Goal: Task Accomplishment & Management: Manage account settings

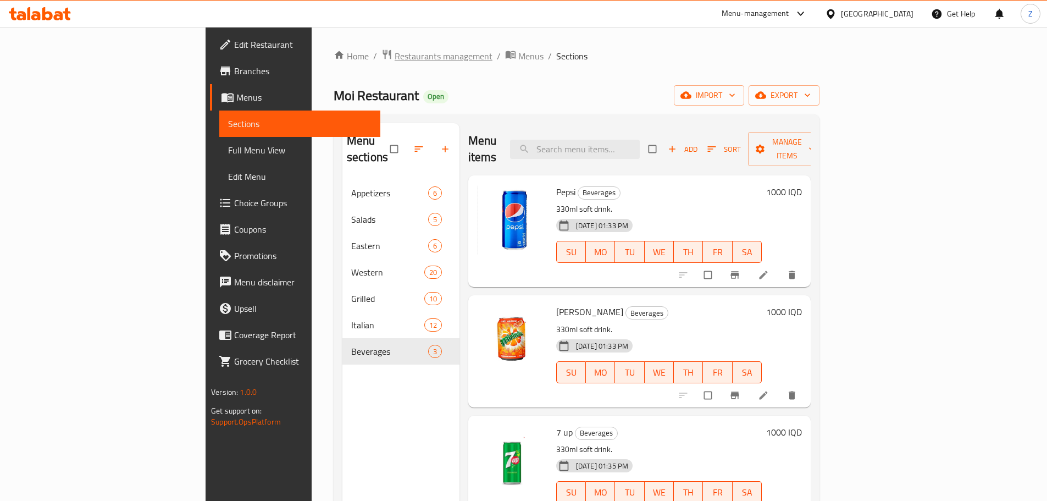
click at [395, 62] on span "Restaurants management" at bounding box center [444, 55] width 98 height 13
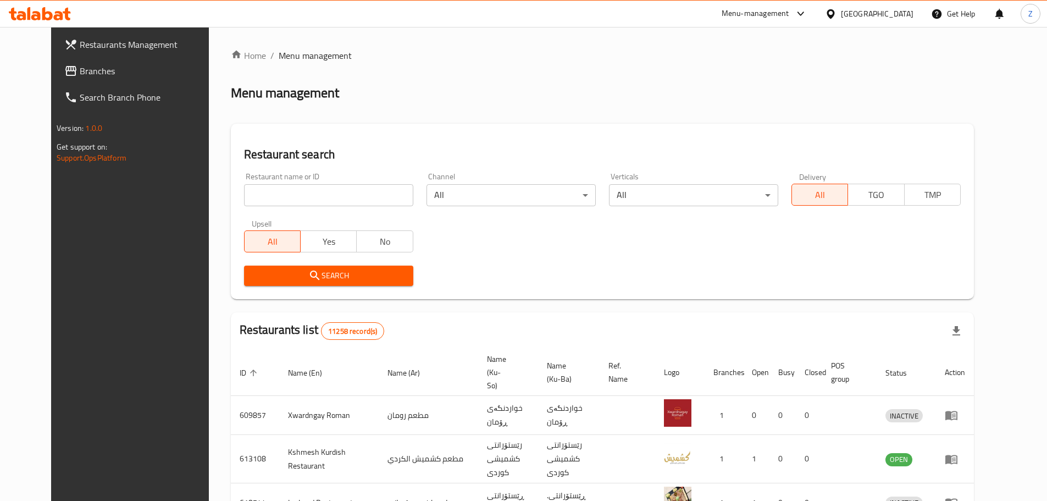
click at [306, 200] on input "search" at bounding box center [328, 195] width 169 height 22
paste input "674016"
type input "674016"
click at [340, 273] on span "Search" at bounding box center [329, 276] width 152 height 14
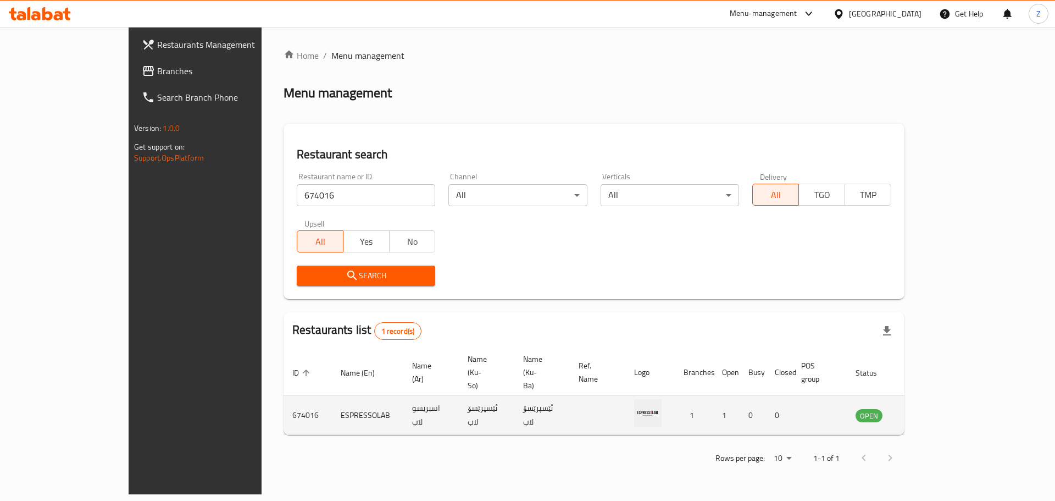
click at [926, 411] on icon "enhanced table" at bounding box center [920, 415] width 12 height 9
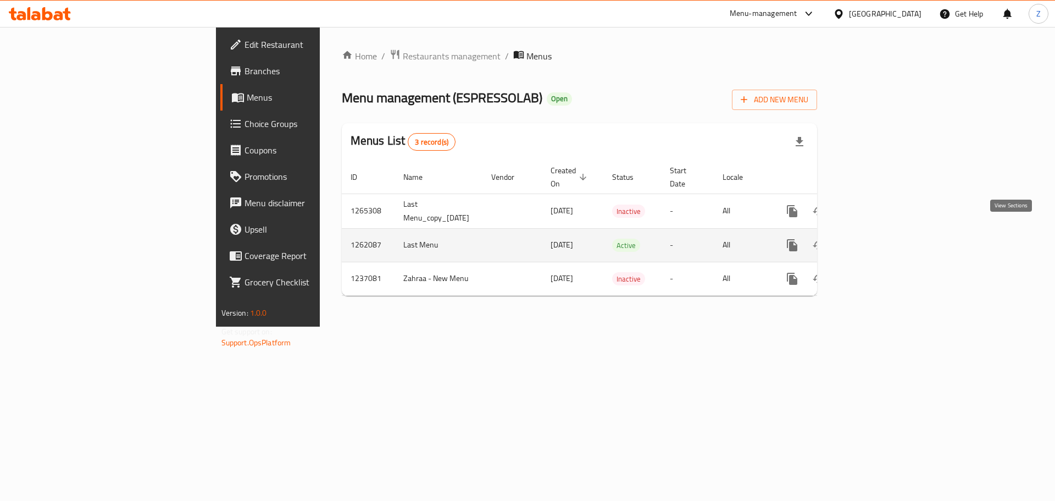
click at [885, 232] on link "enhanced table" at bounding box center [871, 245] width 26 height 26
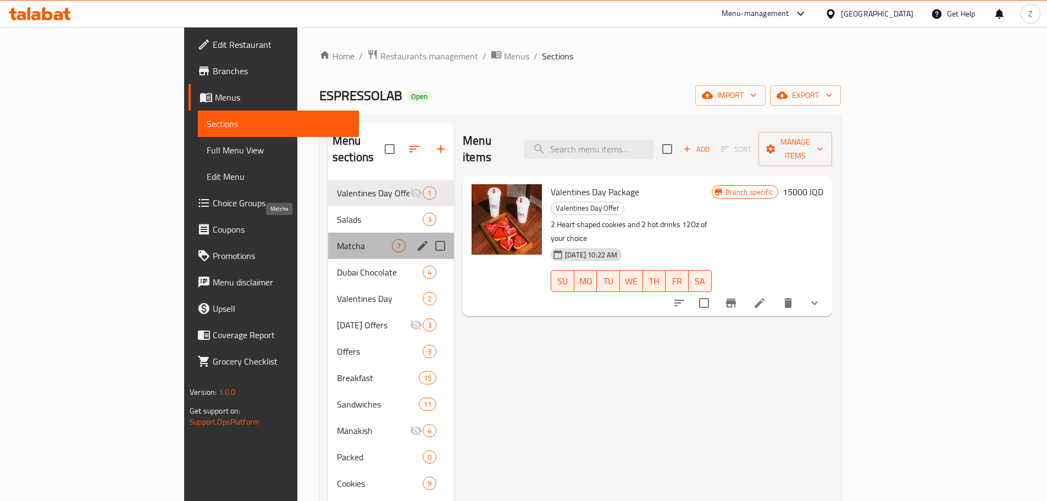
click at [337, 239] on span "Matcha" at bounding box center [364, 245] width 55 height 13
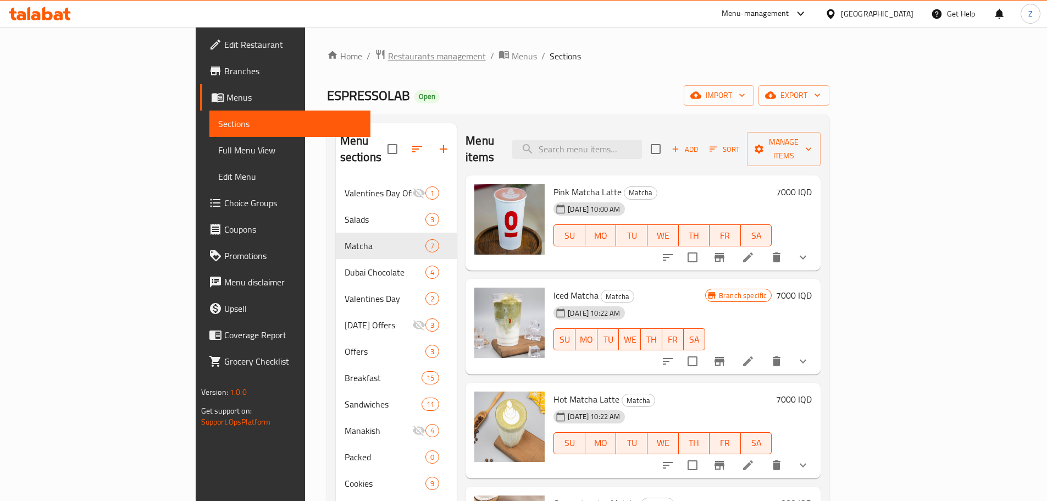
click at [388, 60] on span "Restaurants management" at bounding box center [437, 55] width 98 height 13
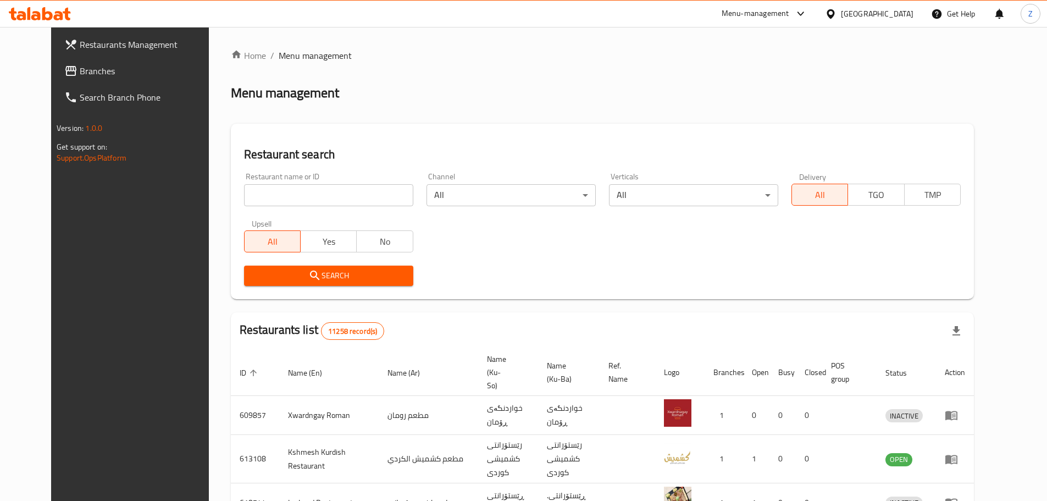
click at [354, 206] on input "search" at bounding box center [328, 195] width 169 height 22
paste input "701057"
type input "701057"
click at [354, 278] on span "Search" at bounding box center [329, 276] width 152 height 14
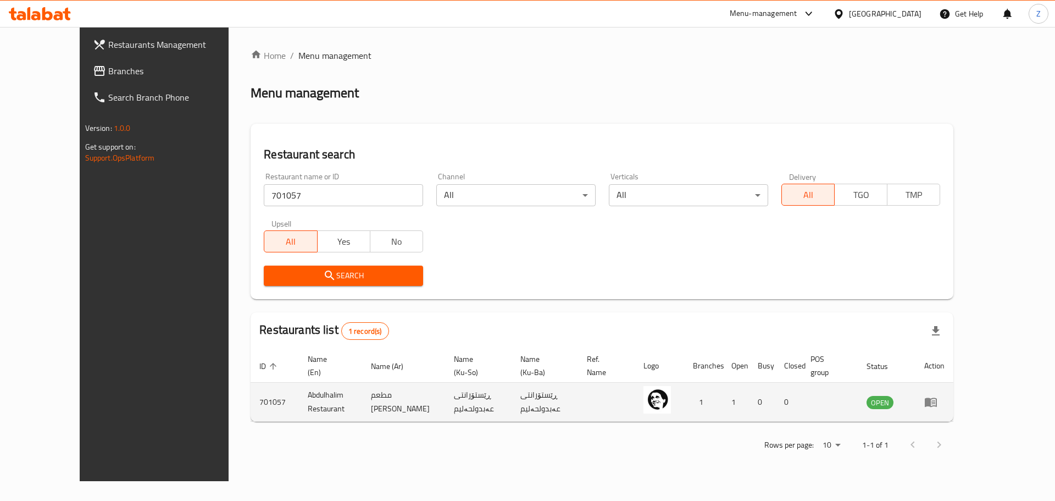
click at [954, 397] on td "enhanced table" at bounding box center [935, 402] width 38 height 39
click at [935, 400] on icon "enhanced table" at bounding box center [934, 402] width 4 height 4
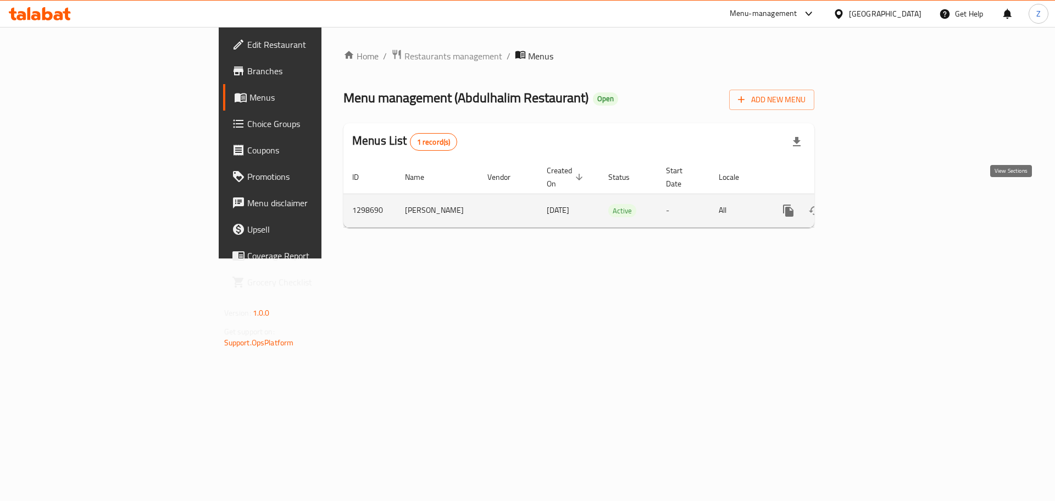
click at [881, 197] on link "enhanced table" at bounding box center [868, 210] width 26 height 26
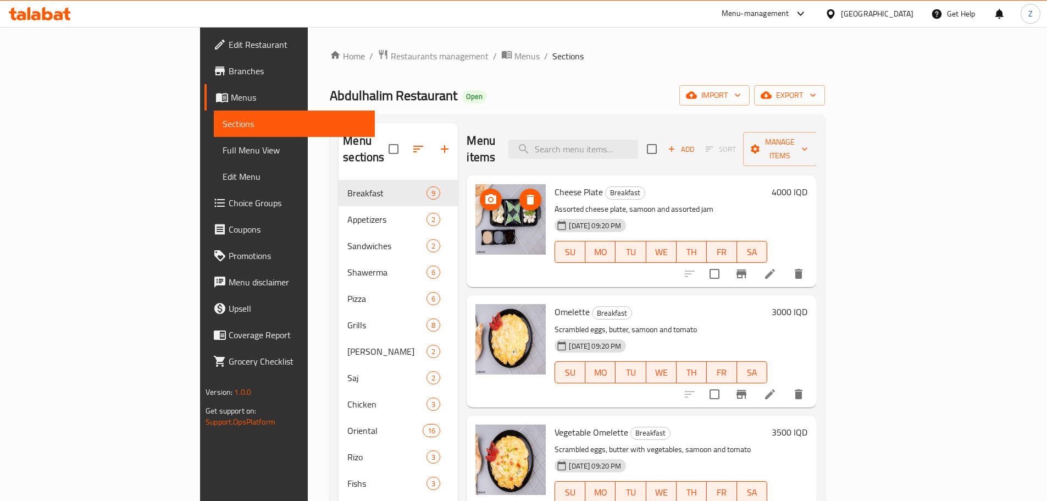
click at [480, 207] on img at bounding box center [510, 219] width 70 height 70
click at [807, 304] on h6 "3000 IQD" at bounding box center [790, 311] width 36 height 15
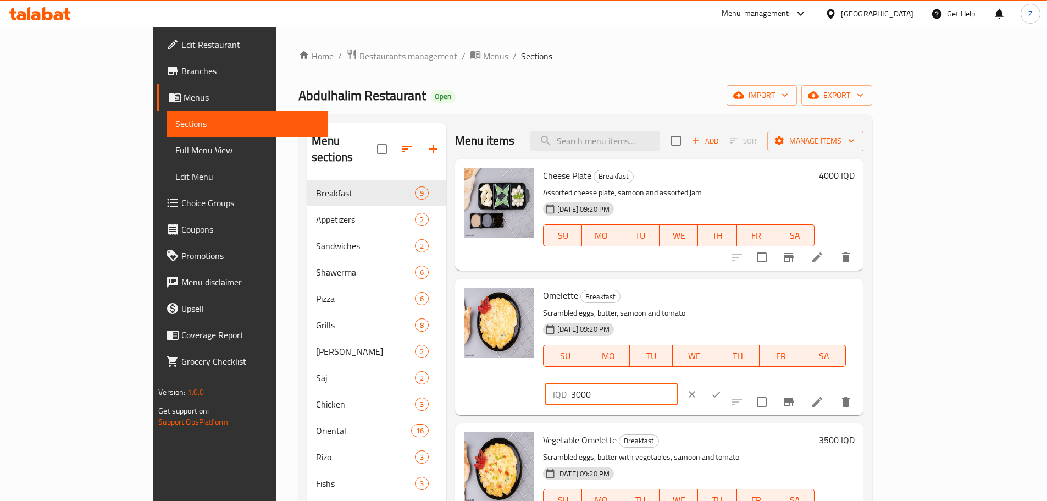
drag, startPoint x: 854, startPoint y: 301, endPoint x: 839, endPoint y: 305, distance: 15.5
click at [678, 383] on div "IQD 3000 ​" at bounding box center [611, 394] width 132 height 22
click at [678, 383] on input "6000" at bounding box center [624, 394] width 107 height 22
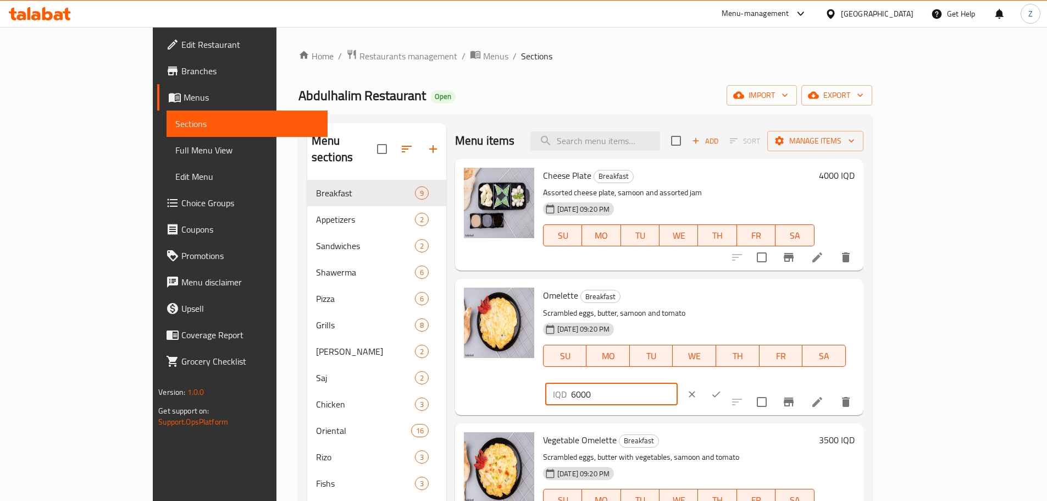
type input "6000"
click at [728, 382] on button "ok" at bounding box center [716, 394] width 24 height 24
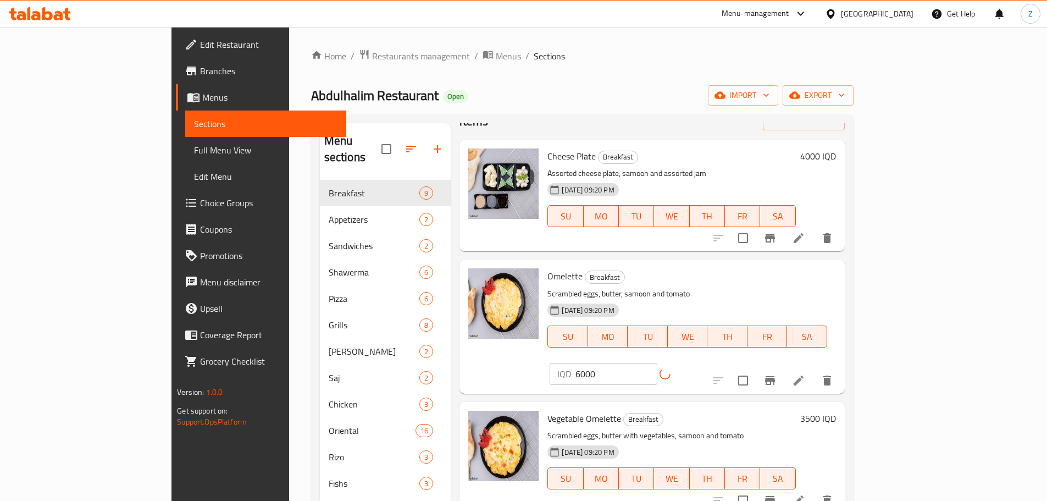
scroll to position [55, 0]
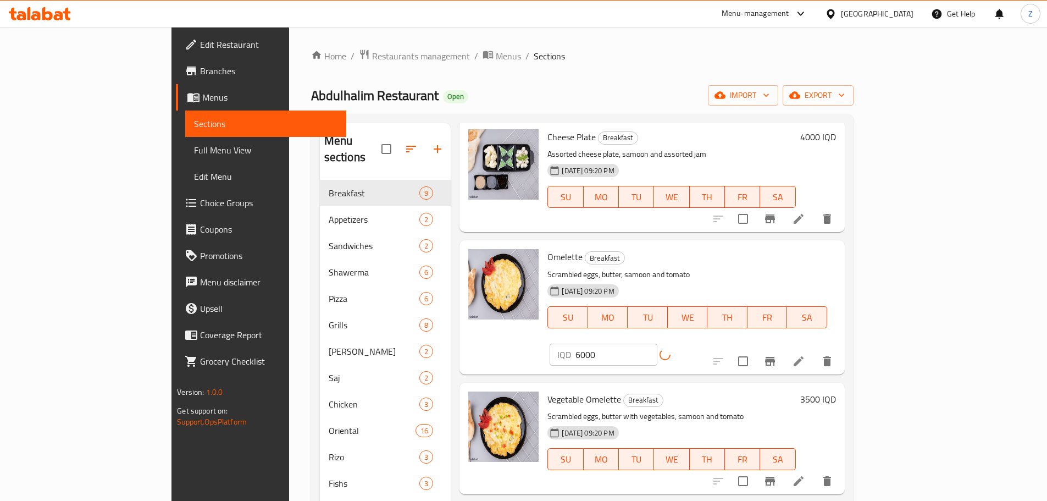
click at [836, 391] on h6 "3500 IQD" at bounding box center [818, 398] width 36 height 15
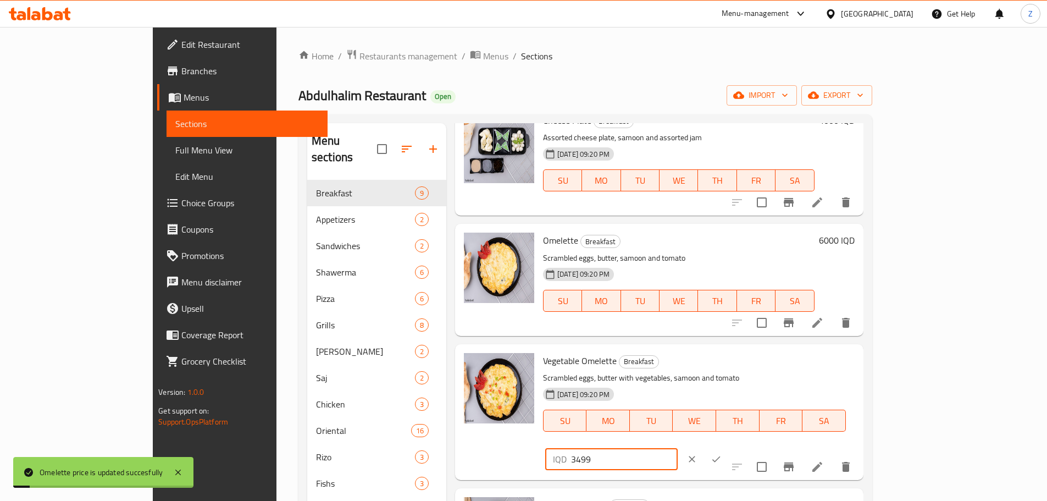
click at [678, 448] on input "3499" at bounding box center [624, 459] width 107 height 22
paste input "6000"
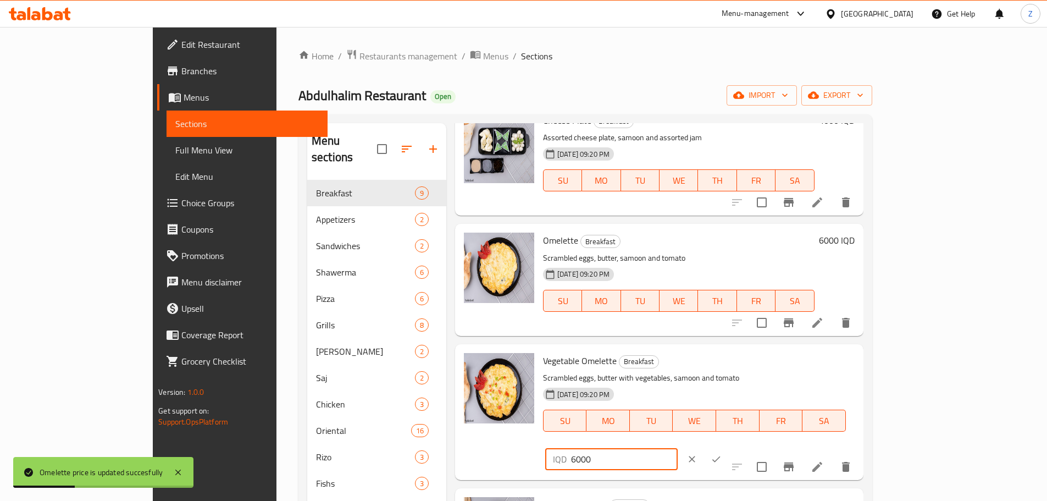
type input "6000"
click at [728, 447] on button "ok" at bounding box center [716, 459] width 24 height 24
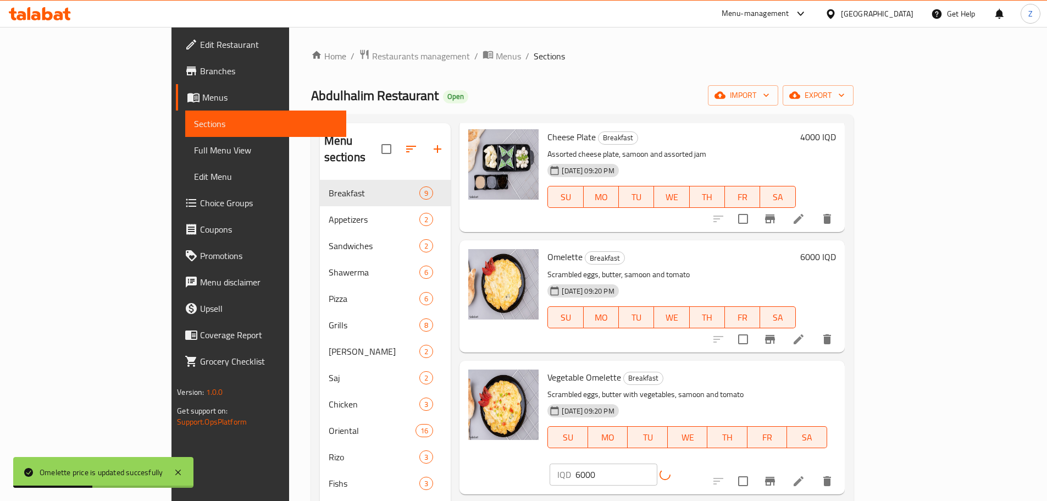
scroll to position [220, 0]
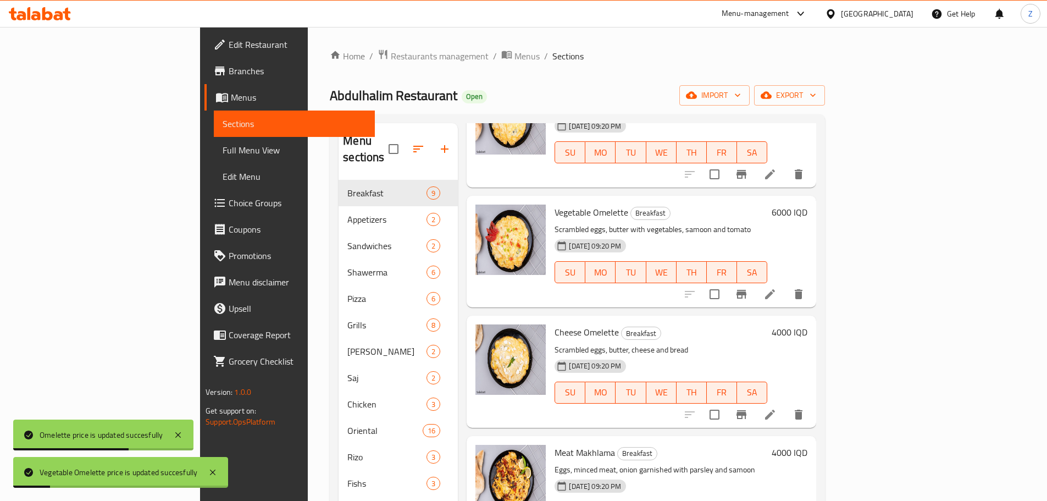
click at [807, 324] on h6 "4000 IQD" at bounding box center [790, 331] width 36 height 15
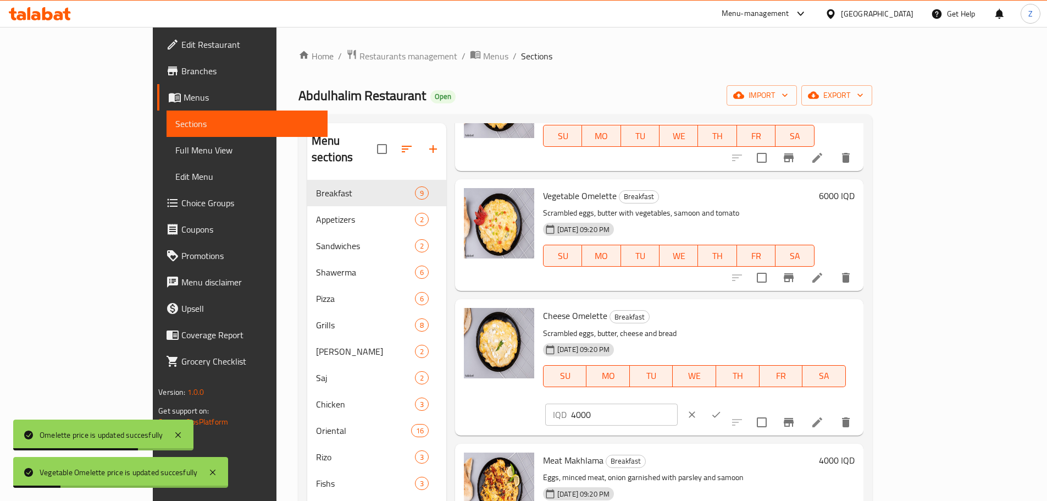
click at [678, 403] on input "4000" at bounding box center [624, 414] width 107 height 22
paste input "6"
type input "6000"
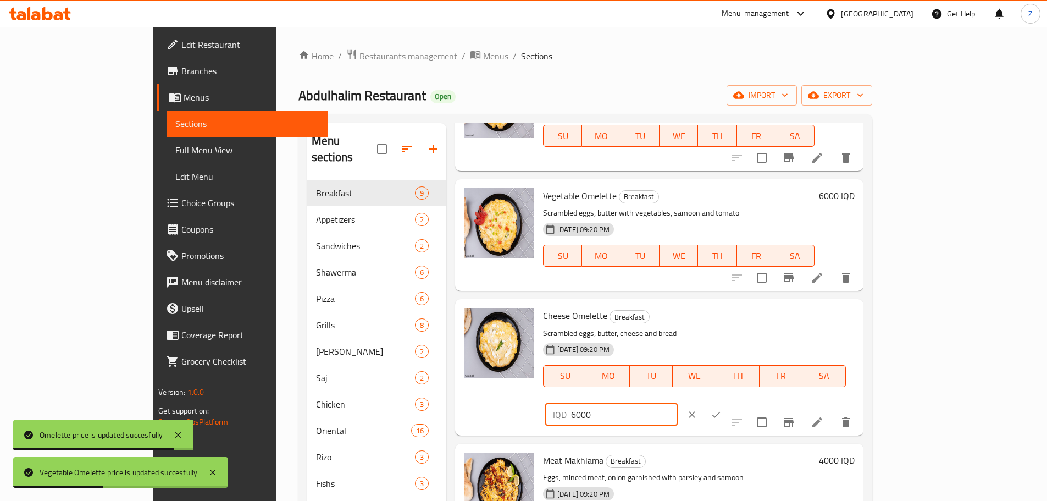
click at [728, 402] on button "ok" at bounding box center [716, 414] width 24 height 24
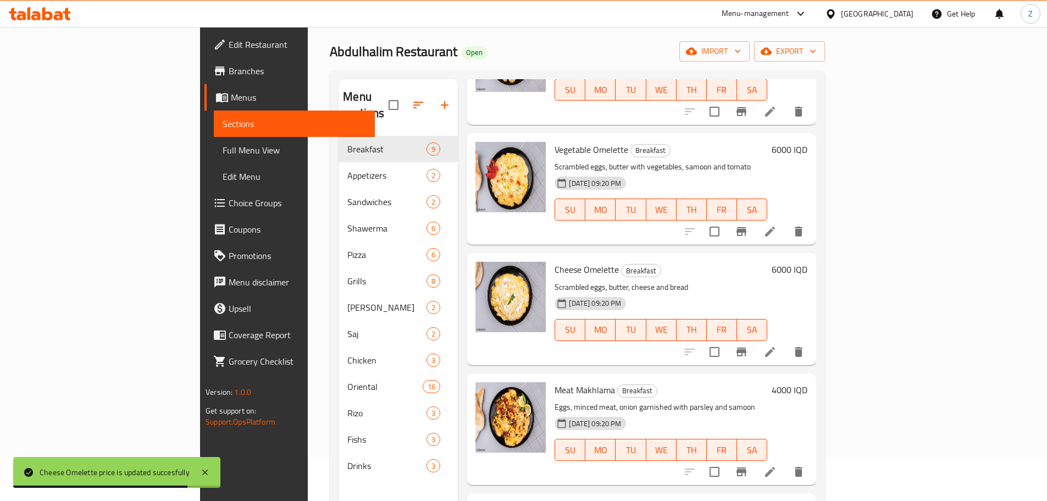
scroll to position [330, 0]
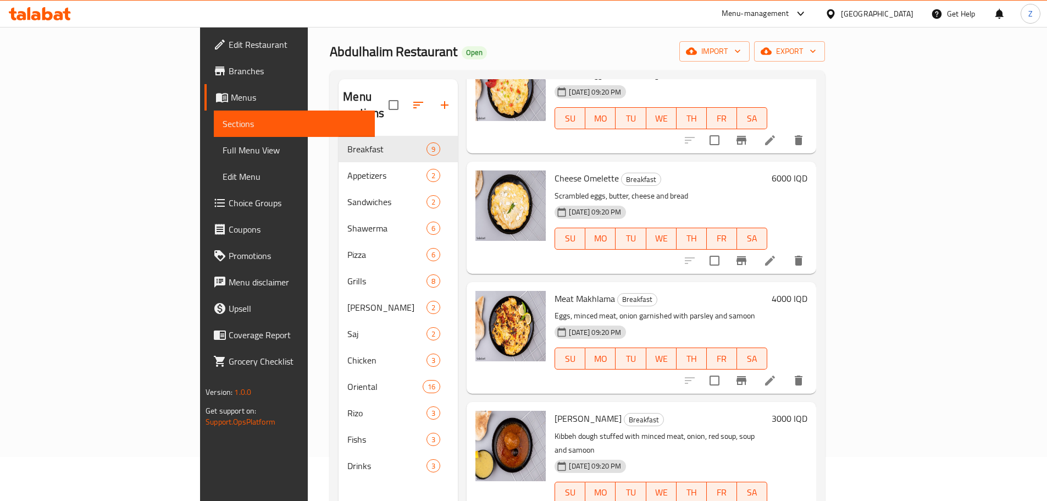
click at [807, 291] on h6 "4000 IQD" at bounding box center [790, 298] width 36 height 15
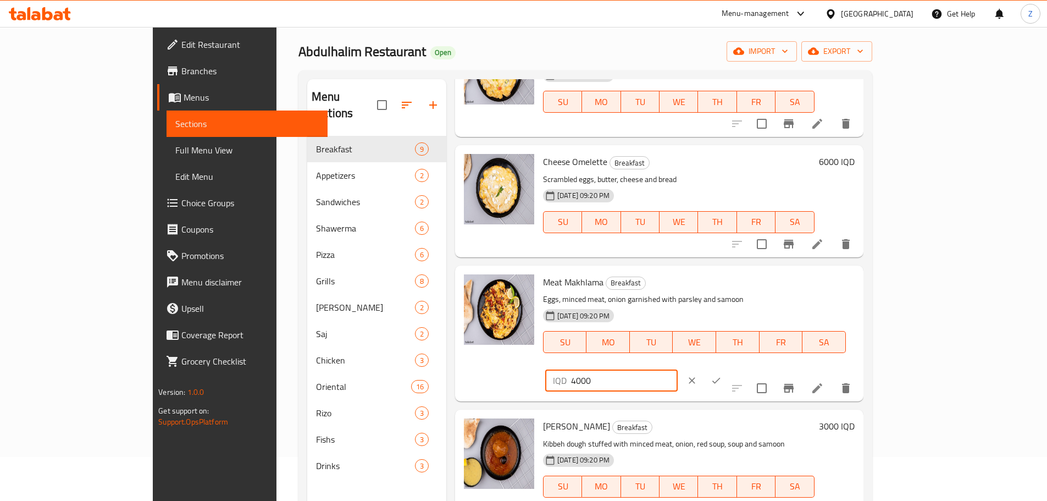
drag, startPoint x: 854, startPoint y: 288, endPoint x: 841, endPoint y: 283, distance: 13.8
click at [678, 369] on div "IQD 4000 ​" at bounding box center [611, 380] width 132 height 22
type input "7000"
click at [722, 375] on icon "ok" at bounding box center [716, 380] width 11 height 11
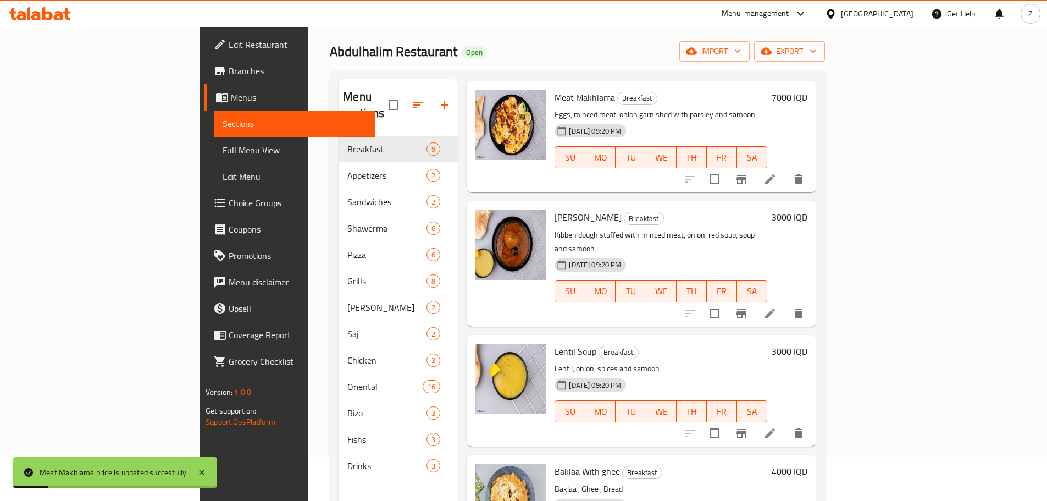
scroll to position [550, 0]
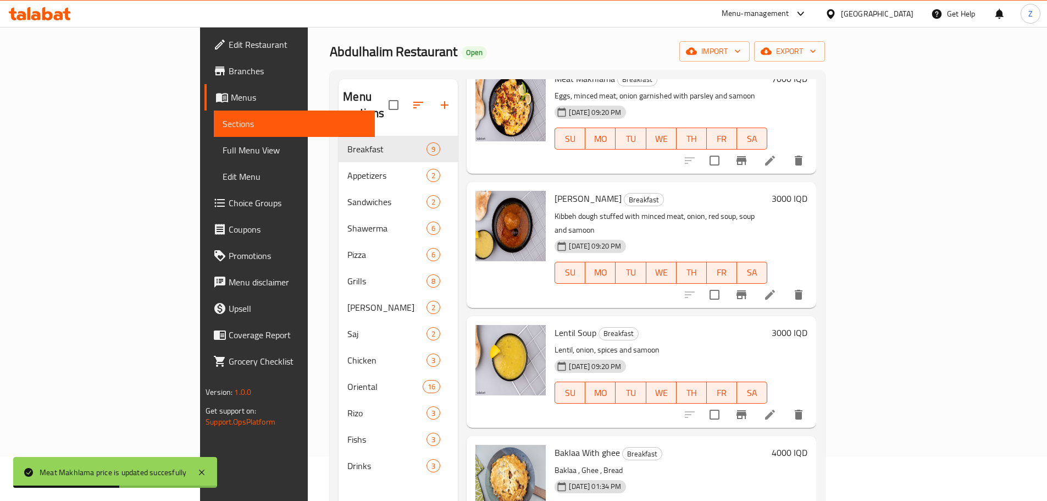
click at [812, 186] on div "[PERSON_NAME] Breakfast Kibbeh dough stuffed with minced meat, onion, red soup,…" at bounding box center [681, 244] width 262 height 117
click at [807, 191] on h6 "3000 IQD" at bounding box center [790, 198] width 36 height 15
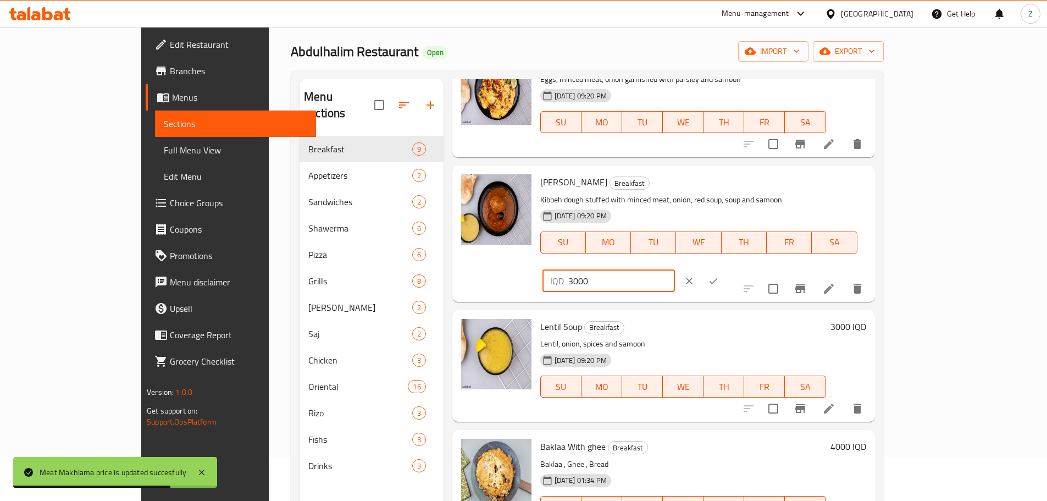
drag, startPoint x: 854, startPoint y: 187, endPoint x: 838, endPoint y: 185, distance: 16.1
click at [675, 270] on div "IQD 3000 ​" at bounding box center [608, 281] width 132 height 22
type input "5000"
click at [719, 275] on icon "ok" at bounding box center [713, 280] width 11 height 11
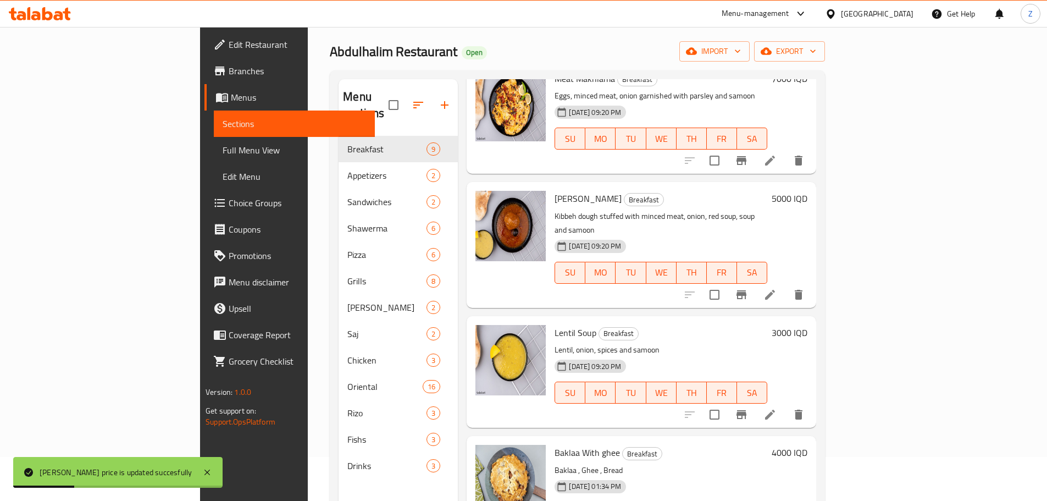
click at [807, 325] on h6 "3000 IQD" at bounding box center [790, 332] width 36 height 15
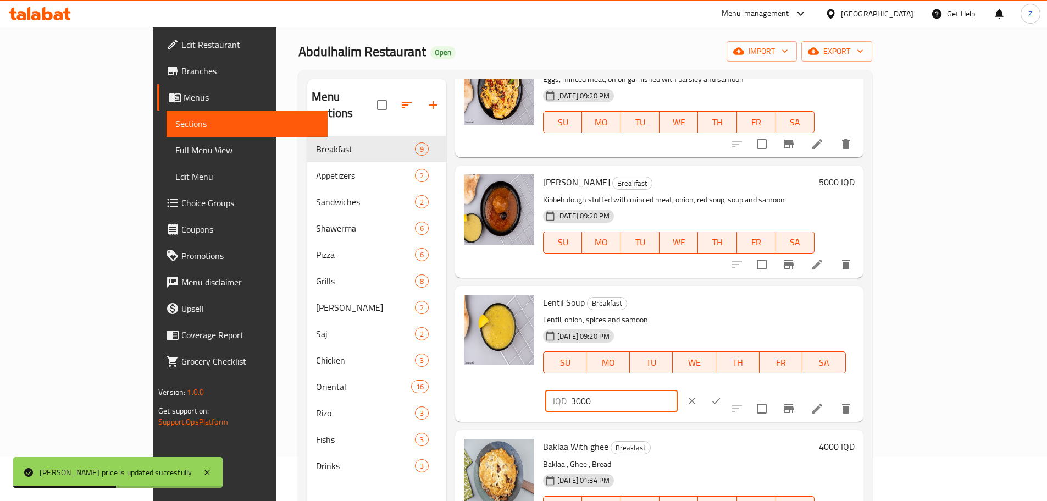
drag, startPoint x: 854, startPoint y: 305, endPoint x: 842, endPoint y: 304, distance: 11.6
click at [678, 390] on div "IQD 3000 ​" at bounding box center [611, 401] width 132 height 22
type input "4000"
click at [728, 389] on button "ok" at bounding box center [716, 401] width 24 height 24
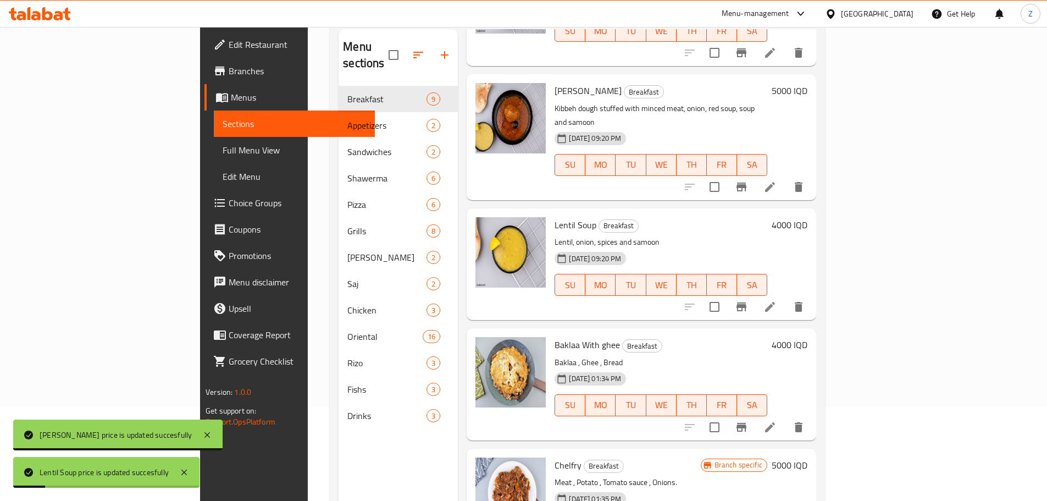
scroll to position [154, 0]
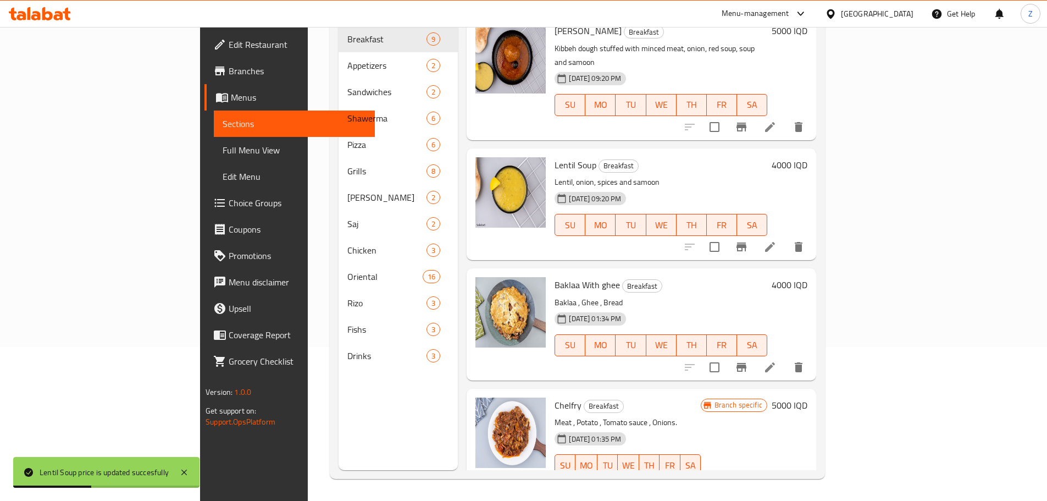
click at [807, 277] on h6 "4000 IQD" at bounding box center [790, 284] width 36 height 15
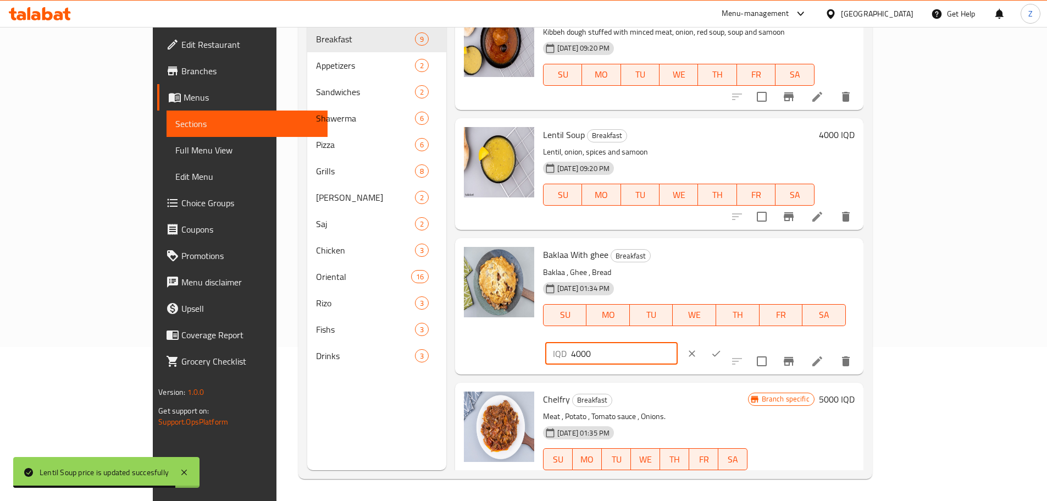
drag, startPoint x: 851, startPoint y: 265, endPoint x: 855, endPoint y: 269, distance: 5.8
click at [678, 342] on input "4000" at bounding box center [624, 353] width 107 height 22
type input "6000"
click at [722, 348] on icon "ok" at bounding box center [716, 353] width 11 height 11
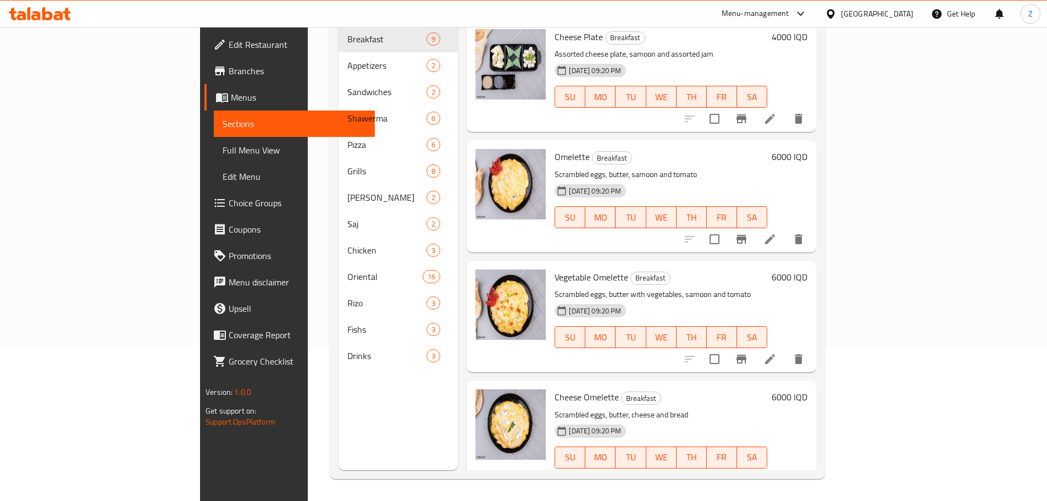
scroll to position [0, 0]
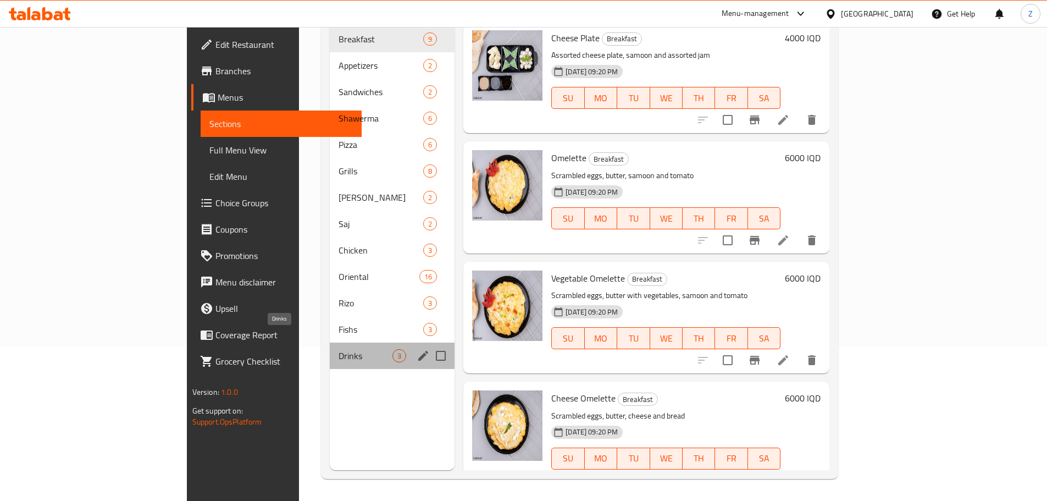
click at [339, 349] on span "Drinks" at bounding box center [366, 355] width 54 height 13
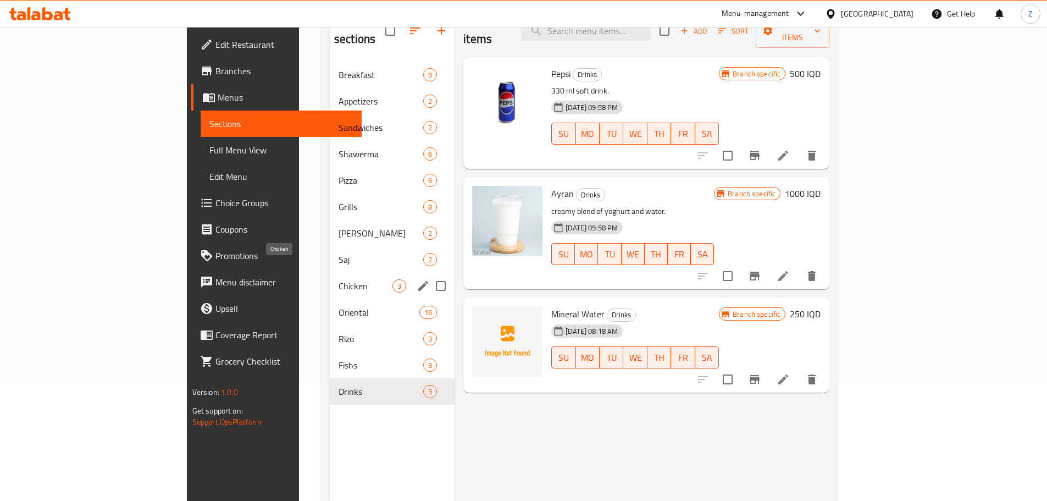
scroll to position [99, 0]
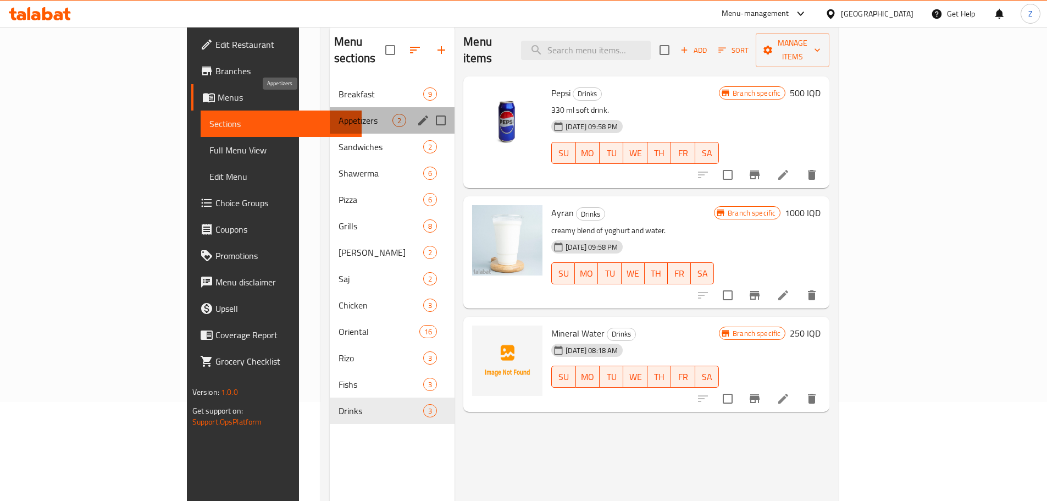
click at [339, 114] on span "Appetizers" at bounding box center [366, 120] width 54 height 13
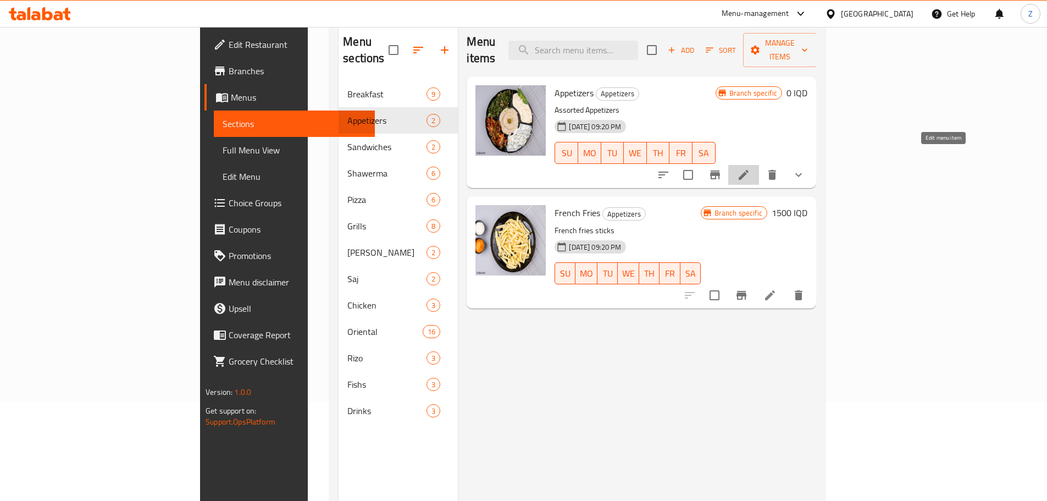
click at [750, 168] on icon at bounding box center [743, 174] width 13 height 13
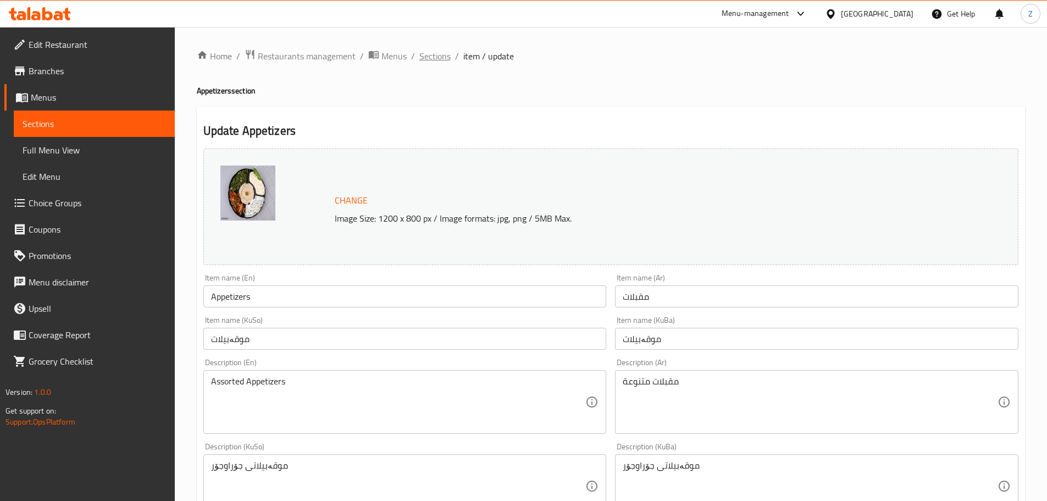
click at [439, 51] on span "Sections" at bounding box center [434, 55] width 31 height 13
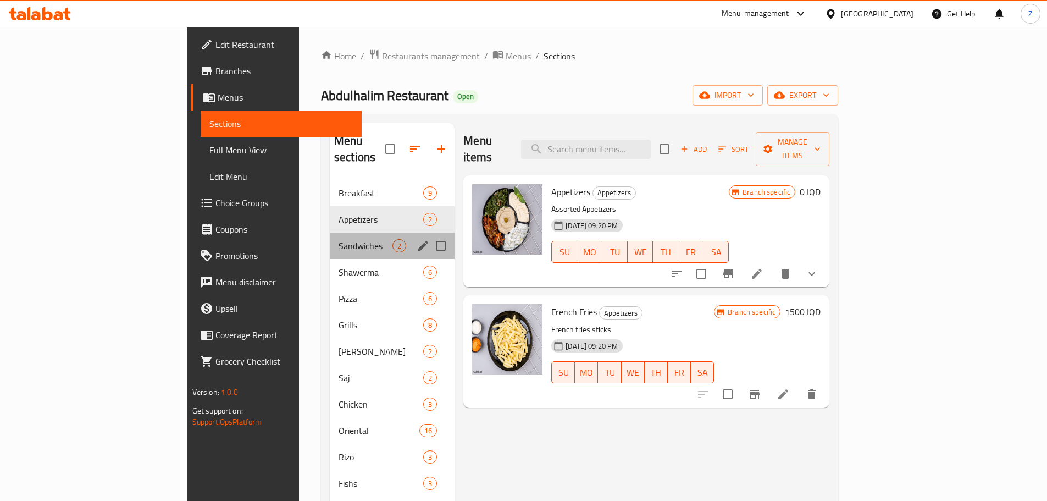
click at [330, 239] on div "Sandwiches 2" at bounding box center [392, 245] width 125 height 26
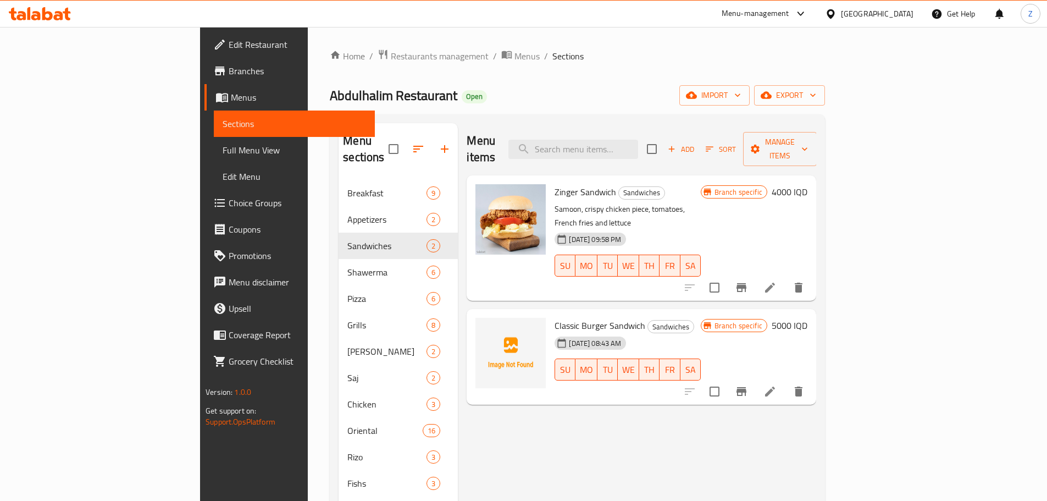
click at [807, 184] on h6 "4000 IQD" at bounding box center [790, 191] width 36 height 15
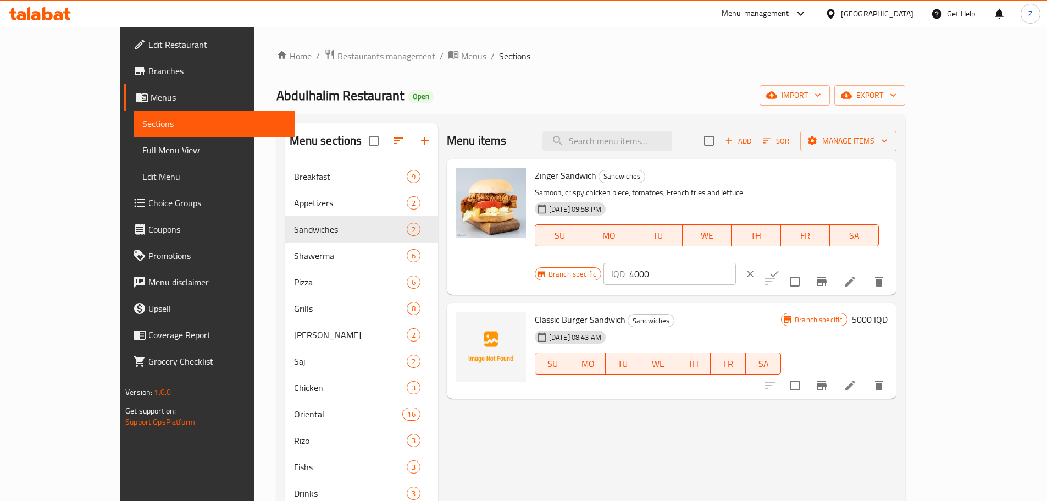
click at [882, 167] on div "Zinger Sandwich Sandwiches Samoon, crispy chicken piece, tomatoes, French fries…" at bounding box center [711, 226] width 362 height 127
click at [736, 263] on input "4000" at bounding box center [682, 274] width 107 height 22
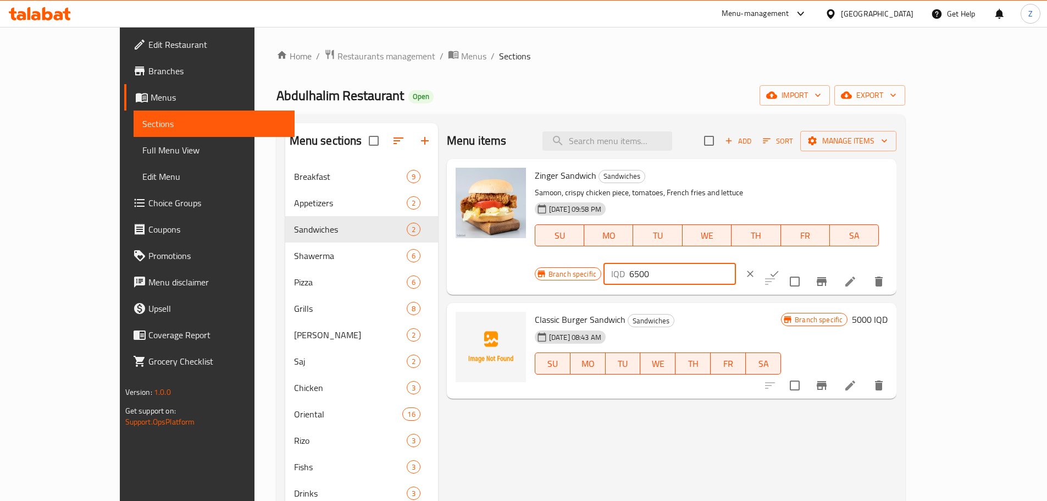
type input "6500"
click at [780, 268] on icon "ok" at bounding box center [774, 273] width 11 height 11
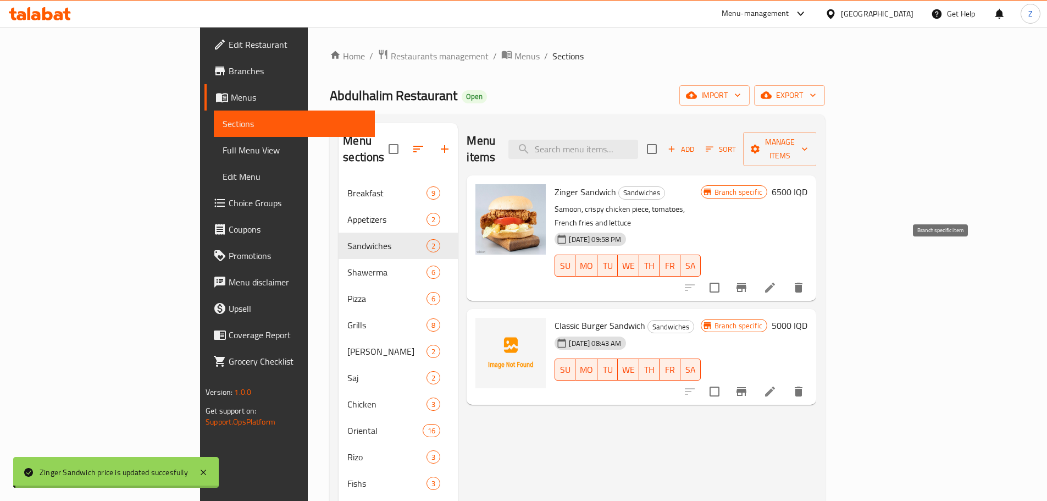
click at [755, 274] on button "Branch-specific-item" at bounding box center [741, 287] width 26 height 26
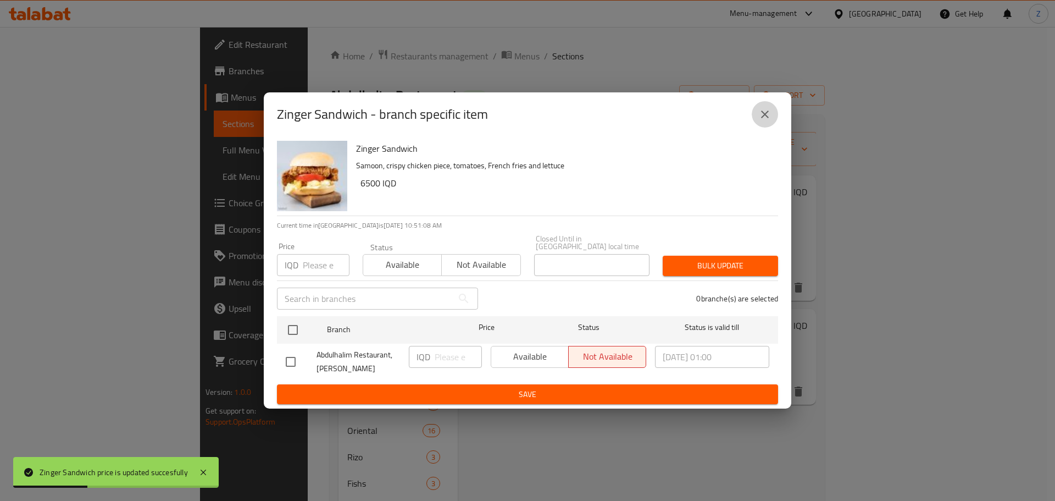
click at [769, 113] on icon "close" at bounding box center [764, 114] width 13 height 13
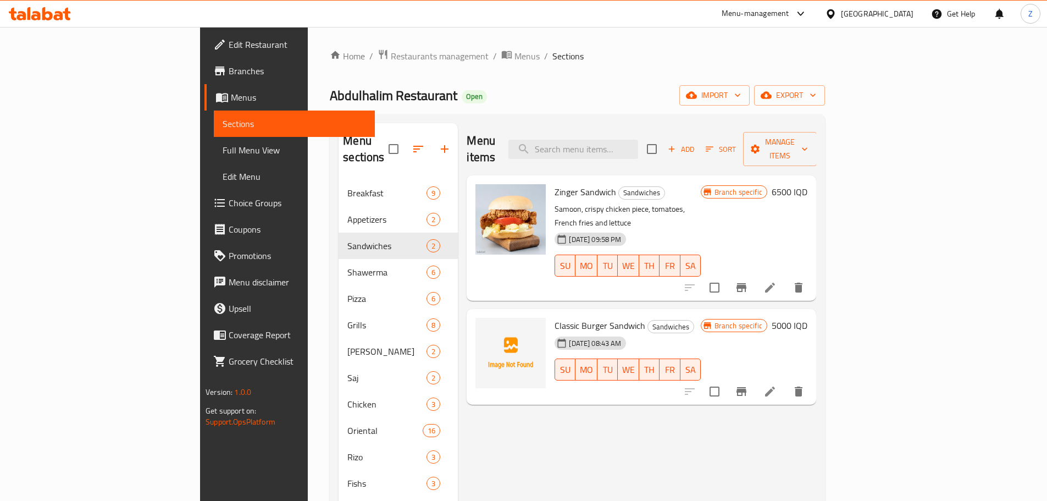
click at [807, 318] on h6 "5000 IQD" at bounding box center [790, 325] width 36 height 15
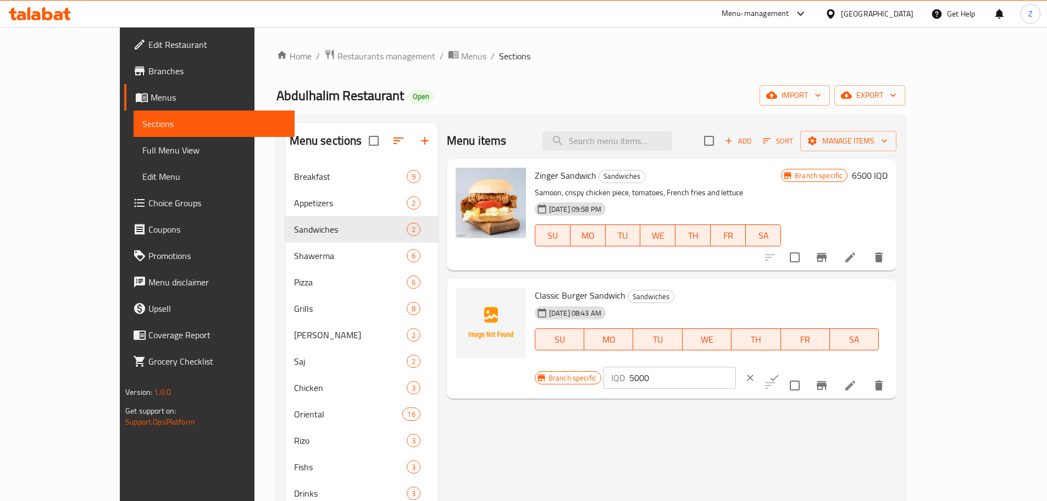
click at [736, 367] on input "5000" at bounding box center [682, 378] width 107 height 22
type input "6500"
click at [780, 372] on icon "ok" at bounding box center [774, 377] width 11 height 11
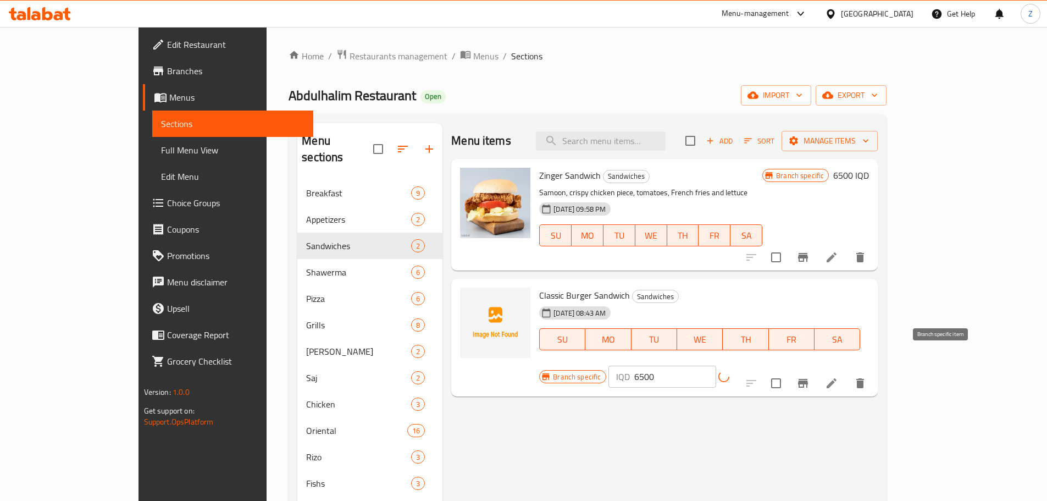
click at [816, 370] on button "Branch-specific-item" at bounding box center [803, 383] width 26 height 26
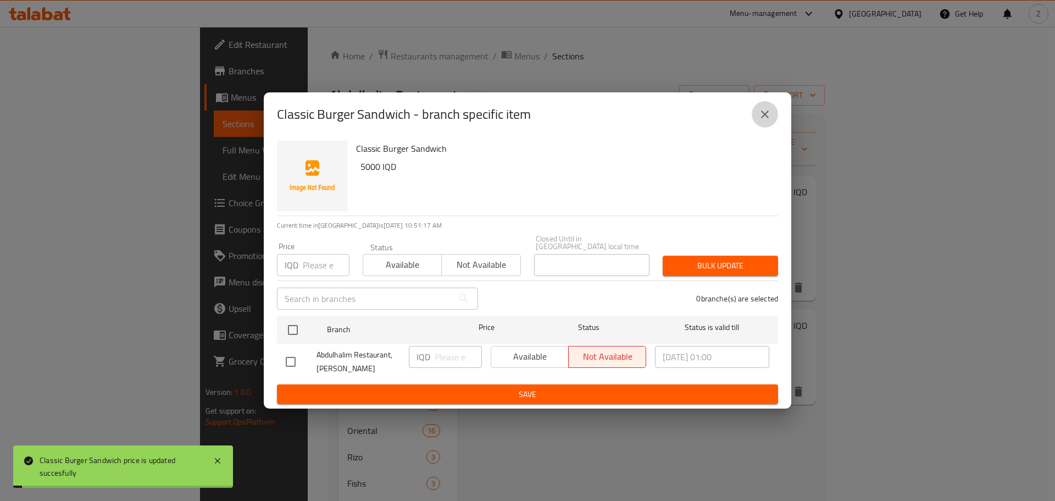
click at [765, 118] on icon "close" at bounding box center [765, 114] width 8 height 8
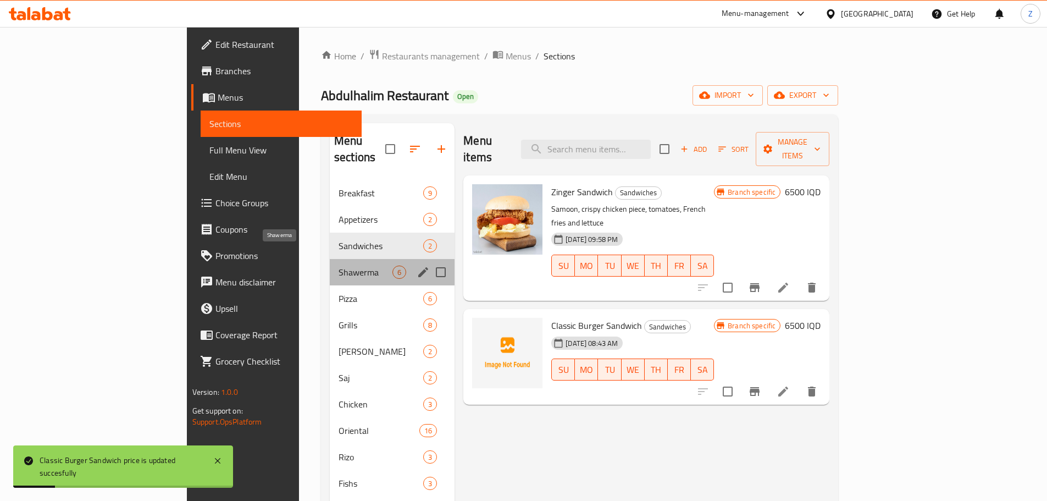
click at [339, 265] on span "Shawerma" at bounding box center [366, 271] width 54 height 13
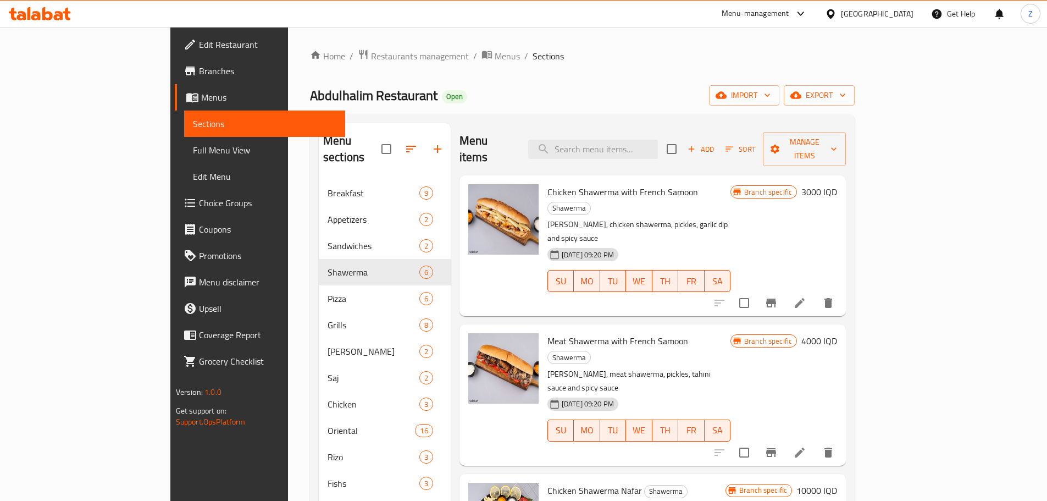
click at [837, 184] on h6 "3000 IQD" at bounding box center [819, 191] width 36 height 15
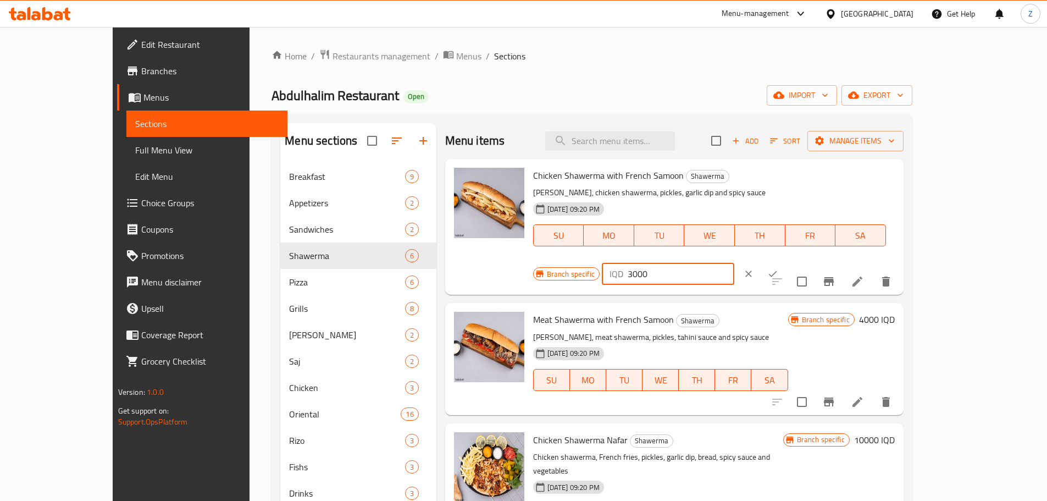
drag, startPoint x: 854, startPoint y: 181, endPoint x: 840, endPoint y: 185, distance: 14.8
click at [734, 263] on div "IQD 3000 ​" at bounding box center [668, 274] width 132 height 22
type input "5000"
click at [778, 268] on icon "ok" at bounding box center [772, 273] width 11 height 11
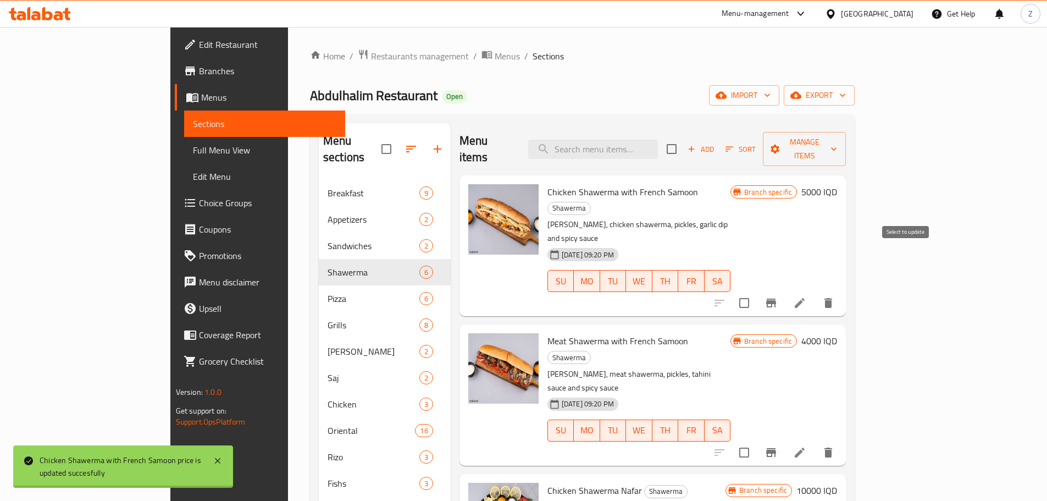
click at [778, 296] on icon "Branch-specific-item" at bounding box center [771, 302] width 13 height 13
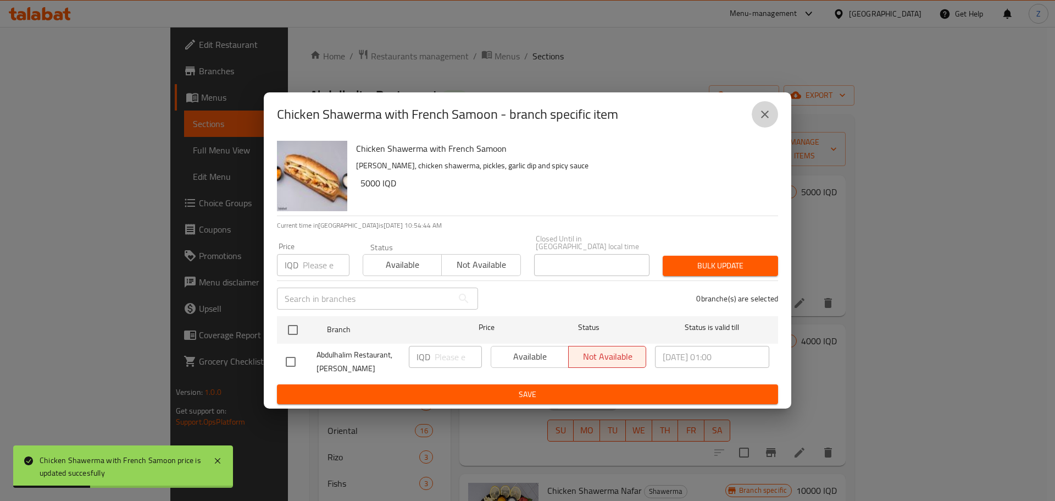
click at [761, 121] on icon "close" at bounding box center [764, 114] width 13 height 13
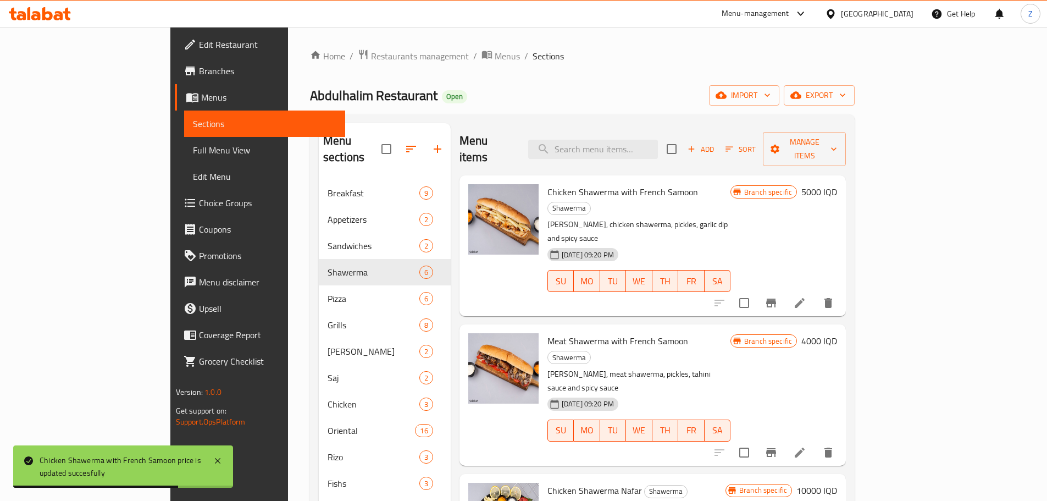
click at [837, 333] on h6 "4000 IQD" at bounding box center [819, 340] width 36 height 15
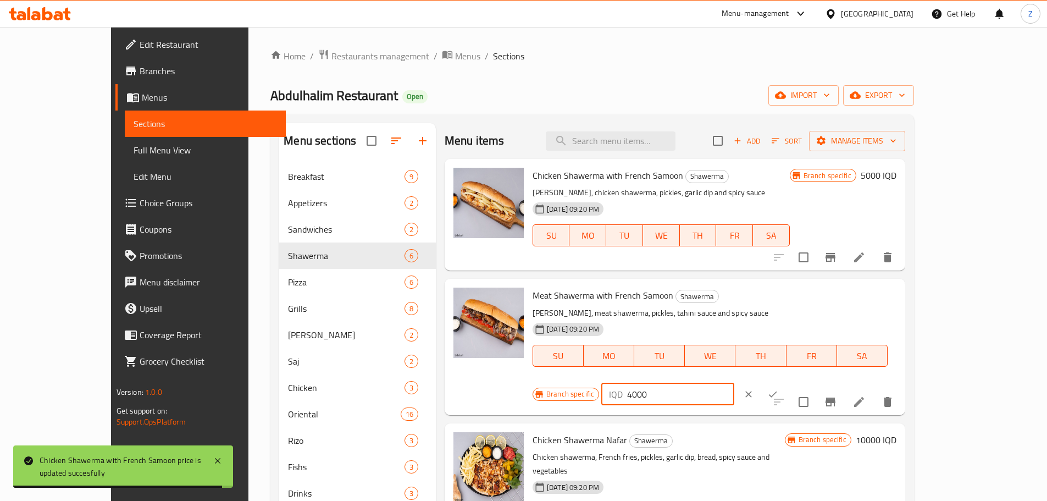
drag, startPoint x: 852, startPoint y: 303, endPoint x: 845, endPoint y: 305, distance: 8.0
click at [734, 383] on div "IQD 4000 ​" at bounding box center [667, 394] width 132 height 22
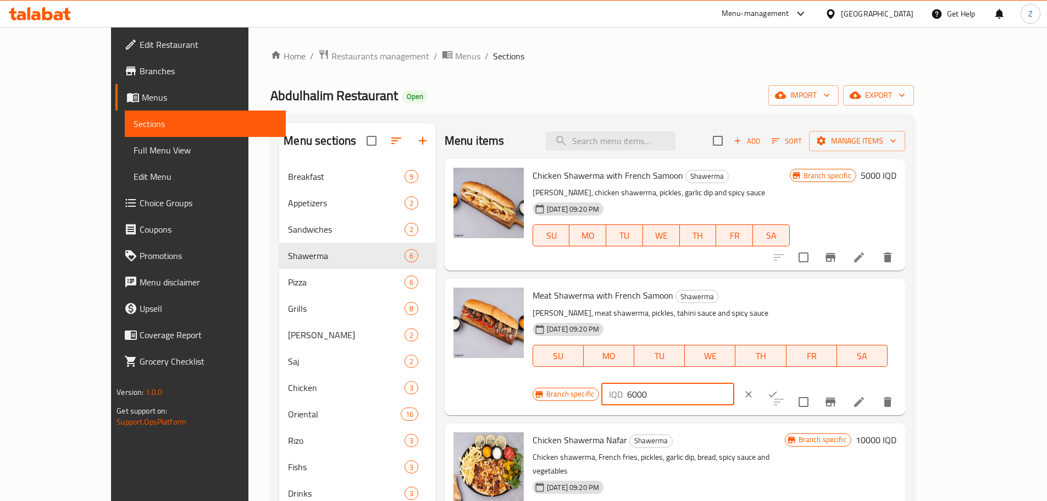
type input "6000"
click at [778, 389] on icon "ok" at bounding box center [772, 394] width 11 height 11
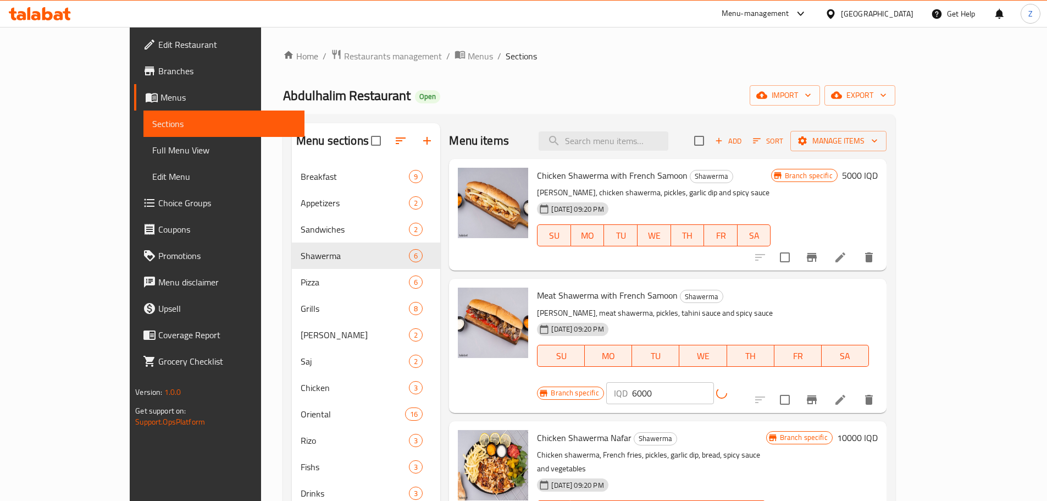
scroll to position [165, 0]
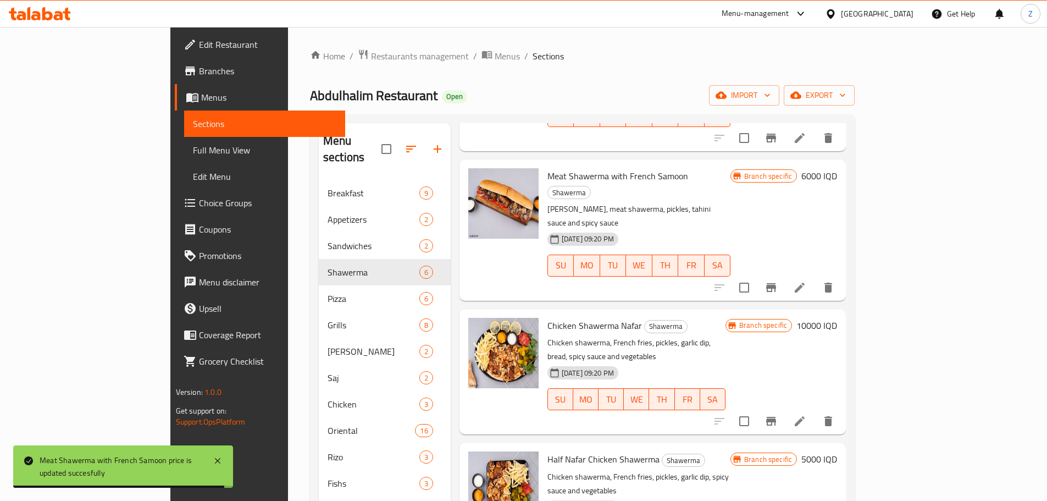
click at [841, 313] on div "Chicken Shawerma Nafar Shawerma Chicken shawerma, French fries, pickles, garlic…" at bounding box center [692, 371] width 298 height 117
click at [837, 318] on h6 "10000 IQD" at bounding box center [816, 325] width 41 height 15
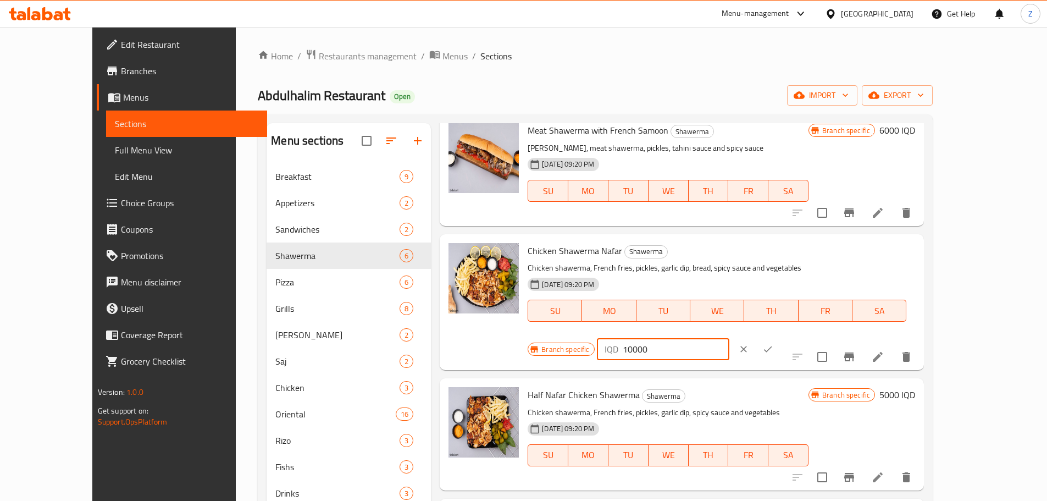
click at [729, 338] on input "10000" at bounding box center [676, 349] width 107 height 22
type input "13000"
click at [780, 337] on button "ok" at bounding box center [768, 349] width 24 height 24
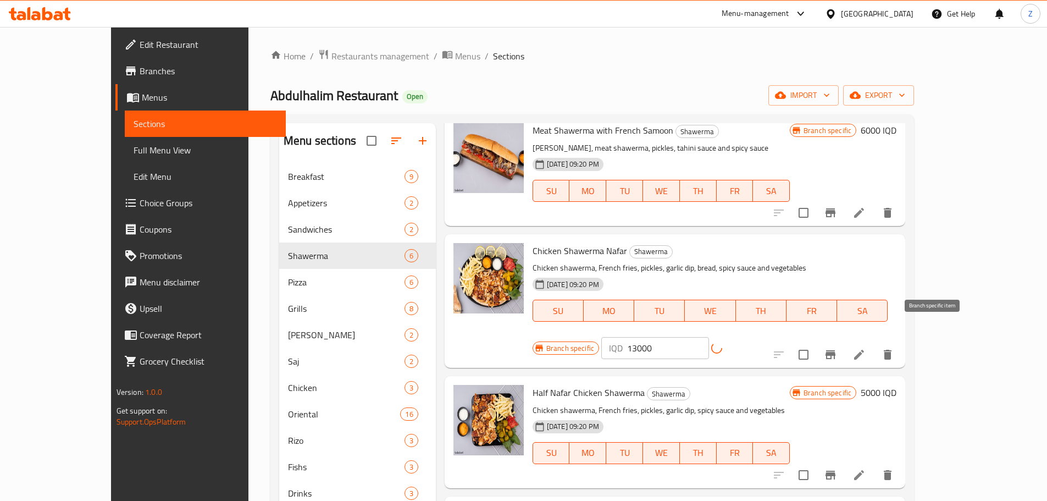
click at [837, 348] on icon "Branch-specific-item" at bounding box center [830, 354] width 13 height 13
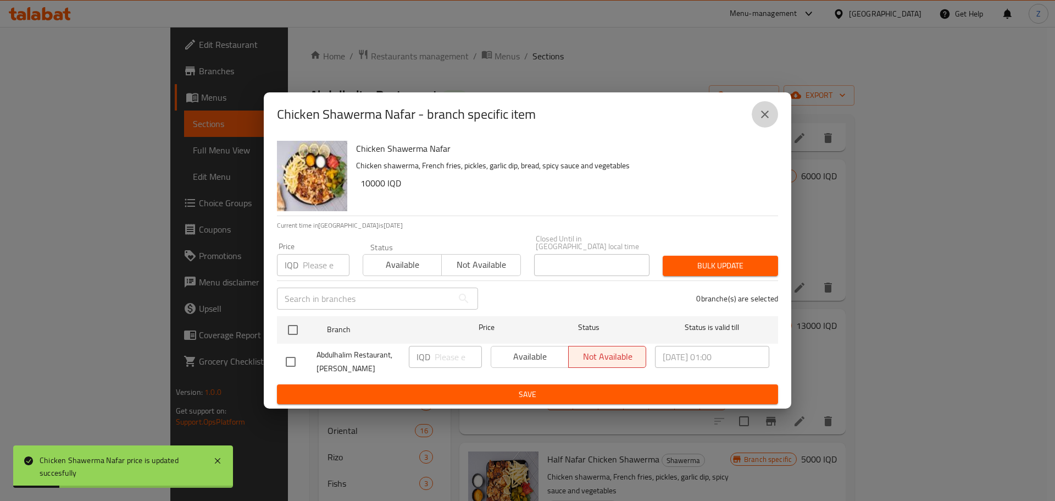
click at [764, 121] on icon "close" at bounding box center [764, 114] width 13 height 13
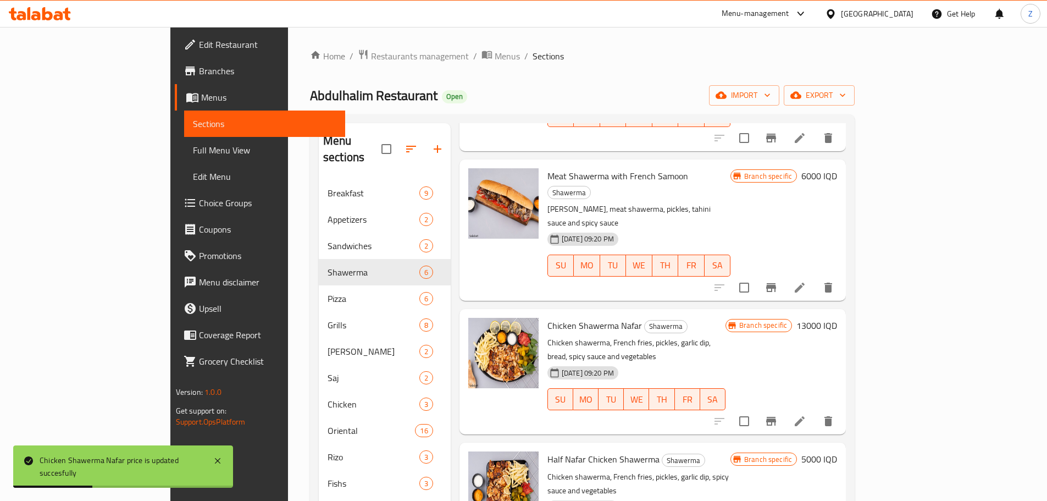
scroll to position [220, 0]
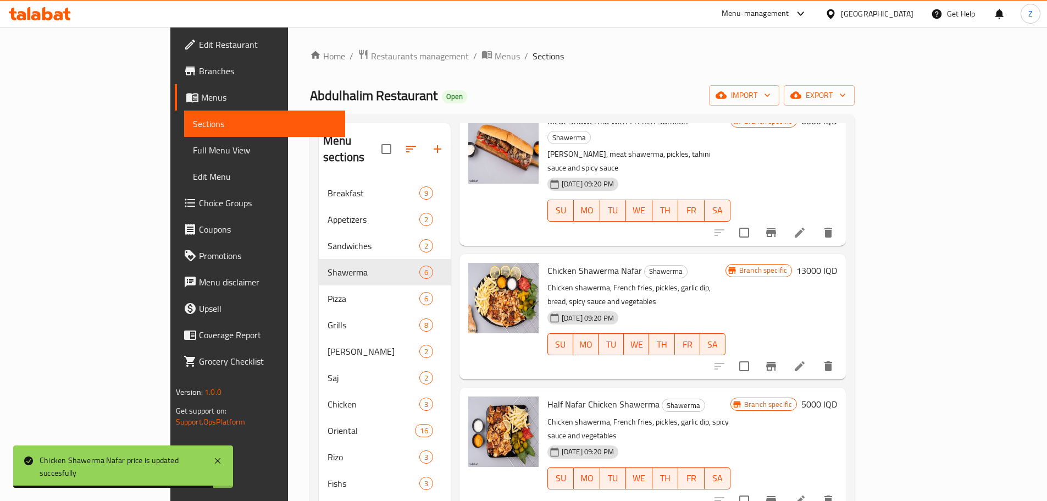
click at [837, 396] on h6 "5000 IQD" at bounding box center [819, 403] width 36 height 15
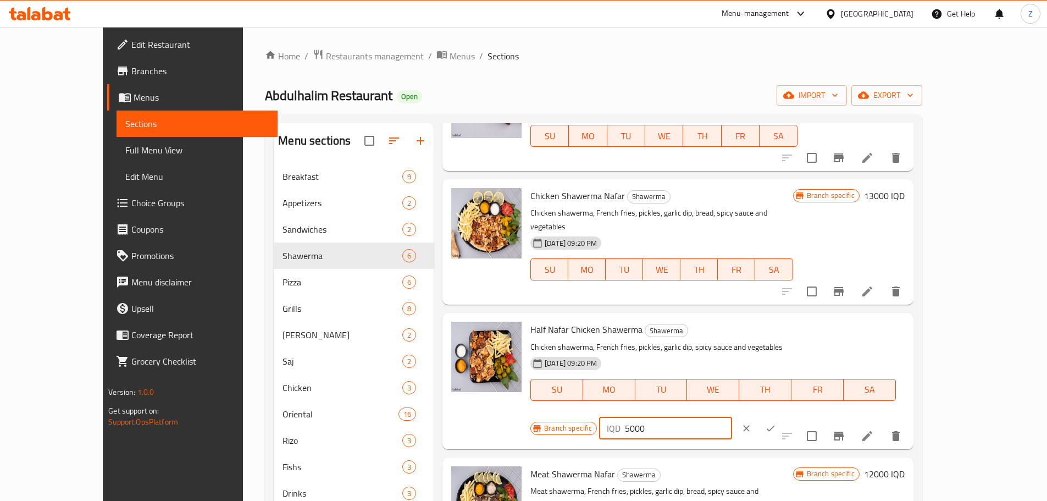
drag, startPoint x: 851, startPoint y: 323, endPoint x: 843, endPoint y: 325, distance: 8.0
click at [732, 417] on div "IQD 5000 ​" at bounding box center [665, 428] width 132 height 22
type input "7000"
drag, startPoint x: 976, startPoint y: 317, endPoint x: 957, endPoint y: 364, distance: 50.5
click at [776, 423] on icon "ok" at bounding box center [770, 428] width 11 height 11
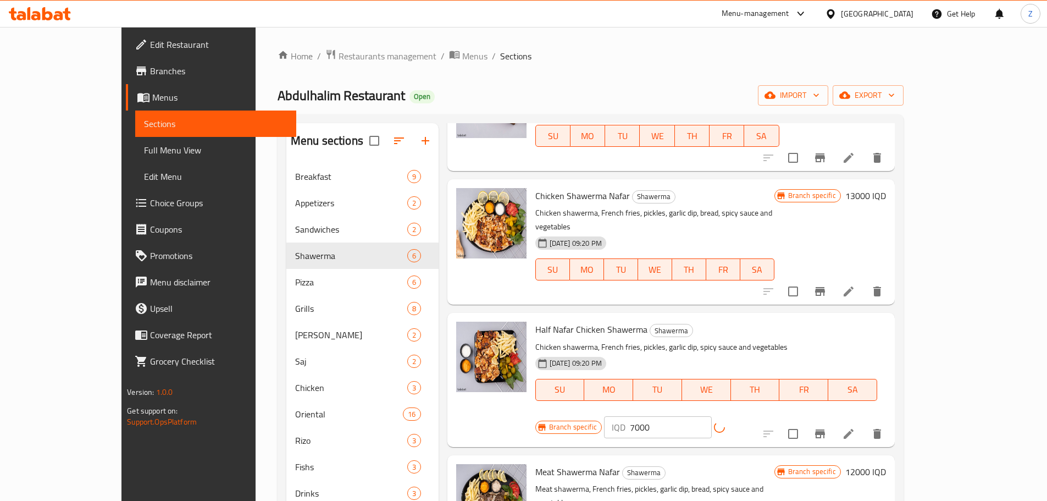
click at [833, 420] on button "Branch-specific-item" at bounding box center [820, 433] width 26 height 26
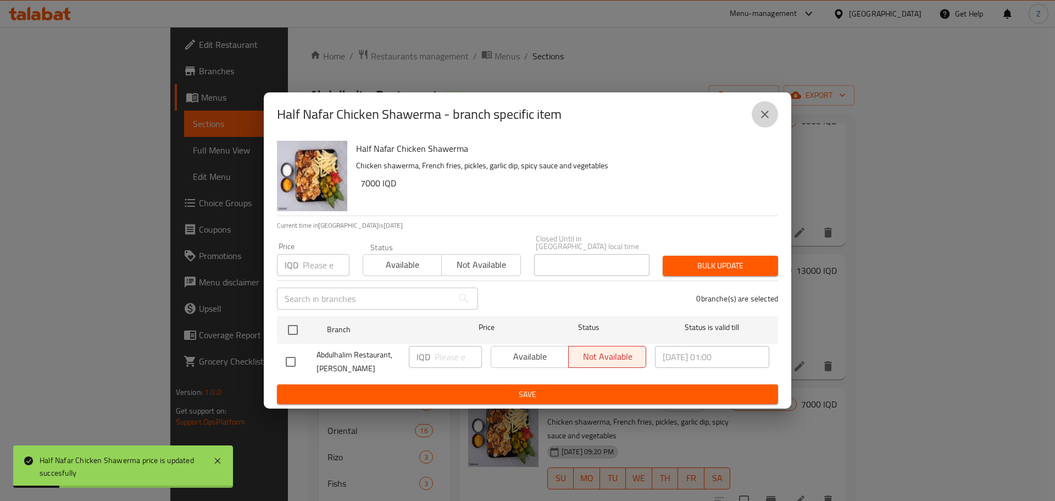
click at [761, 118] on icon "close" at bounding box center [764, 114] width 13 height 13
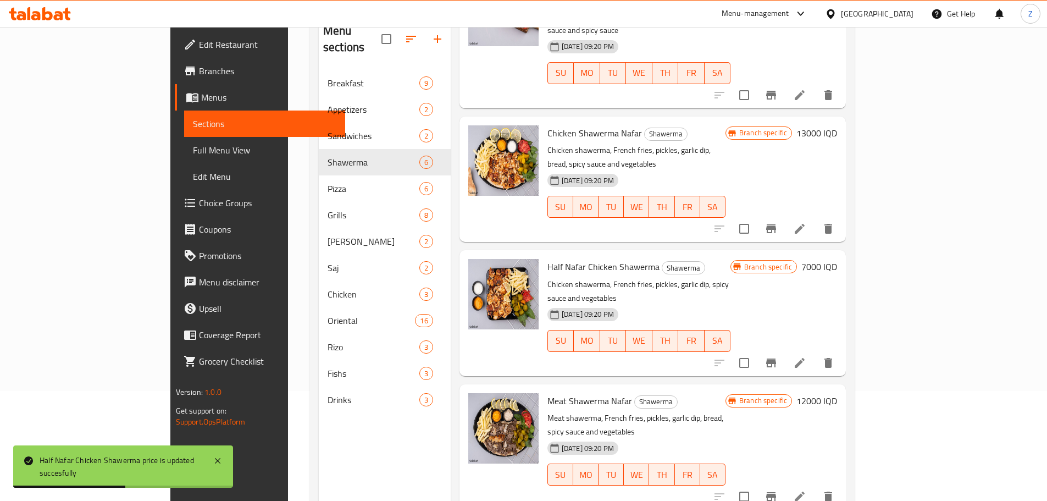
scroll to position [154, 0]
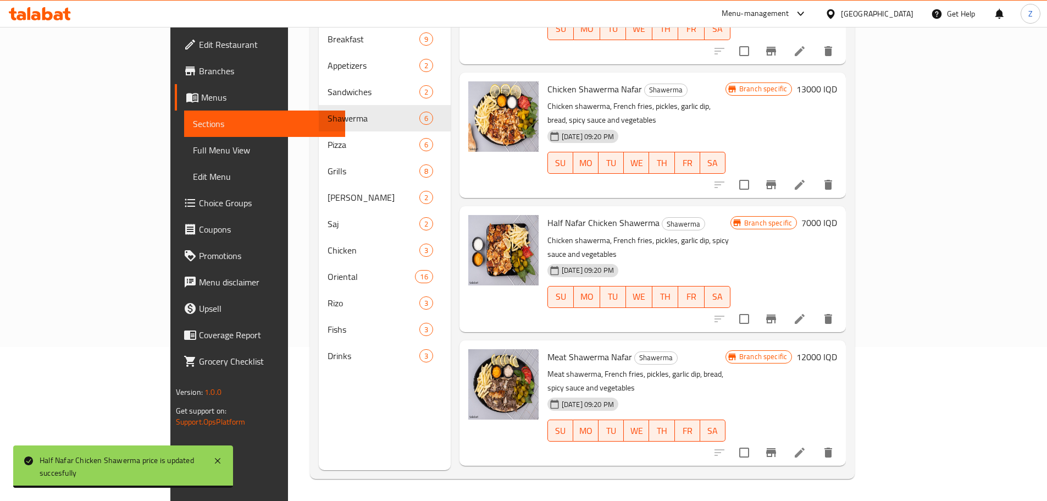
click at [837, 349] on h6 "12000 IQD" at bounding box center [816, 356] width 41 height 15
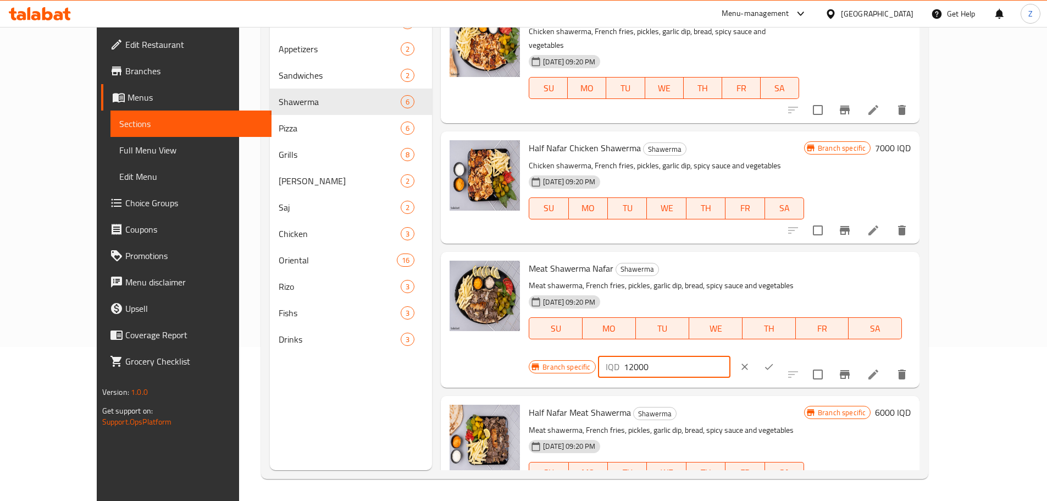
click at [730, 356] on input "12000" at bounding box center [677, 367] width 107 height 22
type input "15000"
click at [774, 361] on icon "ok" at bounding box center [768, 366] width 11 height 11
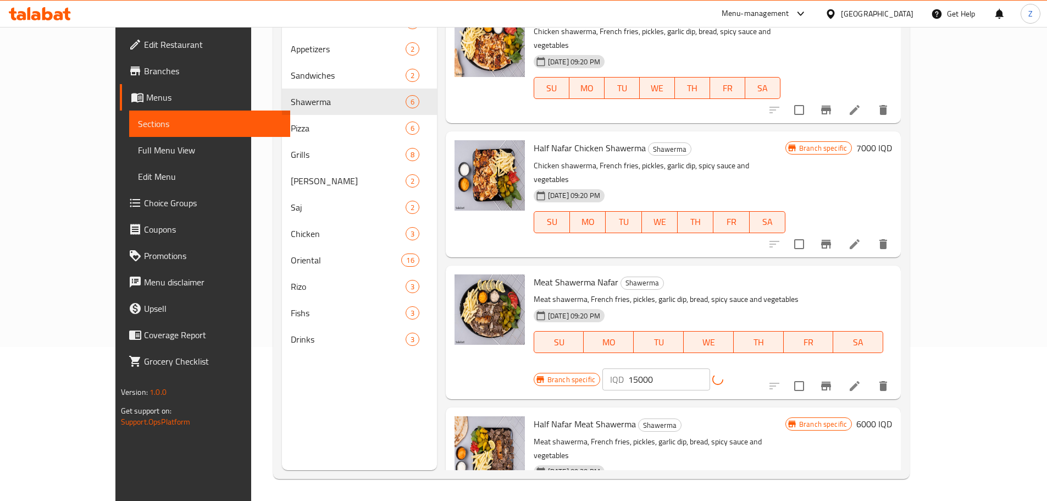
click at [831, 381] on icon "Branch-specific-item" at bounding box center [826, 385] width 10 height 9
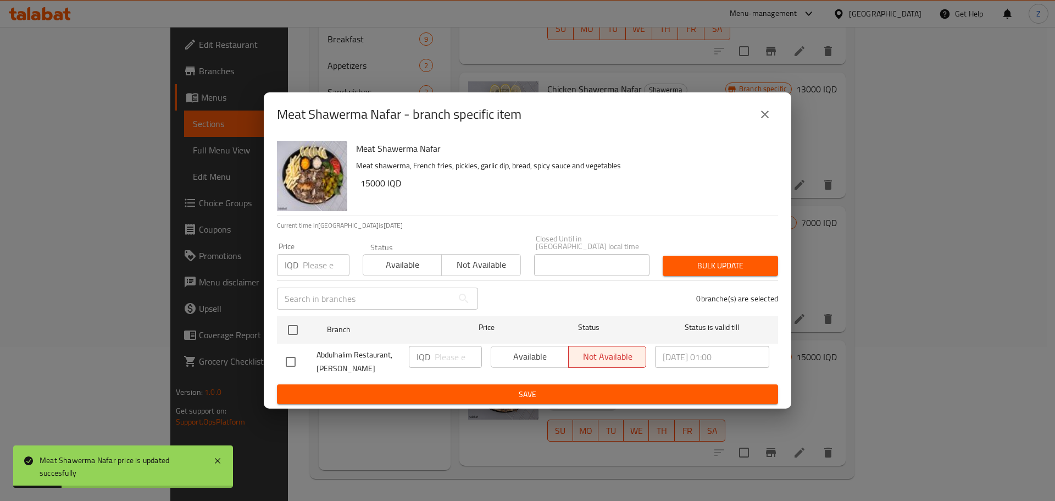
click at [772, 114] on button "close" at bounding box center [765, 114] width 26 height 26
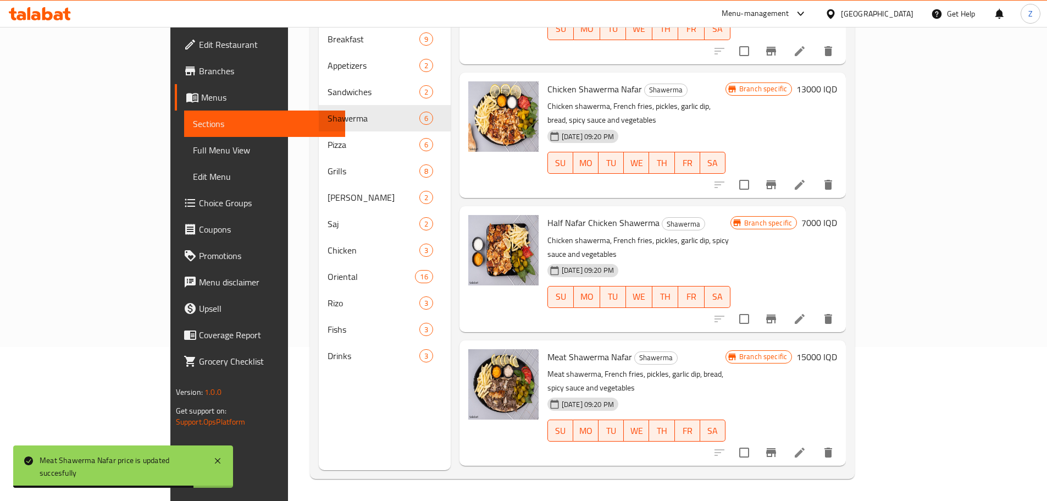
click at [837, 483] on h6 "6000 IQD" at bounding box center [819, 490] width 36 height 15
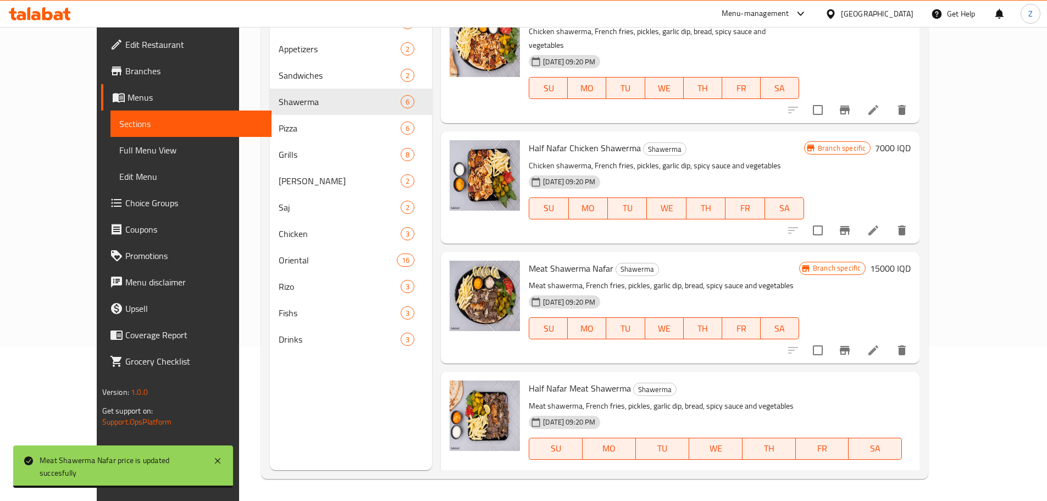
drag, startPoint x: 855, startPoint y: 385, endPoint x: 848, endPoint y: 383, distance: 7.5
click at [730, 476] on div "IQD 6000 ​" at bounding box center [664, 487] width 132 height 22
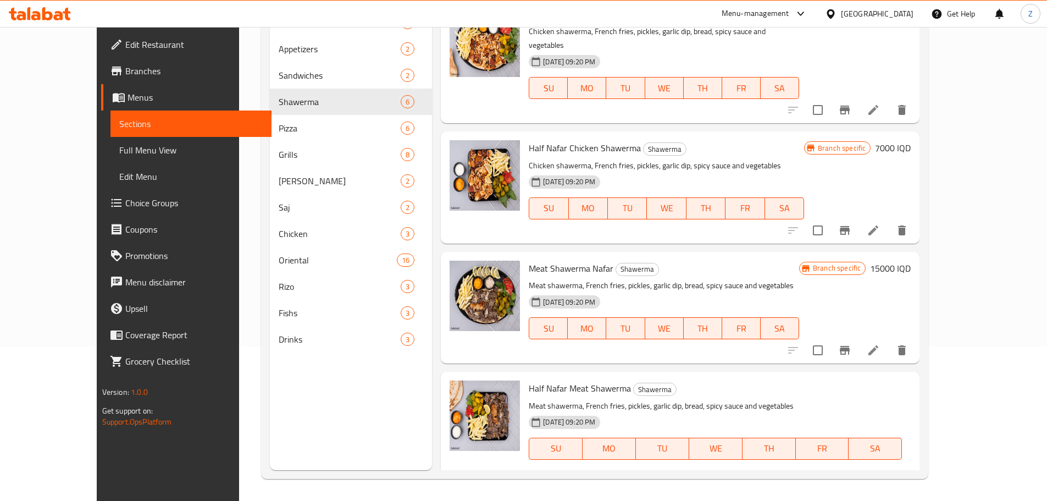
type input "8000"
click at [781, 475] on button "ok" at bounding box center [769, 487] width 24 height 24
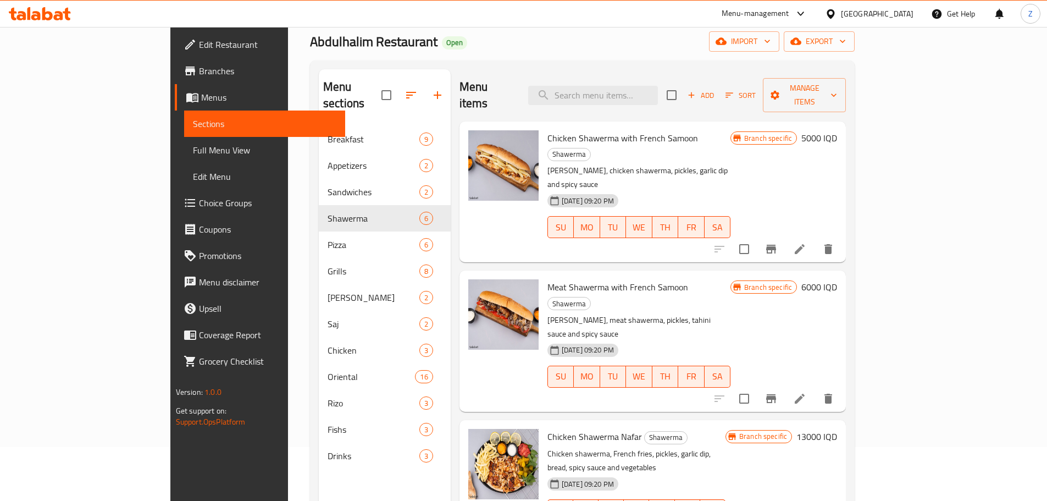
scroll to position [44, 0]
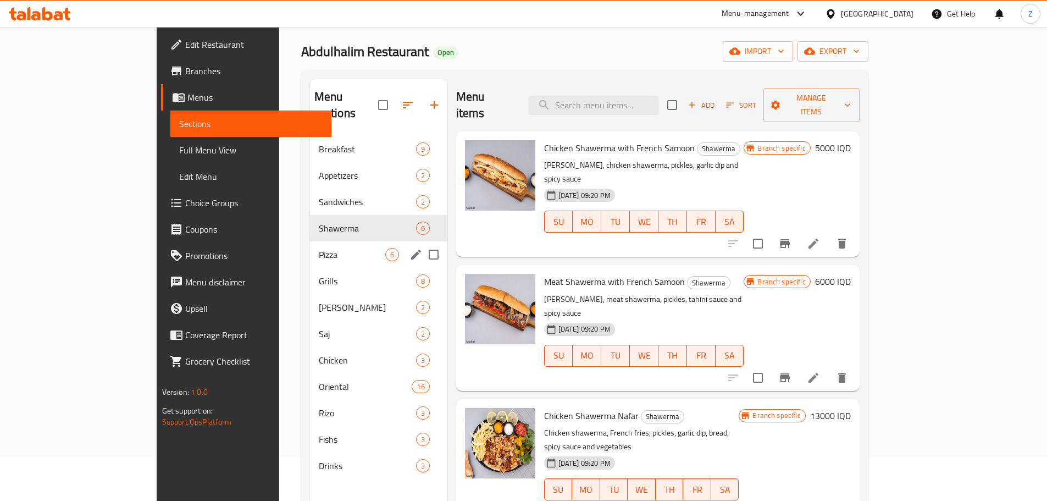
click at [310, 248] on div "Pizza 6" at bounding box center [378, 254] width 137 height 26
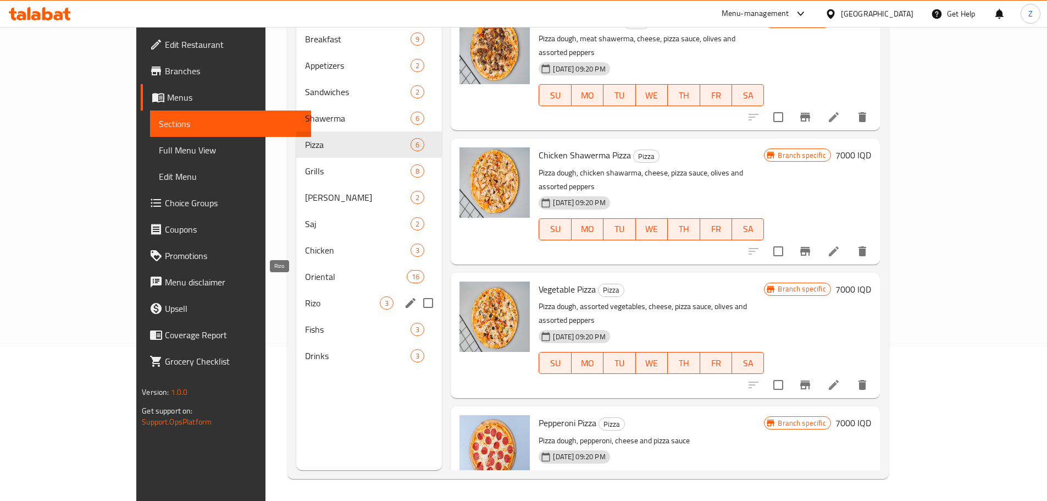
click at [296, 290] on div "Rizo 3" at bounding box center [369, 303] width 146 height 26
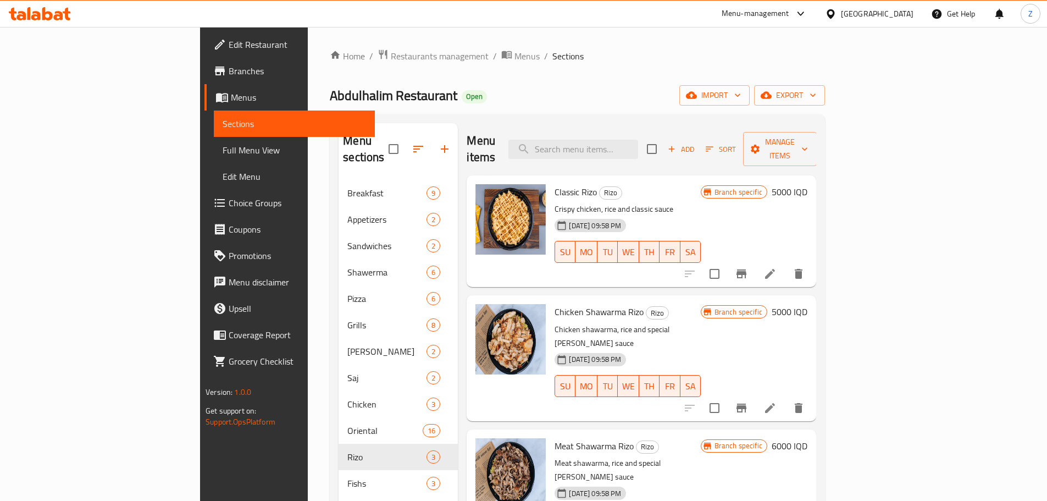
click at [807, 184] on h6 "5000 IQD" at bounding box center [790, 191] width 36 height 15
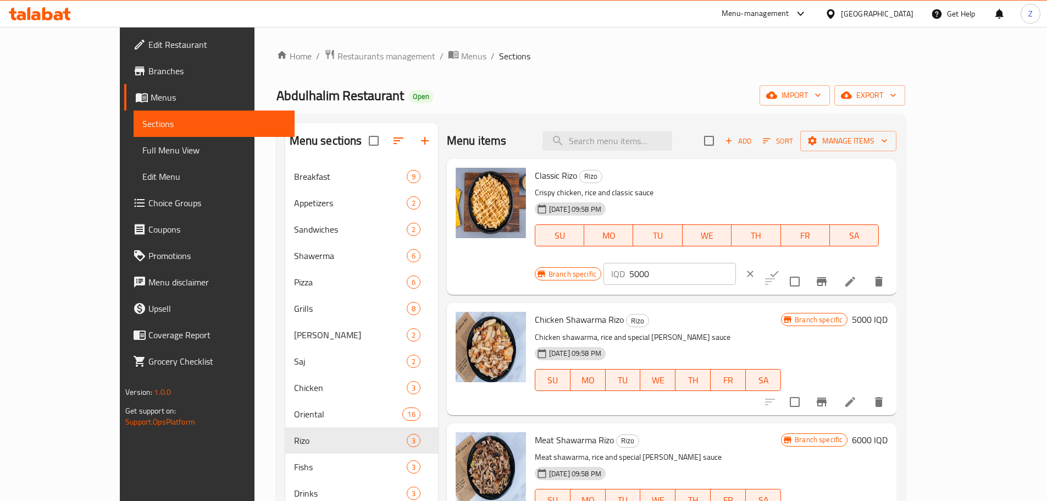
click at [736, 263] on input "5000" at bounding box center [682, 274] width 107 height 22
type input "6500"
drag, startPoint x: 983, startPoint y: 181, endPoint x: 929, endPoint y: 270, distance: 103.8
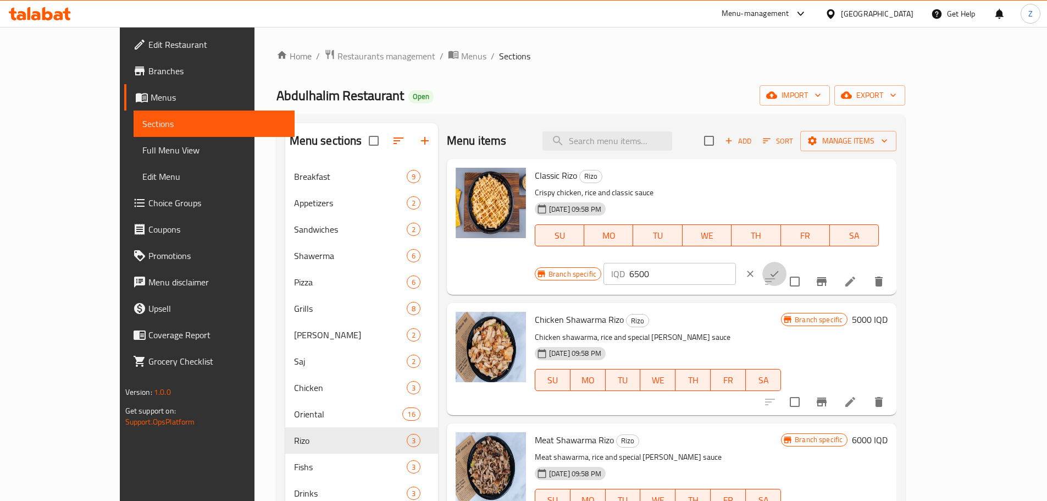
click at [786, 262] on button "ok" at bounding box center [774, 274] width 24 height 24
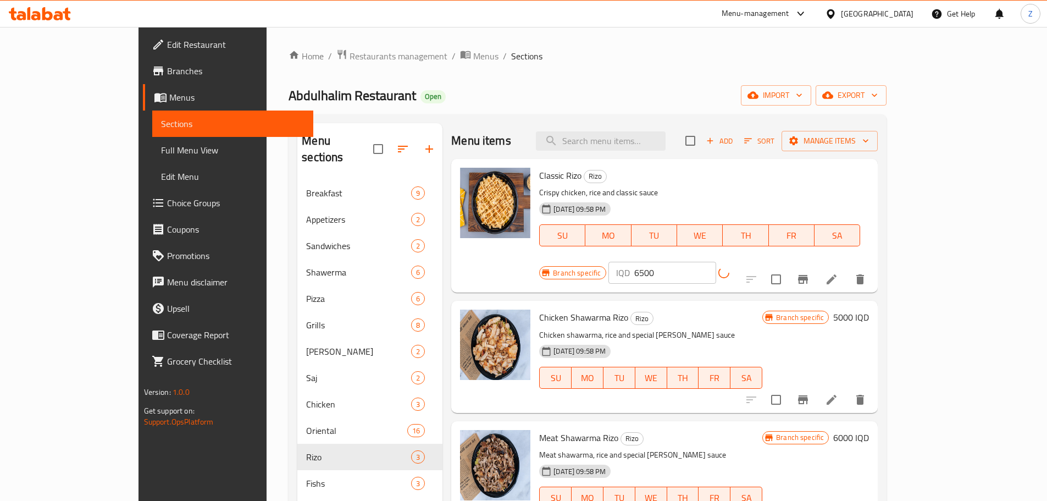
click at [816, 266] on button "Branch-specific-item" at bounding box center [803, 279] width 26 height 26
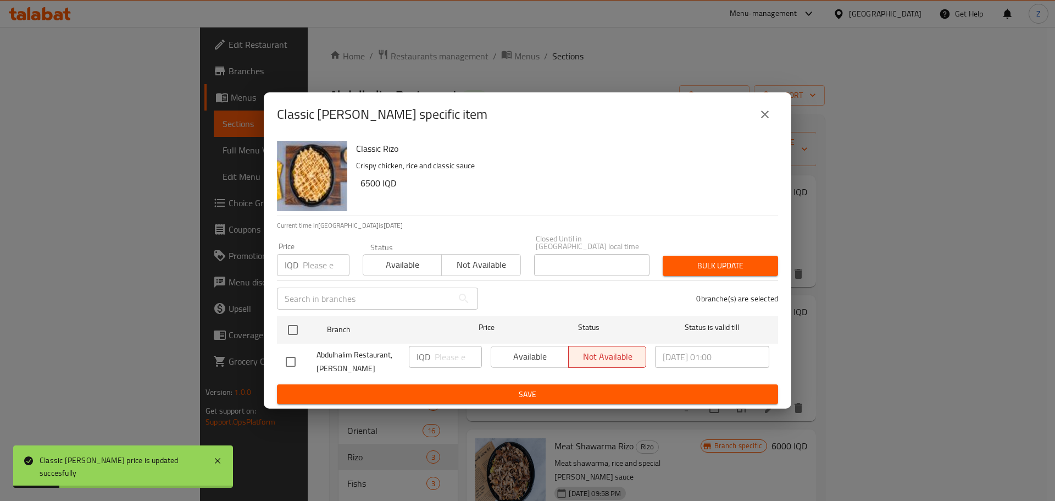
click at [765, 117] on icon "close" at bounding box center [764, 114] width 13 height 13
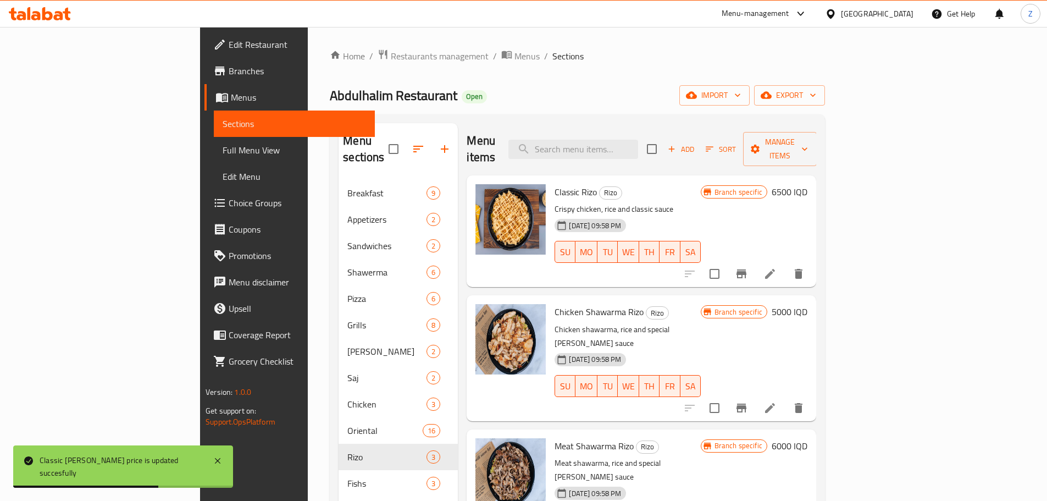
click at [807, 306] on div "Branch specific 5000 IQD" at bounding box center [754, 358] width 107 height 108
drag, startPoint x: 966, startPoint y: 295, endPoint x: 975, endPoint y: 294, distance: 9.4
click at [807, 304] on div "Branch specific 5000 IQD" at bounding box center [754, 311] width 107 height 15
click at [807, 304] on h6 "5000 IQD" at bounding box center [790, 311] width 36 height 15
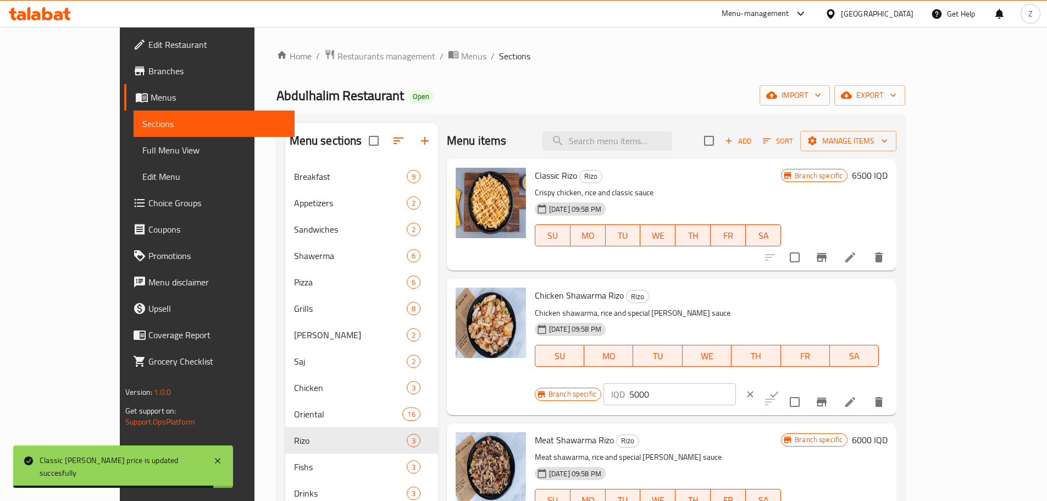
click at [736, 383] on input "5000" at bounding box center [682, 394] width 107 height 22
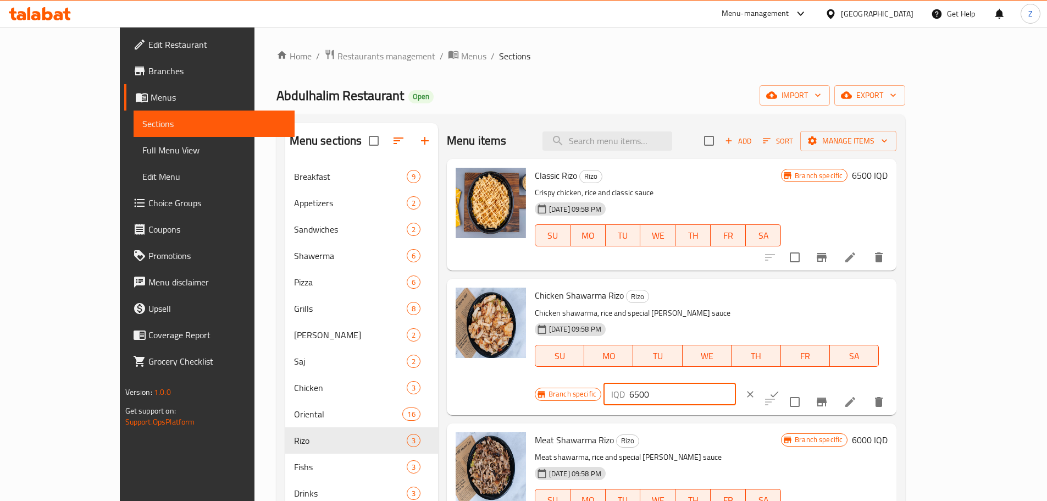
click at [736, 383] on input "6500" at bounding box center [682, 394] width 107 height 22
type input "6500"
drag, startPoint x: 992, startPoint y: 295, endPoint x: 987, endPoint y: 301, distance: 7.4
click at [780, 389] on icon "ok" at bounding box center [774, 394] width 11 height 11
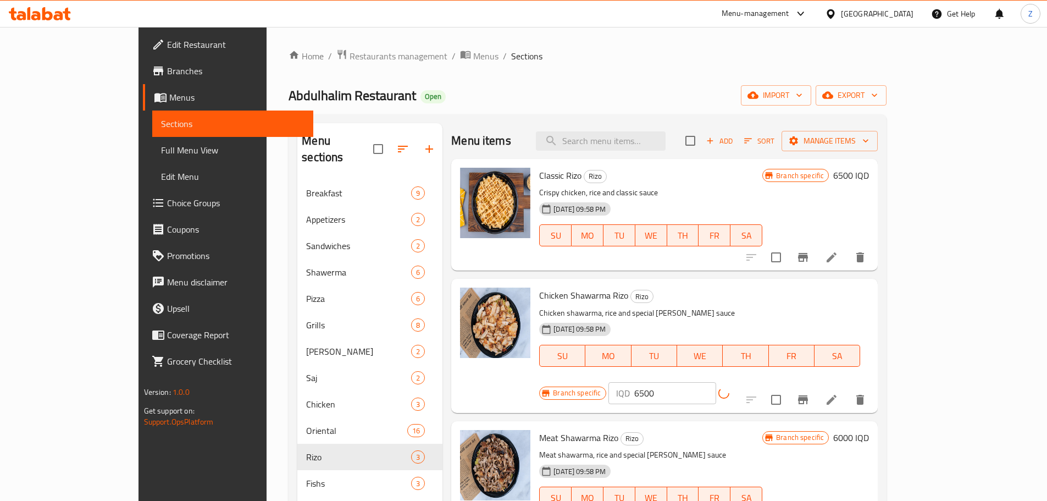
click at [816, 386] on button "Branch-specific-item" at bounding box center [803, 399] width 26 height 26
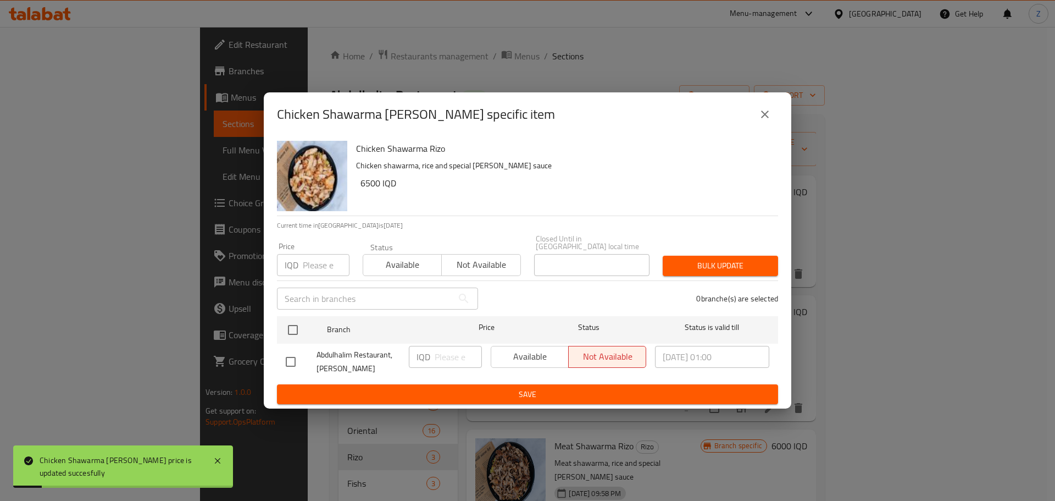
click at [767, 119] on icon "close" at bounding box center [764, 114] width 13 height 13
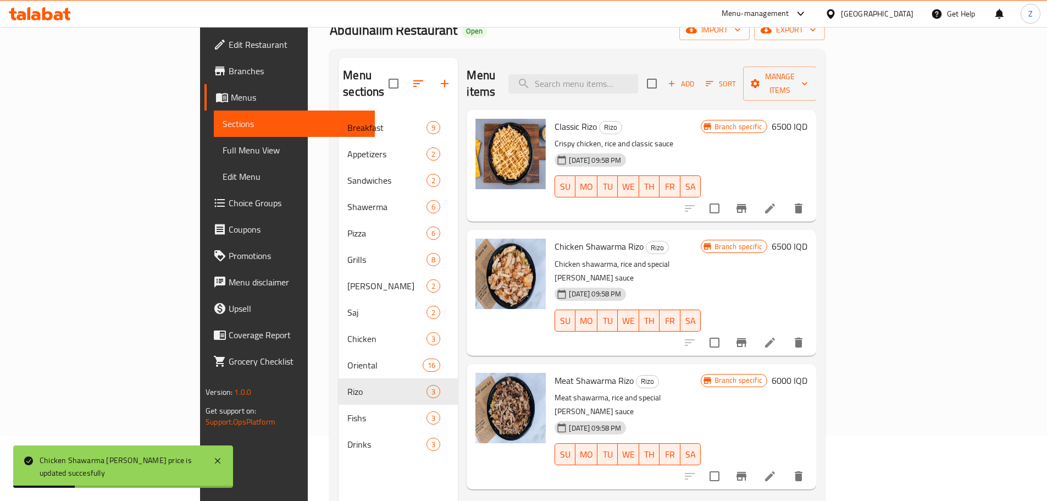
scroll to position [154, 0]
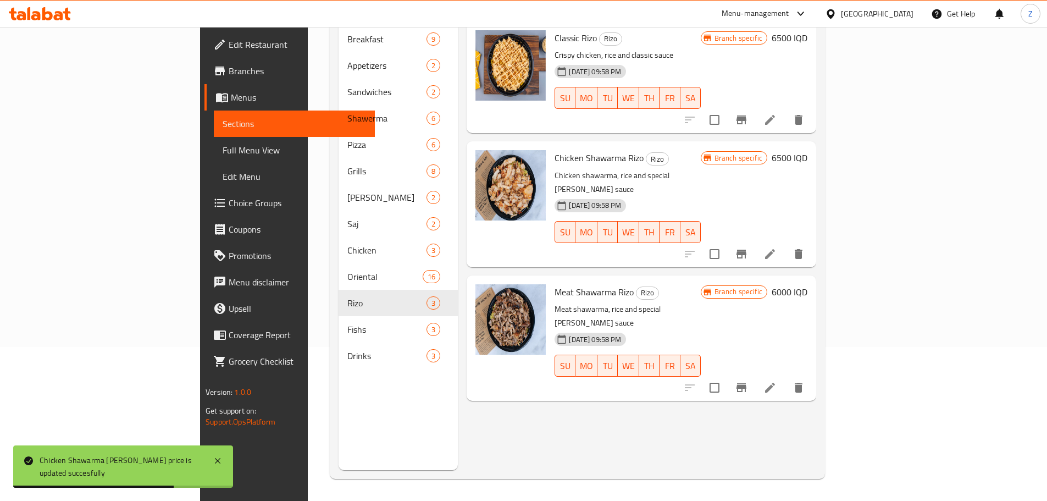
click at [807, 284] on h6 "6000 IQD" at bounding box center [790, 291] width 36 height 15
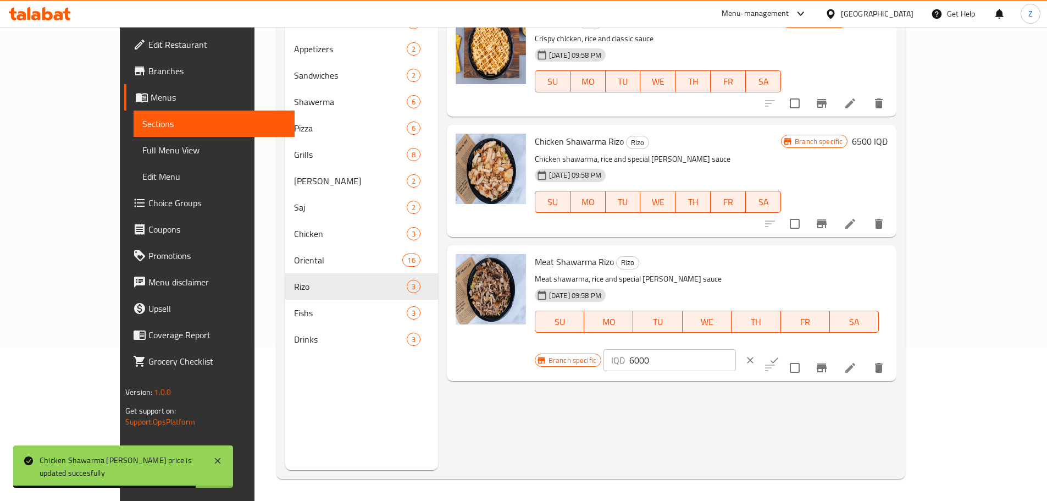
click at [802, 348] on div "Branch specific IQD 6000 ​" at bounding box center [669, 360] width 268 height 24
click at [736, 349] on input "6000" at bounding box center [682, 360] width 107 height 22
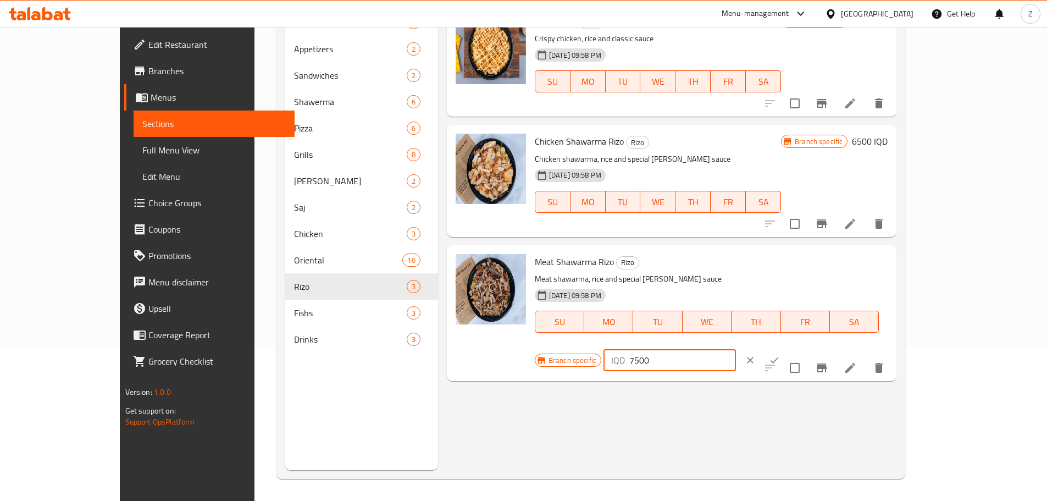
type input "7500"
click at [780, 354] on icon "ok" at bounding box center [774, 359] width 11 height 11
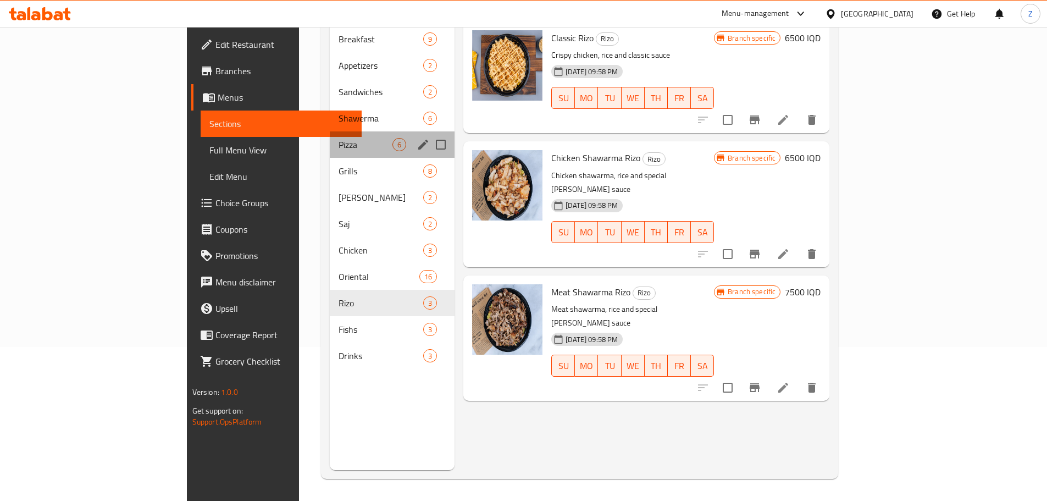
click at [330, 135] on div "Pizza 6" at bounding box center [392, 144] width 125 height 26
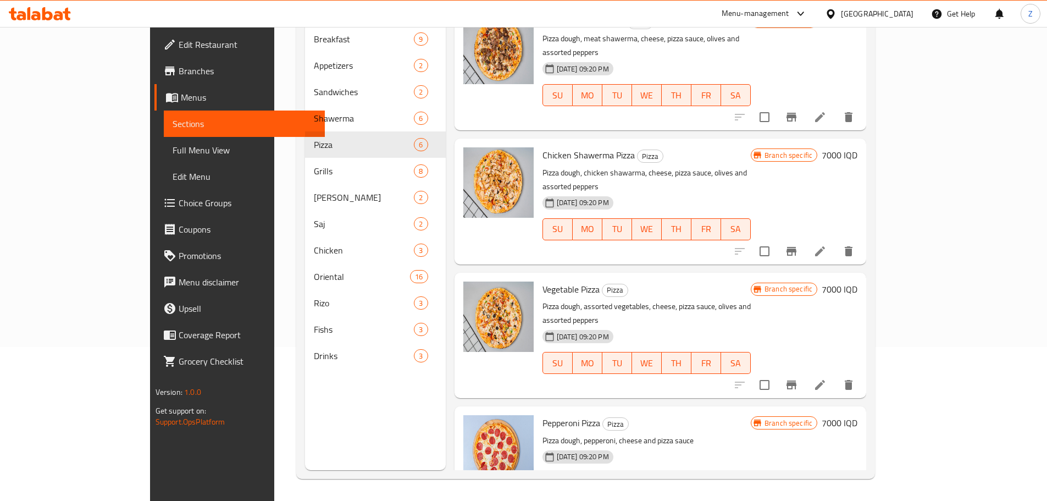
scroll to position [99, 0]
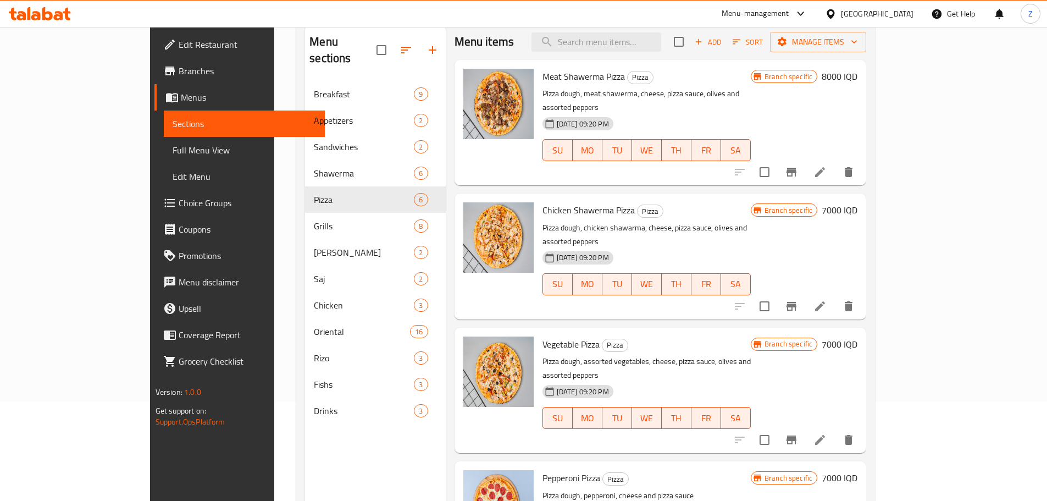
click at [857, 75] on h6 "8000 IQD" at bounding box center [840, 76] width 36 height 15
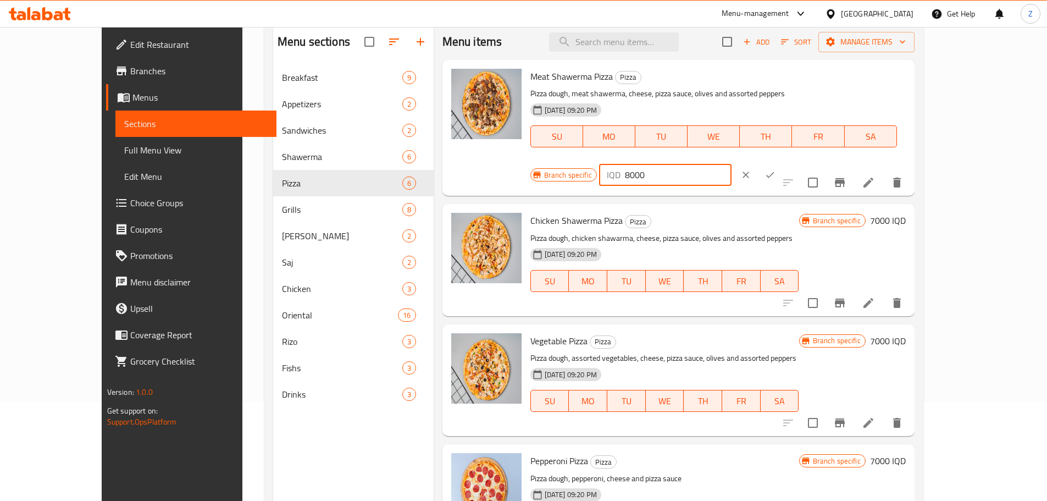
drag, startPoint x: 852, startPoint y: 81, endPoint x: 844, endPoint y: 77, distance: 9.1
click at [732, 164] on div "IQD 8000 ​" at bounding box center [665, 175] width 132 height 22
type input "12000"
click at [782, 163] on button "ok" at bounding box center [770, 175] width 24 height 24
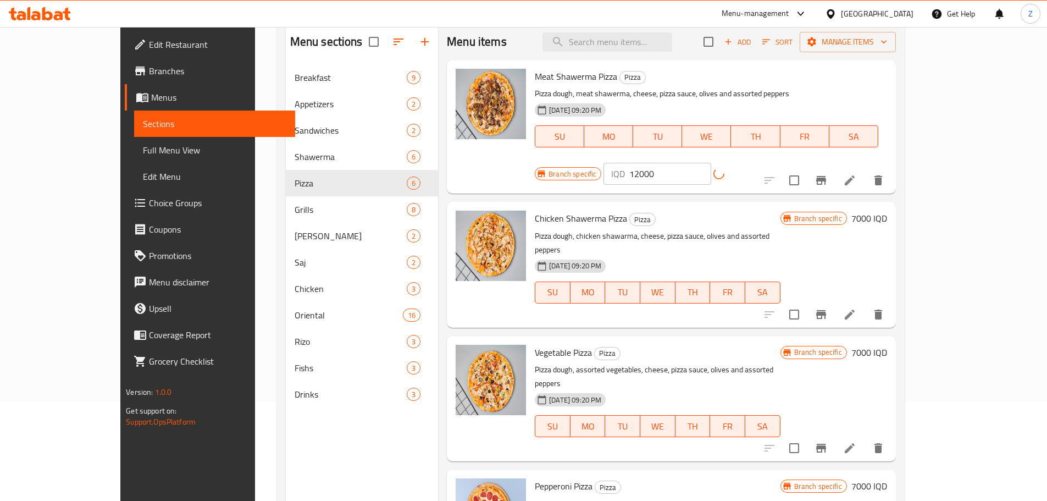
click at [834, 167] on button "Branch-specific-item" at bounding box center [821, 180] width 26 height 26
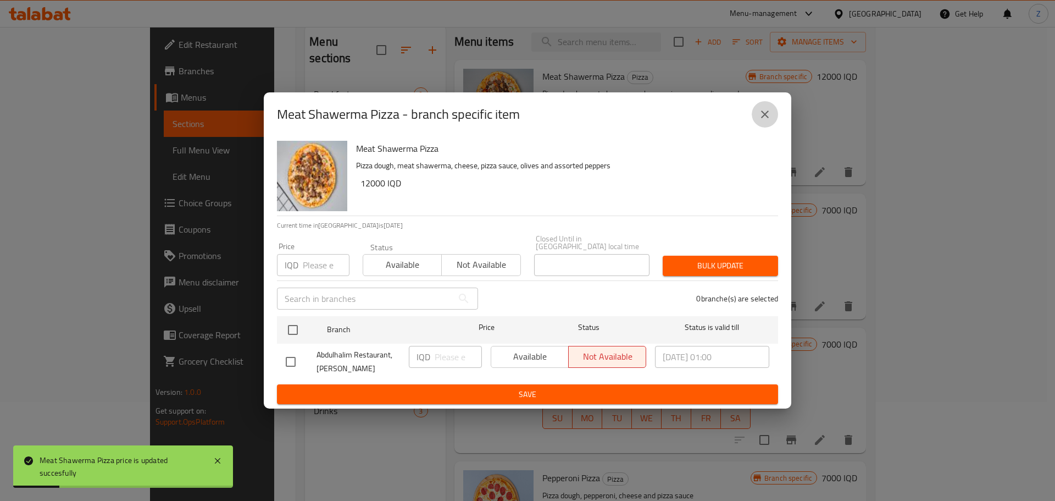
click at [765, 124] on button "close" at bounding box center [765, 114] width 26 height 26
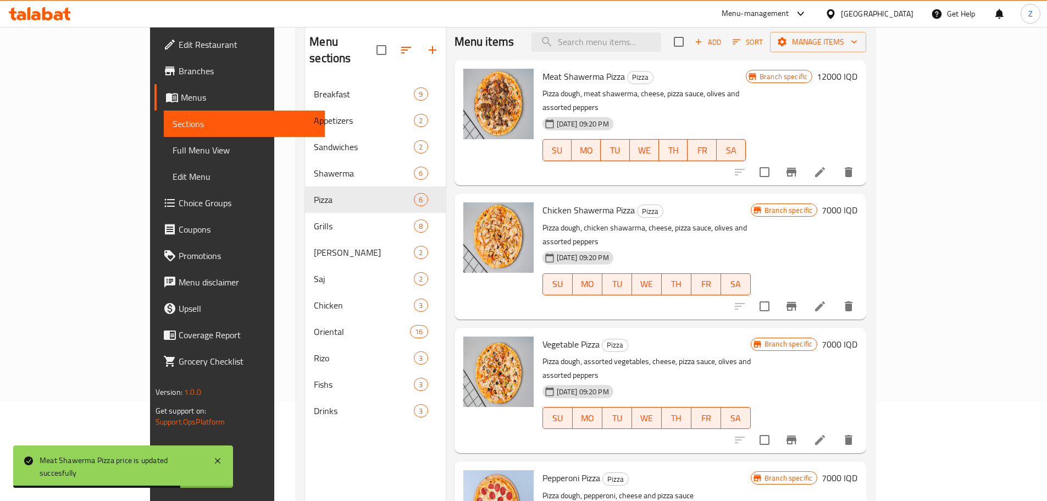
click at [857, 202] on h6 "7000 IQD" at bounding box center [840, 209] width 36 height 15
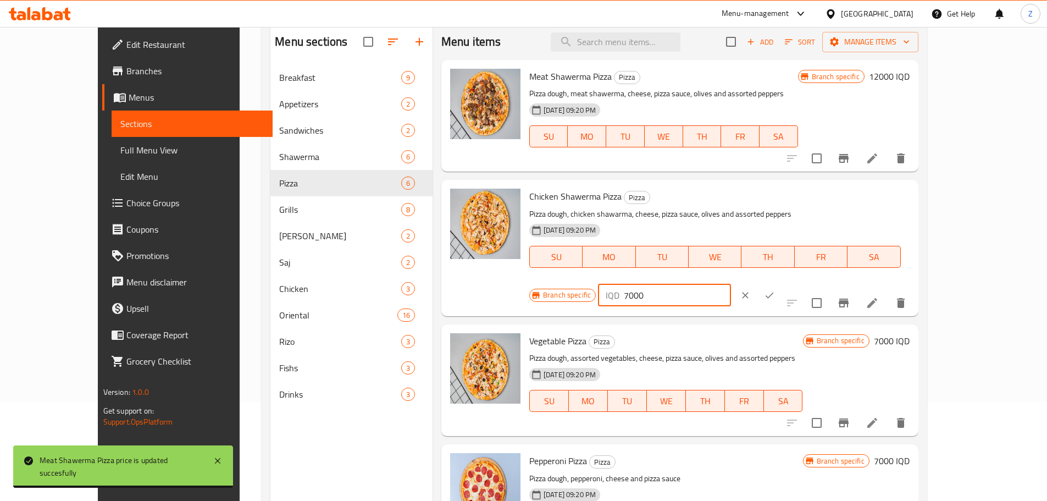
drag, startPoint x: 852, startPoint y: 201, endPoint x: 844, endPoint y: 201, distance: 8.2
click at [730, 284] on div "IQD 7000 ​" at bounding box center [664, 295] width 132 height 22
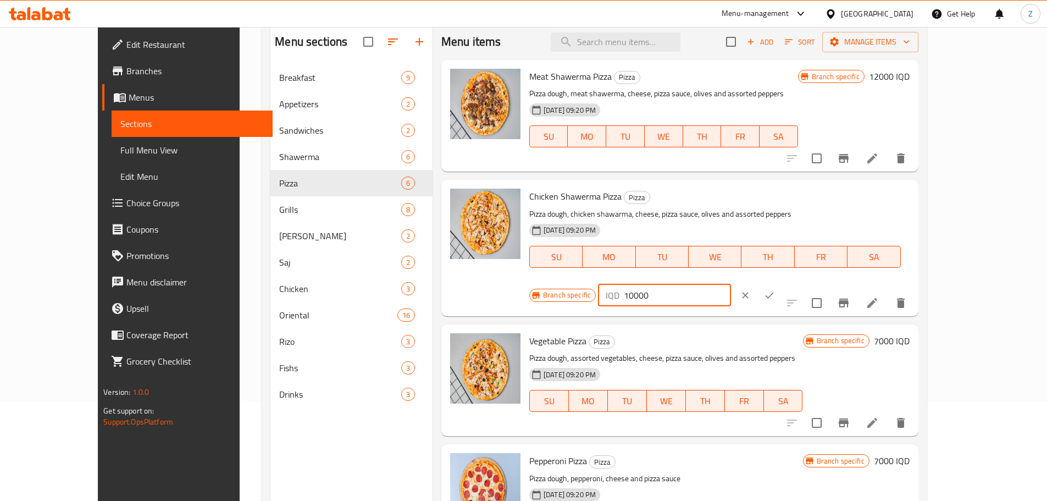
type input "10000"
click at [782, 283] on button "ok" at bounding box center [769, 295] width 24 height 24
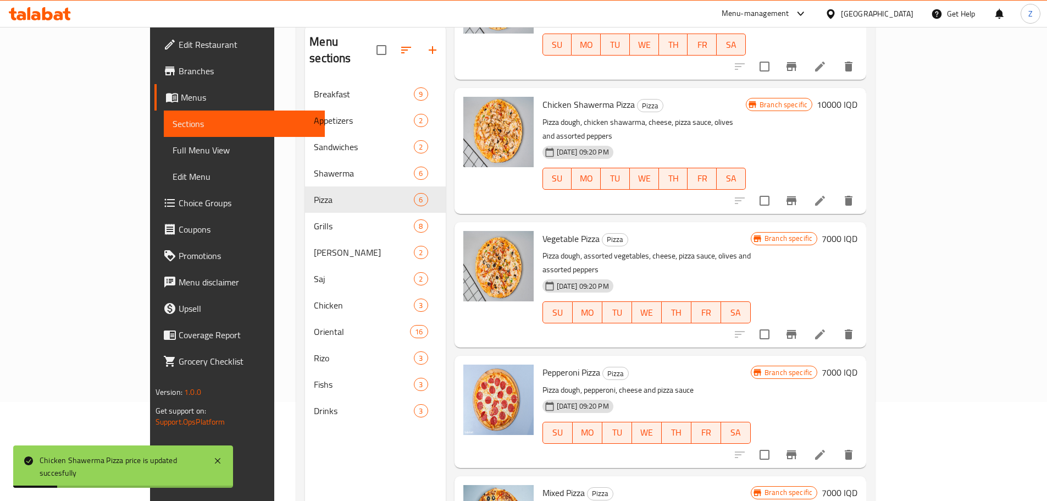
scroll to position [110, 0]
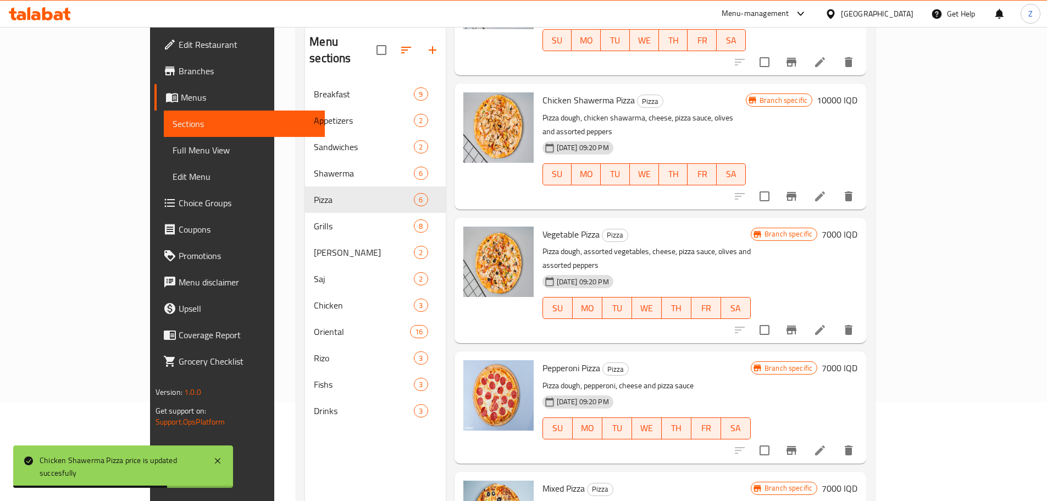
click at [857, 226] on h6 "7000 IQD" at bounding box center [840, 233] width 36 height 15
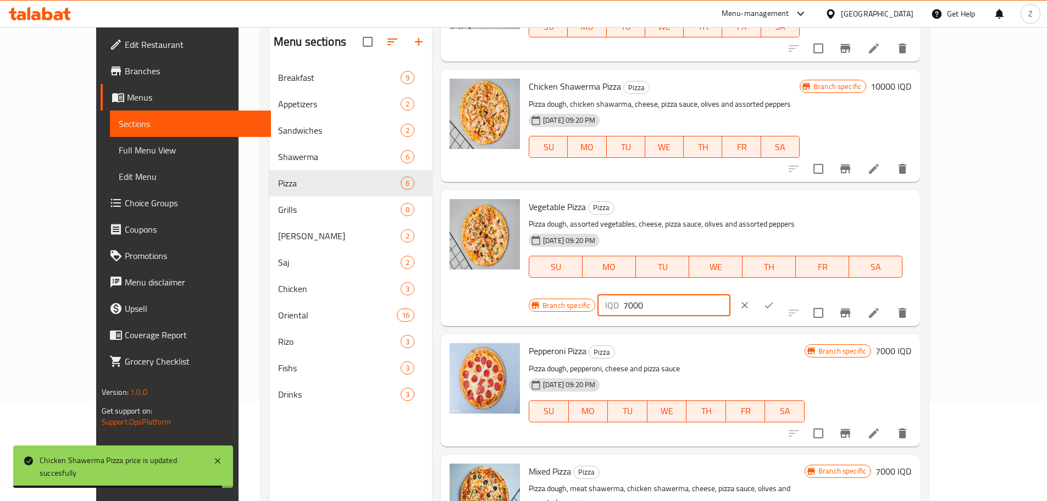
drag, startPoint x: 854, startPoint y: 209, endPoint x: 845, endPoint y: 208, distance: 8.4
click at [730, 294] on div "IQD 7000 ​" at bounding box center [663, 305] width 132 height 22
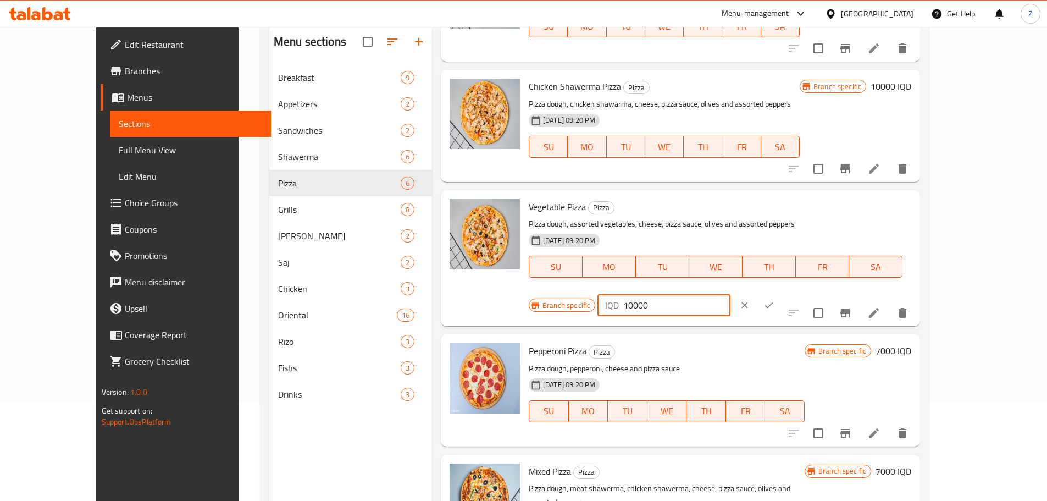
type input "10000"
click at [774, 300] on icon "ok" at bounding box center [768, 305] width 11 height 11
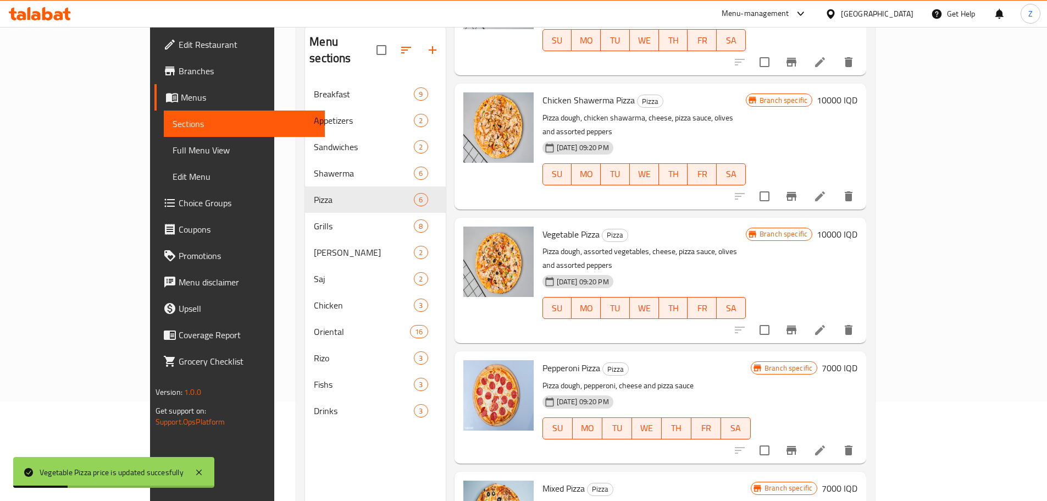
click at [857, 360] on h6 "7000 IQD" at bounding box center [840, 367] width 36 height 15
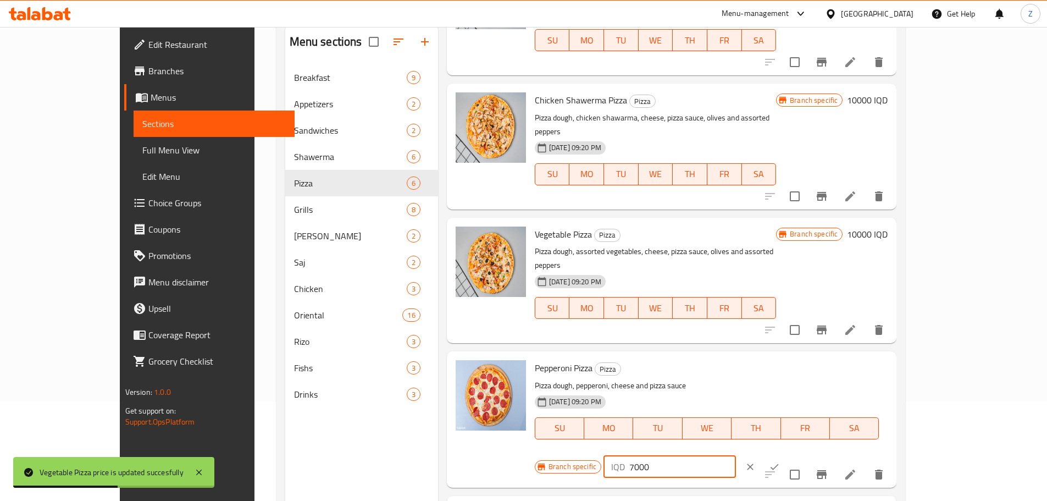
drag, startPoint x: 852, startPoint y: 328, endPoint x: 839, endPoint y: 323, distance: 13.9
click at [736, 456] on div "IQD 7000 ​" at bounding box center [669, 467] width 132 height 22
type input "10000"
click at [780, 461] on icon "ok" at bounding box center [774, 466] width 11 height 11
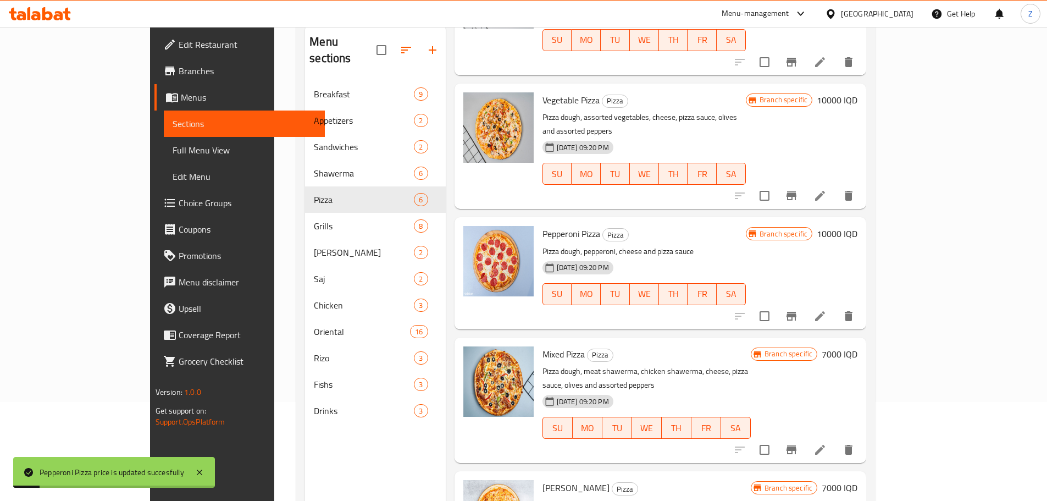
scroll to position [247, 0]
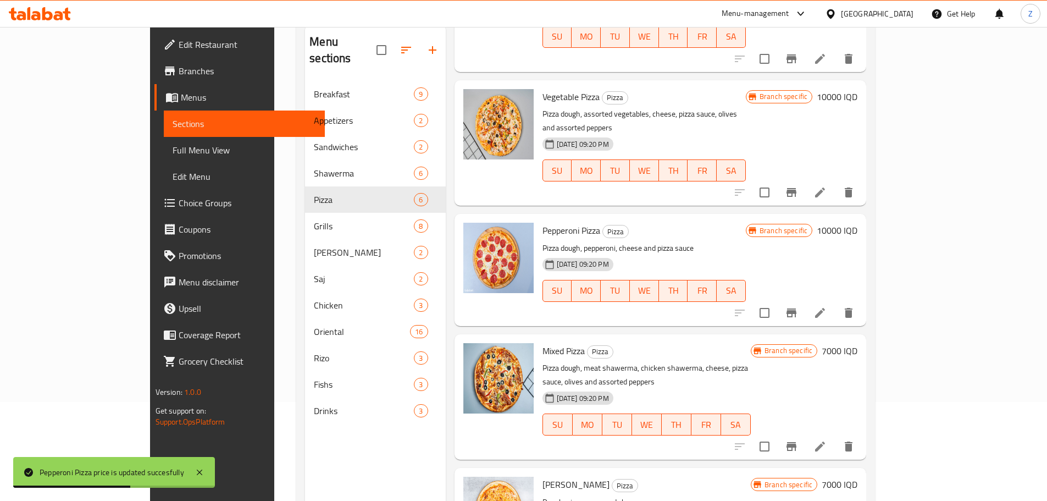
click at [857, 343] on h6 "7000 IQD" at bounding box center [840, 350] width 36 height 15
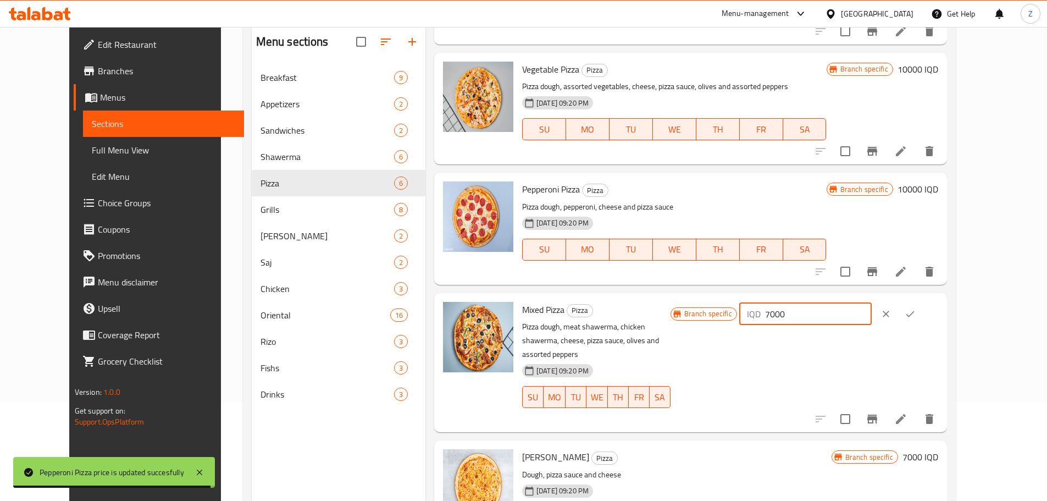
click at [853, 315] on input "7000" at bounding box center [818, 314] width 107 height 22
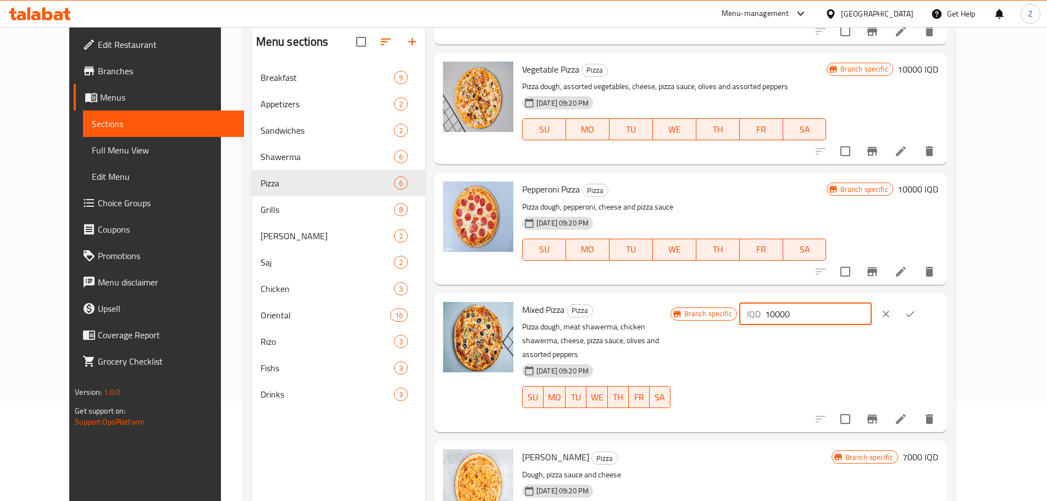
type input "10000"
click at [916, 312] on icon "ok" at bounding box center [910, 313] width 11 height 11
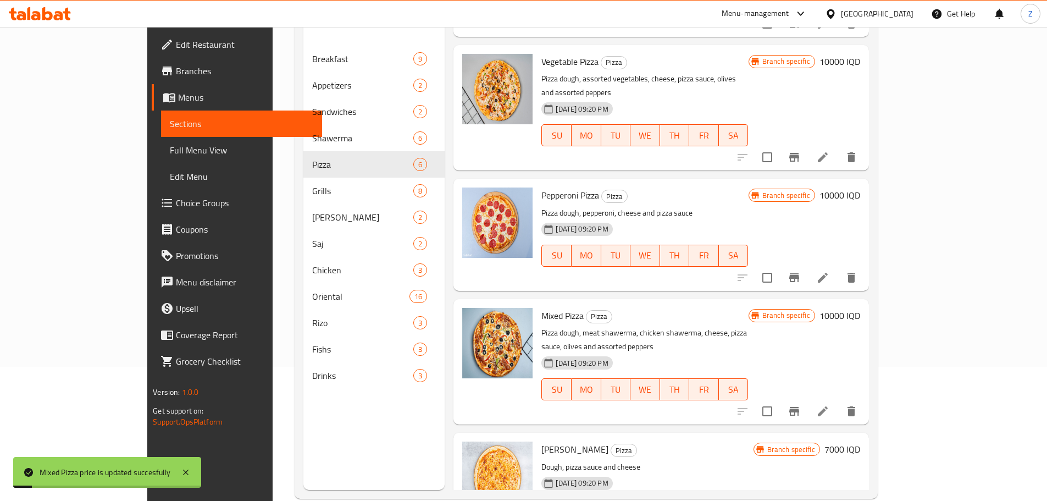
scroll to position [154, 0]
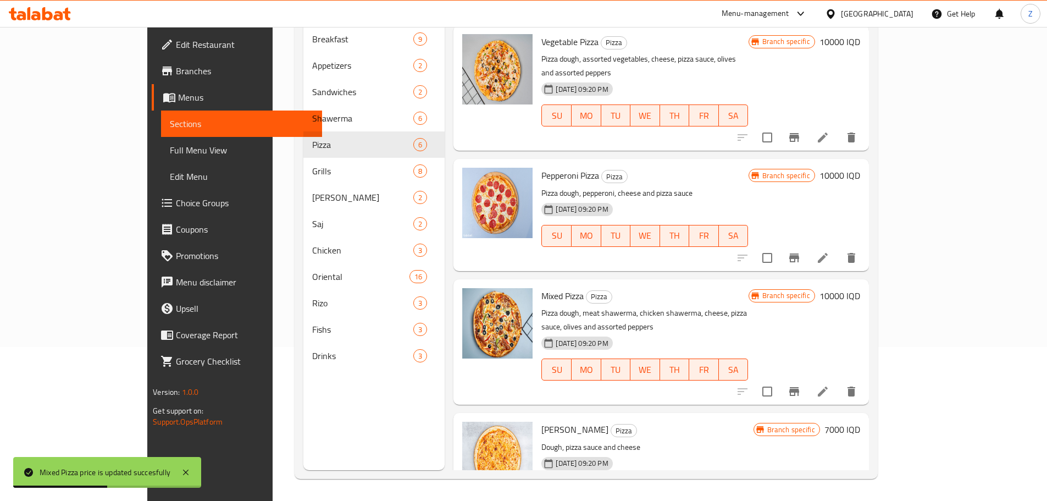
click at [860, 422] on h6 "7000 IQD" at bounding box center [842, 429] width 36 height 15
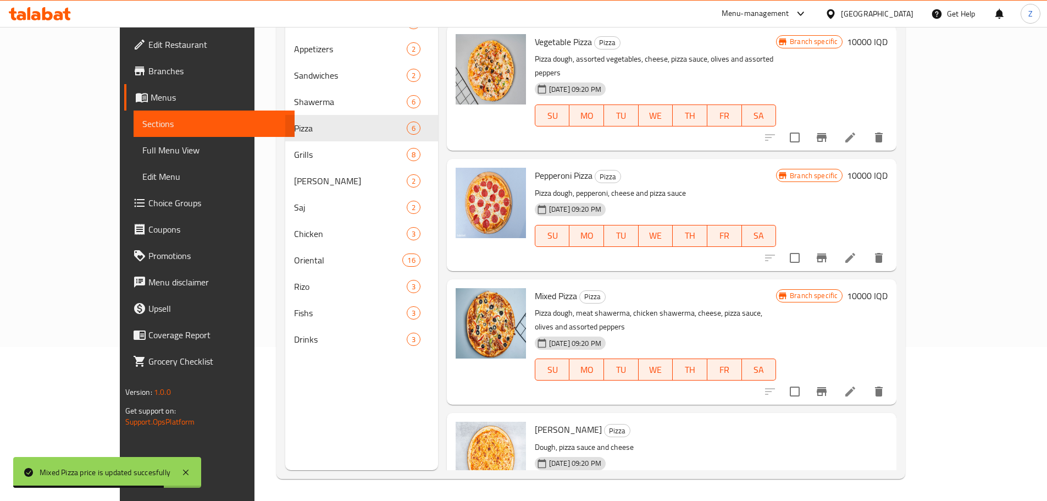
drag, startPoint x: 856, startPoint y: 383, endPoint x: 845, endPoint y: 381, distance: 10.7
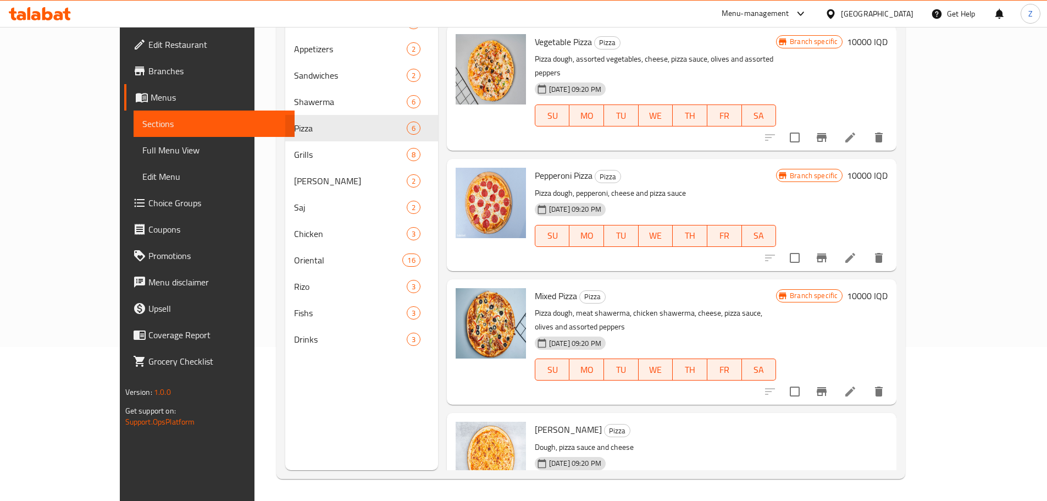
type input "10000"
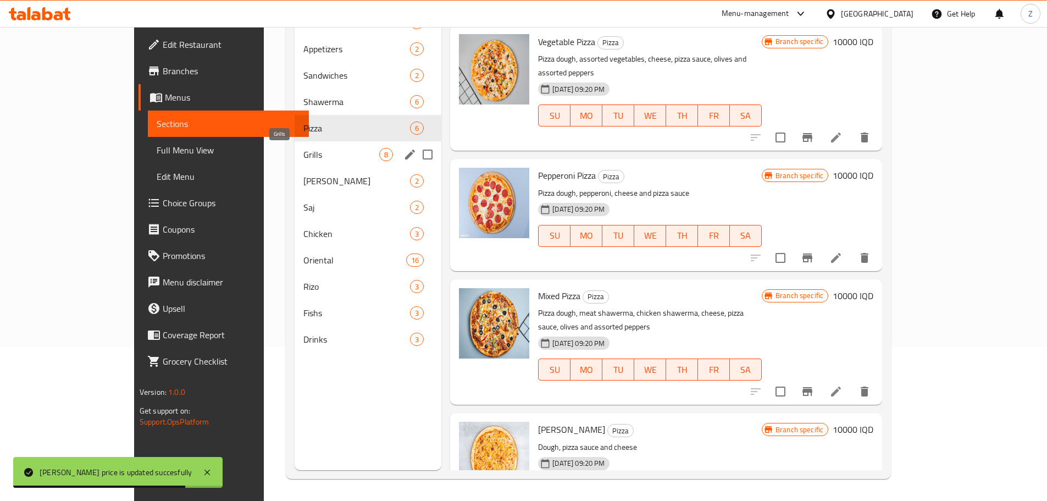
click at [303, 149] on span "Grills" at bounding box center [341, 154] width 76 height 13
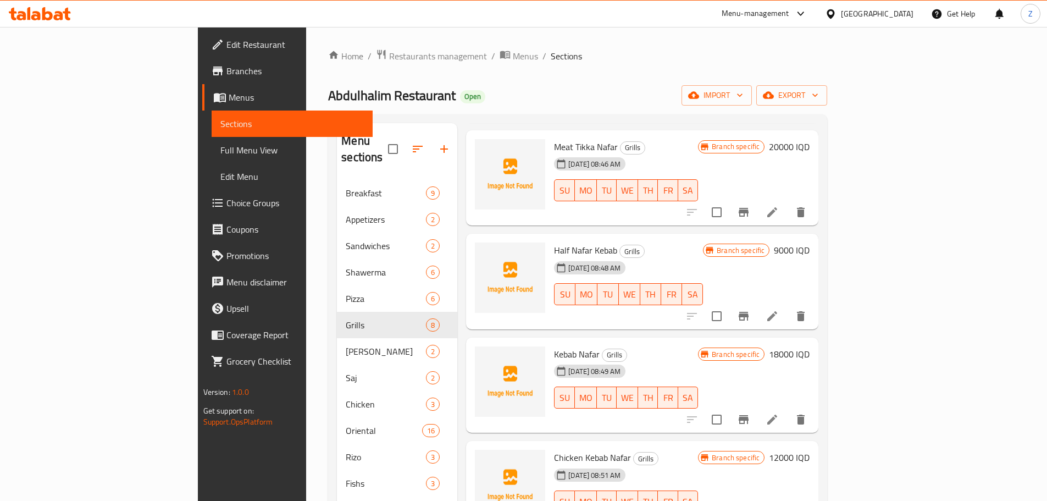
scroll to position [154, 0]
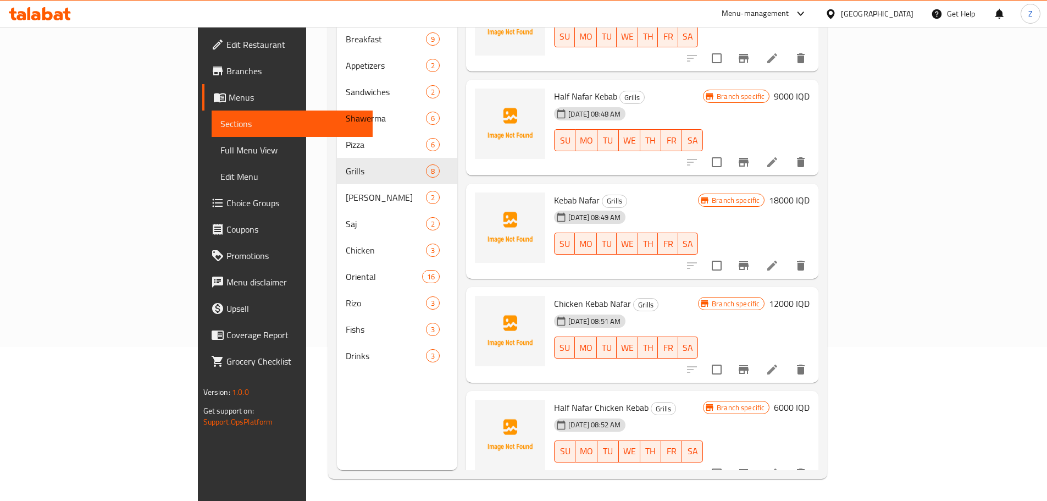
click at [810, 192] on h6 "18000 IQD" at bounding box center [789, 199] width 41 height 15
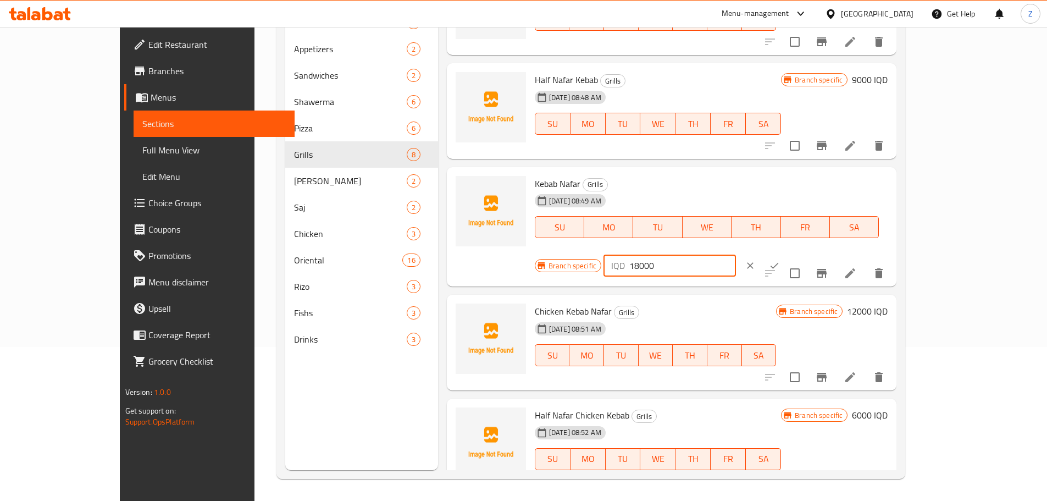
drag, startPoint x: 860, startPoint y: 189, endPoint x: 846, endPoint y: 184, distance: 15.3
click at [736, 254] on div "IQD 18000 ​" at bounding box center [669, 265] width 132 height 22
type input "22000"
click at [780, 260] on icon "ok" at bounding box center [774, 265] width 11 height 11
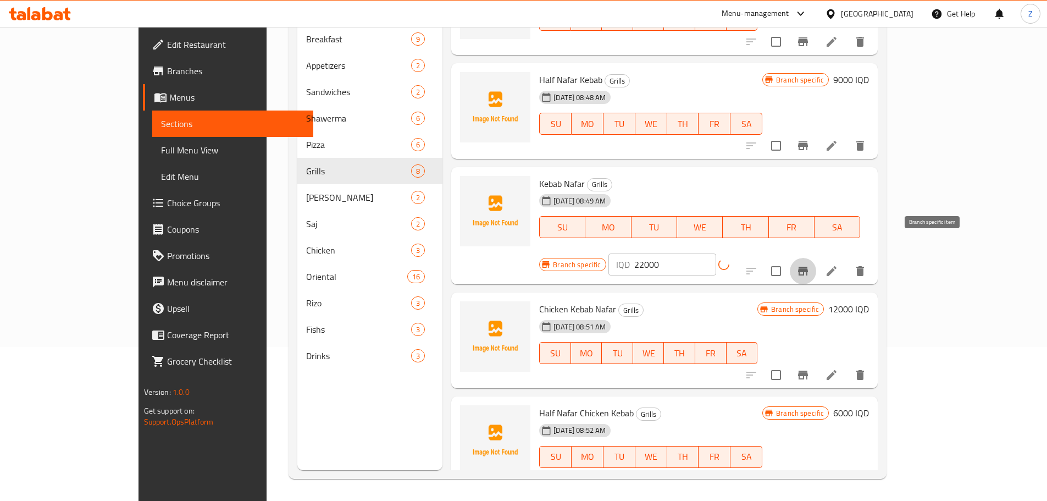
click at [816, 258] on button "Branch-specific-item" at bounding box center [803, 271] width 26 height 26
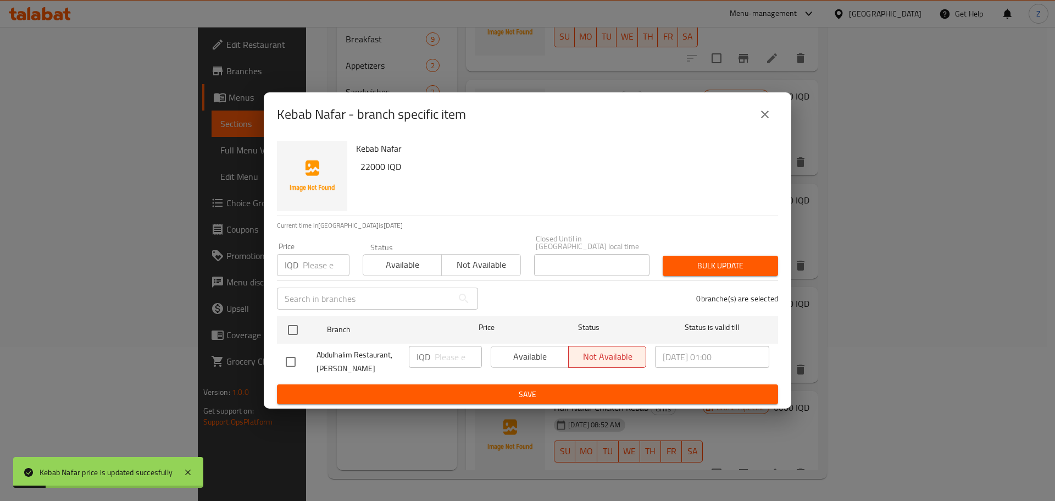
click at [774, 107] on div "Kebab Nafar - branch specific item" at bounding box center [527, 114] width 501 height 26
click at [771, 117] on icon "close" at bounding box center [764, 114] width 13 height 13
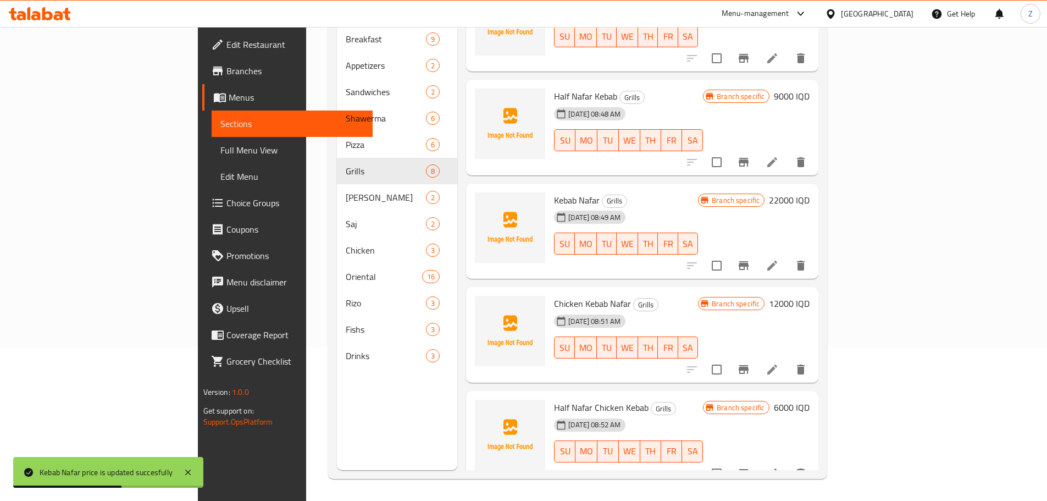
click at [810, 88] on h6 "9000 IQD" at bounding box center [792, 95] width 36 height 15
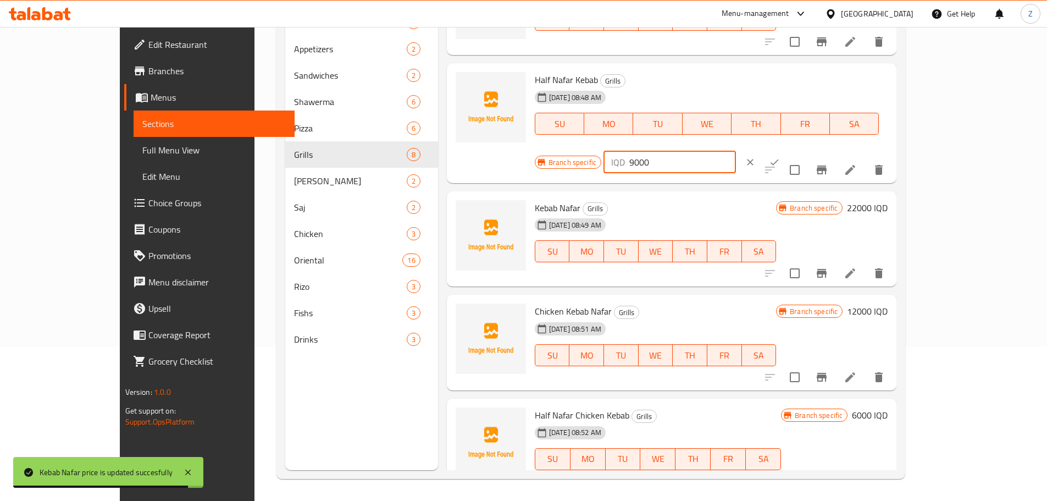
click at [736, 151] on input "9000" at bounding box center [682, 162] width 107 height 22
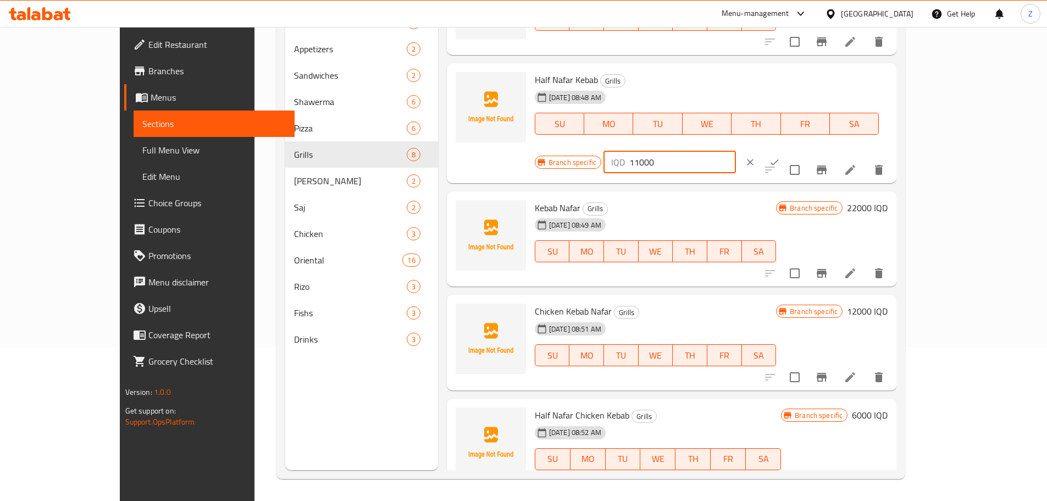
type input "11000"
click at [780, 157] on icon "ok" at bounding box center [774, 162] width 11 height 11
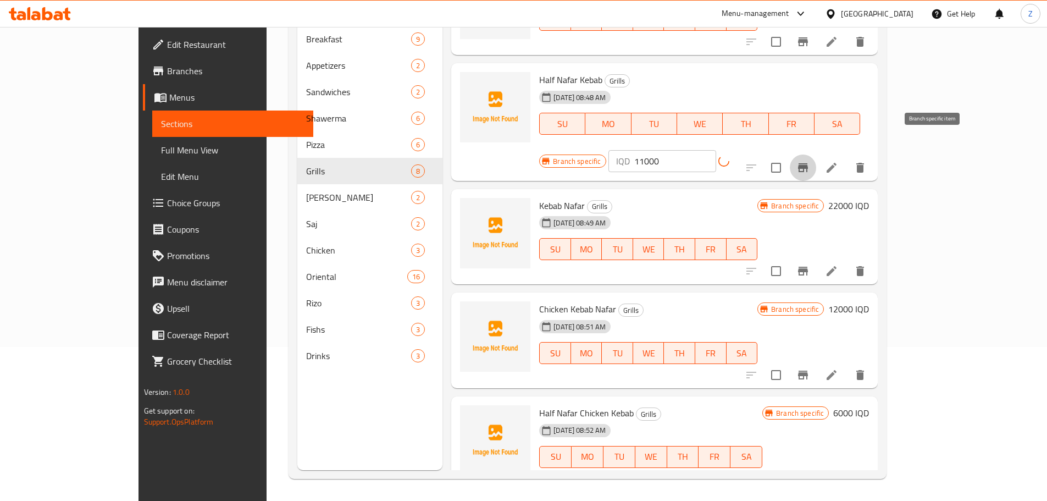
click at [816, 154] on button "Branch-specific-item" at bounding box center [803, 167] width 26 height 26
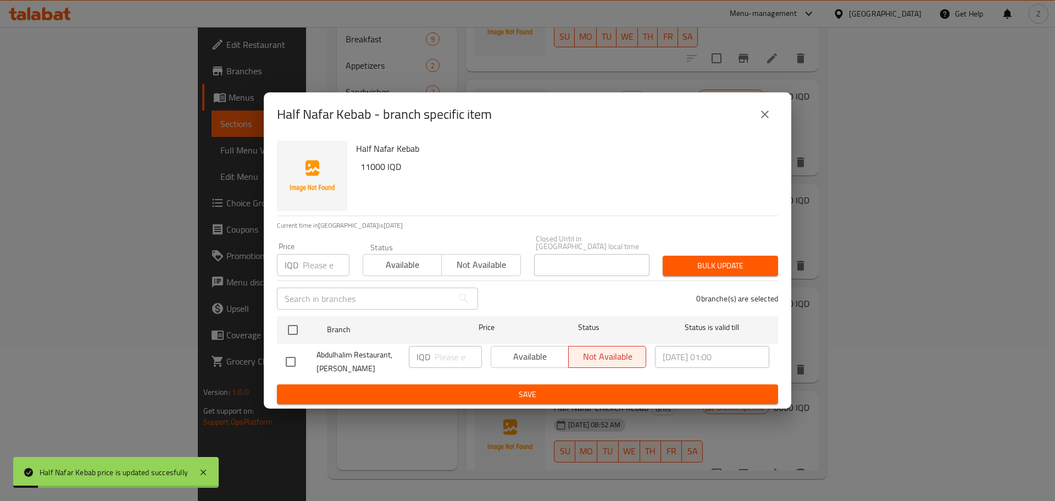
click at [778, 122] on div "Half Nafar Kebab - branch specific item" at bounding box center [528, 114] width 528 height 44
click at [767, 118] on icon "close" at bounding box center [765, 114] width 8 height 8
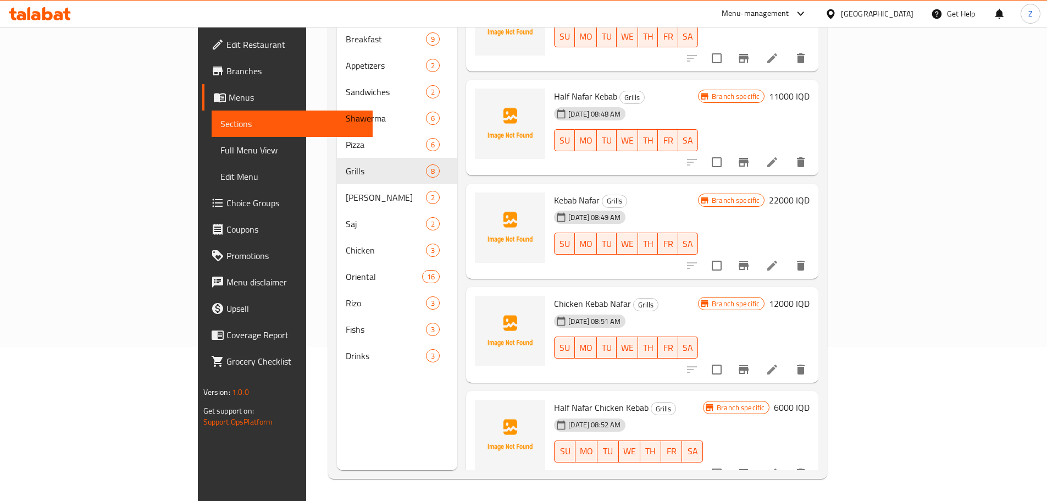
click at [810, 296] on h6 "12000 IQD" at bounding box center [789, 303] width 41 height 15
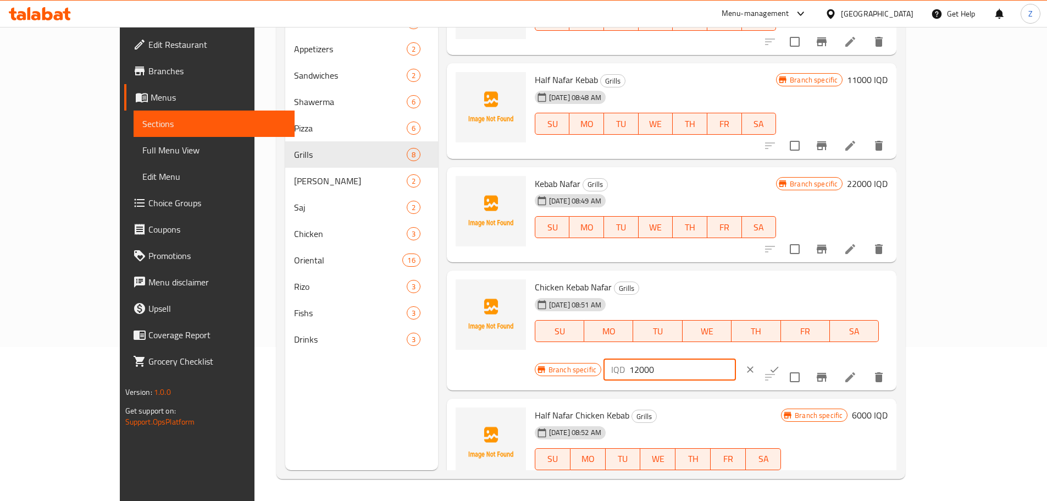
drag, startPoint x: 852, startPoint y: 292, endPoint x: 859, endPoint y: 292, distance: 7.2
click at [736, 358] on input "12000" at bounding box center [682, 369] width 107 height 22
type input "14000"
click at [786, 357] on button "ok" at bounding box center [774, 369] width 24 height 24
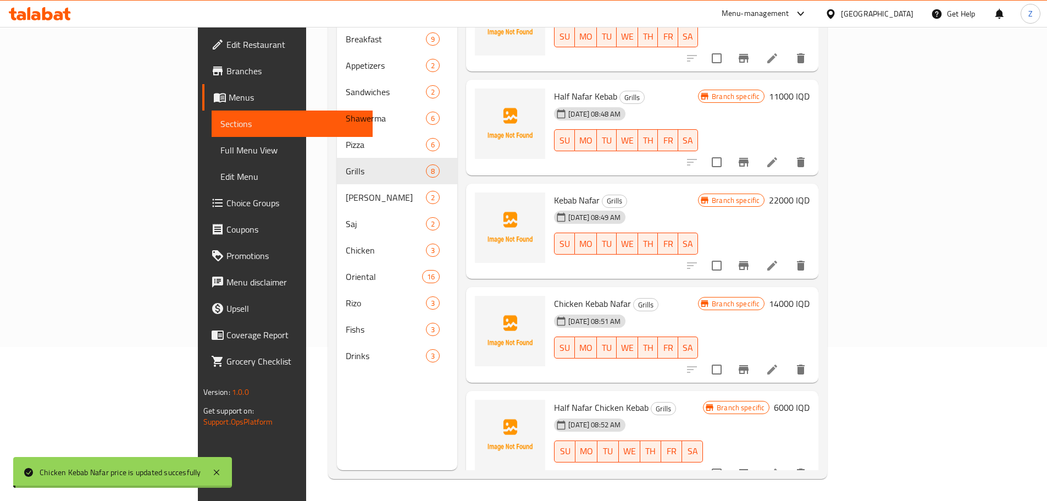
click at [810, 400] on h6 "6000 IQD" at bounding box center [792, 407] width 36 height 15
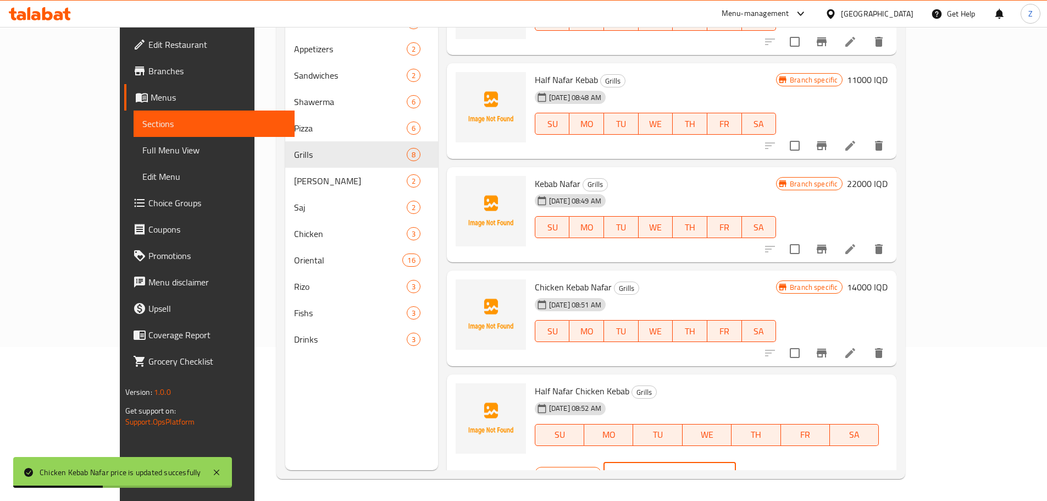
click at [736, 462] on div "IQD 6000 ​" at bounding box center [669, 473] width 132 height 22
type input "7000"
click at [786, 461] on button "ok" at bounding box center [774, 473] width 24 height 24
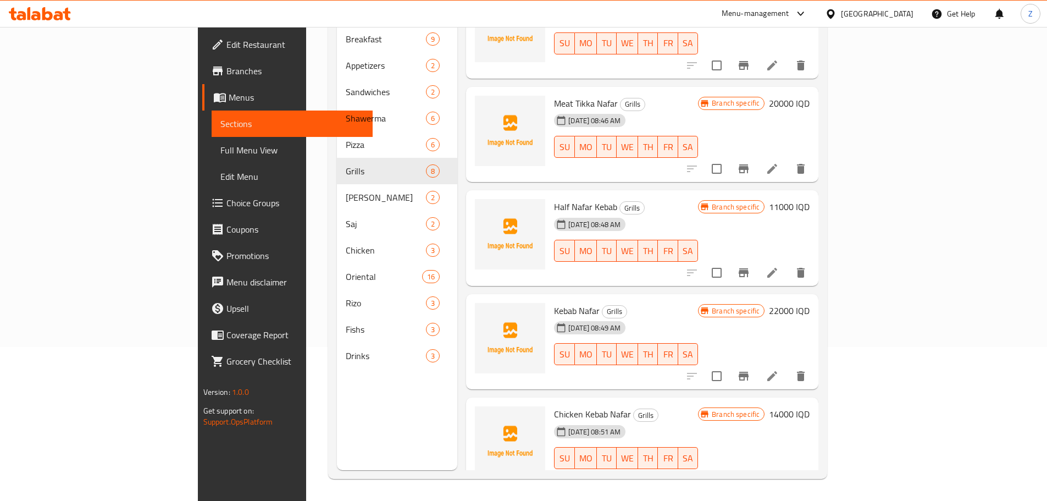
scroll to position [136, 0]
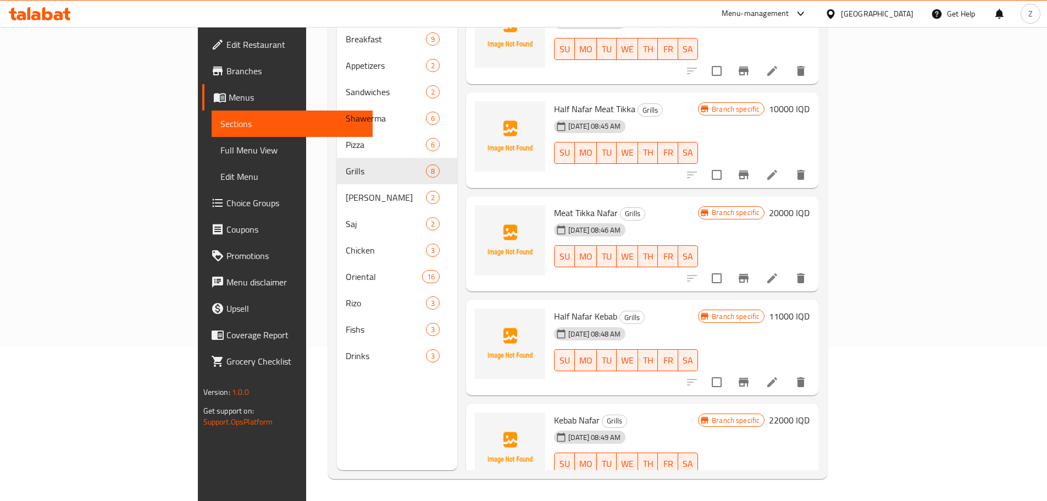
click at [810, 205] on h6 "20000 IQD" at bounding box center [789, 212] width 41 height 15
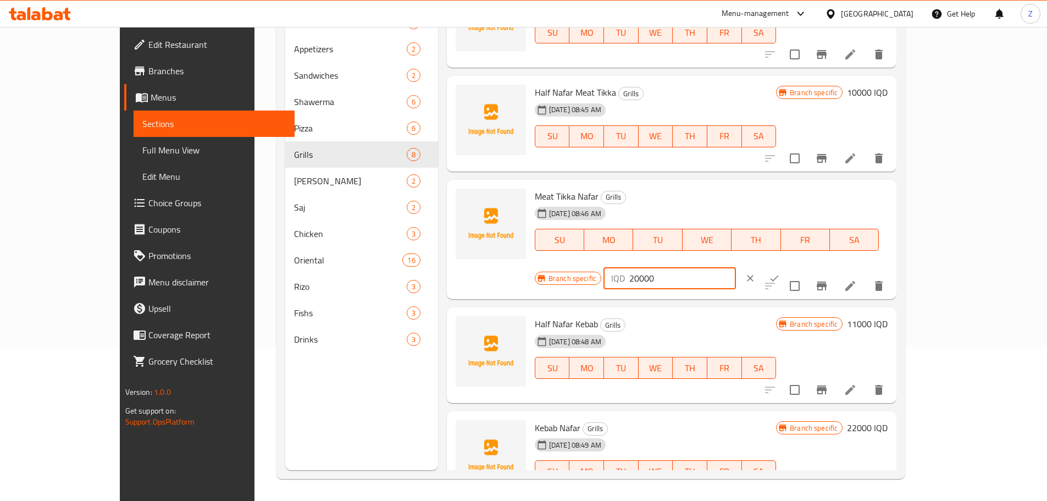
click at [736, 267] on input "20000" at bounding box center [682, 278] width 107 height 22
type input "23000"
click at [786, 266] on button "ok" at bounding box center [774, 278] width 24 height 24
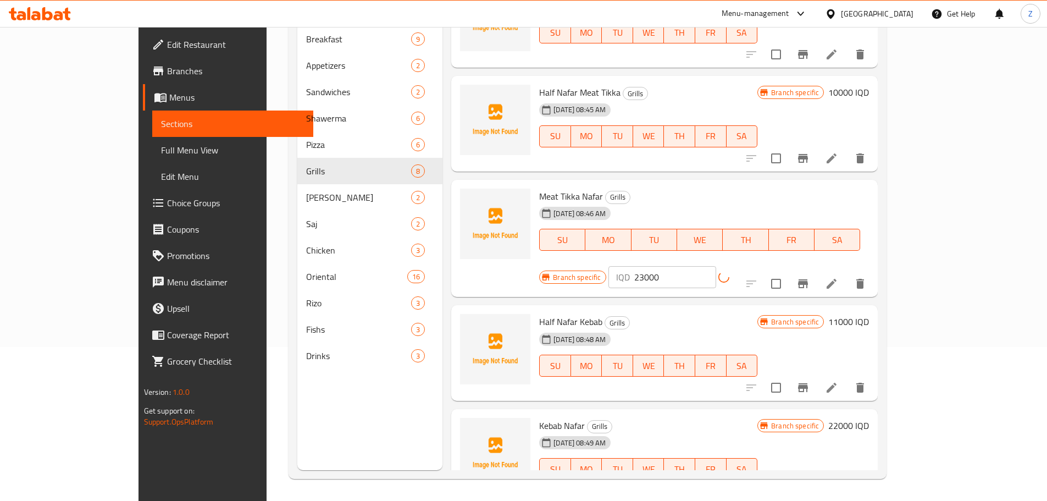
click at [810, 277] on icon "Branch-specific-item" at bounding box center [802, 283] width 13 height 13
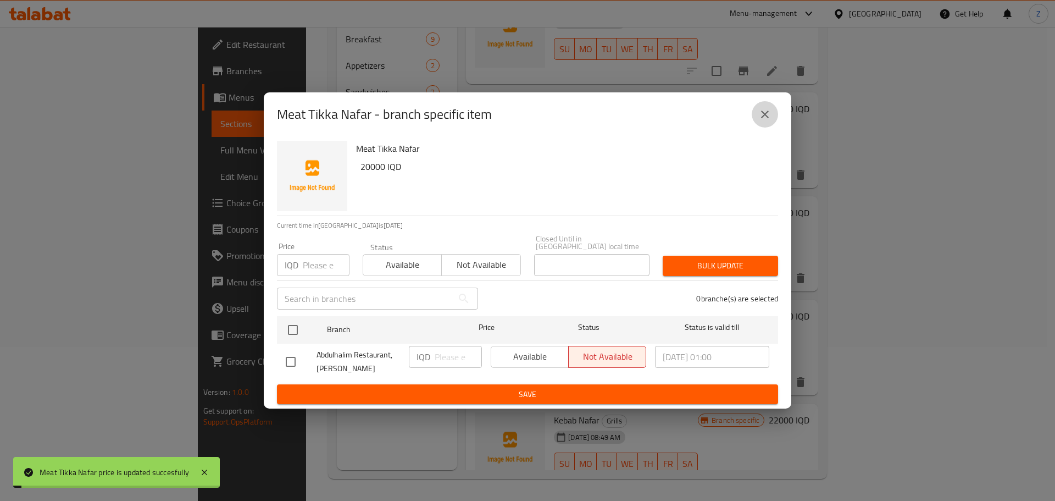
click at [771, 121] on icon "close" at bounding box center [764, 114] width 13 height 13
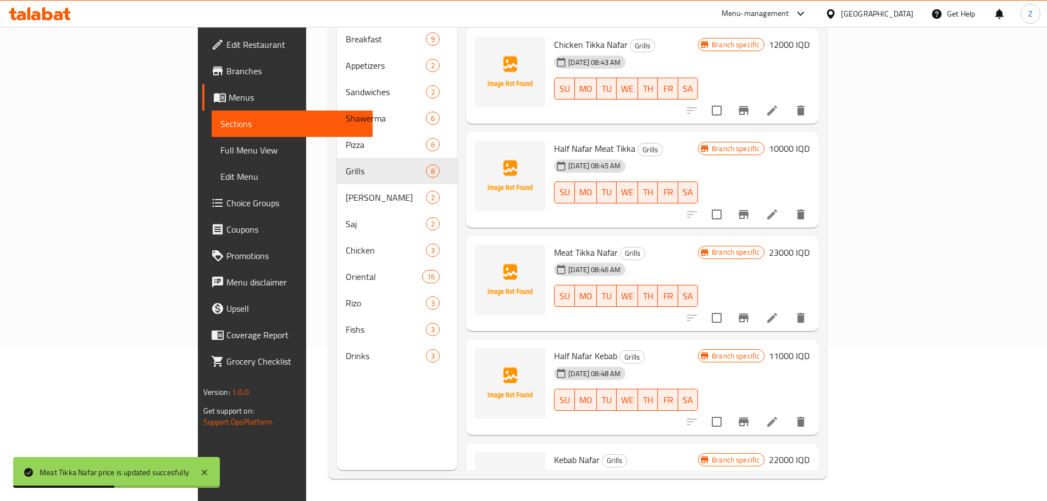
scroll to position [26, 0]
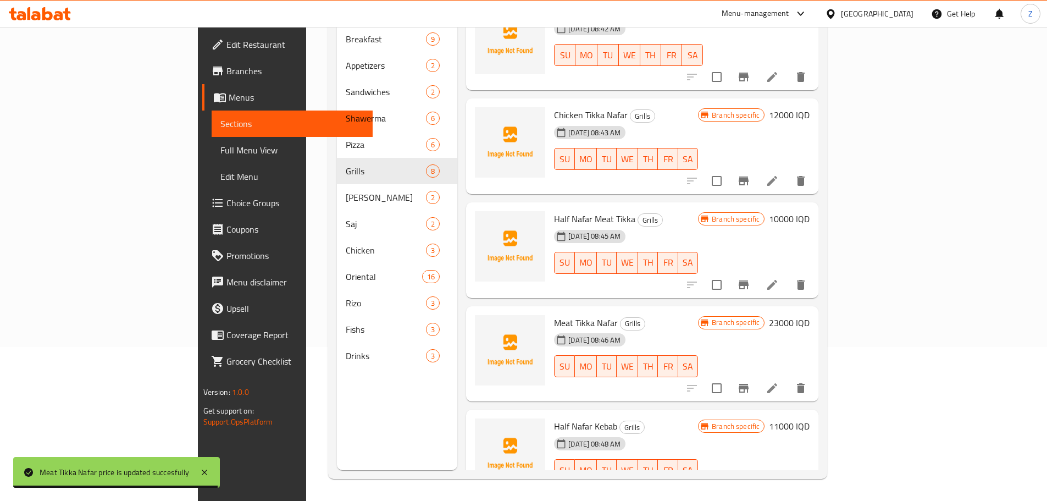
click at [810, 211] on h6 "10000 IQD" at bounding box center [789, 218] width 41 height 15
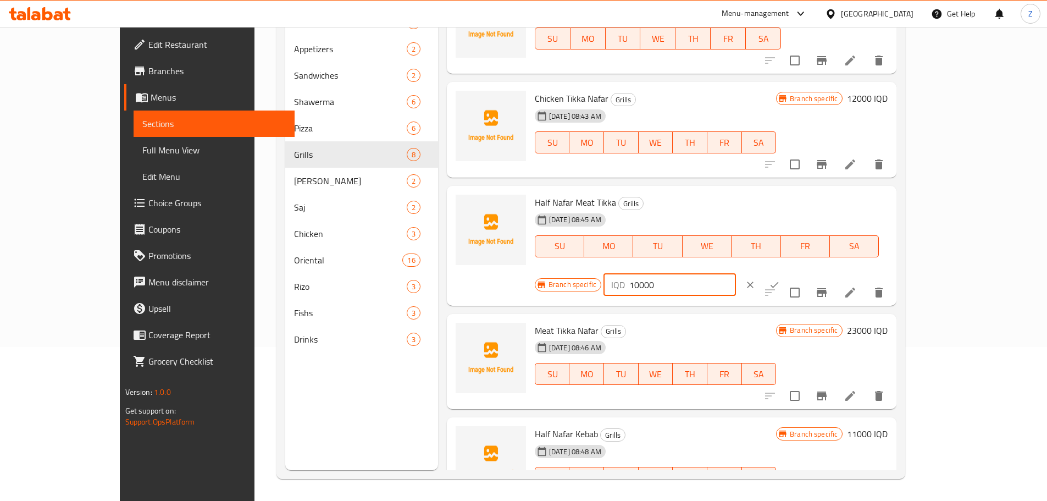
drag, startPoint x: 860, startPoint y: 209, endPoint x: 854, endPoint y: 207, distance: 6.4
click at [736, 274] on input "10000" at bounding box center [682, 285] width 107 height 22
type input "12000"
click at [786, 273] on button "ok" at bounding box center [774, 285] width 24 height 24
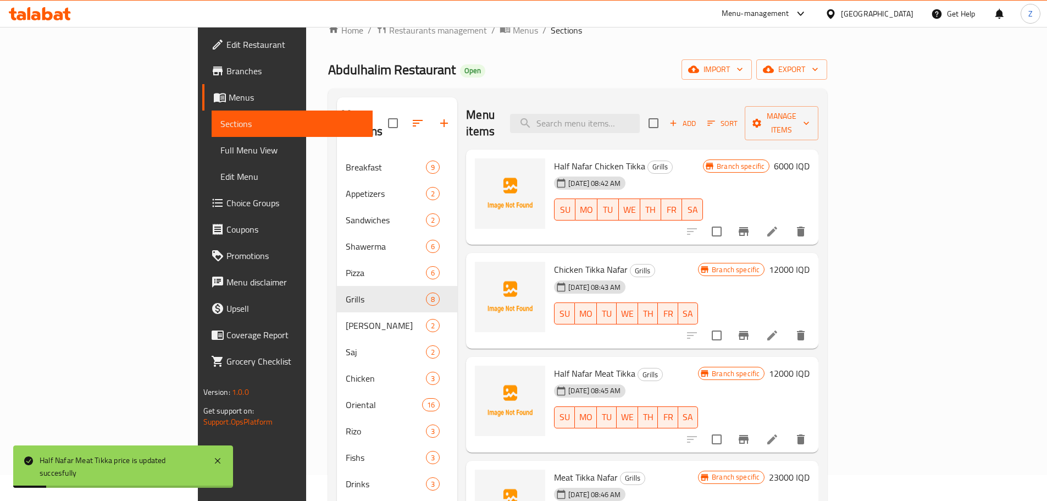
scroll to position [0, 0]
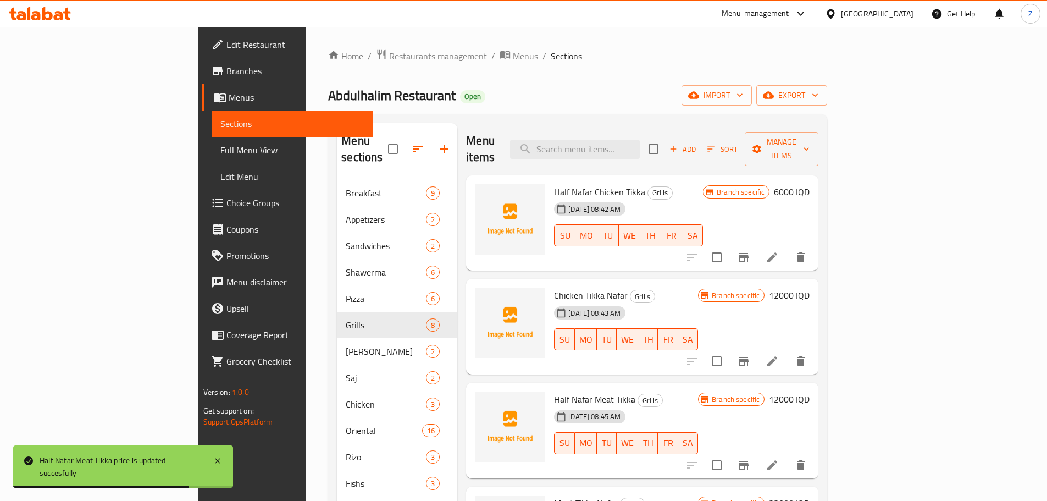
click at [810, 287] on h6 "12000 IQD" at bounding box center [789, 294] width 41 height 15
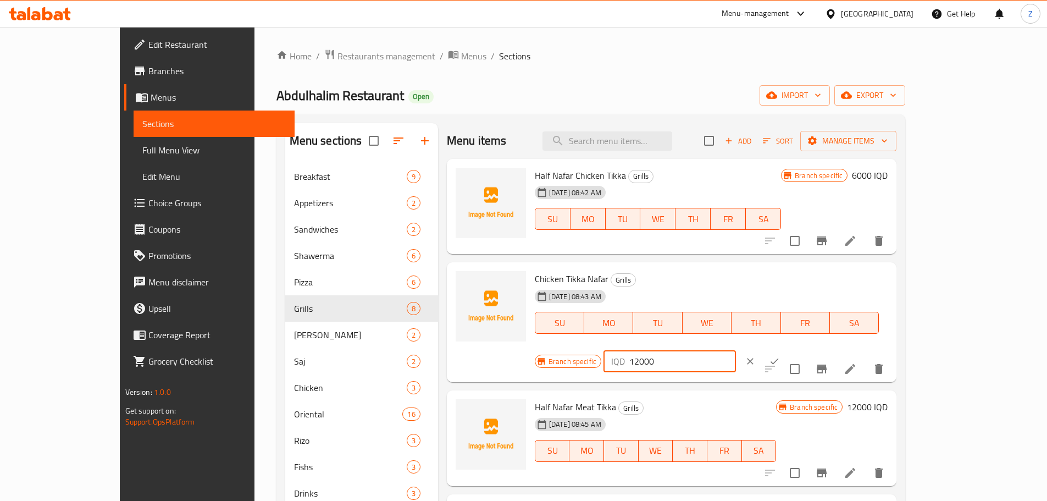
click at [736, 350] on input "12000" at bounding box center [682, 361] width 107 height 22
type input "14000"
click at [780, 356] on icon "ok" at bounding box center [774, 361] width 11 height 11
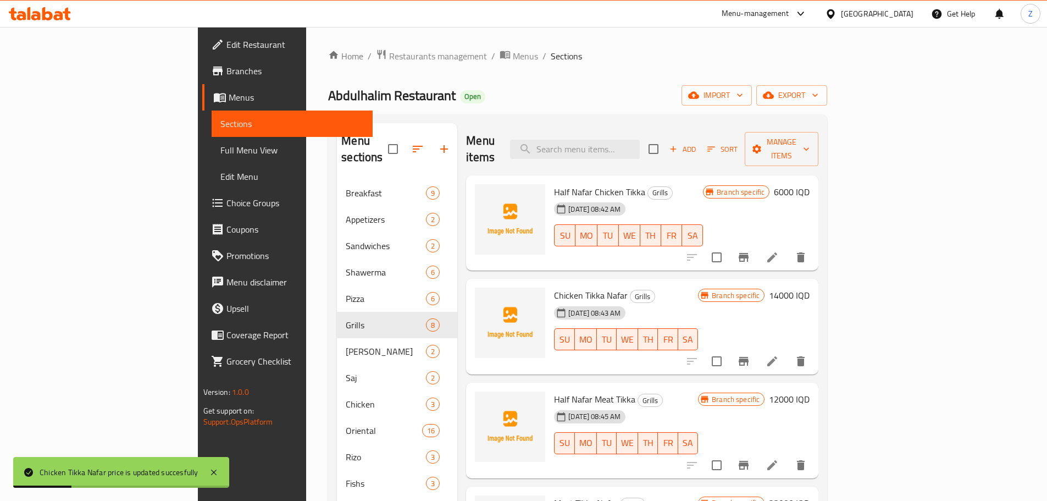
click at [810, 184] on h6 "6000 IQD" at bounding box center [792, 191] width 36 height 15
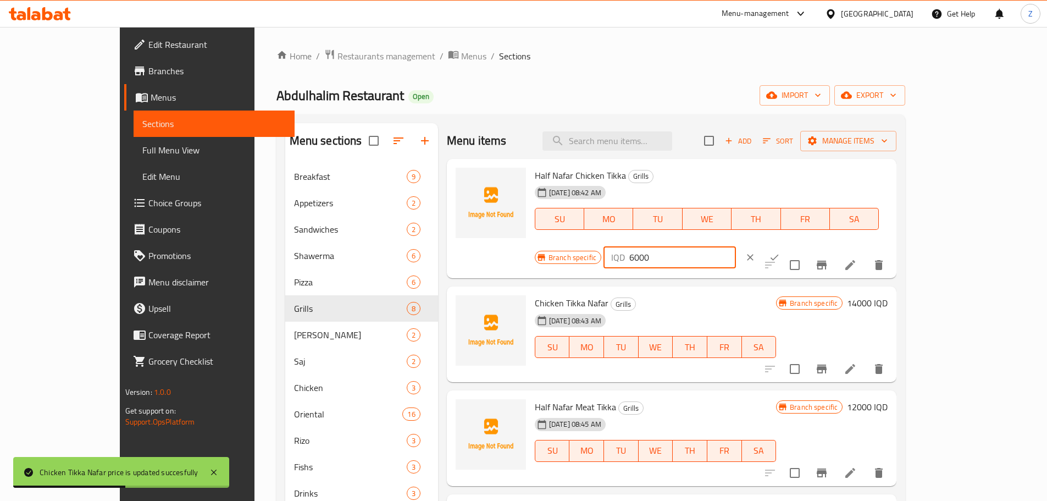
drag, startPoint x: 858, startPoint y: 185, endPoint x: 848, endPoint y: 181, distance: 11.0
click at [736, 246] on div "IQD 6000 ​" at bounding box center [669, 257] width 132 height 22
type input "7000"
click at [786, 245] on button "ok" at bounding box center [774, 257] width 24 height 24
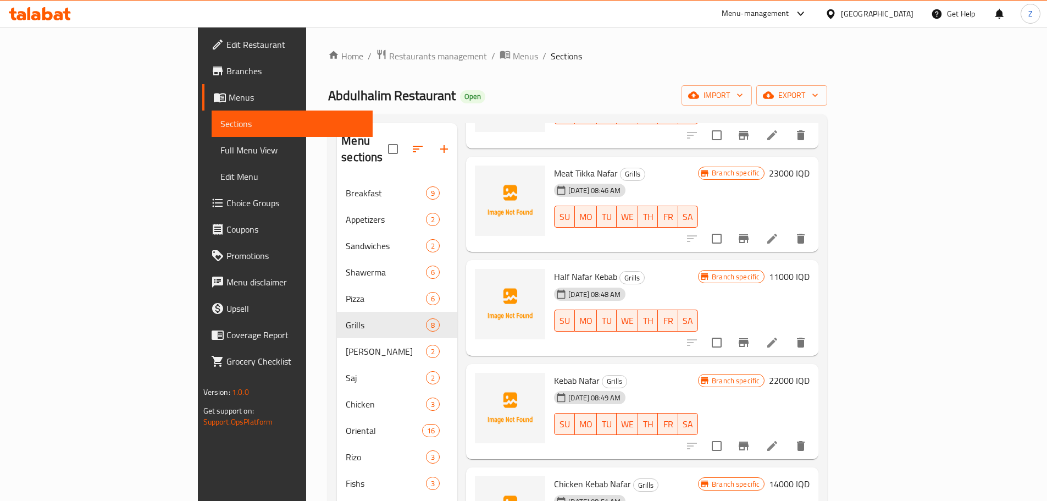
scroll to position [356, 0]
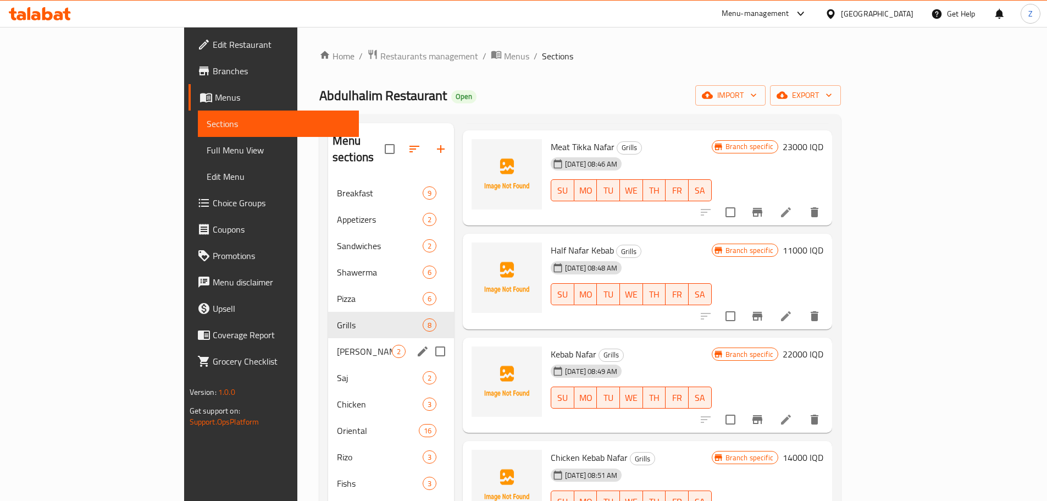
click at [328, 338] on div "[PERSON_NAME] 2" at bounding box center [391, 351] width 126 height 26
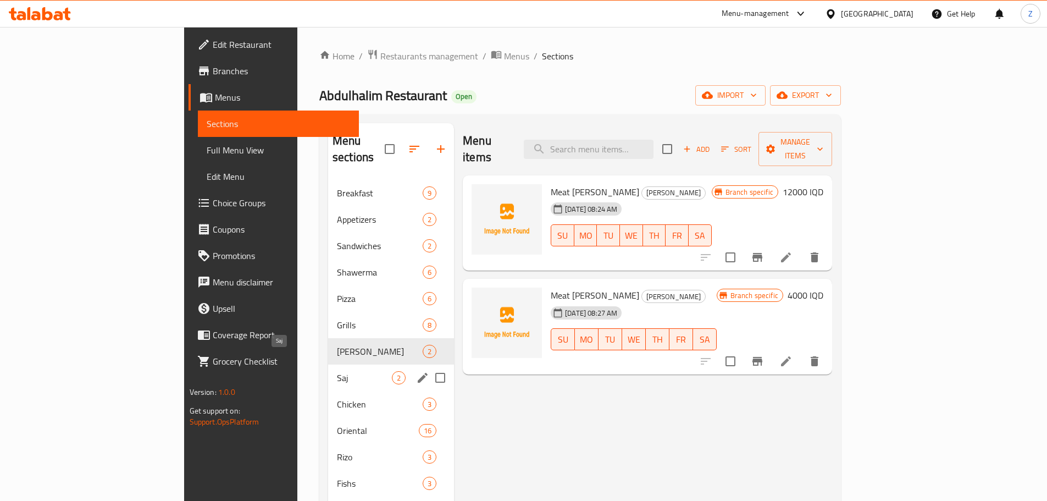
click at [337, 371] on span "Saj" at bounding box center [364, 377] width 55 height 13
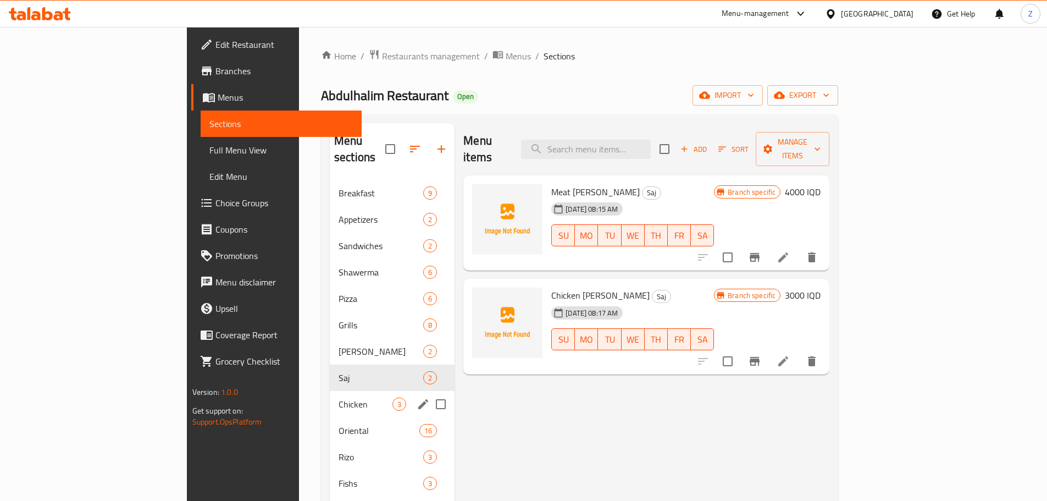
click at [339, 397] on span "Chicken" at bounding box center [366, 403] width 54 height 13
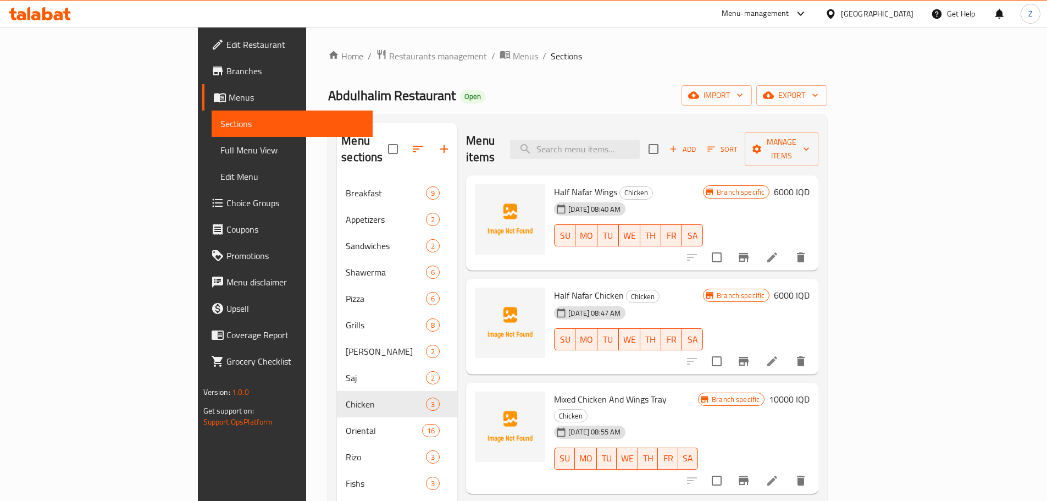
click at [810, 184] on h6 "6000 IQD" at bounding box center [792, 191] width 36 height 15
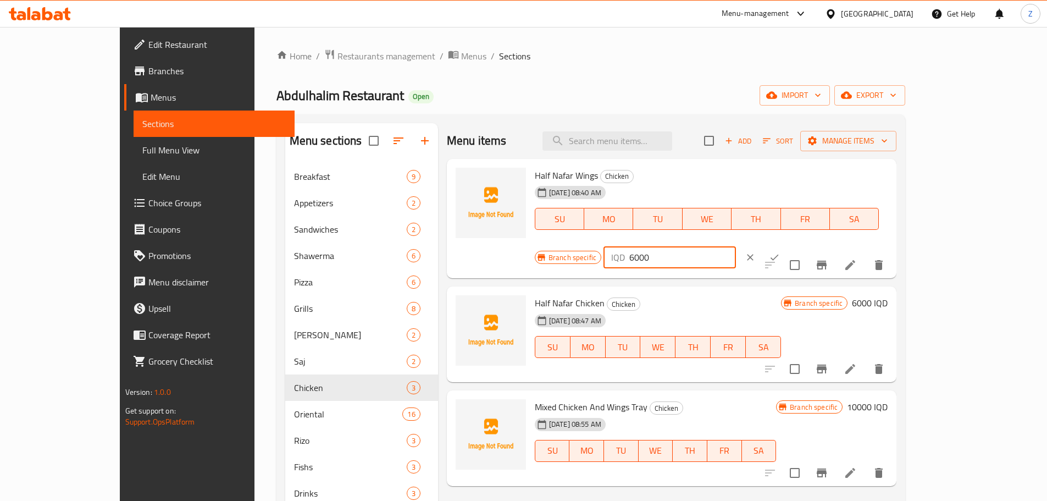
drag, startPoint x: 855, startPoint y: 185, endPoint x: 860, endPoint y: 182, distance: 5.9
click at [736, 246] on div "IQD 6000 ​" at bounding box center [669, 257] width 132 height 22
type input "7000"
click at [779, 254] on icon "ok" at bounding box center [775, 257] width 8 height 6
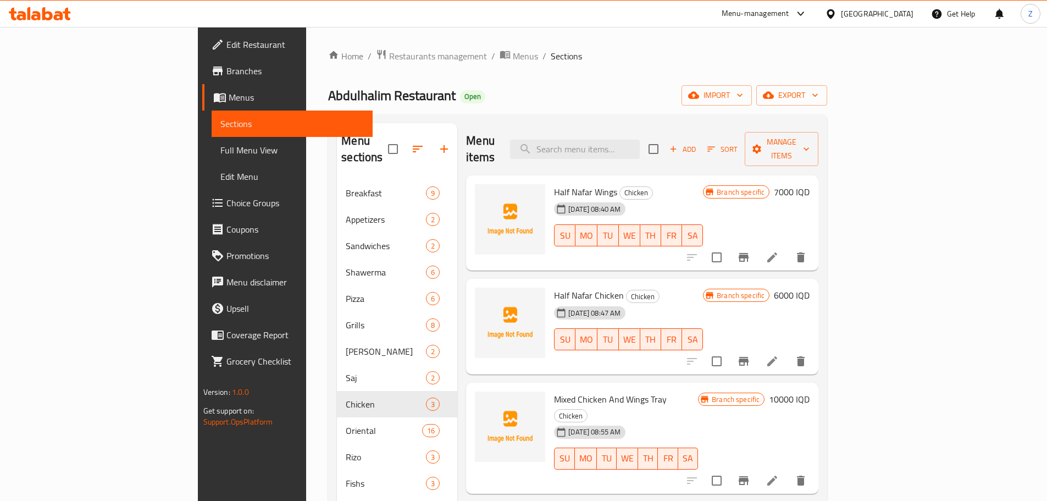
click at [810, 391] on h6 "10000 IQD" at bounding box center [789, 398] width 41 height 15
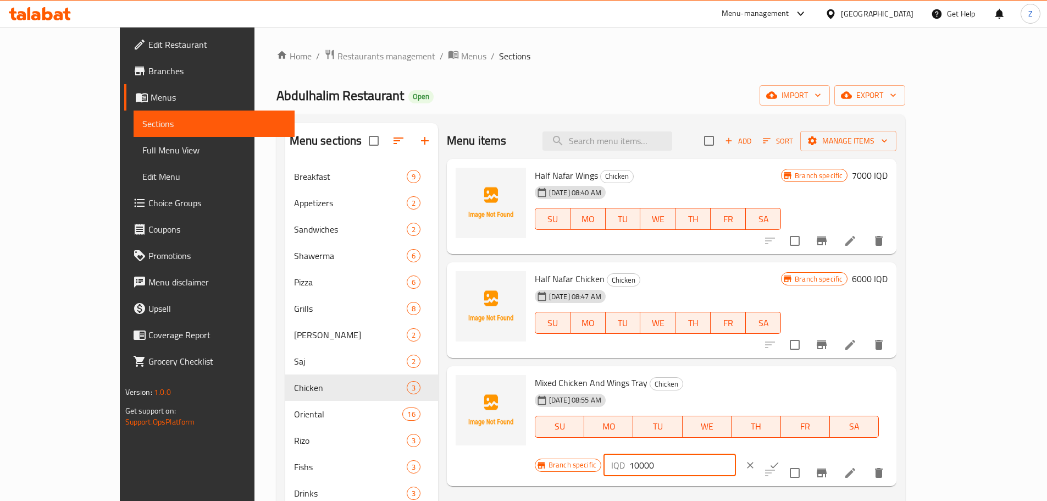
click at [736, 454] on input "10000" at bounding box center [682, 465] width 107 height 22
type input "15000"
click at [780, 459] on icon "ok" at bounding box center [774, 464] width 11 height 11
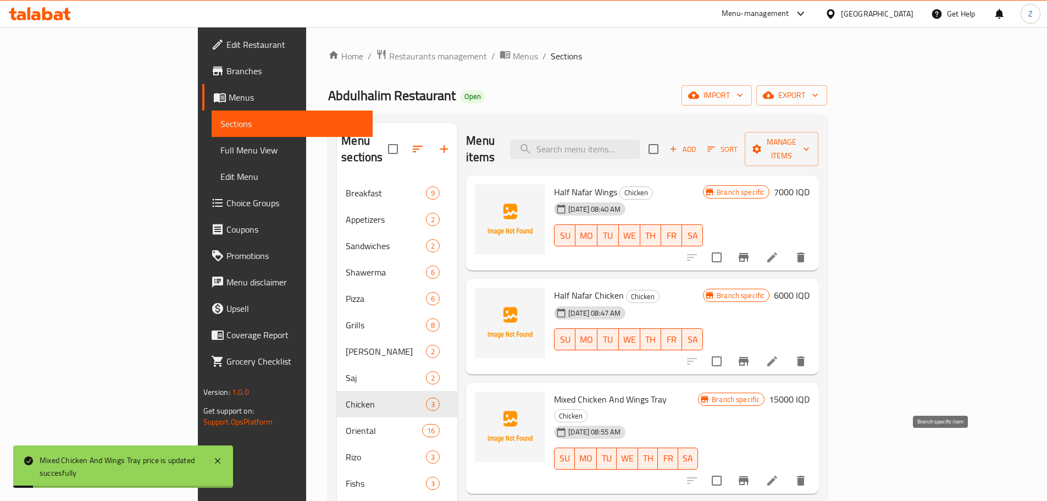
click at [750, 474] on icon "Branch-specific-item" at bounding box center [743, 480] width 13 height 13
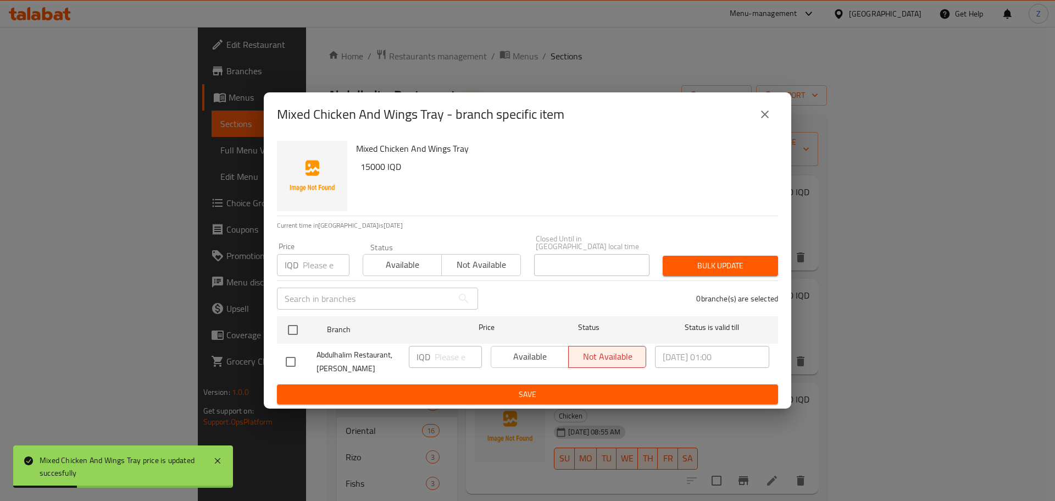
click at [751, 136] on div "Mixed Chicken And Wings Tray - branch specific item" at bounding box center [528, 114] width 528 height 44
click at [755, 117] on button "close" at bounding box center [765, 114] width 26 height 26
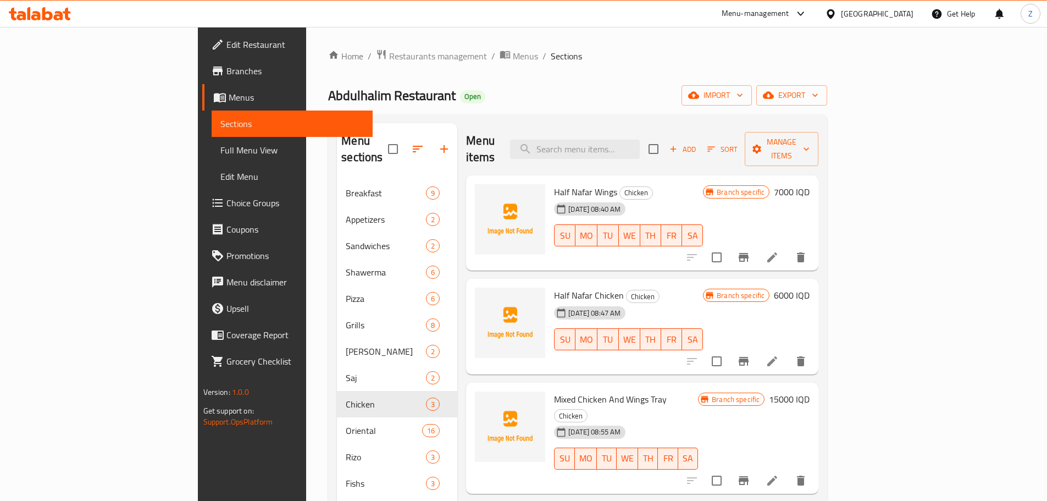
click at [810, 287] on h6 "6000 IQD" at bounding box center [792, 294] width 36 height 15
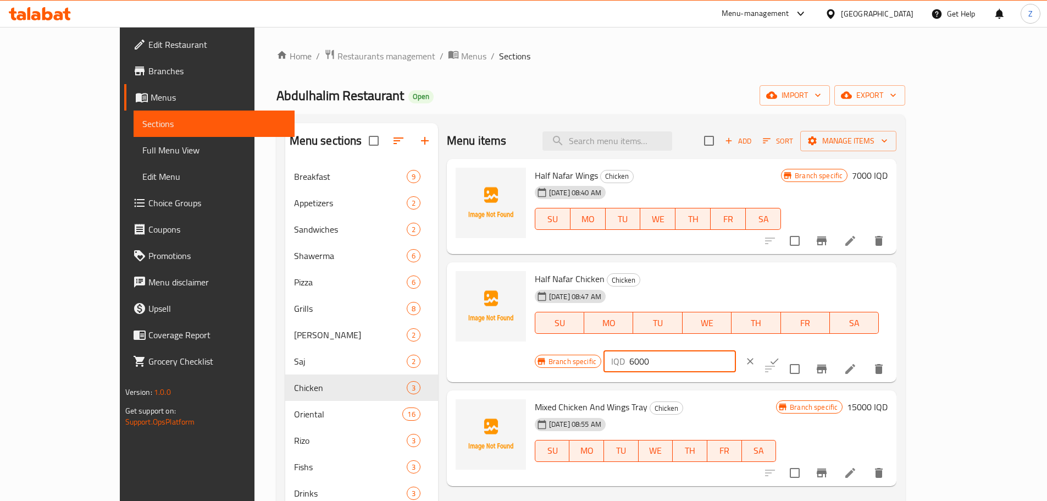
click at [736, 350] on input "6000" at bounding box center [682, 361] width 107 height 22
type input "8000"
click at [786, 349] on button "ok" at bounding box center [774, 361] width 24 height 24
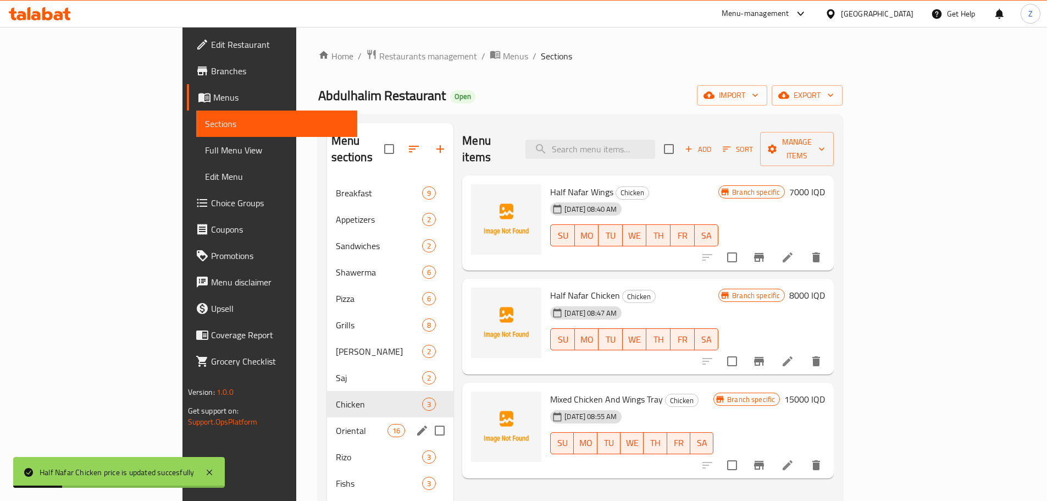
click at [336, 424] on span "Oriental" at bounding box center [362, 430] width 52 height 13
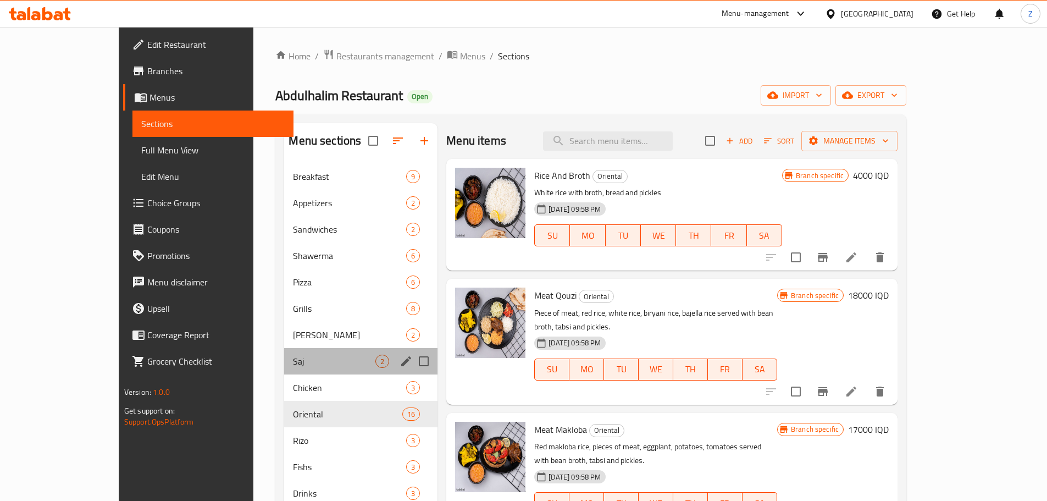
click at [284, 352] on div "Saj 2" at bounding box center [360, 361] width 153 height 26
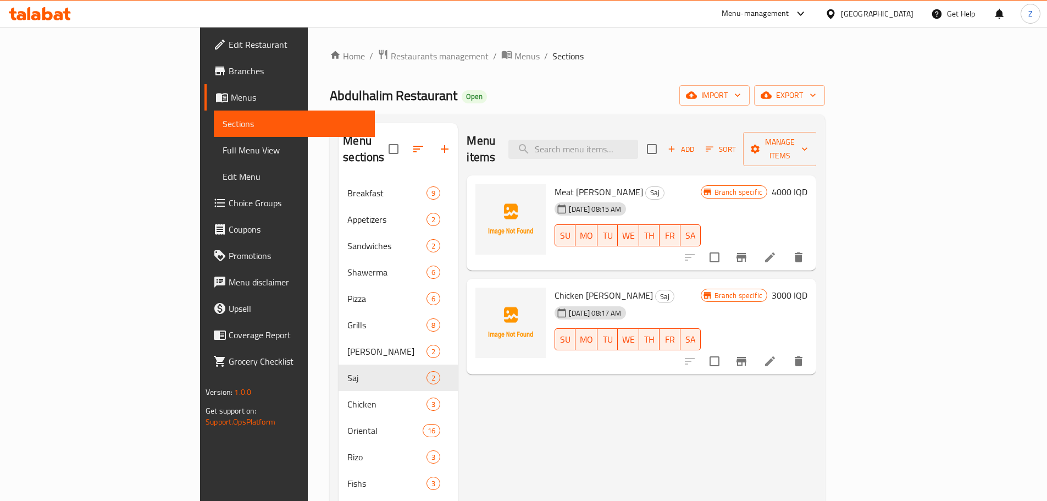
click at [807, 184] on h6 "4000 IQD" at bounding box center [790, 191] width 36 height 15
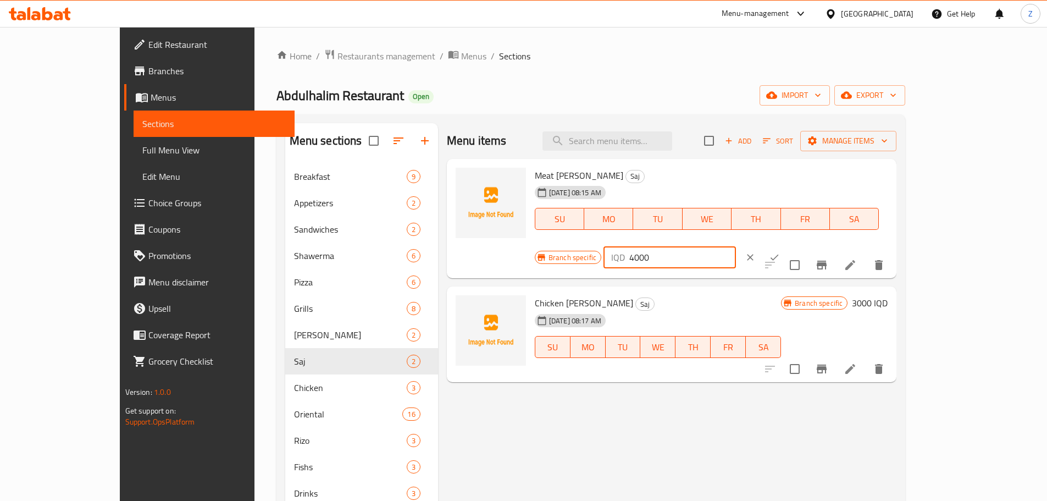
drag, startPoint x: 863, startPoint y: 181, endPoint x: 855, endPoint y: 182, distance: 8.4
click at [736, 246] on div "IQD 4000 ​" at bounding box center [669, 257] width 132 height 22
type input "6000"
click at [780, 252] on icon "ok" at bounding box center [774, 257] width 11 height 11
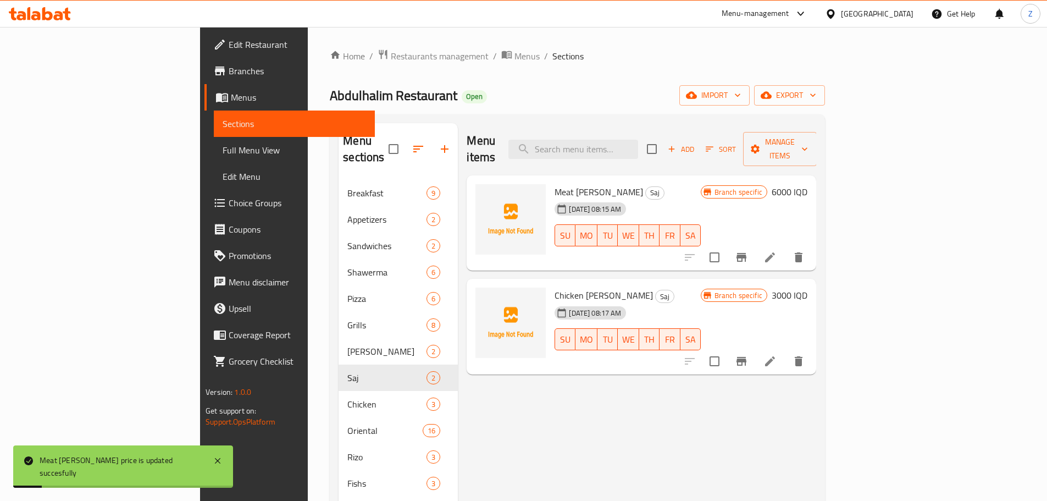
click at [807, 287] on h6 "3000 IQD" at bounding box center [790, 294] width 36 height 15
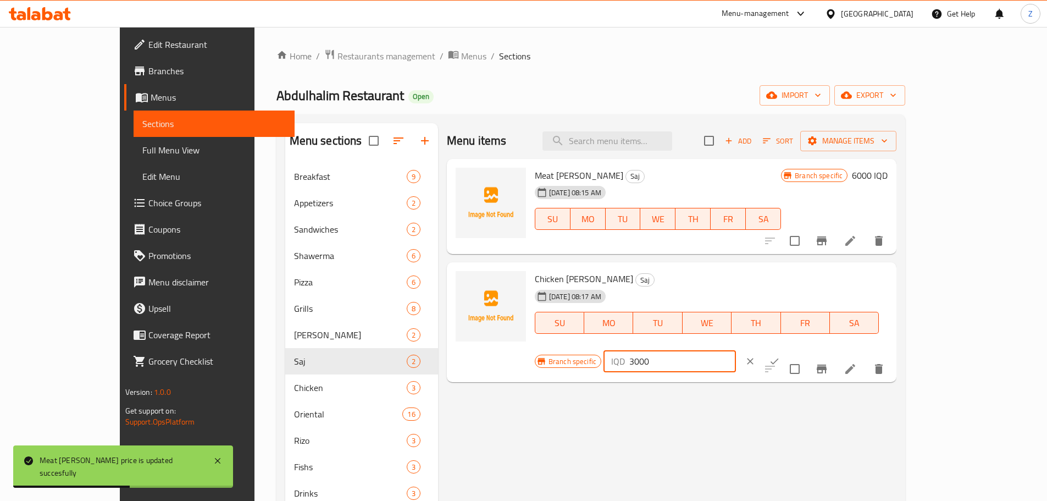
click at [736, 350] on input "3000" at bounding box center [682, 361] width 107 height 22
type input "5000"
click at [786, 349] on div at bounding box center [762, 361] width 48 height 24
click at [780, 356] on icon "ok" at bounding box center [774, 361] width 11 height 11
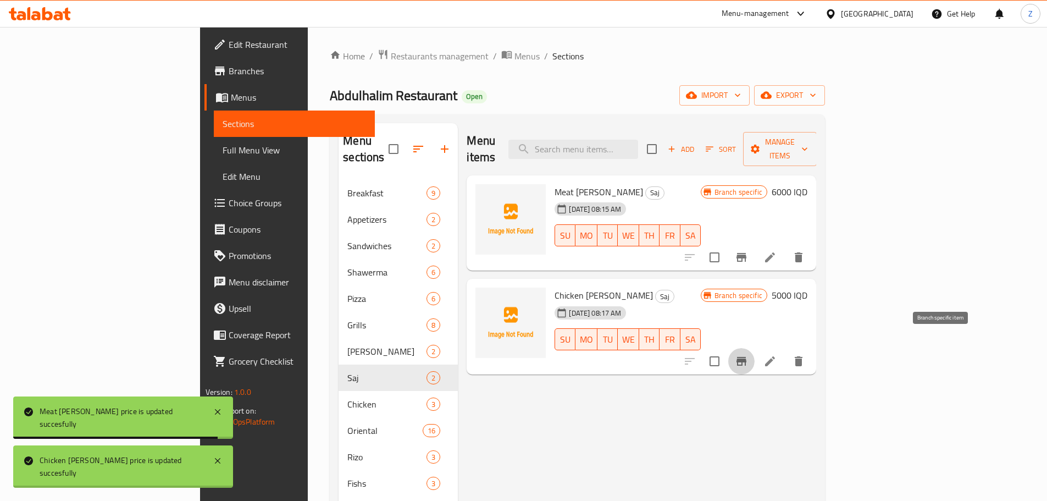
click at [746, 357] on icon "Branch-specific-item" at bounding box center [741, 361] width 10 height 9
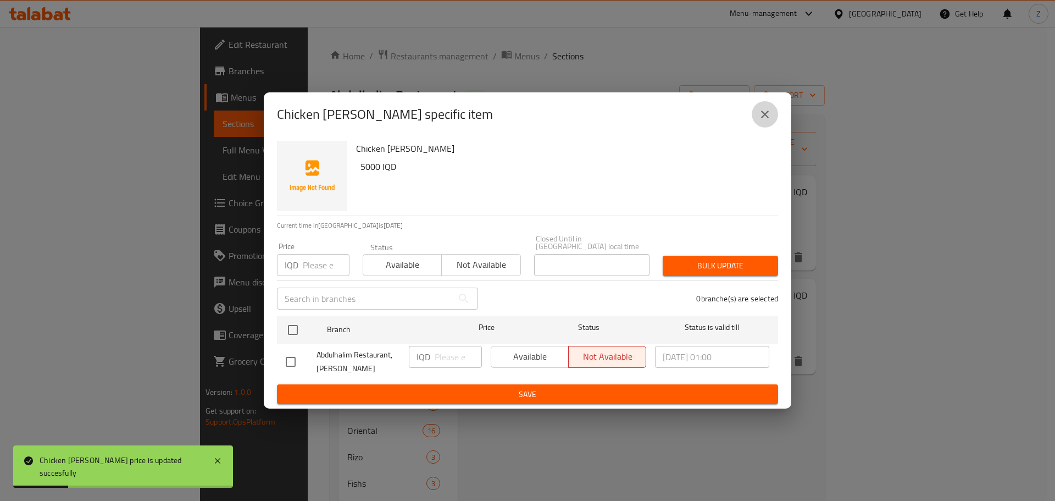
click at [772, 120] on button "close" at bounding box center [765, 114] width 26 height 26
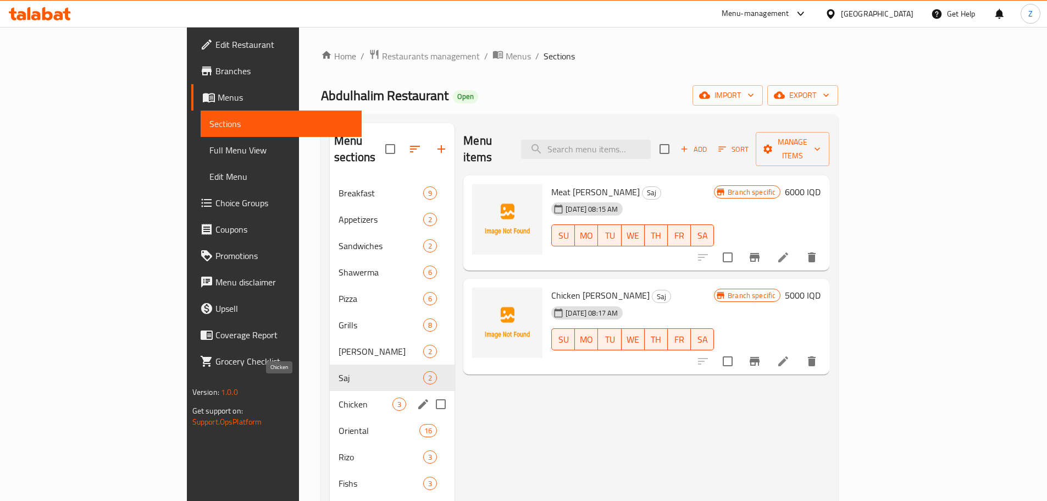
click at [339, 397] on span "Chicken" at bounding box center [366, 403] width 54 height 13
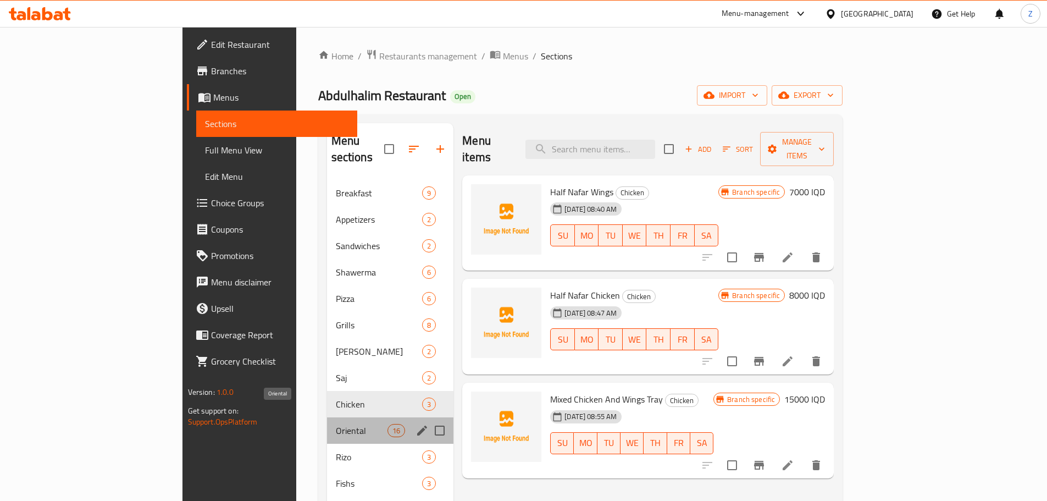
click at [336, 424] on span "Oriental" at bounding box center [362, 430] width 52 height 13
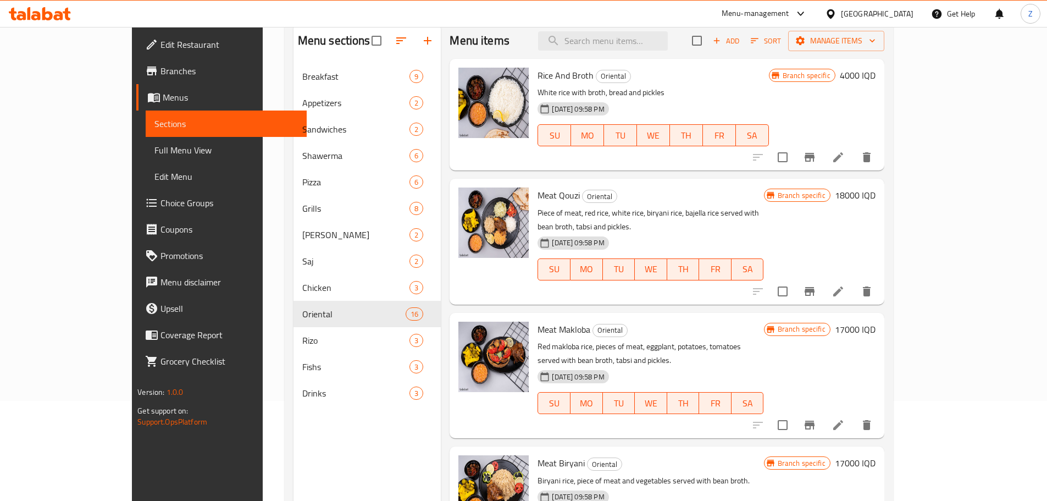
scroll to position [110, 0]
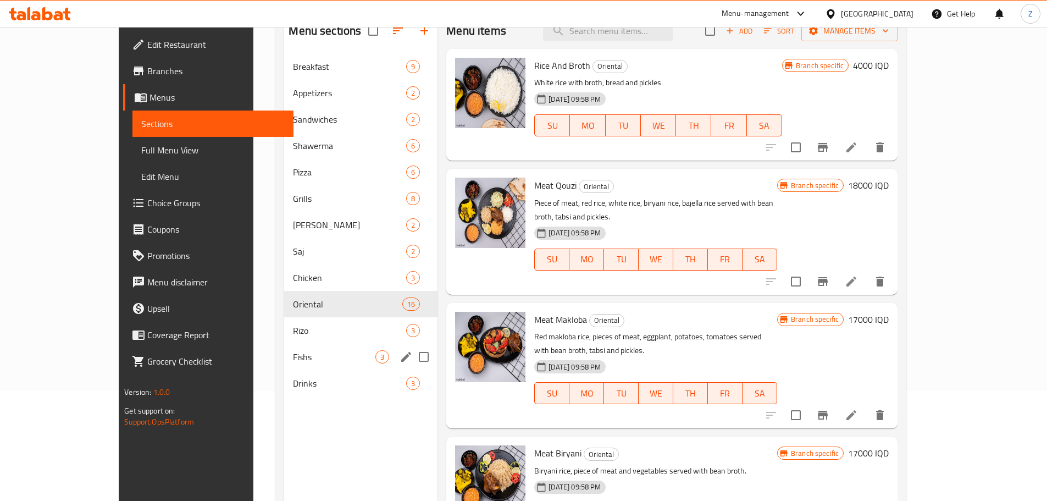
click at [284, 346] on div "Fishs 3" at bounding box center [360, 357] width 153 height 26
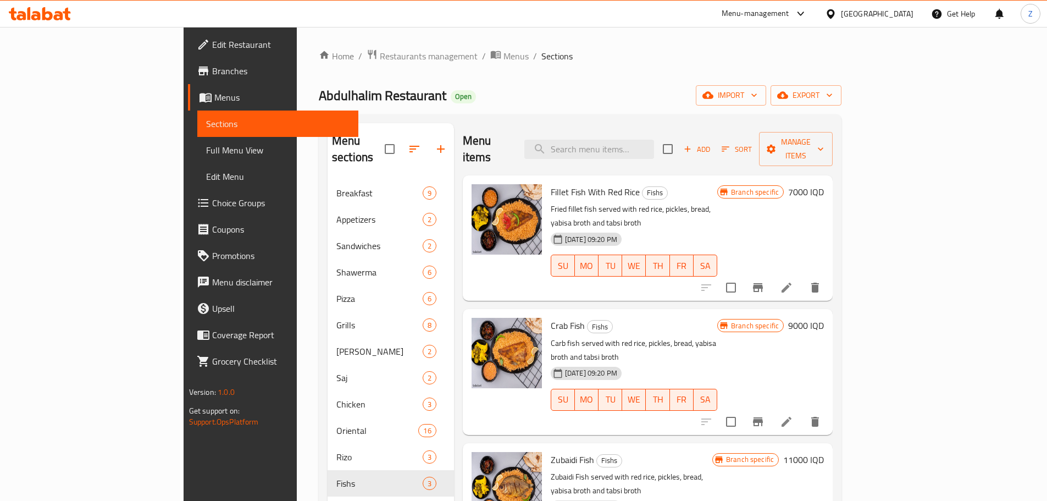
click at [824, 452] on h6 "11000 IQD" at bounding box center [803, 459] width 41 height 15
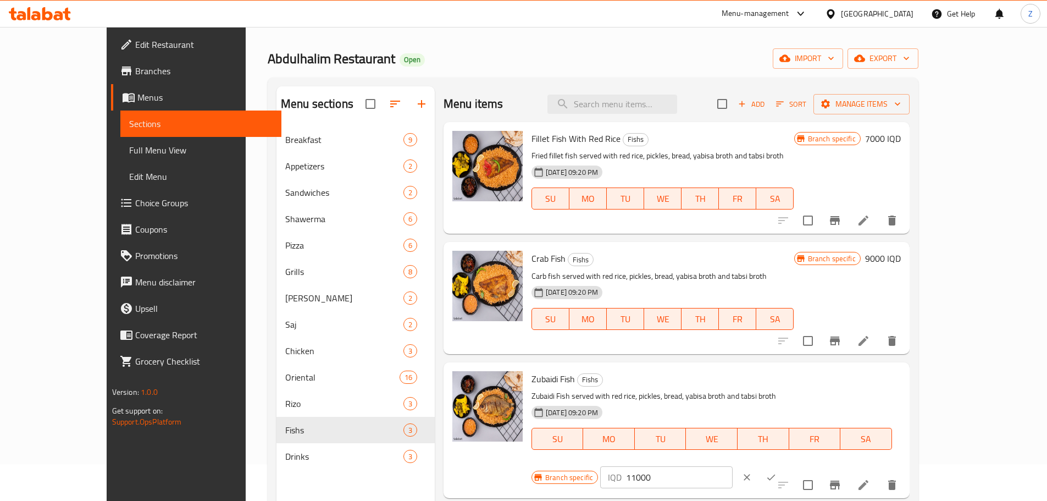
scroll to position [55, 0]
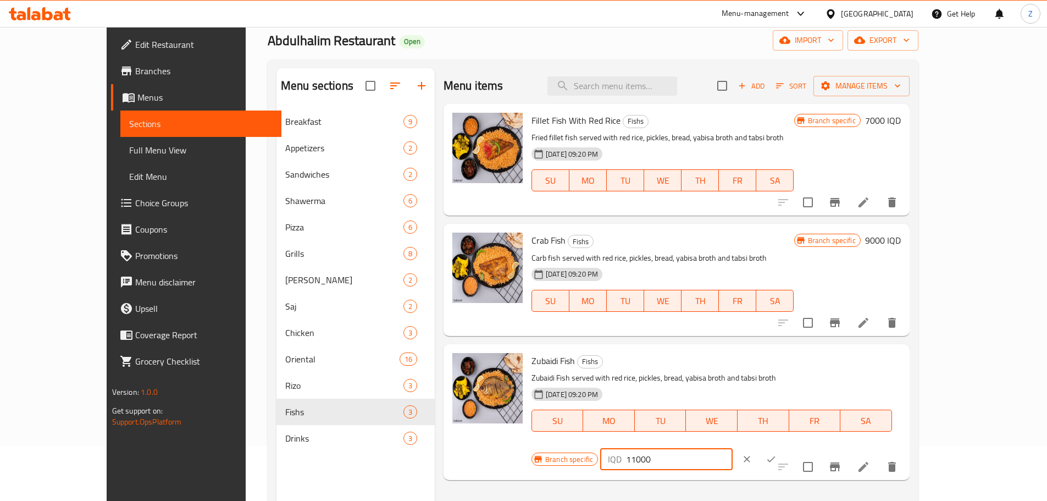
drag, startPoint x: 870, startPoint y: 370, endPoint x: 862, endPoint y: 367, distance: 8.9
click at [733, 448] on input "11000" at bounding box center [679, 459] width 107 height 22
click at [799, 447] on div "Branch specific IQD 11000 ​" at bounding box center [665, 459] width 268 height 24
drag, startPoint x: 869, startPoint y: 367, endPoint x: 858, endPoint y: 364, distance: 11.3
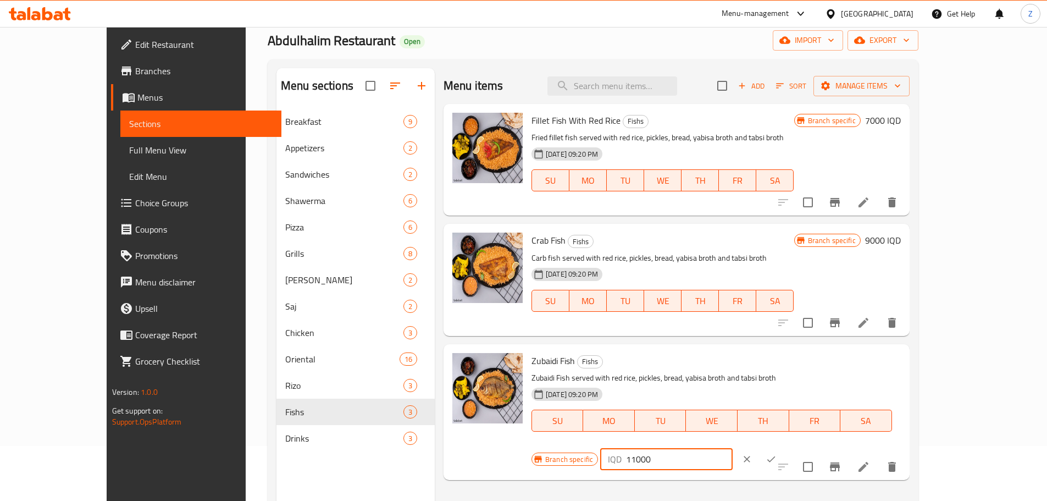
click at [733, 448] on input "11000" at bounding box center [679, 459] width 107 height 22
type input "15000"
click at [783, 447] on button "ok" at bounding box center [771, 459] width 24 height 24
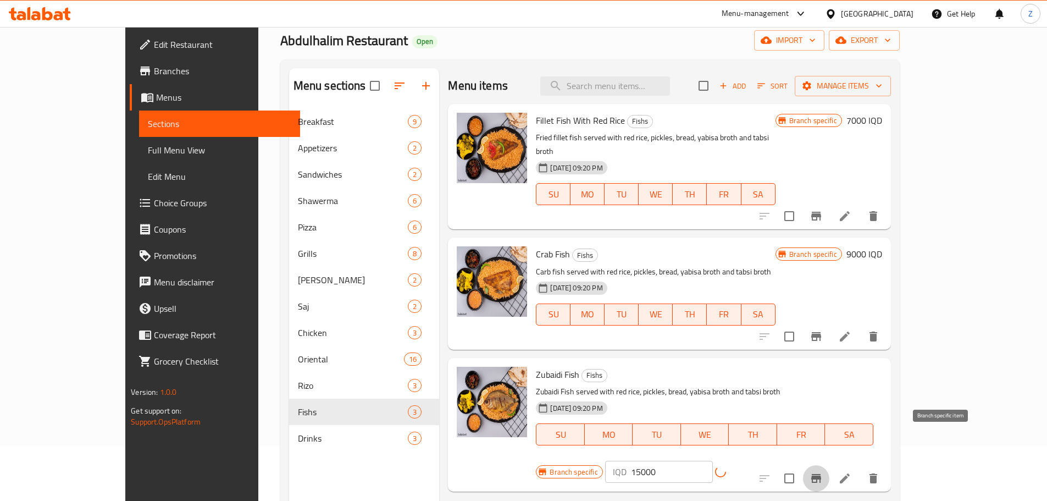
click at [823, 472] on icon "Branch-specific-item" at bounding box center [816, 478] width 13 height 13
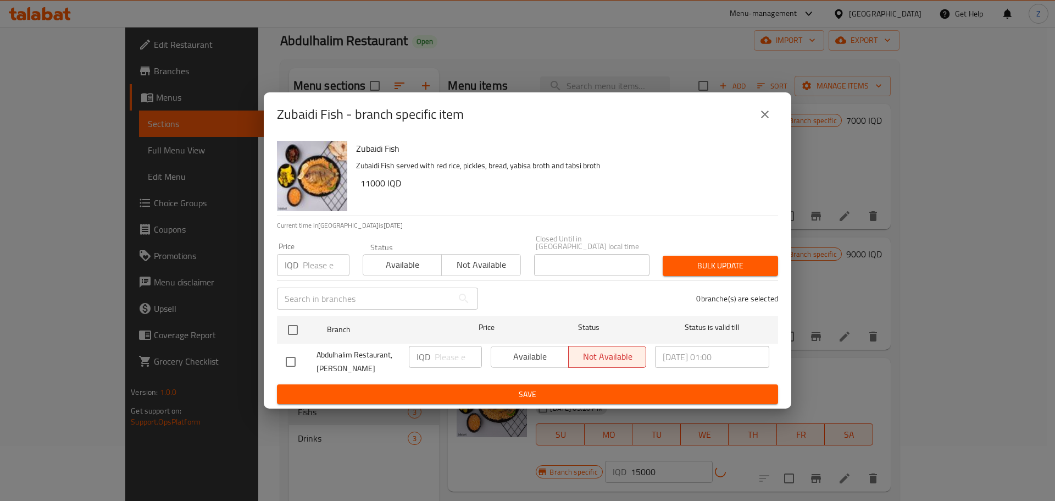
click at [775, 121] on button "close" at bounding box center [765, 114] width 26 height 26
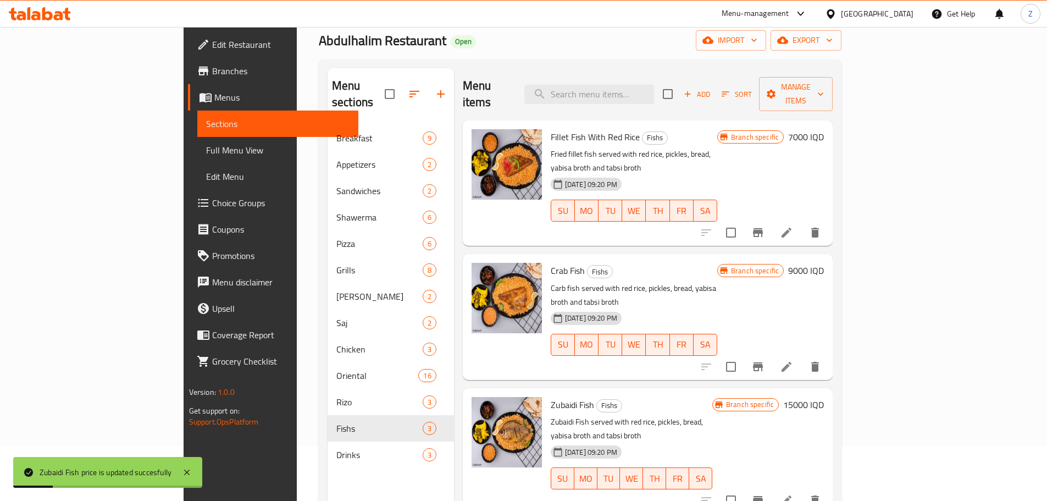
click at [824, 263] on h6 "9000 IQD" at bounding box center [806, 270] width 36 height 15
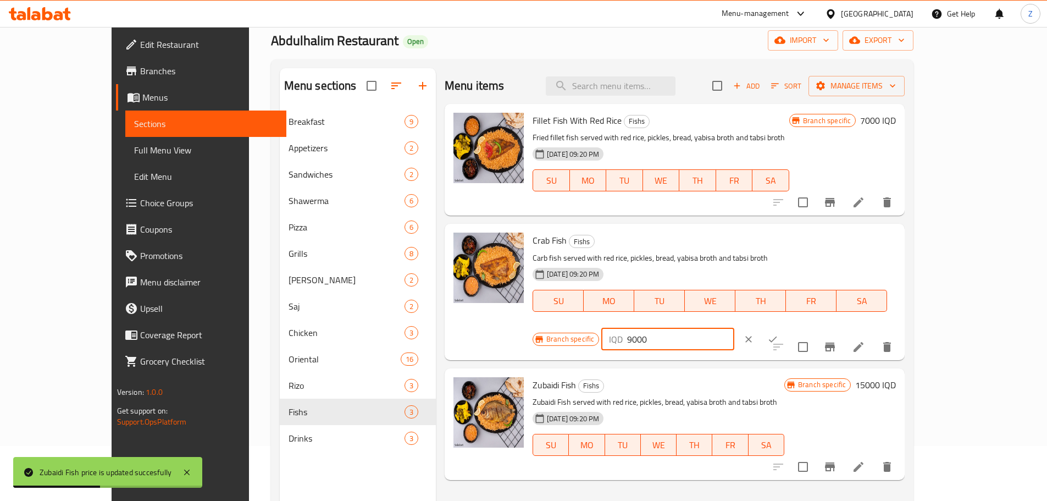
drag, startPoint x: 861, startPoint y: 246, endPoint x: 852, endPoint y: 247, distance: 9.4
click at [734, 328] on div "IQD 9000 ​" at bounding box center [667, 339] width 132 height 22
type input "12000"
click at [778, 334] on icon "ok" at bounding box center [772, 339] width 11 height 11
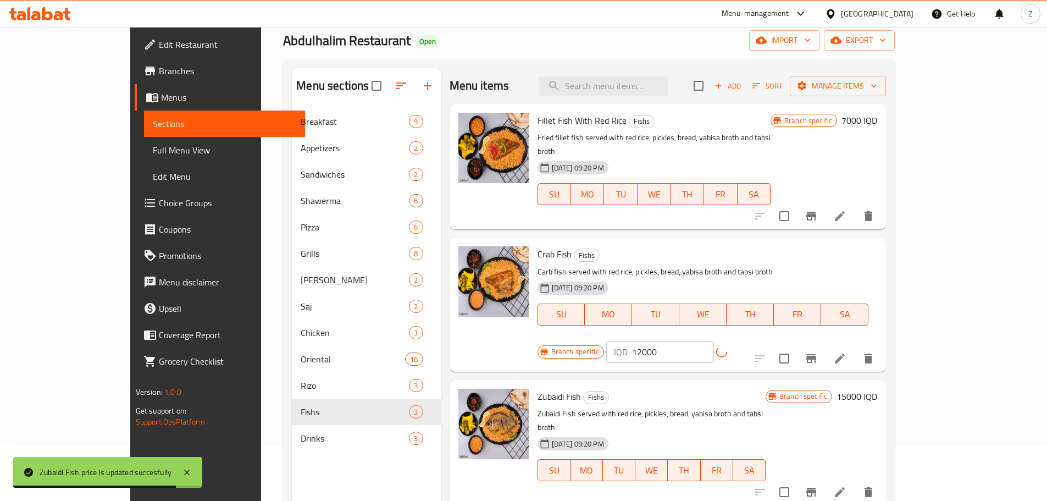
click at [877, 128] on h6 "7000 IQD" at bounding box center [859, 120] width 36 height 15
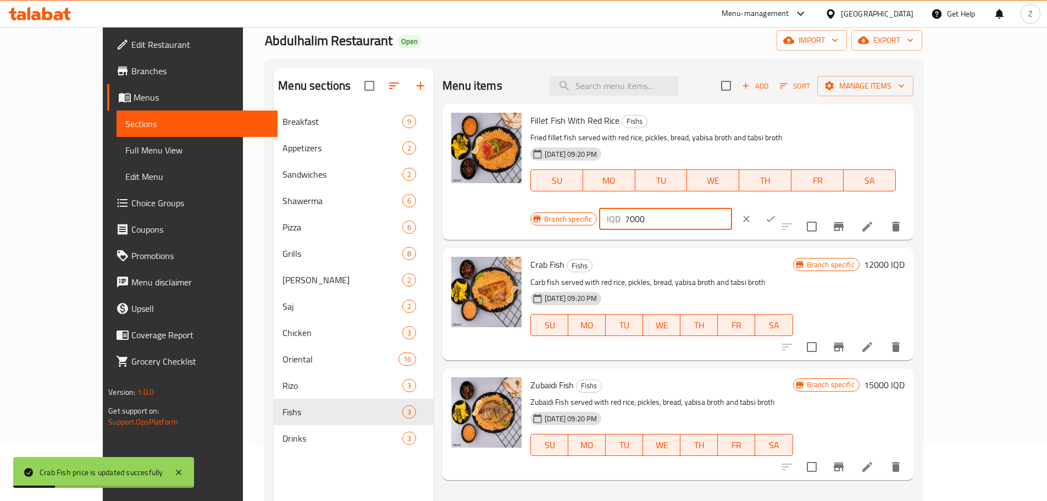
drag, startPoint x: 861, startPoint y: 127, endPoint x: 849, endPoint y: 130, distance: 12.4
click at [732, 208] on div "IQD 7000 ​" at bounding box center [665, 219] width 132 height 22
type input "12000"
click at [798, 207] on div "IQD 12000 ​" at bounding box center [698, 219] width 199 height 24
click at [776, 213] on icon "ok" at bounding box center [770, 218] width 11 height 11
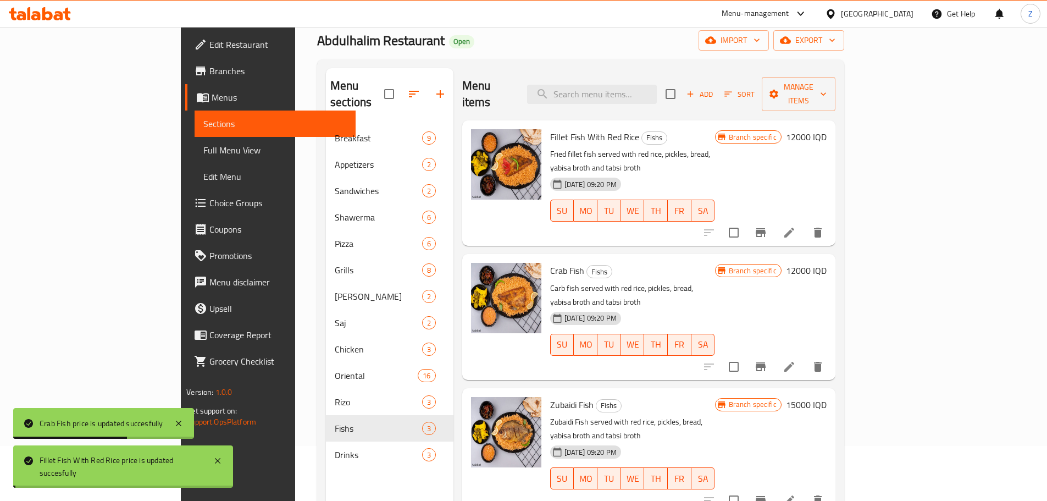
click at [827, 307] on div "Branch specific 12000 IQD" at bounding box center [771, 317] width 112 height 108
click at [774, 353] on button "Branch-specific-item" at bounding box center [760, 366] width 26 height 26
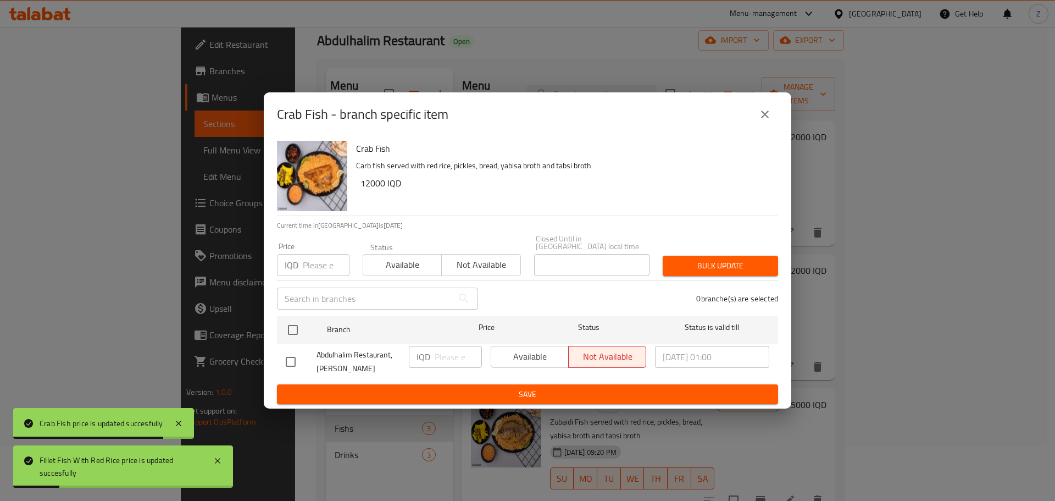
click at [765, 113] on icon "close" at bounding box center [764, 114] width 13 height 13
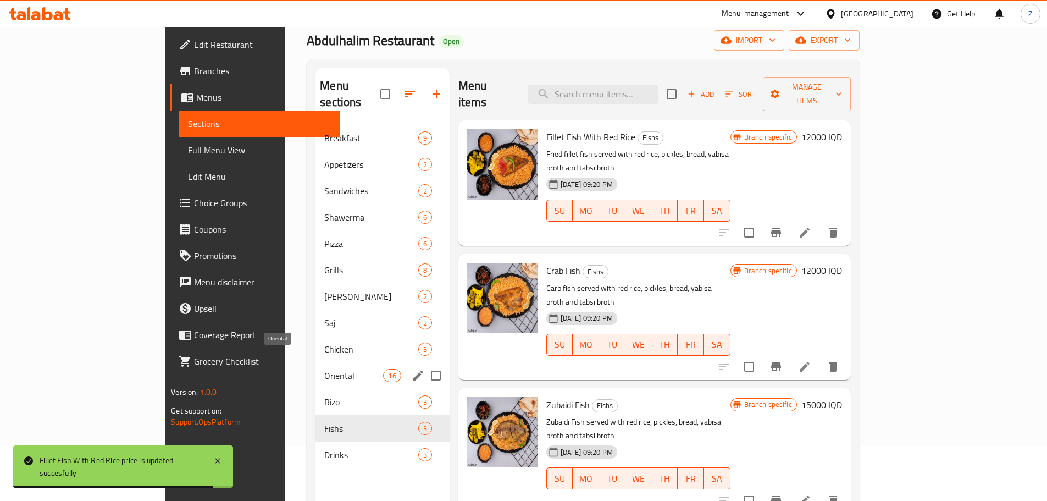
click at [324, 369] on span "Oriental" at bounding box center [353, 375] width 59 height 13
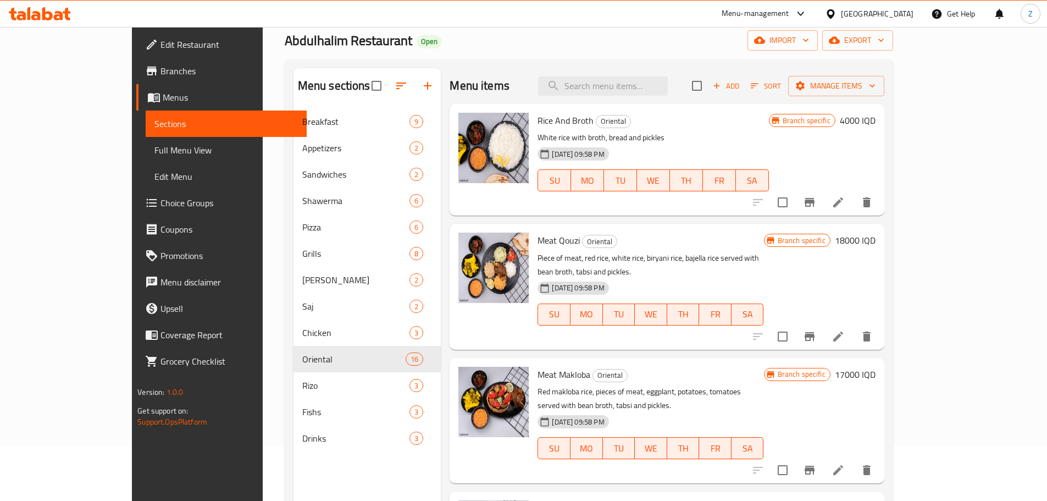
click at [768, 140] on p "White rice with broth, bread and pickles" at bounding box center [653, 138] width 231 height 14
click at [879, 111] on div "Rice And Broth Oriental White rice with broth, bread and pickles [DATE] 09:58 P…" at bounding box center [706, 159] width 346 height 103
click at [876, 120] on h6 "4000 IQD" at bounding box center [858, 120] width 36 height 15
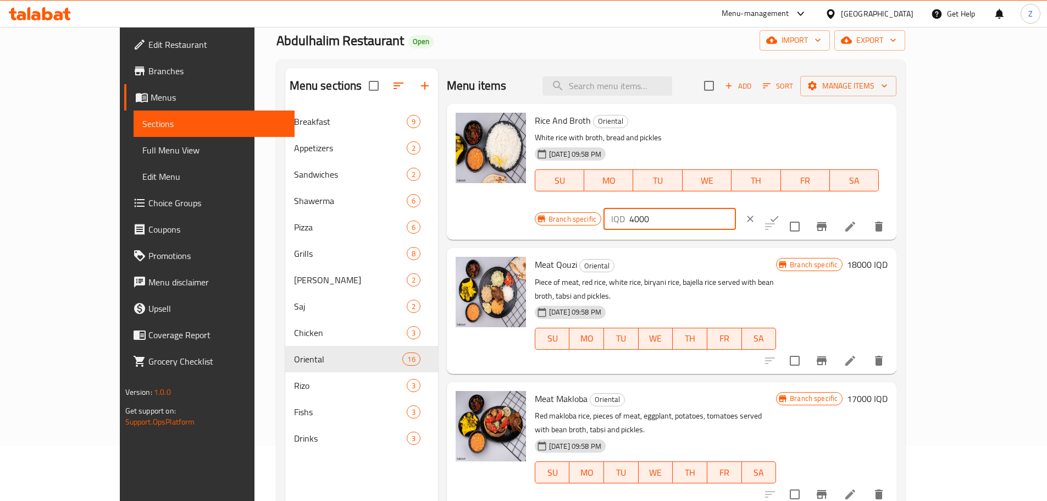
click at [736, 208] on input "4000" at bounding box center [682, 219] width 107 height 22
type input "6000"
click at [786, 207] on button "ok" at bounding box center [774, 219] width 24 height 24
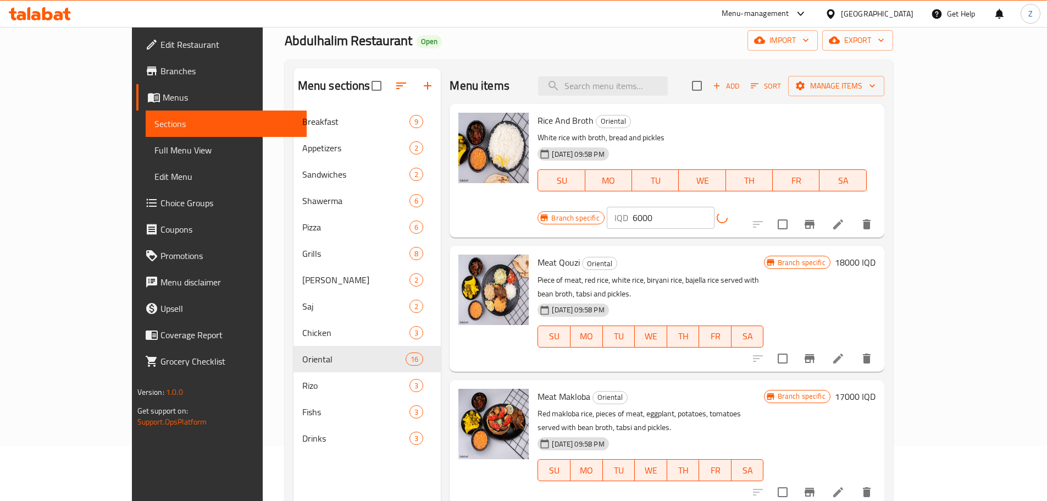
click at [880, 211] on div at bounding box center [812, 224] width 135 height 26
click at [816, 218] on icon "Branch-specific-item" at bounding box center [809, 224] width 13 height 13
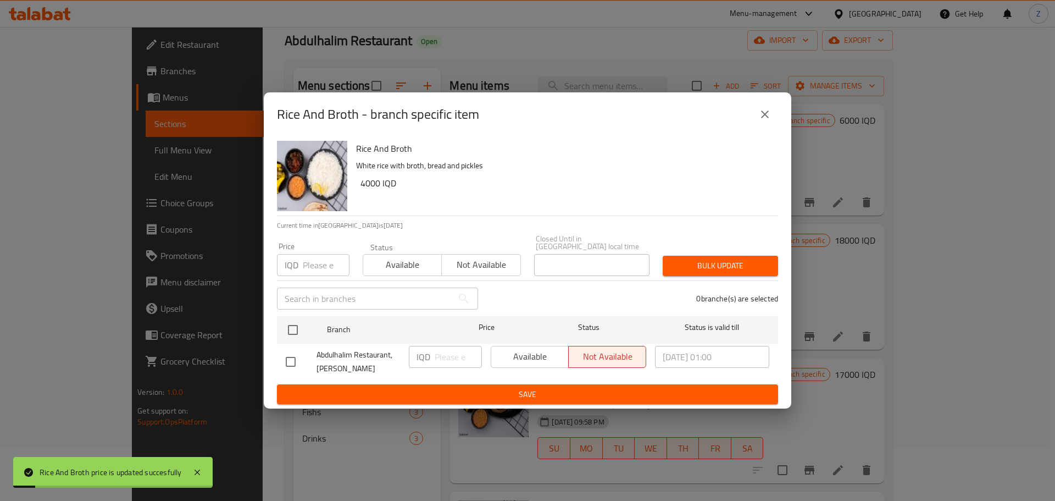
click at [747, 104] on div "Rice And Broth - branch specific item" at bounding box center [527, 114] width 501 height 26
click at [763, 115] on icon "close" at bounding box center [764, 114] width 13 height 13
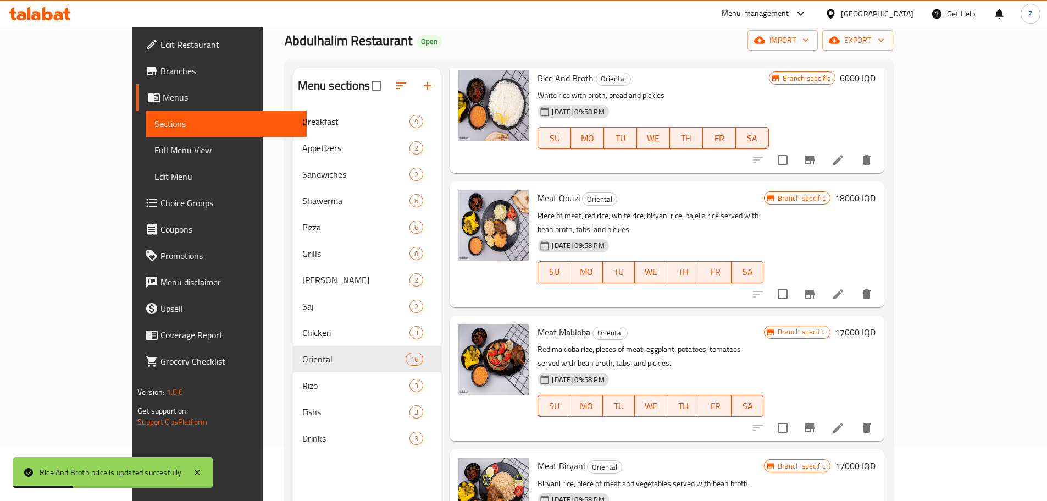
scroll to position [55, 0]
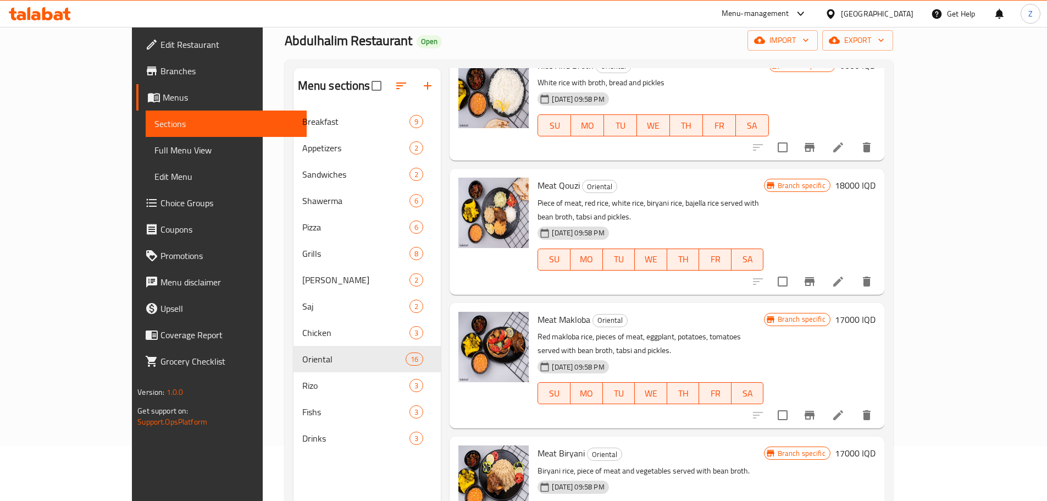
click at [876, 179] on h6 "18000 IQD" at bounding box center [855, 185] width 41 height 15
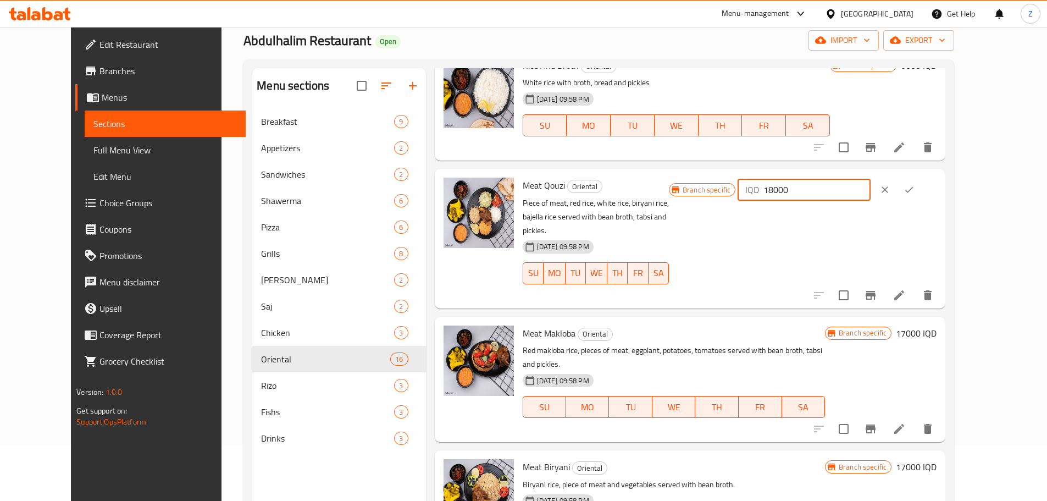
drag, startPoint x: 857, startPoint y: 191, endPoint x: 844, endPoint y: 188, distance: 14.0
click at [844, 188] on div "IQD 18000 ​" at bounding box center [804, 190] width 132 height 22
type input "20000"
click at [915, 192] on icon "ok" at bounding box center [909, 189] width 11 height 11
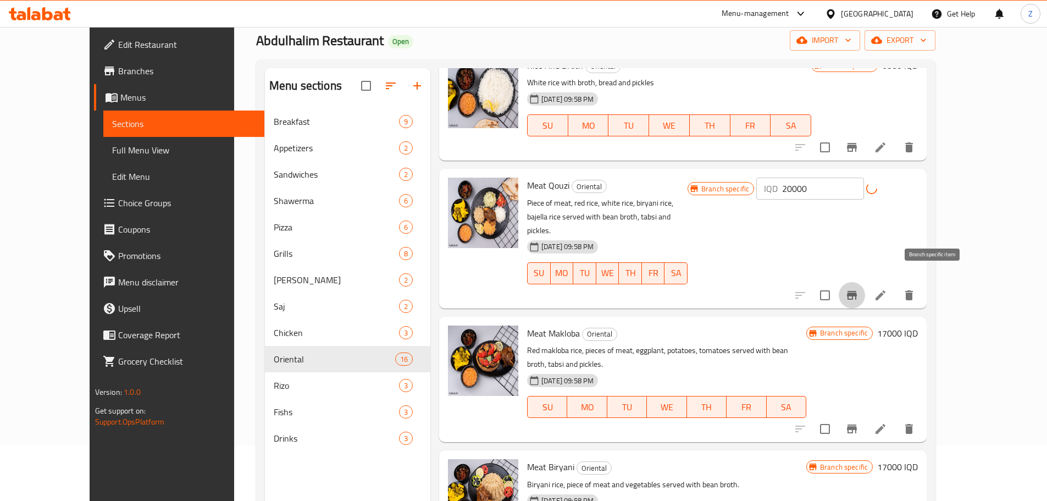
click at [865, 282] on button "Branch-specific-item" at bounding box center [852, 295] width 26 height 26
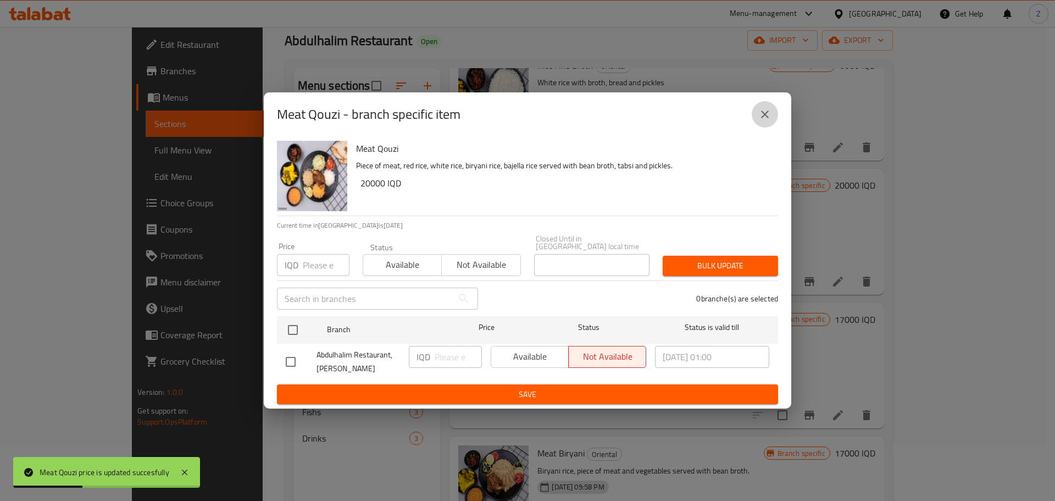
click at [769, 121] on icon "close" at bounding box center [764, 114] width 13 height 13
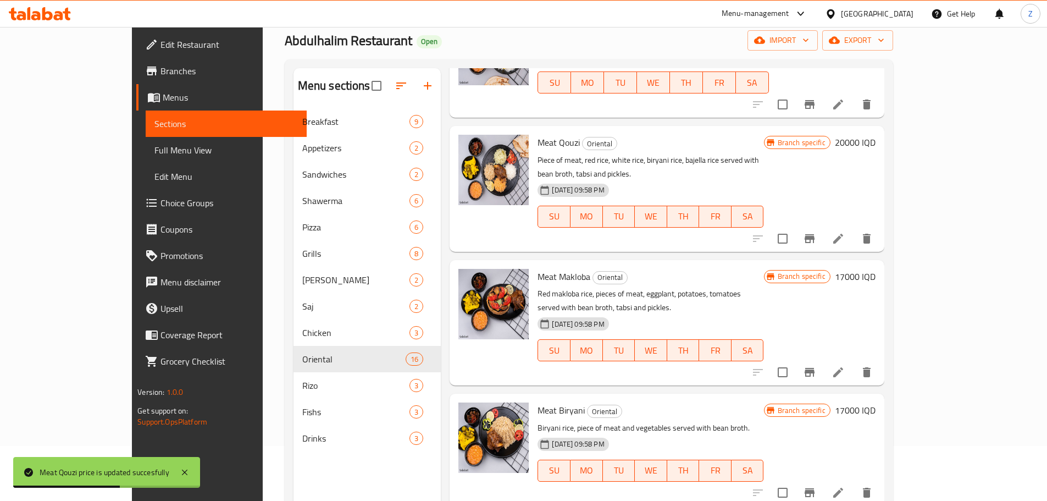
scroll to position [165, 0]
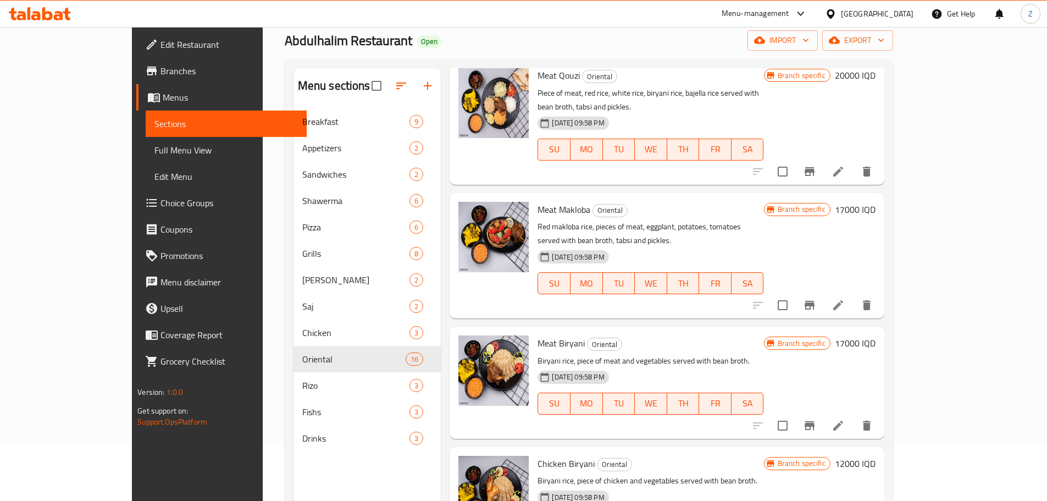
click at [884, 193] on div "Meat Makloba Oriental Red makloba rice, pieces of meat, eggplant, potatoes, tom…" at bounding box center [667, 255] width 434 height 125
click at [876, 202] on h6 "17000 IQD" at bounding box center [855, 209] width 41 height 15
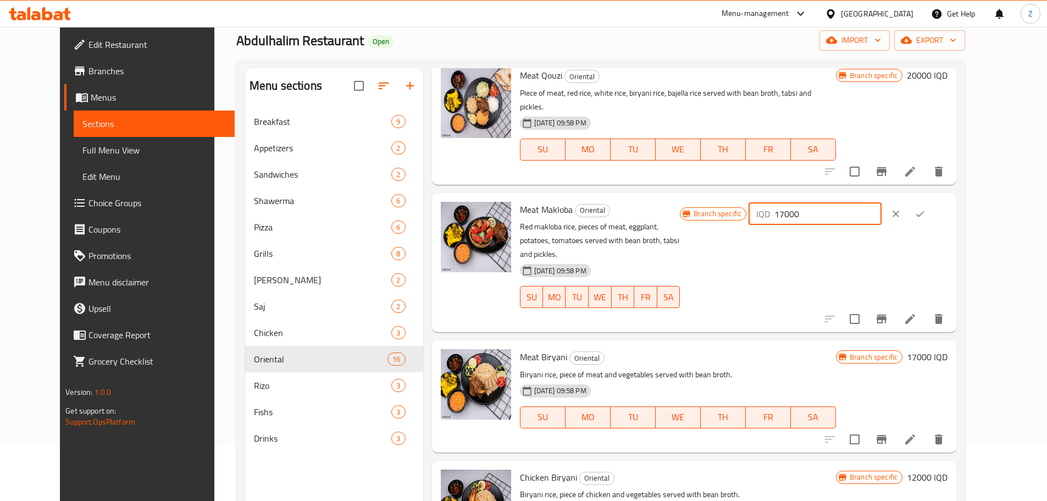
click at [860, 203] on input "17000" at bounding box center [827, 214] width 107 height 22
type input "19000"
click at [924, 211] on icon "ok" at bounding box center [920, 214] width 8 height 6
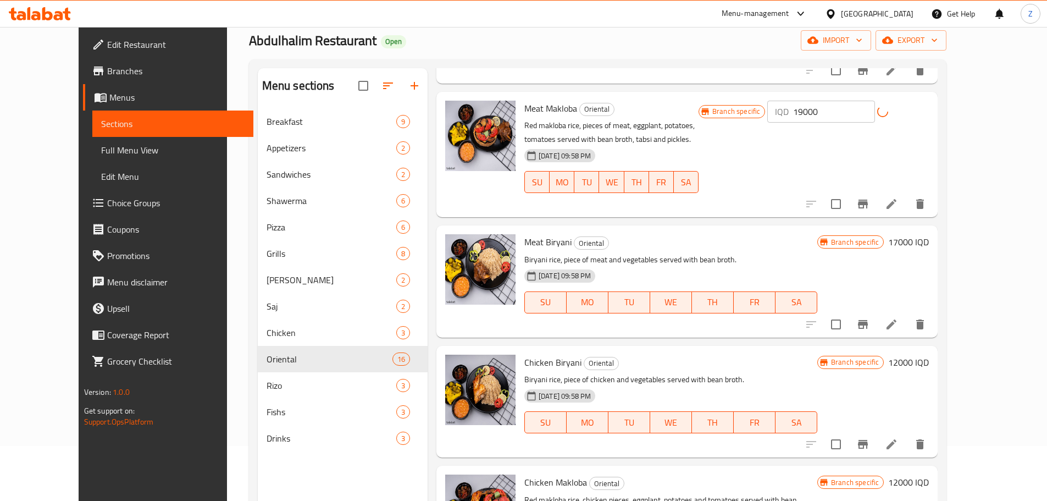
scroll to position [275, 0]
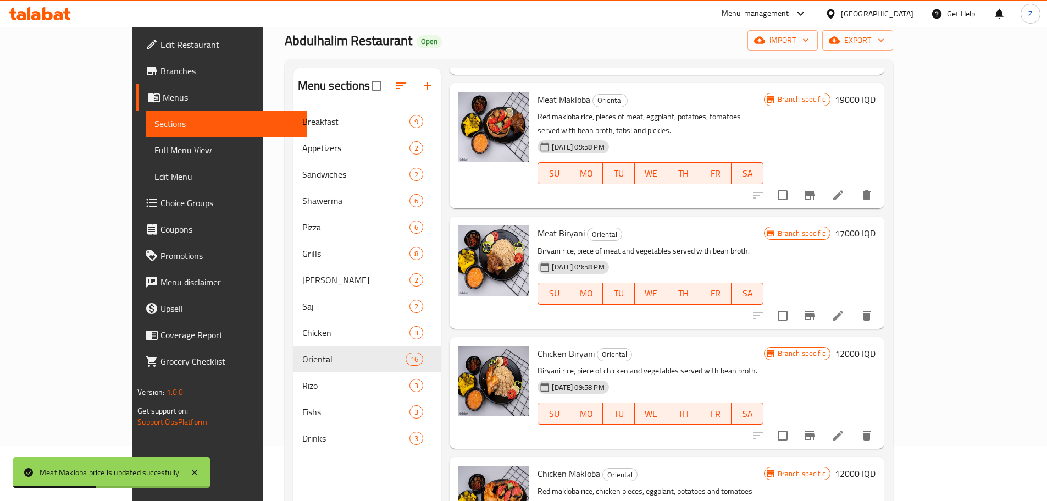
click at [876, 225] on h6 "17000 IQD" at bounding box center [855, 232] width 41 height 15
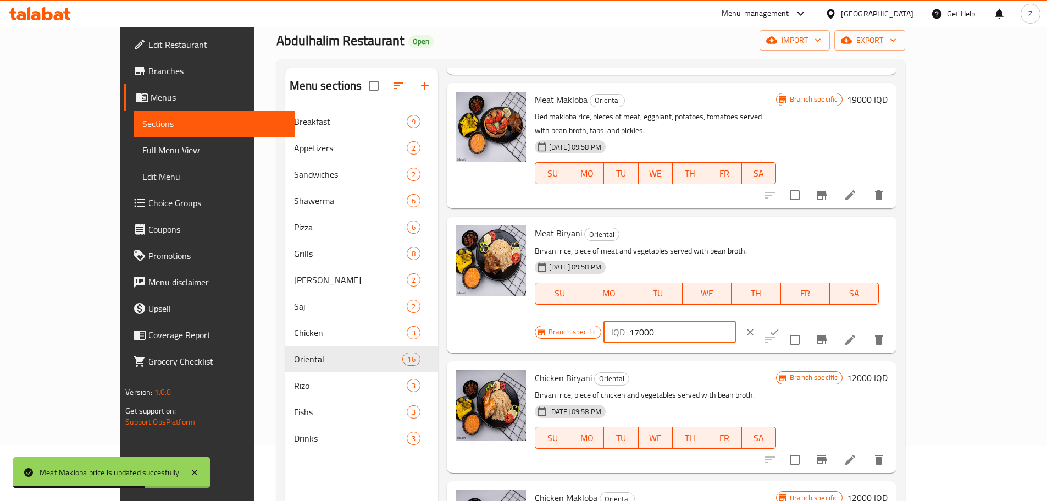
click at [736, 321] on input "17000" at bounding box center [682, 332] width 107 height 22
type input "19000"
click at [786, 320] on button "ok" at bounding box center [774, 332] width 24 height 24
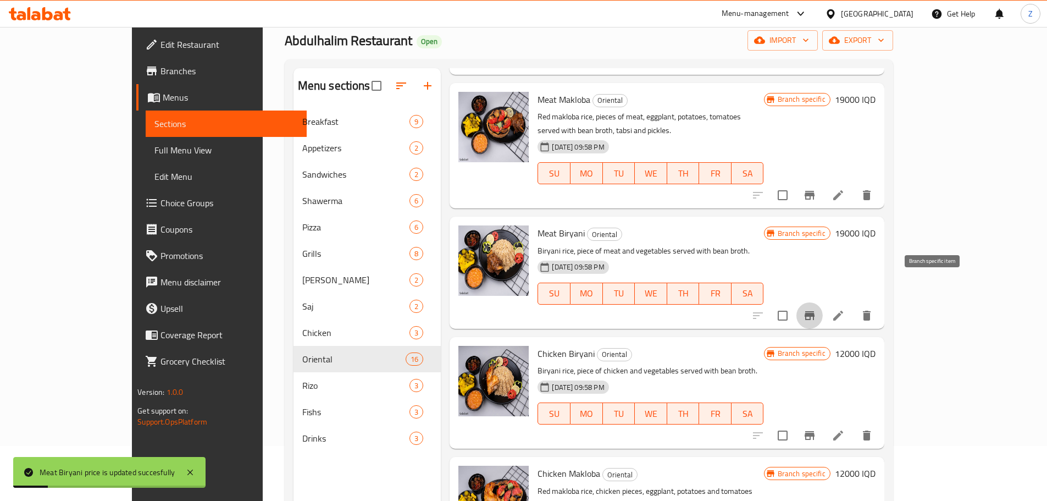
click at [816, 309] on icon "Branch-specific-item" at bounding box center [809, 315] width 13 height 13
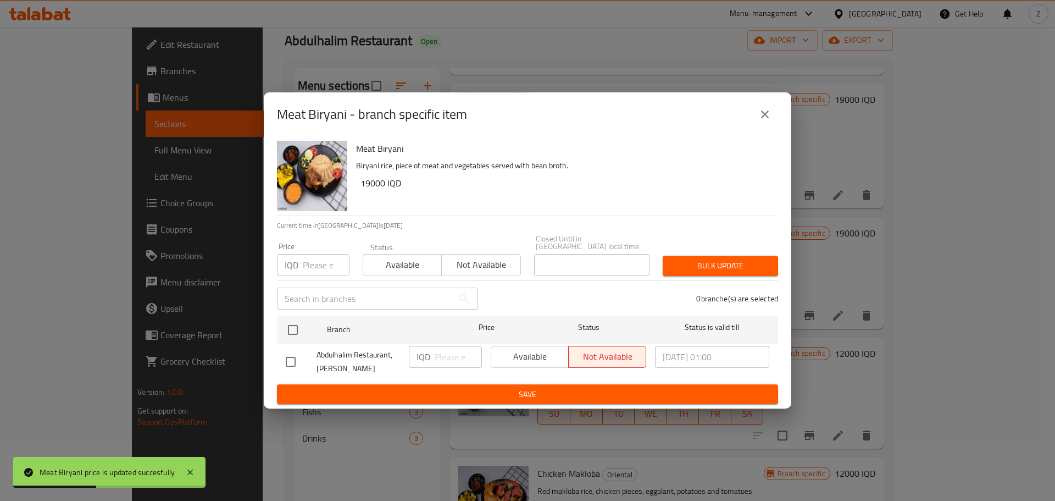
click at [767, 112] on icon "close" at bounding box center [764, 114] width 13 height 13
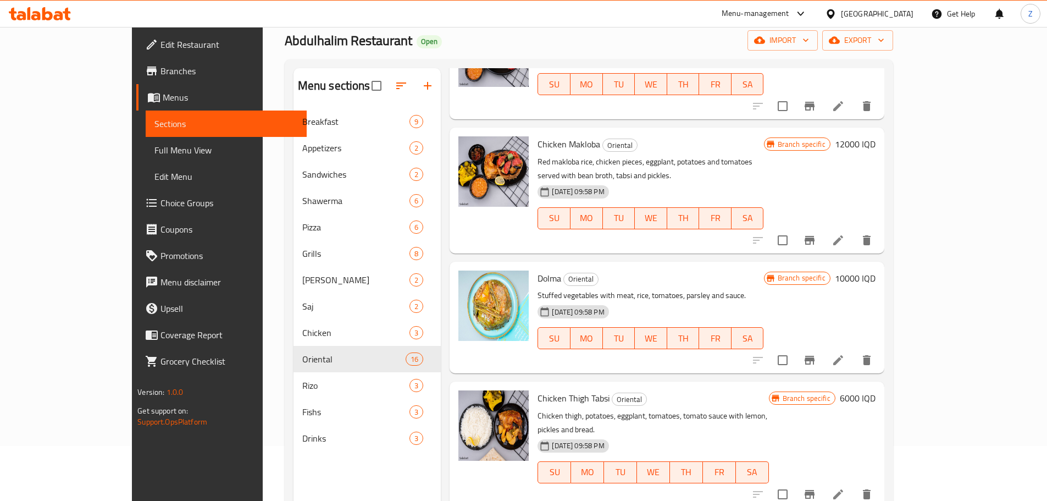
scroll to position [660, 0]
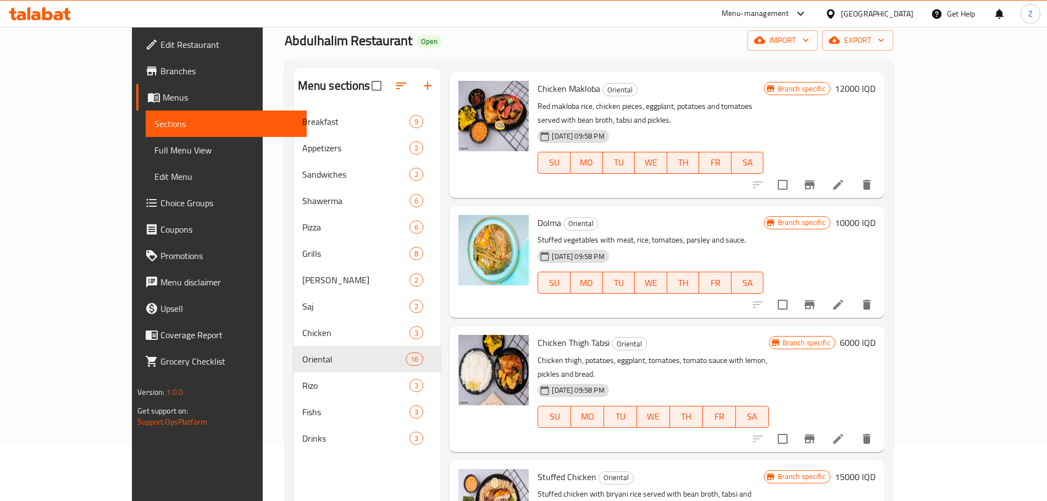
click at [876, 215] on h6 "10000 IQD" at bounding box center [855, 222] width 41 height 15
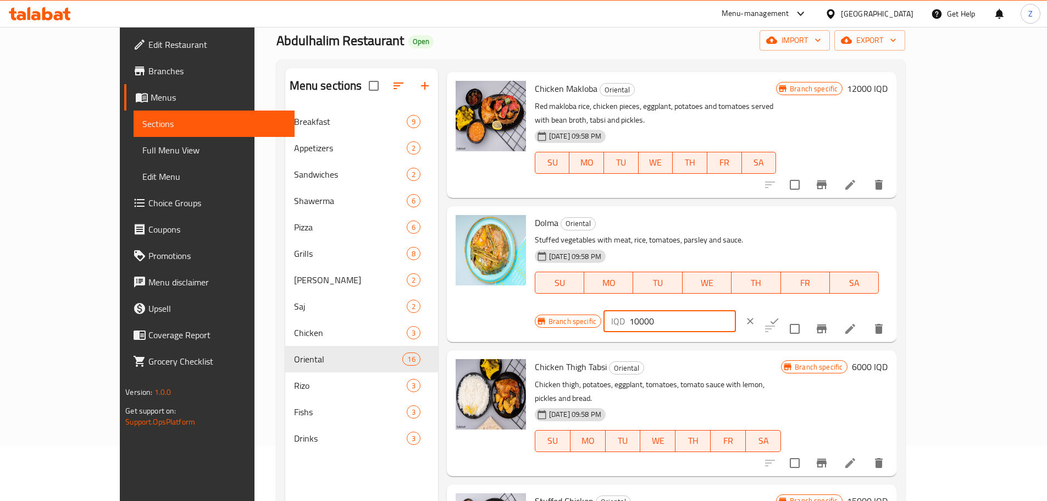
click at [736, 310] on input "10000" at bounding box center [682, 321] width 107 height 22
type input "12000"
click at [786, 309] on button "ok" at bounding box center [774, 321] width 24 height 24
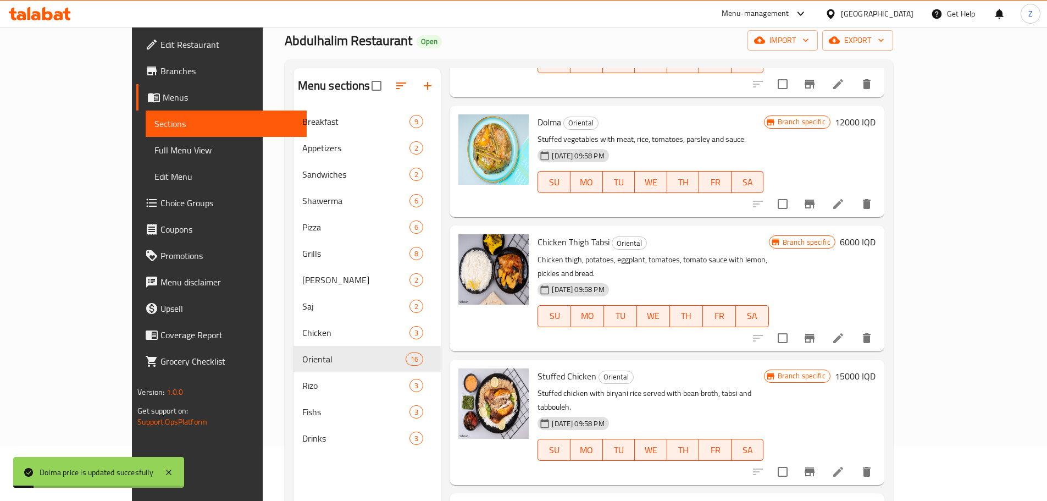
scroll to position [769, 0]
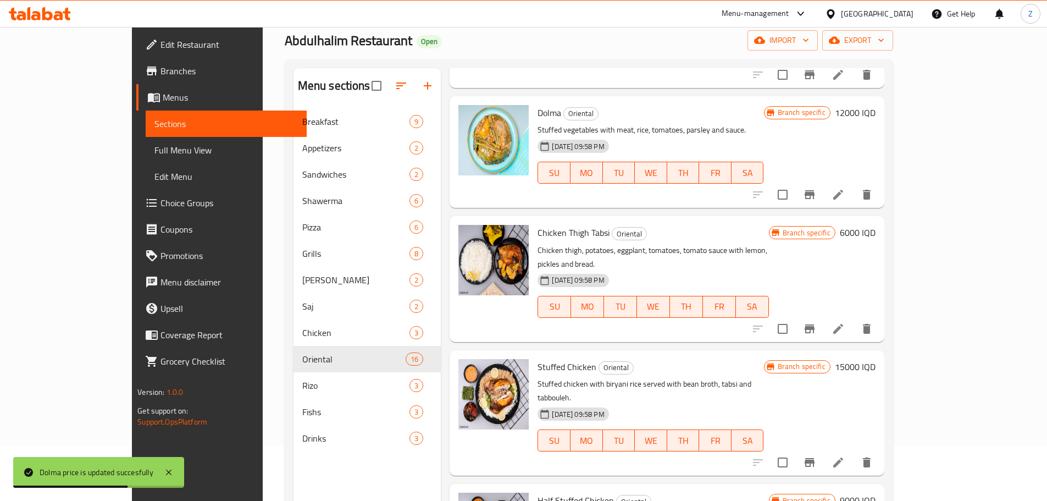
click at [876, 225] on h6 "6000 IQD" at bounding box center [858, 232] width 36 height 15
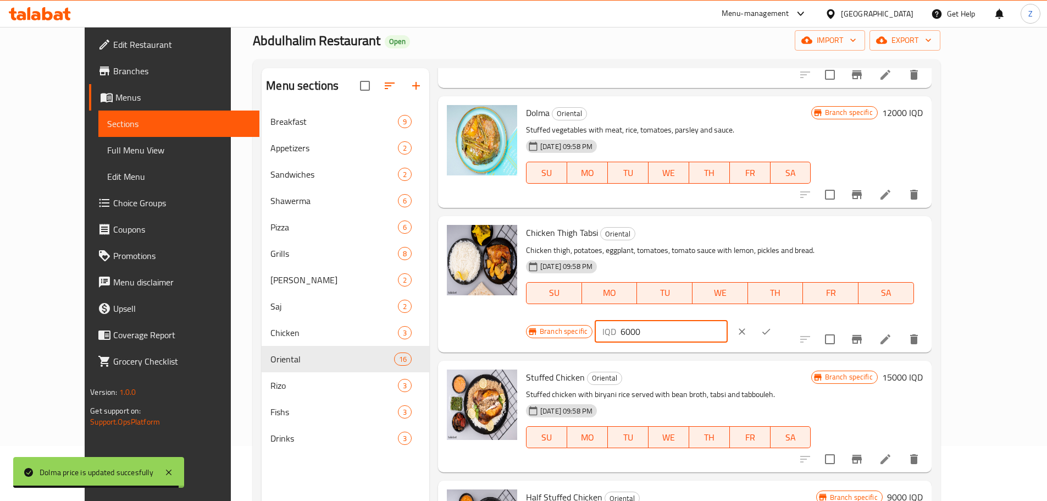
click at [727, 320] on input "6000" at bounding box center [674, 331] width 107 height 22
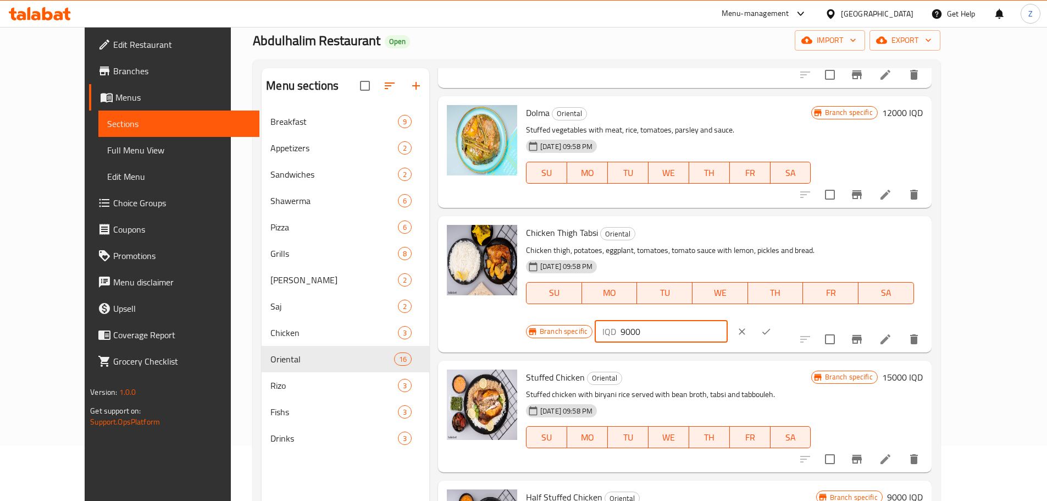
type input "9000"
click at [772, 326] on icon "ok" at bounding box center [766, 331] width 11 height 11
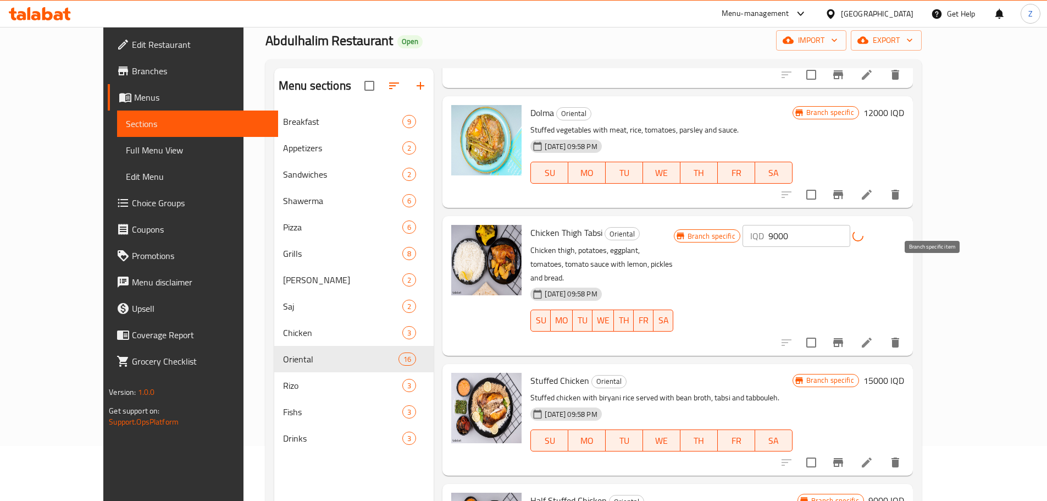
click at [845, 336] on icon "Branch-specific-item" at bounding box center [838, 342] width 13 height 13
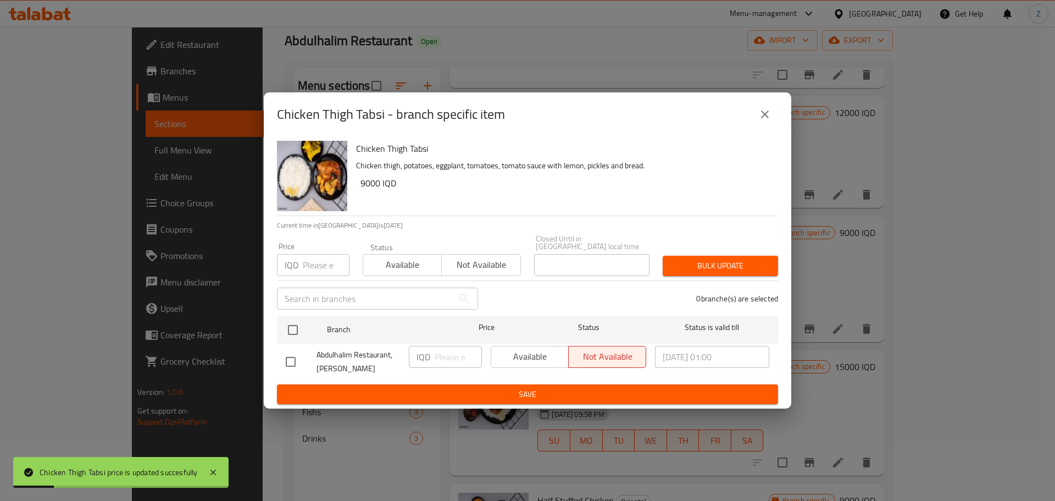
click at [767, 121] on icon "close" at bounding box center [764, 114] width 13 height 13
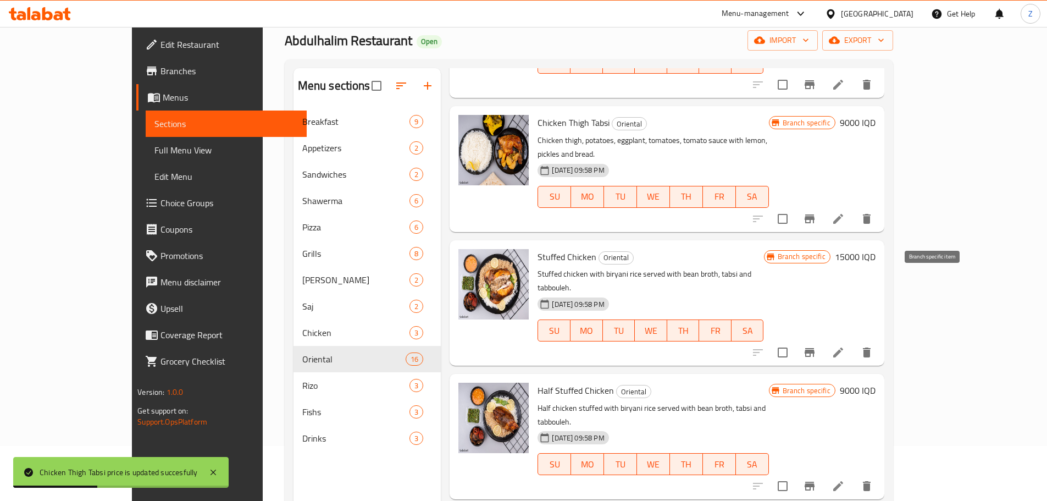
scroll to position [989, 0]
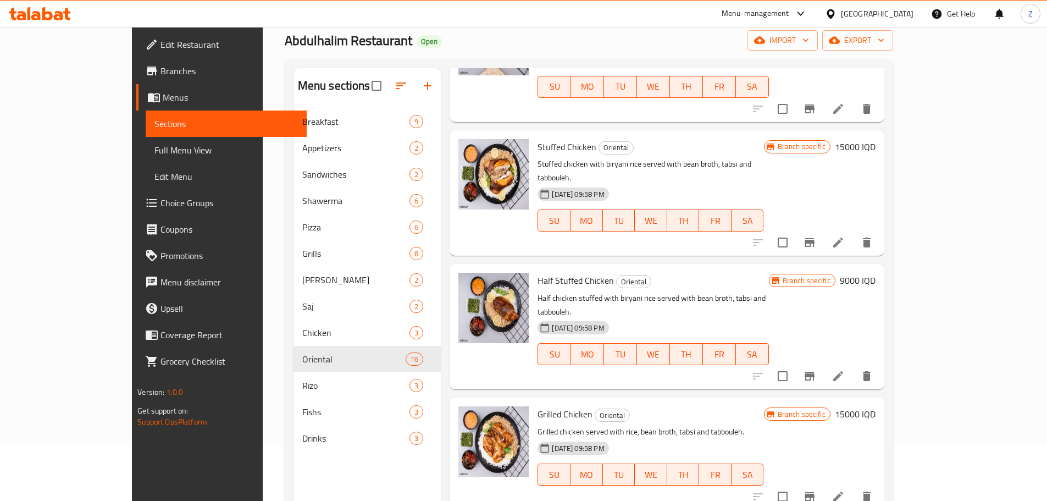
click at [876, 139] on h6 "15000 IQD" at bounding box center [855, 146] width 41 height 15
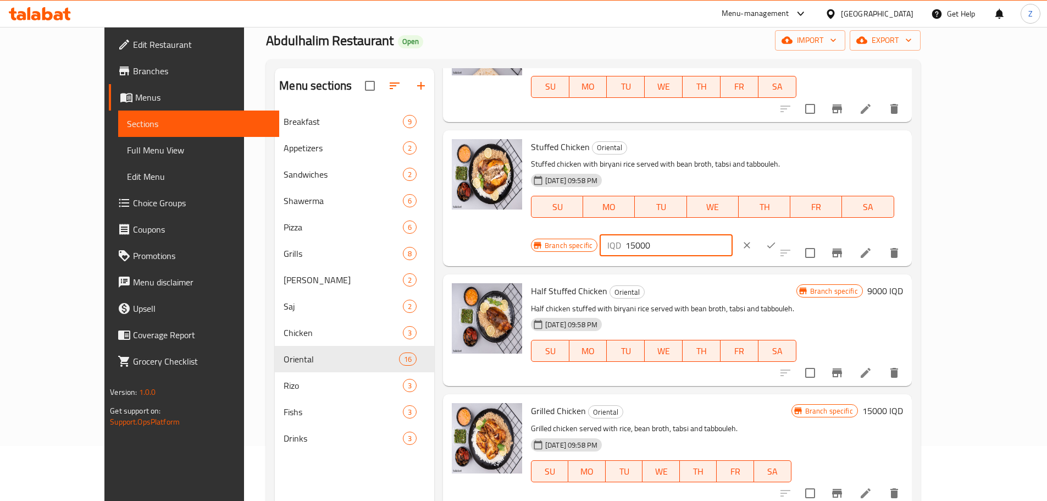
drag, startPoint x: 857, startPoint y: 98, endPoint x: 847, endPoint y: 99, distance: 10.6
click at [732, 234] on div "IQD 15000 ​" at bounding box center [666, 245] width 132 height 22
type input "20000"
click at [777, 240] on icon "ok" at bounding box center [771, 245] width 11 height 11
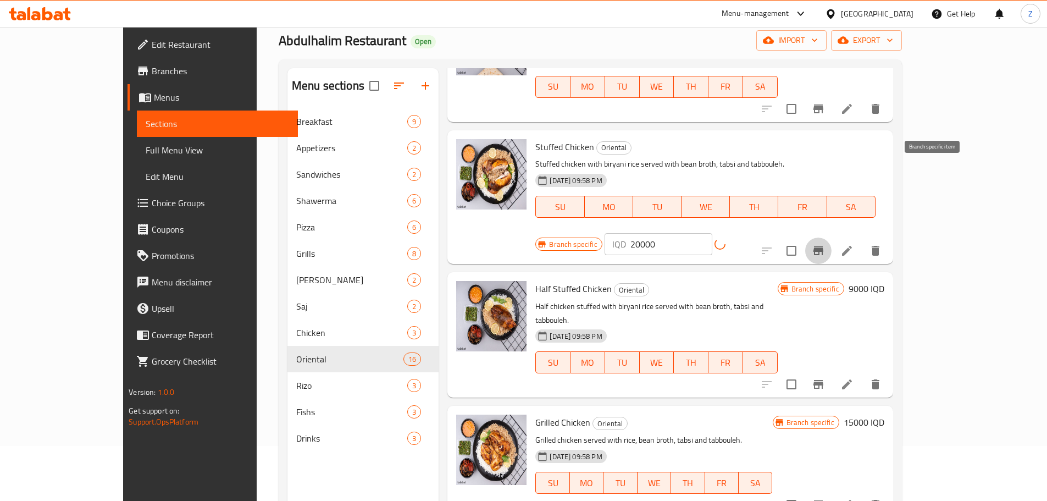
click at [823, 246] on icon "Branch-specific-item" at bounding box center [818, 250] width 10 height 9
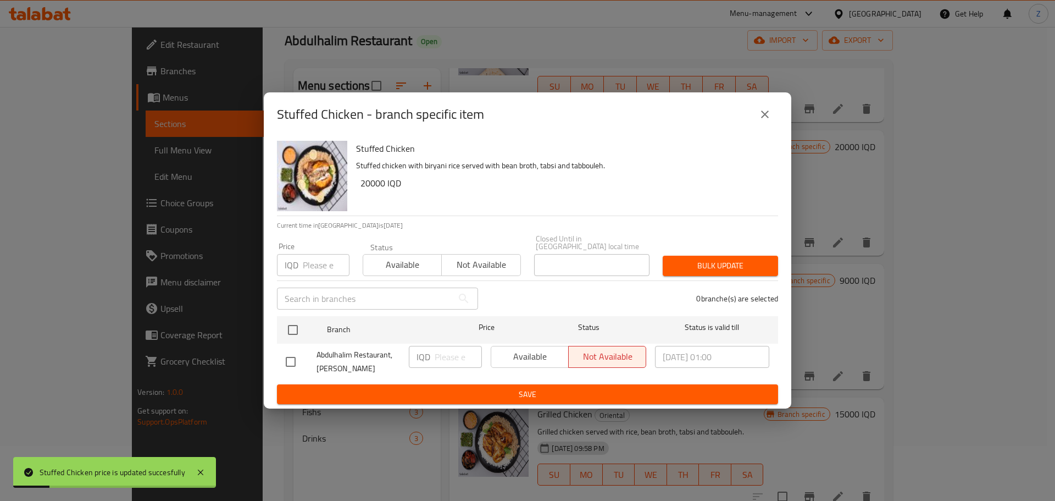
click at [782, 116] on div "Stuffed Chicken - branch specific item" at bounding box center [528, 114] width 528 height 44
click at [777, 114] on button "close" at bounding box center [765, 114] width 26 height 26
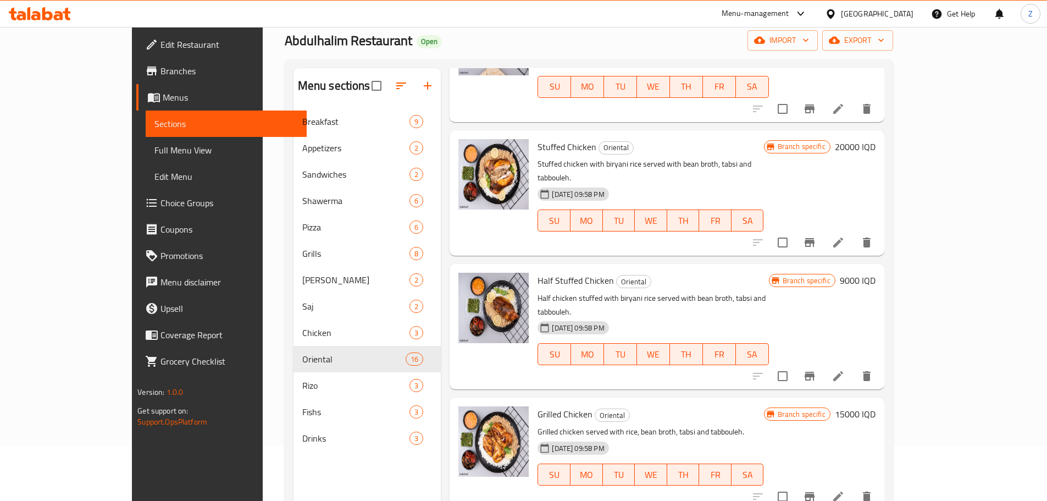
click at [876, 273] on h6 "9000 IQD" at bounding box center [858, 280] width 36 height 15
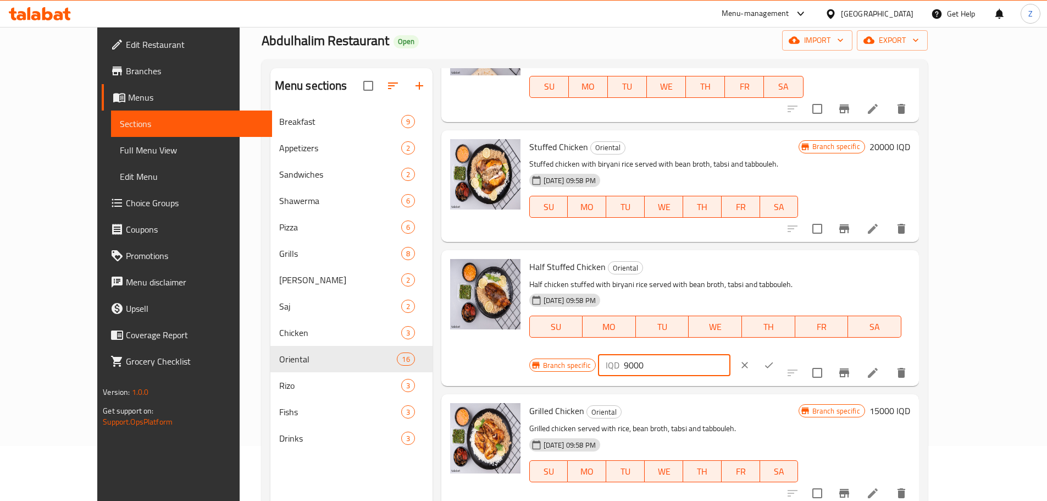
drag, startPoint x: 852, startPoint y: 219, endPoint x: 841, endPoint y: 217, distance: 11.1
click at [730, 354] on div "IQD 9000 ​" at bounding box center [664, 365] width 132 height 22
type input "12000"
click at [774, 359] on icon "ok" at bounding box center [768, 364] width 11 height 11
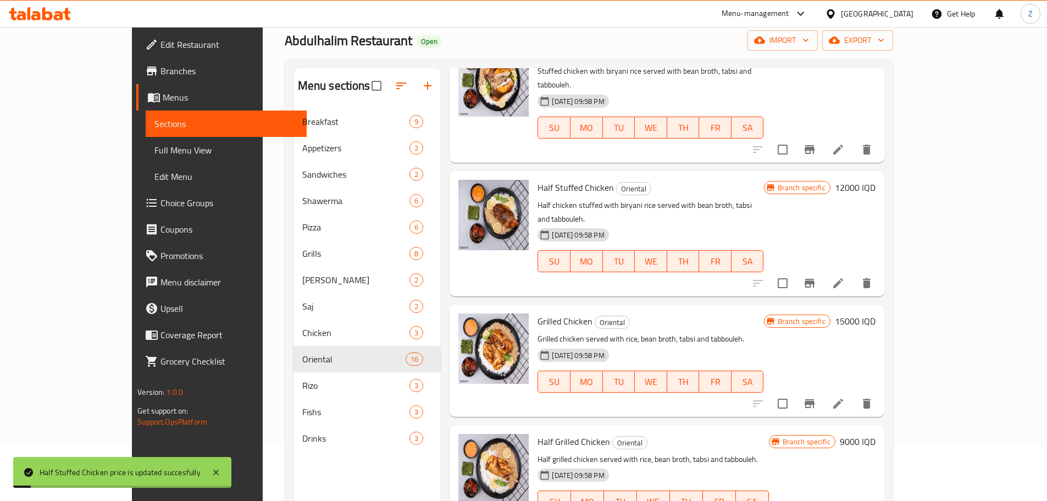
scroll to position [1099, 0]
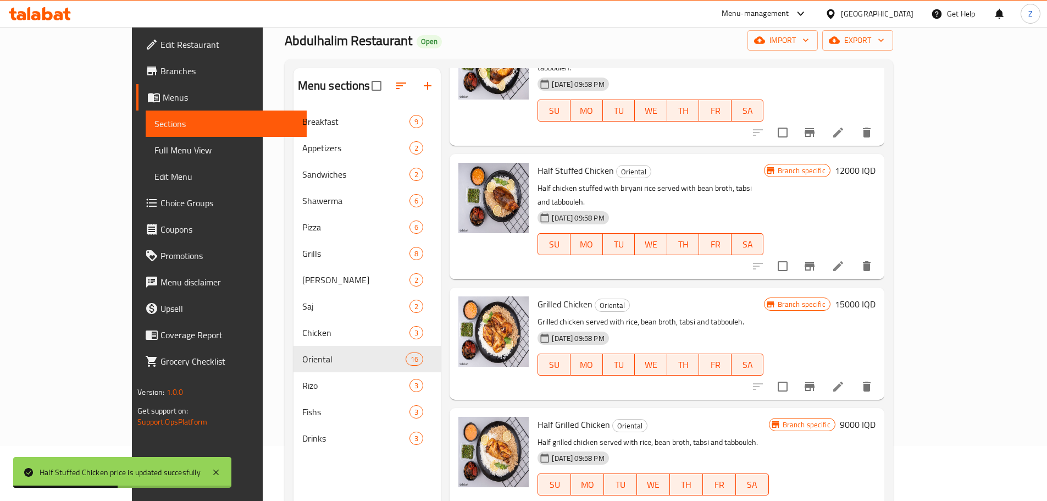
click at [876, 296] on h6 "15000 IQD" at bounding box center [855, 303] width 41 height 15
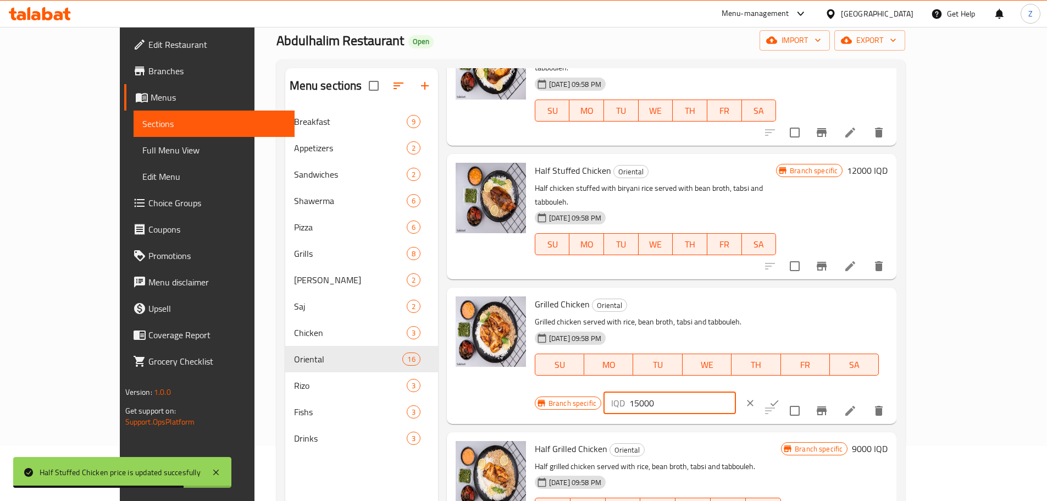
drag, startPoint x: 856, startPoint y: 224, endPoint x: 844, endPoint y: 225, distance: 12.1
click at [736, 392] on div "IQD 15000 ​" at bounding box center [669, 403] width 132 height 22
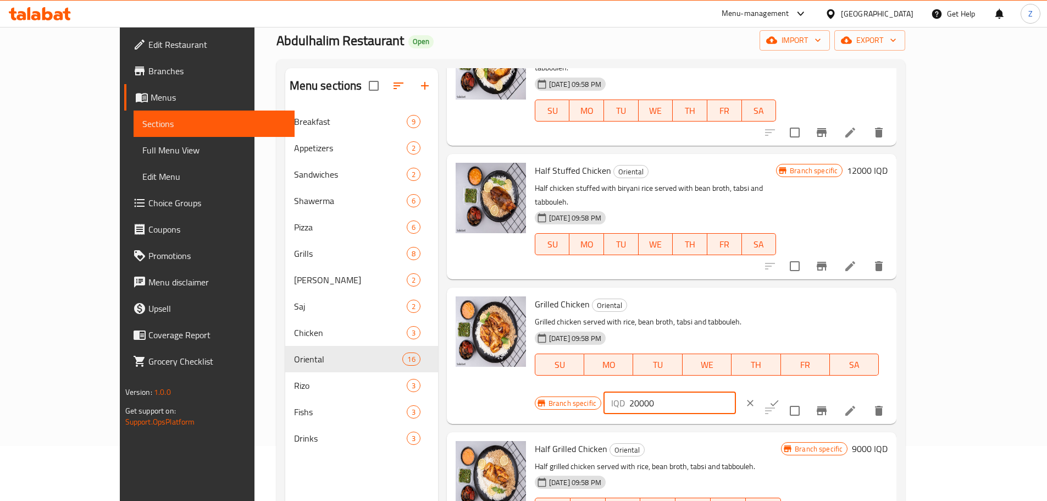
type input "20000"
click at [780, 397] on icon "ok" at bounding box center [774, 402] width 11 height 11
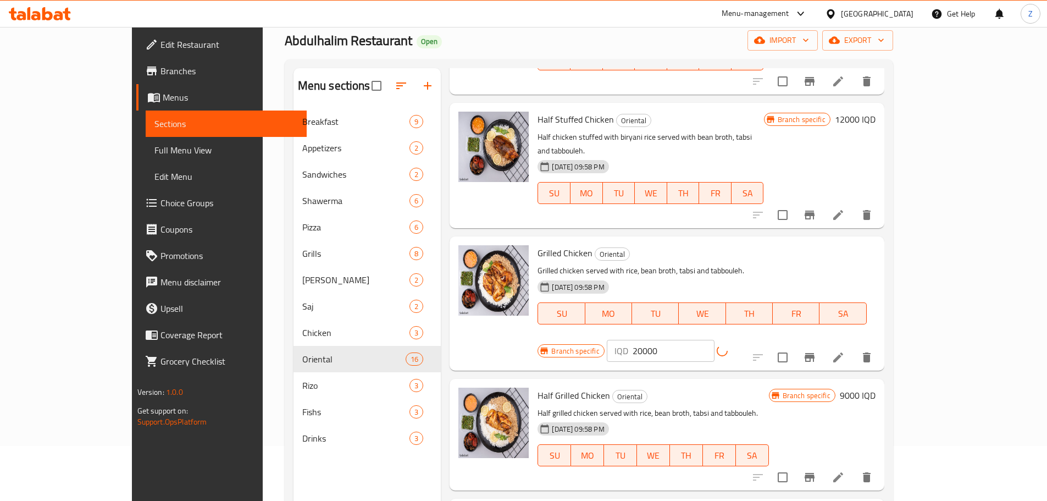
scroll to position [1209, 0]
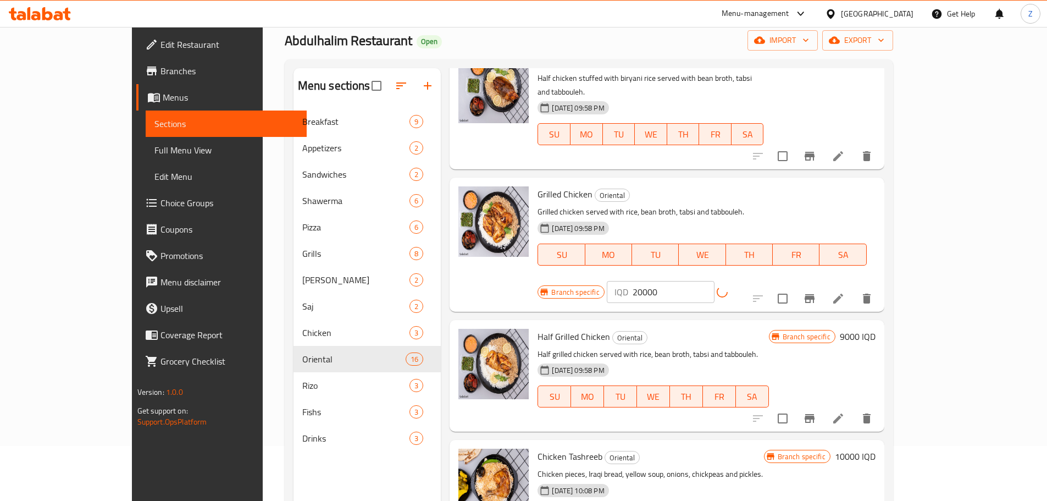
click at [876, 329] on h6 "9000 IQD" at bounding box center [858, 336] width 36 height 15
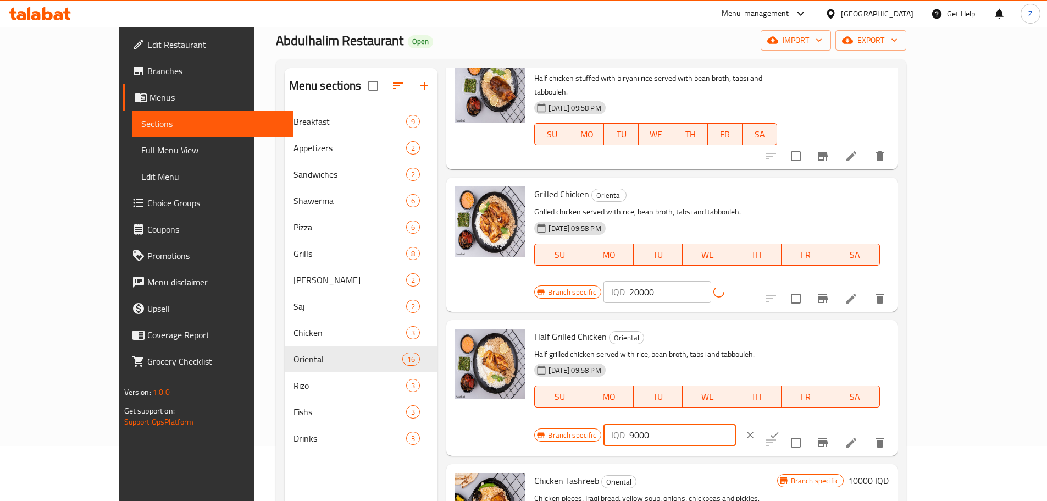
click at [736, 424] on div "IQD 9000 ​" at bounding box center [669, 435] width 132 height 22
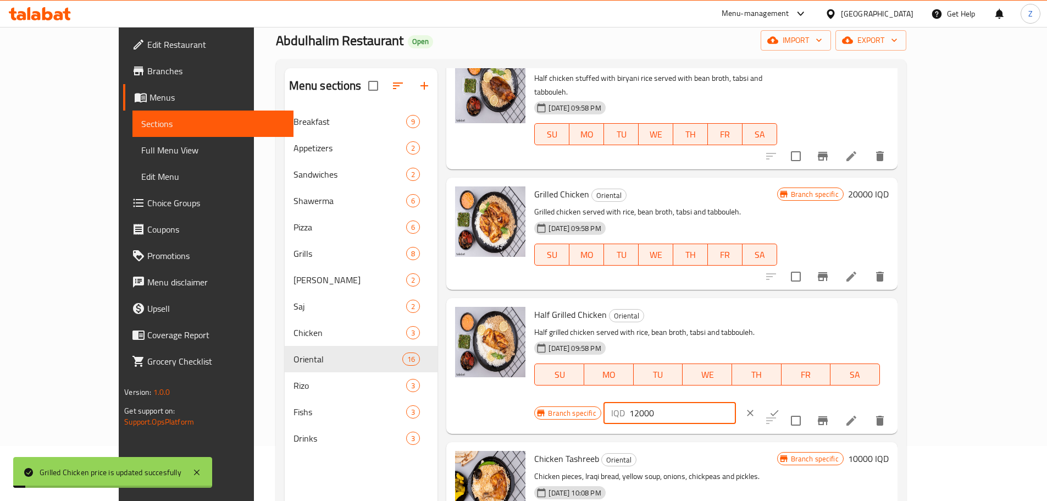
type input "12000"
click at [786, 401] on button "ok" at bounding box center [774, 413] width 24 height 24
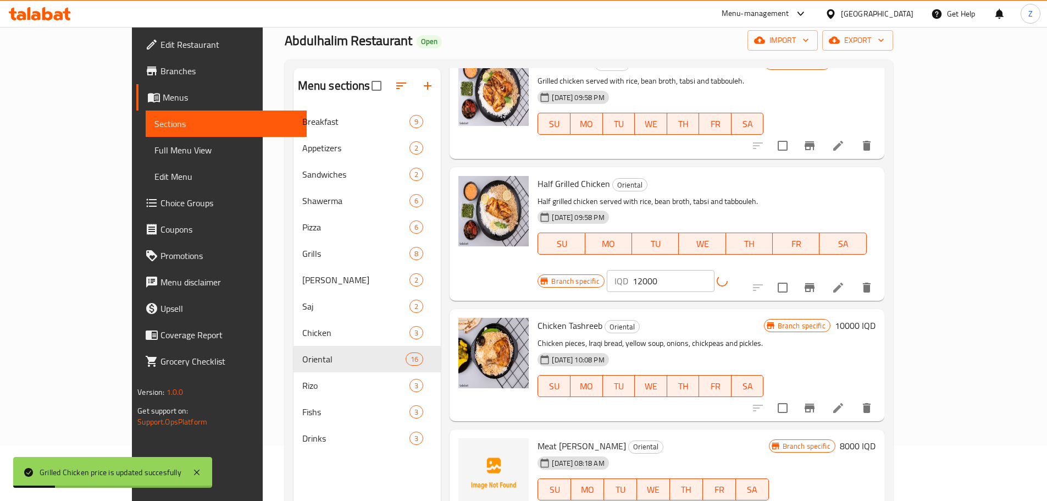
scroll to position [1374, 0]
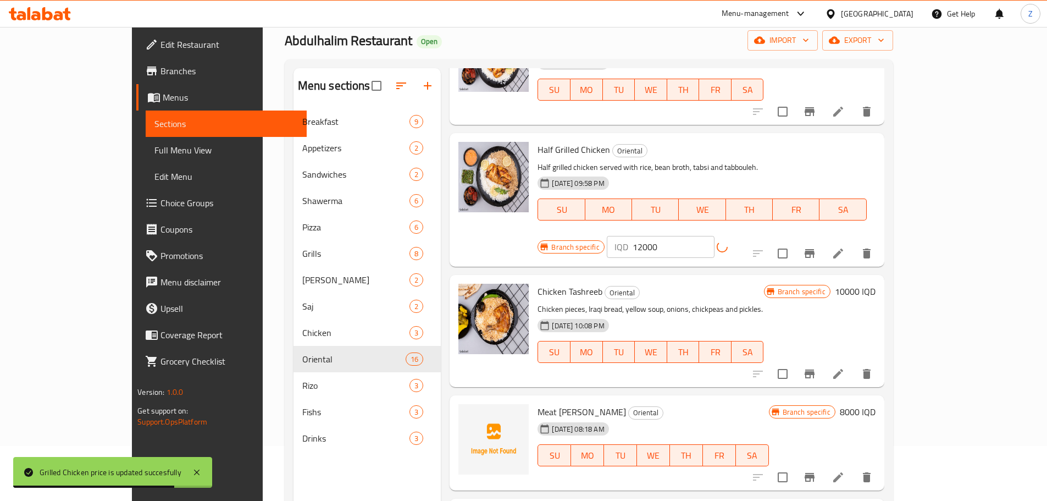
click at [876, 284] on h6 "10000 IQD" at bounding box center [855, 291] width 41 height 15
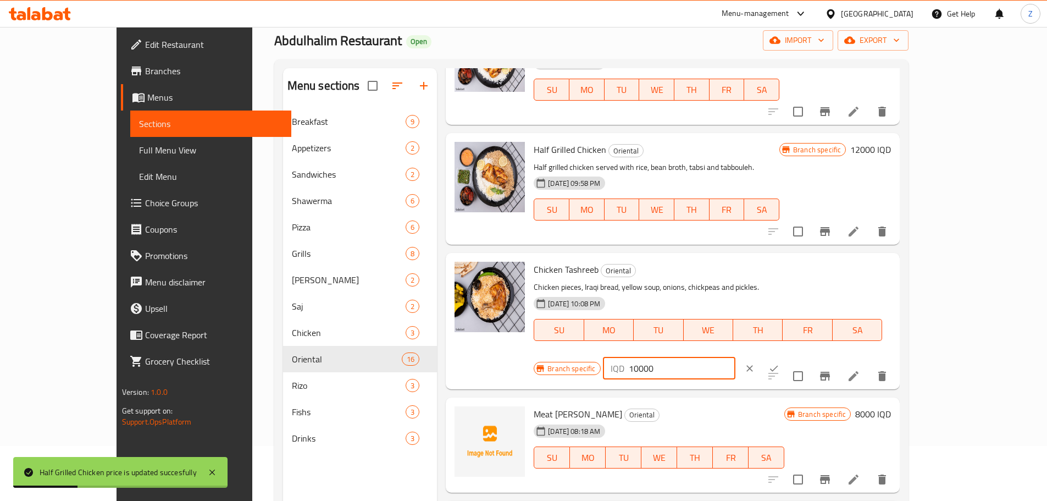
click at [735, 357] on input "10000" at bounding box center [682, 368] width 107 height 22
type input "12000"
click at [786, 356] on button "ok" at bounding box center [774, 368] width 24 height 24
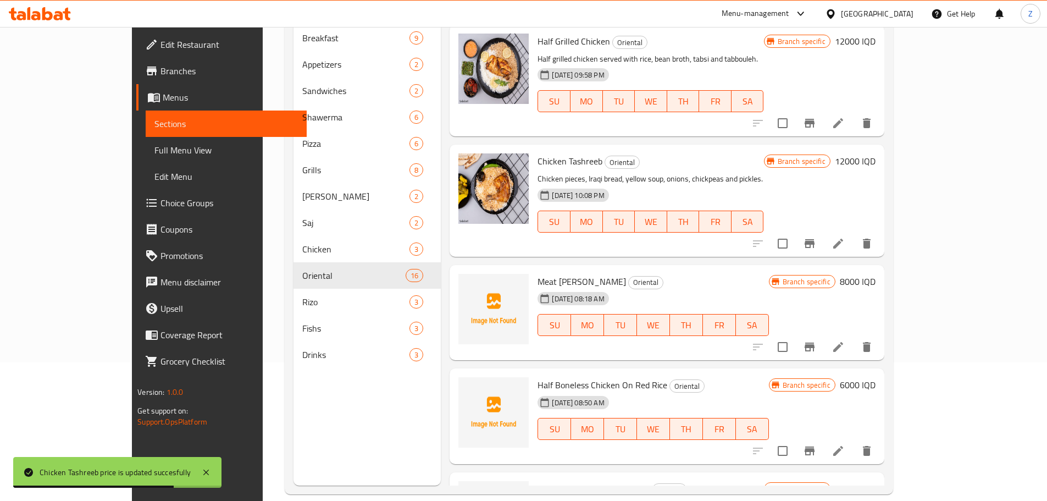
scroll to position [154, 0]
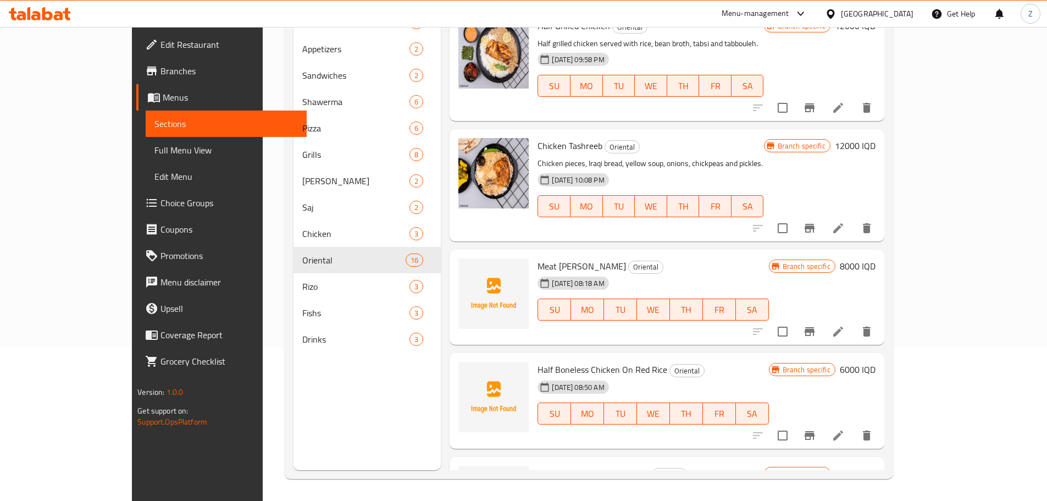
click at [876, 466] on h6 "12000 IQD" at bounding box center [855, 473] width 41 height 15
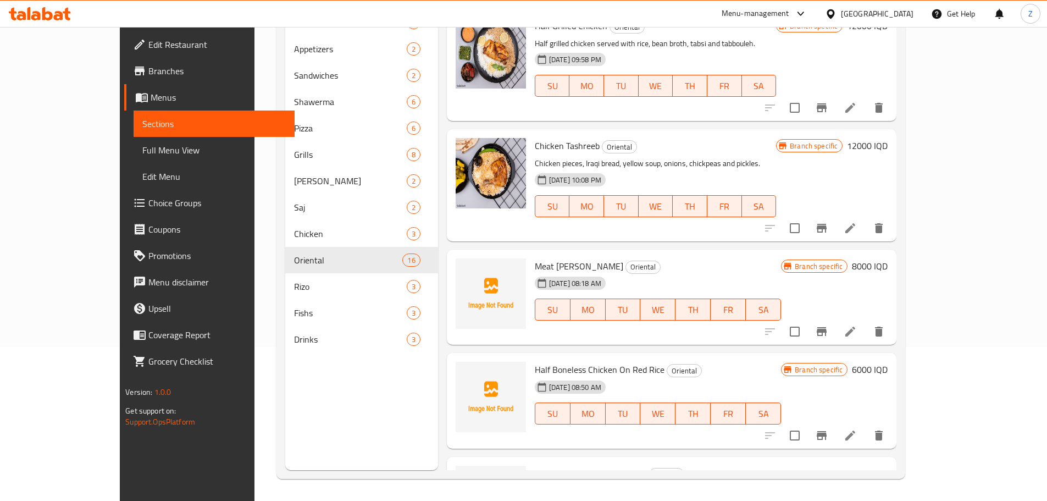
type input "16000"
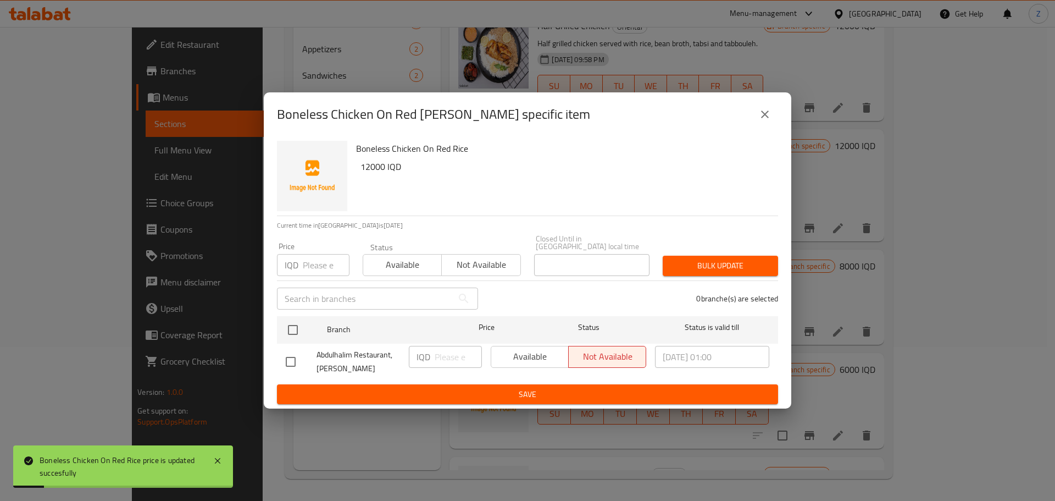
click at [770, 114] on icon "close" at bounding box center [764, 114] width 13 height 13
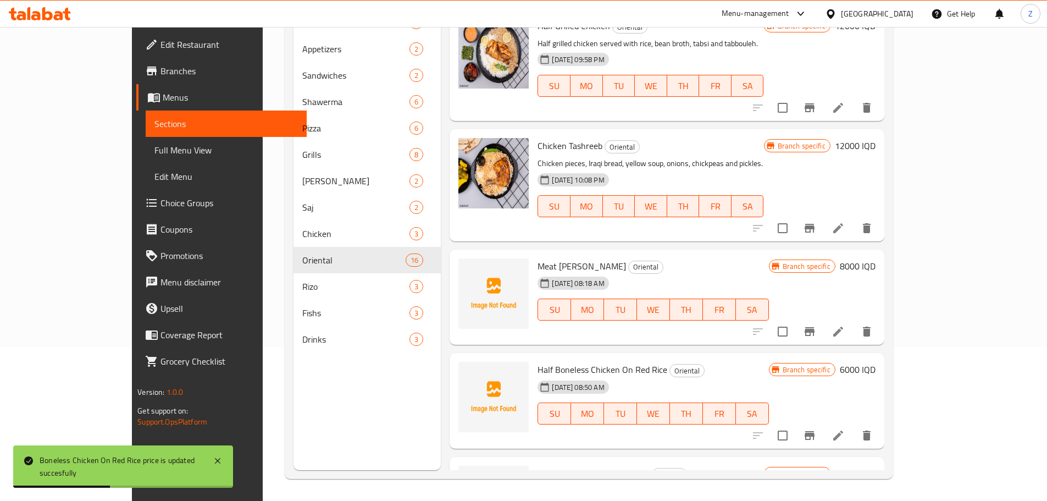
click at [876, 362] on div "Branch specific 6000 IQD" at bounding box center [822, 401] width 107 height 78
click at [876, 362] on h6 "6000 IQD" at bounding box center [858, 369] width 36 height 15
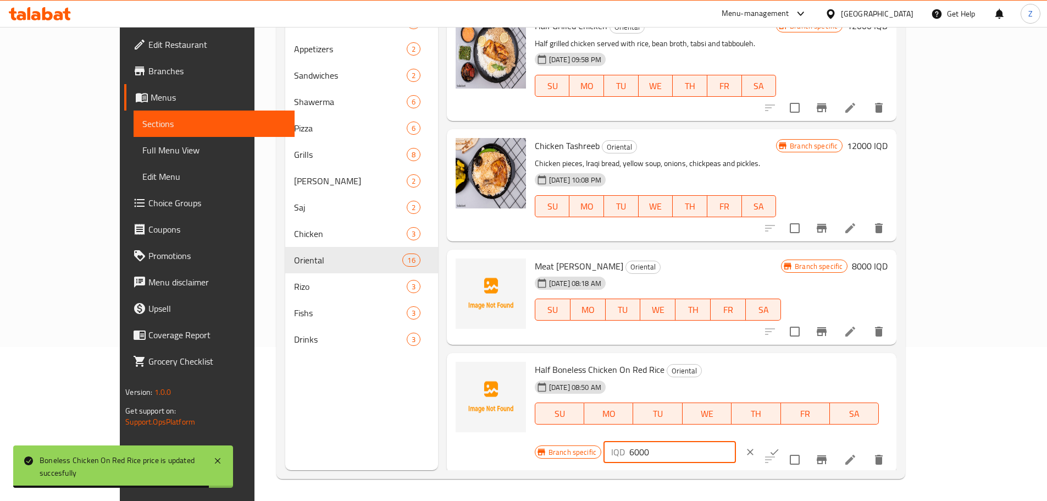
drag, startPoint x: 853, startPoint y: 297, endPoint x: 847, endPoint y: 298, distance: 6.1
click at [736, 441] on div "IQD 6000 ​" at bounding box center [669, 452] width 132 height 22
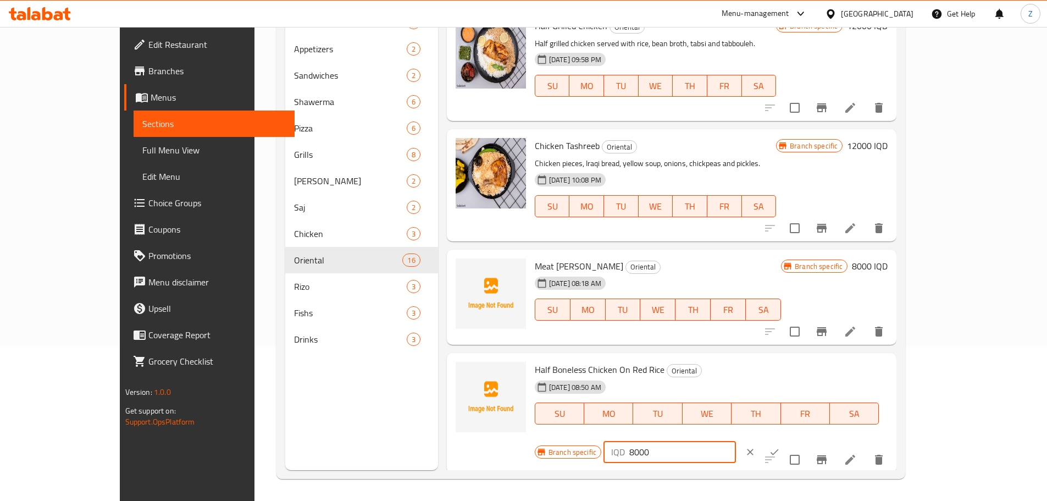
type input "8000"
click at [780, 446] on icon "ok" at bounding box center [774, 451] width 11 height 11
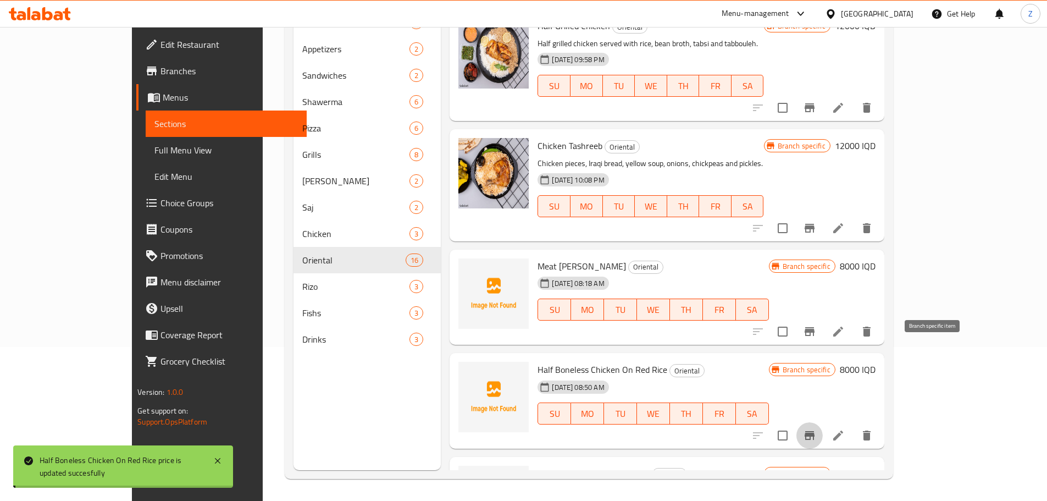
click at [815, 431] on icon "Branch-specific-item" at bounding box center [810, 435] width 10 height 9
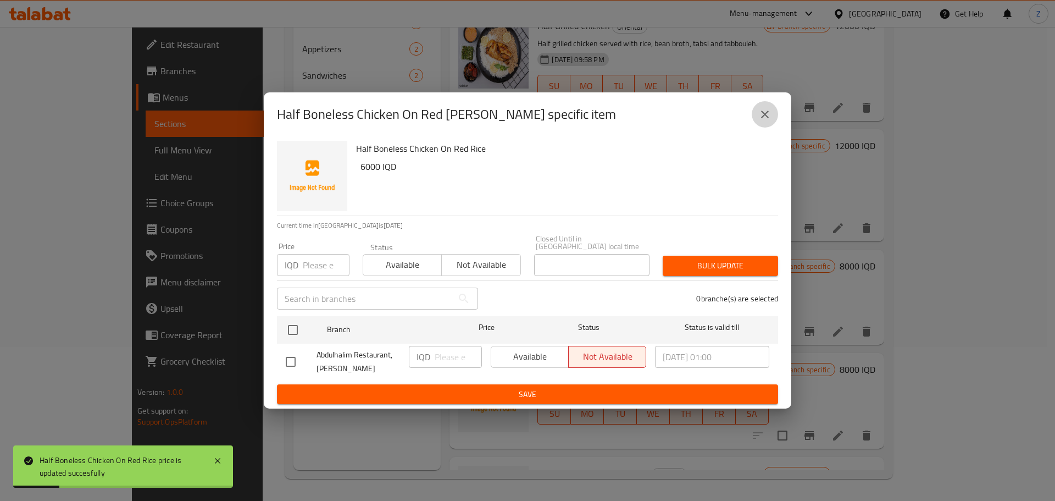
click at [769, 118] on icon "close" at bounding box center [764, 114] width 13 height 13
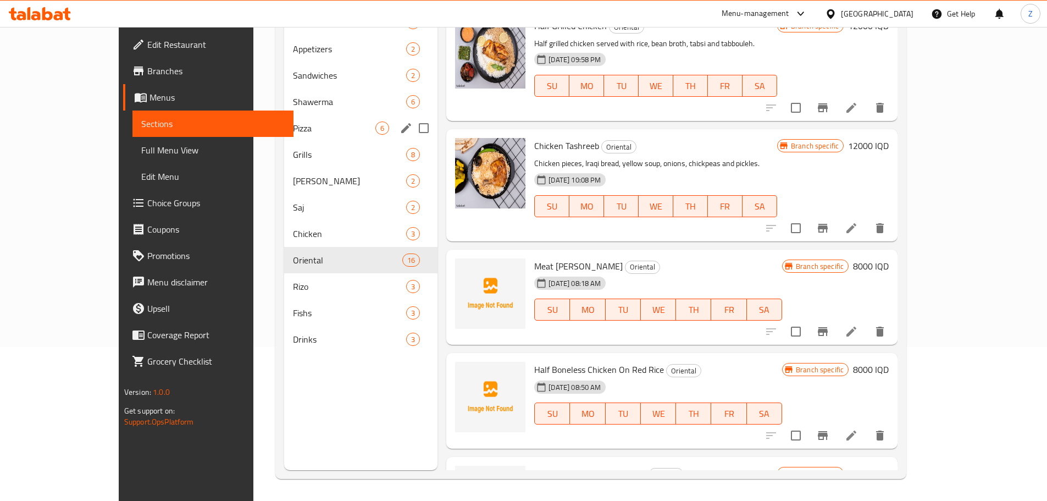
scroll to position [0, 0]
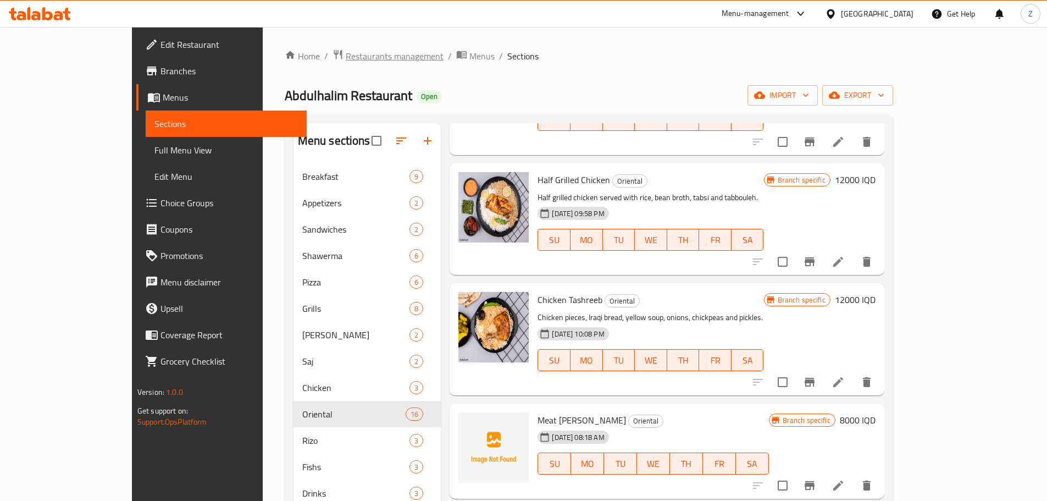
click at [346, 59] on span "Restaurants management" at bounding box center [395, 55] width 98 height 13
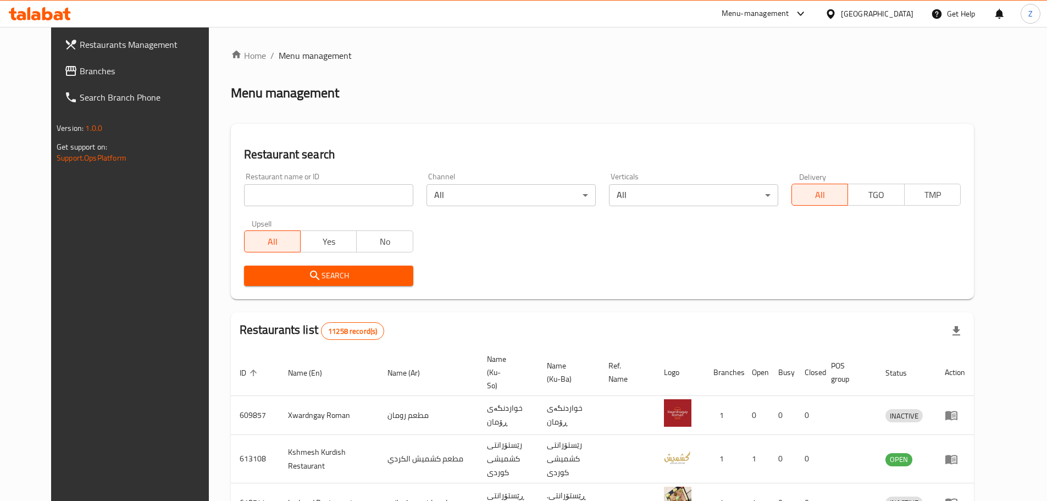
click at [318, 198] on div at bounding box center [523, 250] width 1047 height 501
click at [318, 198] on input "search" at bounding box center [328, 195] width 169 height 22
paste input "662250"
type input "662250"
click at [299, 264] on div "Search" at bounding box center [328, 276] width 182 height 34
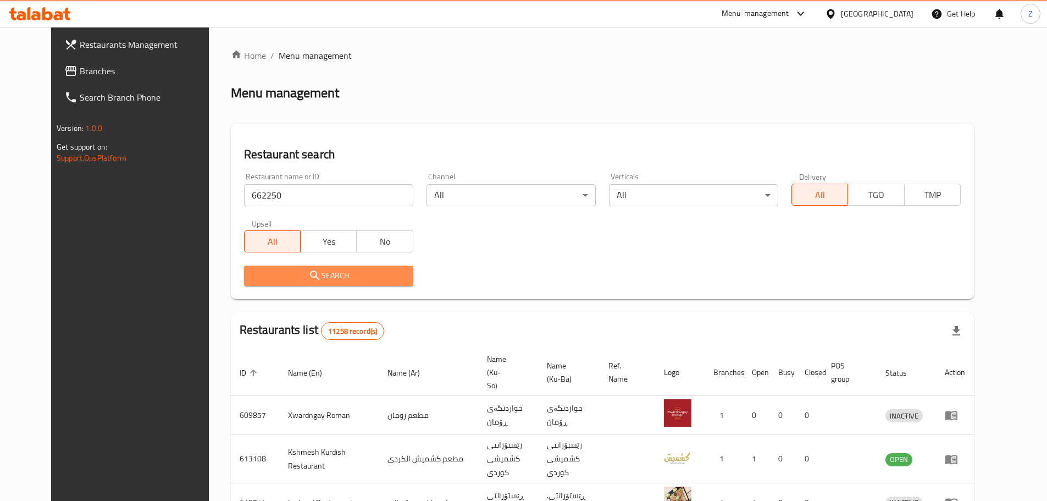
click at [302, 269] on span "Search" at bounding box center [329, 276] width 152 height 14
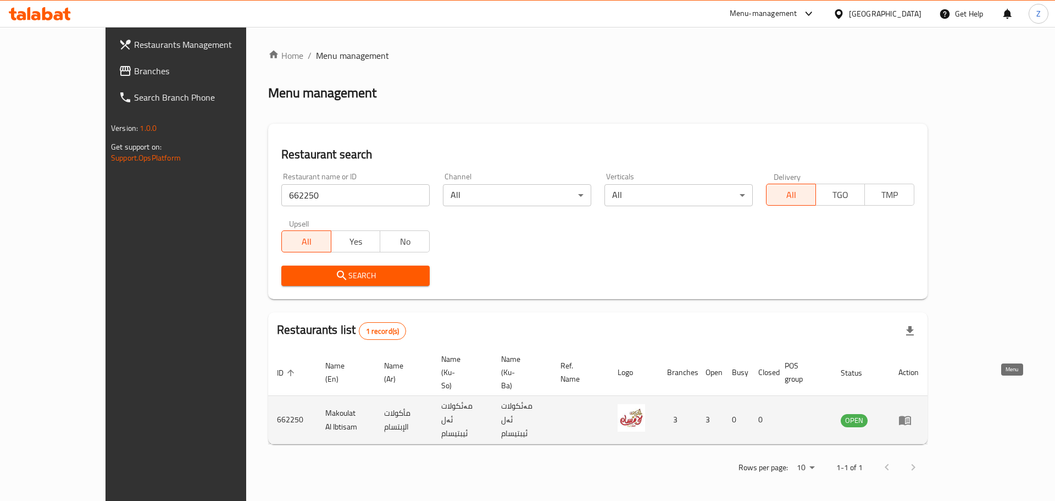
click at [919, 413] on link "enhanced table" at bounding box center [909, 419] width 20 height 13
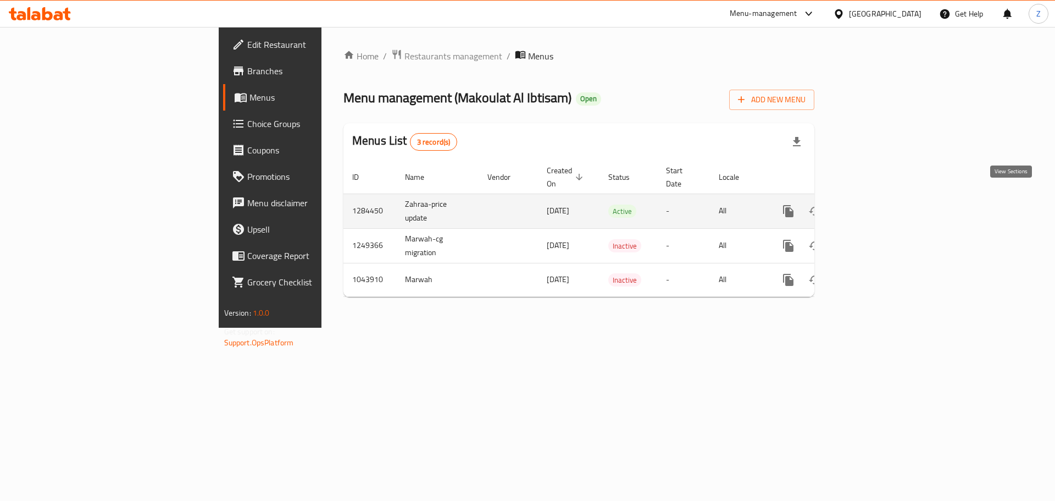
click at [881, 198] on link "enhanced table" at bounding box center [868, 211] width 26 height 26
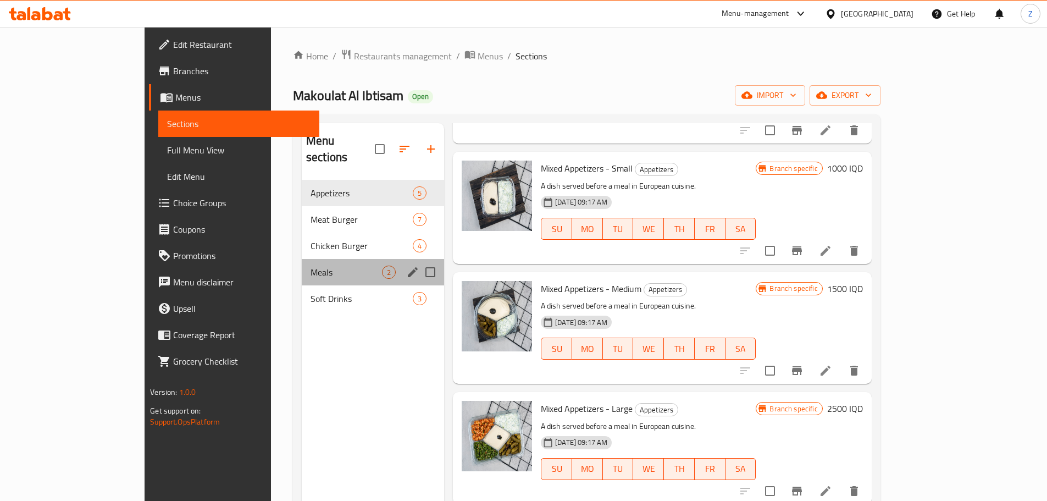
click at [311, 265] on span "Meals" at bounding box center [346, 271] width 71 height 13
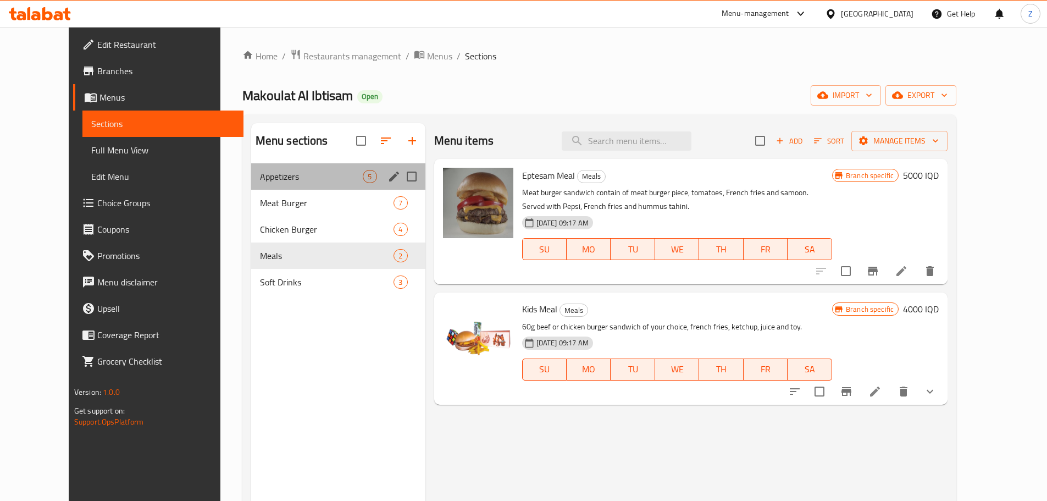
click at [285, 167] on div "Appetizers 5" at bounding box center [338, 176] width 174 height 26
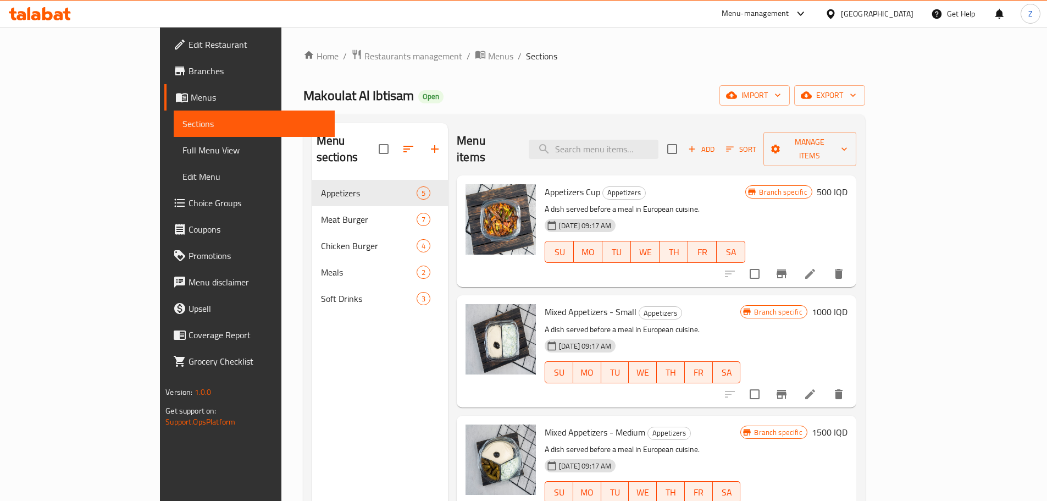
click at [848, 132] on div "Add Sort Manage items" at bounding box center [761, 149] width 189 height 34
click at [716, 143] on span "Add" at bounding box center [701, 149] width 30 height 13
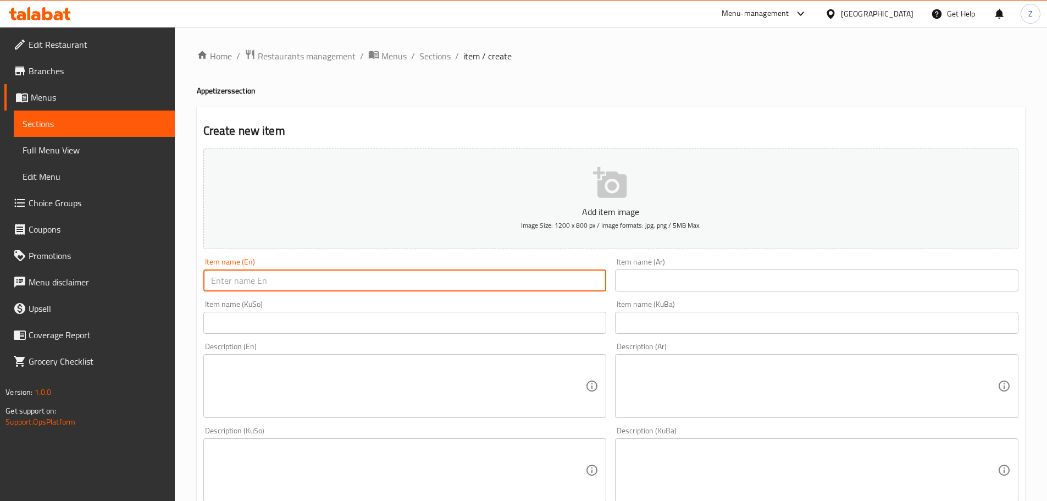
click at [449, 291] on input "text" at bounding box center [404, 280] width 403 height 22
type input "Curly Fries"
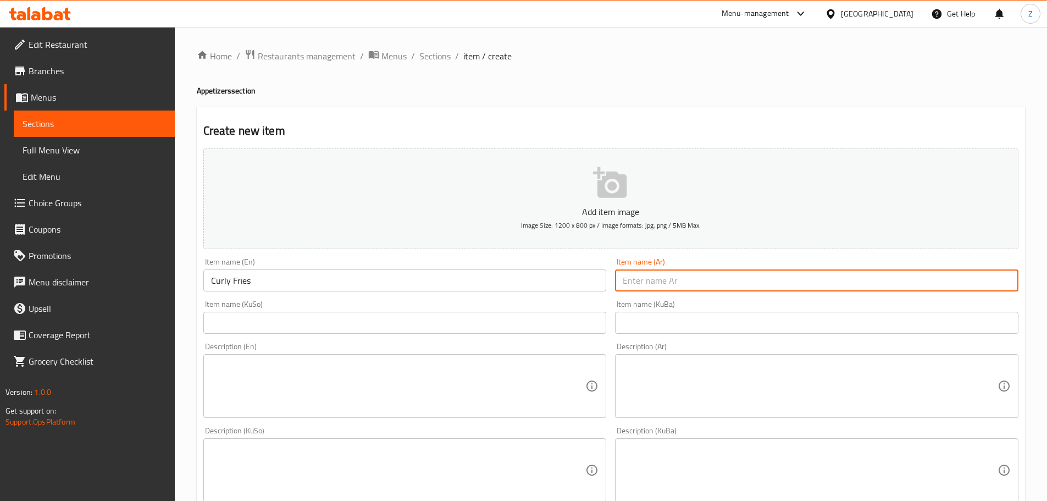
type input "ح"
type input "بطاطا كيرلي"
click at [701, 368] on textarea at bounding box center [810, 386] width 375 height 52
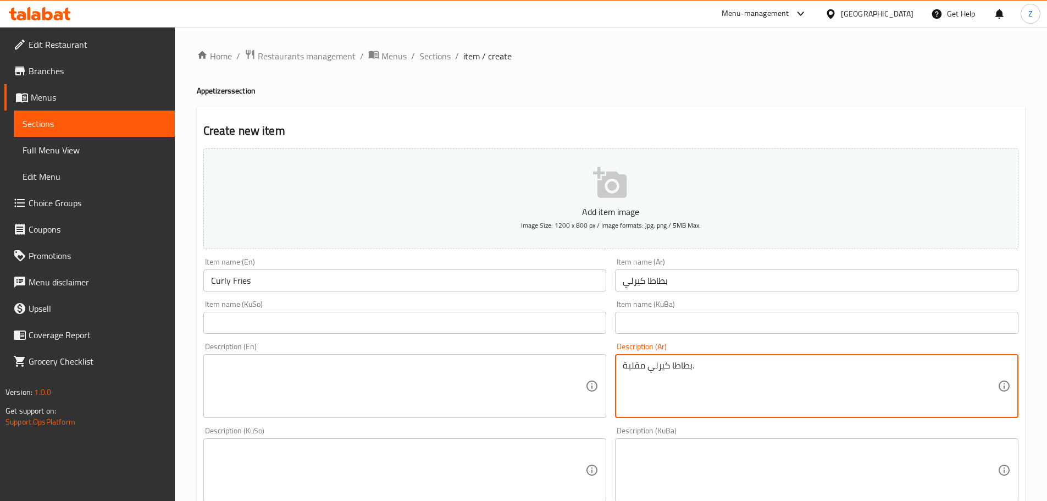
click at [701, 368] on textarea "بطاطا كيرلي مقلية." at bounding box center [810, 386] width 375 height 52
type textarea "بطاطا كيرلي مقلية."
click at [302, 397] on textarea at bounding box center [398, 386] width 375 height 52
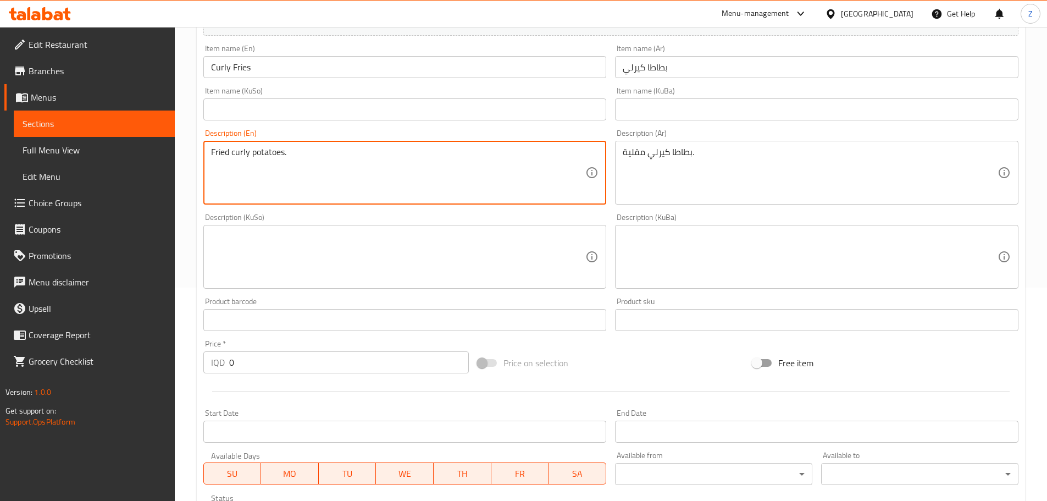
scroll to position [220, 0]
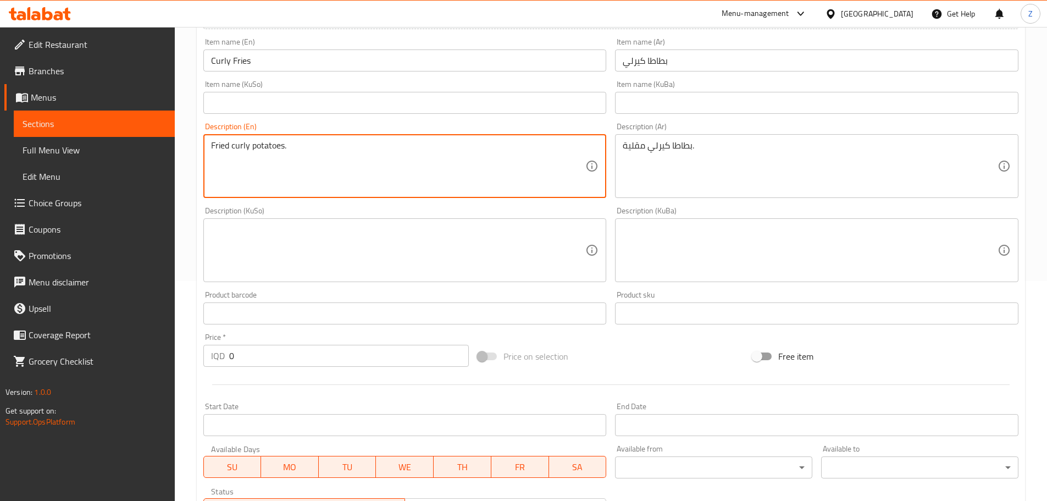
type textarea "Fried curly potatoes."
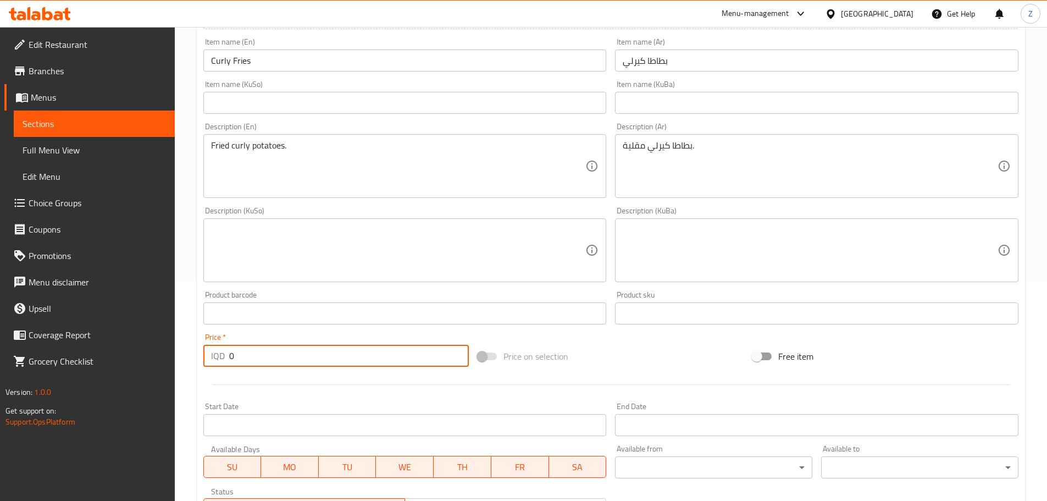
click at [318, 350] on input "0" at bounding box center [349, 356] width 240 height 22
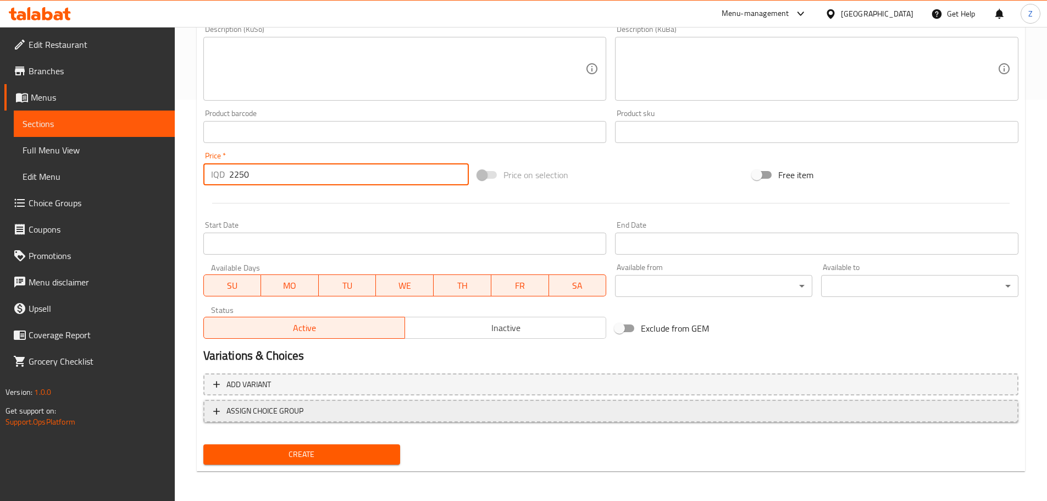
scroll to position [402, 0]
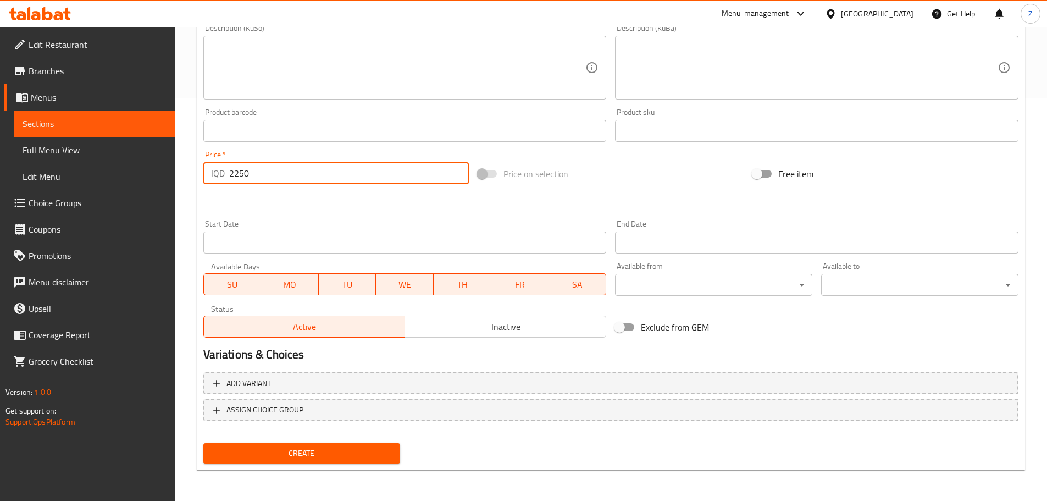
click at [274, 178] on input "2250" at bounding box center [349, 173] width 240 height 22
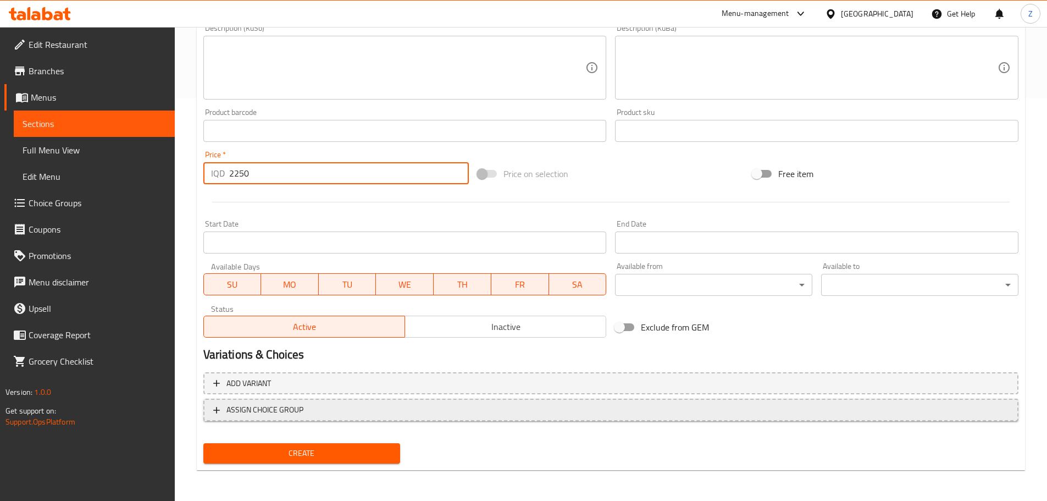
type input "2250"
click at [320, 418] on button "ASSIGN CHOICE GROUP" at bounding box center [610, 409] width 815 height 23
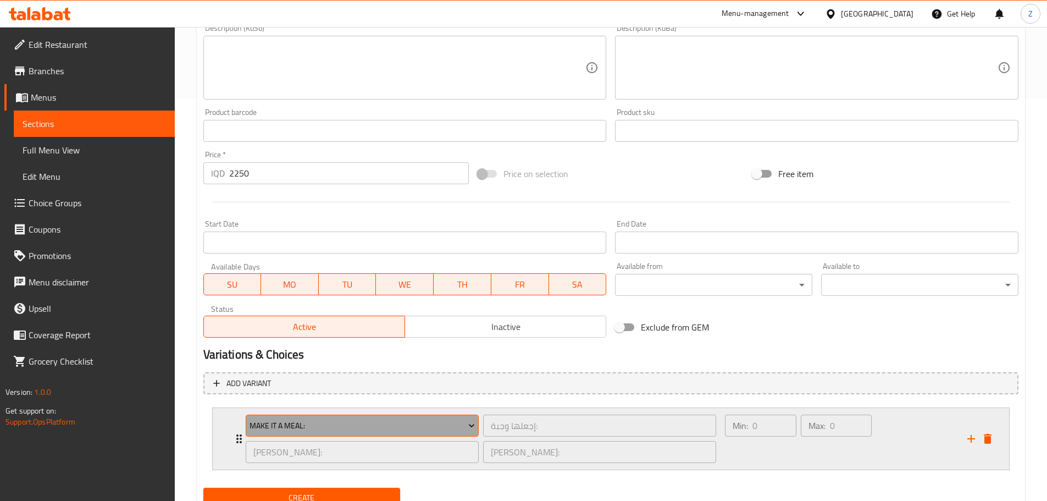
click at [324, 425] on span "Make It A Meal:" at bounding box center [362, 426] width 225 height 14
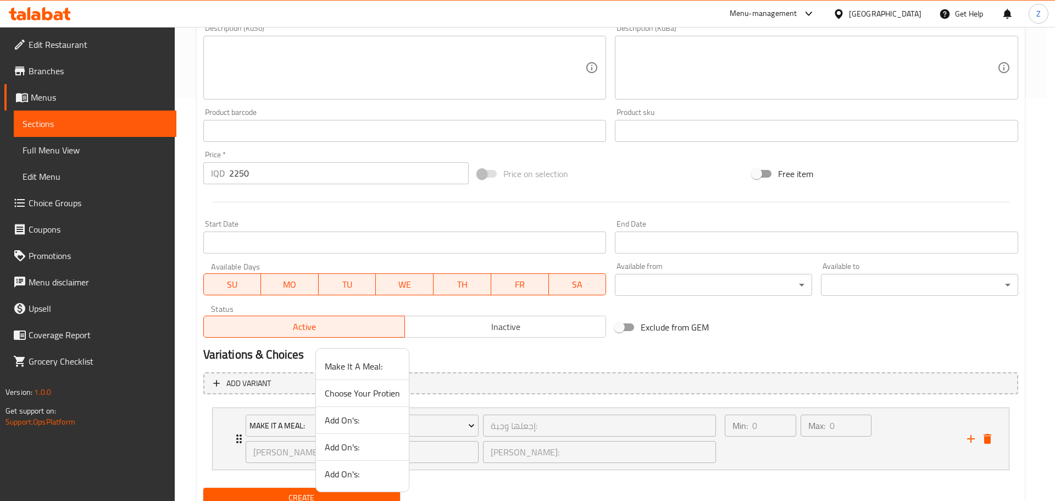
click at [366, 417] on span "Add On's:" at bounding box center [362, 419] width 75 height 13
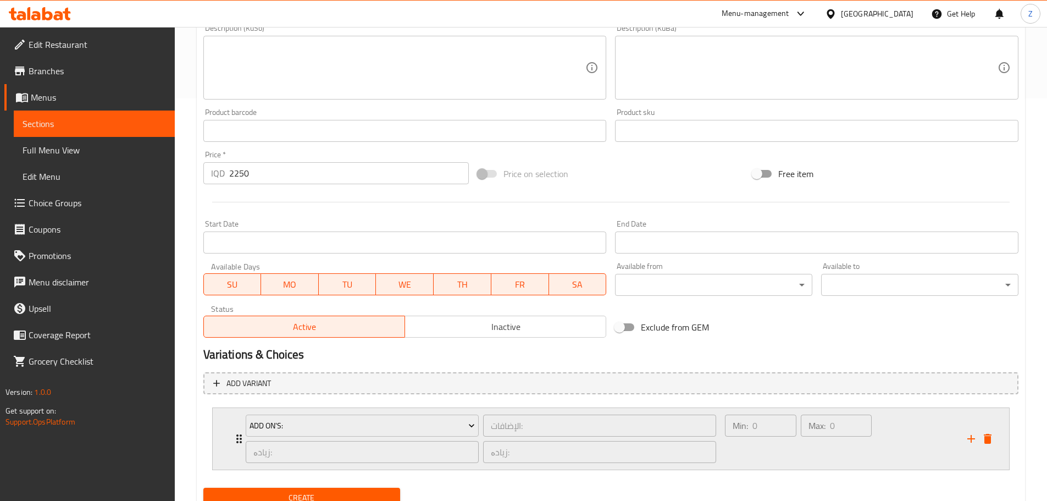
click at [855, 464] on div "Max: 0 ​" at bounding box center [836, 438] width 75 height 53
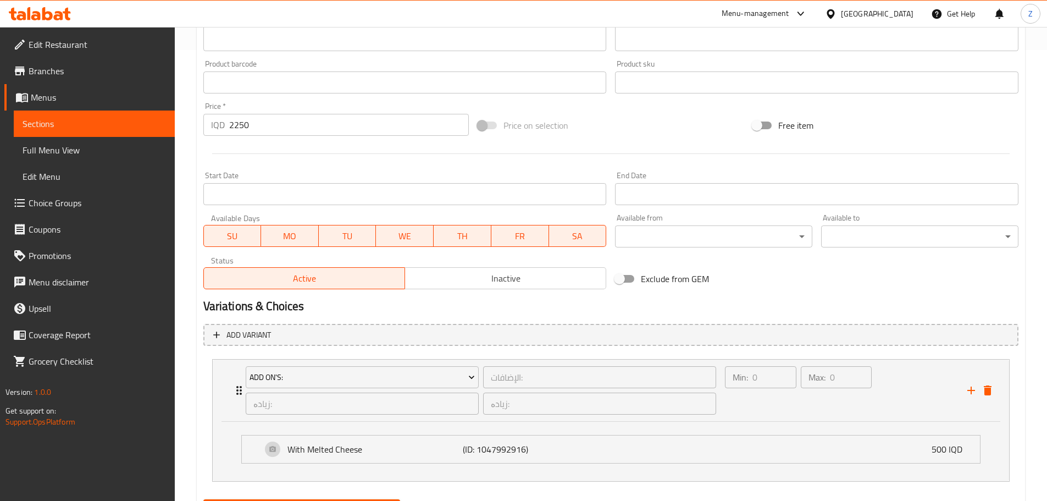
scroll to position [507, 0]
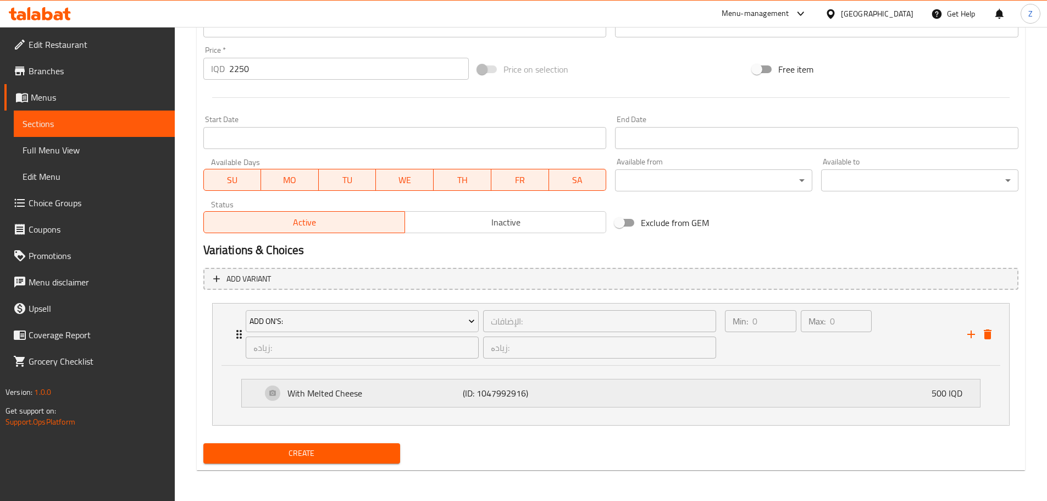
click at [954, 395] on p "500 IQD" at bounding box center [952, 392] width 40 height 13
click at [946, 393] on div "Add On's: الإضافات: ​ زیادە: ​ زیادە: ​ Min: 0 ​ Max: 0 ​ With Melted Cheese (I…" at bounding box center [610, 363] width 815 height 131
click at [946, 393] on p "500 IQD" at bounding box center [952, 392] width 40 height 13
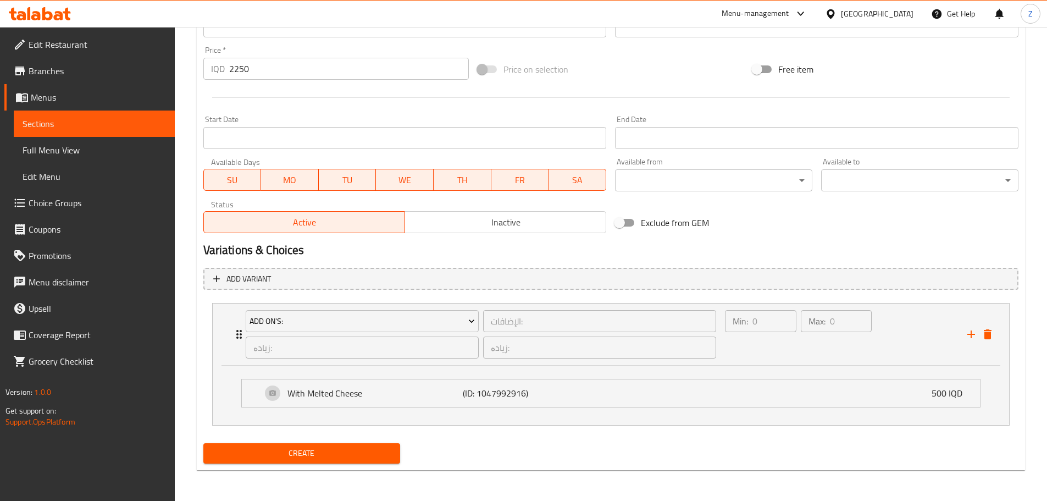
click at [946, 393] on p "500 IQD" at bounding box center [952, 392] width 40 height 13
click at [77, 202] on span "Choice Groups" at bounding box center [97, 202] width 137 height 13
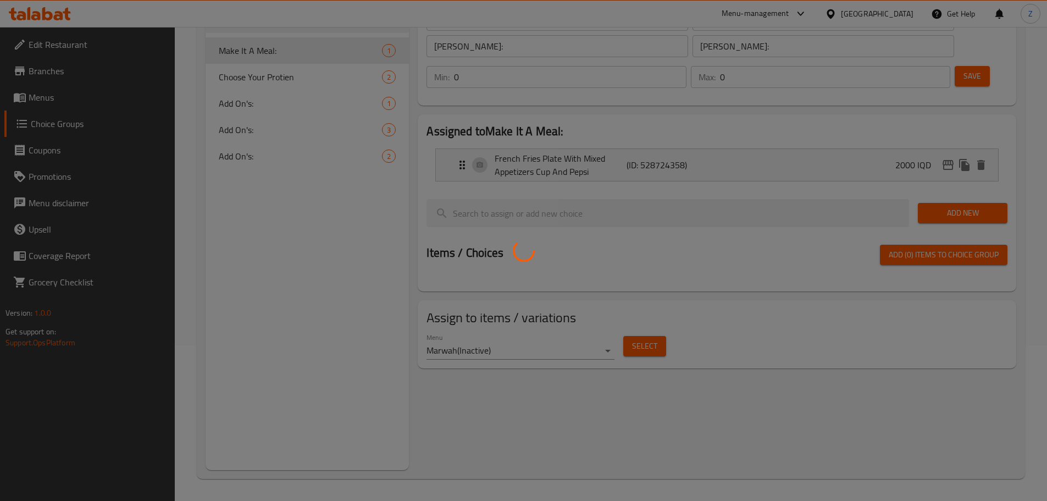
scroll to position [156, 0]
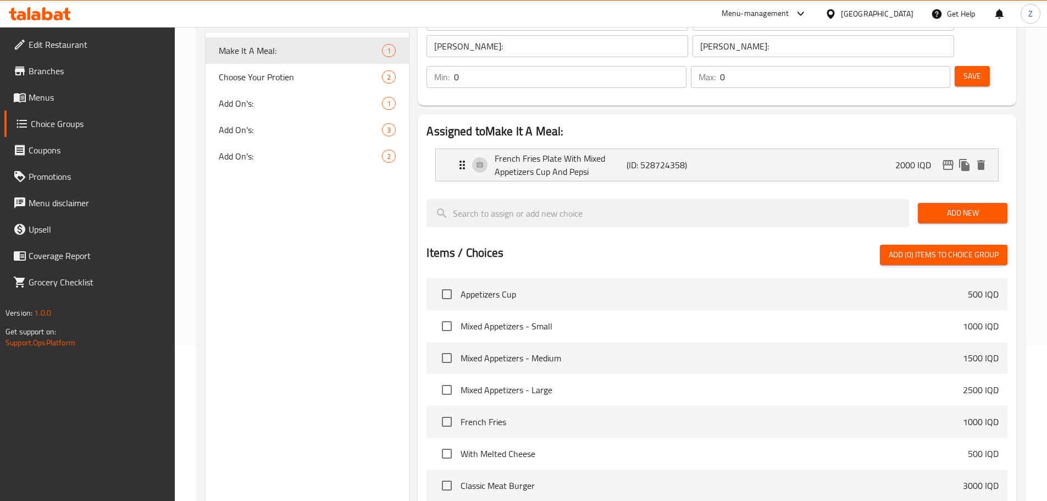
click at [239, 314] on div "Choice Groups Make It A Meal: 1 Choose Your Protien 2 Add On's: 1 Add On's: 3 A…" at bounding box center [308, 316] width 204 height 695
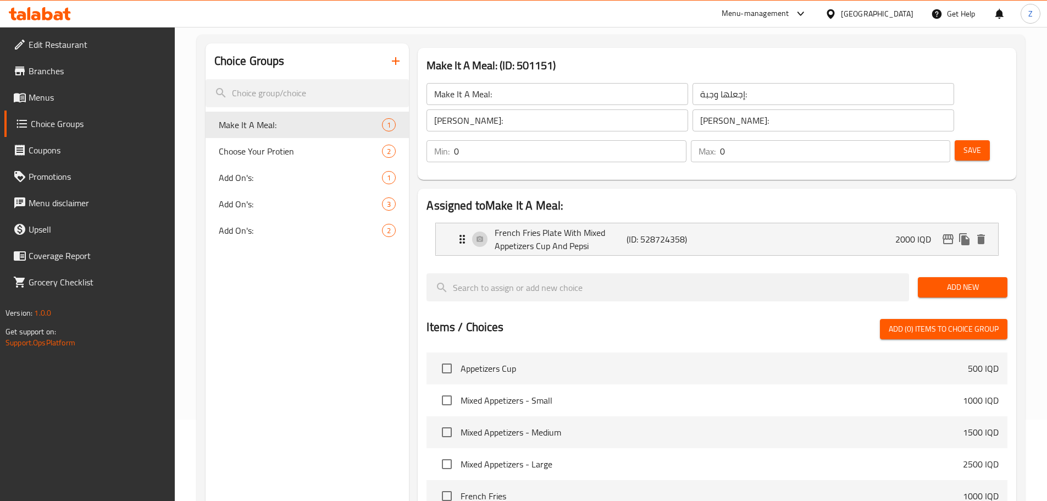
scroll to position [0, 0]
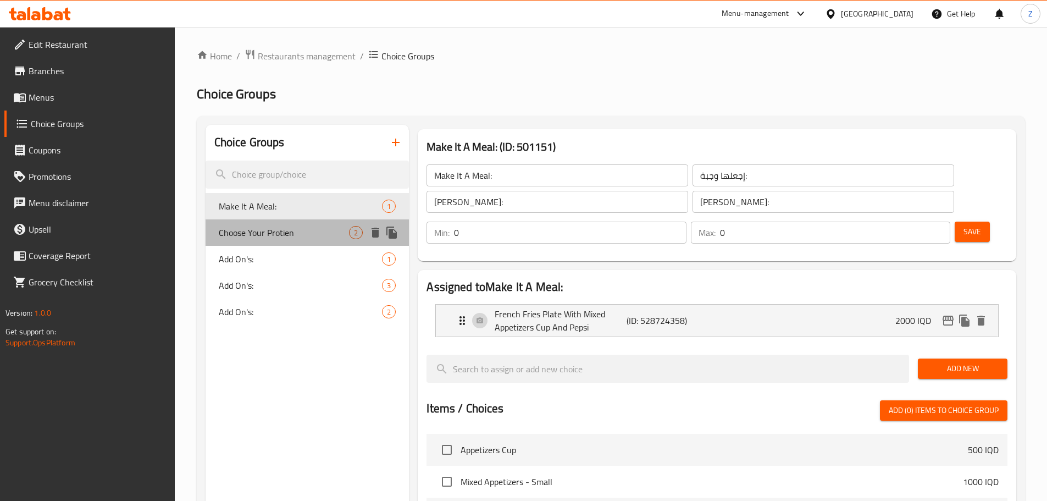
click at [242, 230] on span "Choose Your Protien" at bounding box center [284, 232] width 131 height 13
type input "Choose Your Protien"
type input "اختيارك من البروتين"
type input "1"
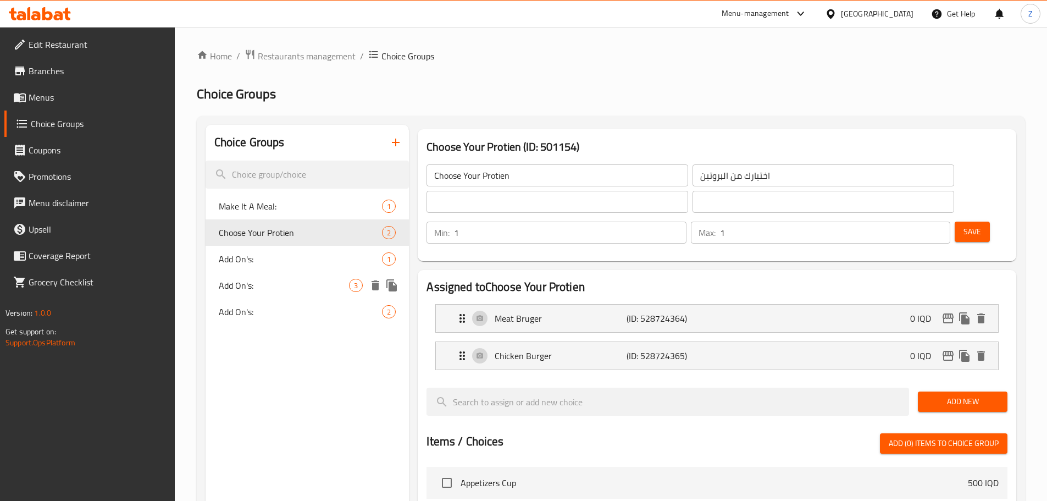
click at [278, 279] on span "Add On's:" at bounding box center [284, 285] width 131 height 13
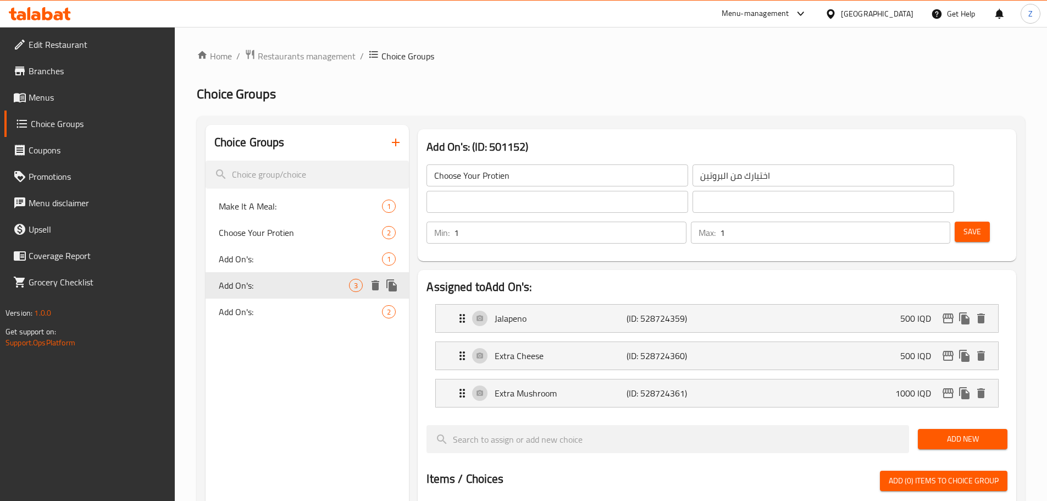
type input "Add On's:"
type input "الإضافات:"
type input "زیادە:"
type input "0"
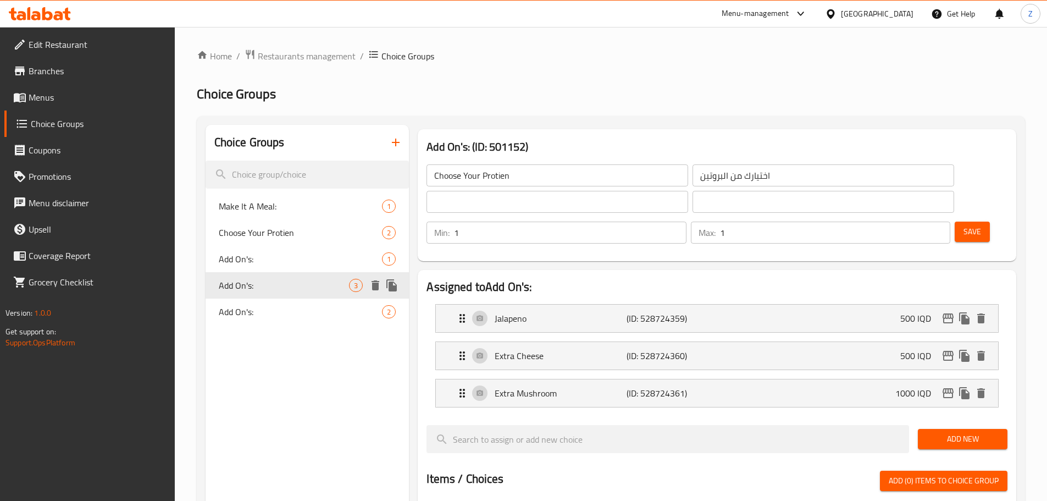
type input "0"
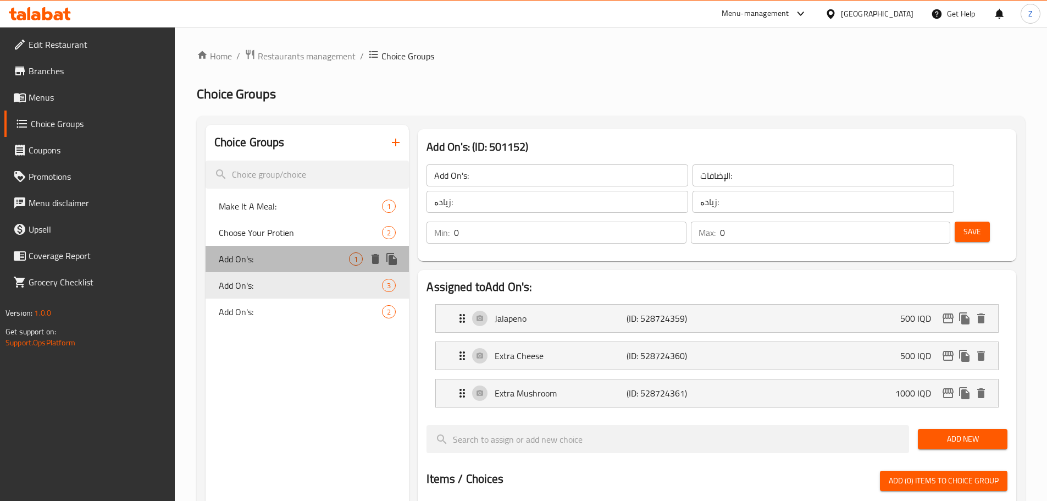
click at [269, 260] on span "Add On's:" at bounding box center [284, 258] width 131 height 13
type input "Add On's:"
type input "الإضافات:"
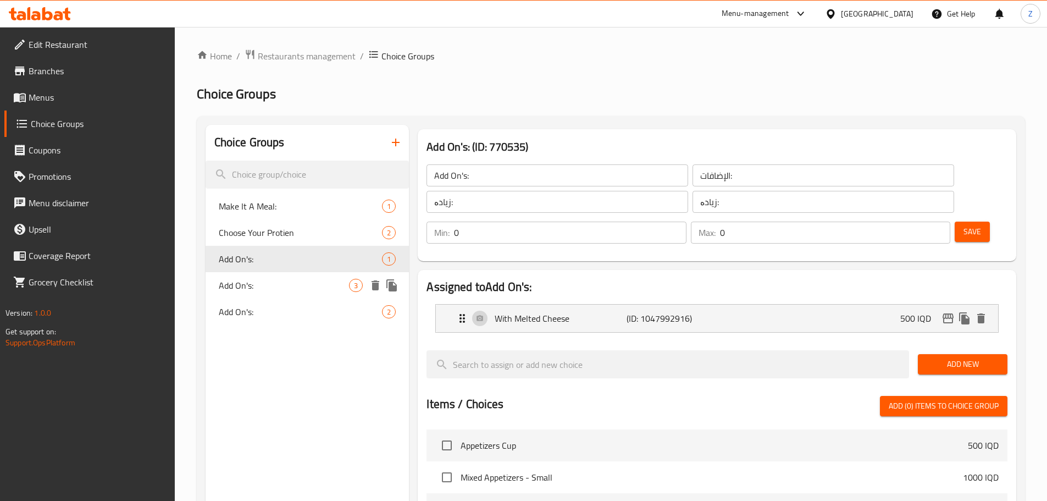
click at [258, 297] on div "Add On's: 3" at bounding box center [308, 285] width 204 height 26
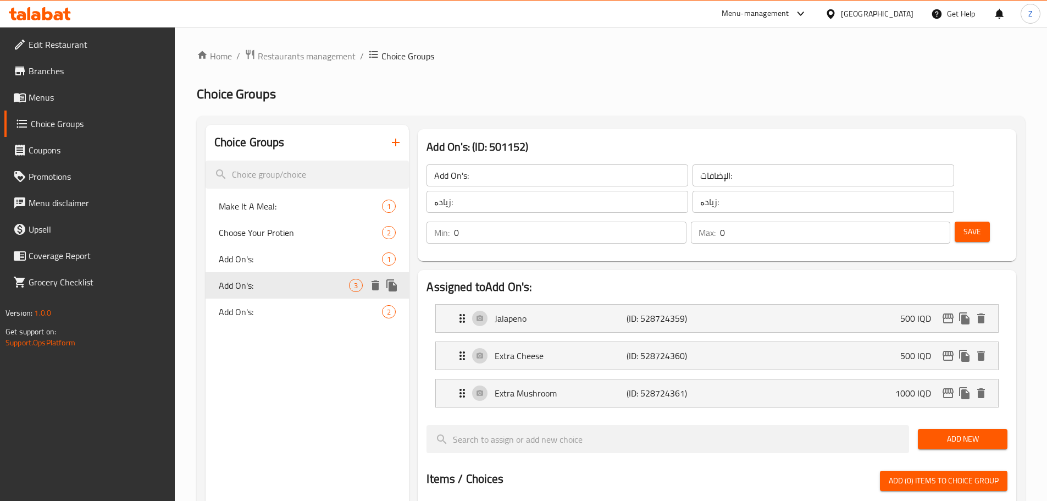
type input "Add On's:"
type input "الإضافات:"
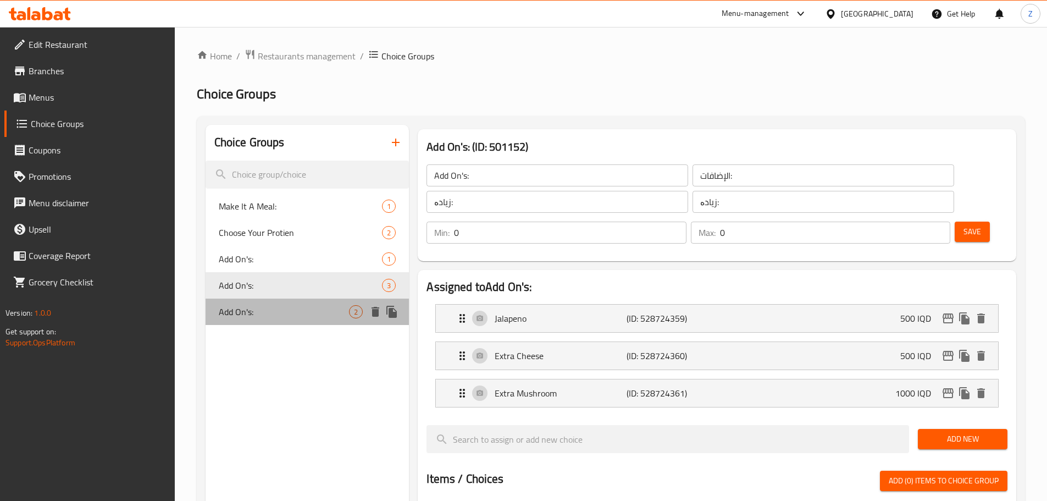
click at [265, 309] on span "Add On's:" at bounding box center [284, 311] width 131 height 13
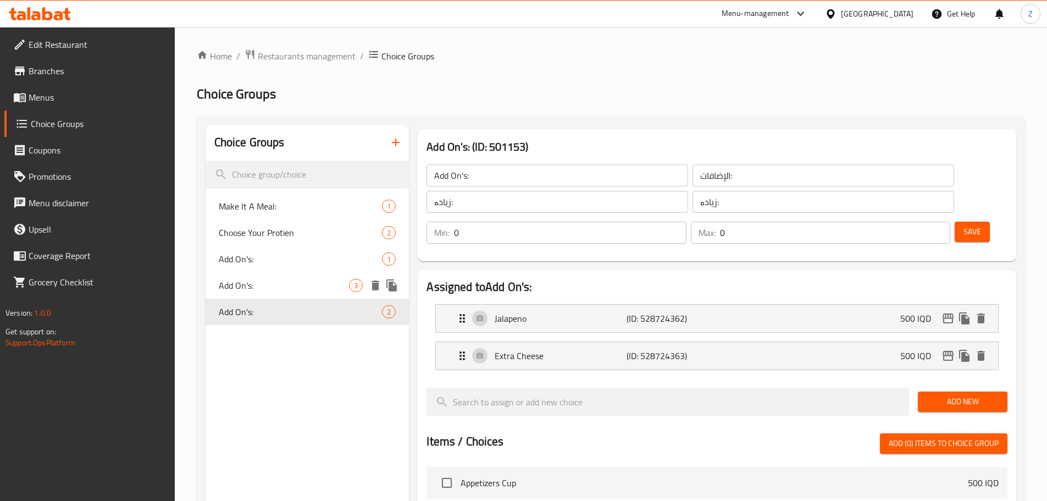
click at [268, 292] on div "Add On's: 3" at bounding box center [308, 285] width 204 height 26
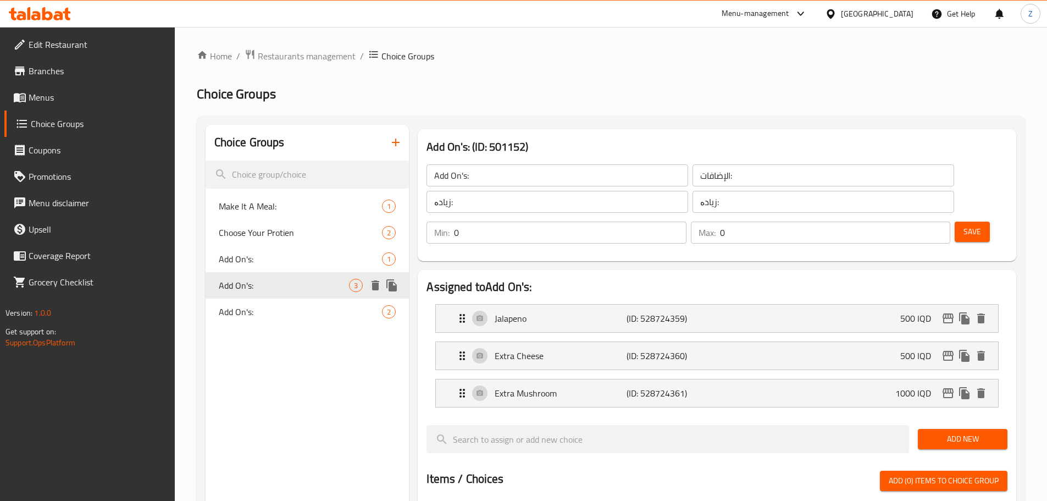
click at [293, 278] on div "Add On's: 3" at bounding box center [308, 285] width 204 height 26
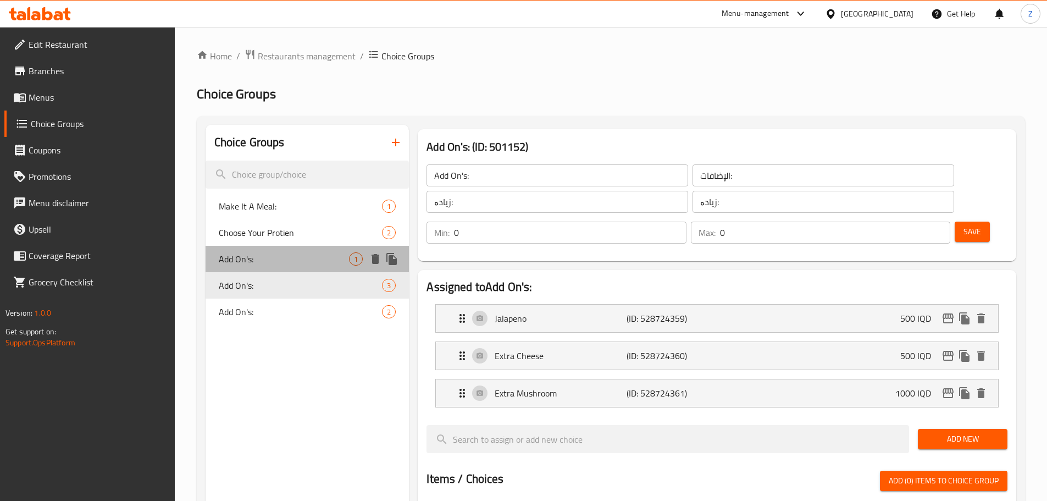
click at [289, 262] on span "Add On's:" at bounding box center [284, 258] width 131 height 13
type input "Add On's:"
type input "الإضافات:"
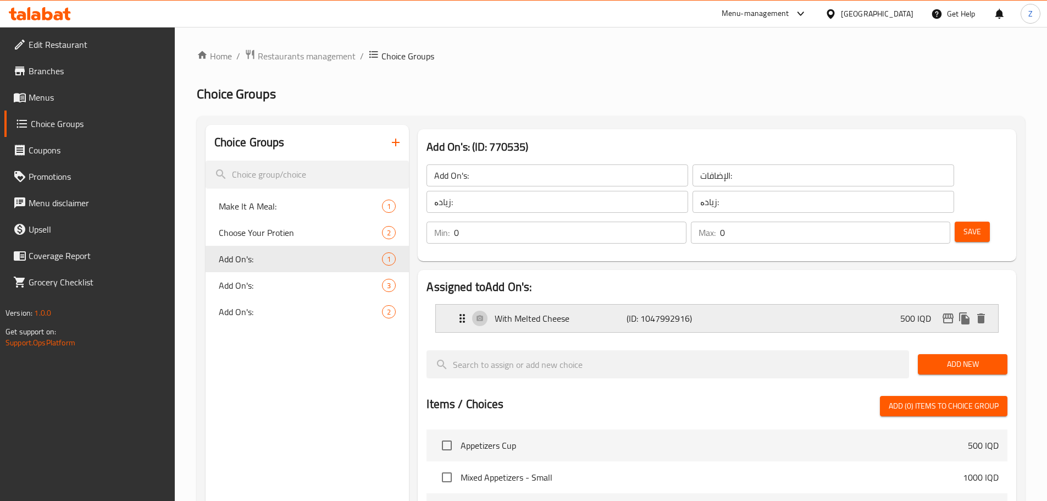
click at [948, 313] on icon "edit" at bounding box center [948, 318] width 11 height 10
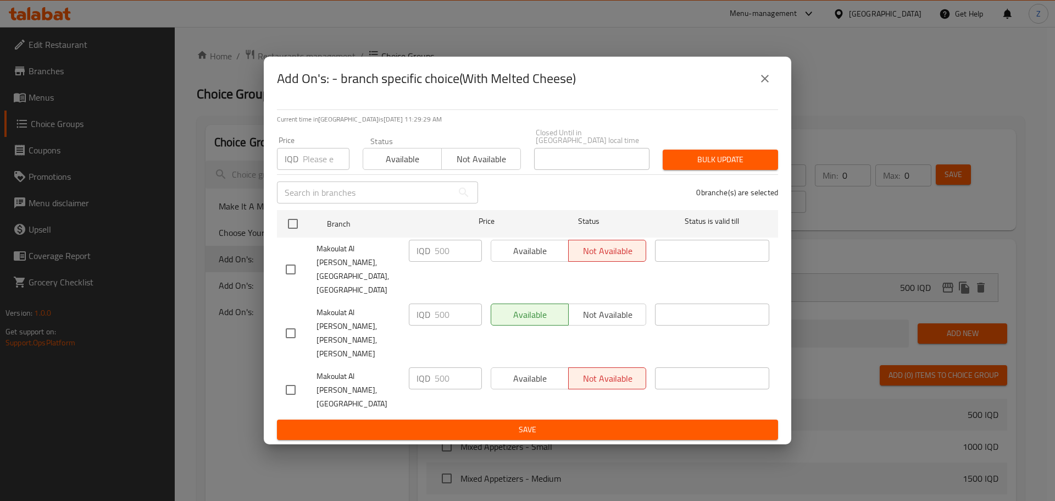
click at [756, 92] on button "close" at bounding box center [765, 78] width 26 height 26
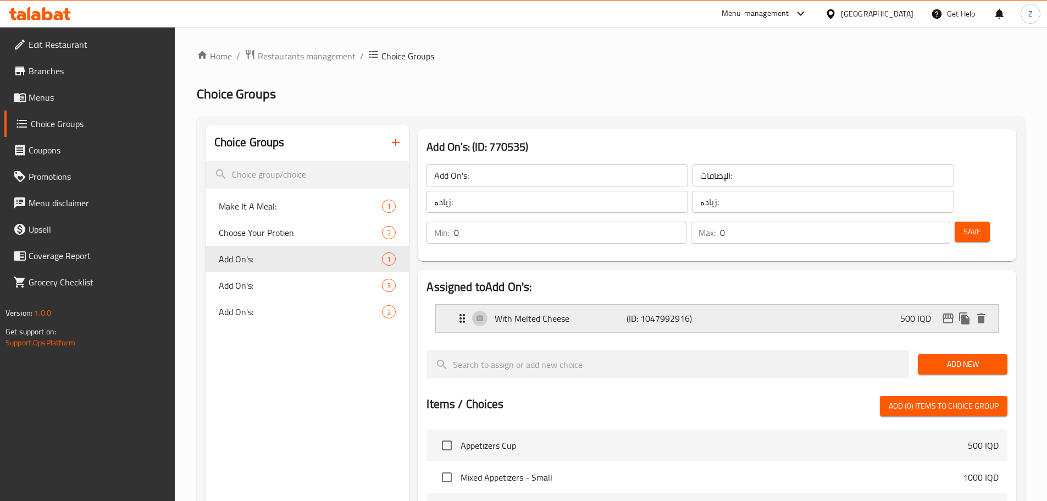
click at [823, 304] on div "With [PERSON_NAME] (ID: 1047992916) 500 IQD" at bounding box center [720, 317] width 529 height 27
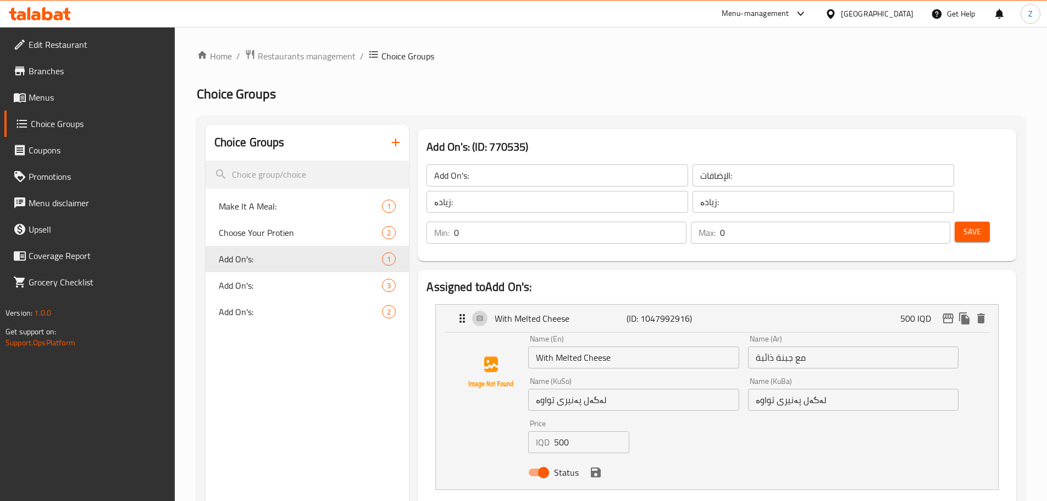
click at [632, 346] on input "With Melted Cheese" at bounding box center [633, 357] width 211 height 22
click at [572, 431] on input "500" at bounding box center [591, 442] width 75 height 22
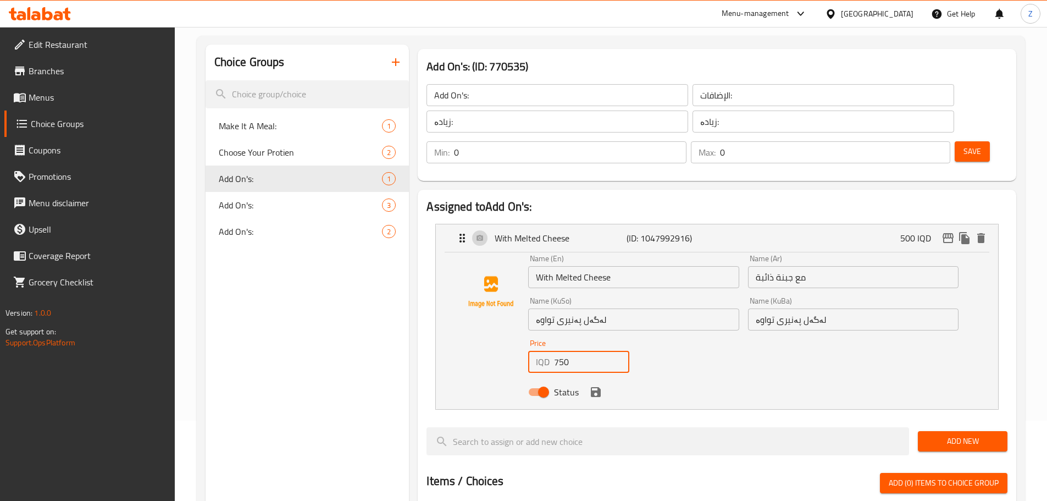
scroll to position [165, 0]
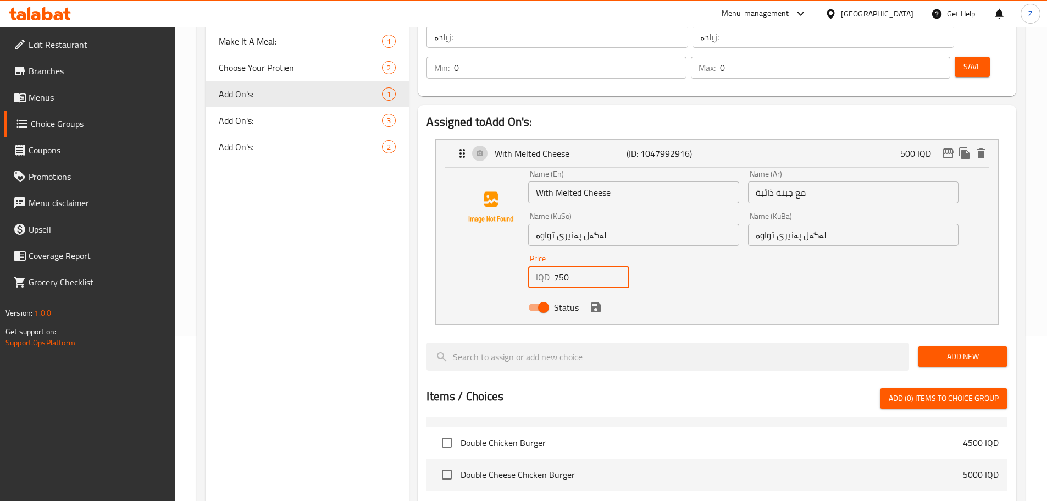
click at [855, 249] on div "Name (En) With Melted Cheese Name (En) Name (Ar) مع جبنة ذائبة Name (Ar) Name (…" at bounding box center [743, 243] width 439 height 157
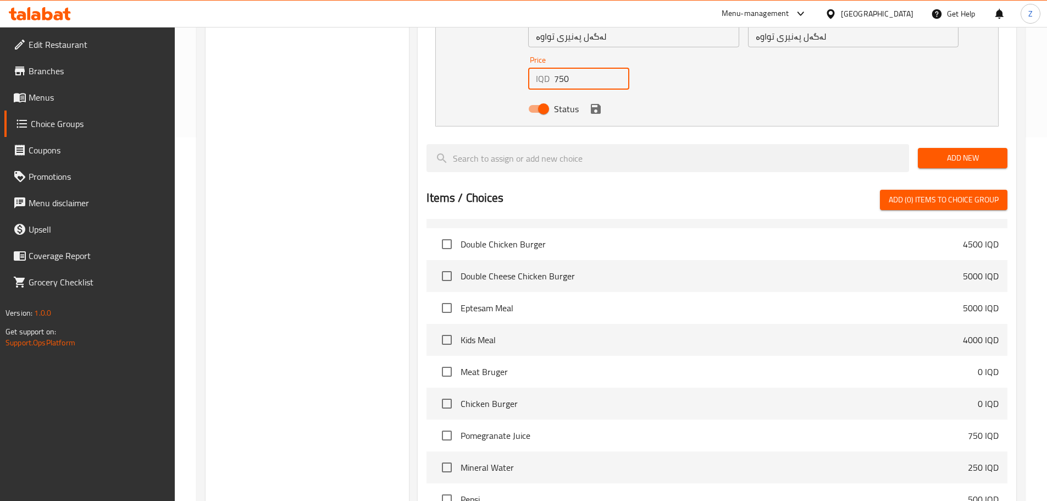
scroll to position [197, 0]
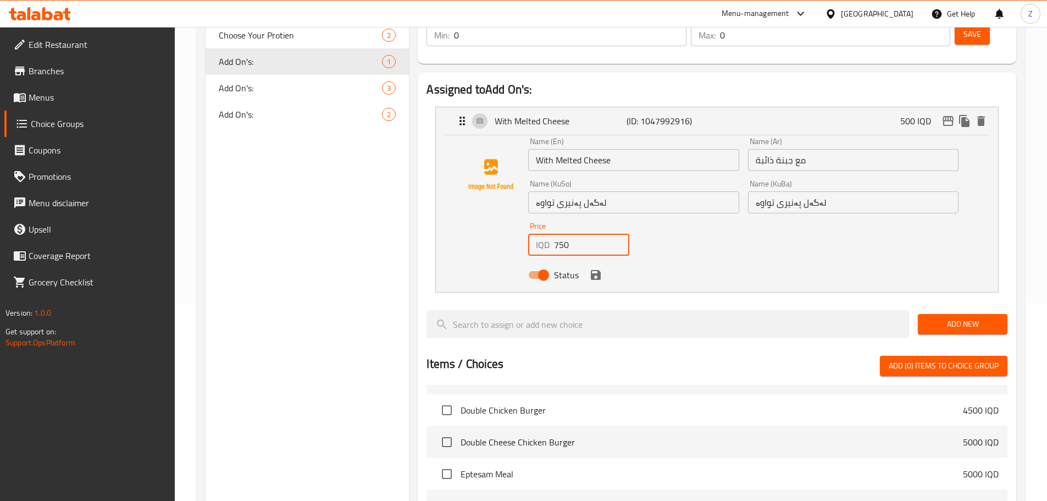
type input "750"
click at [358, 335] on div "Choice Groups Make It A Meal: 1 Choose Your Protien 2 Add On's: 1 Add On's: 3 A…" at bounding box center [308, 351] width 204 height 848
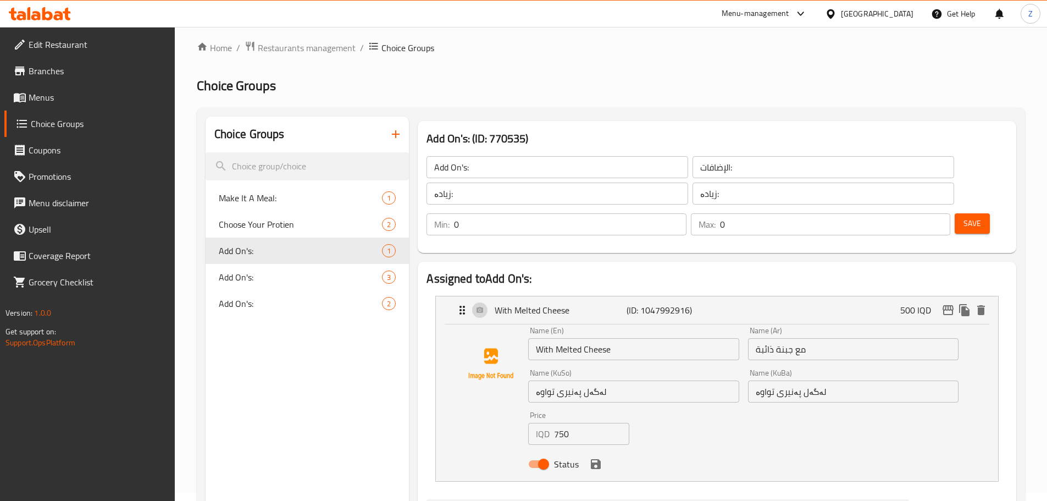
scroll to position [0, 0]
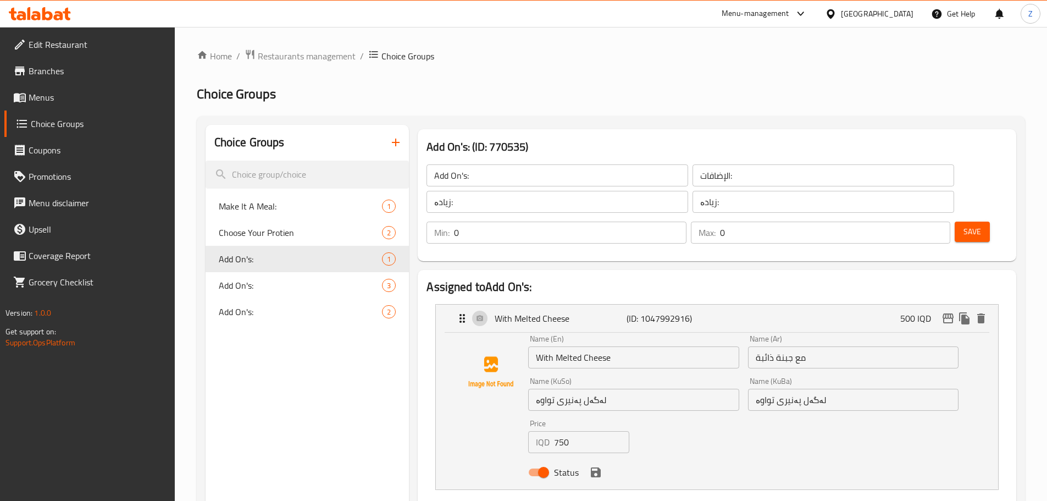
click at [88, 66] on span "Branches" at bounding box center [97, 70] width 137 height 13
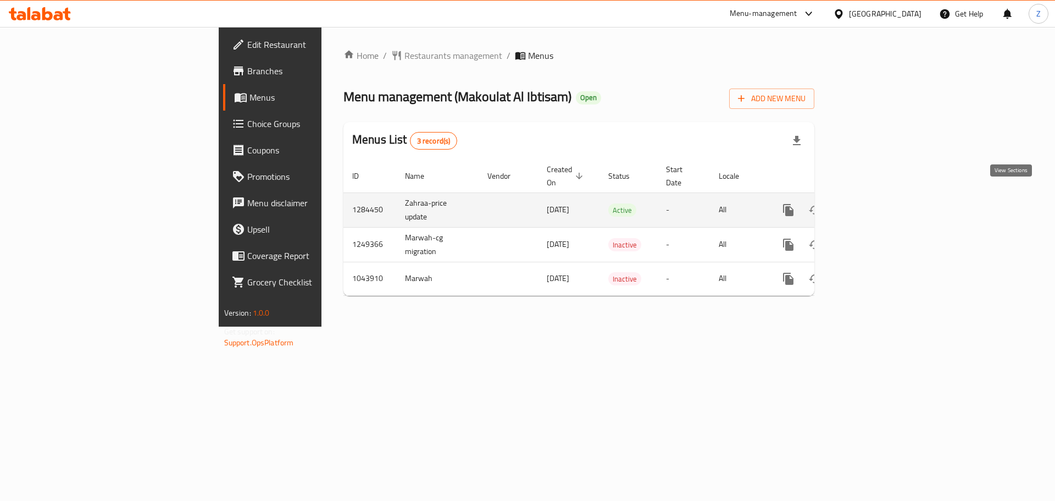
click at [874, 203] on icon "enhanced table" at bounding box center [867, 209] width 13 height 13
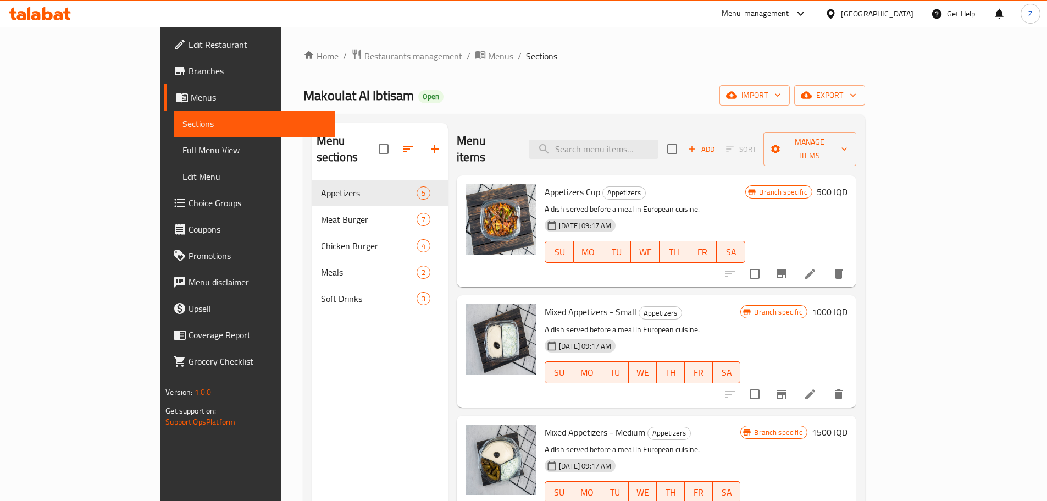
click at [839, 132] on div "Add Sort Manage items" at bounding box center [761, 149] width 189 height 34
click at [716, 143] on span "Add" at bounding box center [701, 149] width 30 height 13
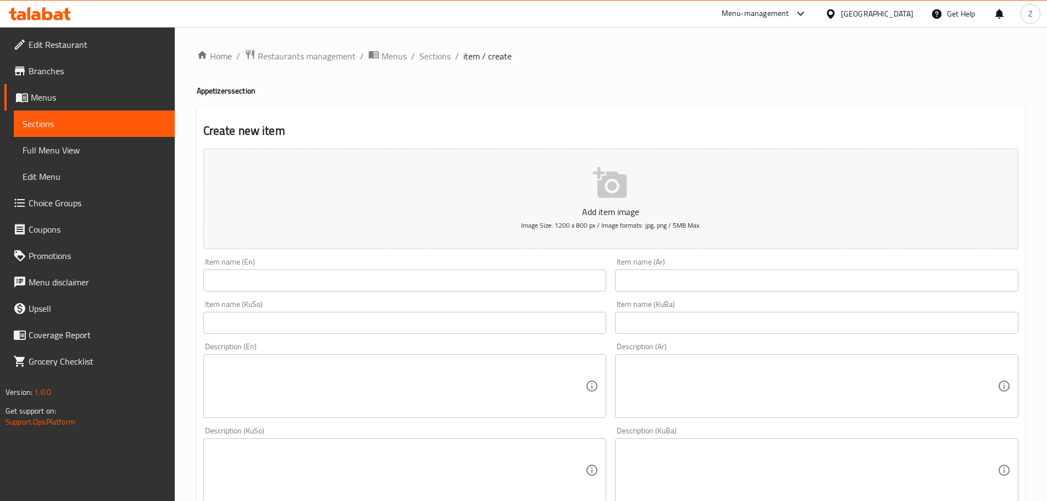
click at [260, 298] on div "Item name (KuSo) Item name (KuSo)" at bounding box center [405, 317] width 412 height 42
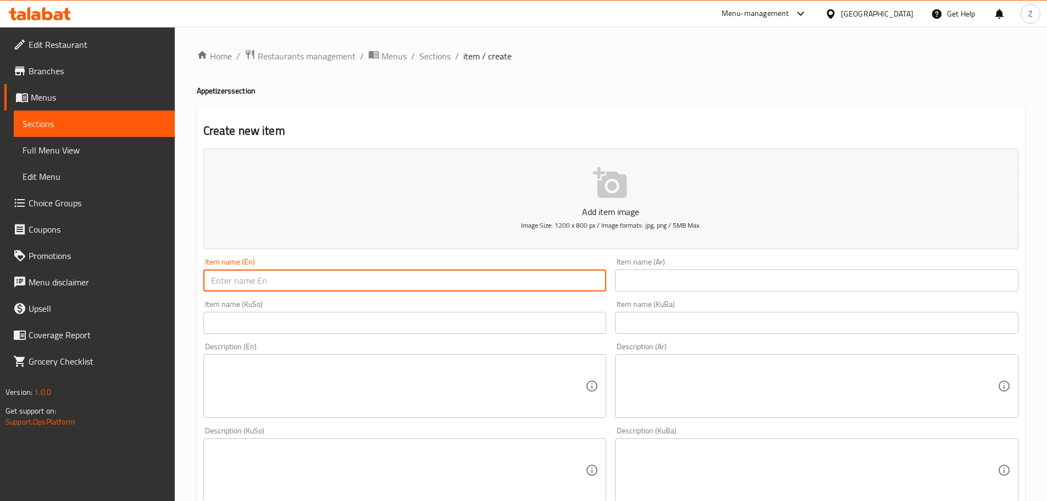
click at [257, 277] on input "text" at bounding box center [404, 280] width 403 height 22
paste input "Curly Potato"
drag, startPoint x: 278, startPoint y: 278, endPoint x: 231, endPoint y: 285, distance: 47.2
click at [231, 285] on input "Curly Potato" at bounding box center [404, 280] width 403 height 22
type input "Curly Fries"
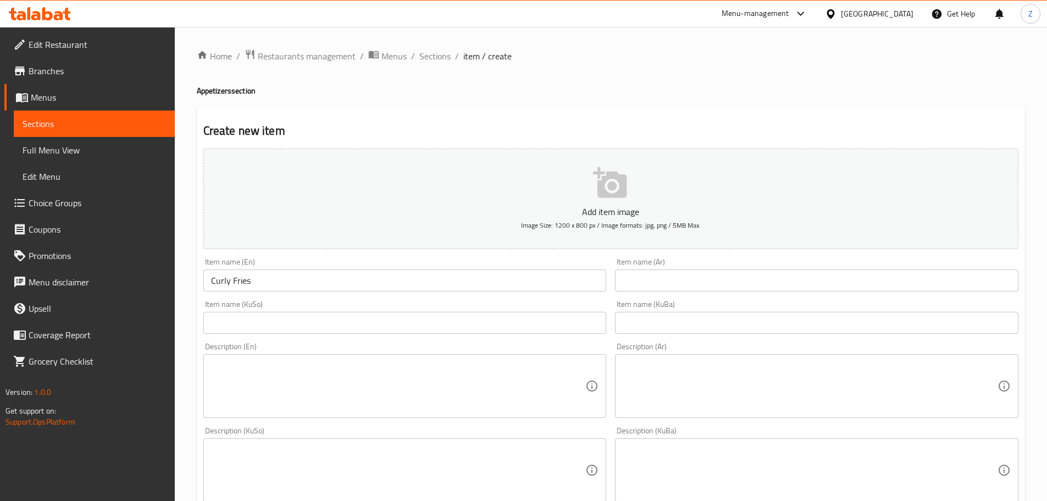
click at [734, 281] on input "text" at bounding box center [816, 280] width 403 height 22
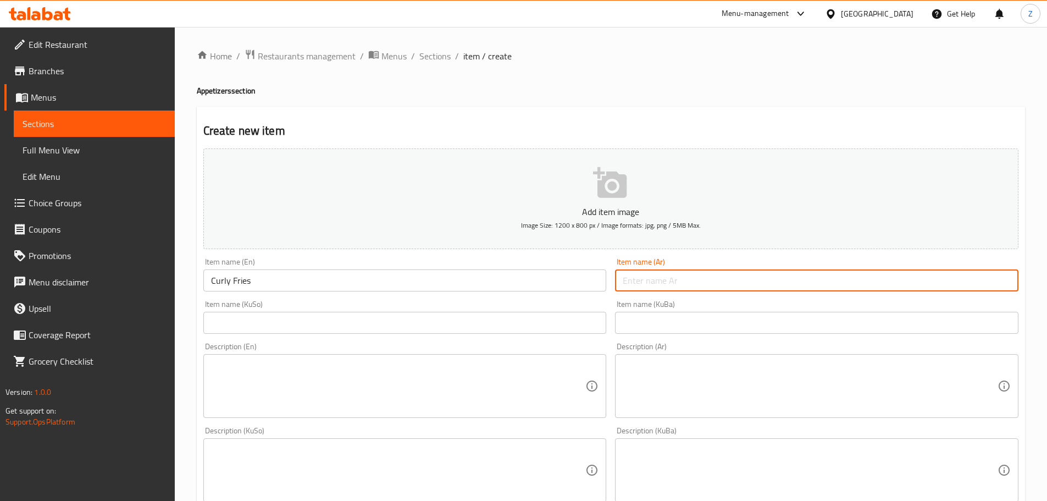
paste input "بطاطا كيرلي"
type input "بطاطا كيرلي"
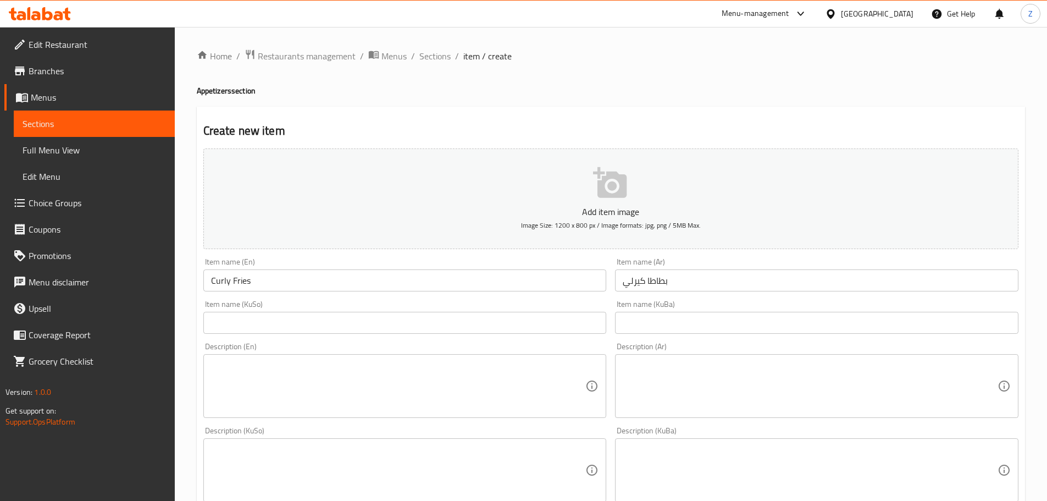
click at [712, 394] on textarea at bounding box center [810, 386] width 375 height 52
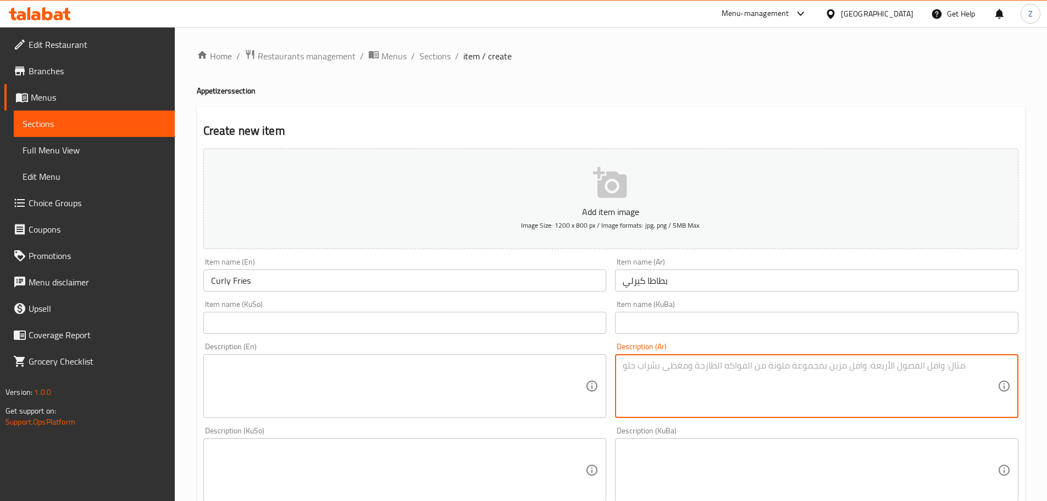
paste textarea "اصابع البطاطا كيرلي مقلية."
drag, startPoint x: 701, startPoint y: 365, endPoint x: 719, endPoint y: 369, distance: 18.5
click at [719, 369] on textarea "اصابع البطاطا كيرلي مقلية." at bounding box center [810, 386] width 375 height 52
click at [719, 370] on textarea "حلقات البطاطا كيرلي مقلية." at bounding box center [810, 386] width 375 height 52
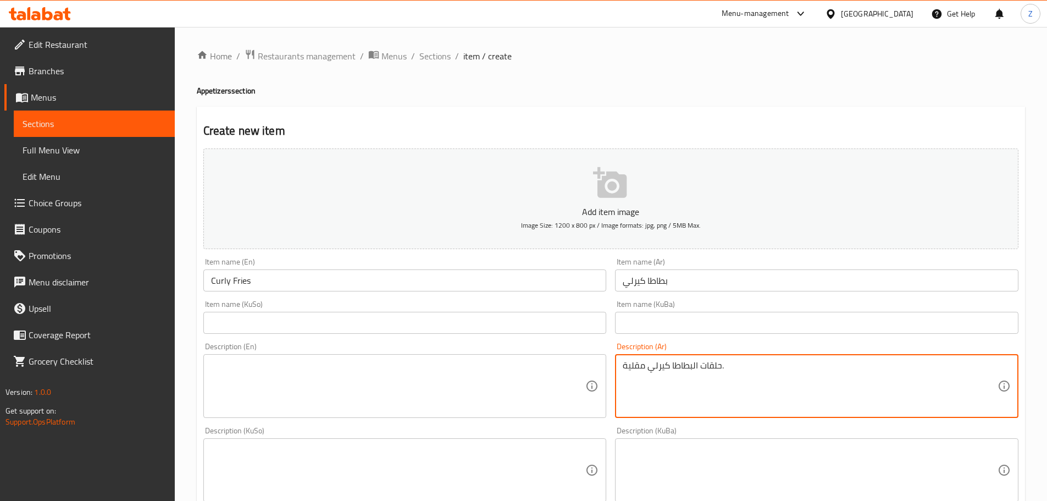
click at [719, 370] on textarea "حلقات البطاطا كيرلي مقلية." at bounding box center [810, 386] width 375 height 52
type textarea "حلقات البطاطا كيرلي مقلية."
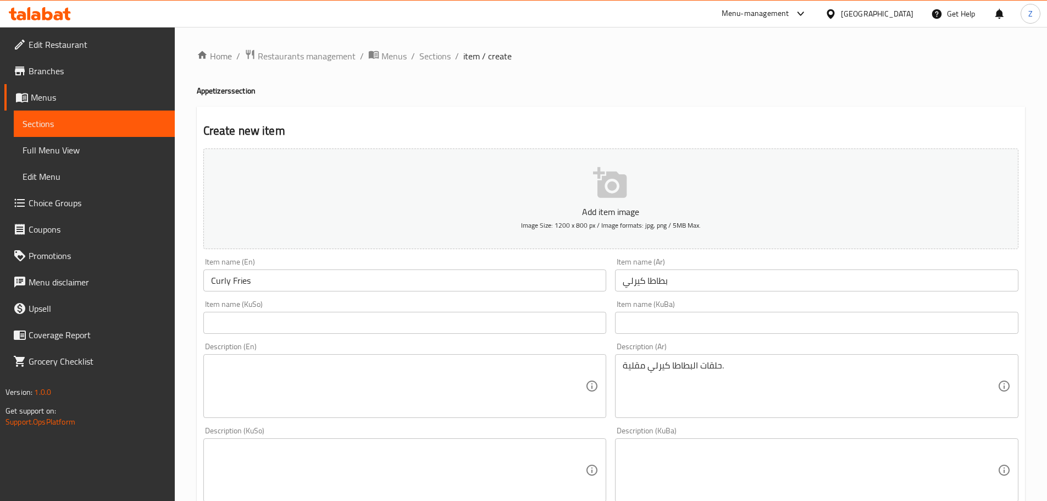
click at [287, 406] on textarea at bounding box center [398, 386] width 375 height 52
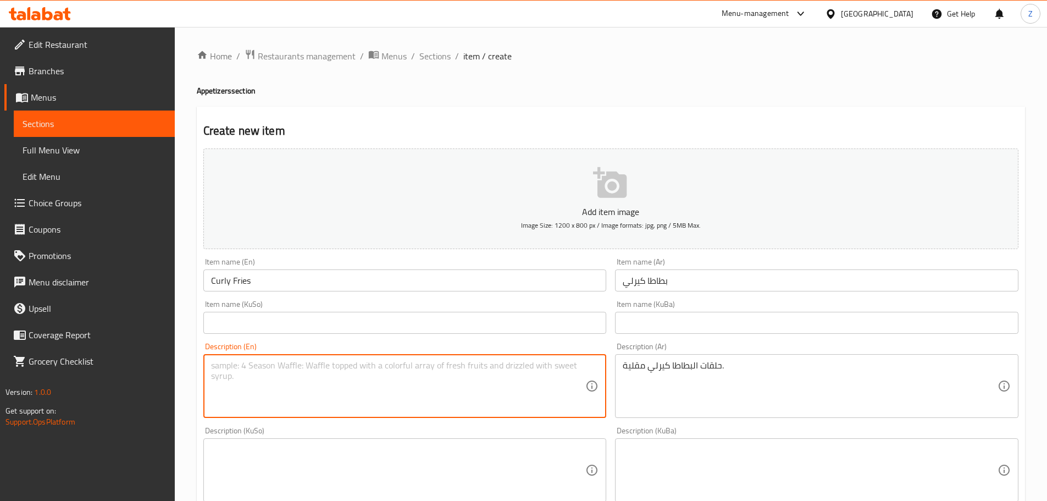
paste textarea "Fried curly cut potato fingers."
click at [317, 365] on textarea "Fried curly cut potato fingers." at bounding box center [398, 386] width 375 height 52
drag, startPoint x: 327, startPoint y: 367, endPoint x: 289, endPoint y: 365, distance: 38.5
click at [289, 365] on textarea "Fried curly cut potato fingers." at bounding box center [398, 386] width 375 height 52
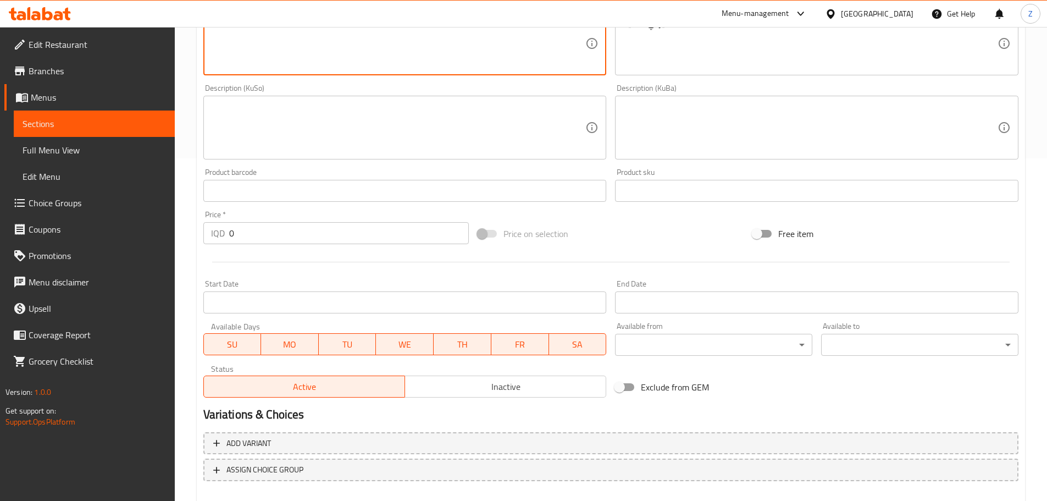
scroll to position [385, 0]
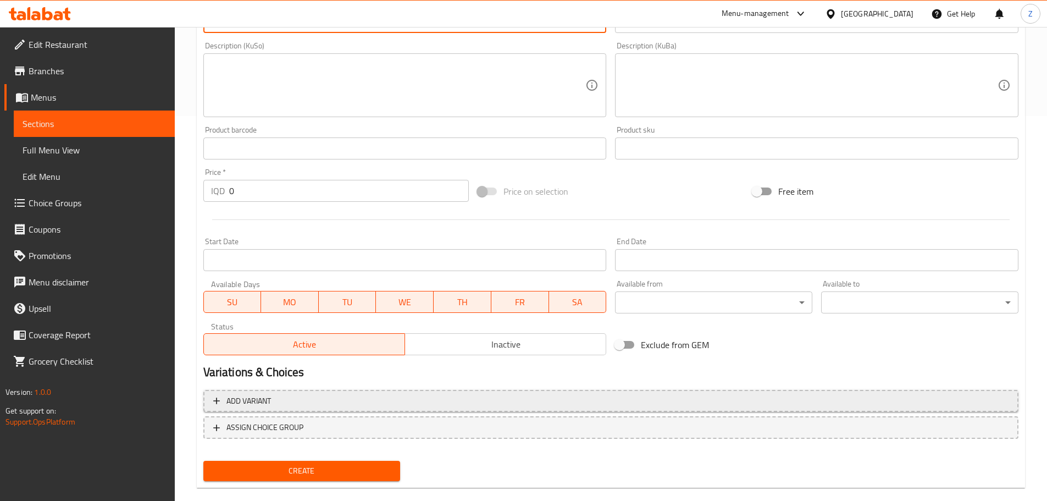
type textarea "Fried curly cut potatoes."
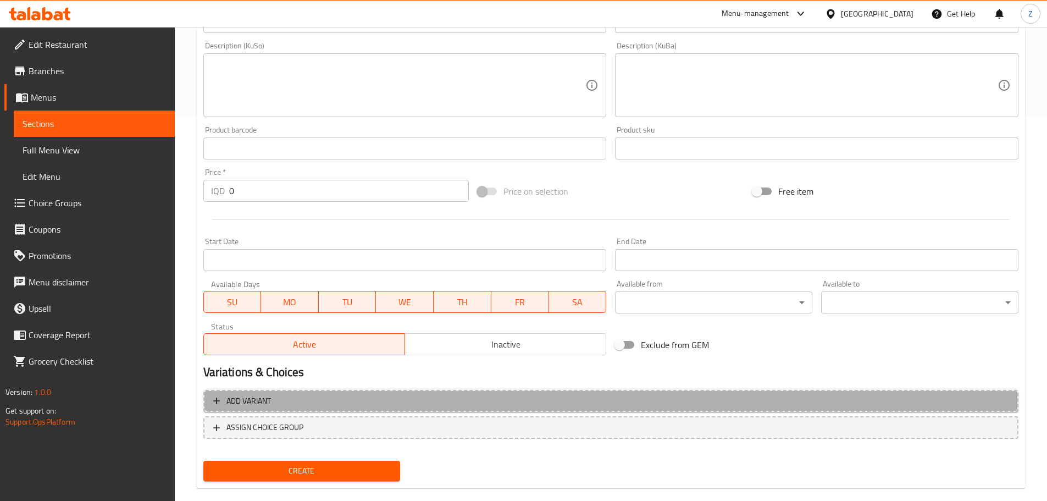
click at [320, 407] on span "Add variant" at bounding box center [610, 401] width 795 height 14
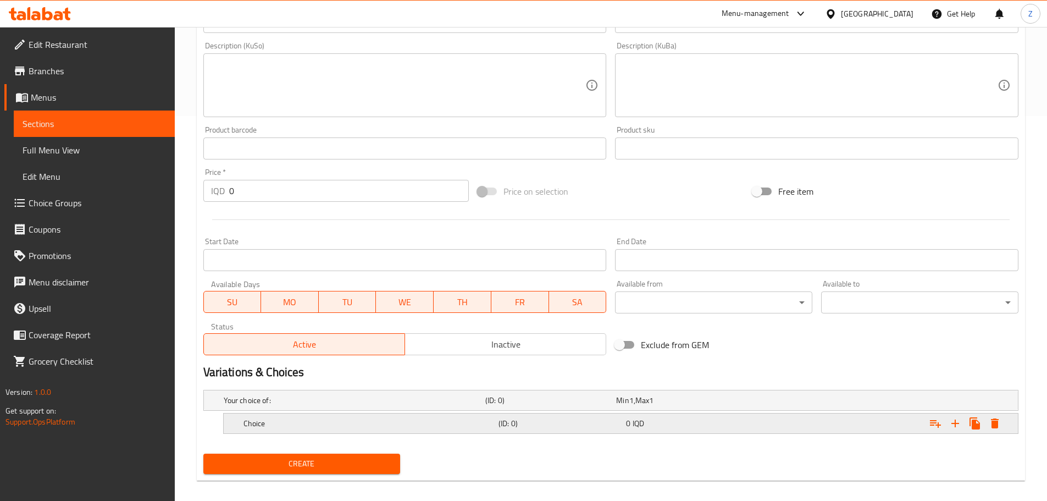
click at [317, 408] on div "Choice" at bounding box center [352, 399] width 262 height 15
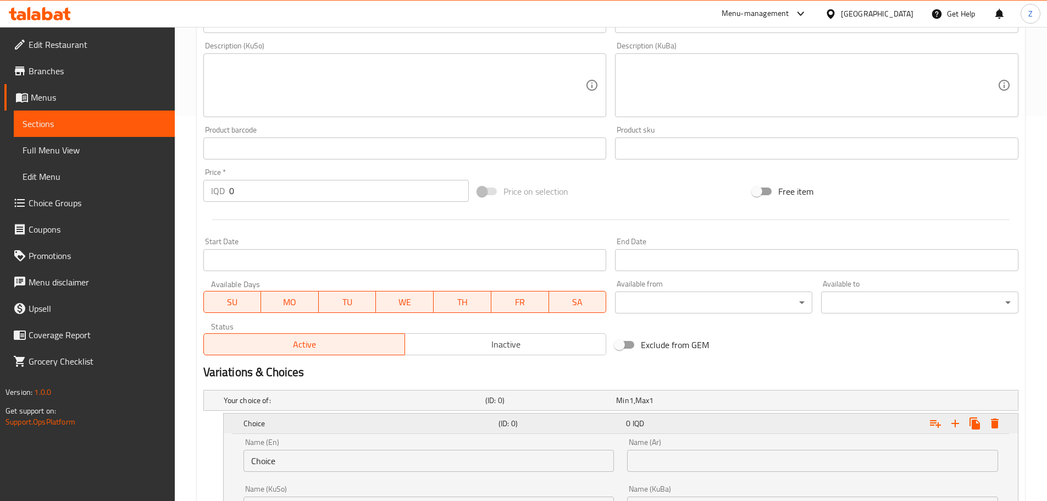
scroll to position [495, 0]
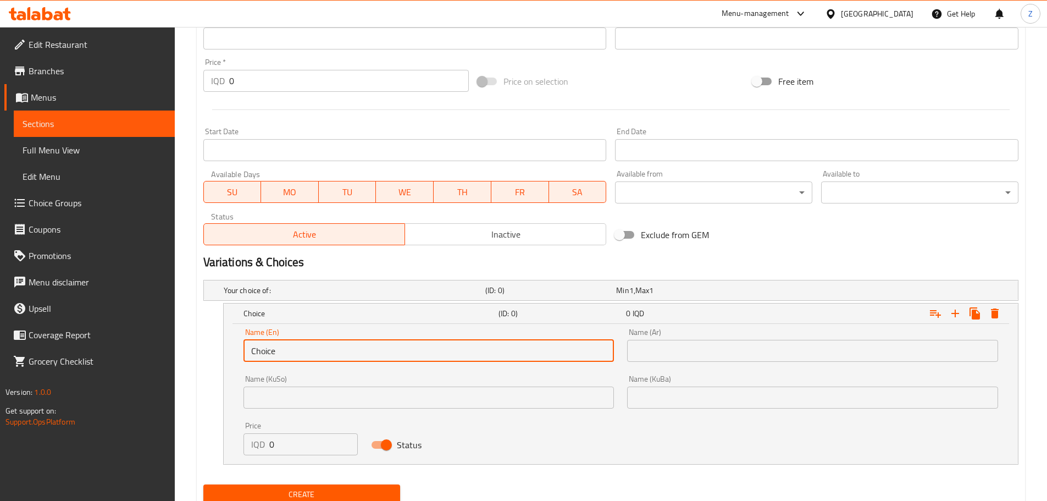
click at [285, 357] on input "Choice" at bounding box center [428, 351] width 371 height 22
type input "Regular"
click at [711, 342] on input "text" at bounding box center [812, 351] width 371 height 22
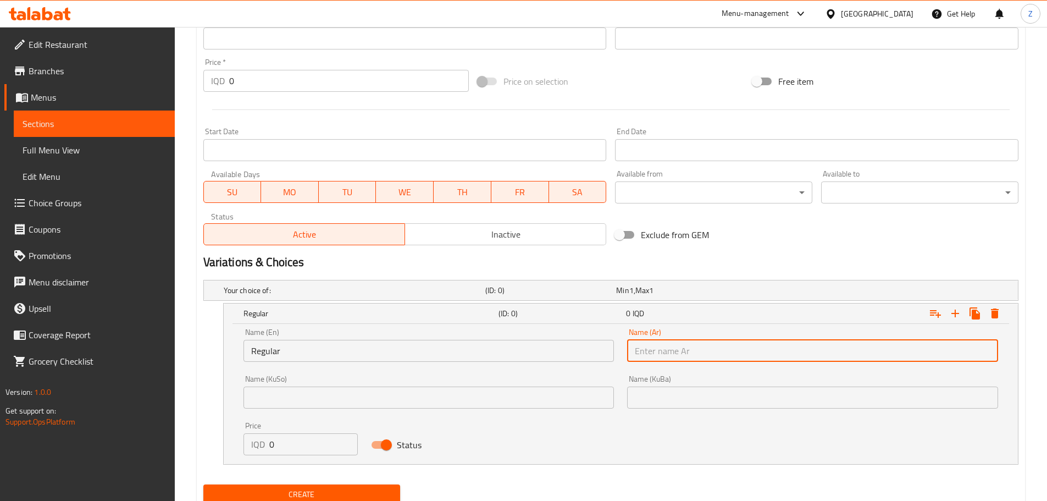
type input "اعتيادي"
click at [308, 450] on input "0" at bounding box center [313, 444] width 89 height 22
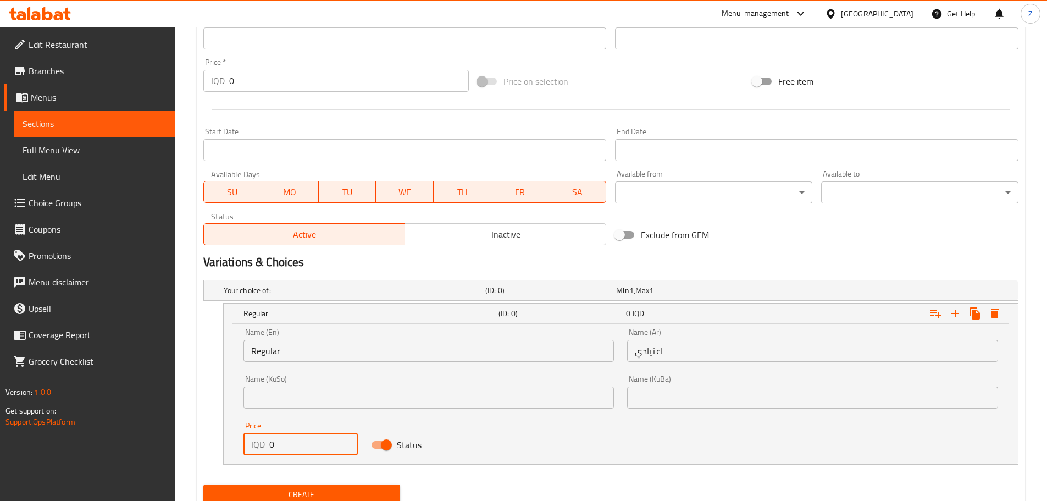
click at [308, 450] on input "0" at bounding box center [313, 444] width 89 height 22
type input "2250"
click at [957, 316] on icon "Expand" at bounding box center [955, 313] width 13 height 13
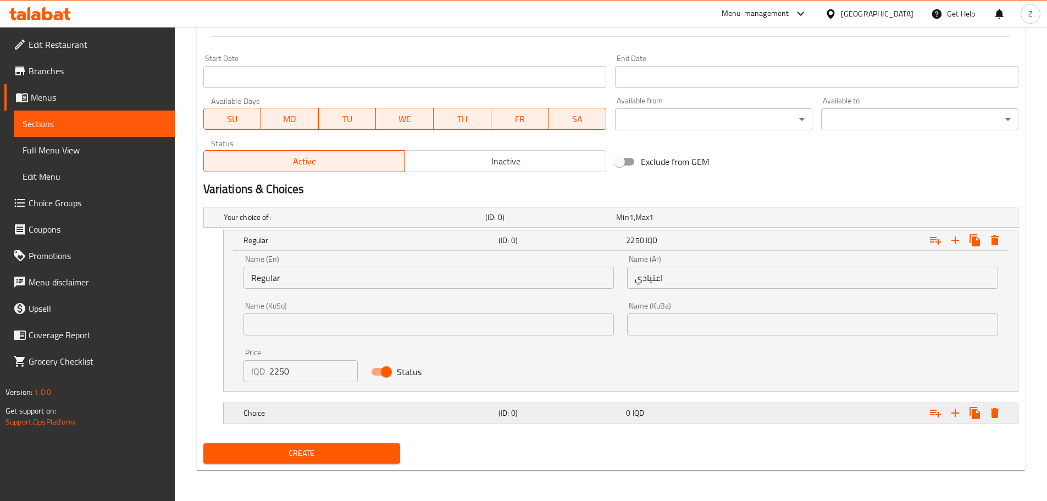
click at [309, 223] on h5 "Choice" at bounding box center [352, 217] width 257 height 11
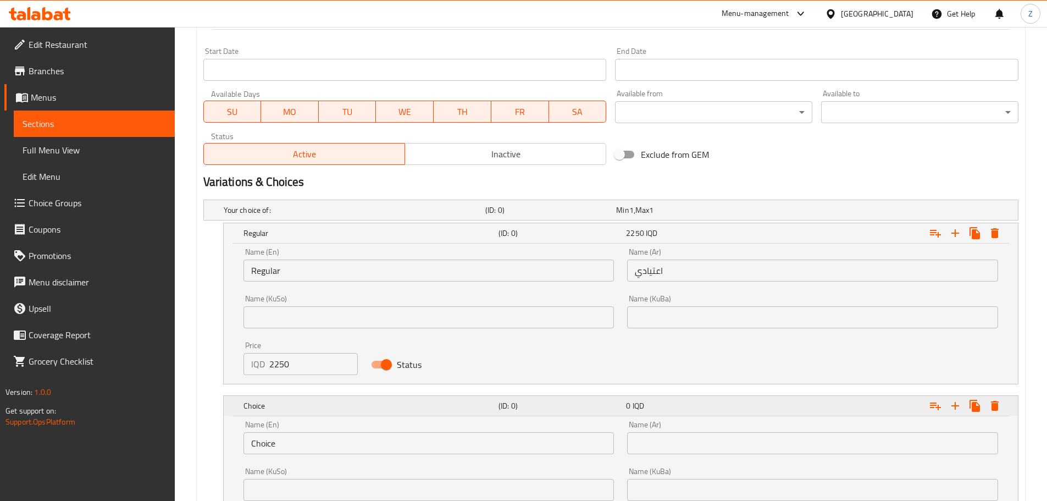
scroll to position [623, 0]
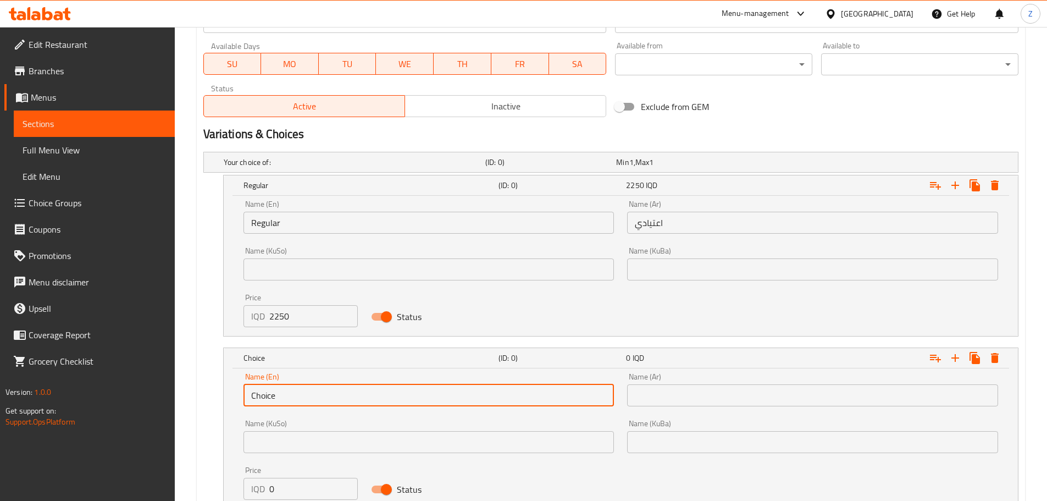
click at [322, 397] on input "Choice" at bounding box center [428, 395] width 371 height 22
click at [322, 396] on input "Choice" at bounding box center [428, 395] width 371 height 22
type input "With Cheese"
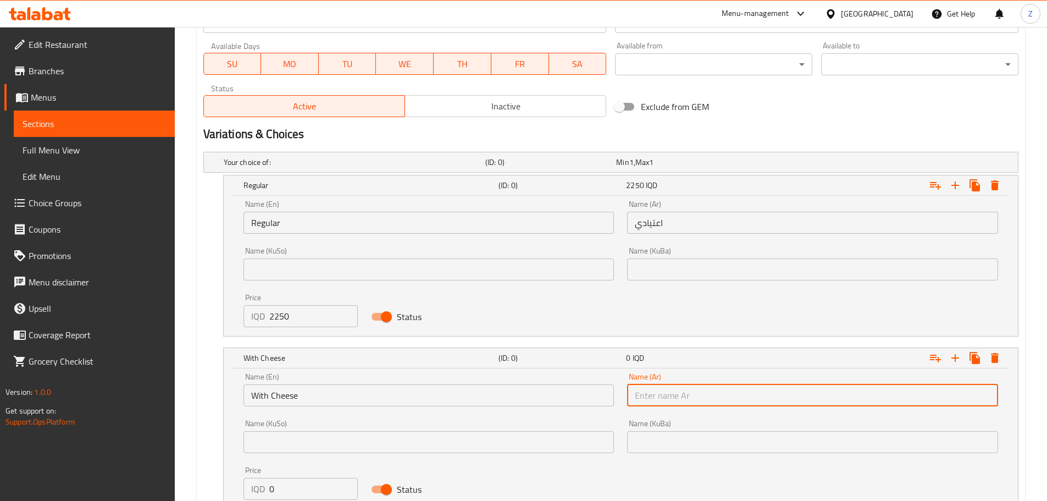
click at [707, 401] on input "text" at bounding box center [812, 395] width 371 height 22
type input "مع الجبنة"
click at [310, 488] on input "0" at bounding box center [313, 489] width 89 height 22
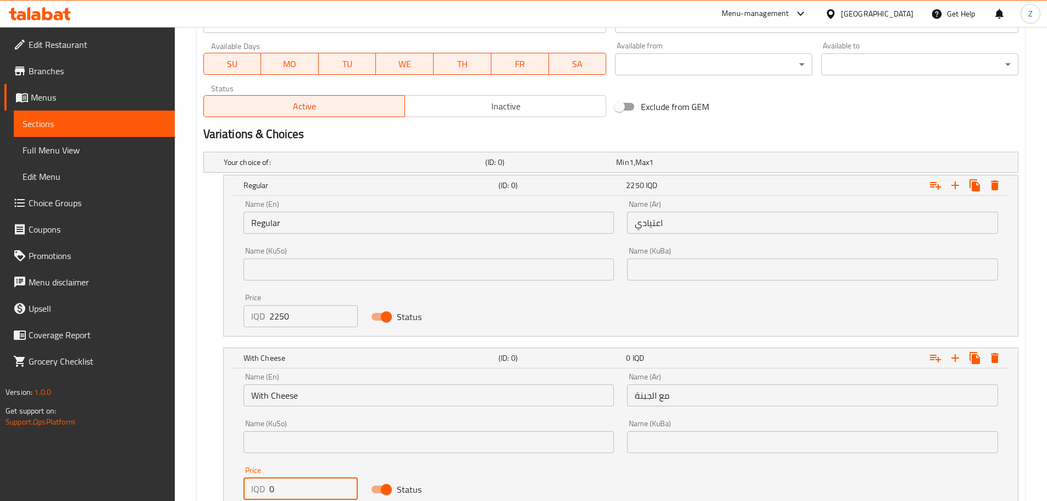
click at [310, 488] on input "0" at bounding box center [313, 489] width 89 height 22
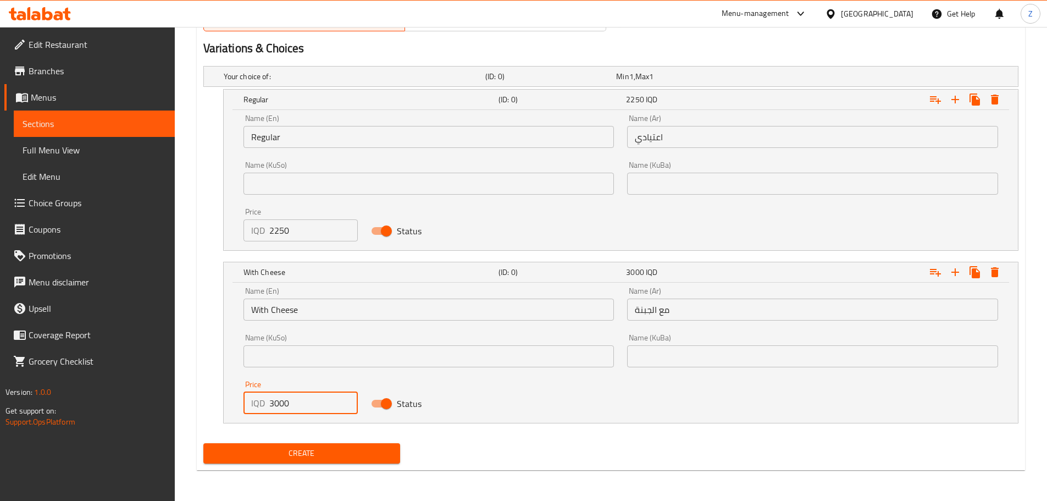
type input "3000"
click at [309, 448] on span "Create" at bounding box center [302, 453] width 180 height 14
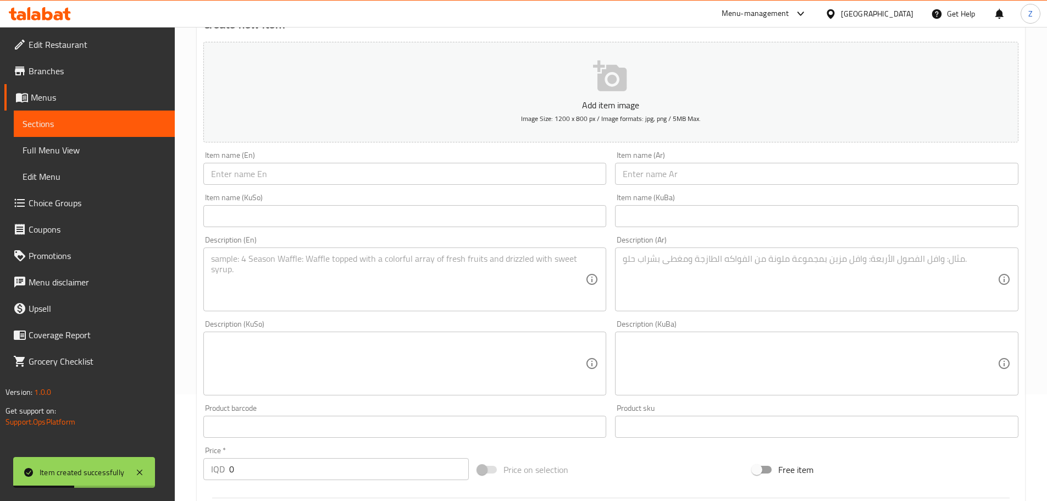
scroll to position [0, 0]
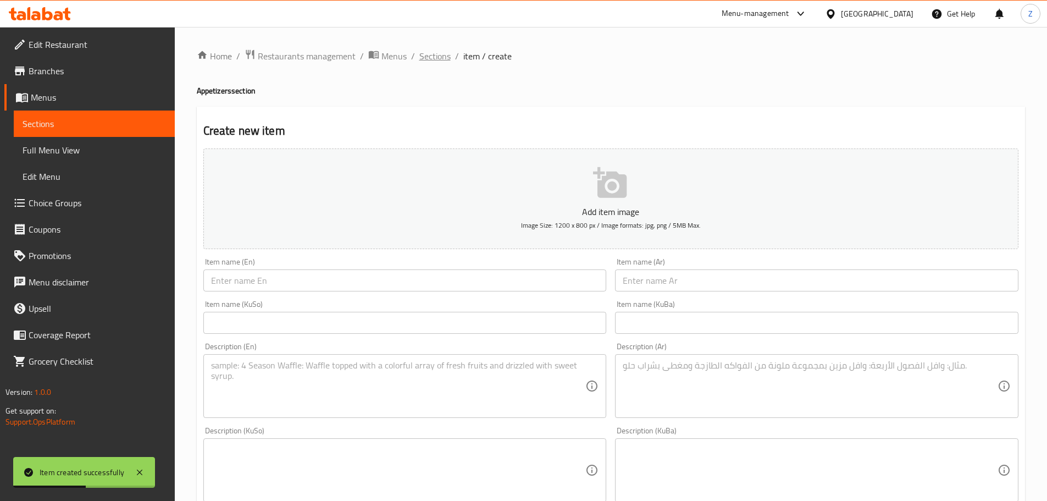
click at [428, 57] on span "Sections" at bounding box center [434, 55] width 31 height 13
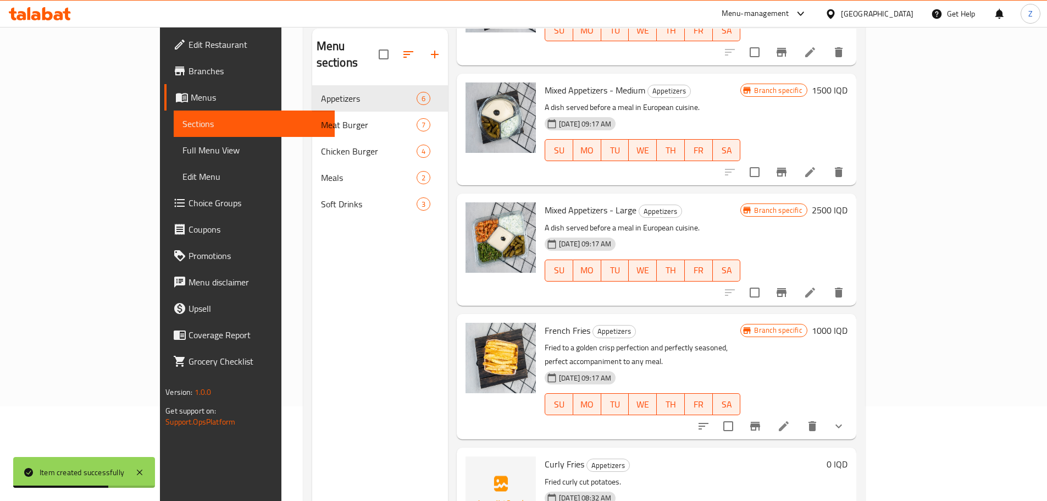
scroll to position [154, 0]
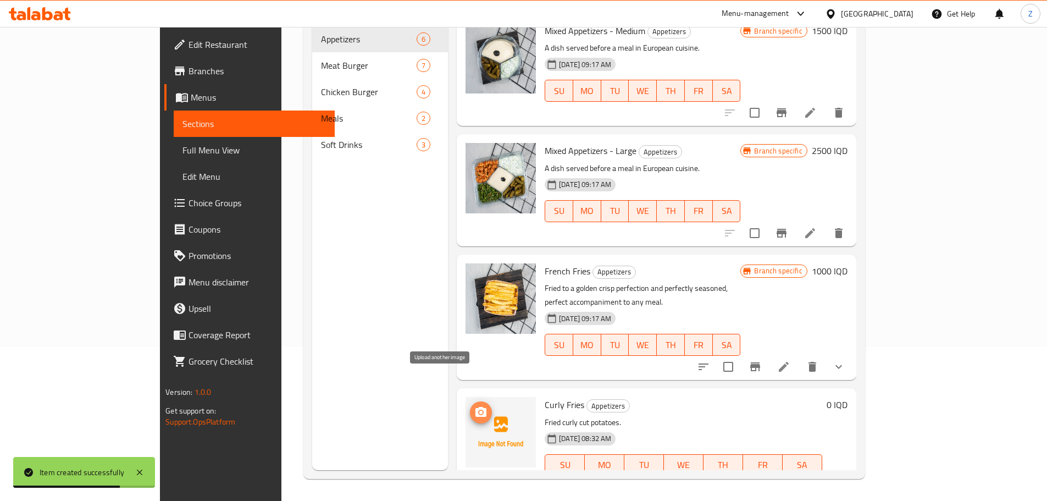
click at [475, 407] on icon "upload picture" at bounding box center [480, 412] width 11 height 10
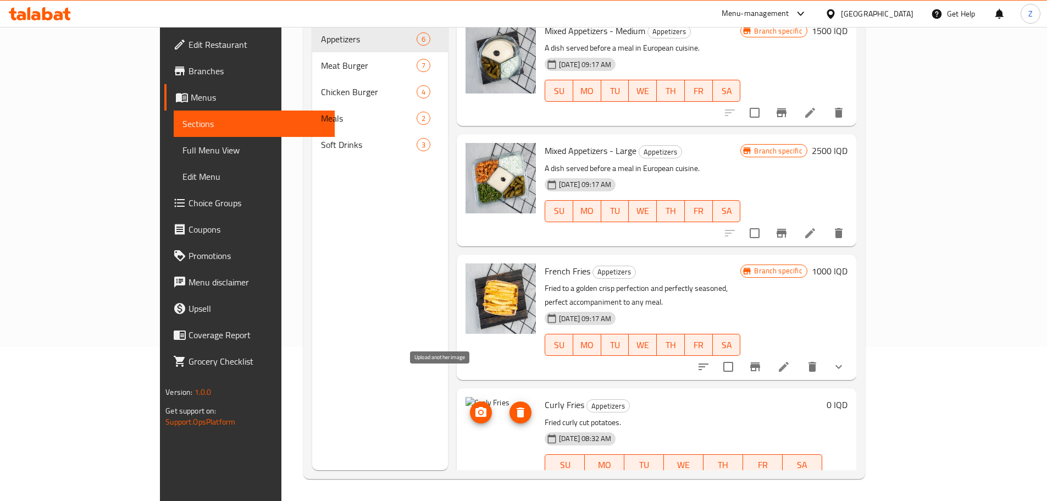
click at [474, 406] on icon "upload picture" at bounding box center [480, 412] width 13 height 13
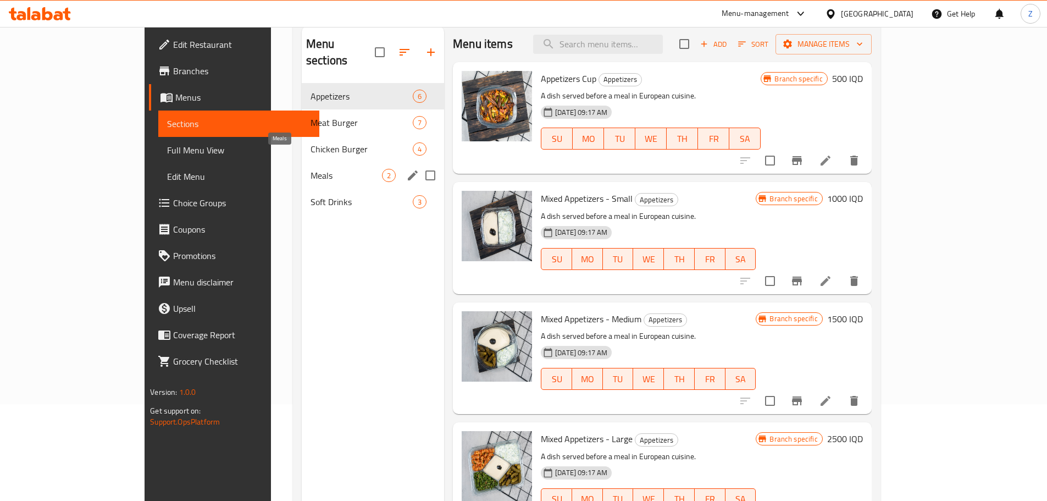
scroll to position [0, 0]
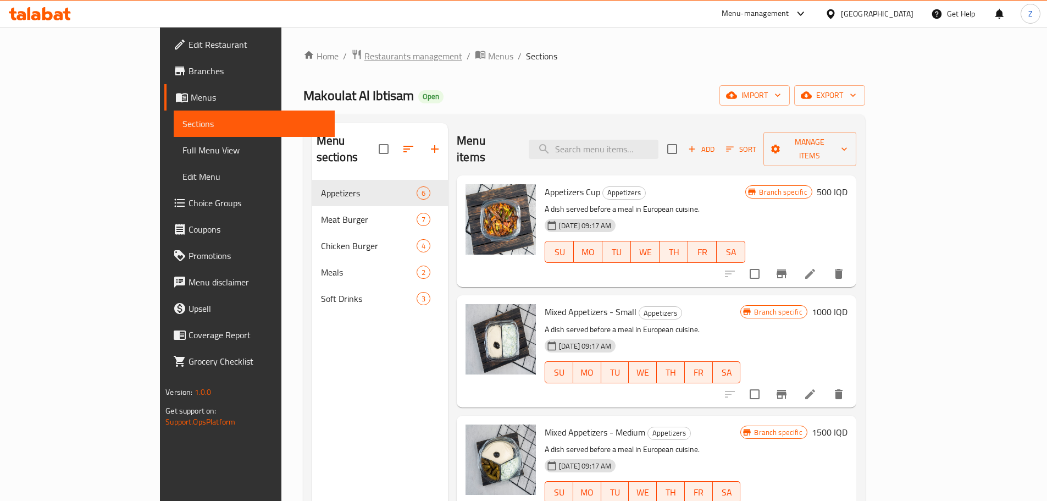
click at [364, 55] on span "Restaurants management" at bounding box center [413, 55] width 98 height 13
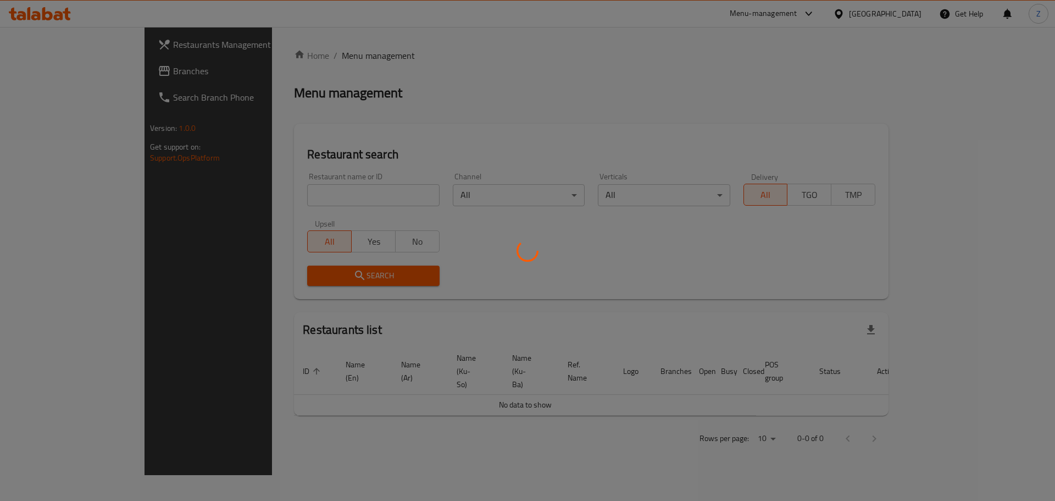
click at [339, 192] on div at bounding box center [527, 250] width 1055 height 501
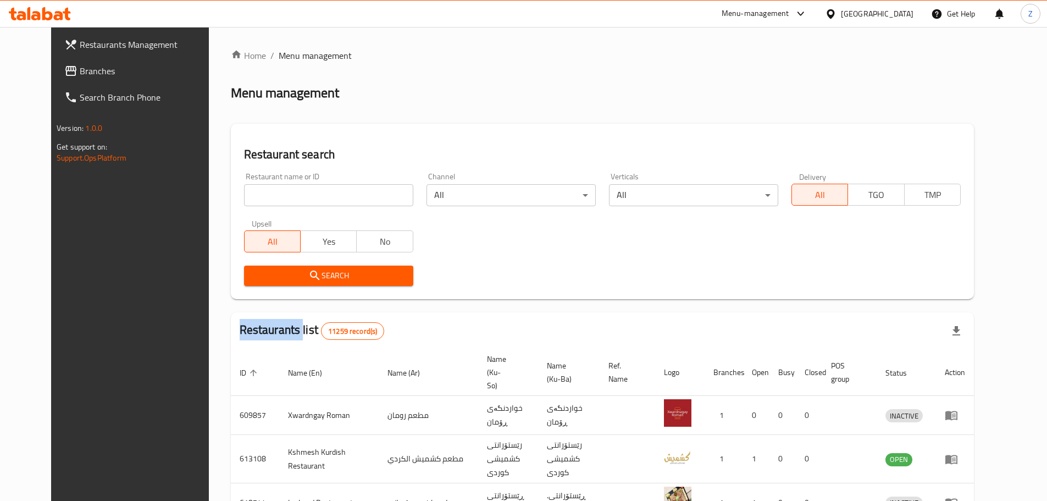
click at [339, 192] on div "Home / Menu management Menu management Restaurant search Restaurant name or ID …" at bounding box center [602, 427] width 743 height 757
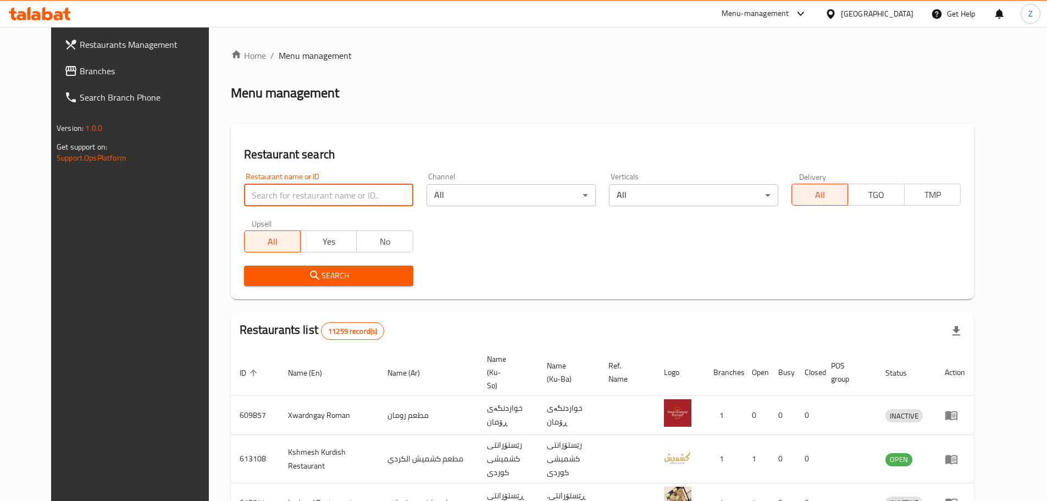
click at [339, 191] on input "search" at bounding box center [328, 195] width 169 height 22
paste input "693680"
type input "693680"
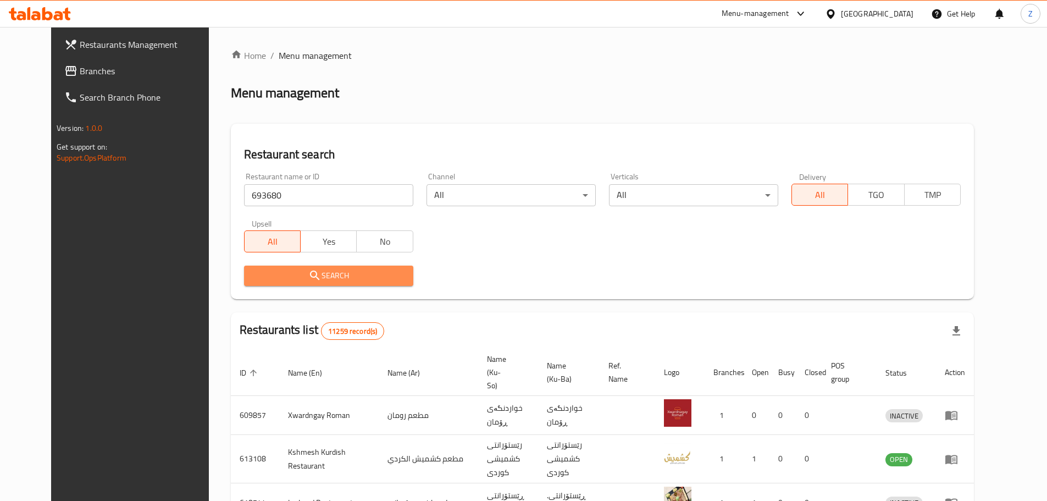
click at [365, 273] on span "Search" at bounding box center [329, 276] width 152 height 14
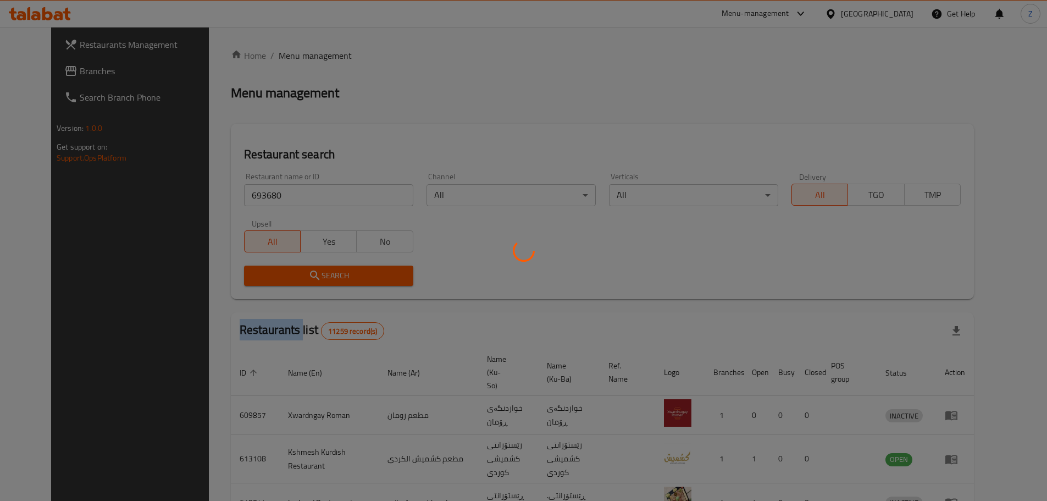
click at [365, 273] on div at bounding box center [523, 250] width 1047 height 501
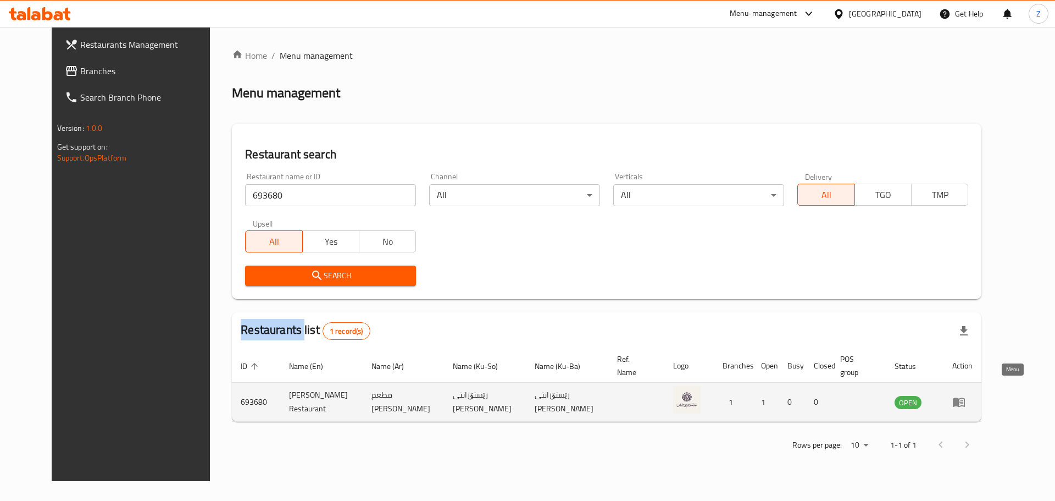
click at [965, 398] on icon "enhanced table" at bounding box center [959, 402] width 12 height 9
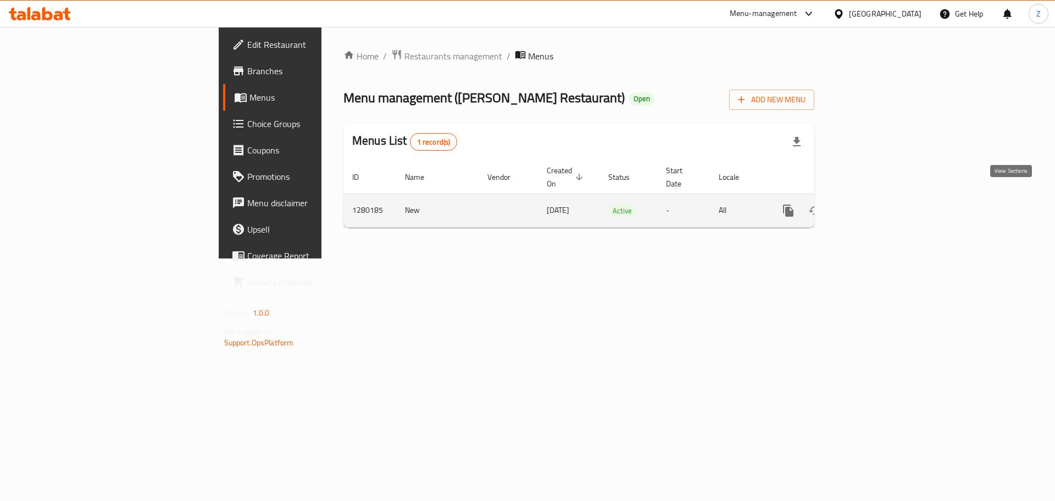
click at [874, 204] on icon "enhanced table" at bounding box center [867, 210] width 13 height 13
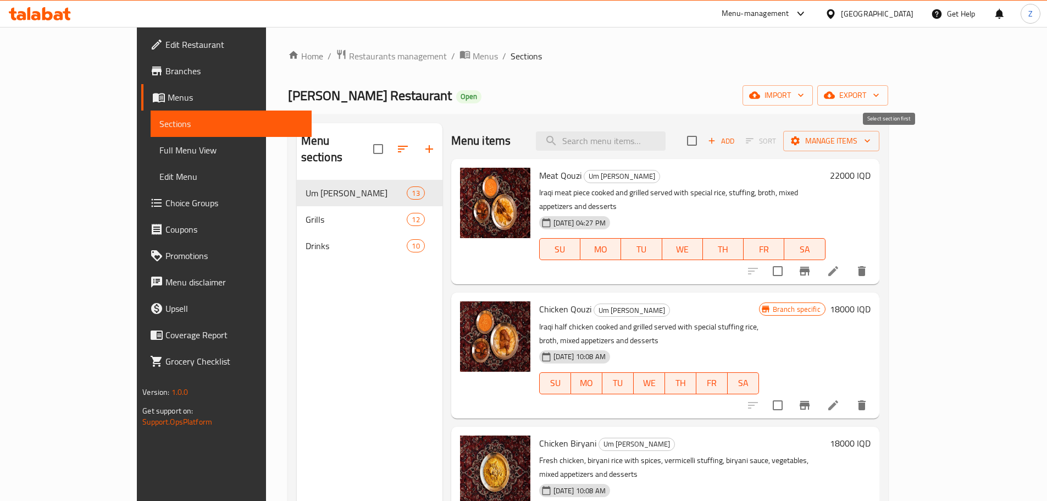
click at [783, 138] on span "Sort" at bounding box center [761, 140] width 45 height 17
click at [736, 142] on span "Add" at bounding box center [721, 141] width 30 height 13
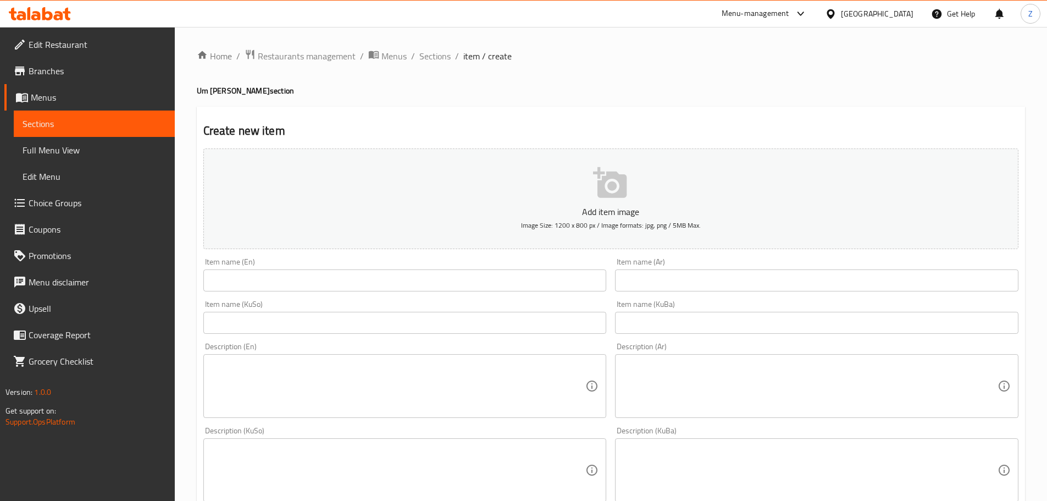
click at [785, 286] on input "text" at bounding box center [816, 280] width 403 height 22
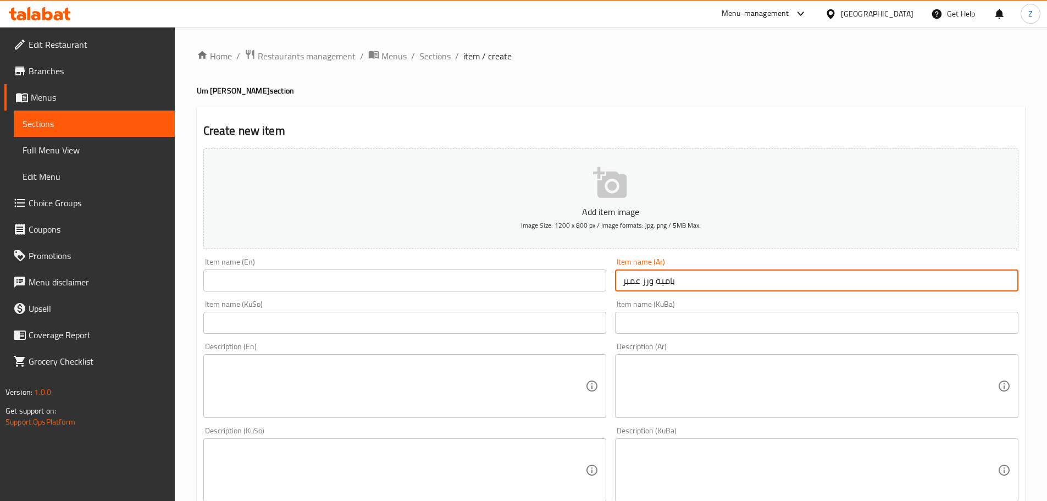
click at [784, 288] on input "بامية ورز عمبر" at bounding box center [816, 280] width 403 height 22
type input "بامية ورز عمبر"
click at [513, 280] on input "text" at bounding box center [404, 280] width 403 height 22
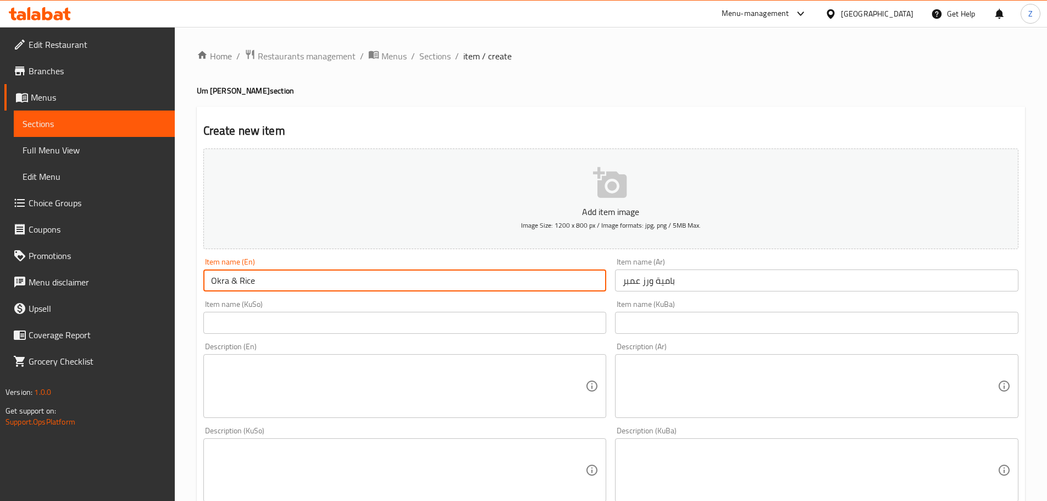
type input "Okra & Rice"
click at [793, 398] on textarea at bounding box center [810, 386] width 375 height 52
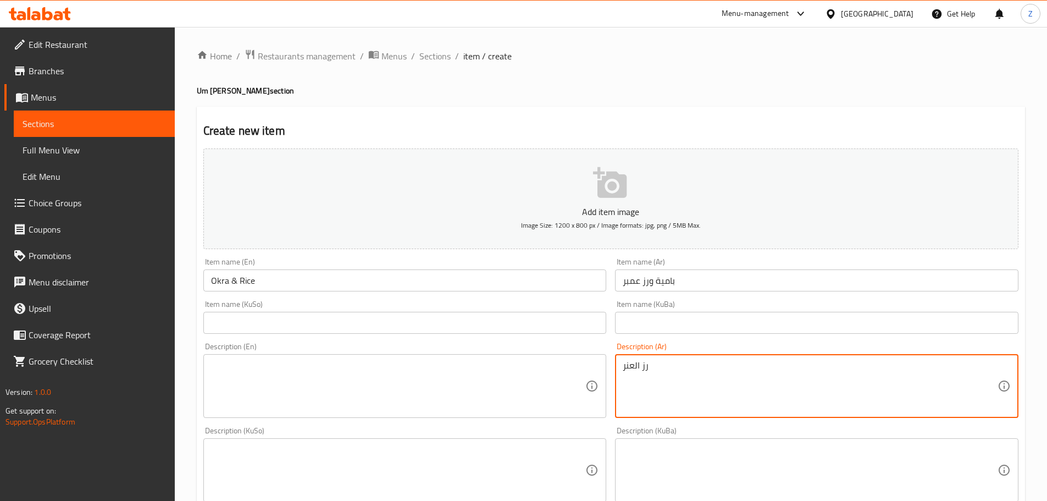
type textarea "رز العنر"
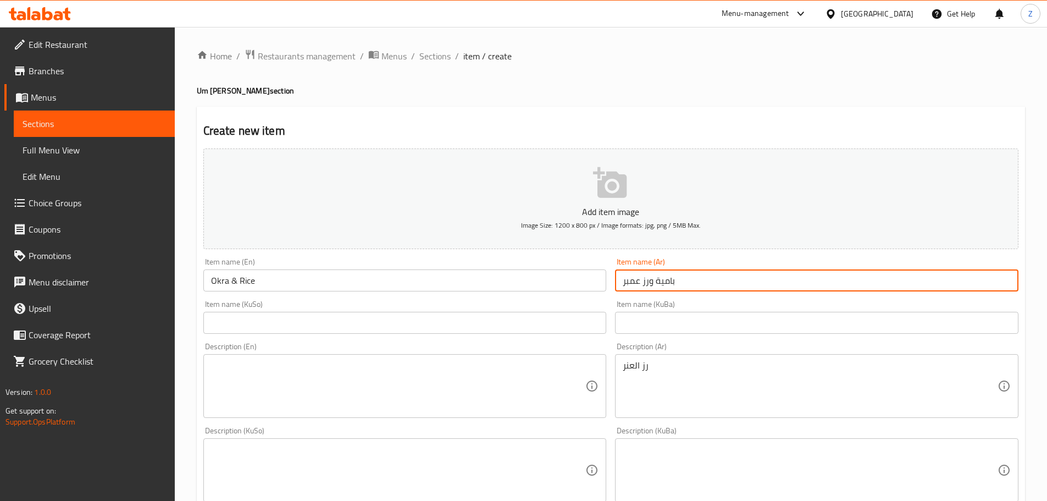
click at [632, 287] on input "بامية ورز عمبر" at bounding box center [816, 280] width 403 height 22
type input "بامية ورز عنبر"
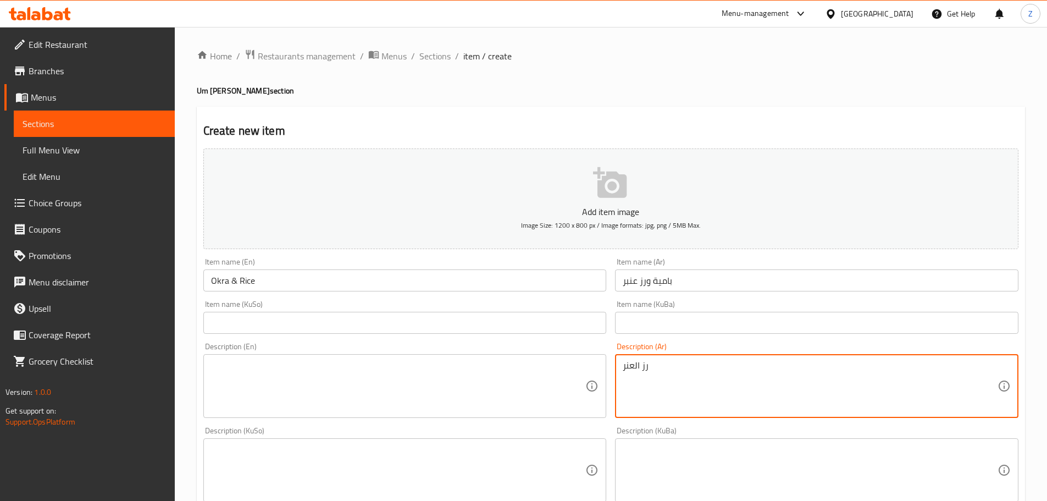
click at [689, 362] on textarea "رز العنر" at bounding box center [810, 386] width 375 height 52
type textarea "رز عنبر ابيض, يقدم مع مرق باميا ولحم, مقبلات وحلويات."
click at [670, 377] on textarea "رز عنبر ابيض, يقدم مع مرق باميا ولحم, مقبلات وحلويات." at bounding box center [810, 386] width 375 height 52
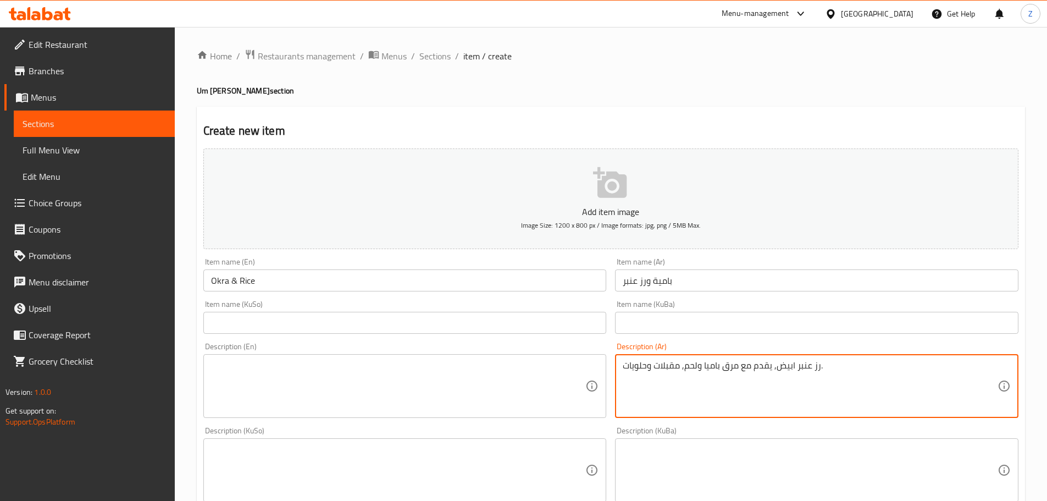
click at [670, 377] on textarea "رز عنبر ابيض, يقدم مع مرق باميا ولحم, مقبلات وحلويات." at bounding box center [810, 386] width 375 height 52
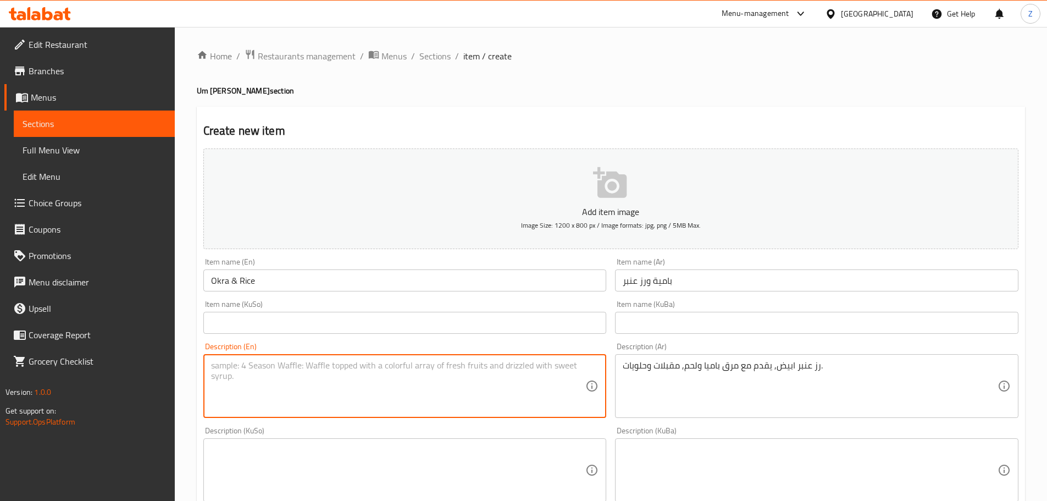
click at [360, 372] on textarea at bounding box center [398, 386] width 375 height 52
paste textarea "White amber rice, served with okra and meat broth, appetizers and desserts."
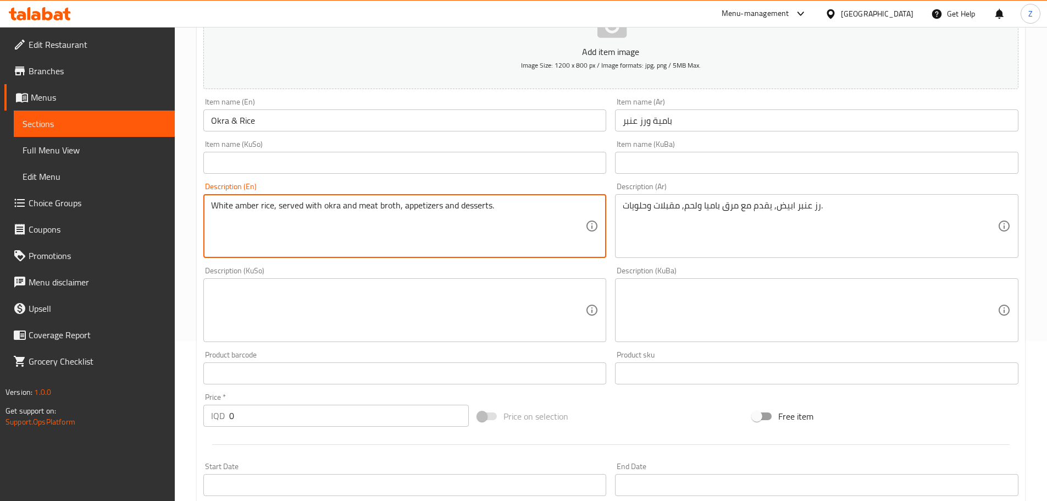
scroll to position [165, 0]
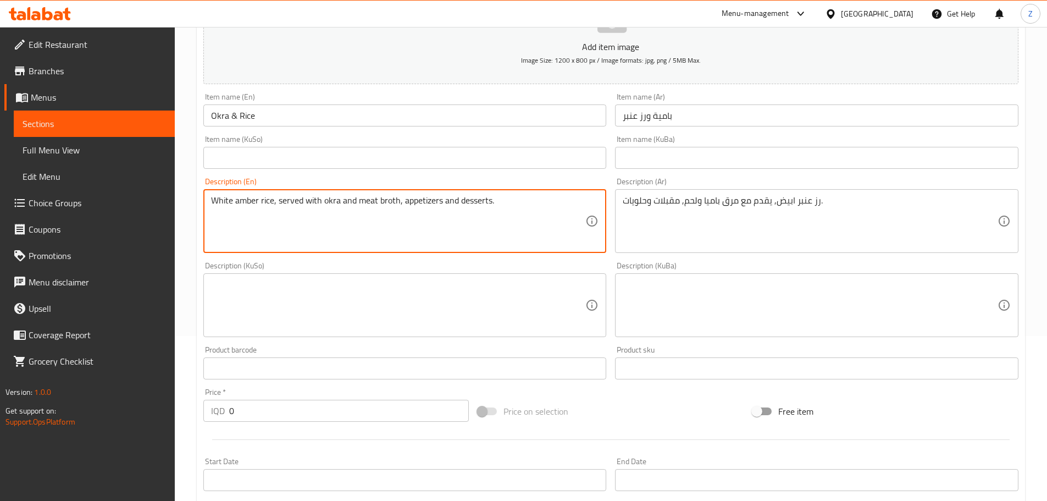
type textarea "White amber rice, served with okra and meat broth, appetizers and desserts."
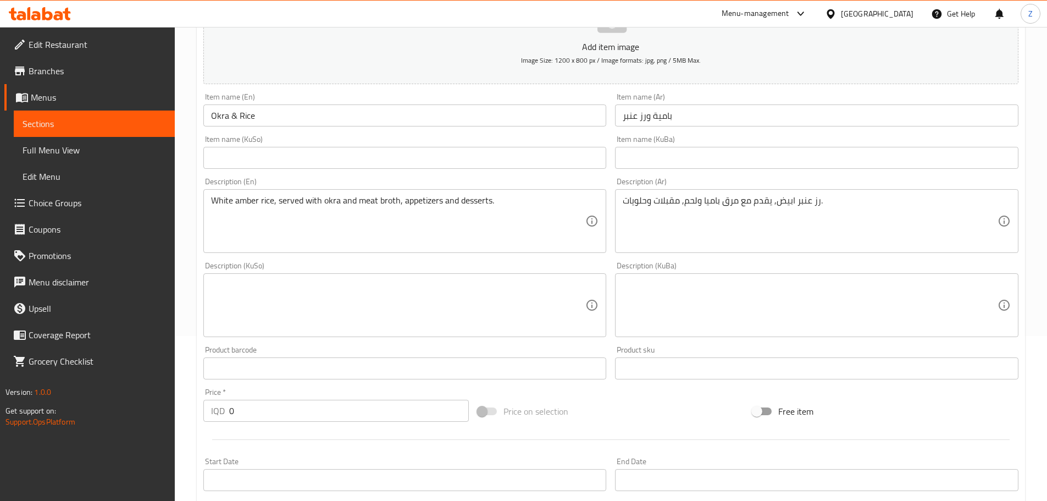
drag, startPoint x: 255, startPoint y: 394, endPoint x: 260, endPoint y: 410, distance: 17.2
click at [255, 396] on div "Price   * IQD 0 Price *" at bounding box center [336, 405] width 266 height 34
click at [260, 410] on input "0" at bounding box center [349, 411] width 240 height 22
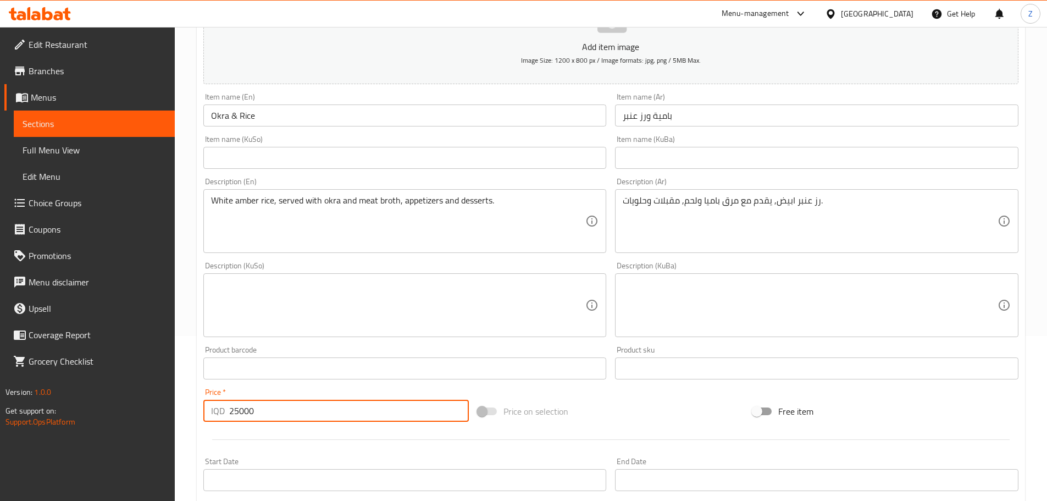
type input "25000"
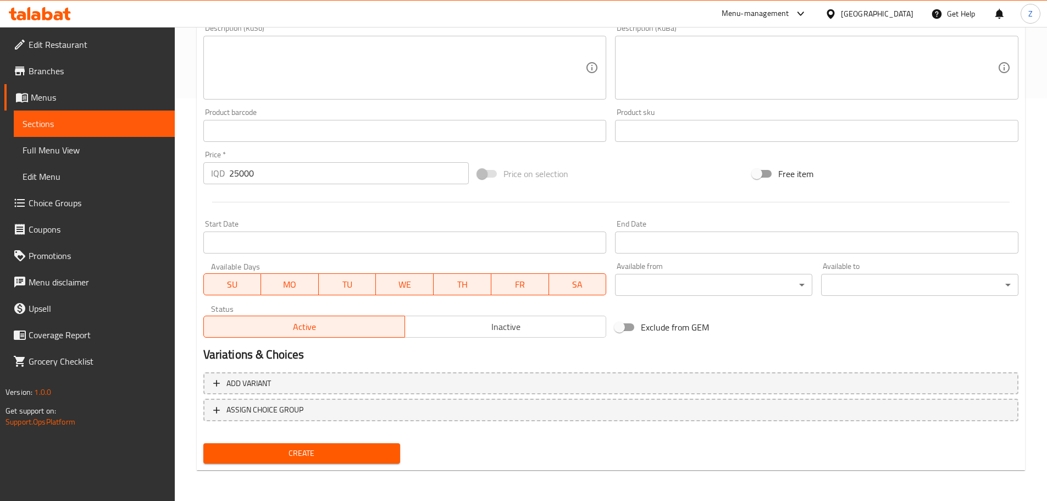
click at [281, 460] on span "Create" at bounding box center [302, 453] width 180 height 14
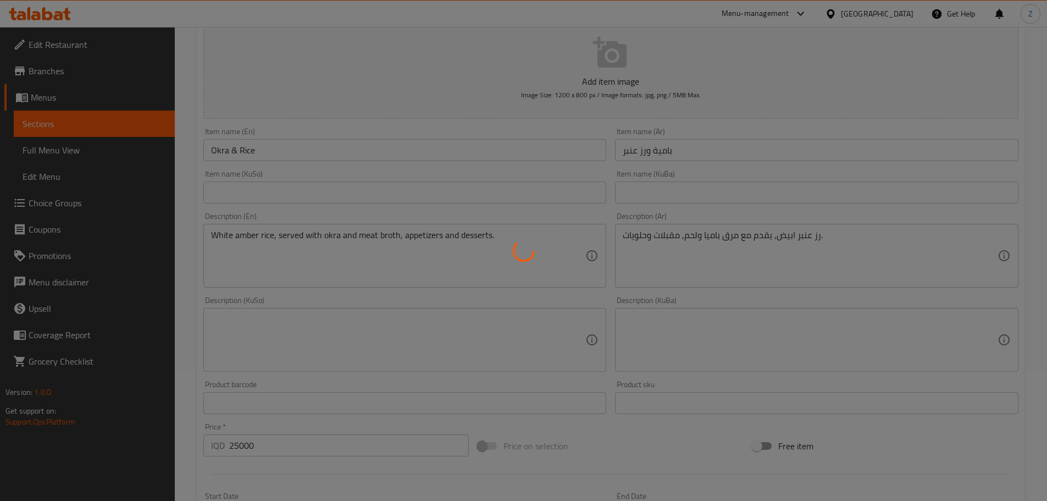
scroll to position [0, 0]
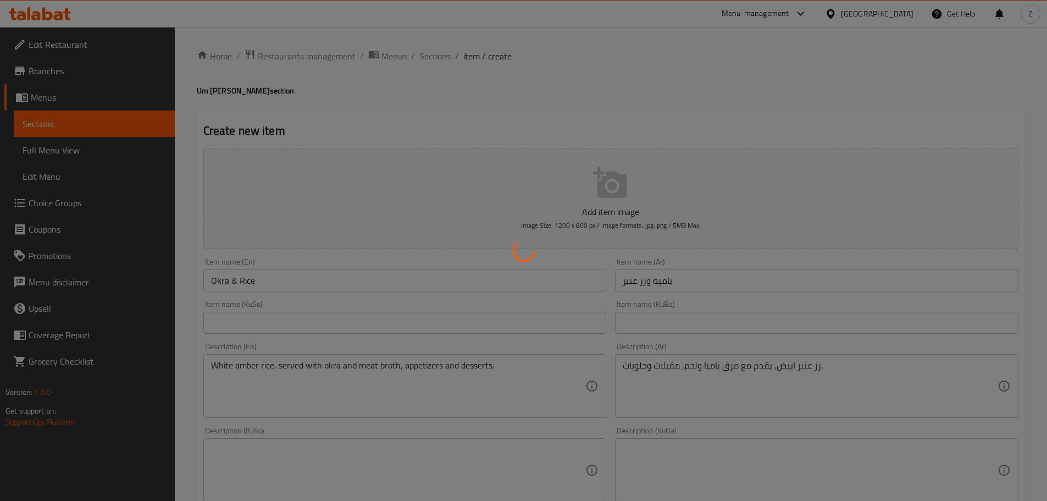
type input "0"
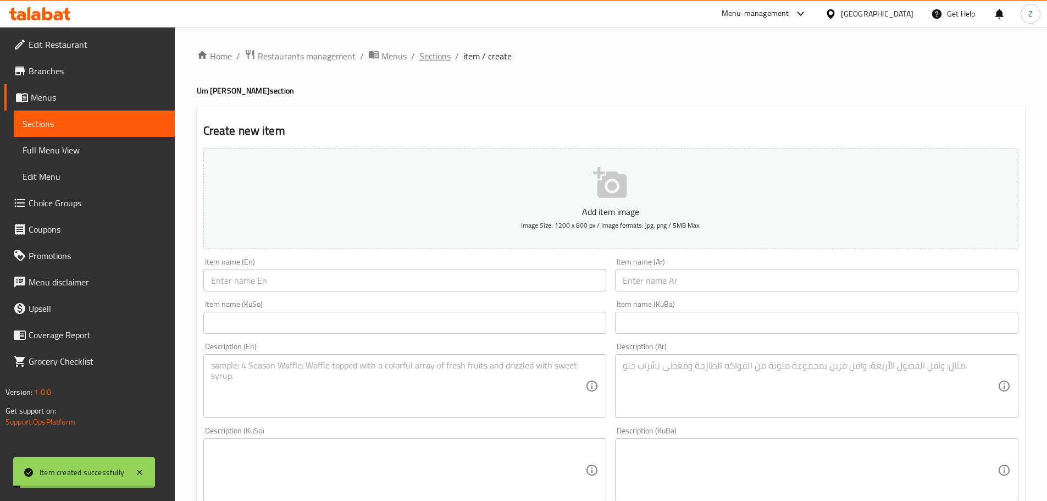
click at [425, 63] on span "Sections" at bounding box center [434, 55] width 31 height 13
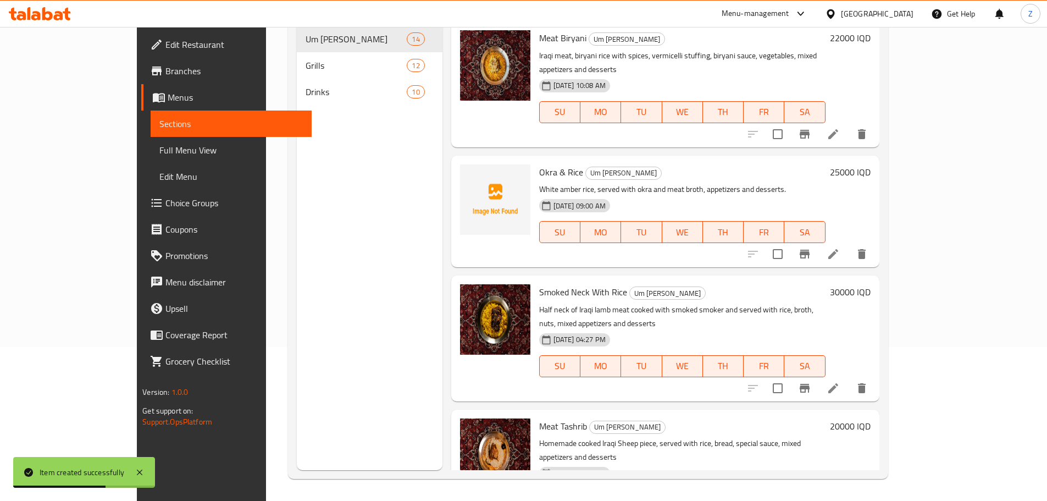
scroll to position [220, 0]
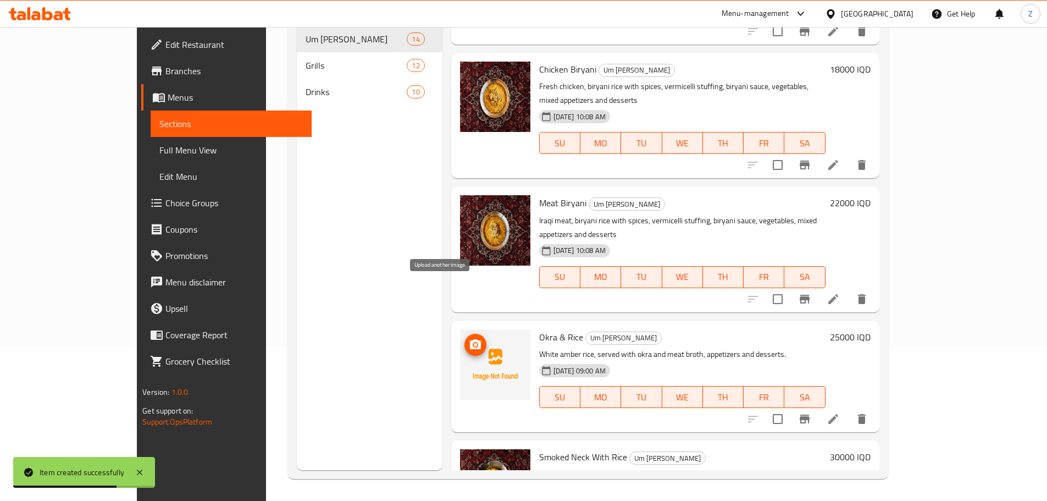
click at [464, 338] on span "upload picture" at bounding box center [475, 344] width 22 height 13
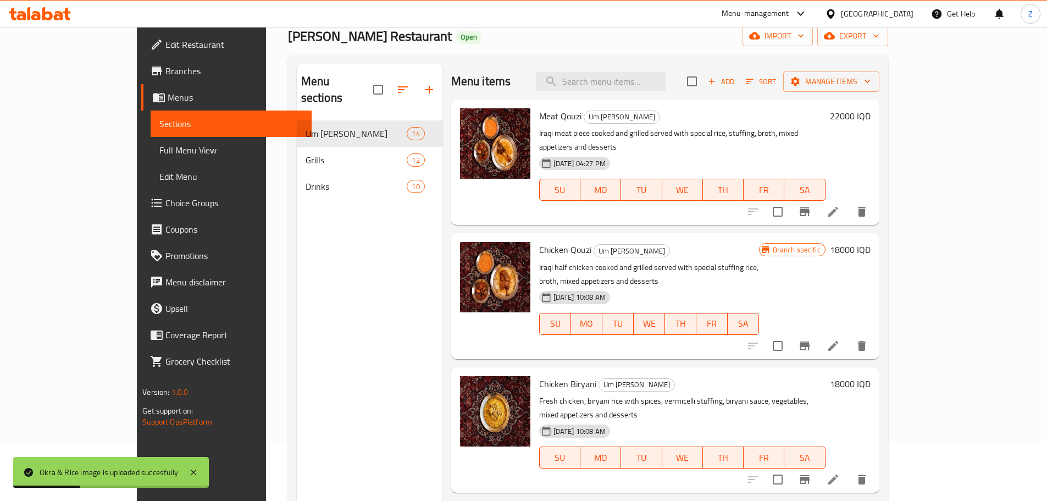
scroll to position [0, 0]
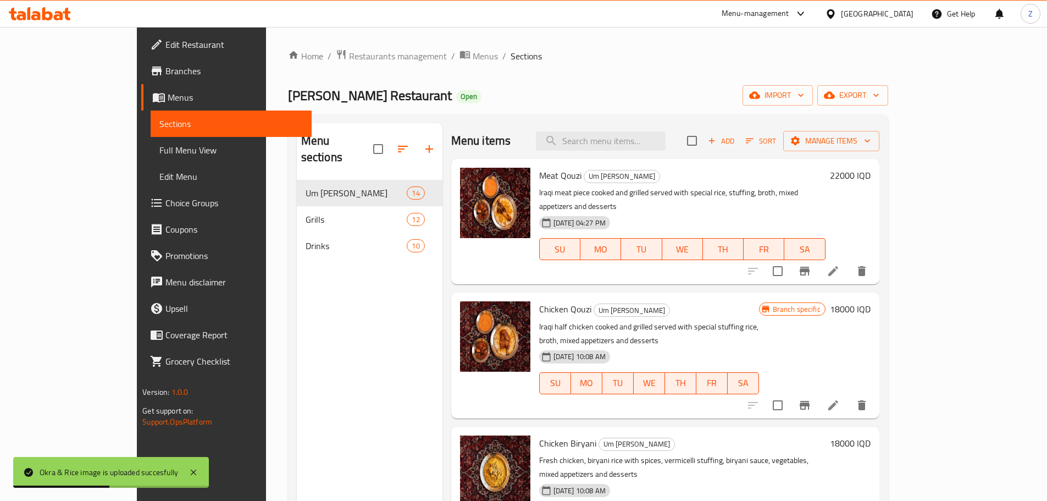
click at [736, 143] on span "Add" at bounding box center [721, 141] width 30 height 13
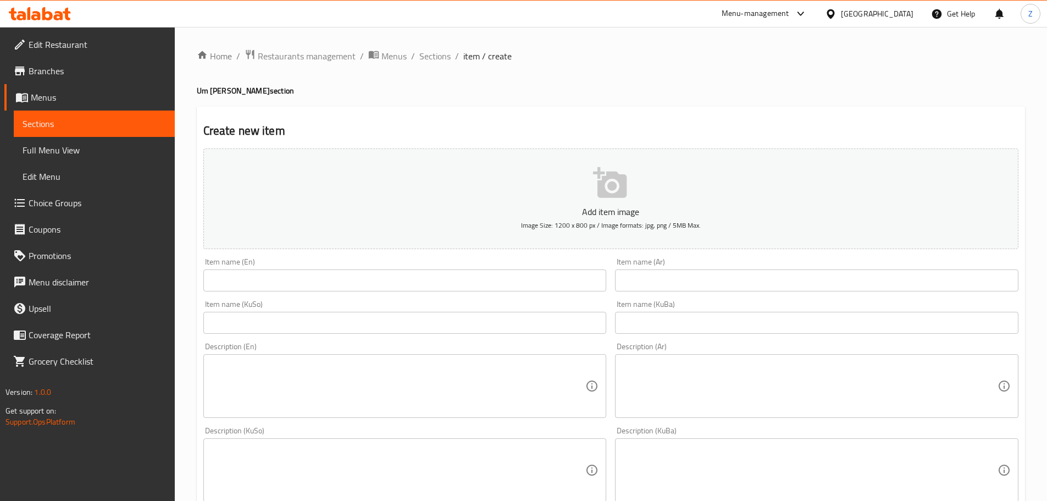
click at [757, 268] on div "Item name (Ar) Item name (Ar)" at bounding box center [816, 275] width 403 height 34
click at [758, 281] on input "text" at bounding box center [816, 280] width 403 height 22
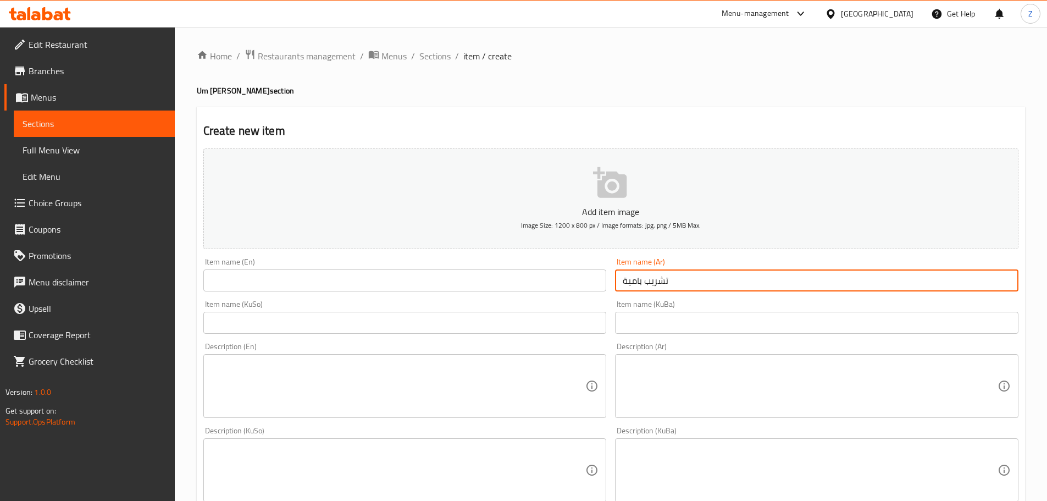
click at [758, 281] on input "تشريب بامية" at bounding box center [816, 280] width 403 height 22
type input "تشريب بامية"
click at [355, 276] on input "text" at bounding box center [404, 280] width 403 height 22
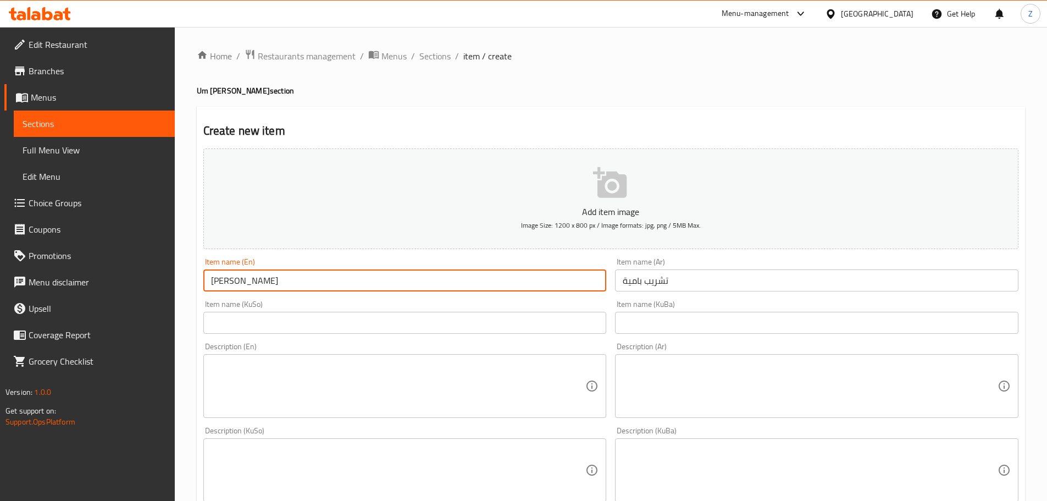
type input "Okra Tashreeb"
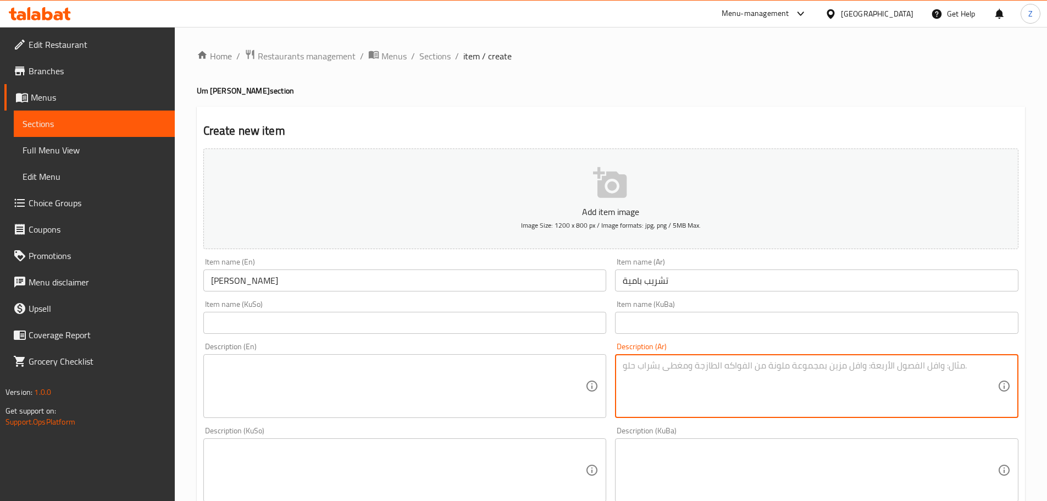
click at [700, 390] on textarea at bounding box center [810, 386] width 375 height 52
click at [757, 373] on textarea at bounding box center [810, 386] width 375 height 52
click at [757, 374] on textarea "خبز عراقي مشرب بمرق الباميا وقطعة لحم." at bounding box center [810, 386] width 375 height 52
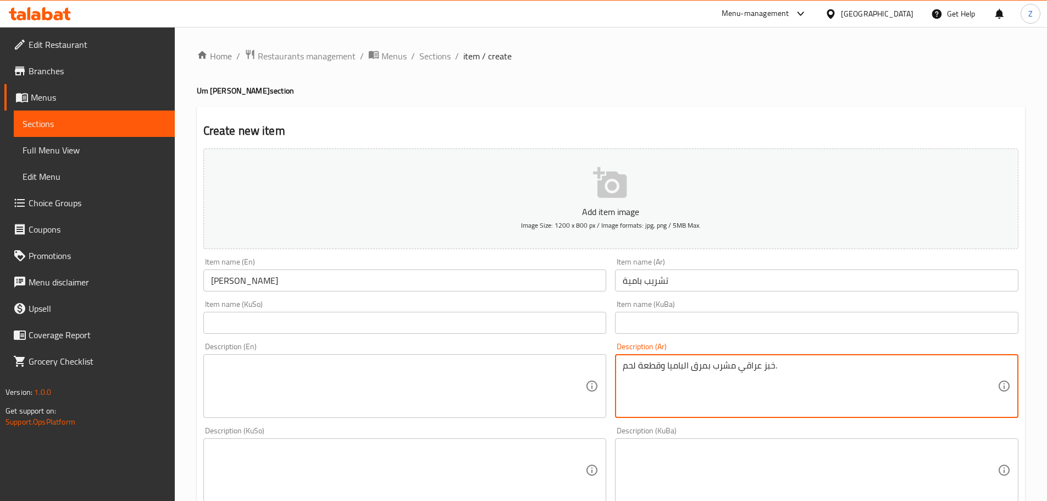
type textarea "خبز عراقي مشرب بمرق الباميا وقطعة لحم."
click at [335, 410] on textarea at bounding box center [398, 386] width 375 height 52
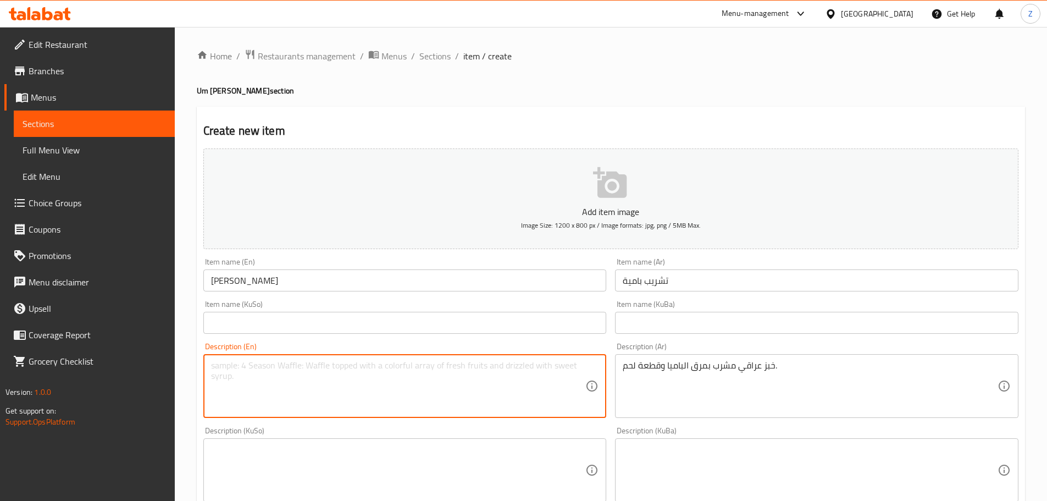
paste textarea "Iraqi bread soaked in okra broth and a piece of meat."
type textarea "Iraqi bread soaked in okra broth and a piece of meat."
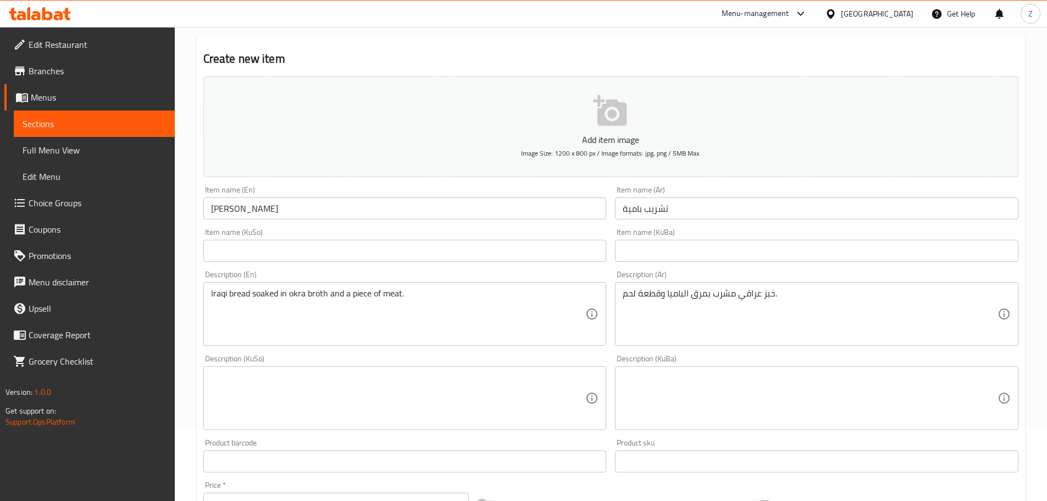
scroll to position [165, 0]
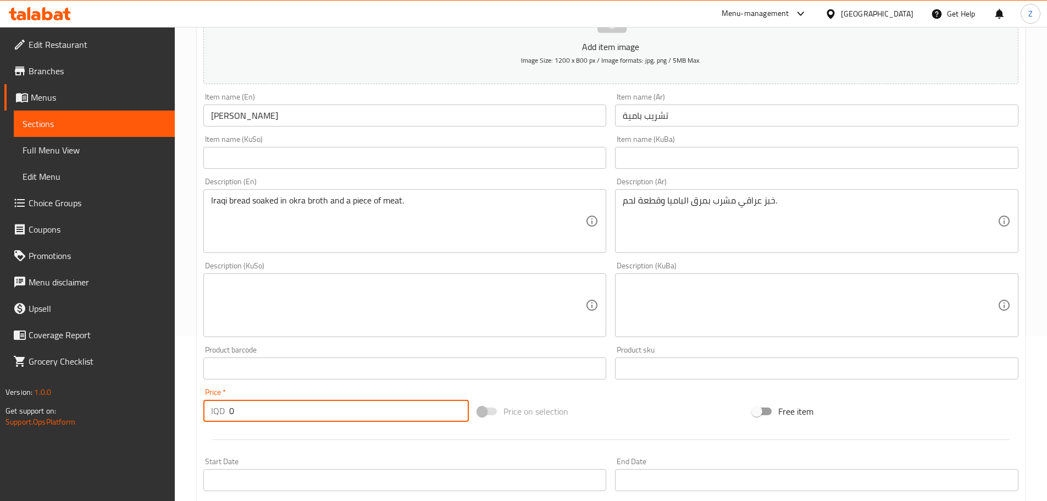
drag, startPoint x: 257, startPoint y: 414, endPoint x: 184, endPoint y: 412, distance: 73.1
click at [187, 412] on div "Home / Restaurants management / Menus / Sections / item / create Um Sami Cookin…" at bounding box center [611, 300] width 872 height 876
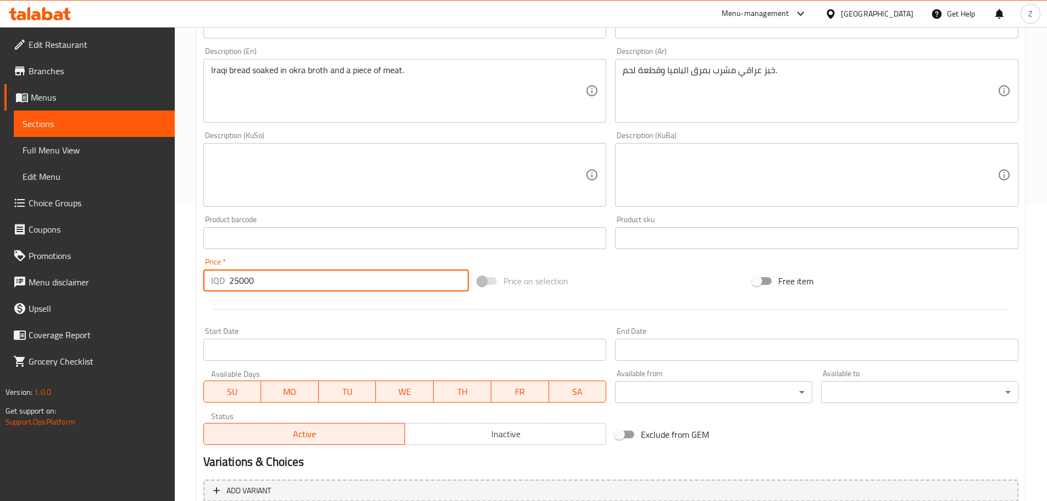
scroll to position [402, 0]
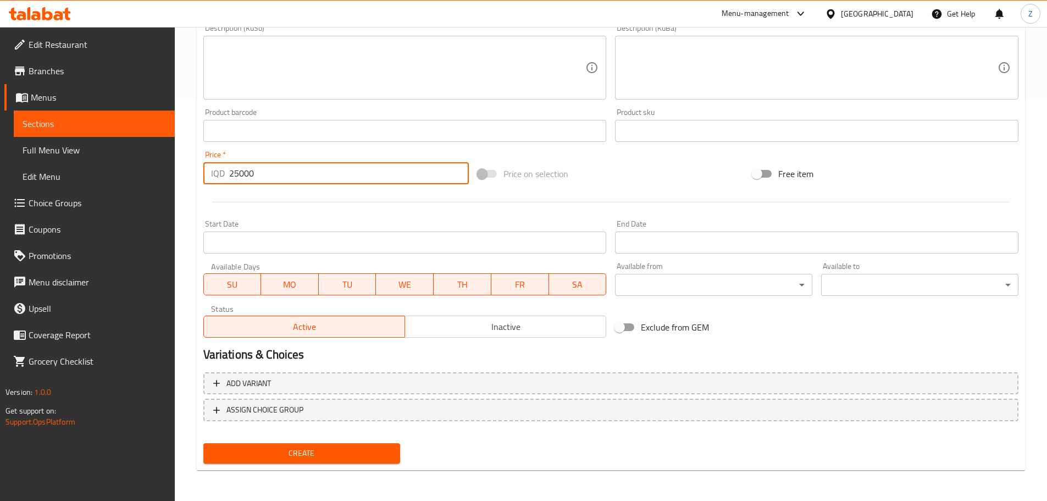
type input "25000"
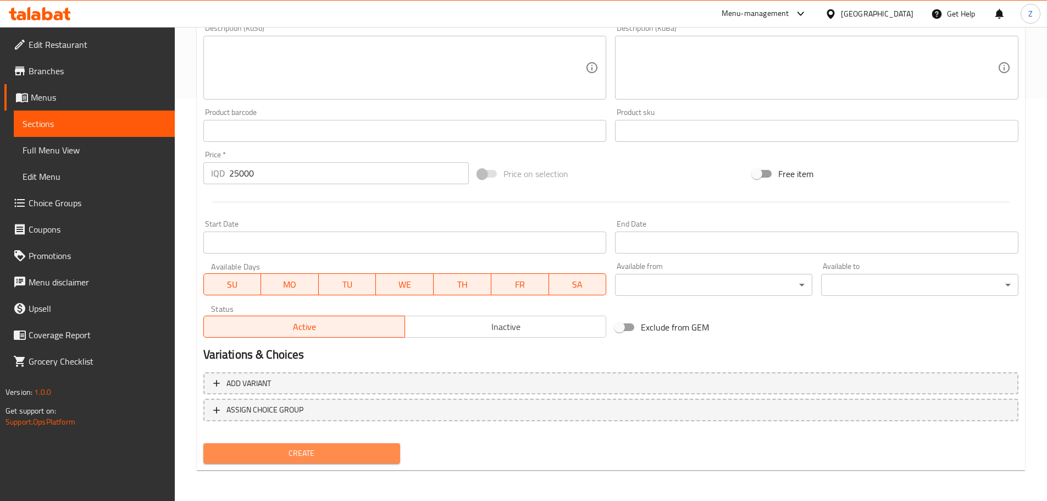
click at [310, 455] on span "Create" at bounding box center [302, 453] width 180 height 14
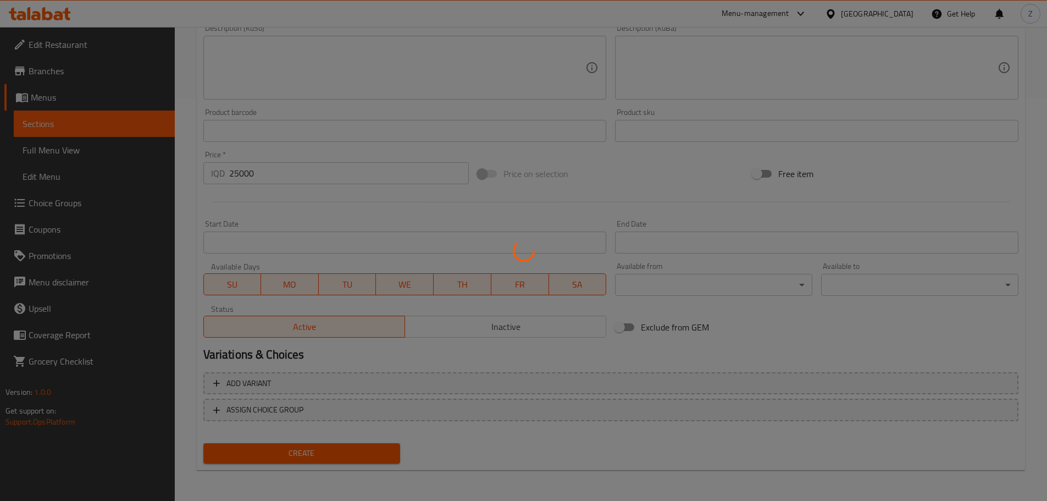
type input "0"
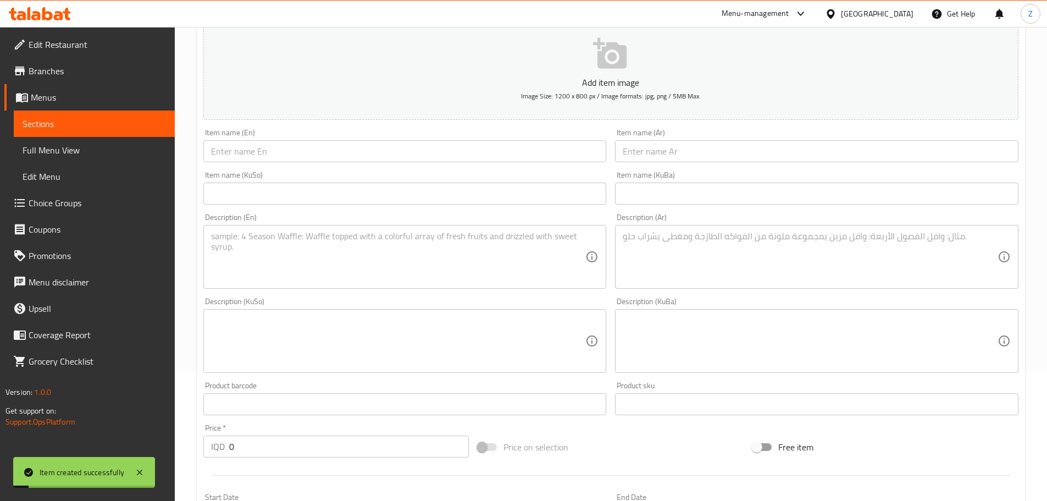
scroll to position [0, 0]
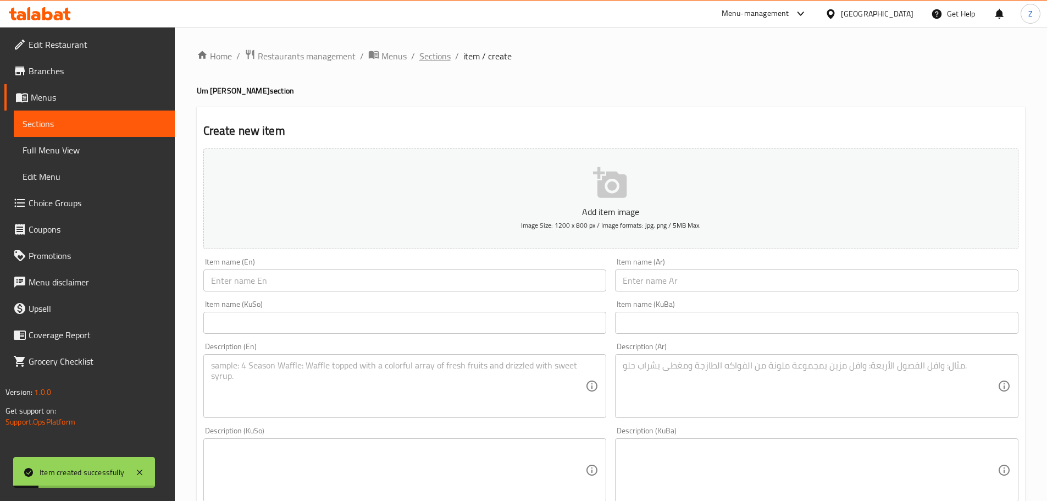
click at [433, 52] on span "Sections" at bounding box center [434, 55] width 31 height 13
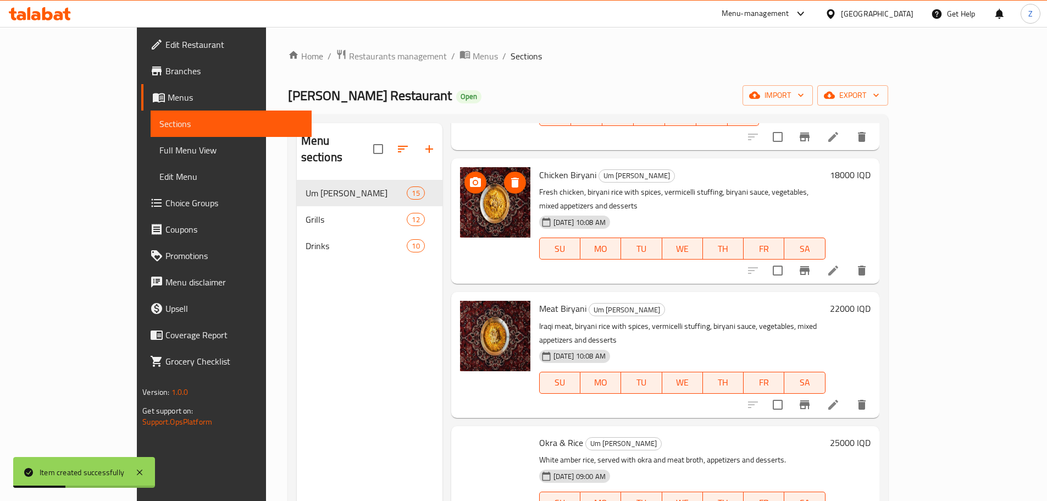
scroll to position [385, 0]
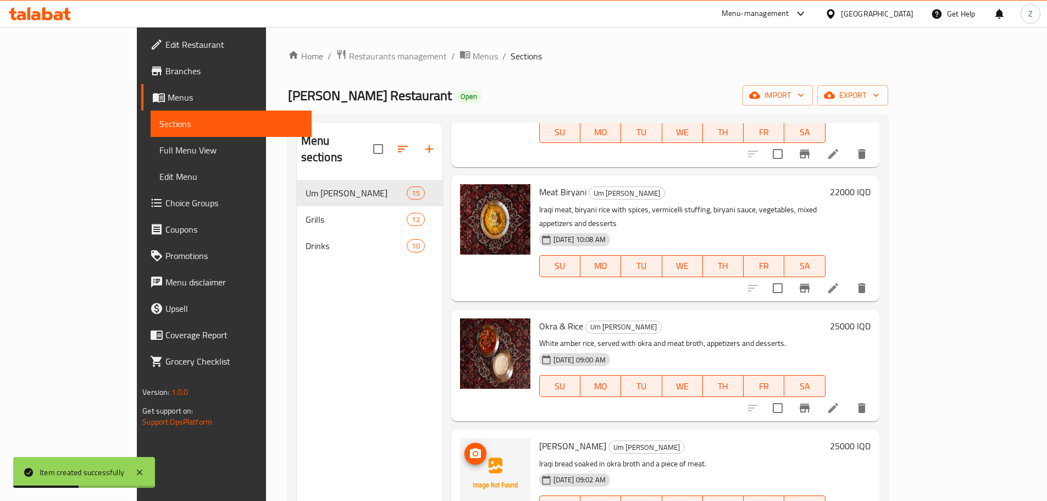
click at [464, 442] on button "upload picture" at bounding box center [475, 453] width 22 height 22
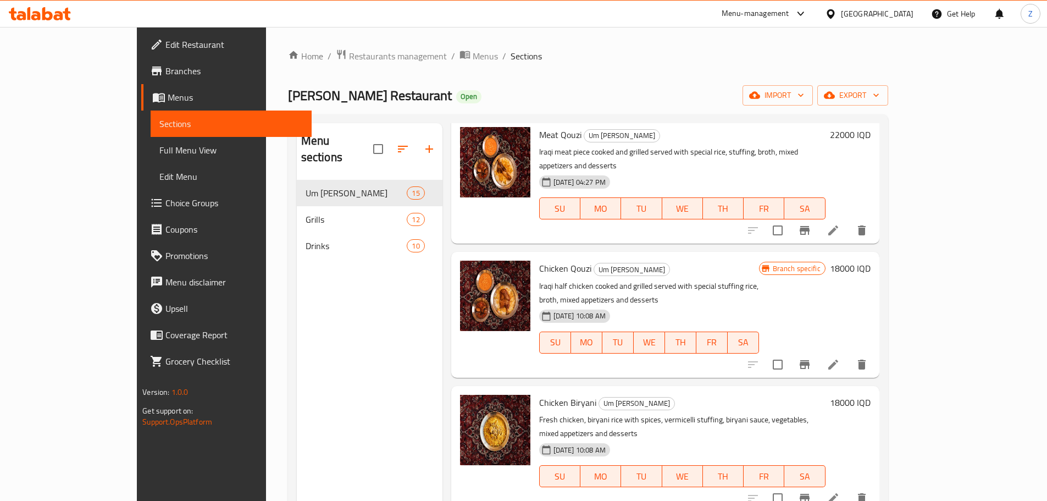
scroll to position [0, 0]
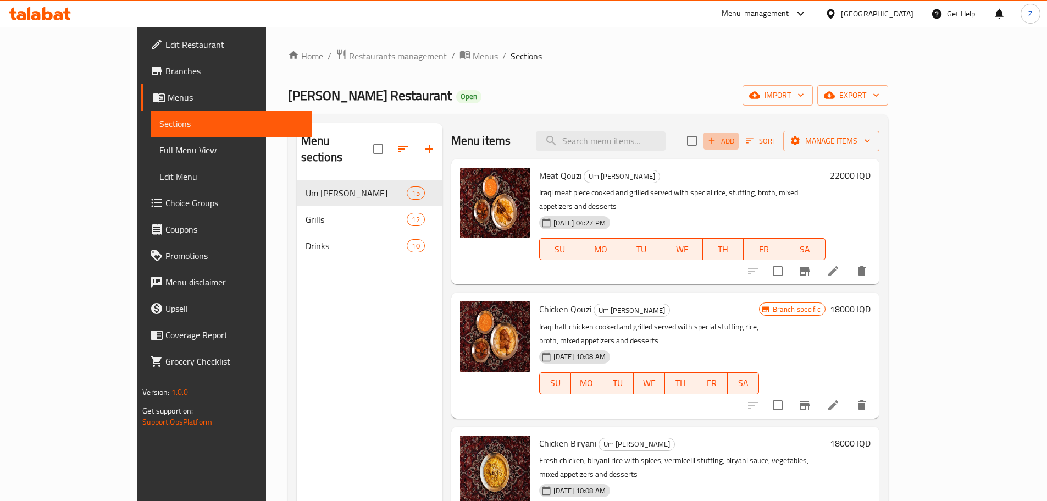
click at [736, 139] on span "Add" at bounding box center [721, 141] width 30 height 13
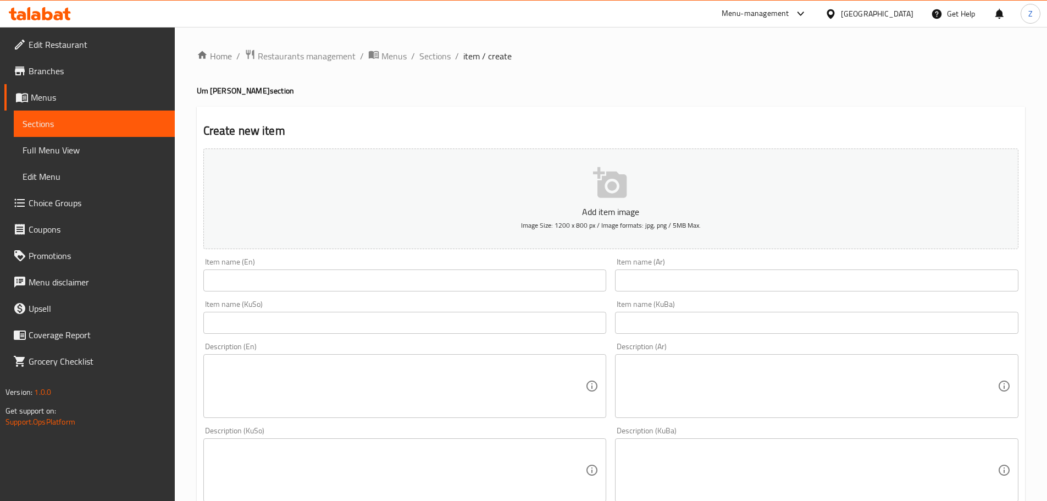
click at [794, 268] on div "Item name (Ar) Item name (Ar)" at bounding box center [816, 275] width 403 height 34
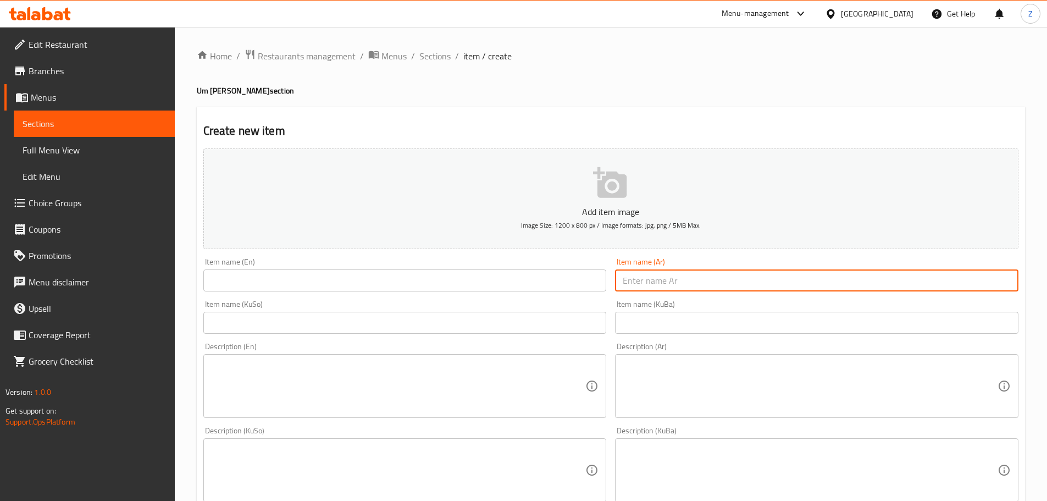
click at [796, 277] on input "text" at bounding box center [816, 280] width 403 height 22
type input "رز ومرق سمك"
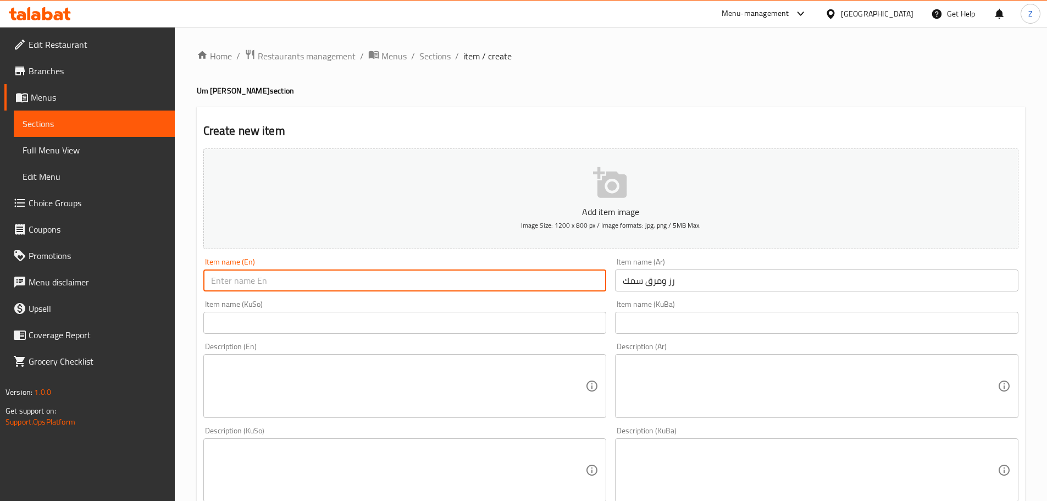
click at [471, 273] on input "text" at bounding box center [404, 280] width 403 height 22
type input "Fish Broth & Rice"
click at [777, 411] on div "Description (Ar) Description (Ar)" at bounding box center [817, 380] width 412 height 84
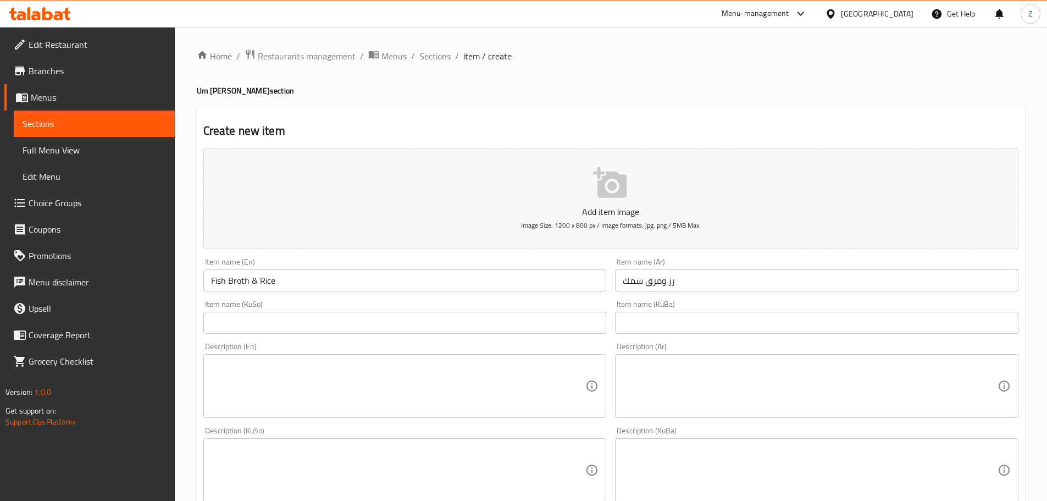
click at [779, 408] on textarea at bounding box center [810, 386] width 375 height 52
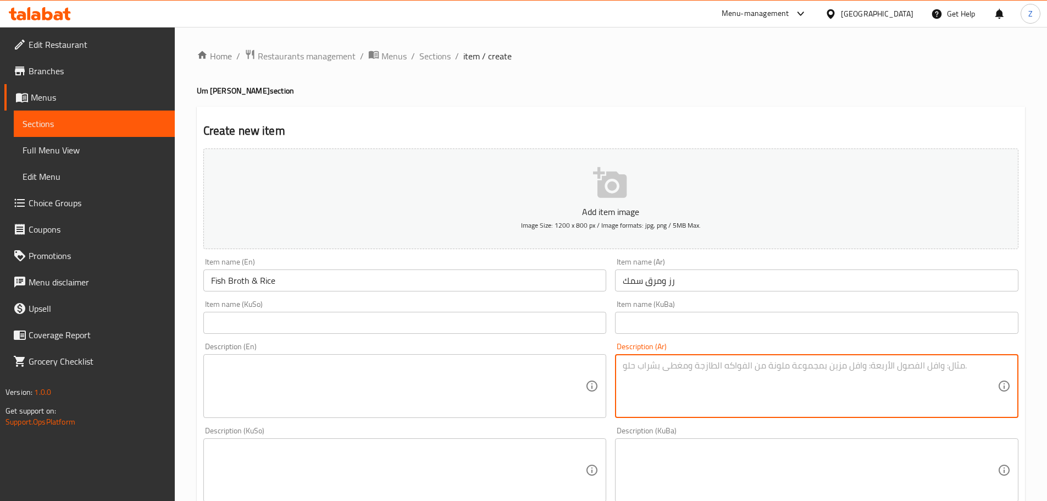
click at [779, 380] on textarea at bounding box center [810, 386] width 375 height 52
click at [779, 379] on textarea "سمك القطان ومرق السبزي مع رز ومقبلات." at bounding box center [810, 386] width 375 height 52
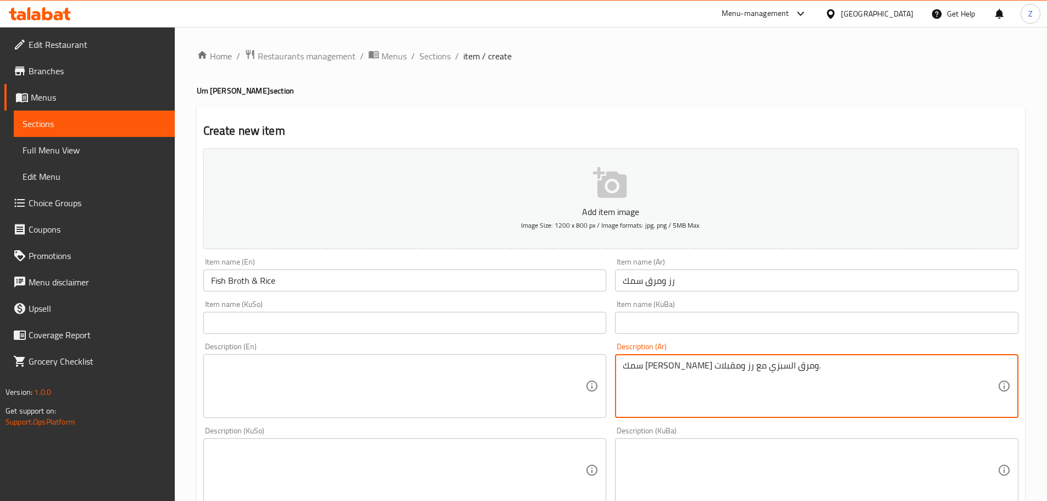
type textarea "سمك القطان ومرق السبزي مع رز ومقبلات."
click at [407, 395] on textarea at bounding box center [398, 386] width 375 height 52
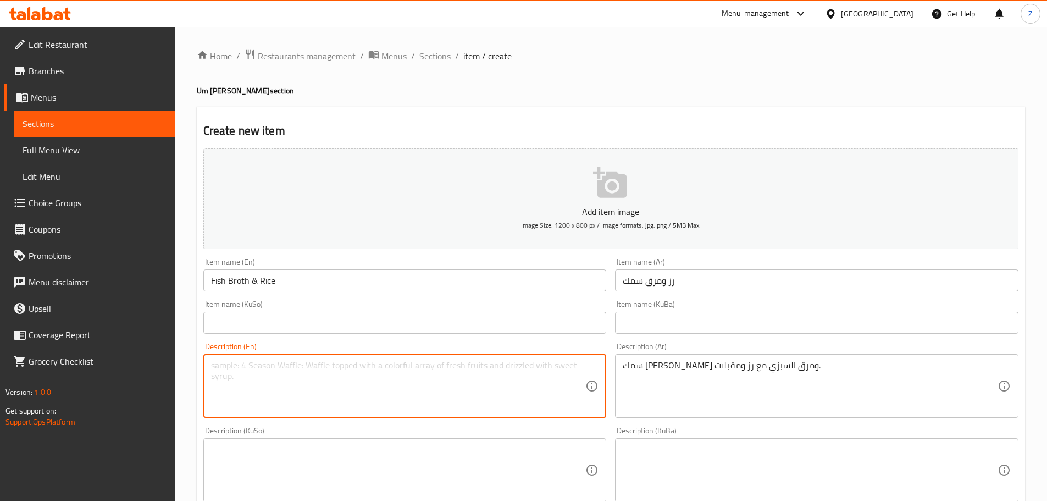
paste textarea "Catfish and sabzi broth with rice and appetizers."
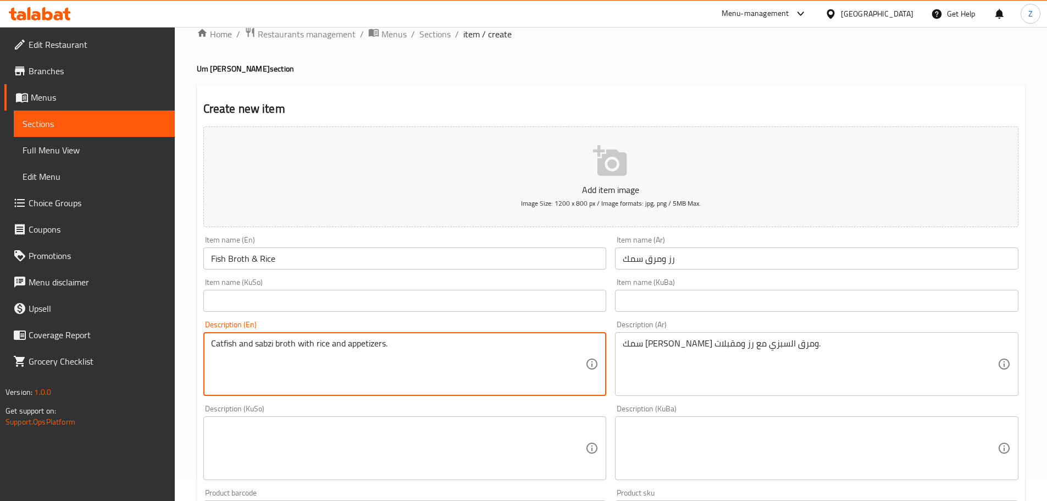
scroll to position [220, 0]
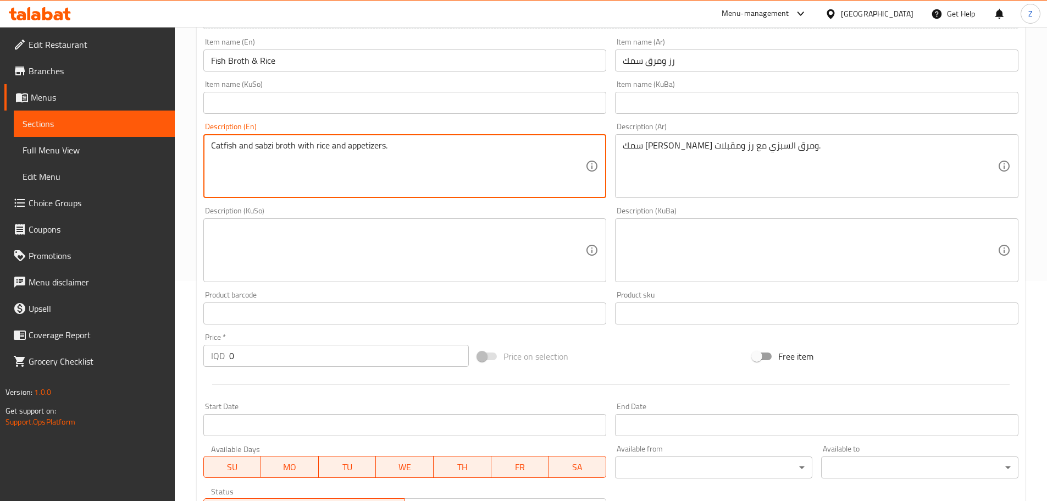
type textarea "Catfish and sabzi broth with rice and appetizers."
click at [267, 356] on input "0" at bounding box center [349, 356] width 240 height 22
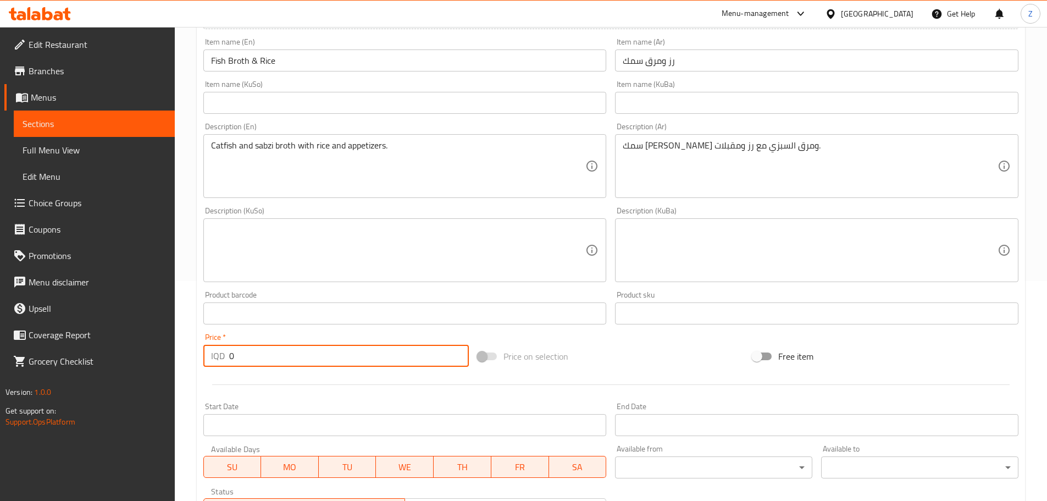
click at [267, 356] on input "0" at bounding box center [349, 356] width 240 height 22
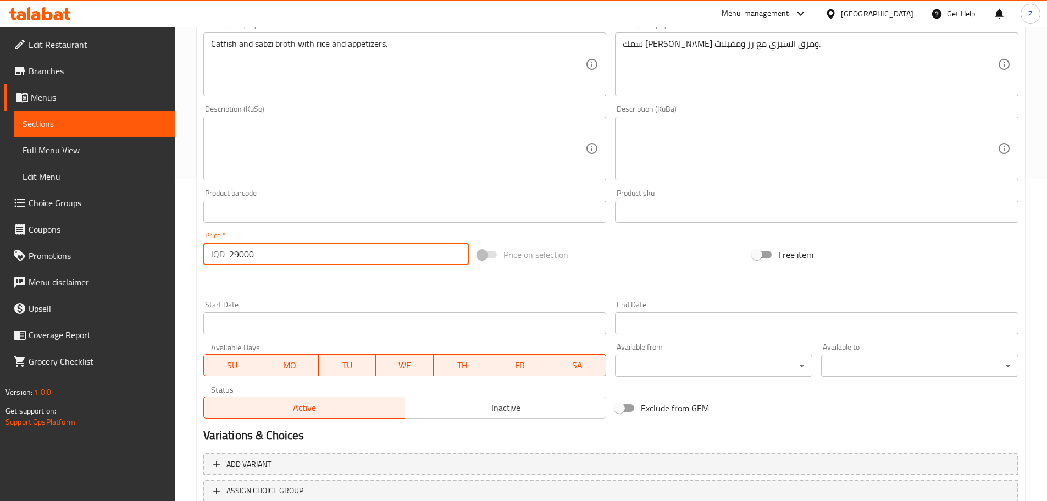
scroll to position [402, 0]
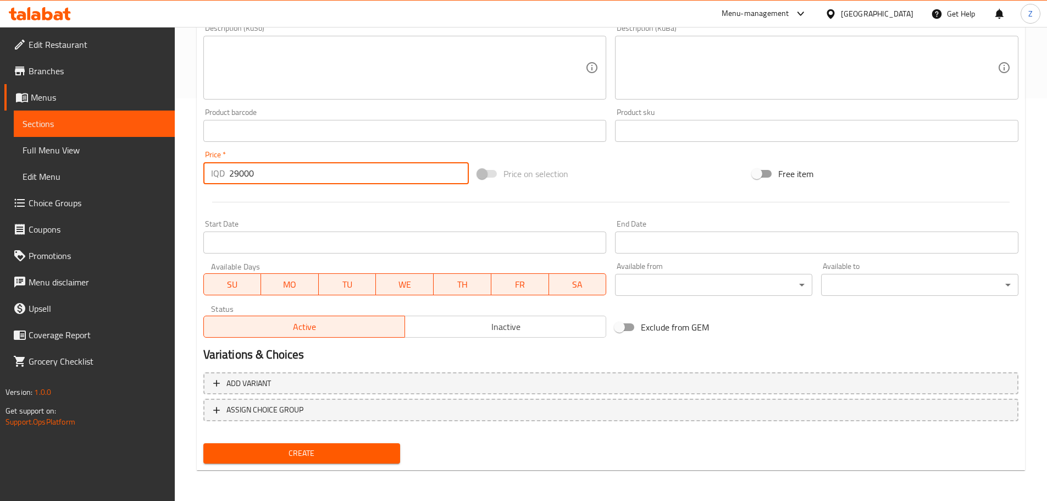
type input "29000"
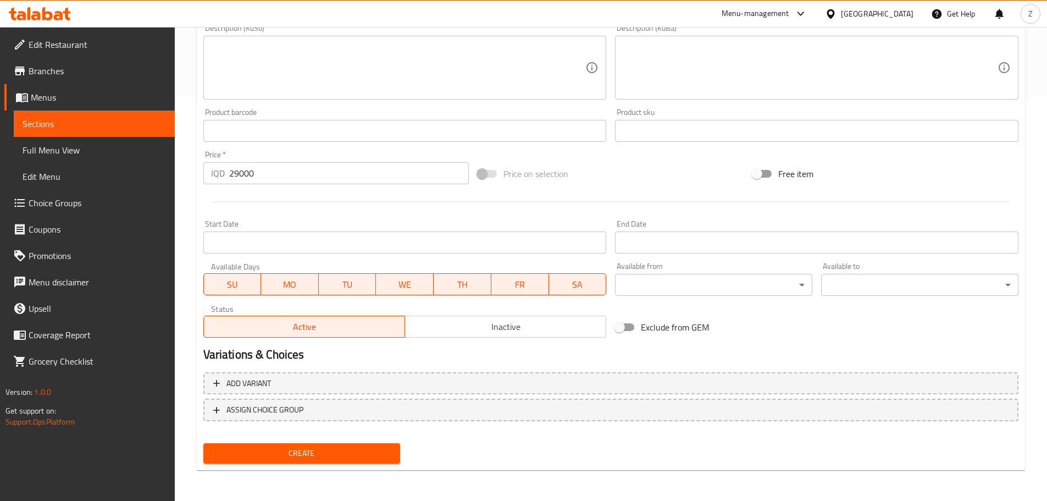
click at [315, 442] on div "Create" at bounding box center [302, 453] width 206 height 29
click at [325, 448] on span "Create" at bounding box center [302, 453] width 180 height 14
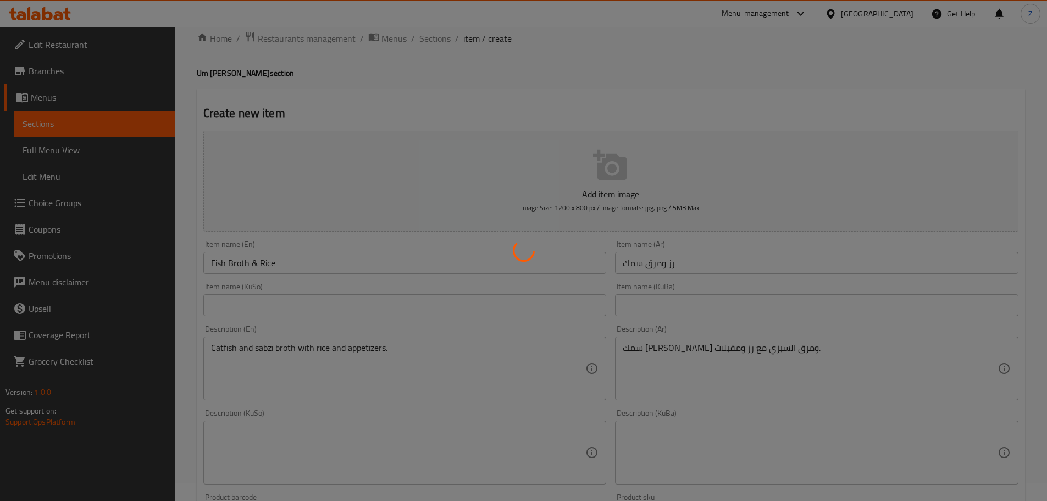
scroll to position [0, 0]
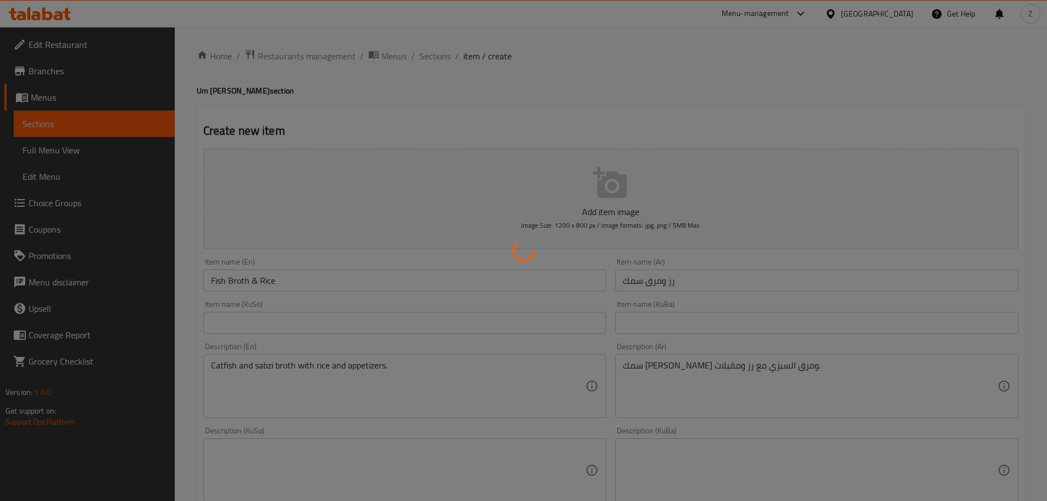
type input "0"
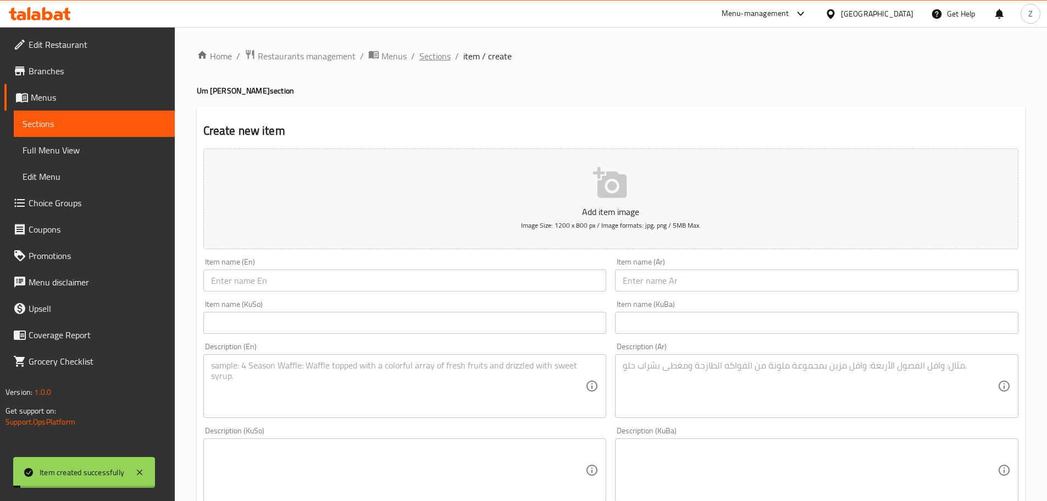
click at [434, 54] on span "Sections" at bounding box center [434, 55] width 31 height 13
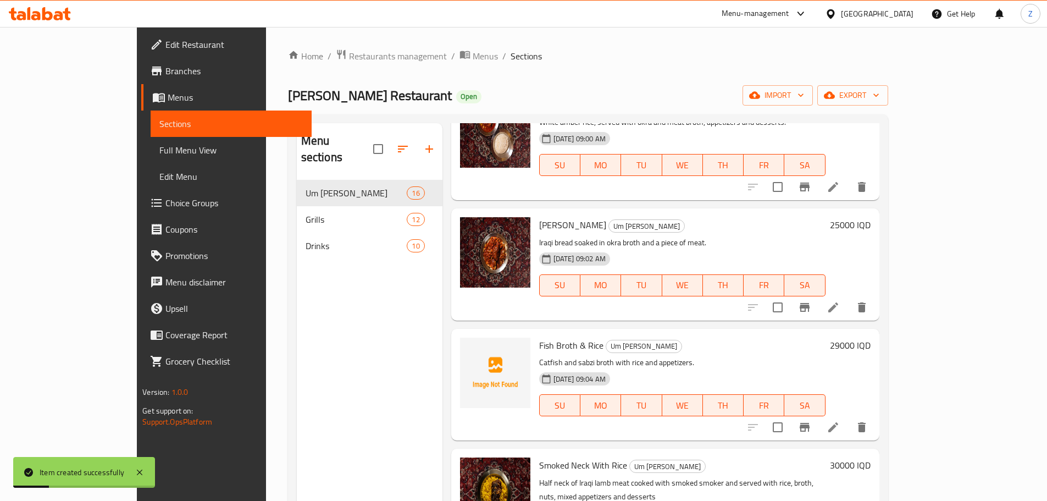
scroll to position [660, 0]
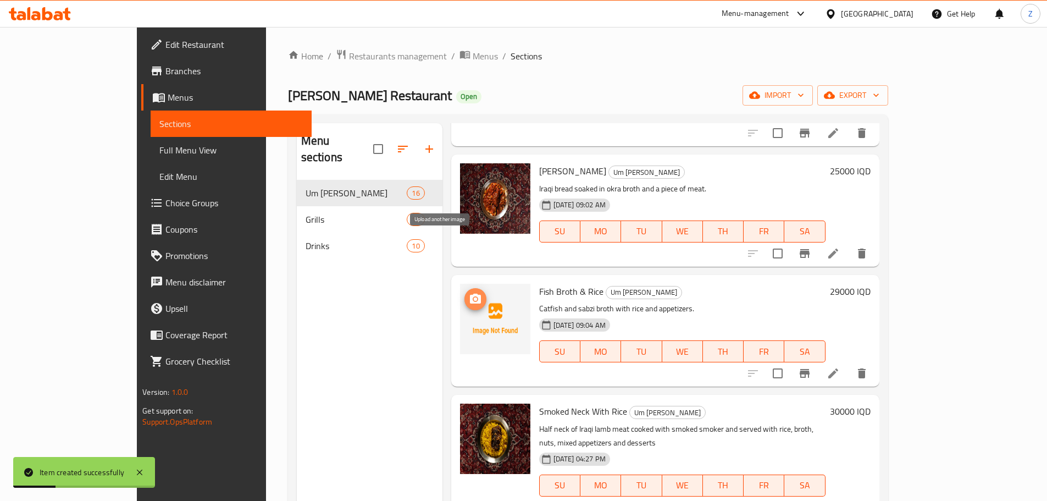
click at [469, 292] on icon "upload picture" at bounding box center [475, 298] width 13 height 13
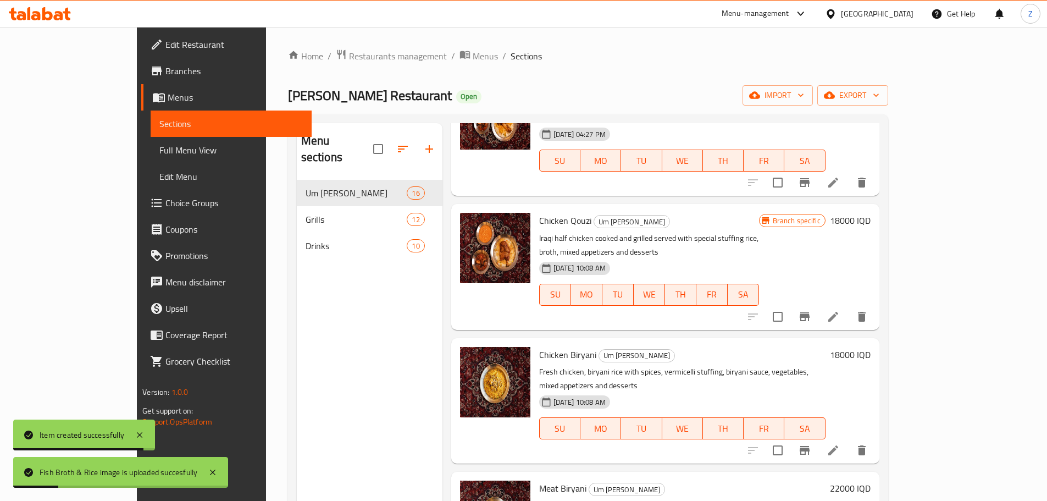
scroll to position [0, 0]
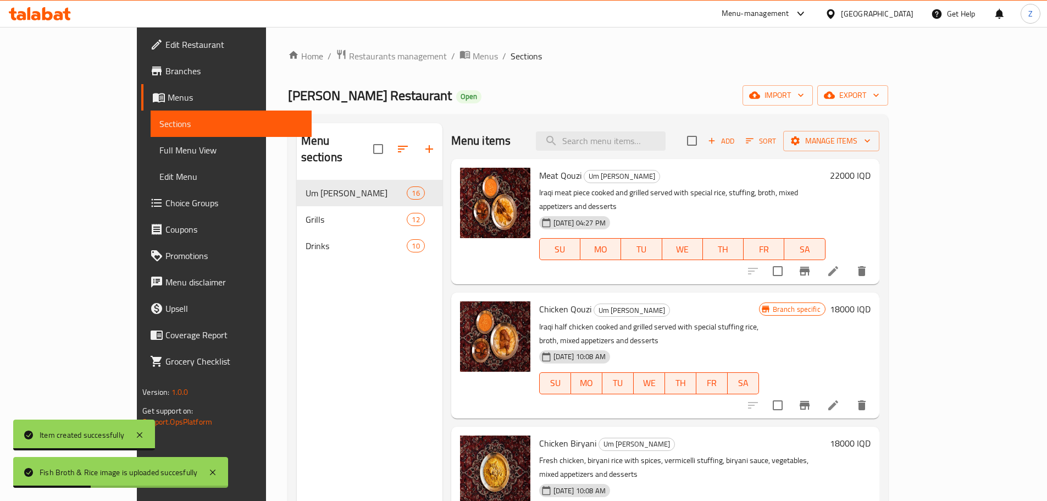
click at [739, 148] on button "Add" at bounding box center [721, 140] width 35 height 17
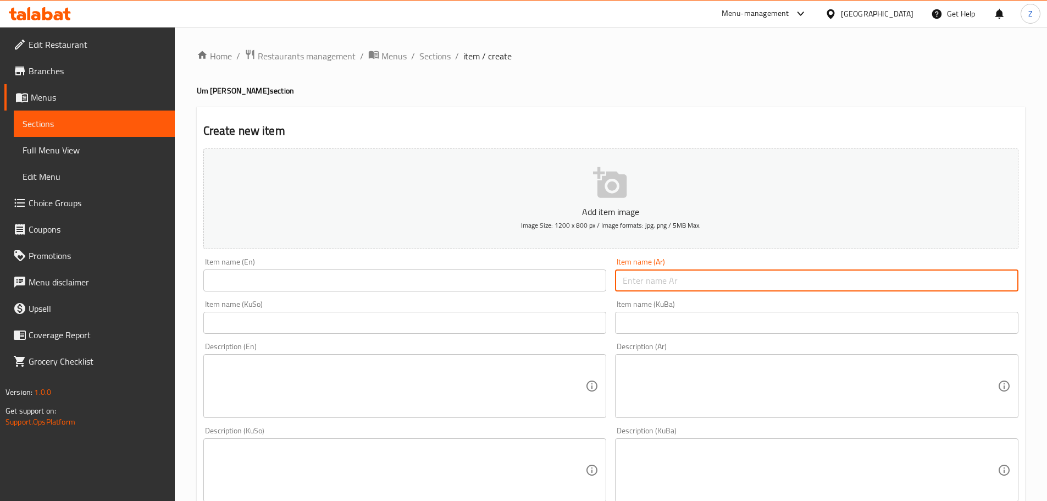
click at [662, 274] on input "text" at bounding box center [816, 280] width 403 height 22
type input "نشريب سمك"
click at [551, 280] on input "text" at bounding box center [404, 280] width 403 height 22
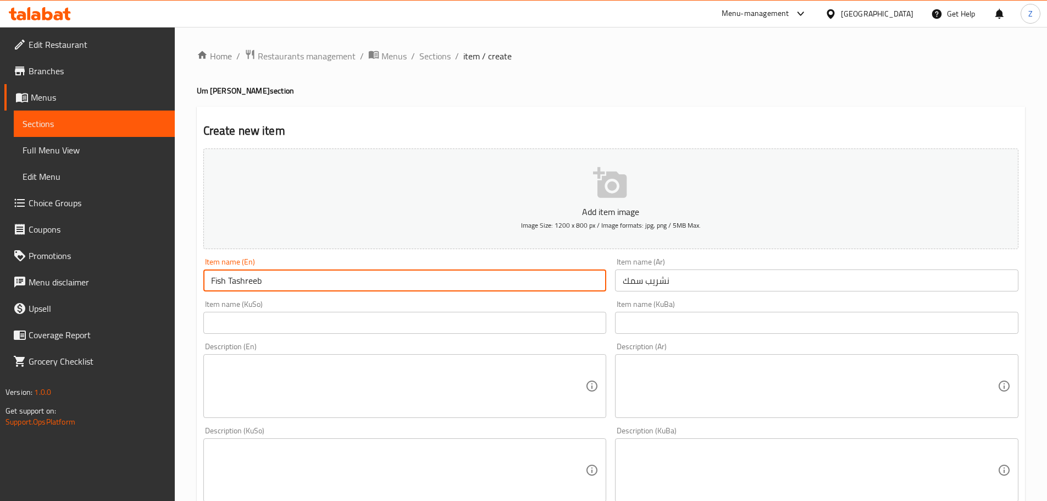
type input "Fish Tashreeb"
click at [762, 422] on div "Description (KuBa) Description (KuBa)" at bounding box center [817, 464] width 412 height 84
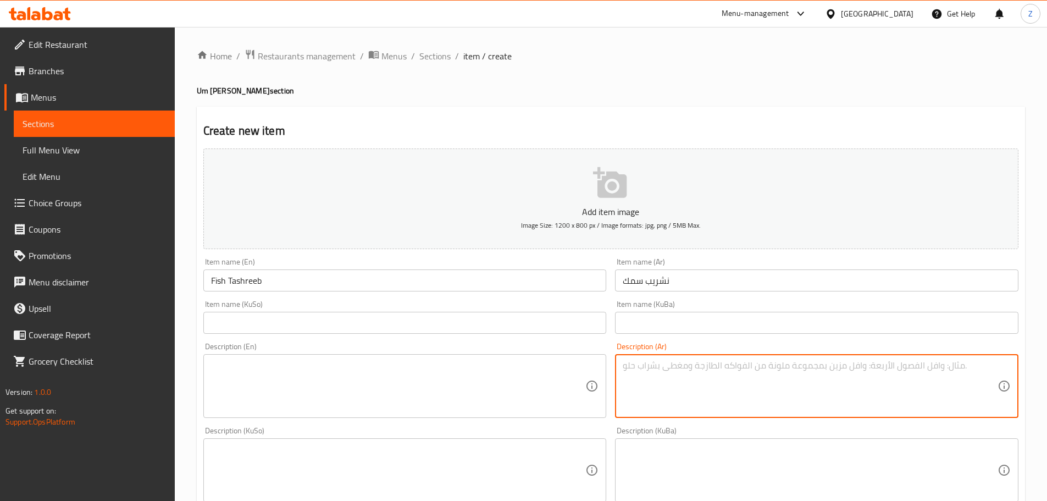
click at [756, 406] on textarea at bounding box center [810, 386] width 375 height 52
type textarea "س"
type textarea "خ"
click at [755, 406] on textarea "سمك القطان, خبز عراقي ومرق السبزي مع مقبلات متنوعة وحلويات." at bounding box center [810, 386] width 375 height 52
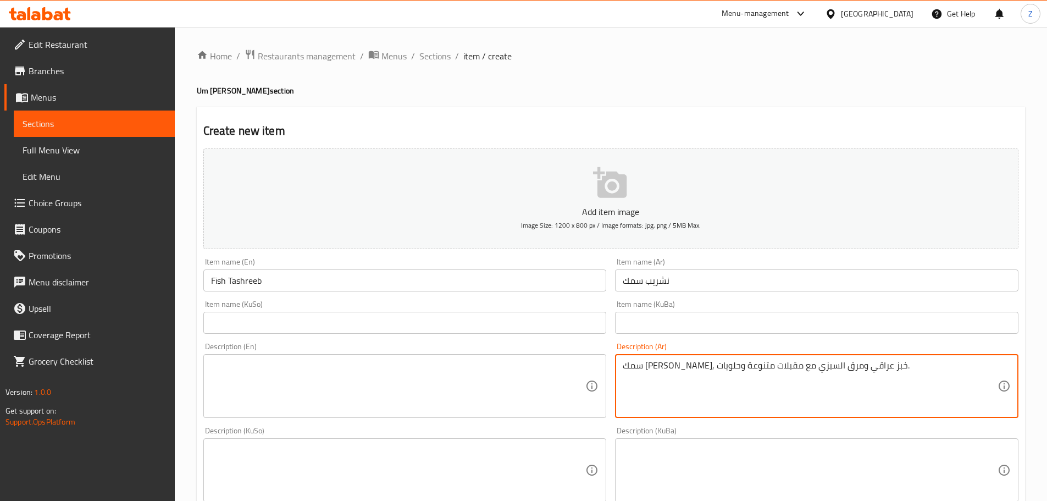
type textarea "سمك القطان, خبز عراقي ومرق السبزي مع مقبلات متنوعة وحلويات."
click at [760, 352] on div "Description (Ar) سمك القطان, خبز عراقي ومرق السبزي مع مقبلات متنوعة وحلويات. De…" at bounding box center [816, 379] width 403 height 75
click at [778, 375] on textarea "سمك القطان, خبز عراقي ومرق السبزي مع مقبلات متنوعة وحلويات." at bounding box center [810, 386] width 375 height 52
click at [402, 392] on textarea at bounding box center [398, 386] width 375 height 52
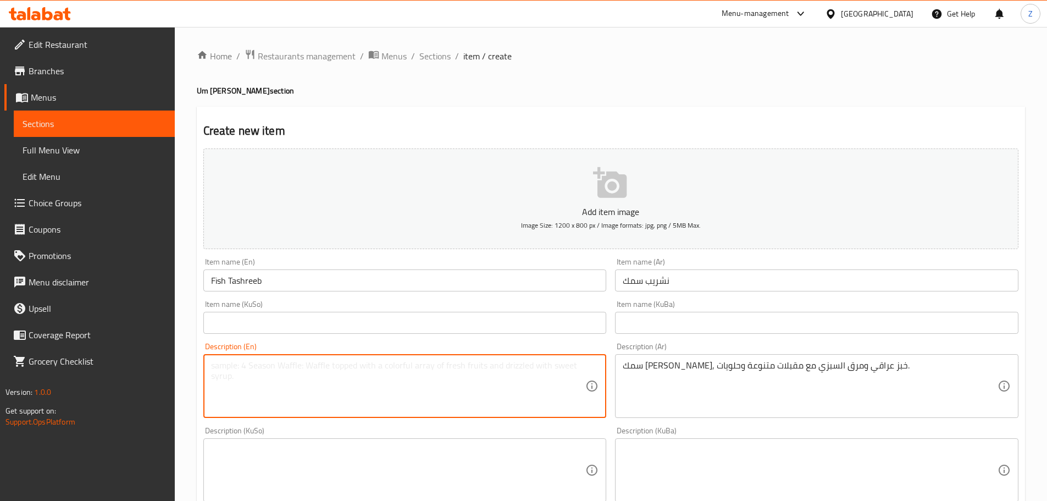
paste textarea "Catfish, Iraqi bread, and sabzi soup with various appetizers and desserts."
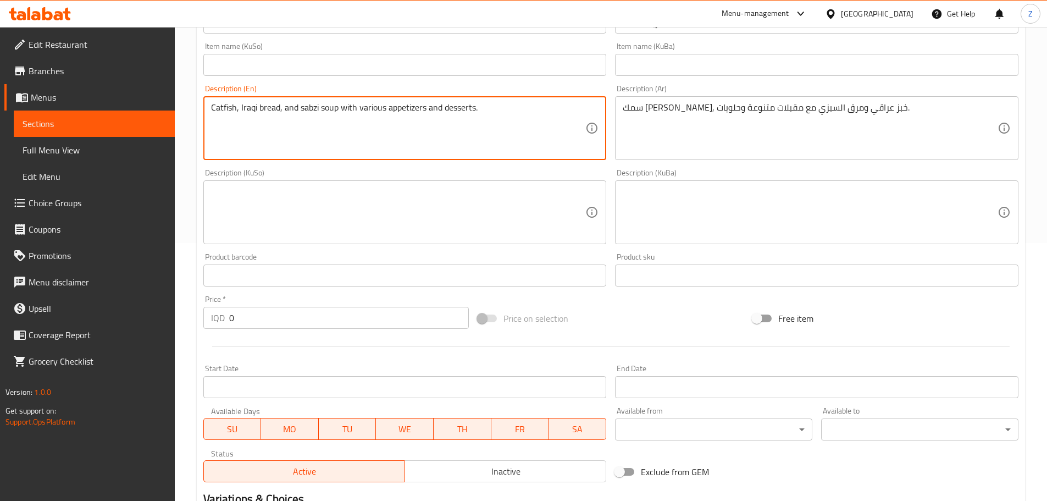
scroll to position [330, 0]
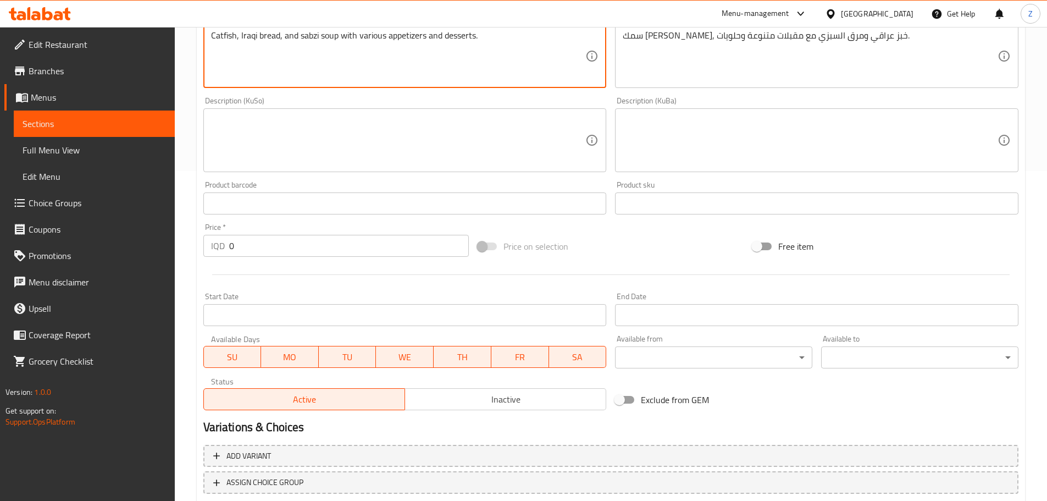
type textarea "Catfish, Iraqi bread, and sabzi soup with various appetizers and desserts."
click at [246, 250] on input "0" at bounding box center [349, 246] width 240 height 22
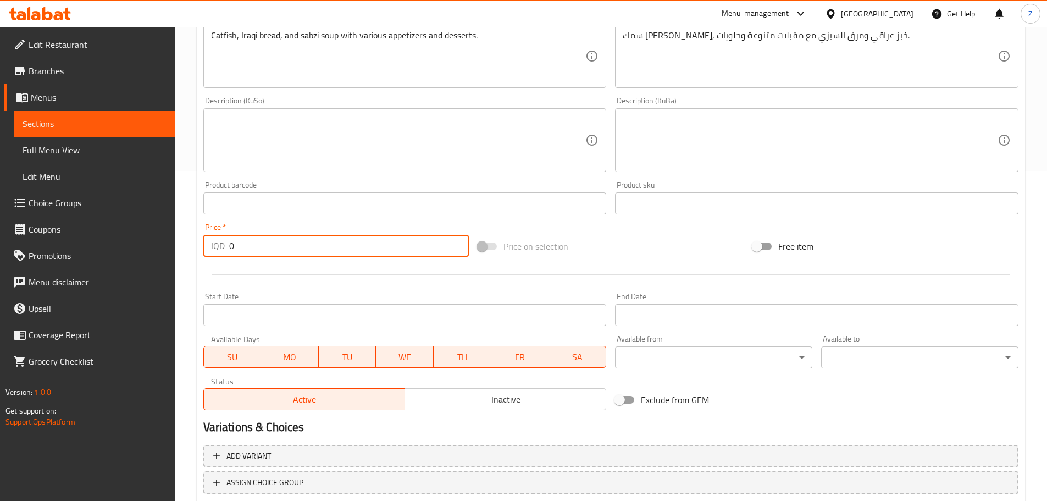
click at [246, 250] on input "0" at bounding box center [349, 246] width 240 height 22
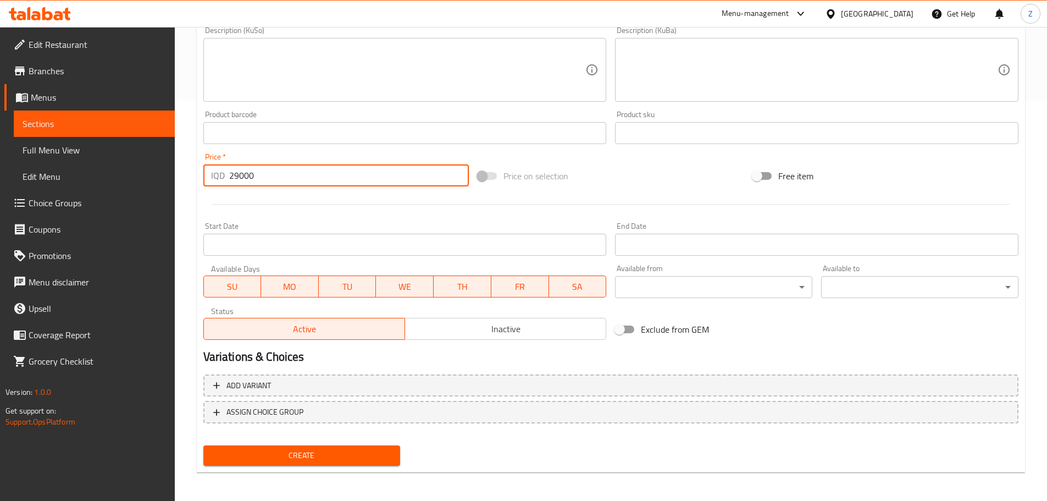
scroll to position [402, 0]
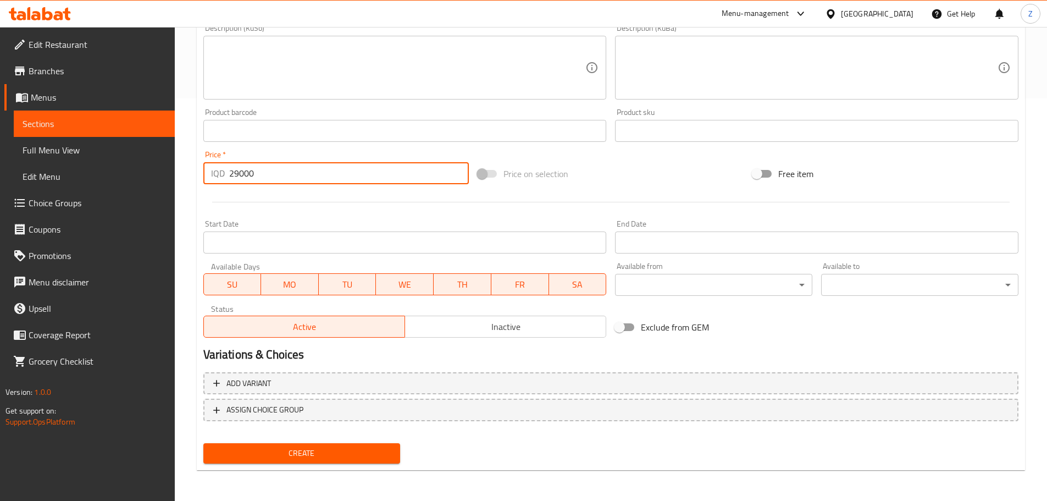
type input "29000"
click at [339, 464] on div "Create" at bounding box center [302, 453] width 206 height 29
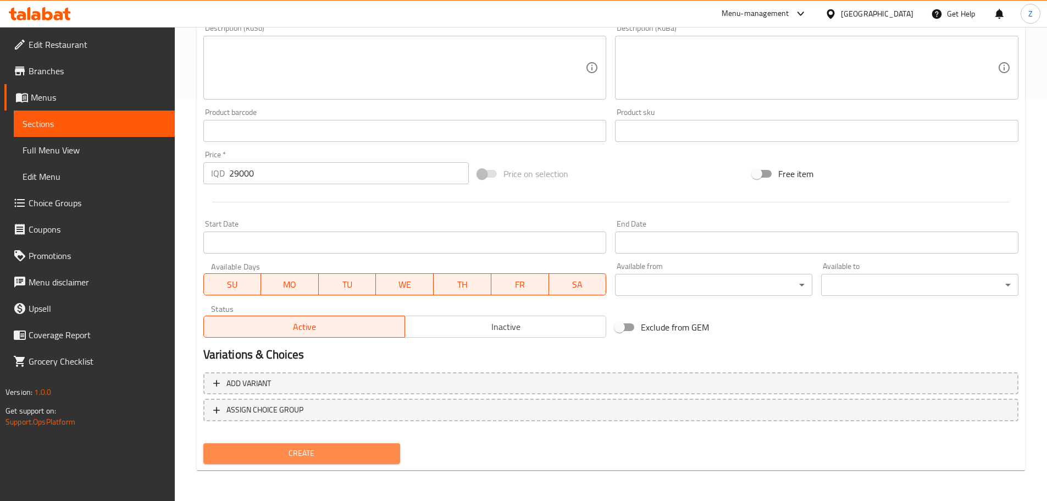
click at [339, 463] on button "Create" at bounding box center [301, 453] width 197 height 20
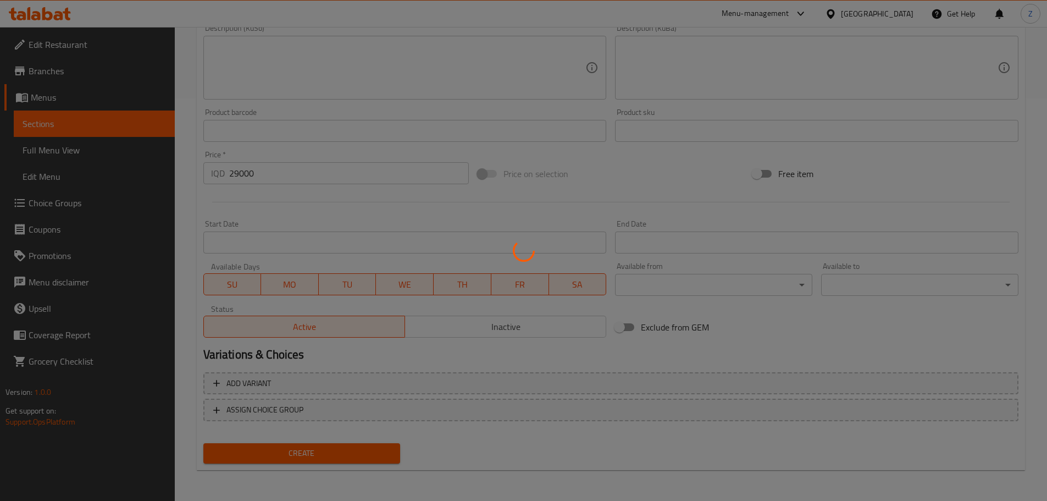
type input "0"
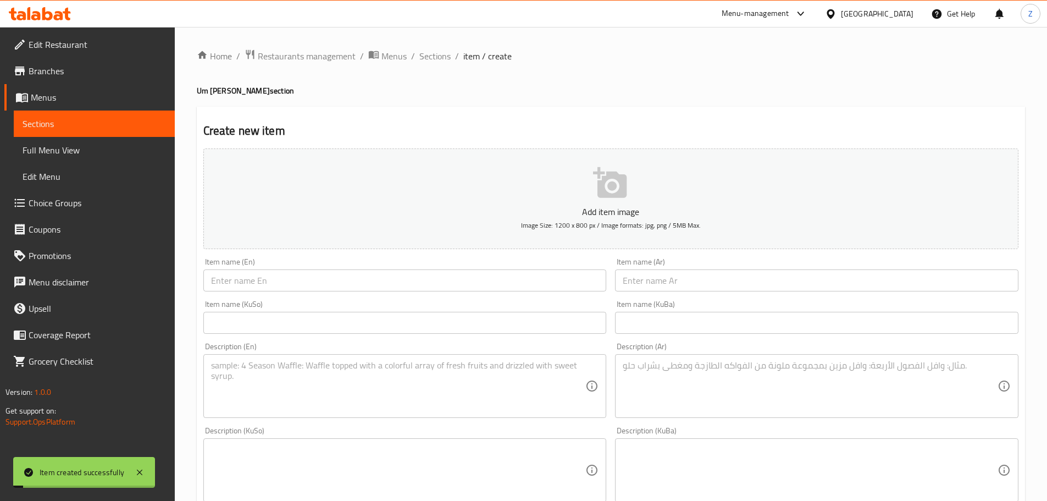
drag, startPoint x: 445, startPoint y: 57, endPoint x: 500, endPoint y: 109, distance: 75.8
click at [445, 56] on span "Sections" at bounding box center [434, 55] width 31 height 13
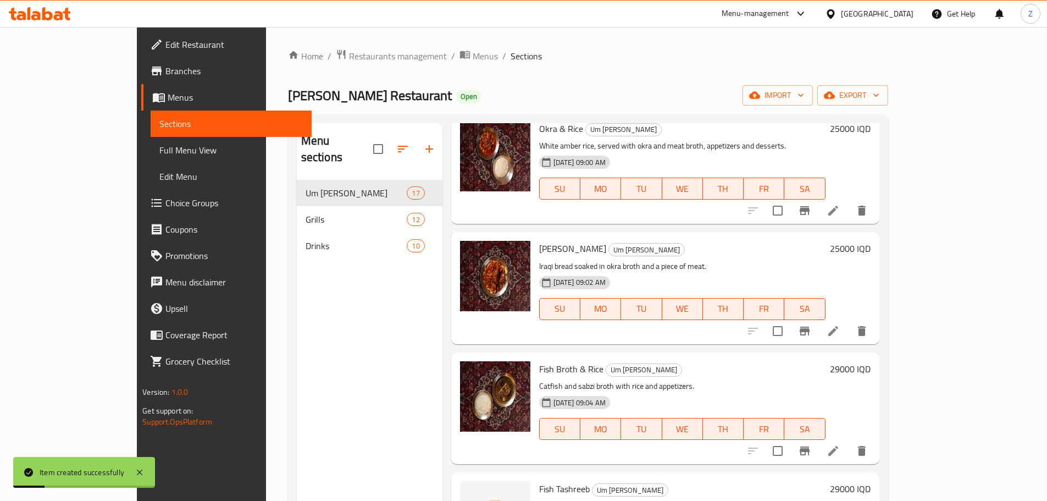
scroll to position [714, 0]
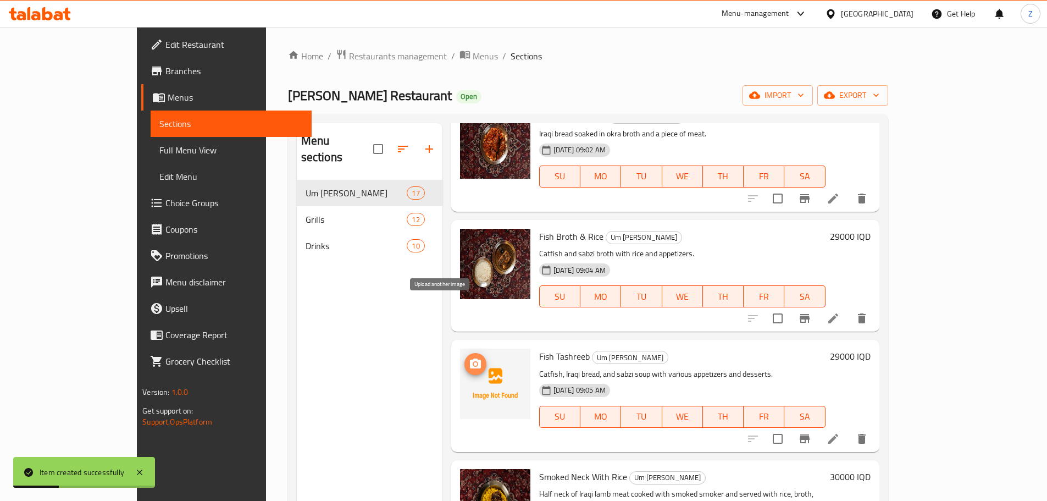
click at [470, 358] on icon "upload picture" at bounding box center [475, 363] width 11 height 10
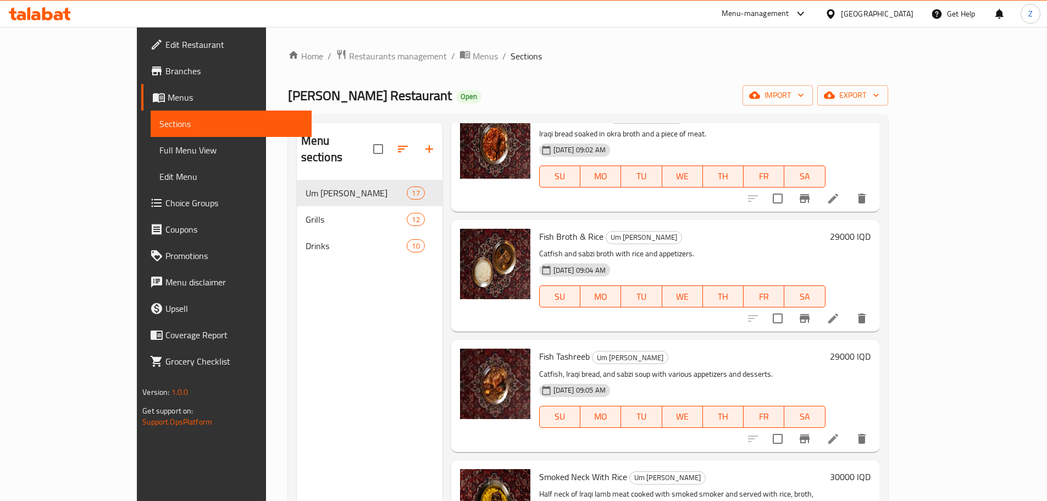
scroll to position [385, 0]
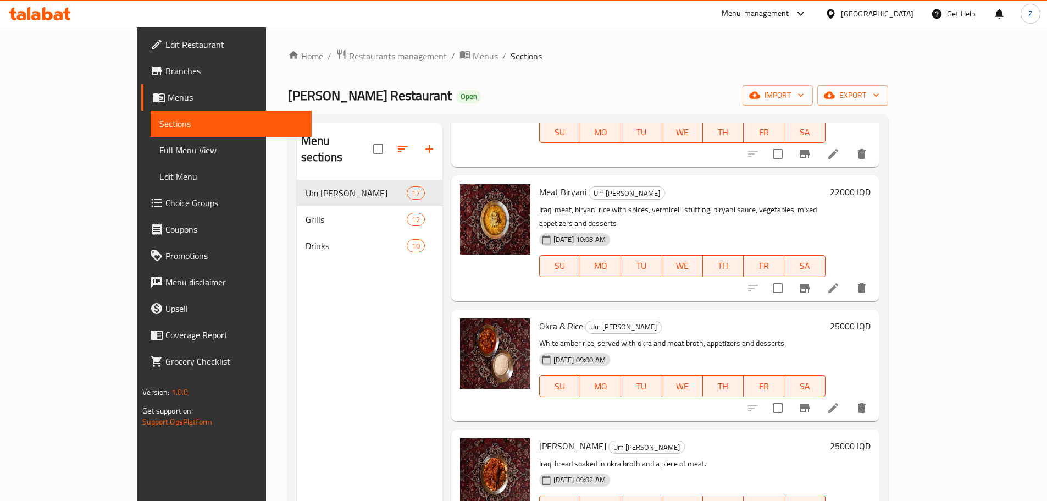
click at [349, 59] on span "Restaurants management" at bounding box center [398, 55] width 98 height 13
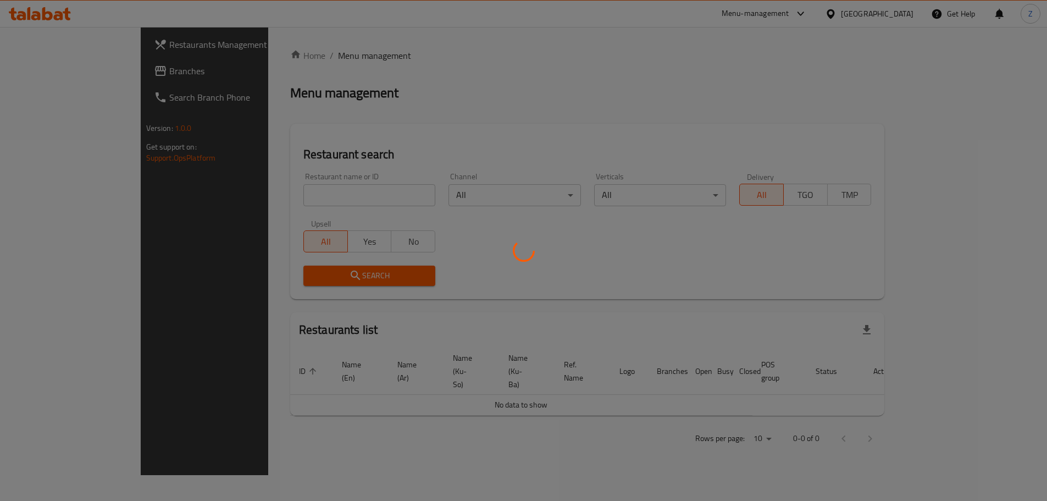
click at [339, 193] on div at bounding box center [523, 250] width 1047 height 501
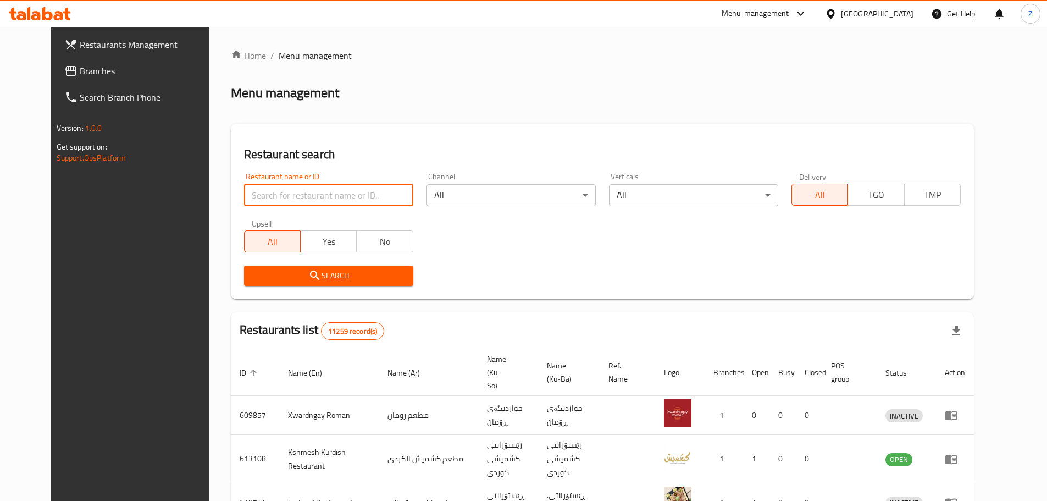
click at [347, 198] on input "search" at bounding box center [328, 195] width 169 height 22
paste input "655241"
type input "655241"
drag, startPoint x: 344, startPoint y: 257, endPoint x: 348, endPoint y: 267, distance: 10.6
click at [348, 266] on div "Restaurant name or ID 655241 Restaurant name or ID Channel All ​ Verticals All …" at bounding box center [602, 229] width 730 height 126
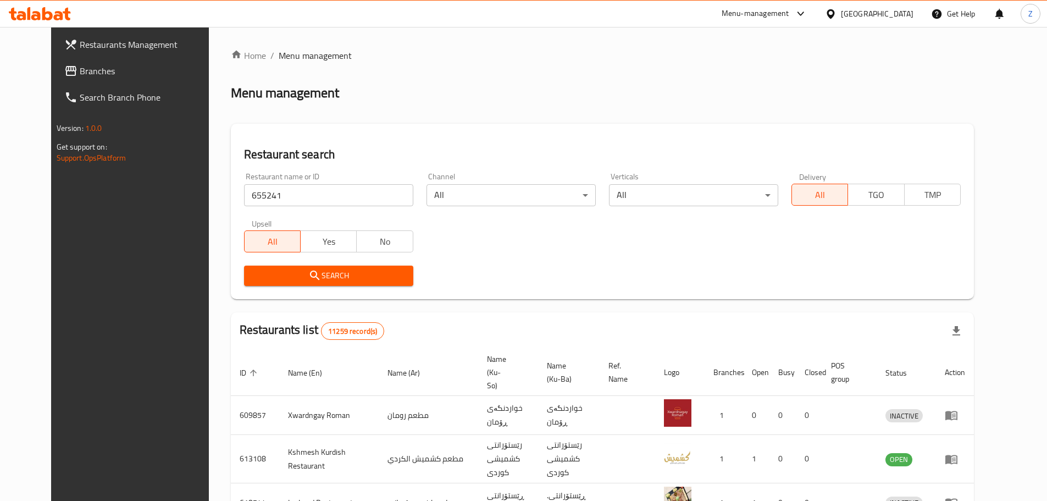
click at [348, 267] on button "Search" at bounding box center [328, 275] width 169 height 20
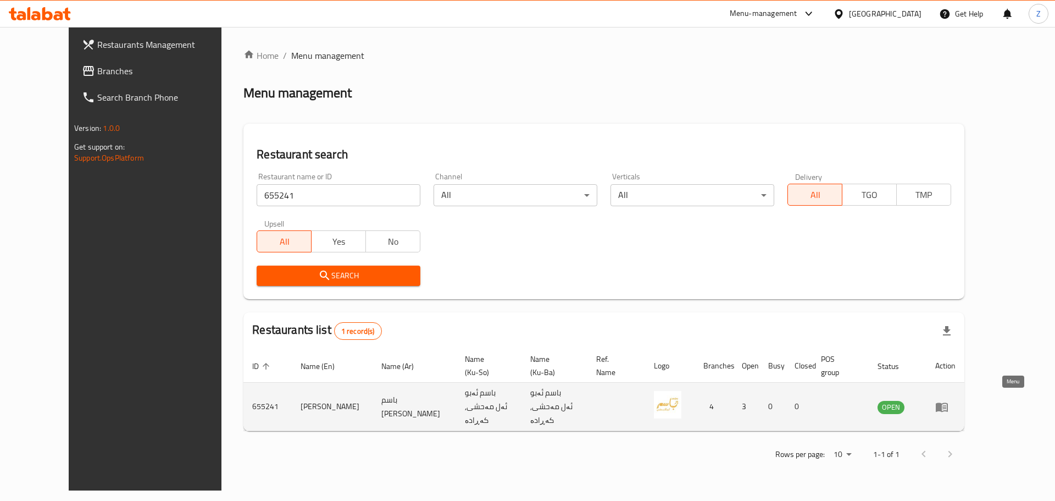
click at [956, 400] on link "enhanced table" at bounding box center [945, 406] width 20 height 13
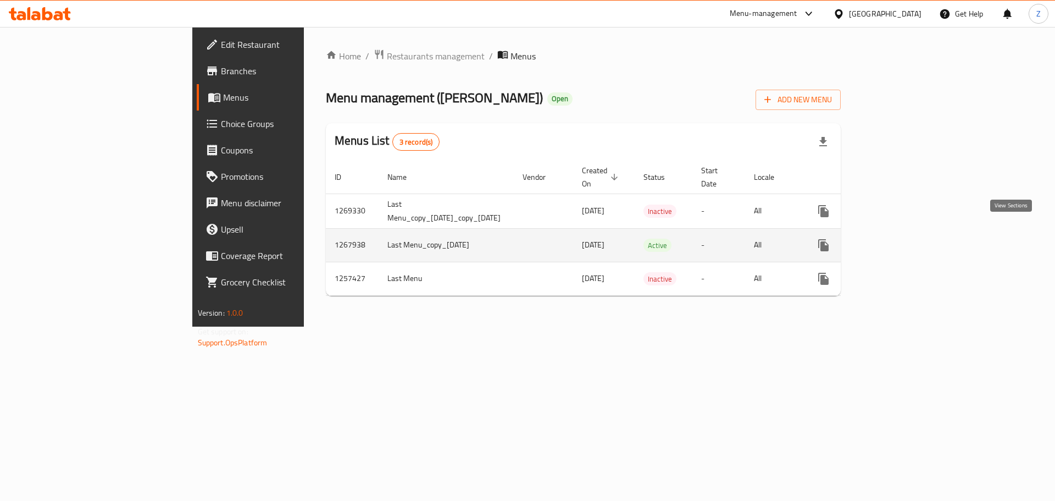
click at [910, 239] on icon "enhanced table" at bounding box center [902, 245] width 13 height 13
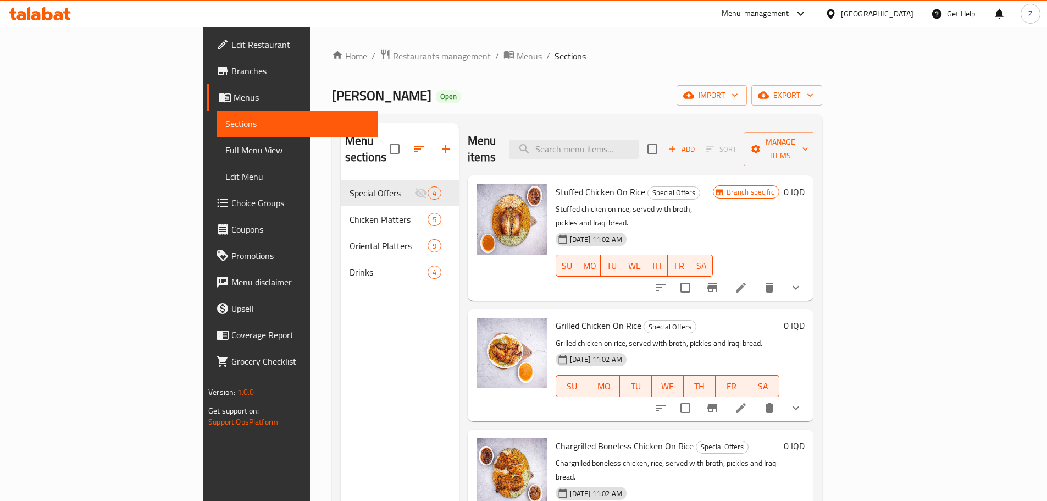
click at [350, 265] on span "Drinks" at bounding box center [389, 271] width 78 height 13
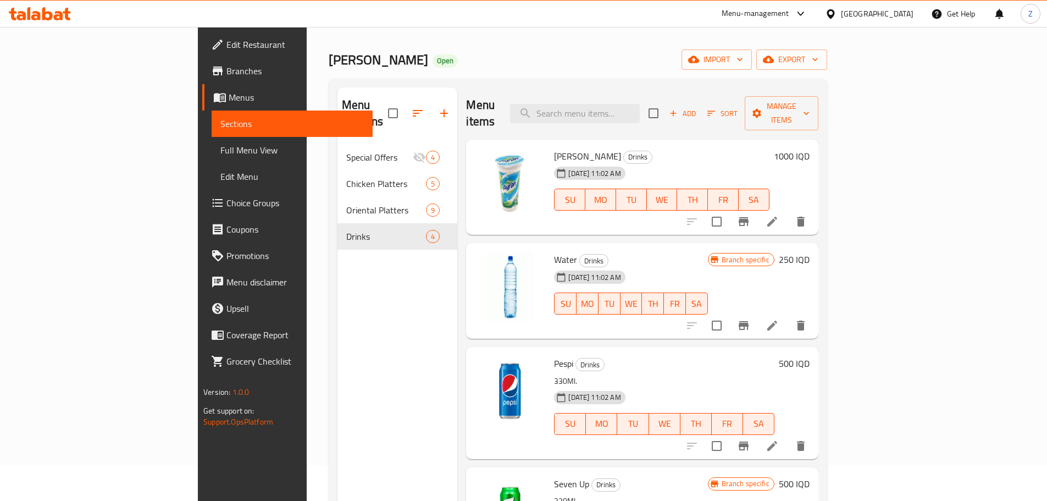
scroll to position [55, 0]
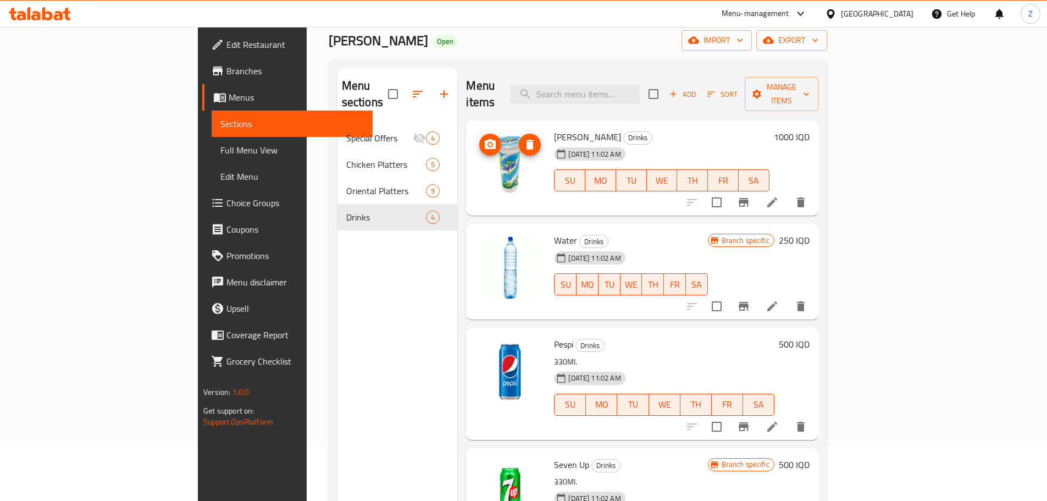
drag, startPoint x: 431, startPoint y: 135, endPoint x: 441, endPoint y: 123, distance: 15.3
click at [485, 139] on icon "upload picture" at bounding box center [490, 144] width 11 height 10
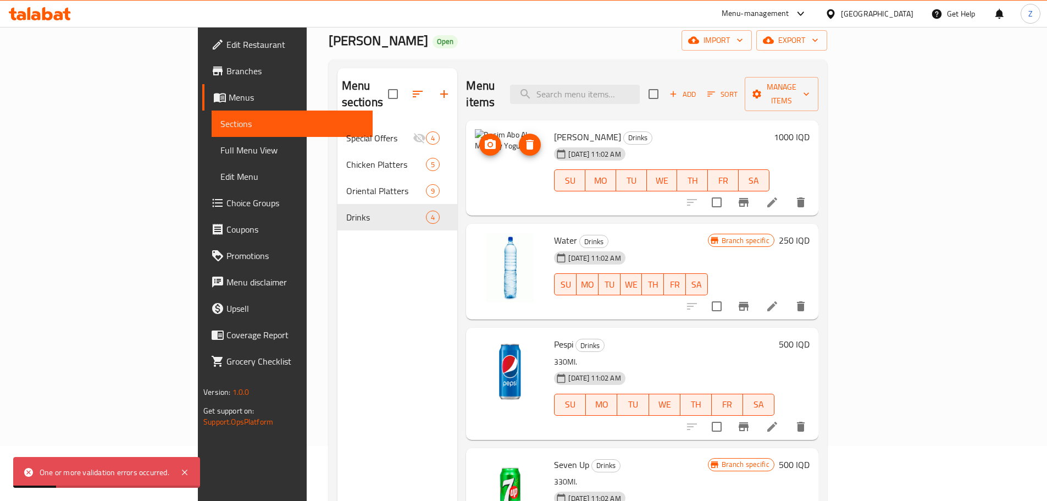
click at [519, 137] on button "delete image" at bounding box center [530, 145] width 22 height 22
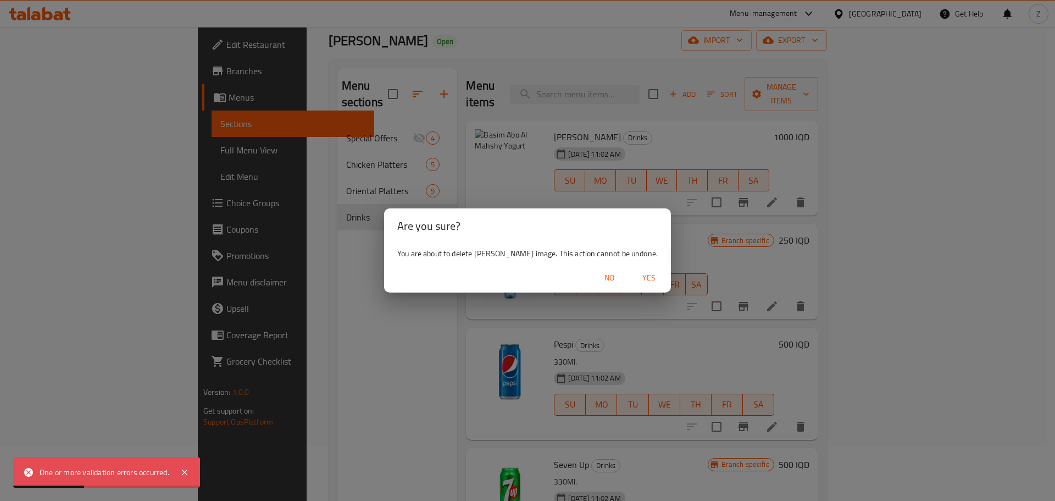
click at [659, 275] on span "Yes" at bounding box center [649, 278] width 26 height 14
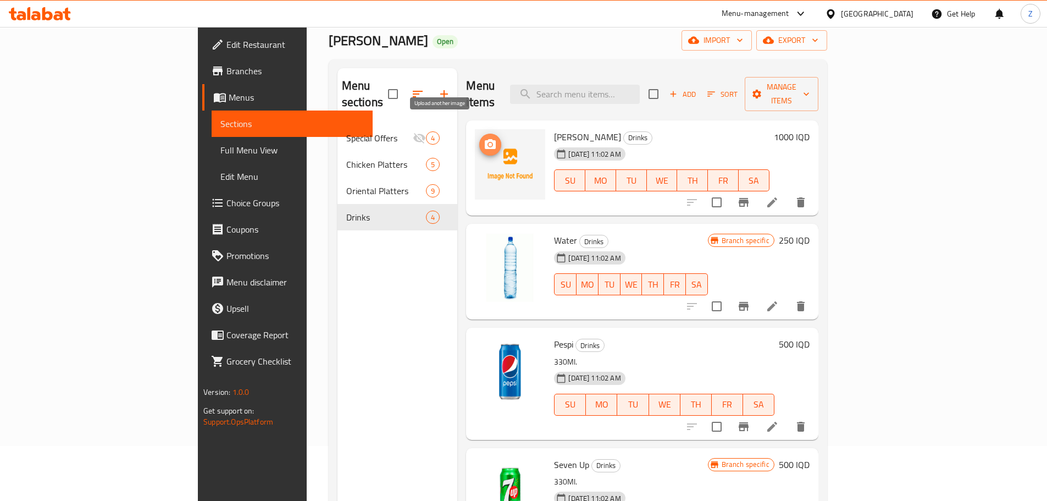
click at [479, 138] on span "upload picture" at bounding box center [490, 144] width 22 height 13
click at [475, 130] on img at bounding box center [510, 164] width 70 height 70
click at [519, 135] on button "delete image" at bounding box center [530, 145] width 22 height 22
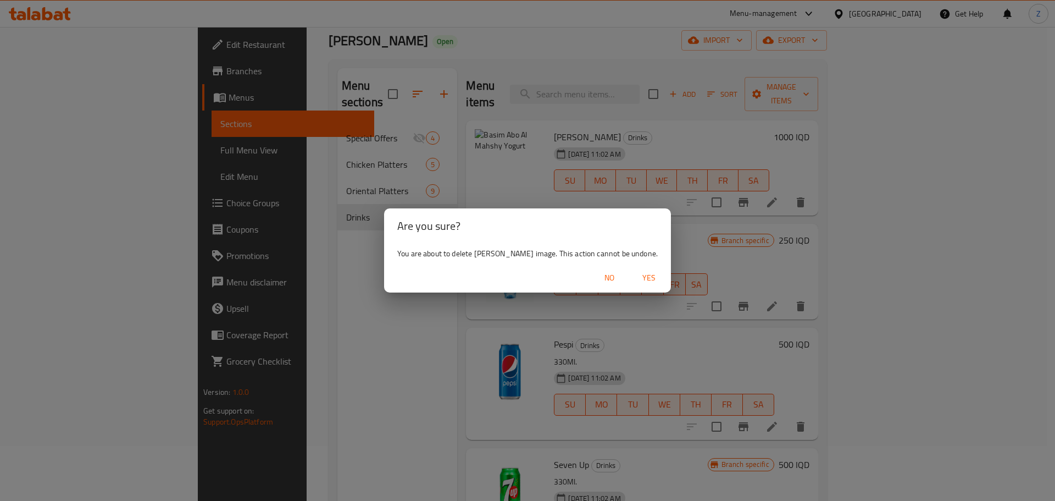
click at [662, 271] on span "Yes" at bounding box center [649, 278] width 26 height 14
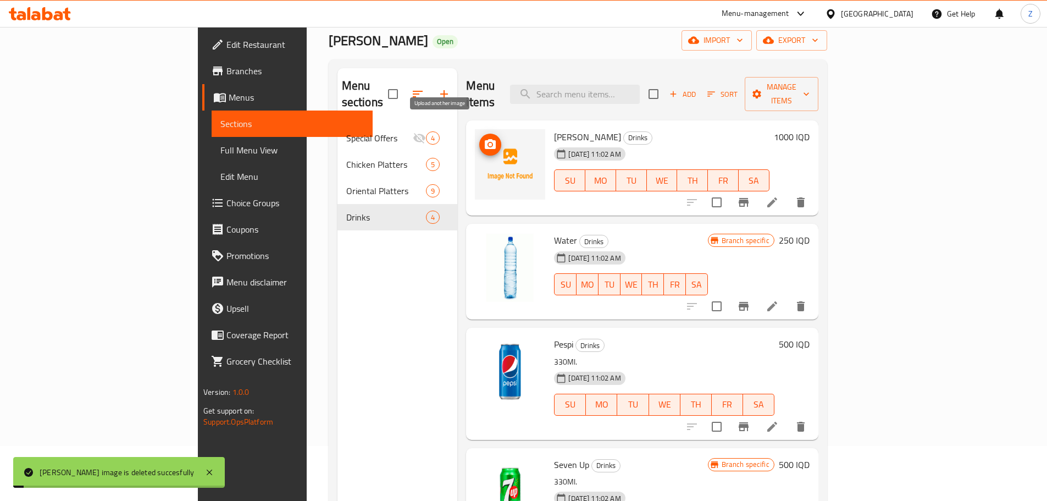
click at [479, 138] on span "upload picture" at bounding box center [490, 144] width 22 height 13
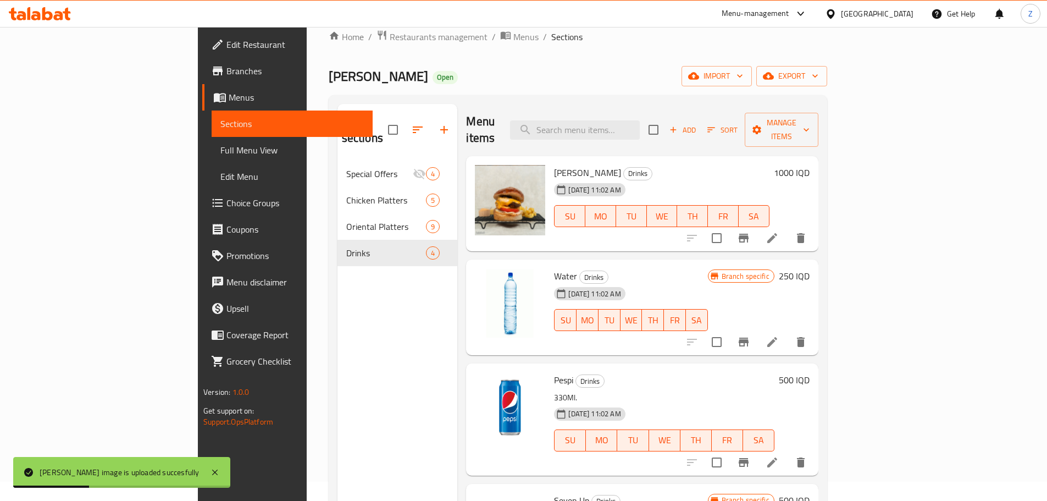
scroll to position [0, 0]
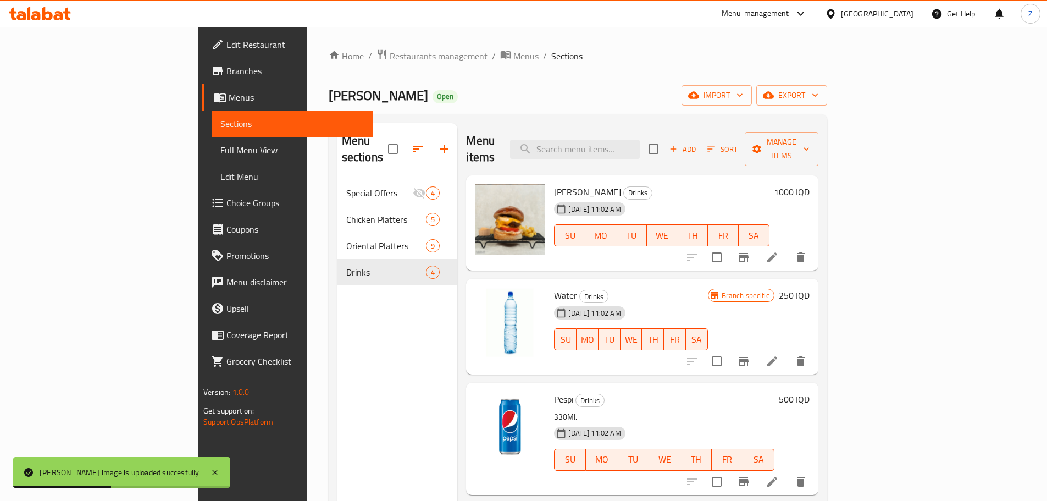
click at [390, 58] on span "Restaurants management" at bounding box center [439, 55] width 98 height 13
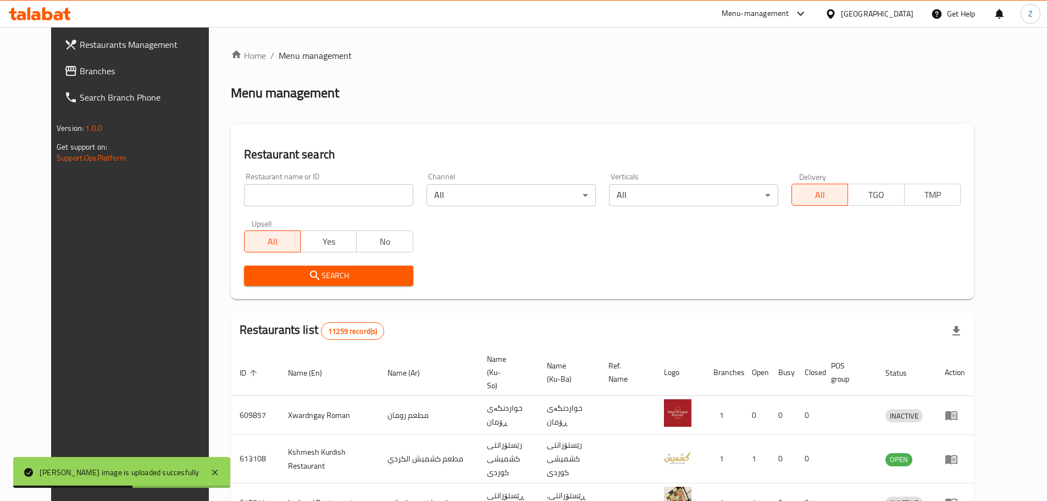
click at [308, 195] on input "search" at bounding box center [328, 195] width 169 height 22
paste input "648351"
type input "648351"
click at [362, 284] on button "Search" at bounding box center [328, 275] width 169 height 20
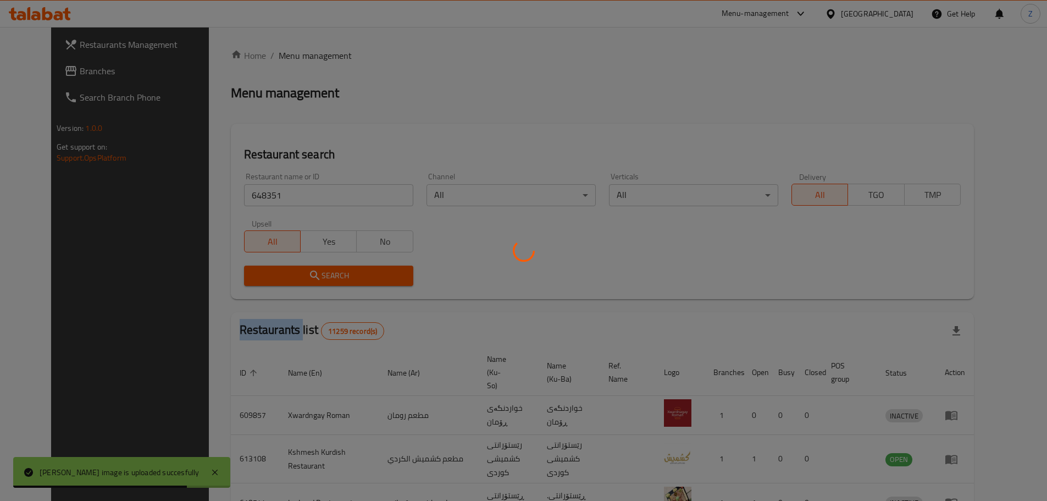
click at [362, 284] on div at bounding box center [523, 250] width 1047 height 501
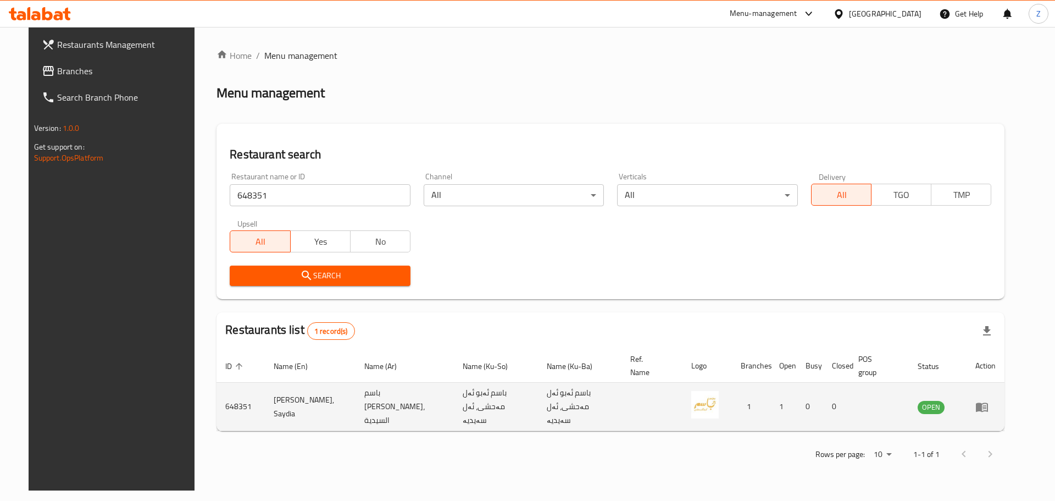
click at [1005, 411] on td "enhanced table" at bounding box center [986, 407] width 38 height 48
click at [989, 408] on icon "enhanced table" at bounding box center [982, 406] width 13 height 13
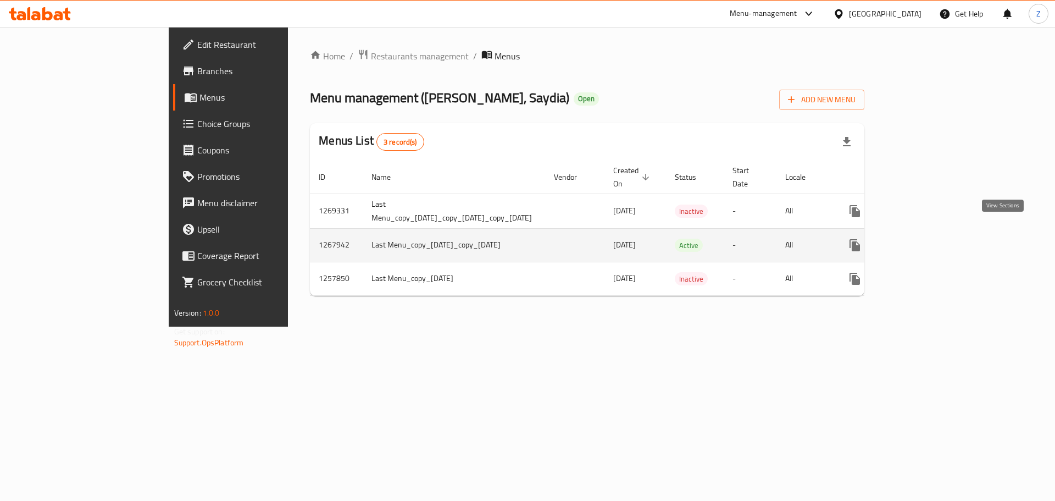
click at [939, 240] on icon "enhanced table" at bounding box center [934, 245] width 10 height 10
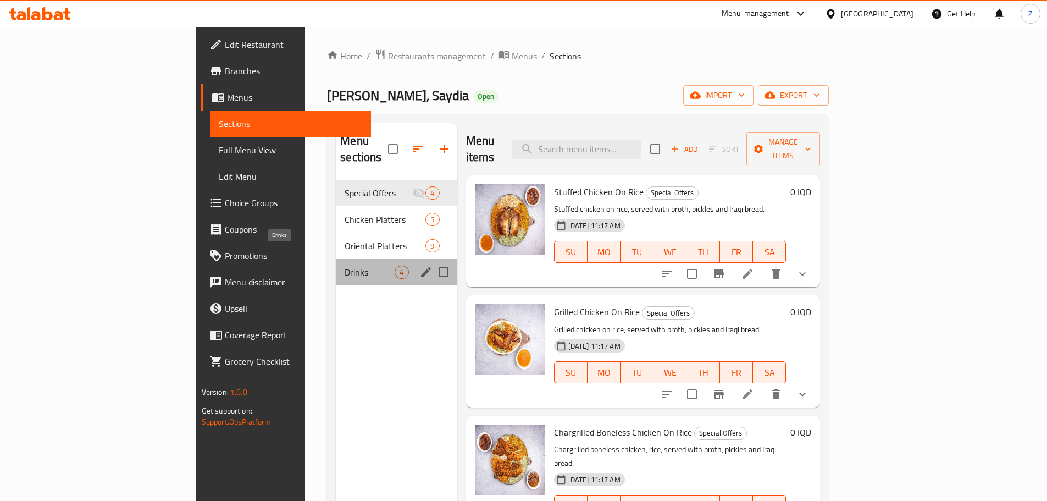
click at [345, 265] on span "Drinks" at bounding box center [370, 271] width 50 height 13
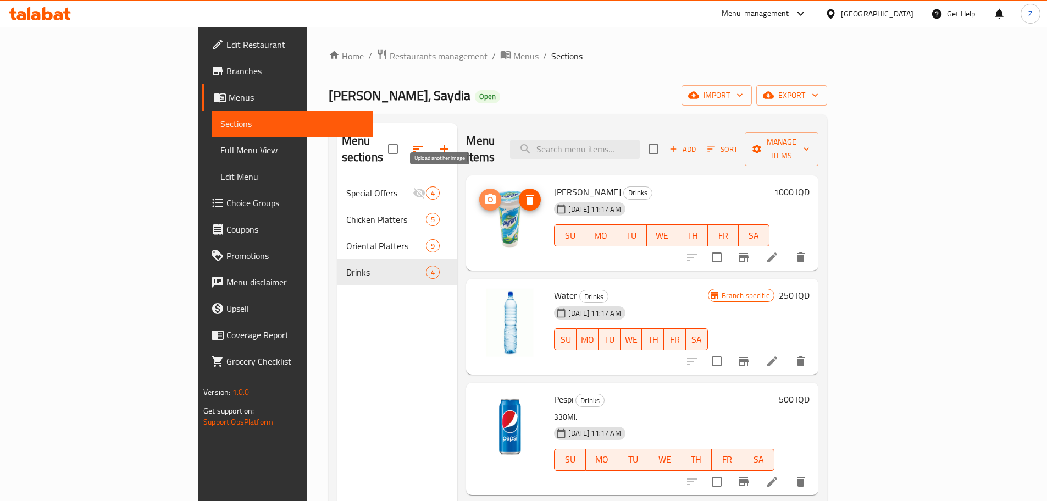
click at [479, 193] on span "upload picture" at bounding box center [490, 199] width 22 height 13
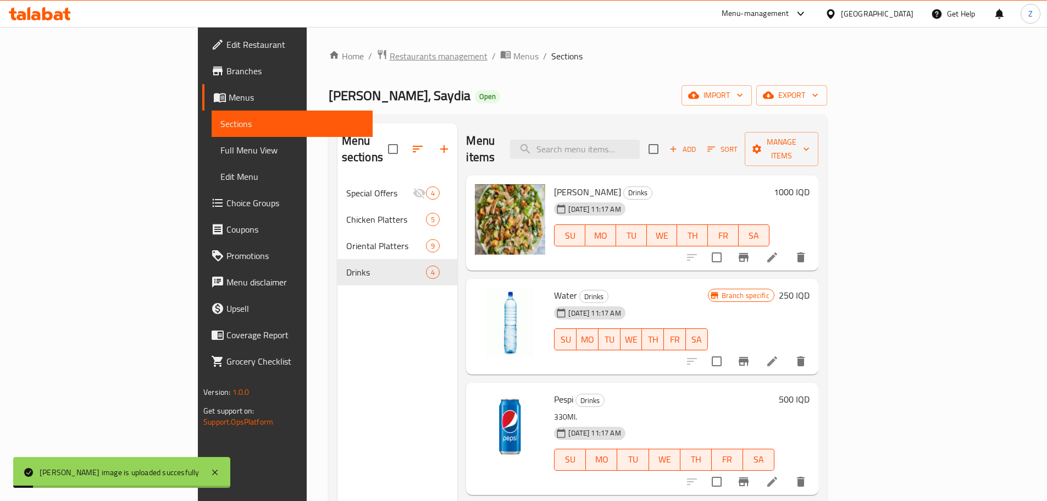
click at [390, 63] on span "Restaurants management" at bounding box center [439, 55] width 98 height 13
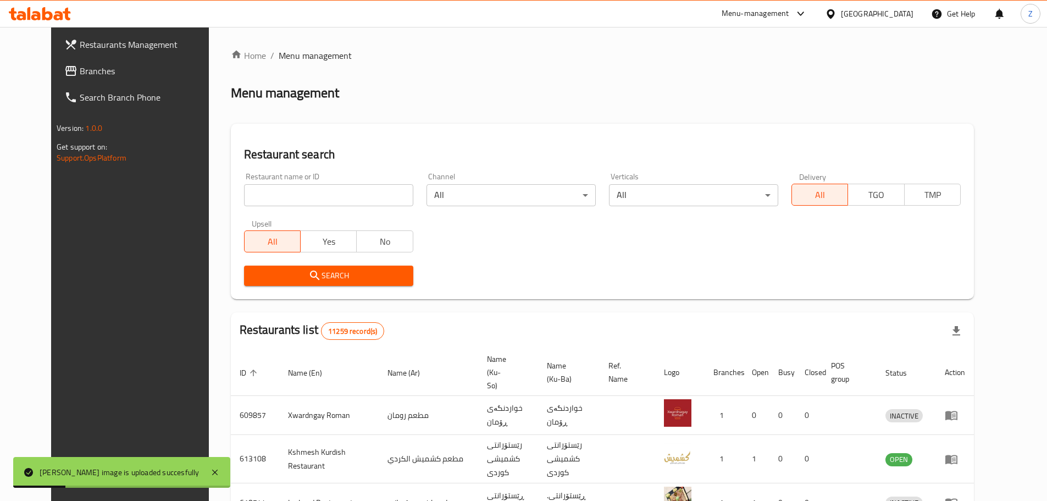
click at [346, 186] on input "search" at bounding box center [328, 195] width 169 height 22
paste input "648350"
type input "648350"
click at [363, 287] on div "Restaurant search Restaurant name or ID 648350 Restaurant name or ID Channel Al…" at bounding box center [602, 211] width 743 height 175
drag, startPoint x: 359, startPoint y: 298, endPoint x: 368, endPoint y: 267, distance: 33.1
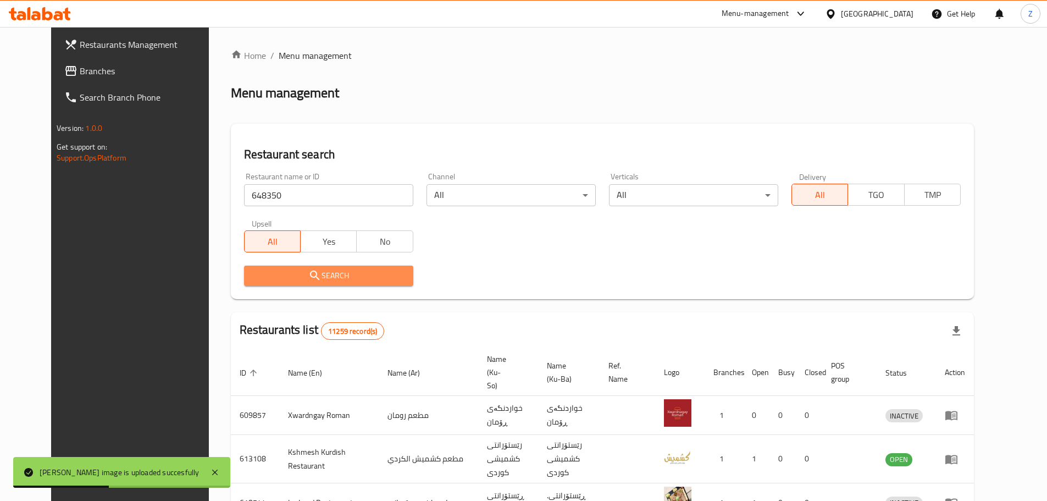
click at [368, 267] on button "Search" at bounding box center [328, 275] width 169 height 20
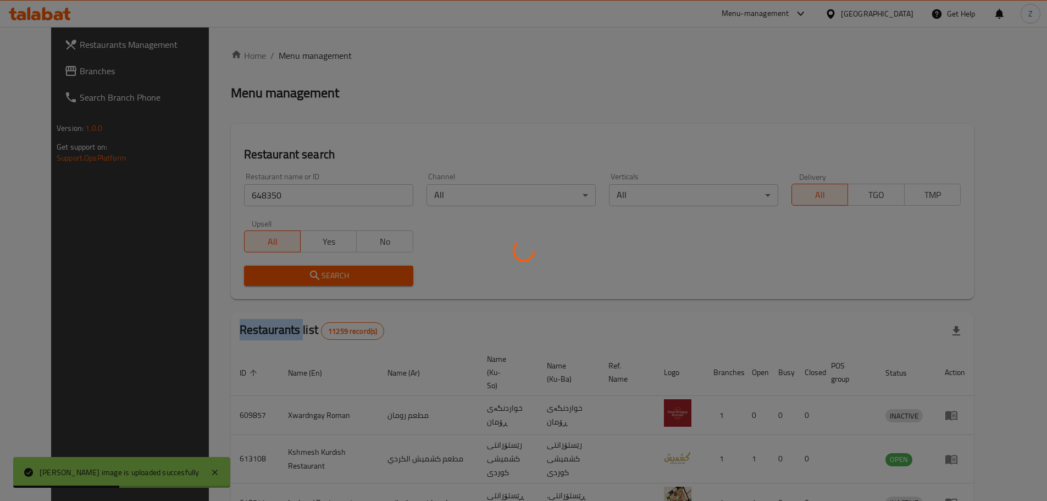
click at [368, 267] on div at bounding box center [523, 250] width 1047 height 501
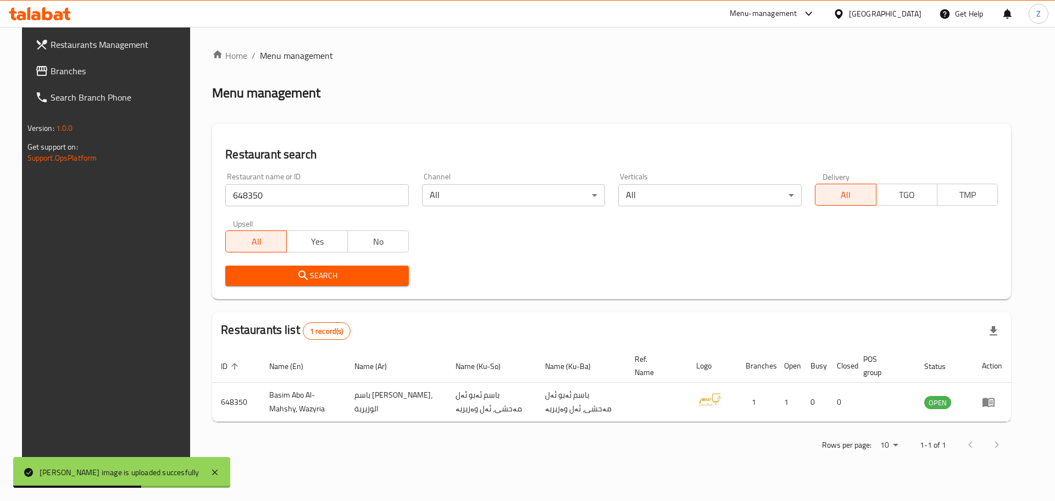
click at [811, 228] on div "Restaurant name or ID 648350 Restaurant name or ID Channel All ​ Verticals All …" at bounding box center [612, 229] width 786 height 126
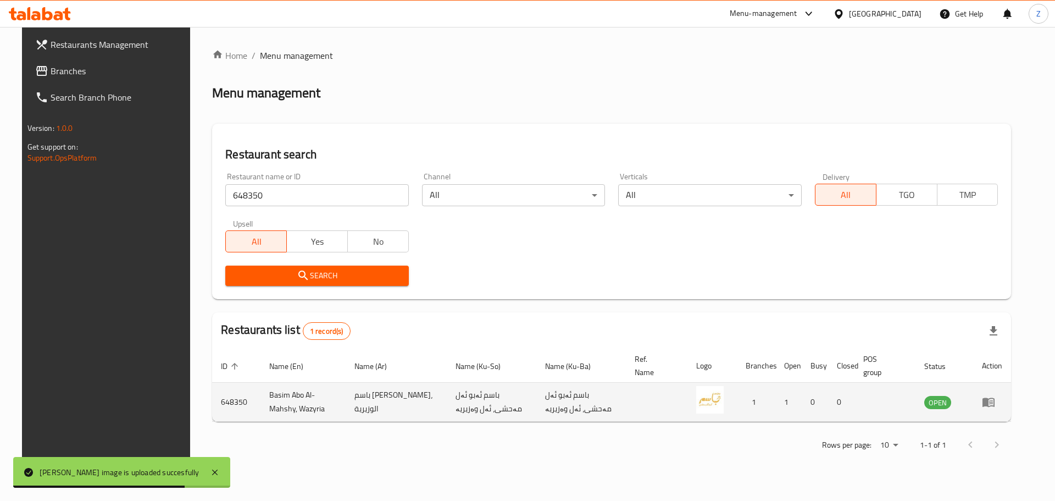
click at [995, 407] on icon "enhanced table" at bounding box center [988, 401] width 13 height 13
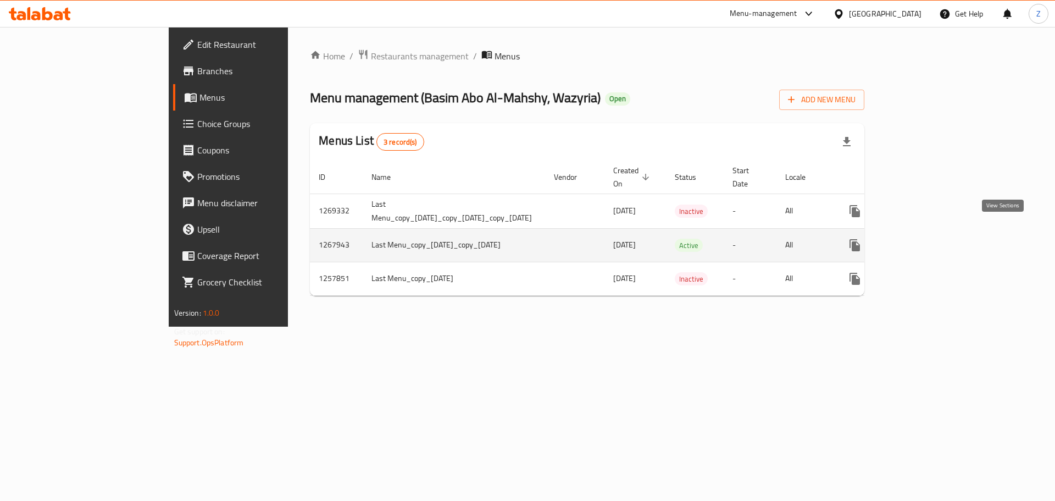
click at [948, 233] on link "enhanced table" at bounding box center [934, 245] width 26 height 26
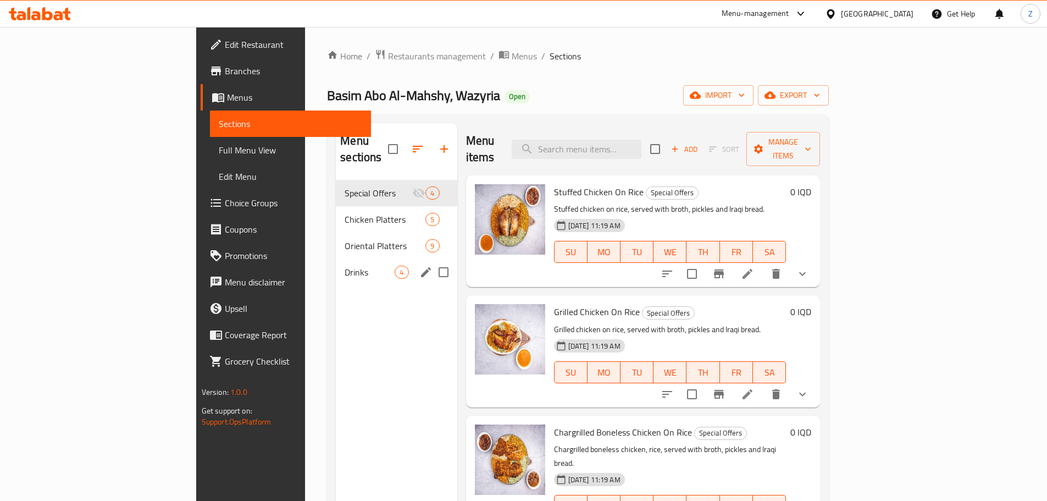
click at [336, 241] on div "Special Offers 4 Chicken Platters 5 Oriental Platters 9 Drinks 4" at bounding box center [396, 233] width 121 height 106
click at [345, 265] on span "Drinks" at bounding box center [370, 271] width 50 height 13
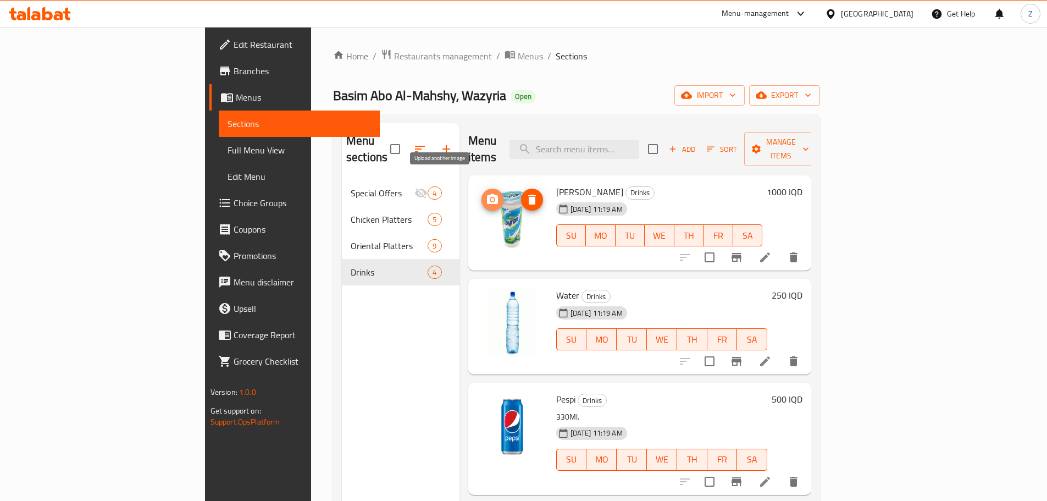
click at [486, 193] on icon "upload picture" at bounding box center [492, 199] width 13 height 13
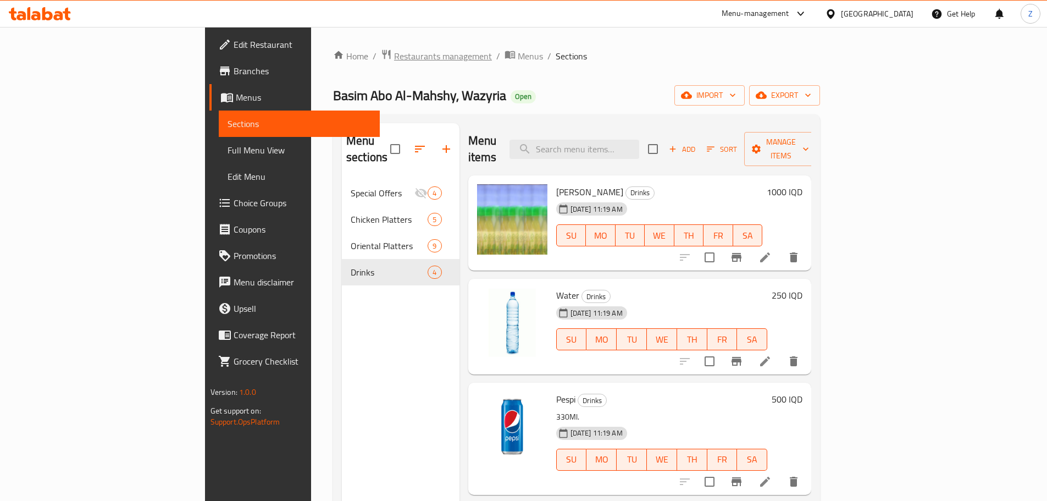
click at [394, 57] on span "Restaurants management" at bounding box center [443, 55] width 98 height 13
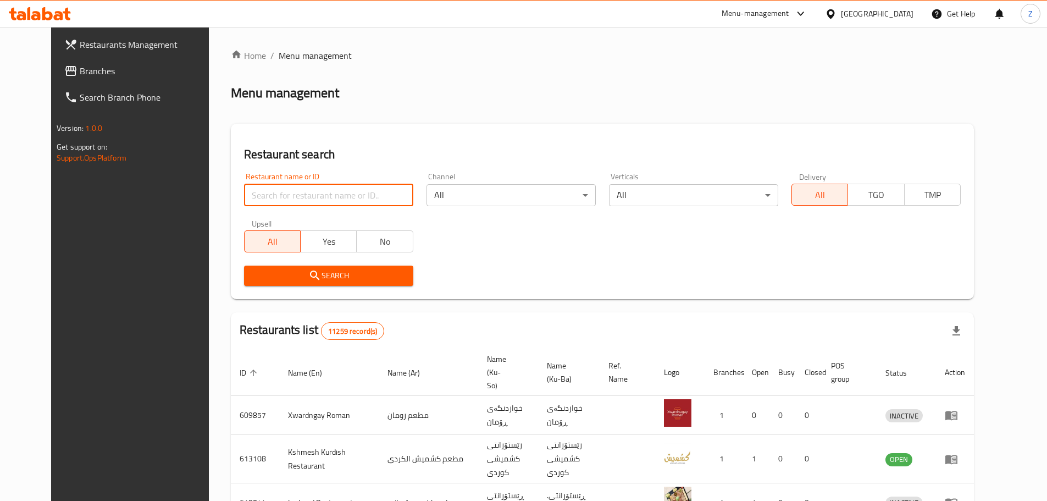
click at [323, 190] on input "search" at bounding box center [328, 195] width 169 height 22
paste input "698418"
type input "698418"
click at [353, 267] on button "Search" at bounding box center [328, 275] width 169 height 20
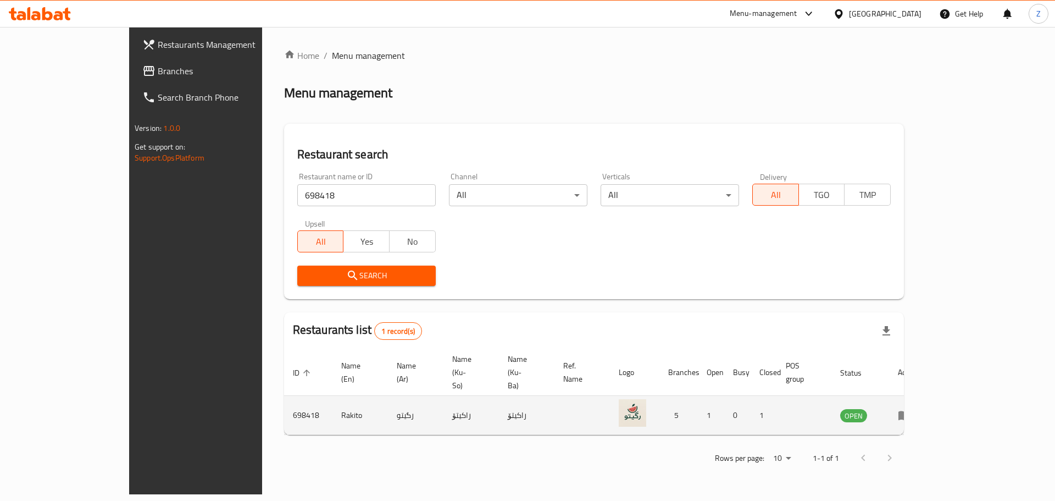
click at [911, 408] on icon "enhanced table" at bounding box center [904, 414] width 13 height 13
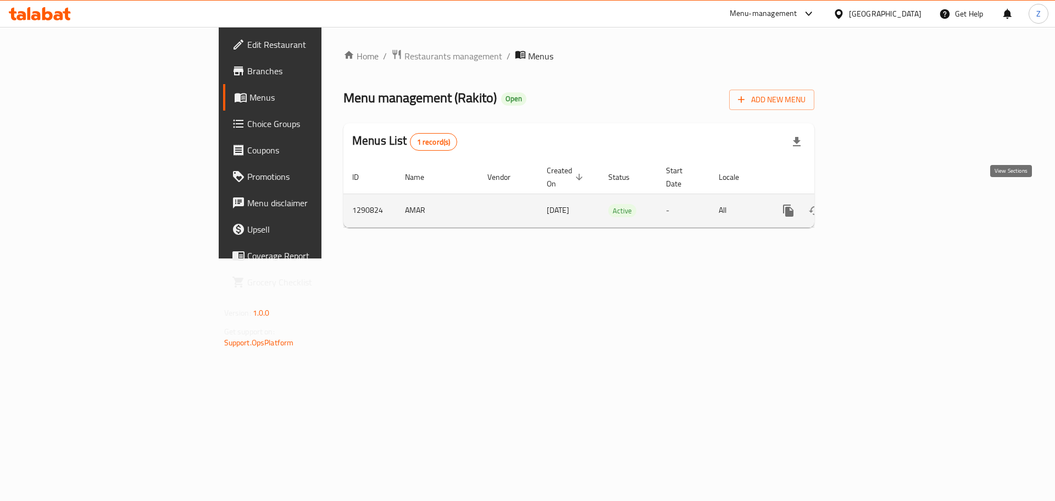
click at [881, 206] on link "enhanced table" at bounding box center [868, 210] width 26 height 26
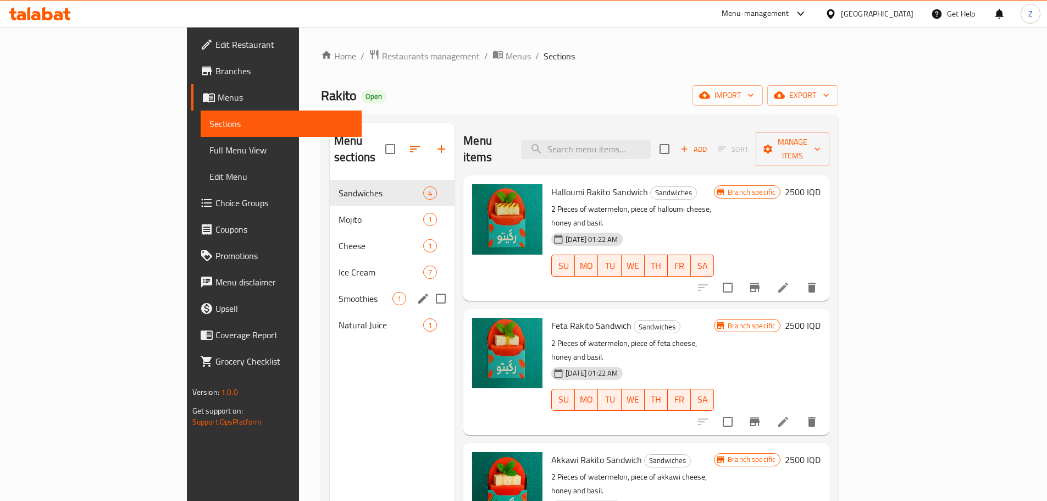
click at [330, 285] on div "Smoothies 1" at bounding box center [392, 298] width 125 height 26
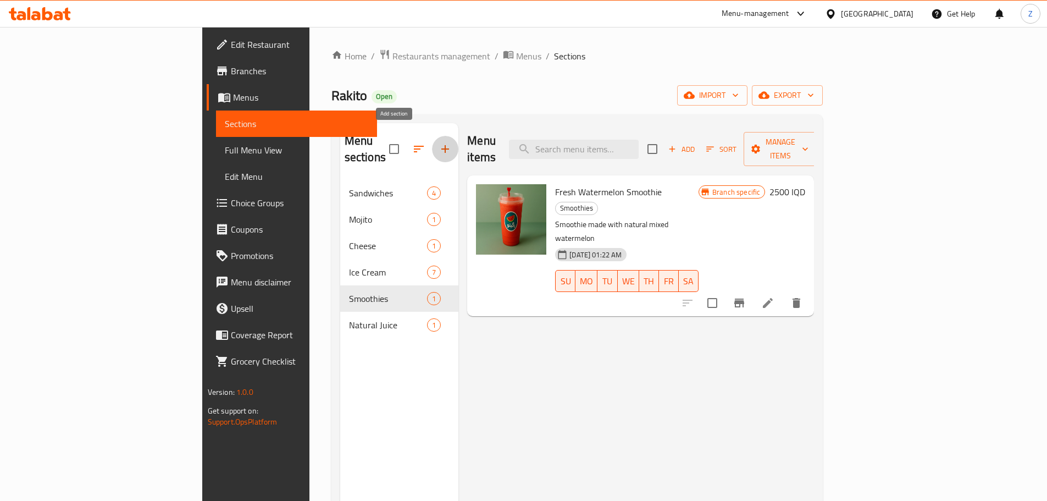
click at [439, 144] on icon "button" at bounding box center [445, 148] width 13 height 13
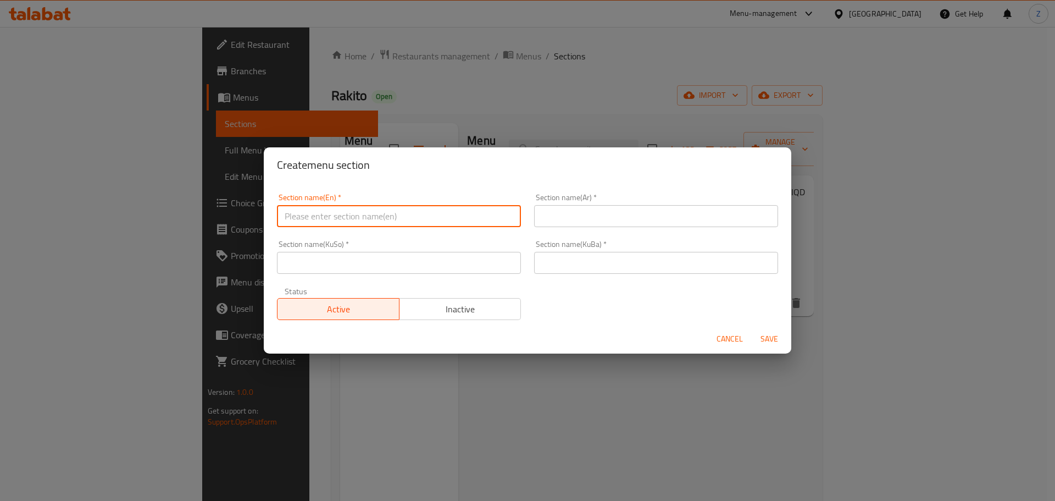
click at [451, 219] on input "text" at bounding box center [399, 216] width 244 height 22
click at [451, 221] on input "text" at bounding box center [399, 216] width 244 height 22
type input "d"
type input "s"
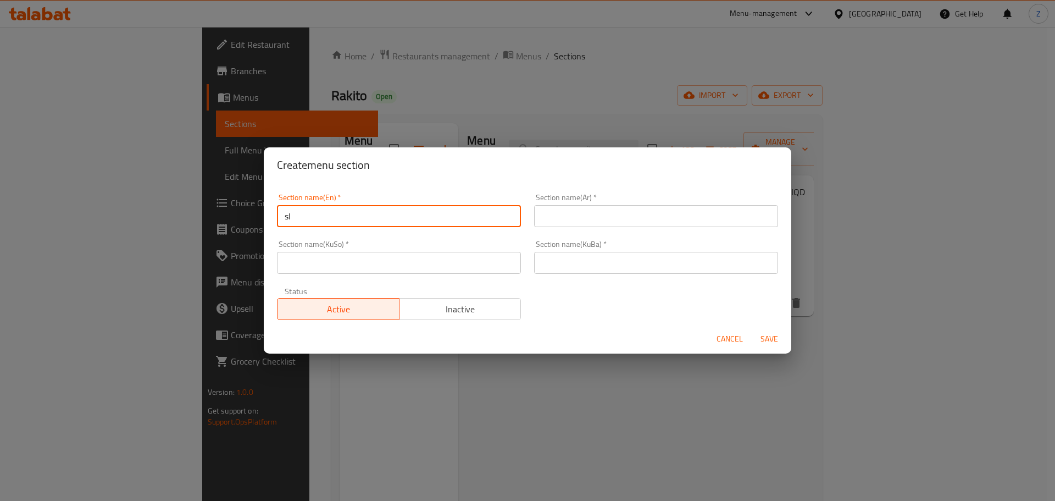
type input "s"
click at [451, 221] on input "Slush & Shakes" at bounding box center [399, 216] width 244 height 22
type input "Slush & Shakes"
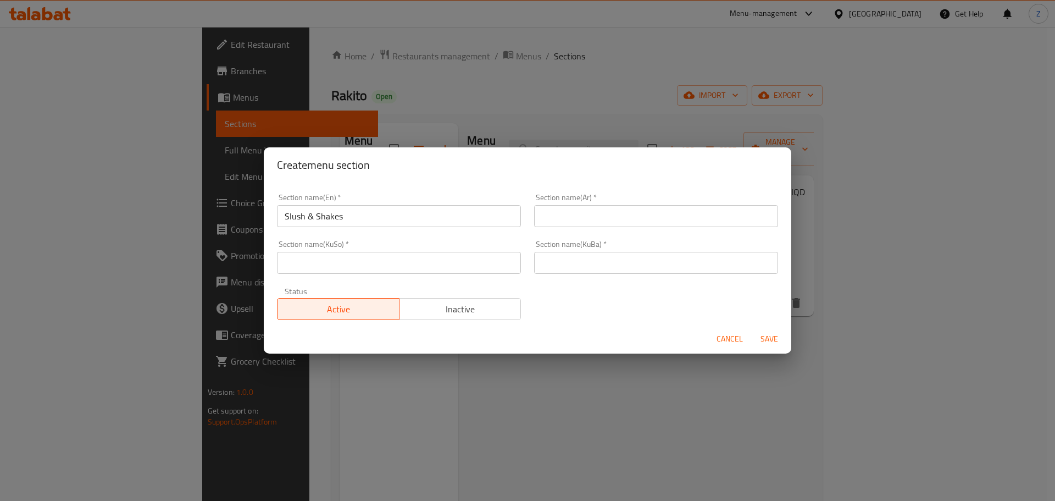
click at [690, 228] on div "Section name(Ar)   * Section name(Ar) *" at bounding box center [656, 210] width 257 height 47
click at [688, 216] on input "text" at bounding box center [656, 216] width 244 height 22
click at [688, 215] on input "السلاش والشيك" at bounding box center [656, 216] width 244 height 22
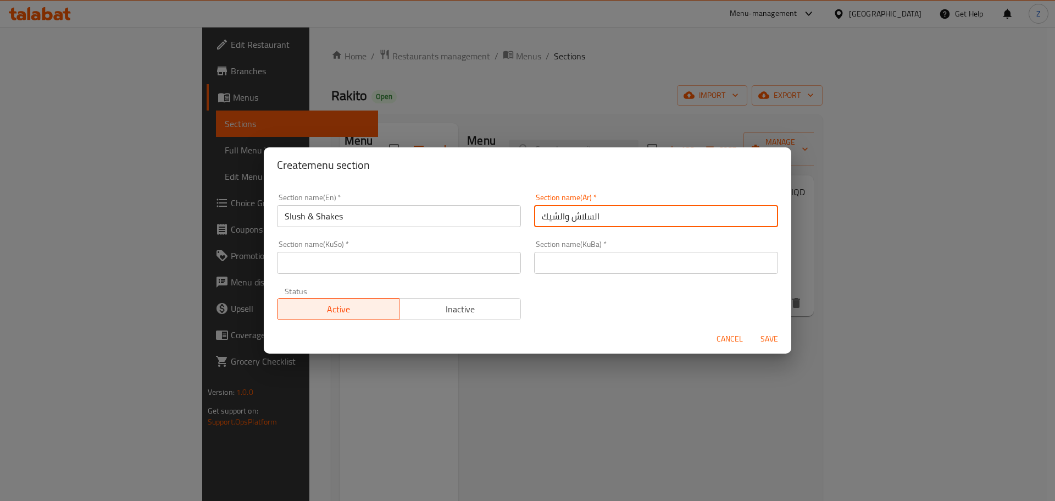
type input "السلاش والشيك"
click at [662, 263] on input "text" at bounding box center [656, 263] width 244 height 22
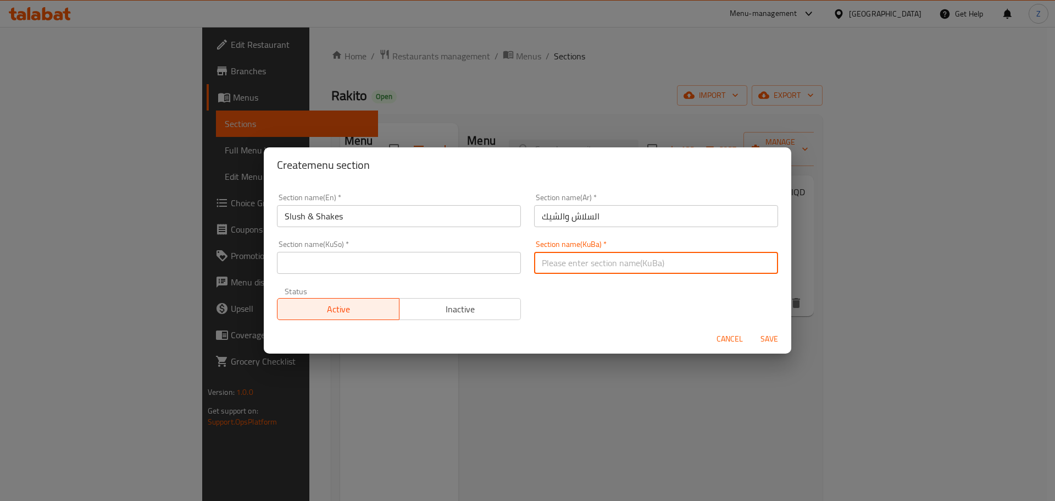
paste input "السلاش والشيك"
type input "السلاش والشيك"
click at [459, 254] on input "text" at bounding box center [399, 263] width 244 height 22
paste input "السلاش والشيك"
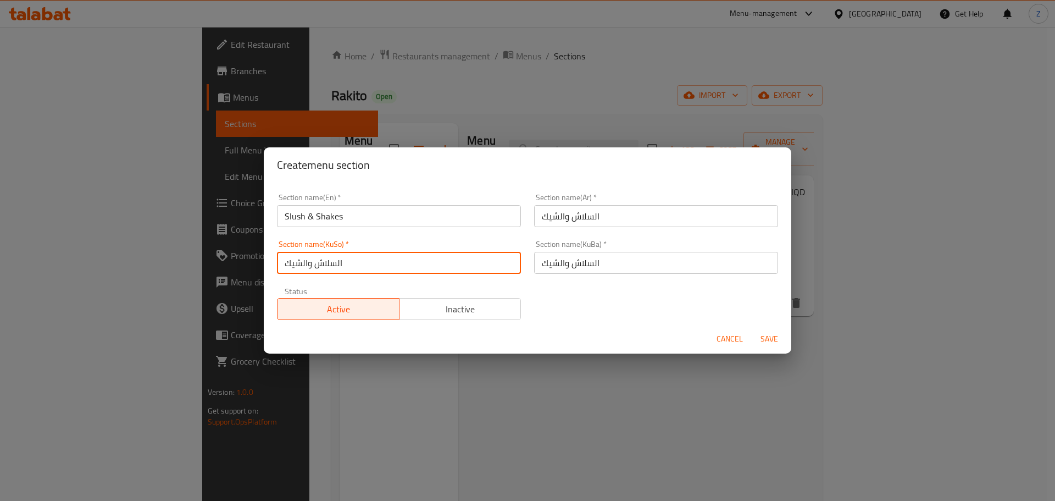
type input "السلاش والشيك"
click at [765, 340] on span "Save" at bounding box center [769, 339] width 26 height 14
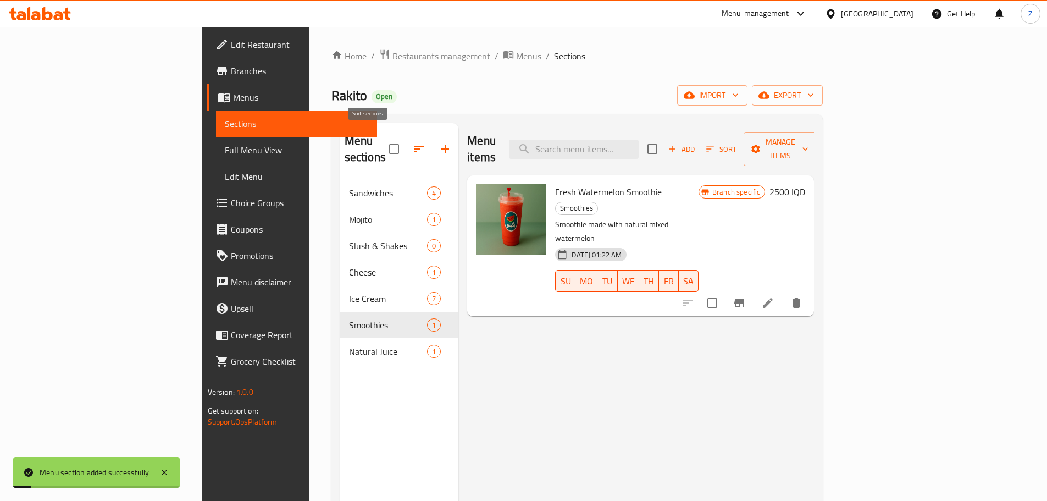
click at [412, 145] on icon "button" at bounding box center [418, 148] width 13 height 13
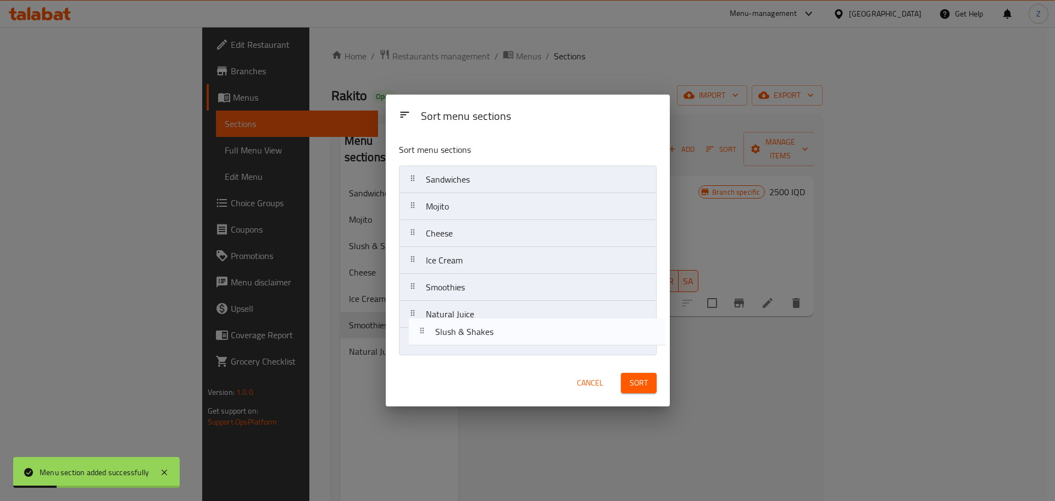
drag, startPoint x: 499, startPoint y: 235, endPoint x: 508, endPoint y: 343, distance: 108.7
click at [508, 343] on nav "Sandwiches Mojito Slush & Shakes Cheese Ice Cream Smoothies Natural Juice" at bounding box center [528, 260] width 258 height 190
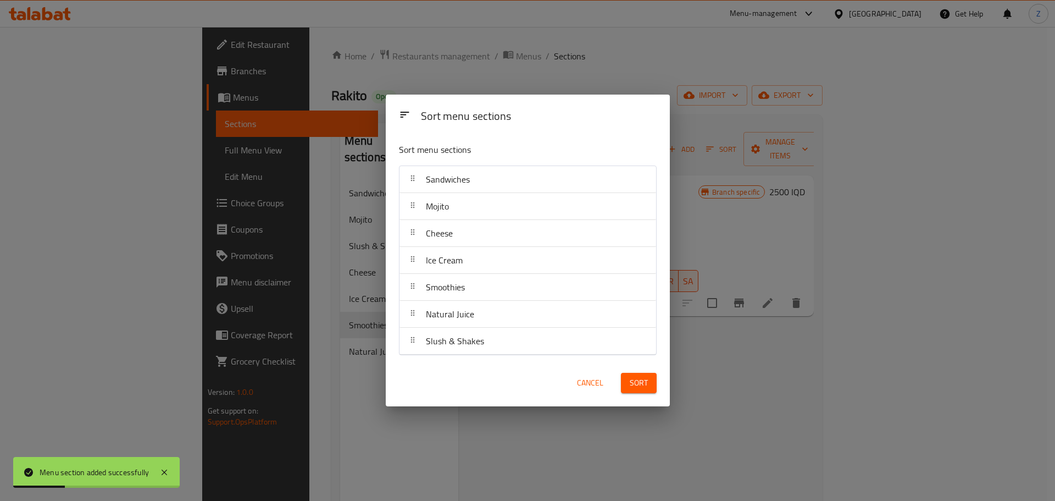
click at [636, 380] on span "Sort" at bounding box center [639, 383] width 18 height 14
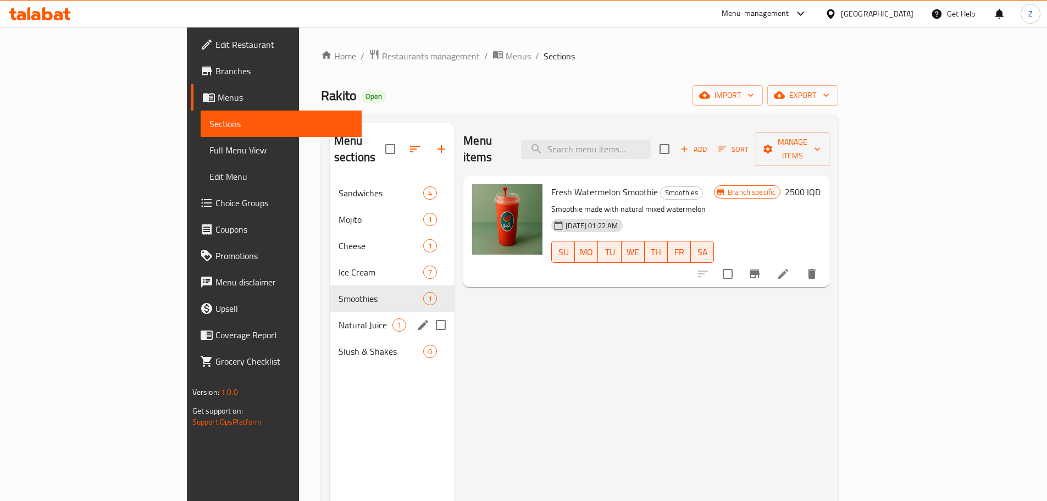
click at [330, 338] on div "Slush & Shakes 0" at bounding box center [392, 351] width 125 height 26
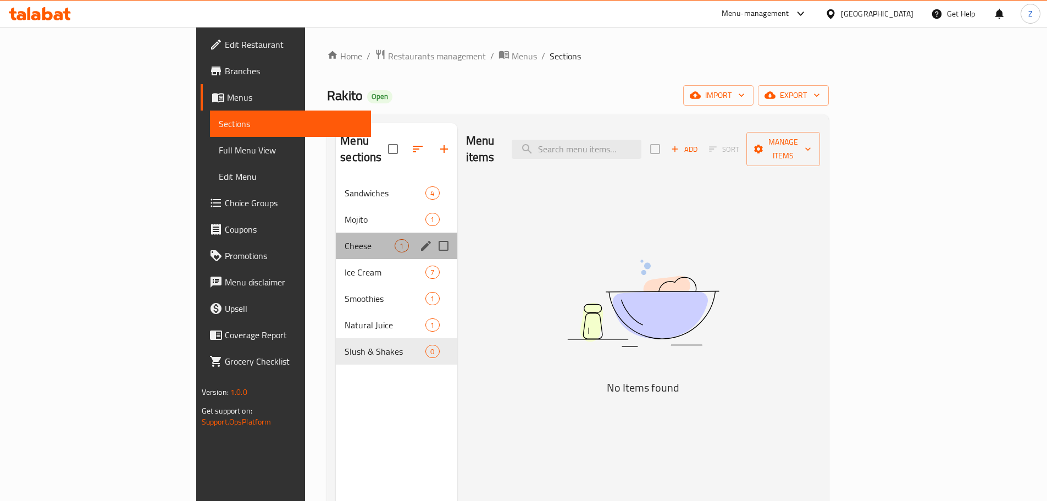
click at [336, 232] on div "Cheese 1" at bounding box center [396, 245] width 121 height 26
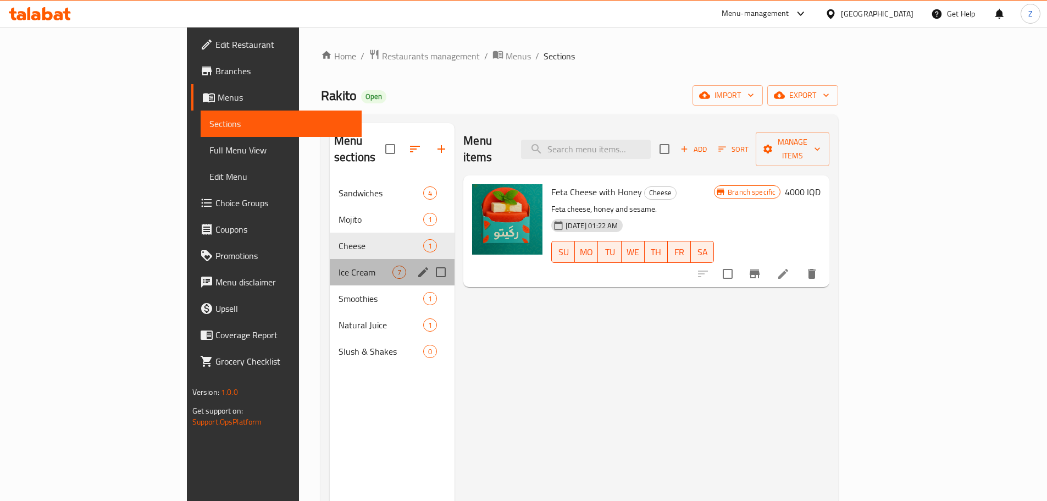
click at [330, 264] on div "Ice Cream 7" at bounding box center [392, 272] width 125 height 26
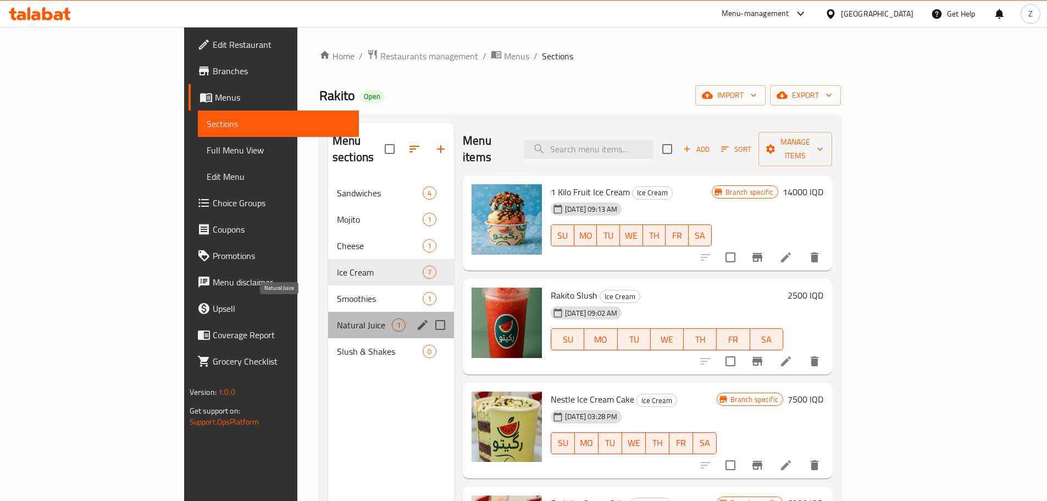
click at [337, 318] on span "Natural Juice" at bounding box center [364, 324] width 55 height 13
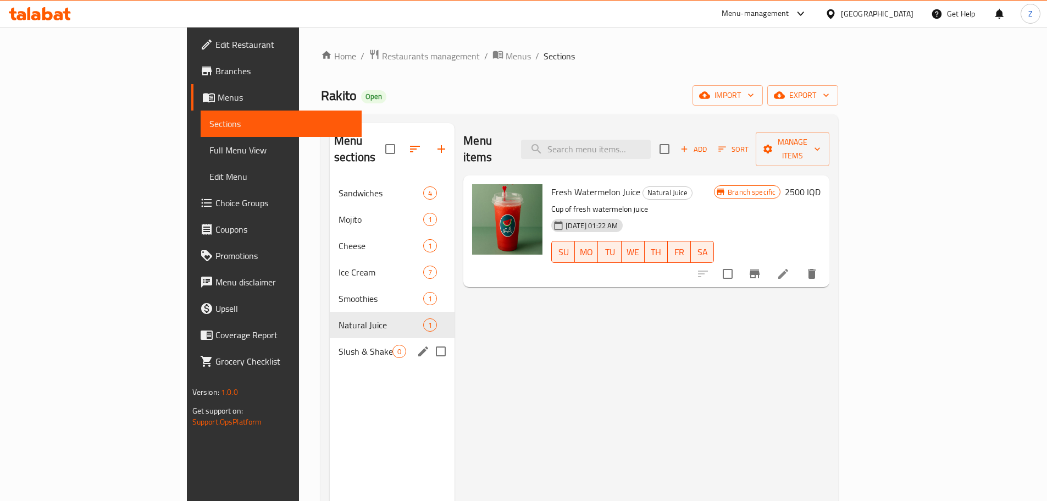
click at [330, 346] on div "Slush & Shakes 0" at bounding box center [392, 351] width 125 height 26
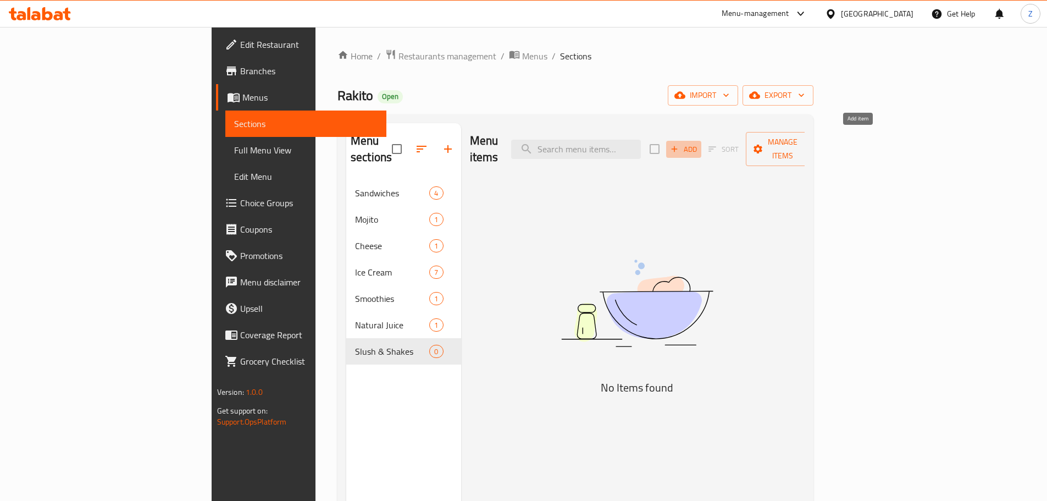
click at [699, 143] on span "Add" at bounding box center [684, 149] width 30 height 13
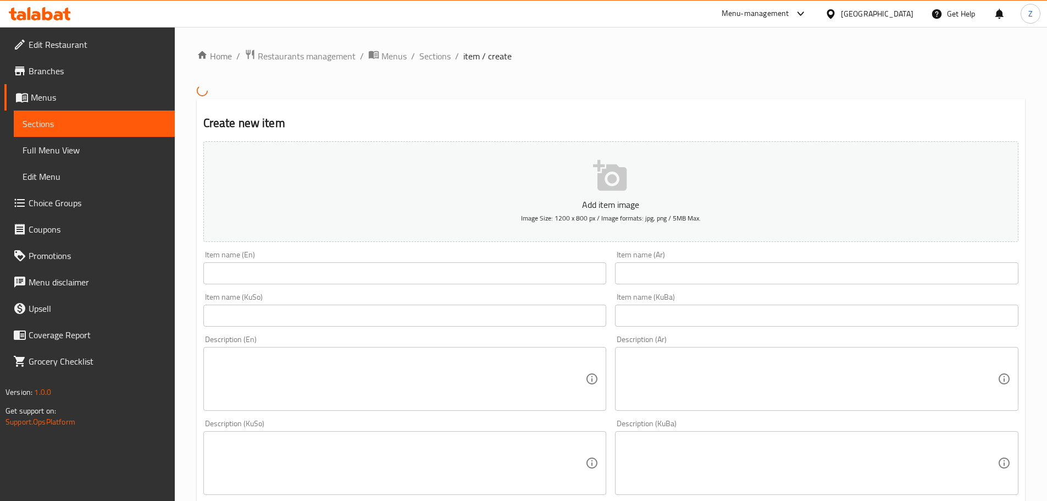
click at [709, 294] on div "Item name (KuBa) Item name (KuBa)" at bounding box center [816, 310] width 403 height 34
click at [711, 282] on input "text" at bounding box center [816, 273] width 403 height 22
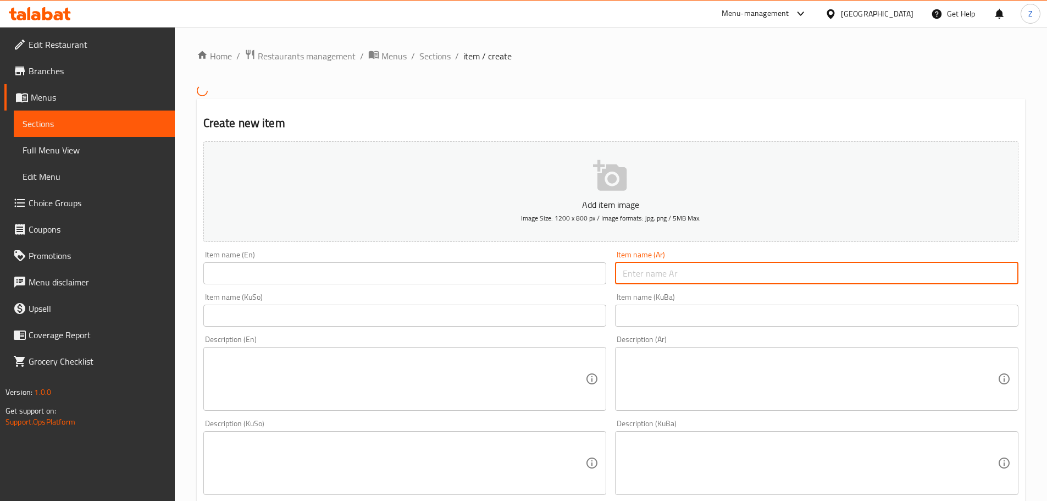
paste input "تيرامسيو شيك"
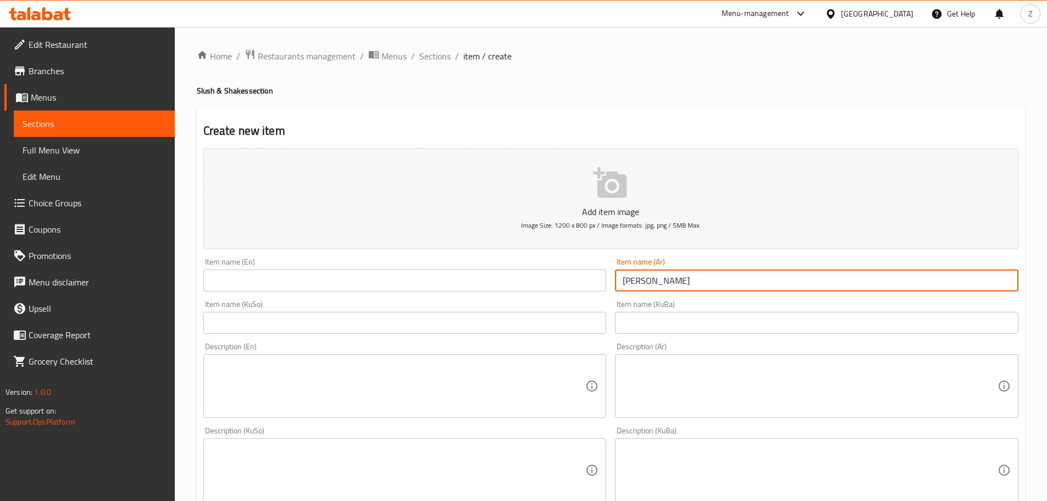
type input "تيرامسيو شيك"
click at [337, 290] on input "text" at bounding box center [404, 280] width 403 height 22
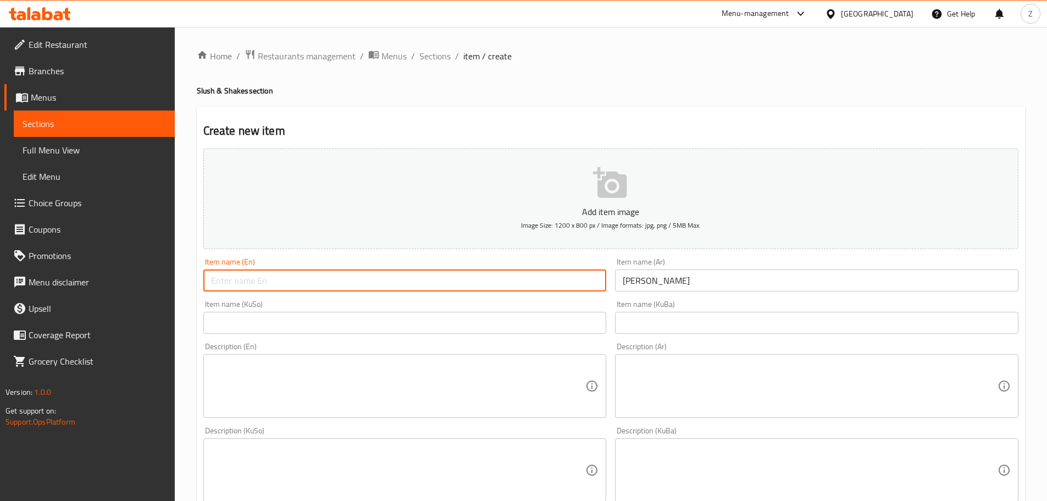
paste input "Tiramisu"
drag, startPoint x: 268, startPoint y: 280, endPoint x: 249, endPoint y: 289, distance: 21.4
click at [249, 289] on input "Tiramisu Sahke" at bounding box center [404, 280] width 403 height 22
click at [248, 289] on input "Tiramisu Shake" at bounding box center [404, 280] width 403 height 22
type input "Tiramisu Shake"
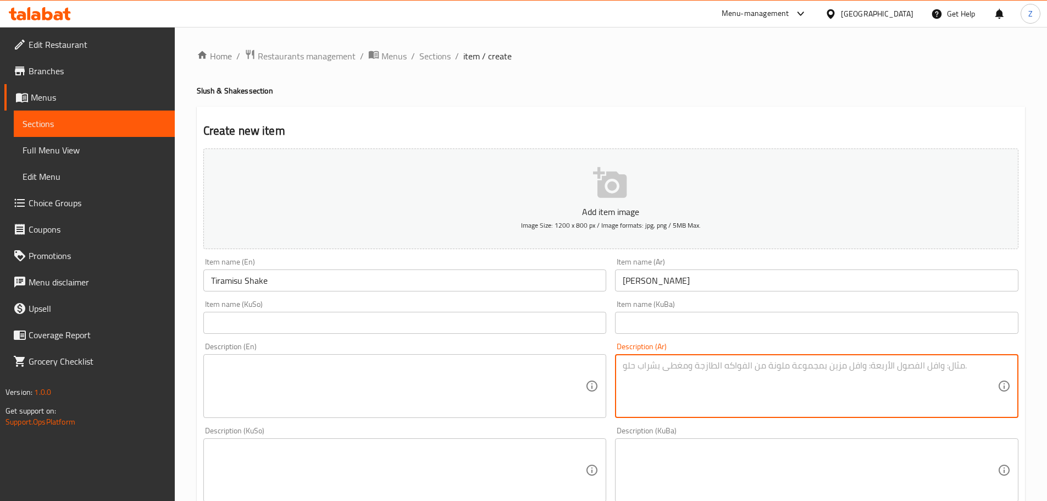
click at [696, 392] on textarea at bounding box center [810, 386] width 375 height 52
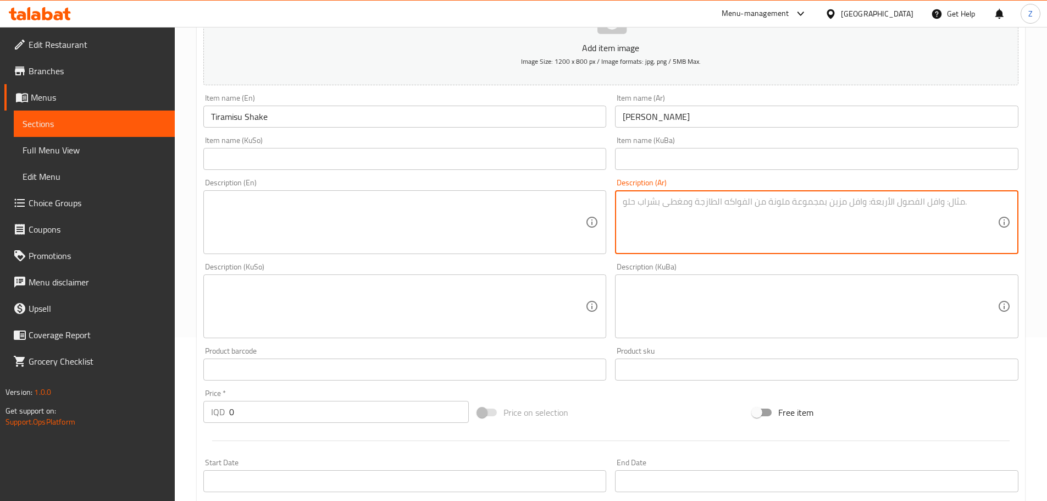
scroll to position [275, 0]
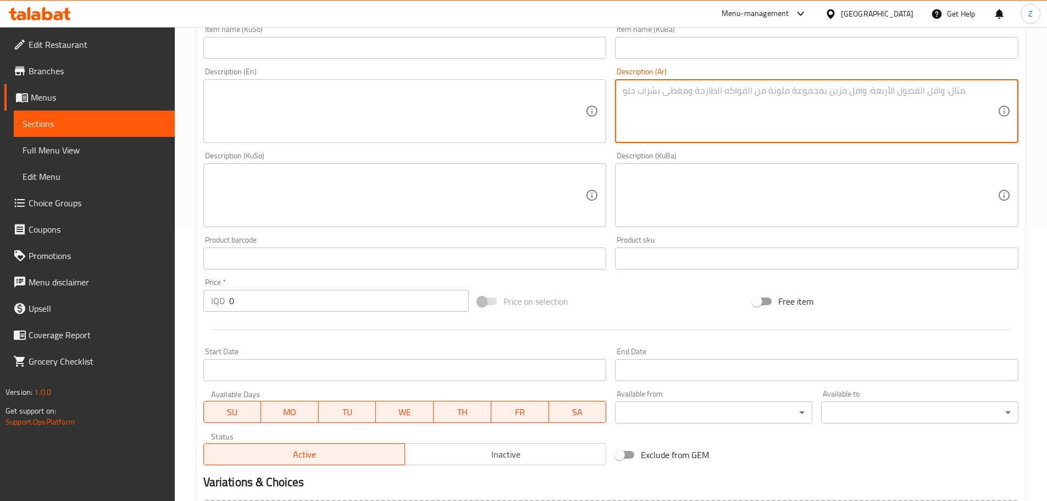
click at [245, 296] on input "0" at bounding box center [349, 301] width 240 height 22
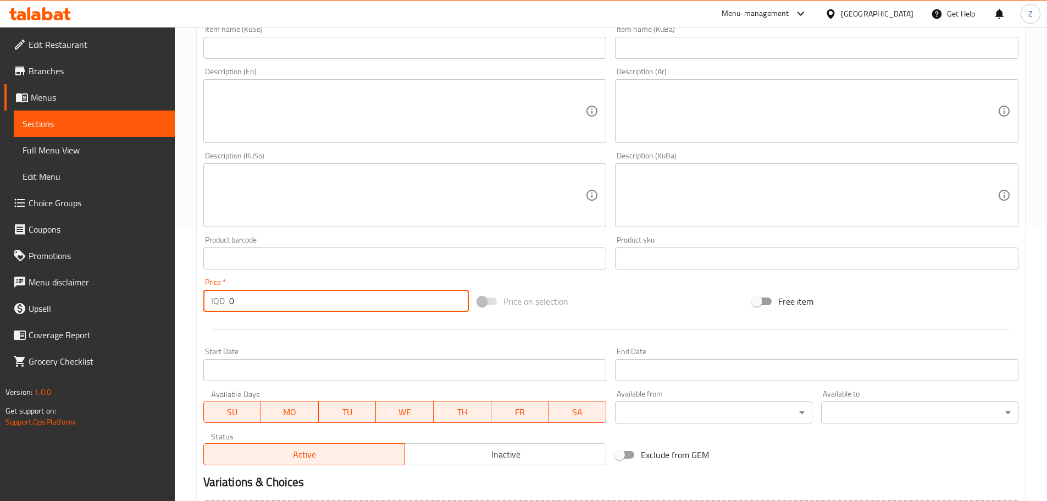
click at [245, 296] on input "0" at bounding box center [349, 301] width 240 height 22
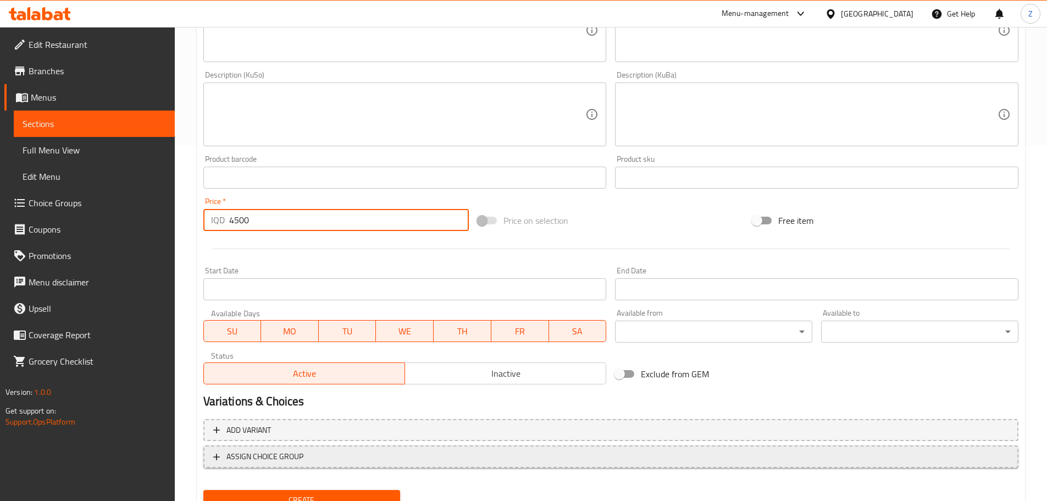
scroll to position [402, 0]
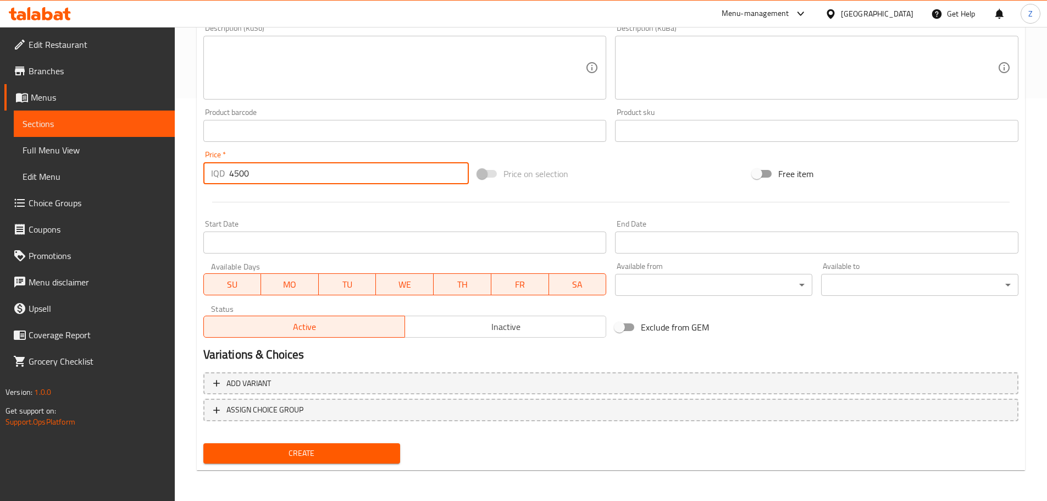
type input "4500"
click at [299, 451] on span "Create" at bounding box center [302, 453] width 180 height 14
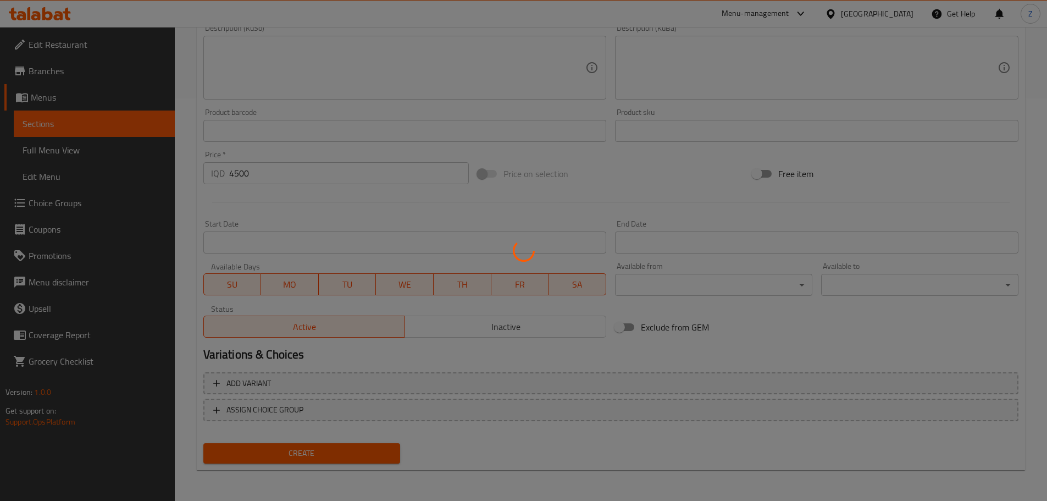
type input "0"
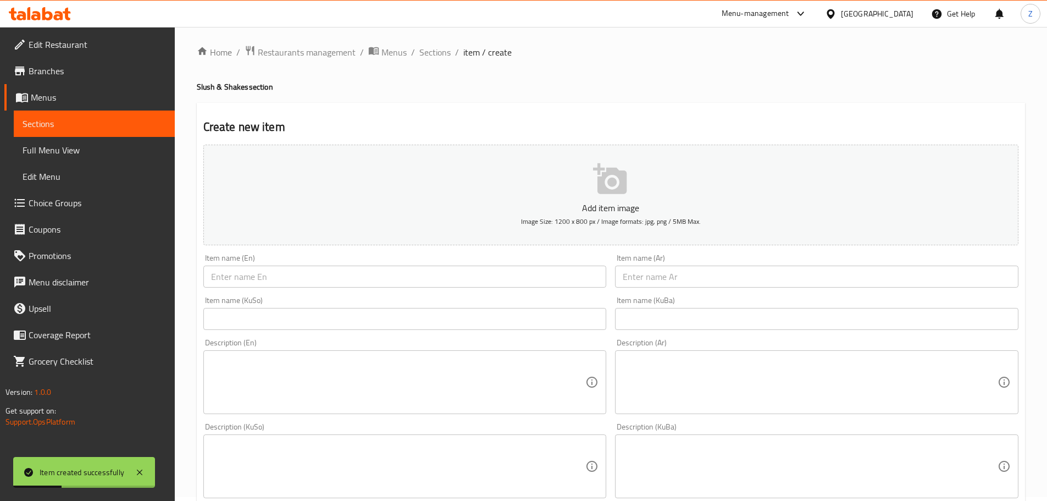
scroll to position [0, 0]
click at [434, 58] on span "Sections" at bounding box center [434, 55] width 31 height 13
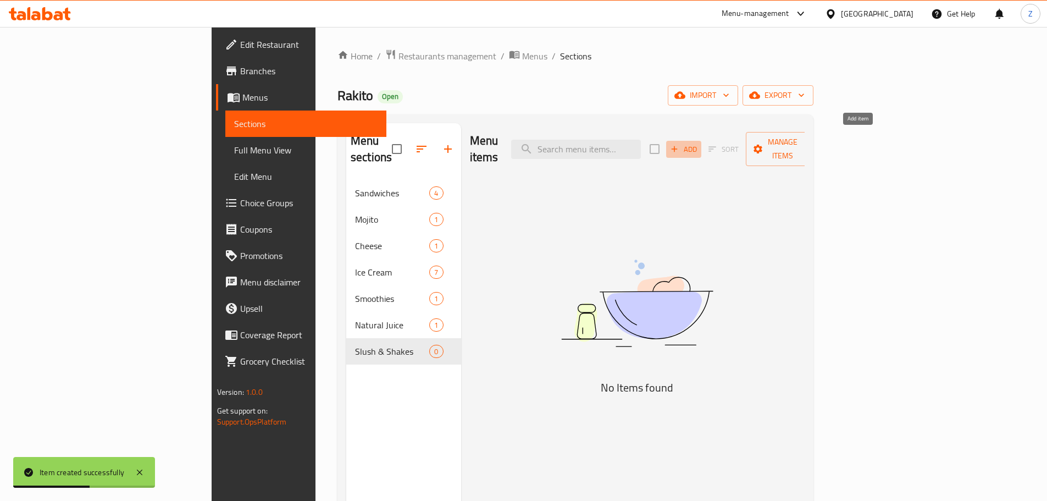
click at [679, 144] on icon "button" at bounding box center [674, 149] width 10 height 10
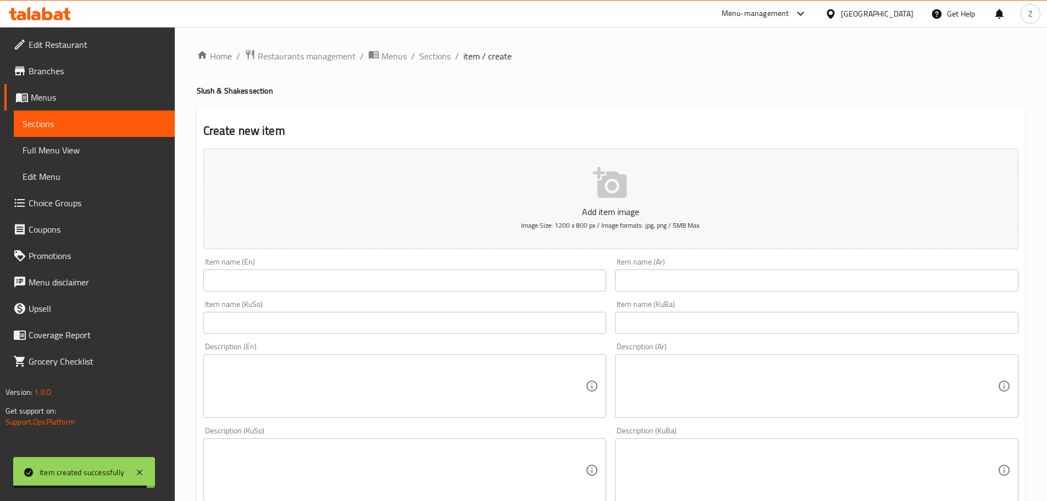
click at [768, 294] on div "Item name (Ar) Item name (Ar)" at bounding box center [817, 274] width 412 height 42
click at [765, 291] on input "text" at bounding box center [816, 280] width 403 height 22
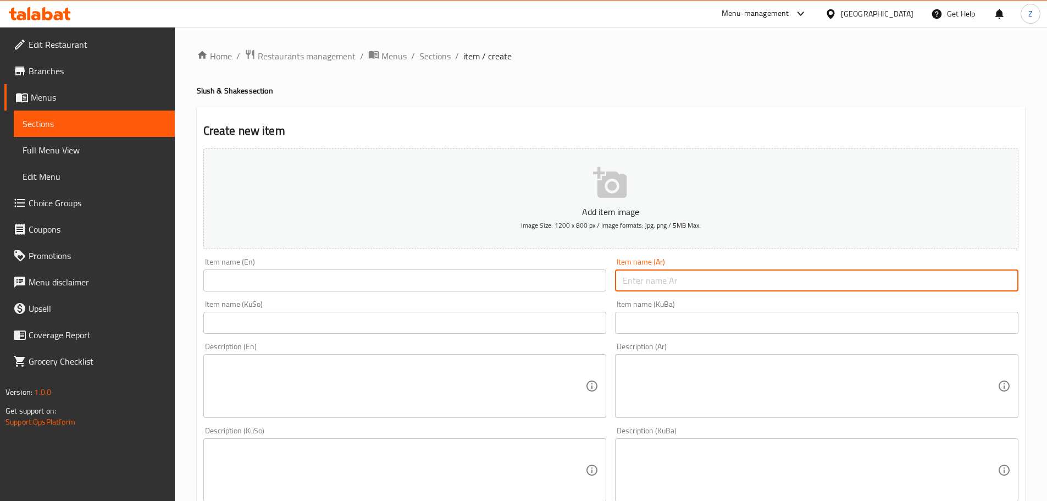
paste input "سلاش توت"
type input "سلاش توت"
click at [463, 279] on input "text" at bounding box center [404, 280] width 403 height 22
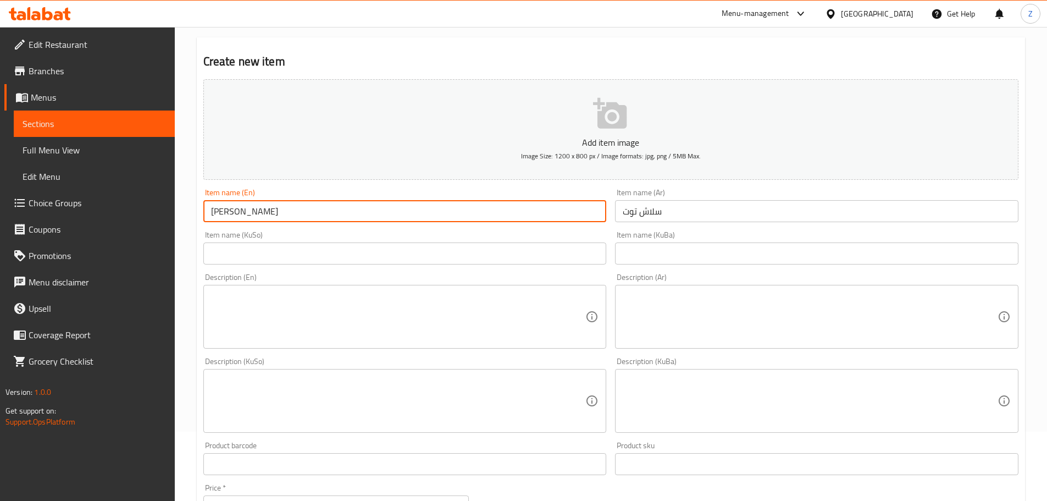
scroll to position [110, 0]
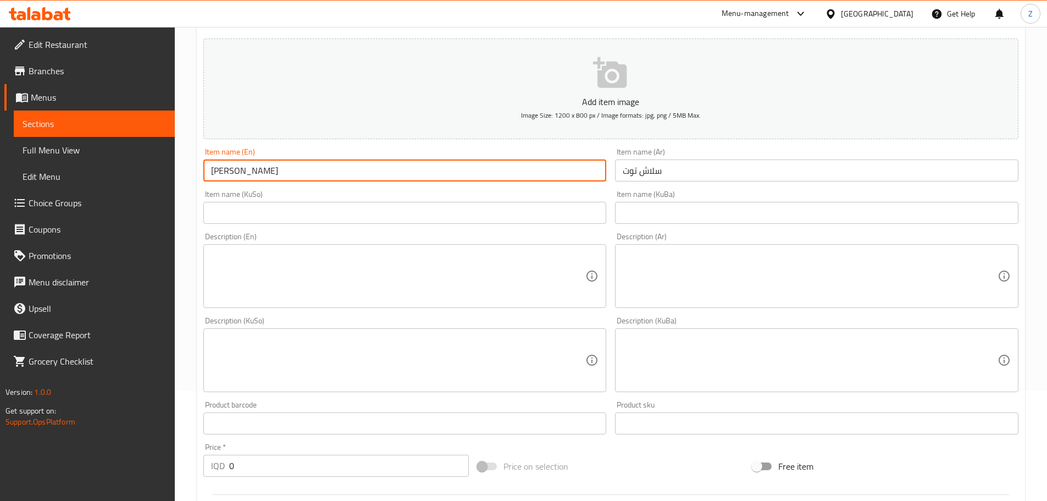
type input "Berry Slush"
click at [243, 460] on input "0" at bounding box center [349, 466] width 240 height 22
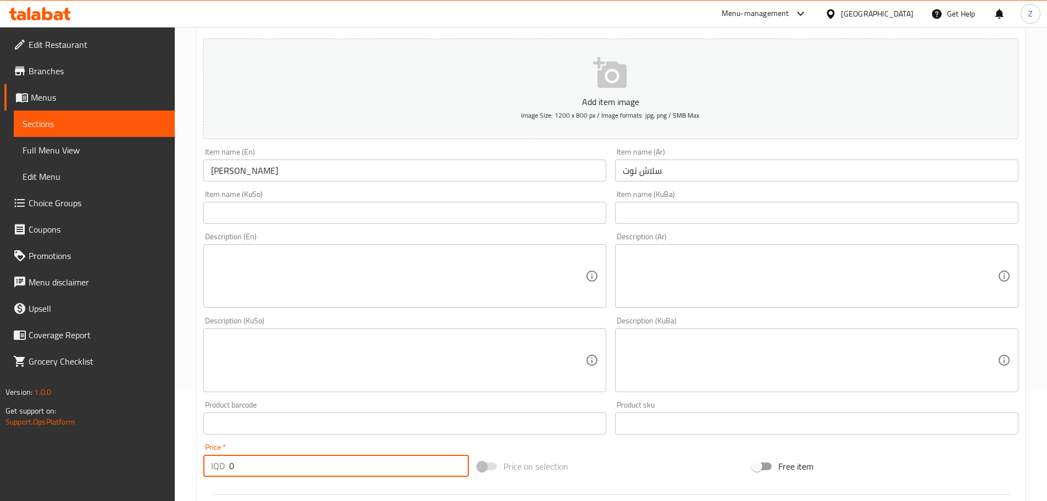
click at [243, 460] on input "0" at bounding box center [349, 466] width 240 height 22
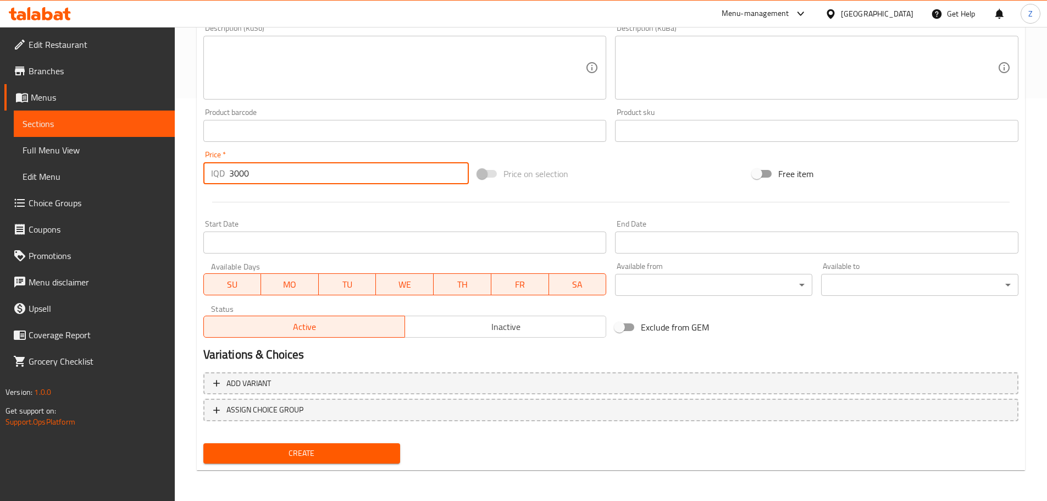
type input "3000"
click at [336, 465] on div "Create" at bounding box center [302, 453] width 206 height 29
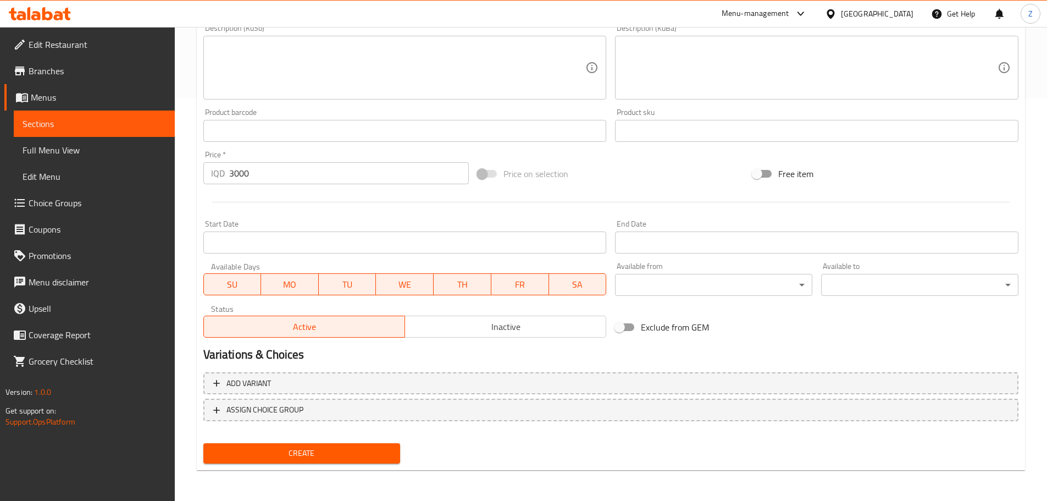
click at [338, 461] on button "Create" at bounding box center [301, 453] width 197 height 20
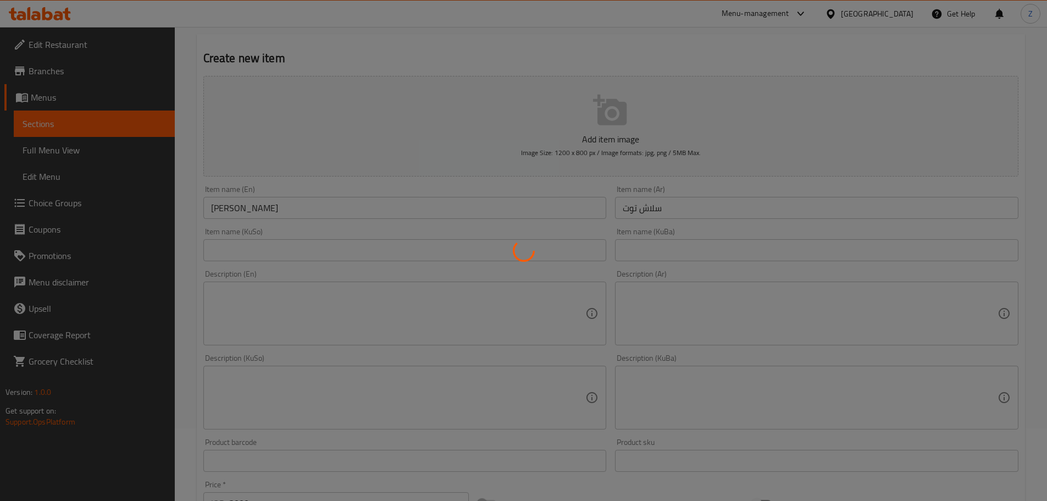
type input "0"
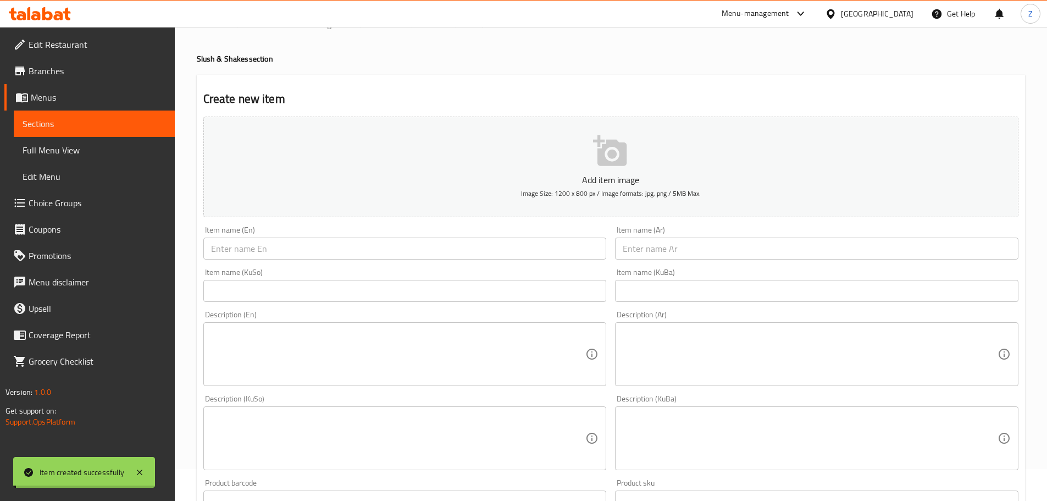
scroll to position [0, 0]
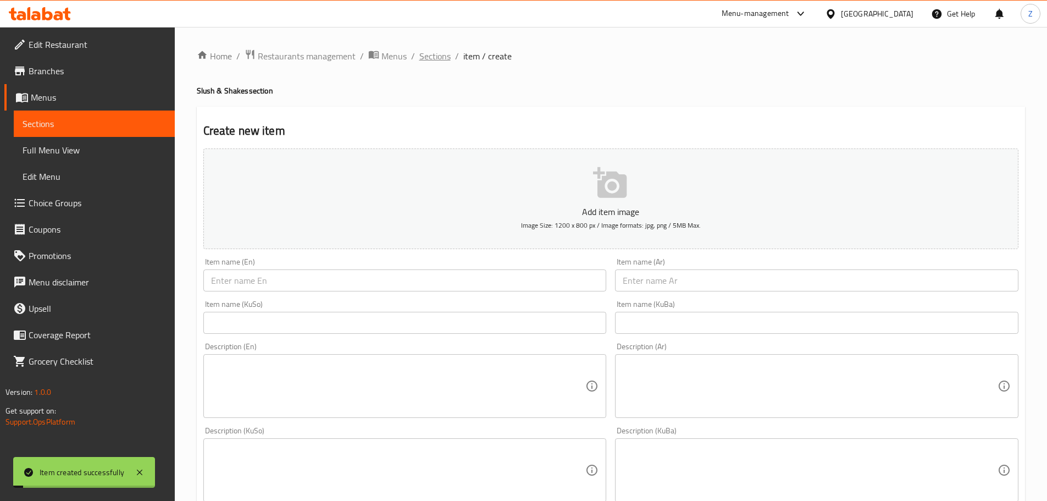
click at [444, 52] on span "Sections" at bounding box center [434, 55] width 31 height 13
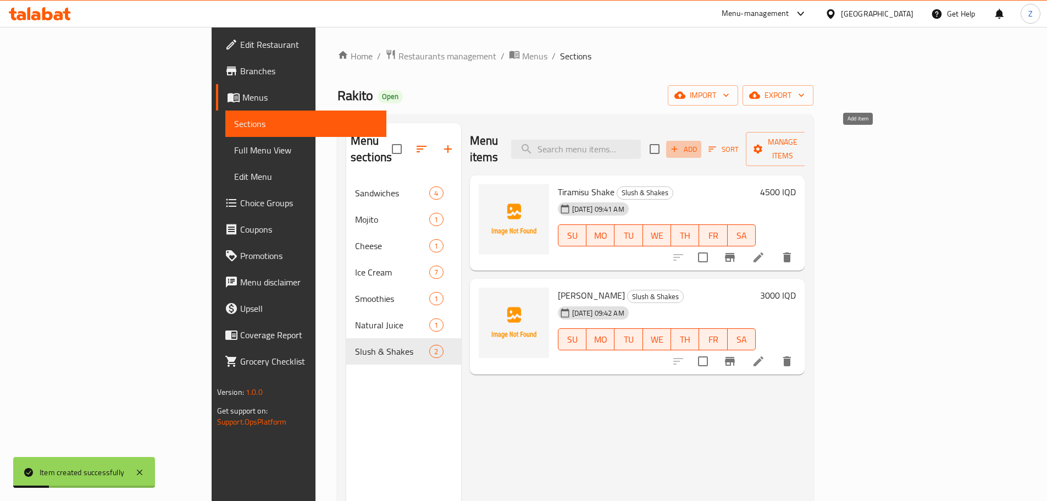
click at [679, 145] on icon "button" at bounding box center [674, 149] width 10 height 10
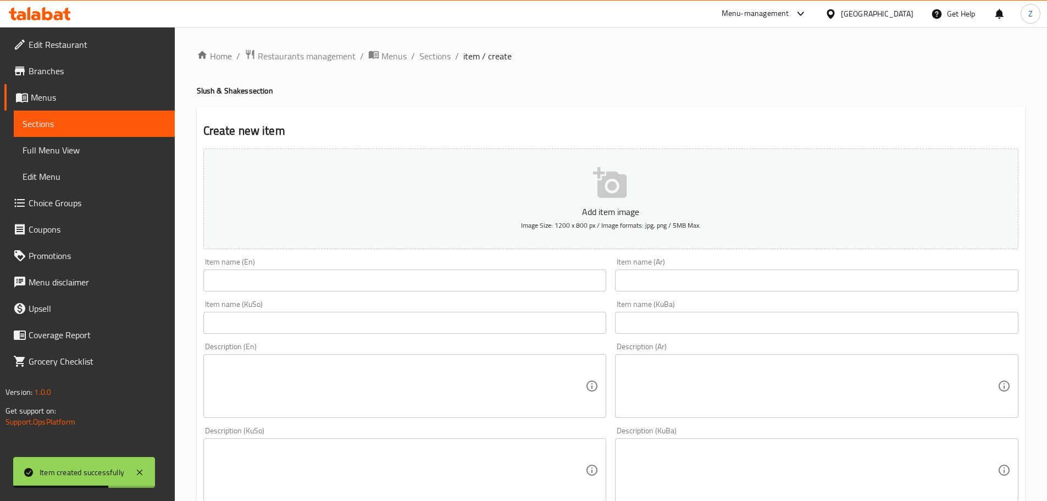
click at [747, 275] on input "text" at bounding box center [816, 280] width 403 height 22
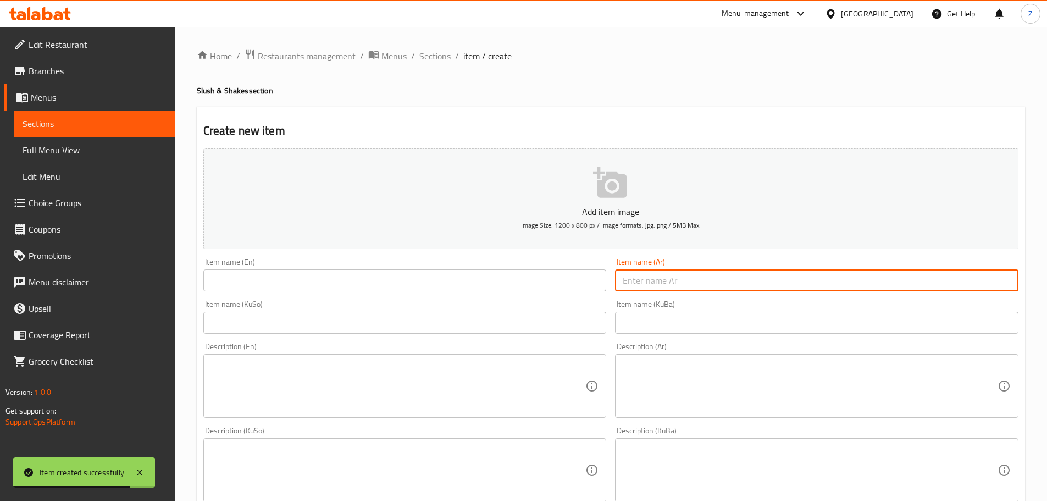
paste input "سلاش فراولة"
type input "سلاش فراولة"
click at [480, 285] on input "text" at bounding box center [404, 280] width 403 height 22
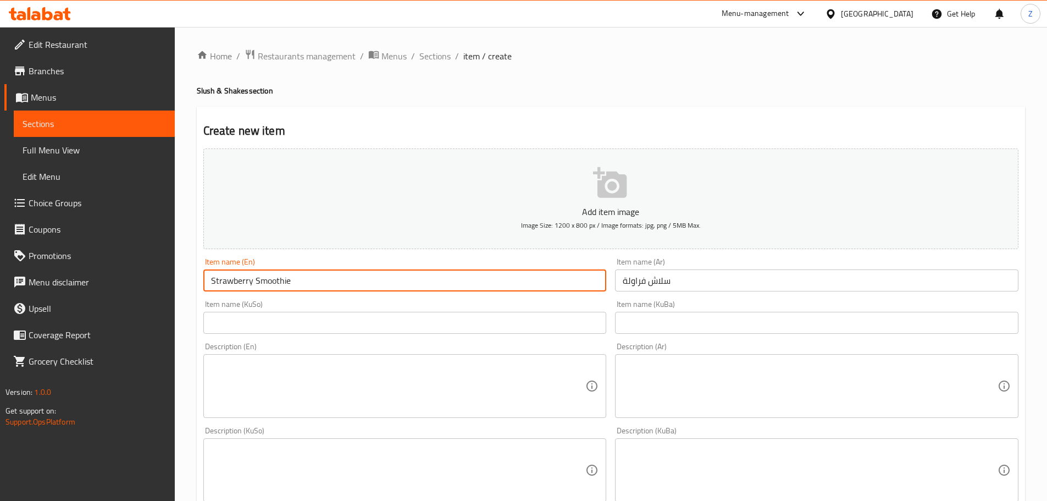
drag, startPoint x: 317, startPoint y: 281, endPoint x: 258, endPoint y: 290, distance: 58.9
click at [258, 290] on input "Strawberry Smoothie" at bounding box center [404, 280] width 403 height 22
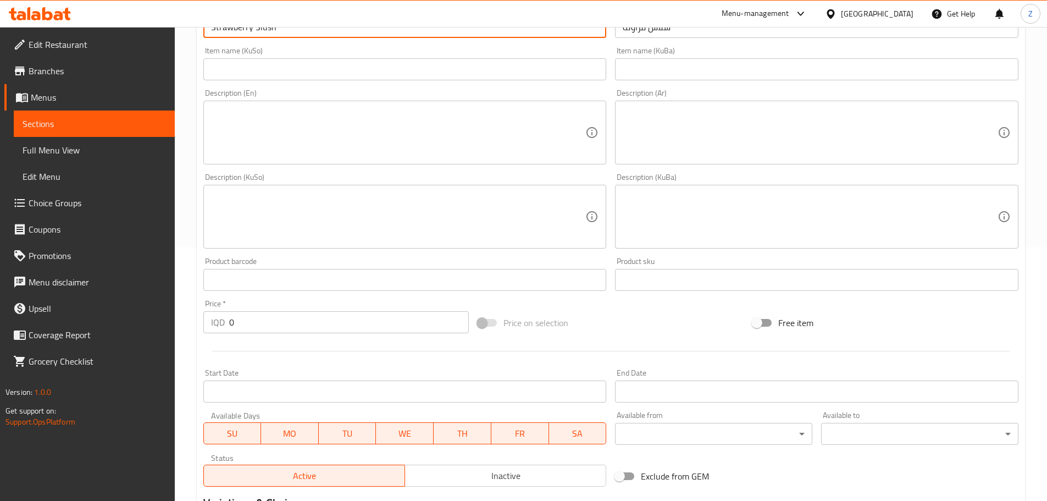
scroll to position [385, 0]
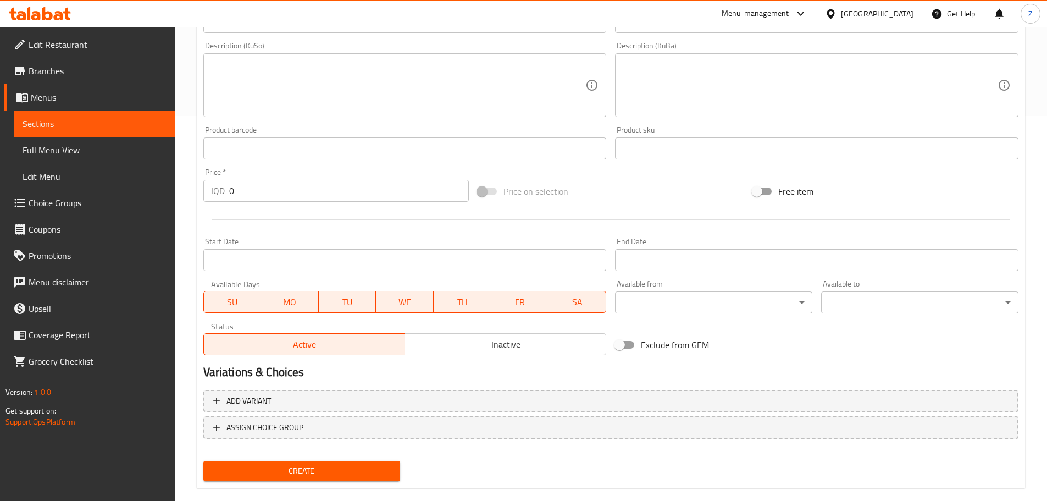
type input "Strawberry Slush"
drag, startPoint x: 266, startPoint y: 204, endPoint x: 264, endPoint y: 193, distance: 11.7
click at [266, 202] on div "Price   * IQD 0 Price *" at bounding box center [336, 185] width 275 height 42
click at [264, 193] on input "0" at bounding box center [349, 191] width 240 height 22
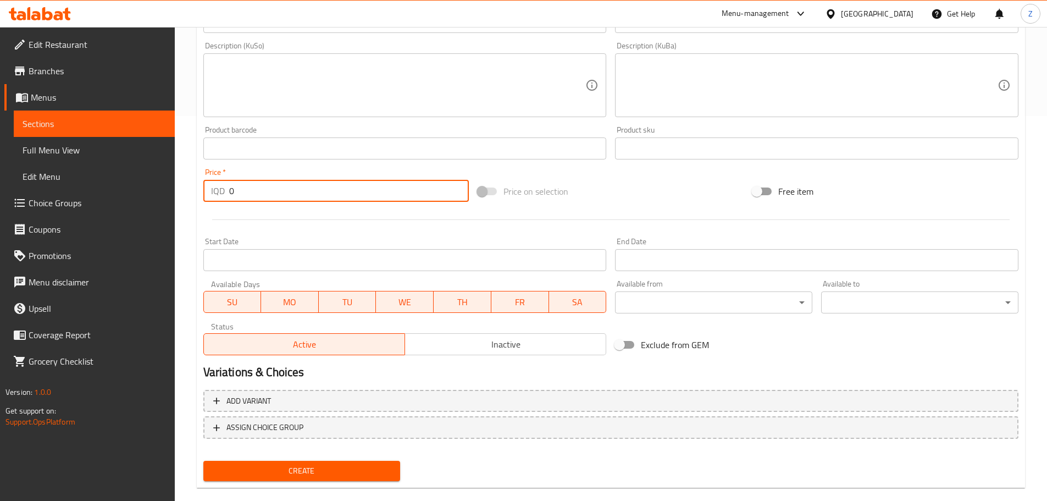
click at [264, 193] on input "0" at bounding box center [349, 191] width 240 height 22
type input "3000"
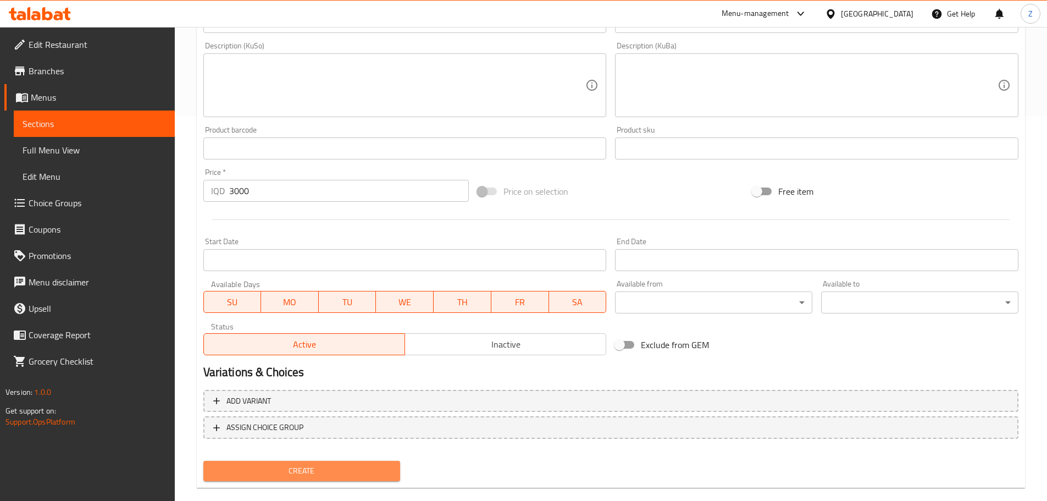
click at [348, 475] on span "Create" at bounding box center [302, 471] width 180 height 14
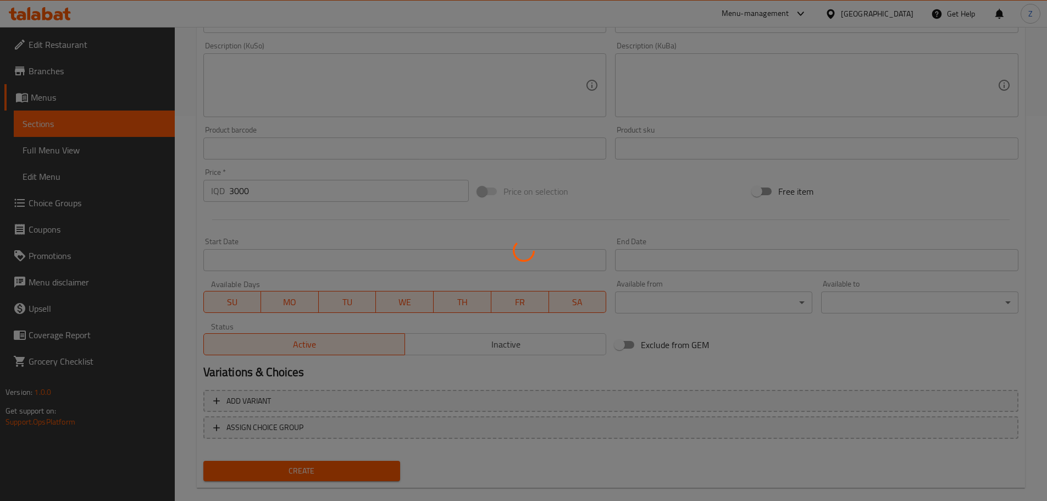
type input "0"
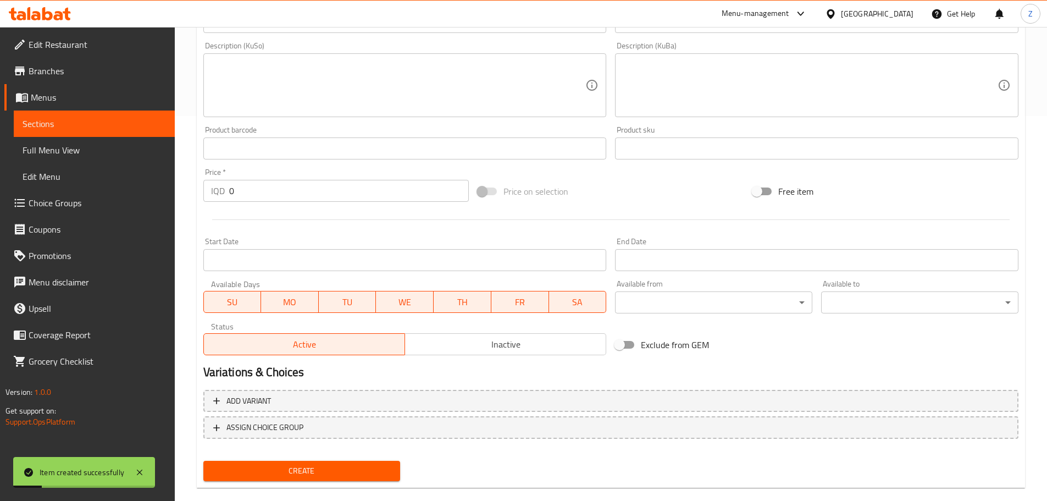
scroll to position [0, 0]
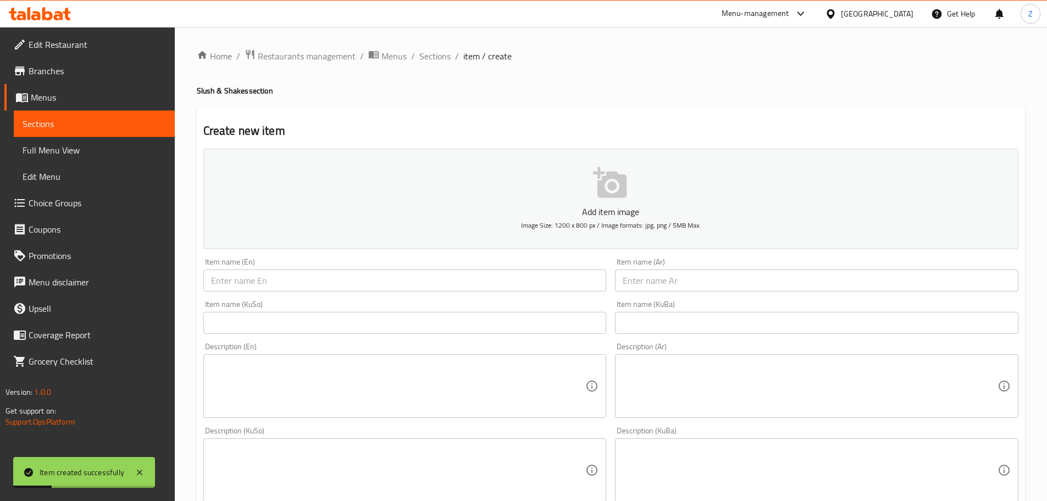
click at [437, 65] on div "Home / Restaurants management / Menus / Sections / item / create Slush & Shakes…" at bounding box center [611, 465] width 828 height 832
click at [439, 60] on span "Sections" at bounding box center [434, 55] width 31 height 13
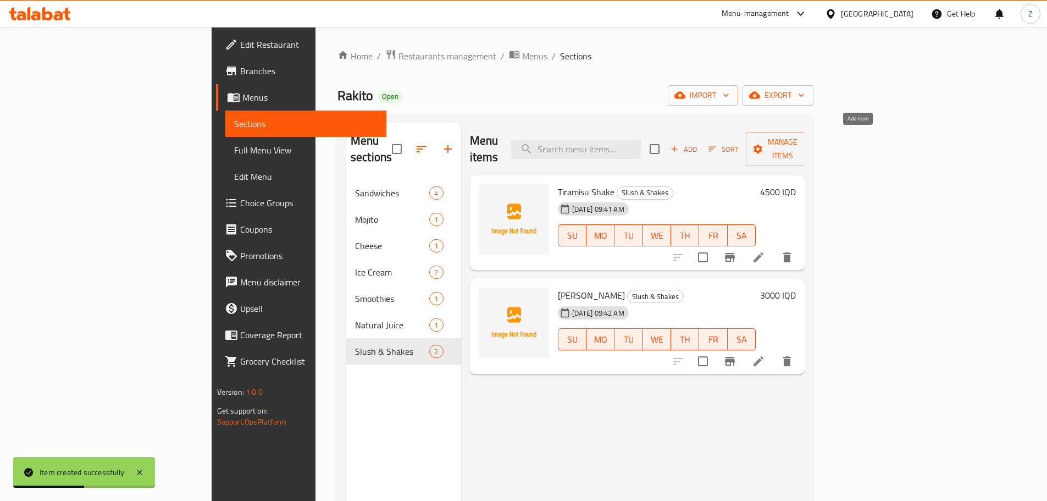
click at [699, 143] on span "Add" at bounding box center [684, 149] width 30 height 13
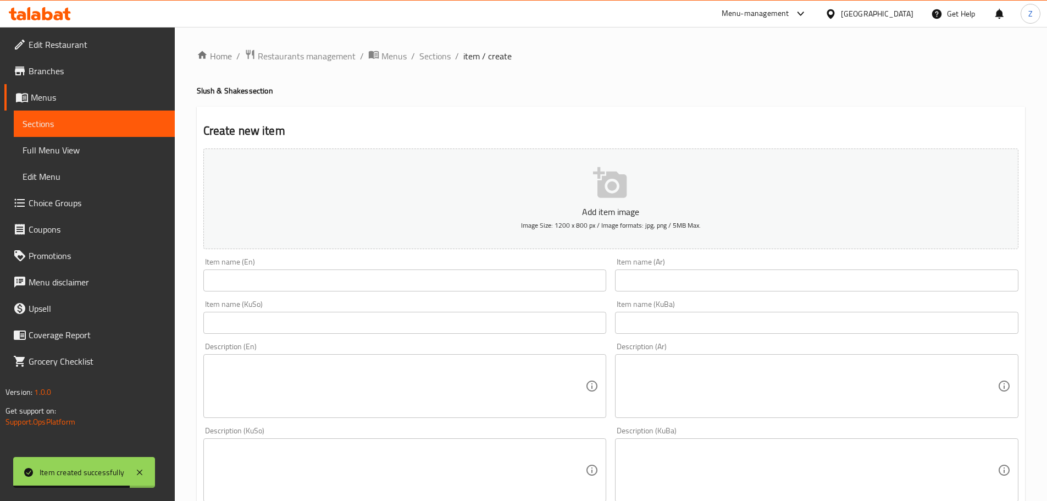
click at [279, 288] on input "text" at bounding box center [404, 280] width 403 height 22
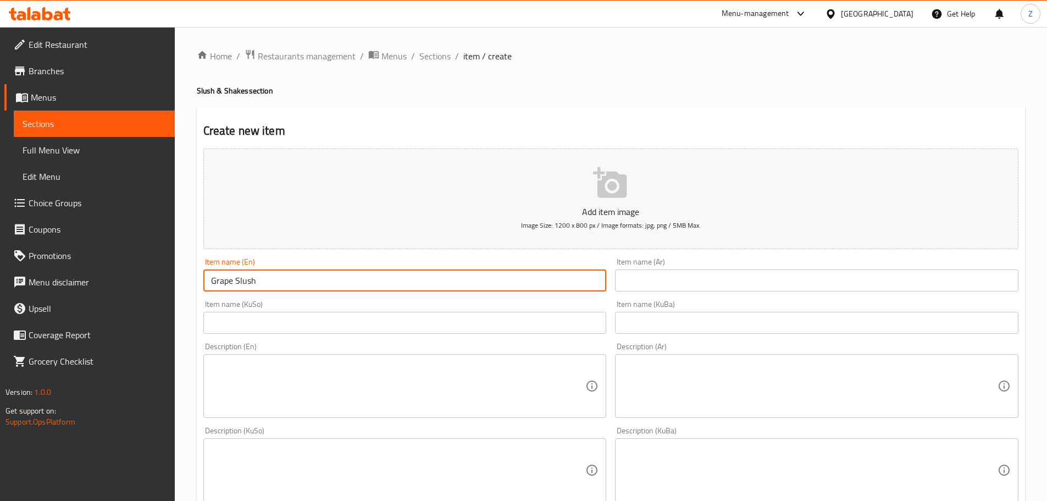
type input "Grape Slush"
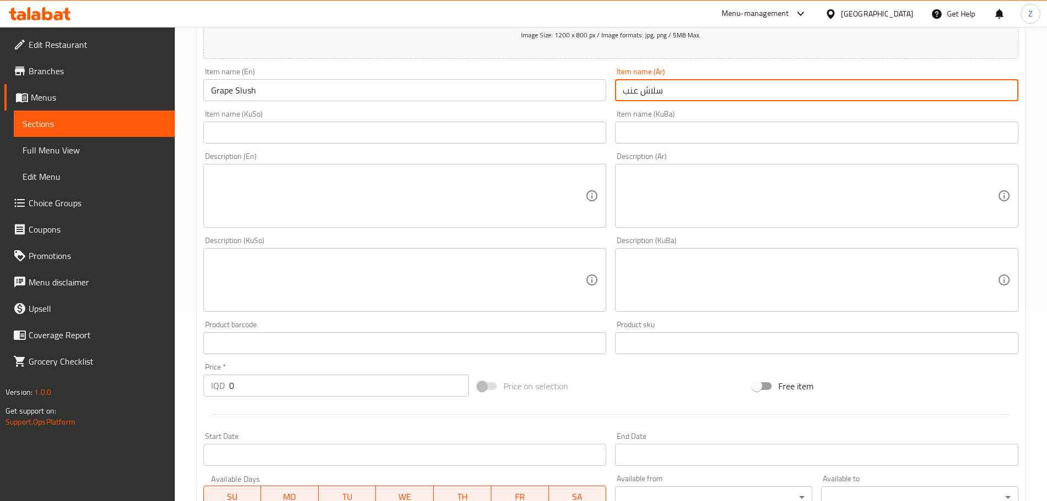
scroll to position [330, 0]
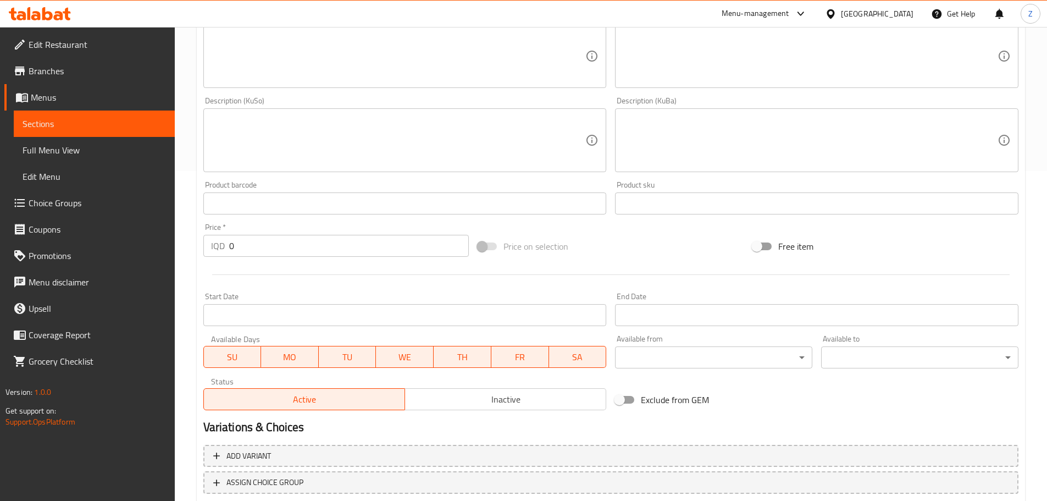
type input "سلاش عنب"
click at [289, 250] on input "0" at bounding box center [349, 246] width 240 height 22
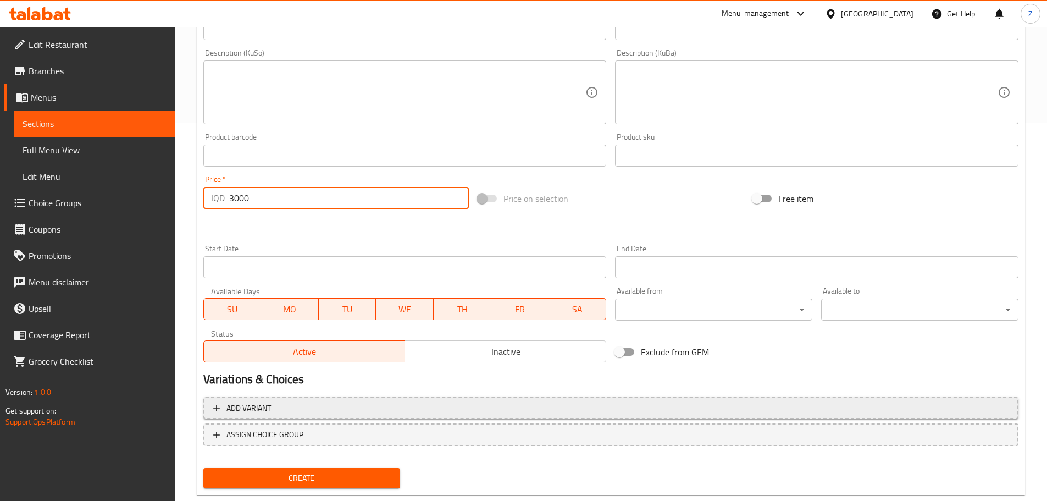
scroll to position [402, 0]
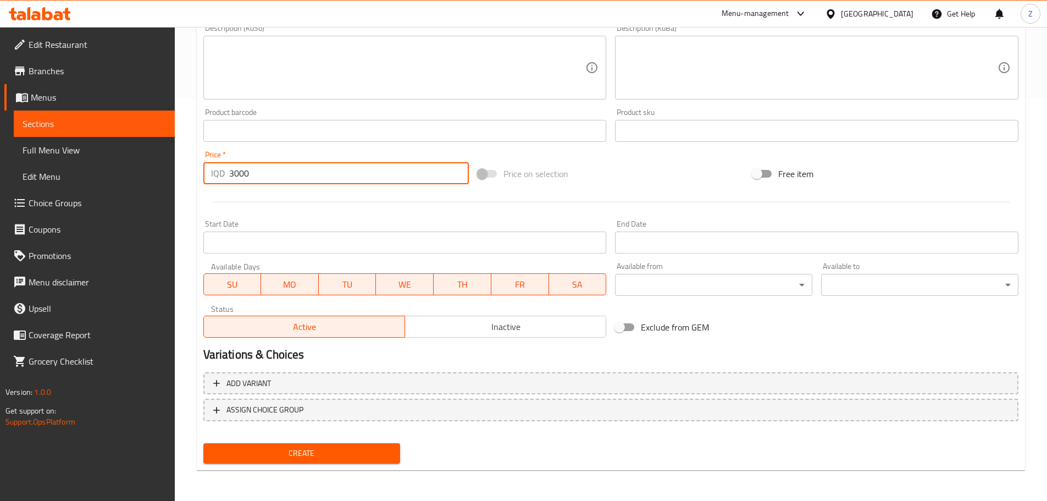
type input "3000"
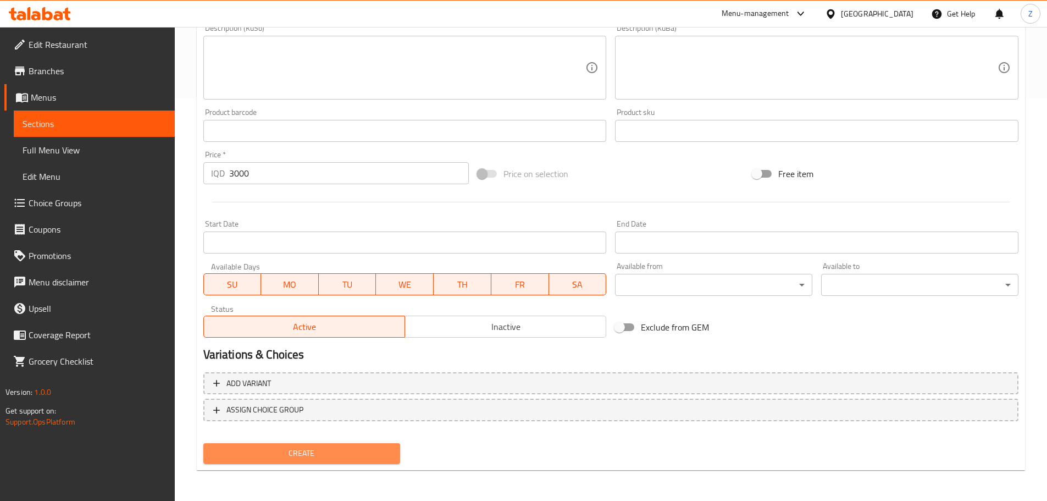
click at [326, 461] on button "Create" at bounding box center [301, 453] width 197 height 20
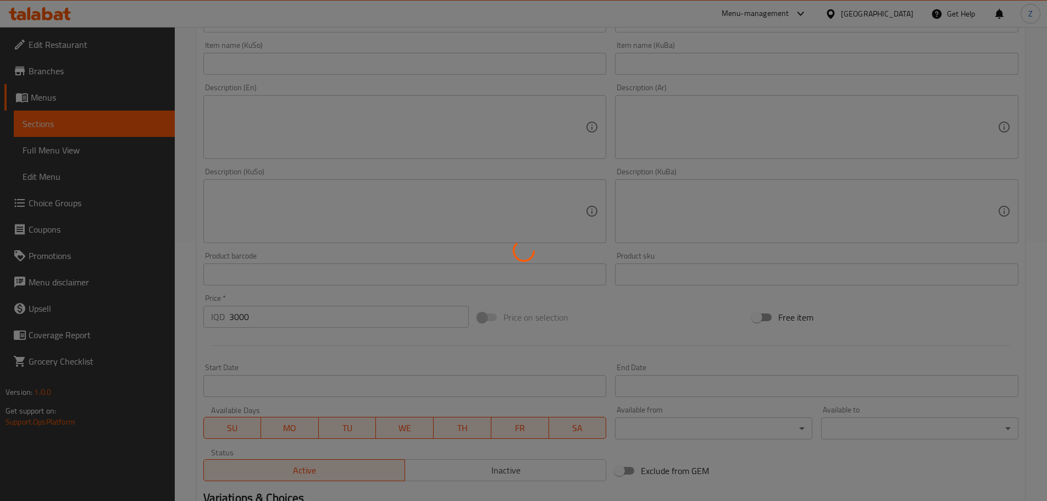
type input "0"
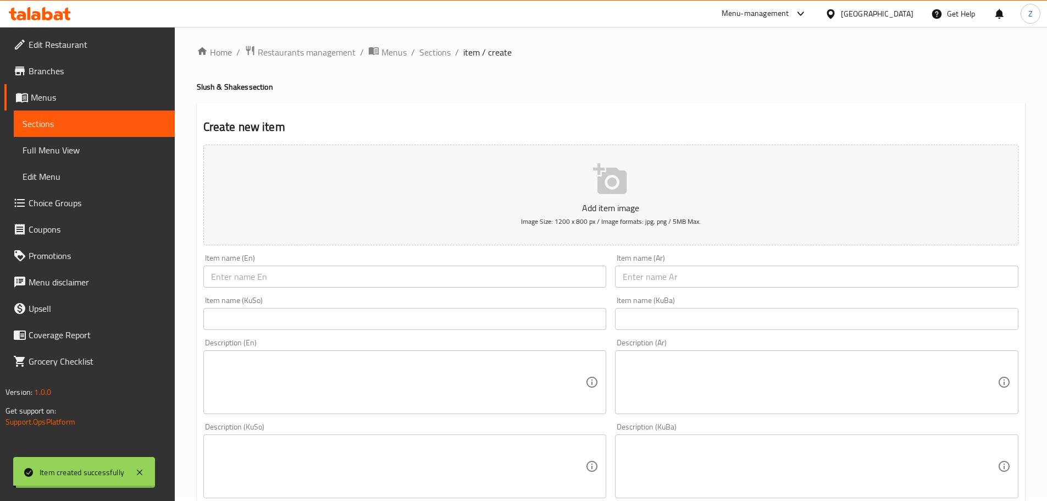
scroll to position [0, 0]
click at [436, 67] on div "Home / Restaurants management / Menus / Sections / item / create Slush & Shakes…" at bounding box center [611, 465] width 828 height 832
click at [437, 57] on span "Sections" at bounding box center [434, 55] width 31 height 13
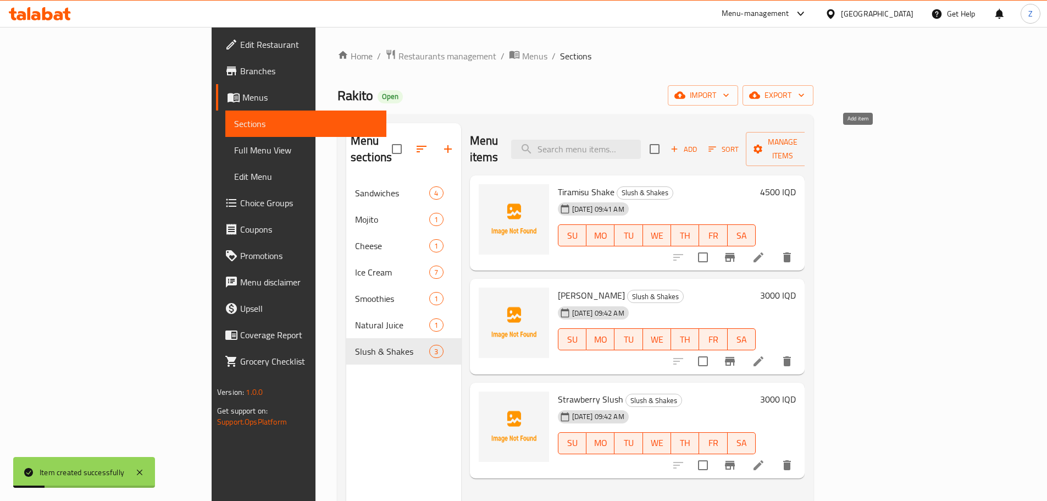
click at [699, 143] on span "Add" at bounding box center [684, 149] width 30 height 13
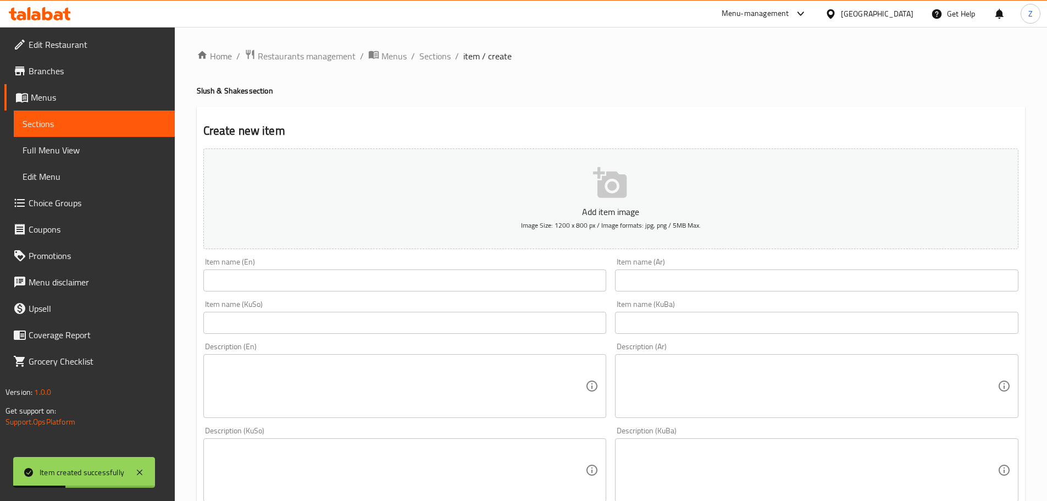
click at [349, 269] on input "text" at bounding box center [404, 280] width 403 height 22
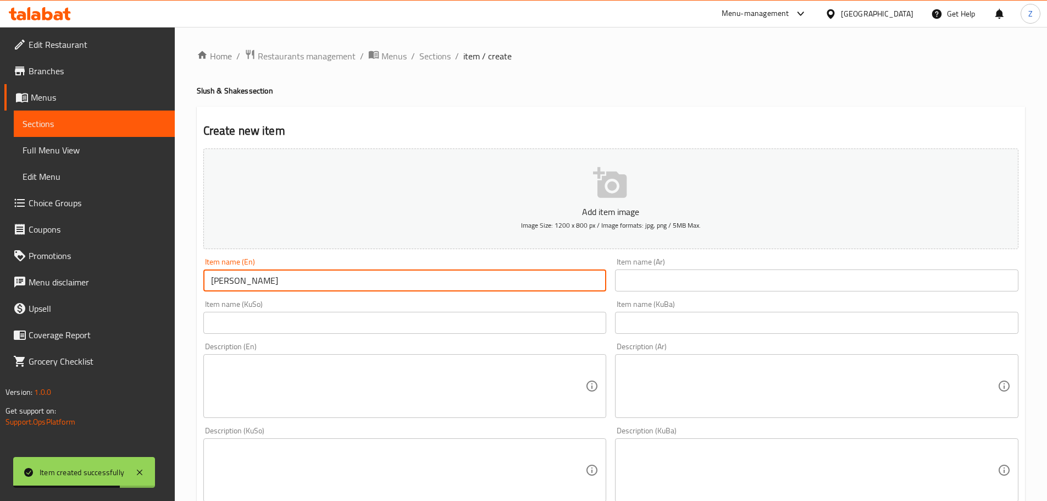
type input "Mango Slush"
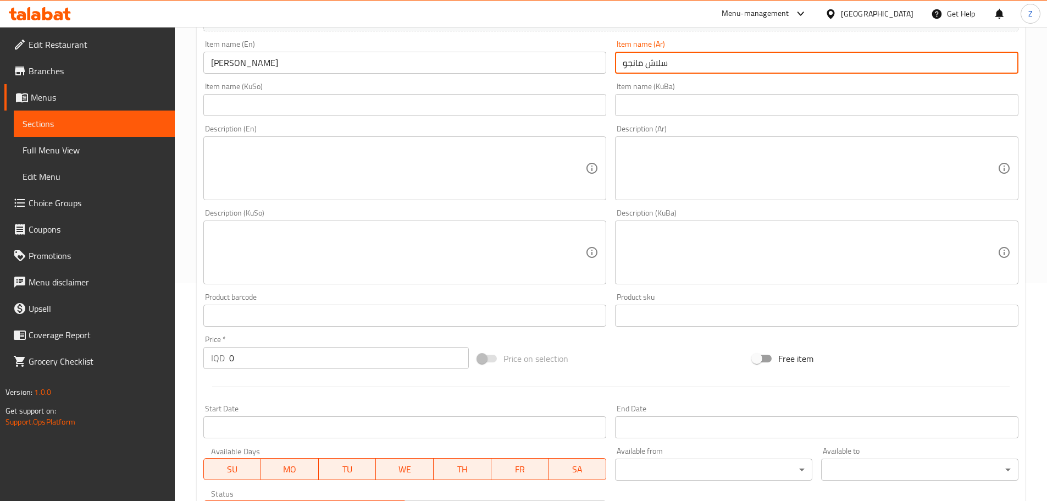
scroll to position [385, 0]
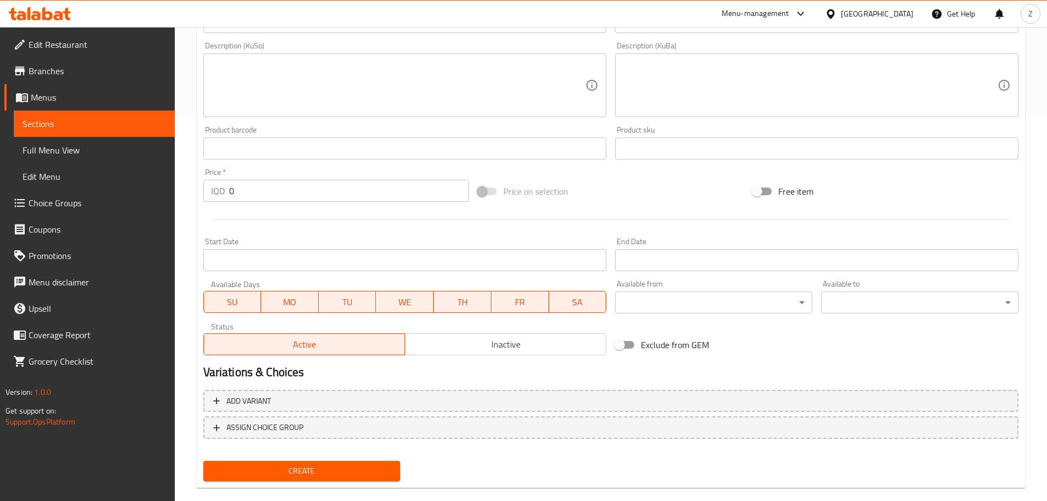
type input "سلاش مانجو"
click at [252, 199] on input "0" at bounding box center [349, 191] width 240 height 22
click at [253, 198] on input "0" at bounding box center [349, 191] width 240 height 22
click at [253, 197] on input "0" at bounding box center [349, 191] width 240 height 22
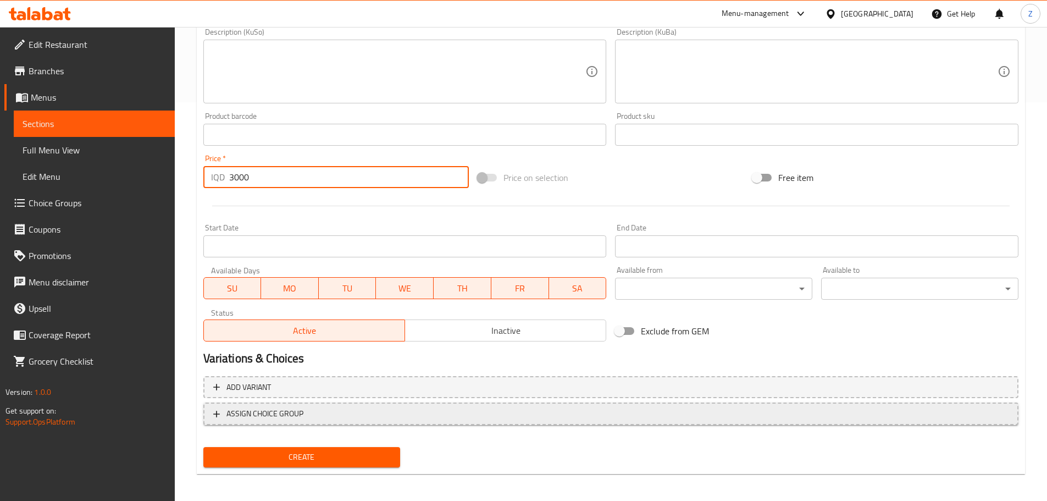
scroll to position [402, 0]
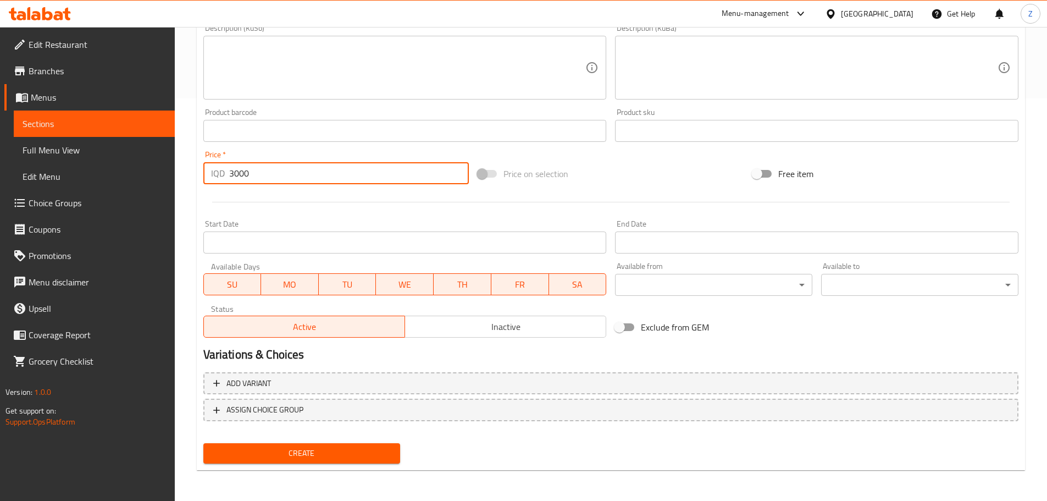
type input "3000"
click at [362, 448] on span "Create" at bounding box center [302, 453] width 180 height 14
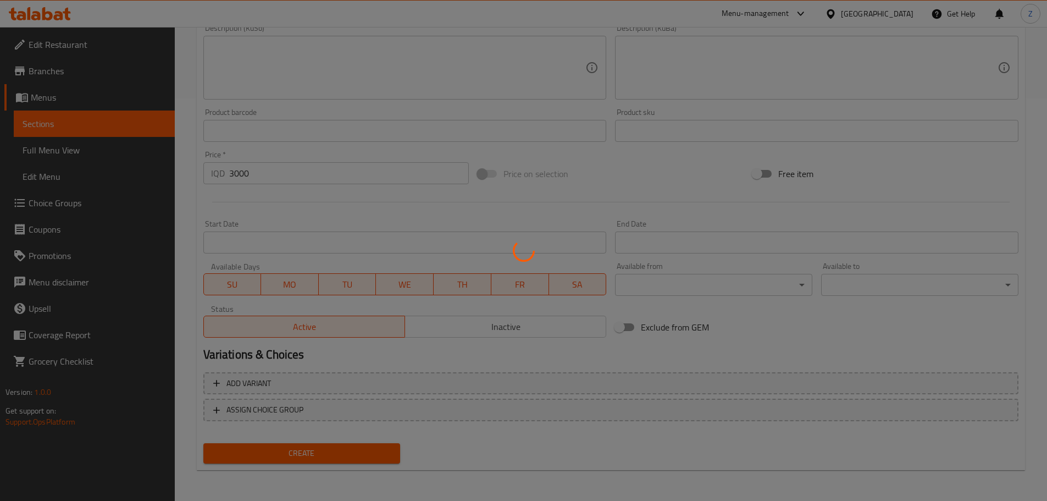
type input "0"
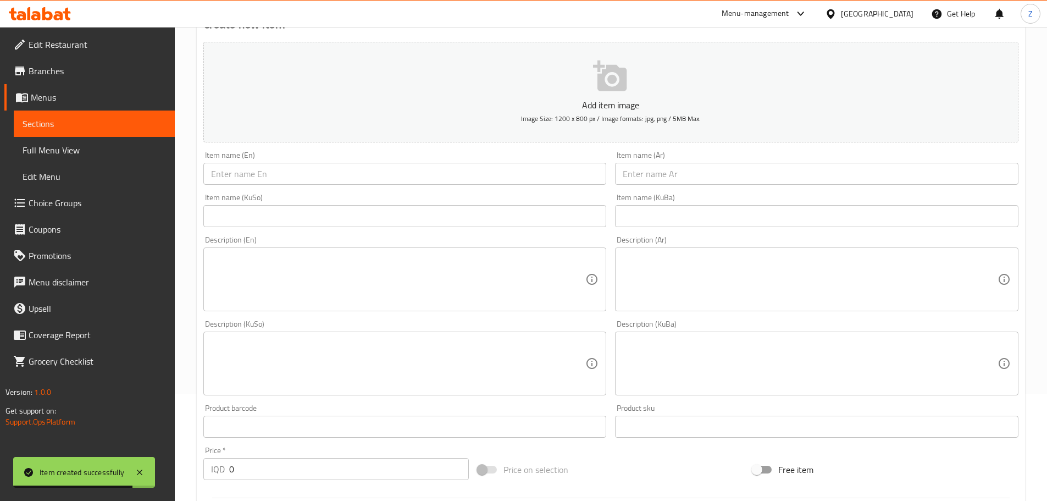
scroll to position [0, 0]
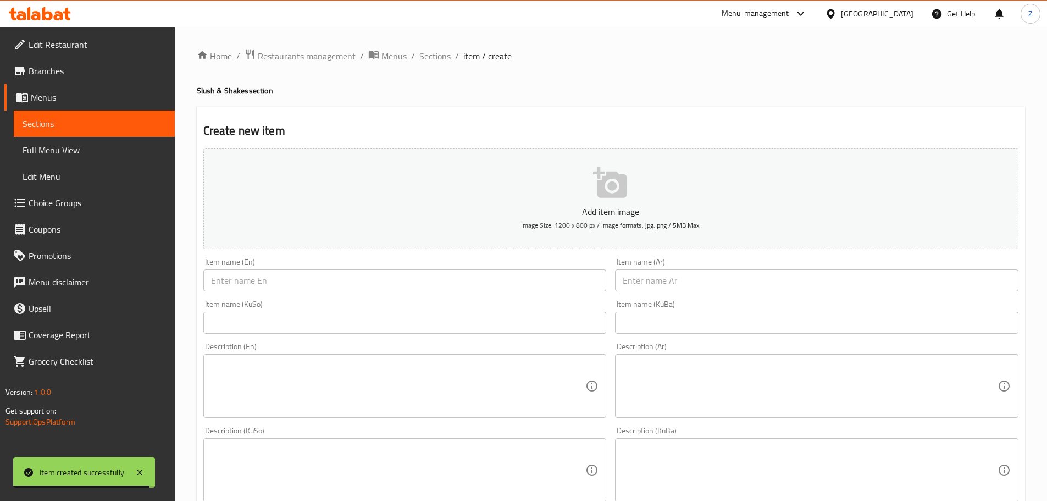
click at [421, 58] on span "Sections" at bounding box center [434, 55] width 31 height 13
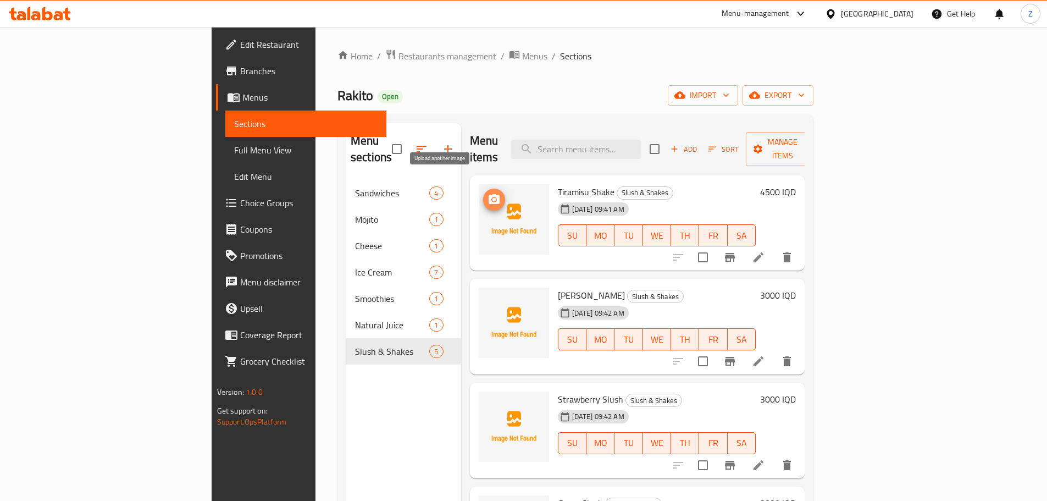
click at [488, 193] on icon "upload picture" at bounding box center [494, 199] width 13 height 13
click at [479, 287] on div at bounding box center [514, 322] width 70 height 70
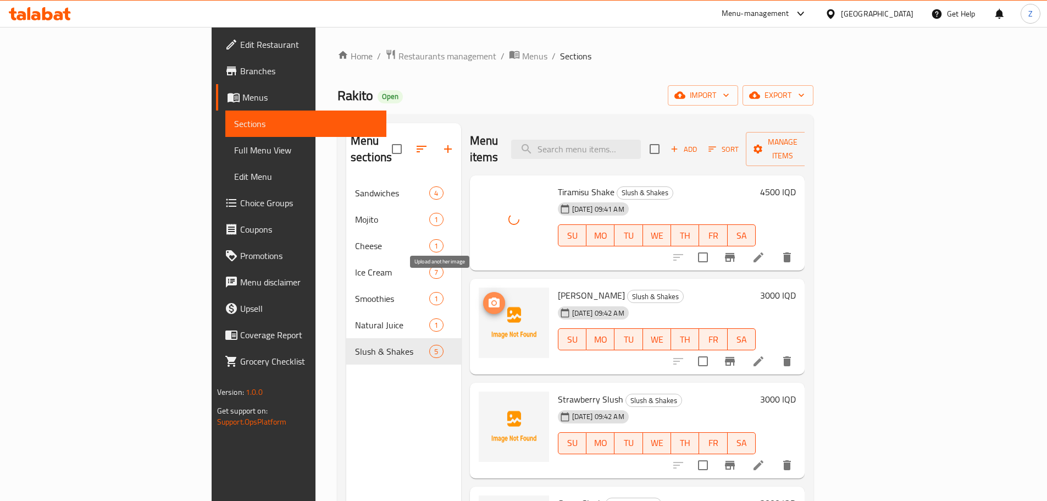
click at [489, 297] on icon "upload picture" at bounding box center [494, 302] width 11 height 10
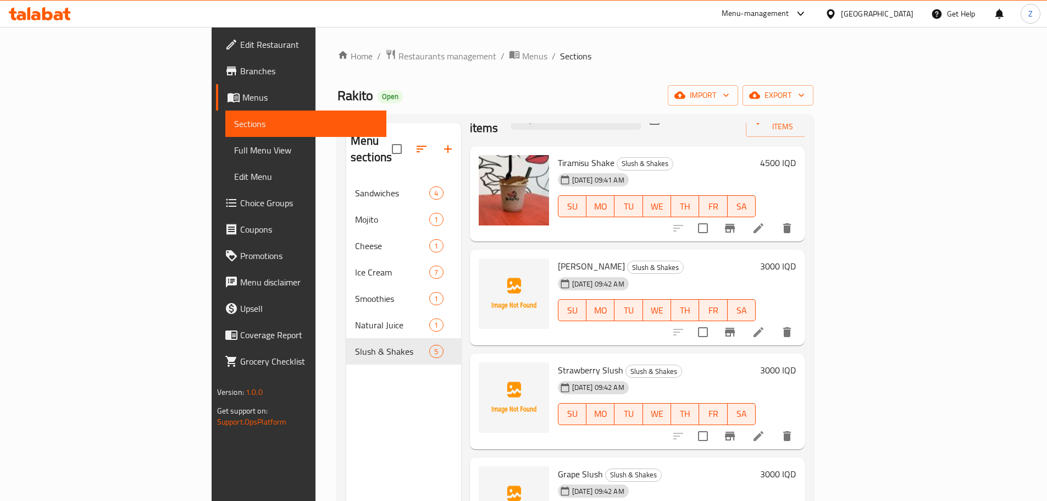
scroll to position [45, 0]
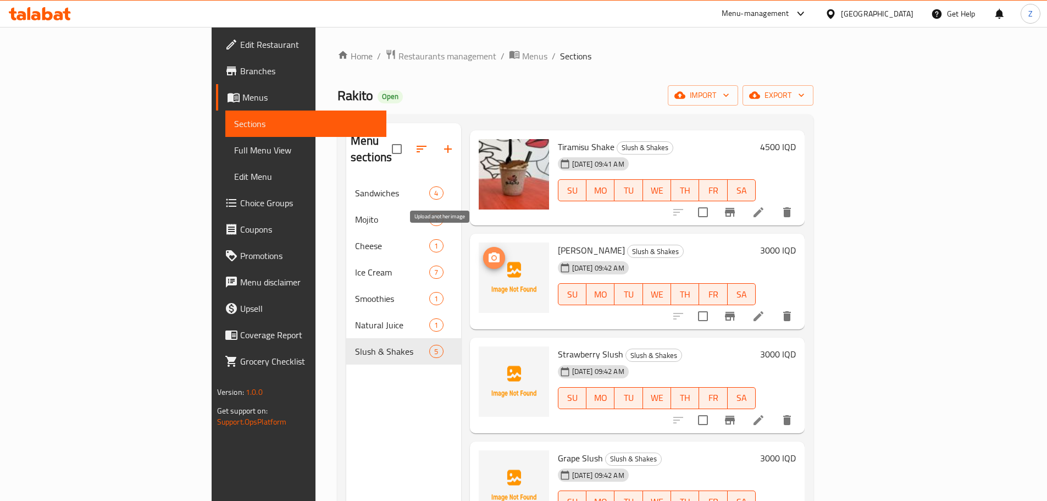
click at [488, 251] on icon "upload picture" at bounding box center [494, 257] width 13 height 13
click at [483, 355] on span "upload picture" at bounding box center [494, 361] width 22 height 13
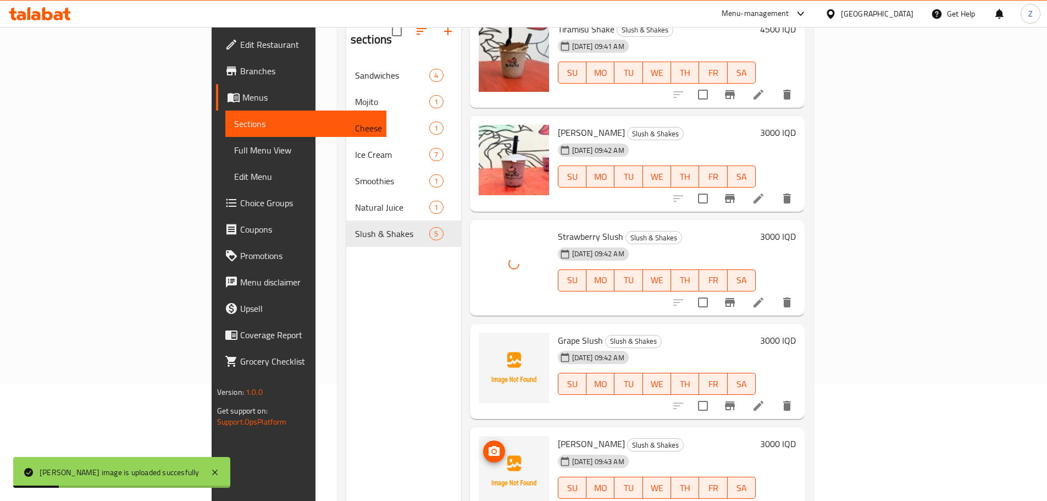
scroll to position [154, 0]
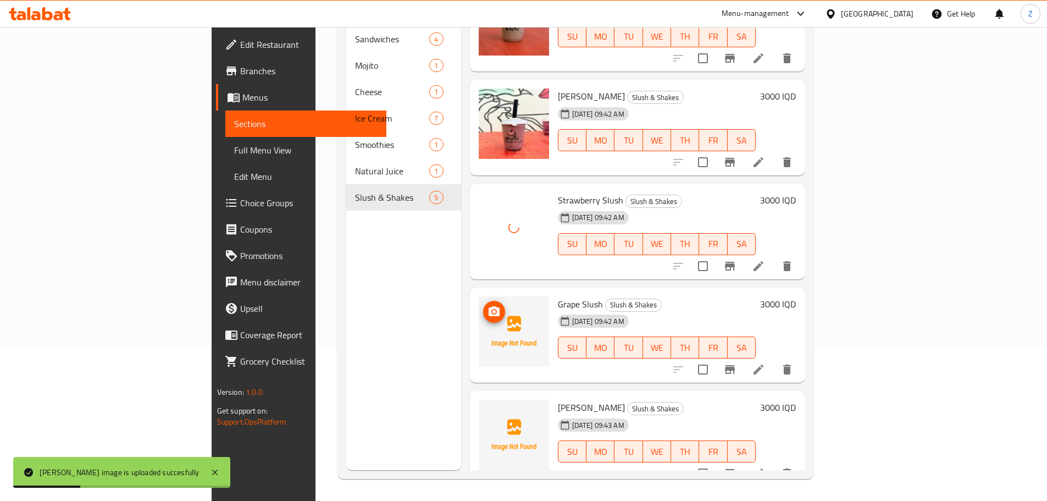
click at [479, 296] on img at bounding box center [514, 331] width 70 height 70
click at [489, 306] on icon "upload picture" at bounding box center [494, 311] width 11 height 10
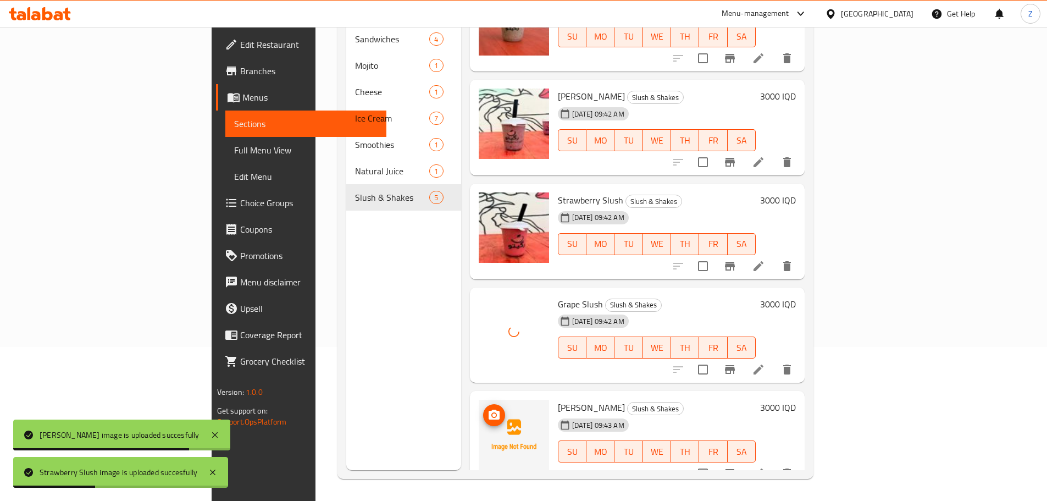
click at [479, 404] on img at bounding box center [514, 435] width 70 height 70
click at [489, 409] on icon "upload picture" at bounding box center [494, 414] width 11 height 10
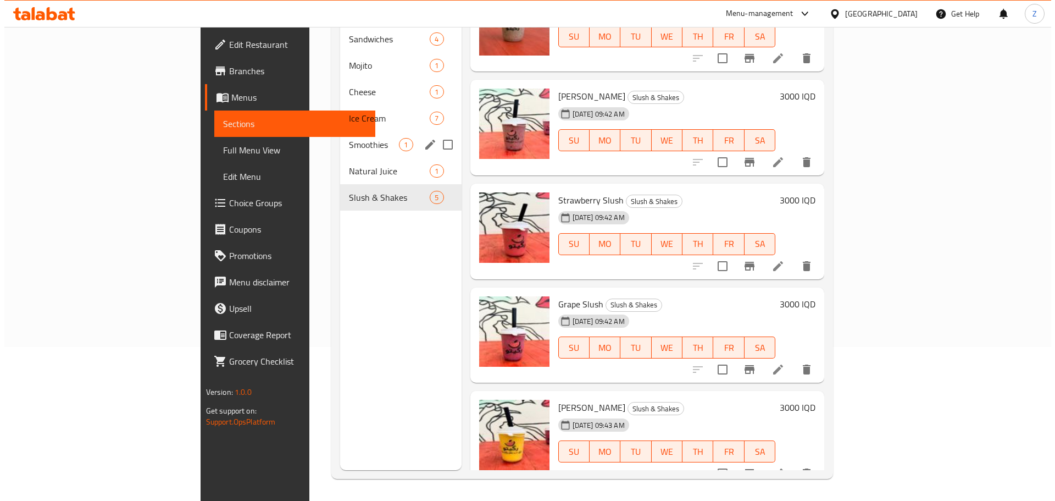
scroll to position [0, 0]
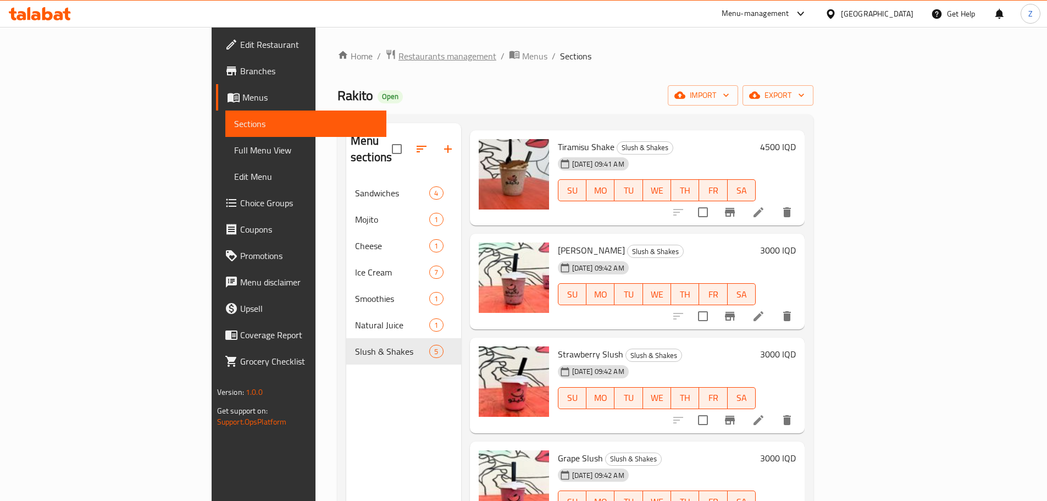
click at [398, 49] on span "Restaurants management" at bounding box center [447, 55] width 98 height 13
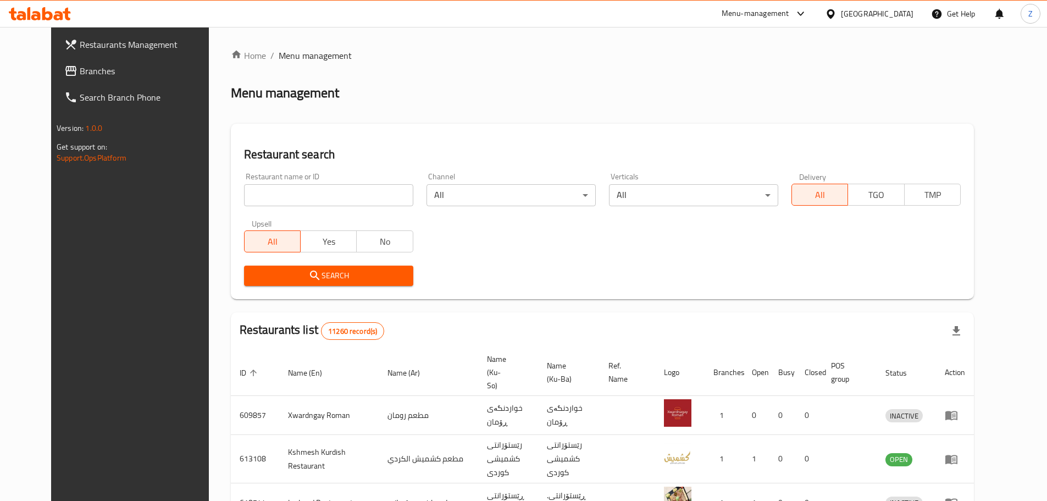
click at [334, 191] on div at bounding box center [523, 250] width 1047 height 501
click at [334, 191] on input "search" at bounding box center [328, 195] width 169 height 22
paste input "763201"
type input "763201"
click at [361, 269] on span "Search" at bounding box center [329, 276] width 152 height 14
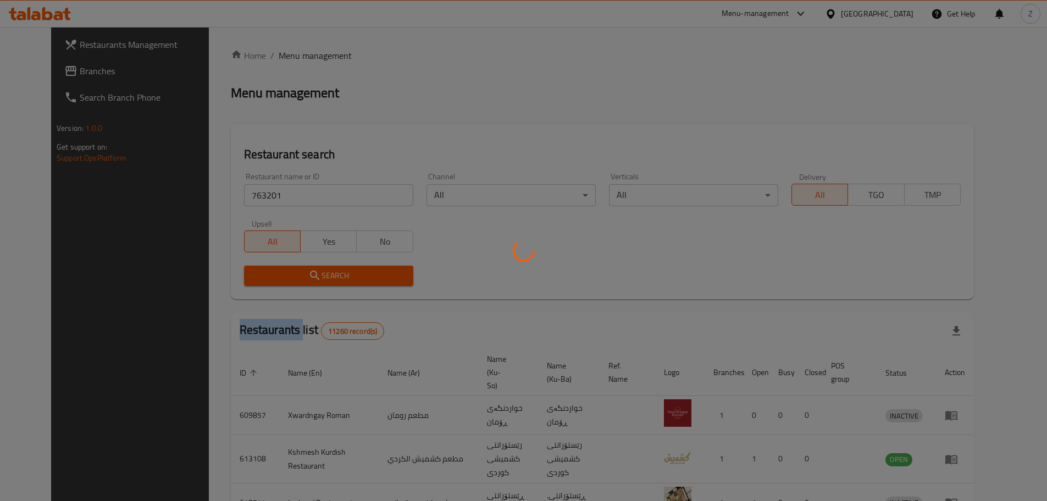
click at [361, 269] on div at bounding box center [523, 250] width 1047 height 501
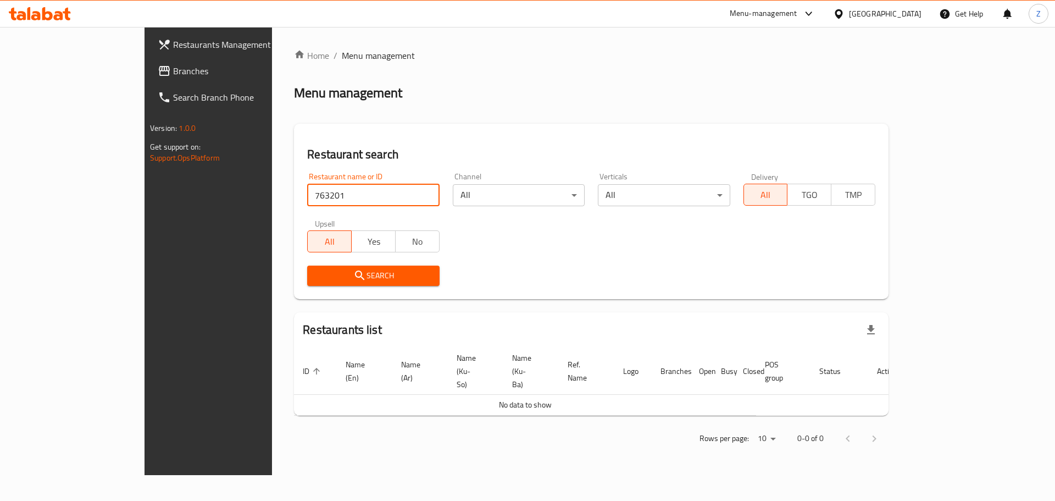
click at [307, 203] on input "763201" at bounding box center [373, 195] width 132 height 22
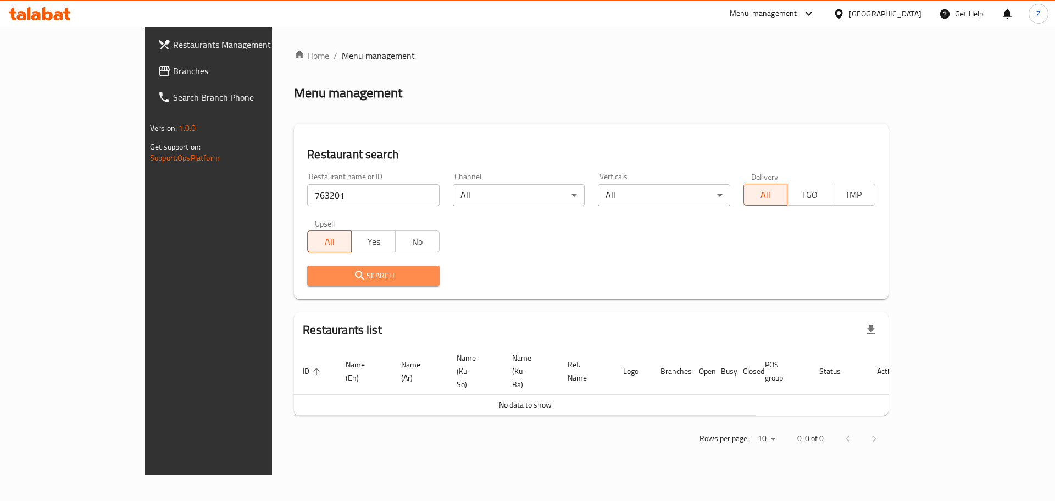
click at [323, 273] on span "Search" at bounding box center [373, 276] width 114 height 14
click at [315, 202] on input "763201" at bounding box center [373, 195] width 132 height 22
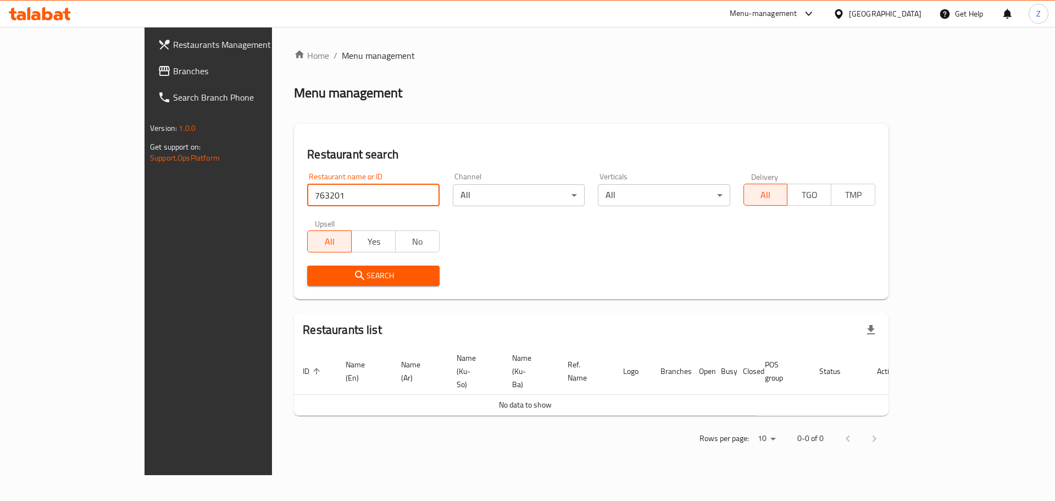
click at [315, 202] on input "763201" at bounding box center [373, 195] width 132 height 22
click at [173, 66] on span "Branches" at bounding box center [242, 70] width 139 height 13
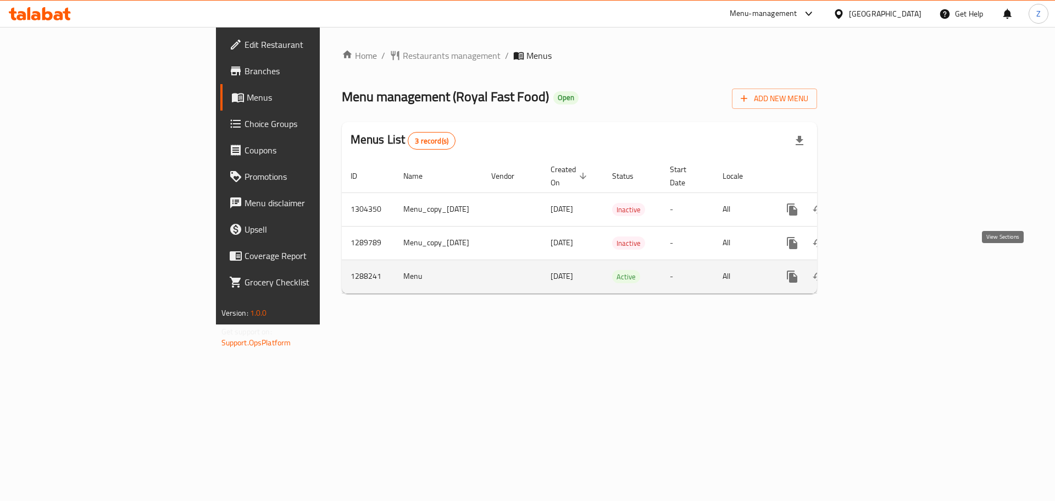
click at [878, 270] on icon "enhanced table" at bounding box center [871, 276] width 13 height 13
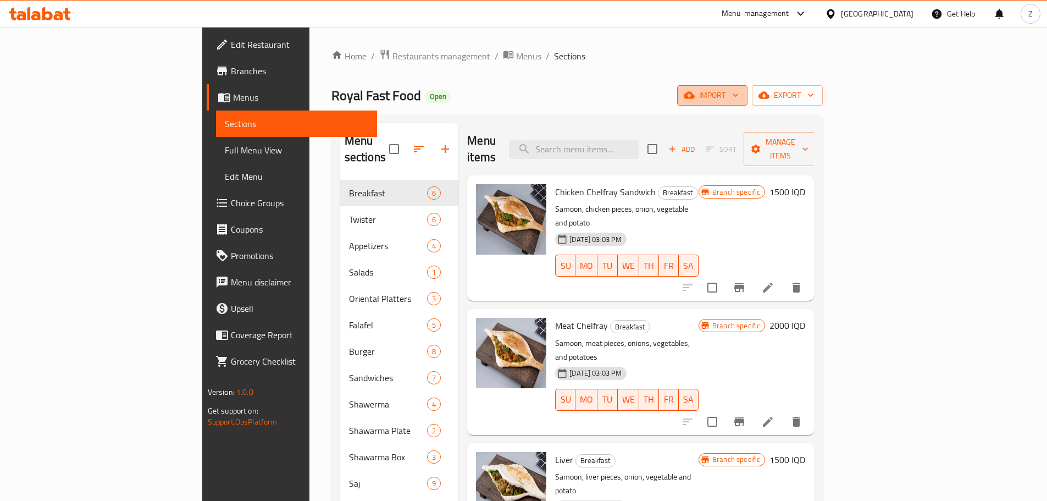
click at [739, 91] on span "import" at bounding box center [712, 95] width 53 height 14
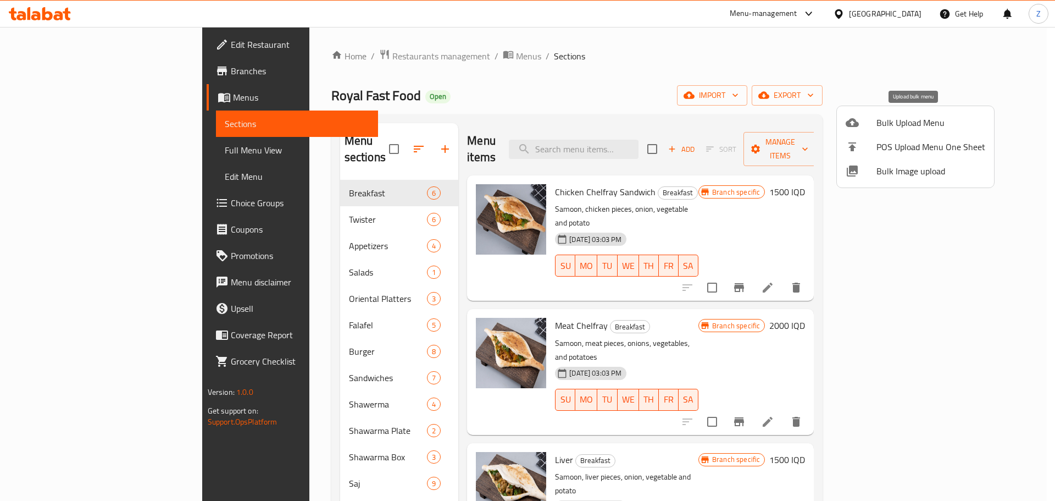
click at [910, 129] on span "Bulk Upload Menu" at bounding box center [931, 122] width 109 height 13
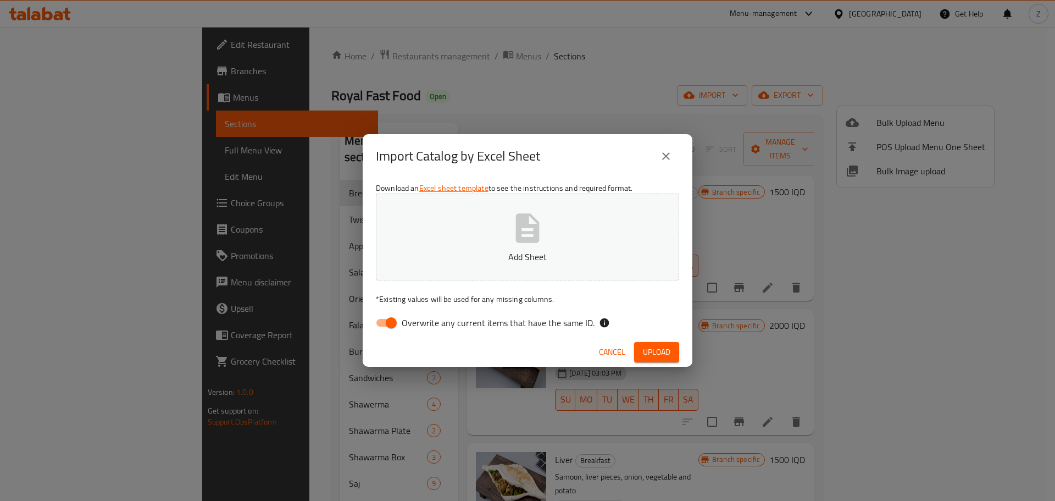
click at [528, 241] on icon "button" at bounding box center [528, 227] width 24 height 29
click at [397, 319] on input "Overwrite any current items that have the same ID." at bounding box center [391, 322] width 63 height 21
checkbox input "false"
click at [676, 360] on button "Upload" at bounding box center [656, 352] width 45 height 20
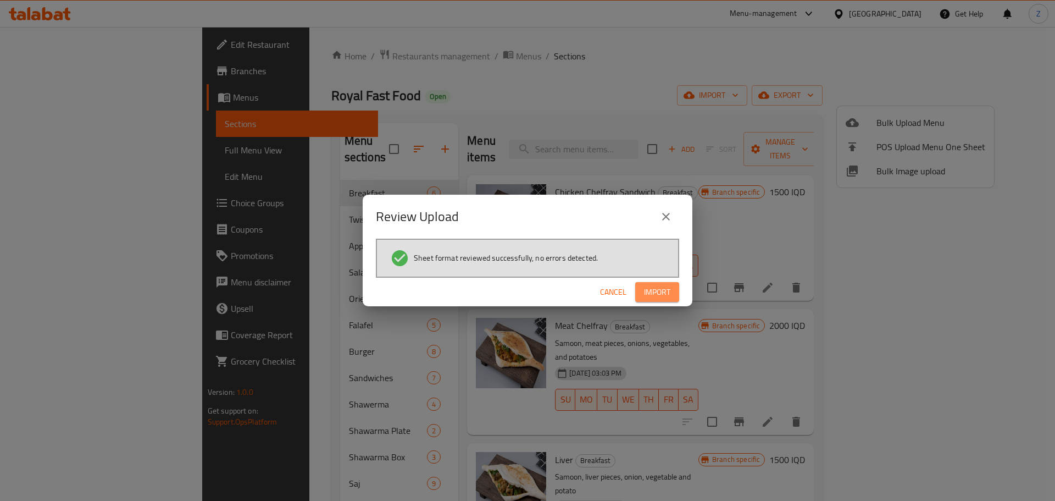
click at [666, 294] on span "Import" at bounding box center [657, 292] width 26 height 14
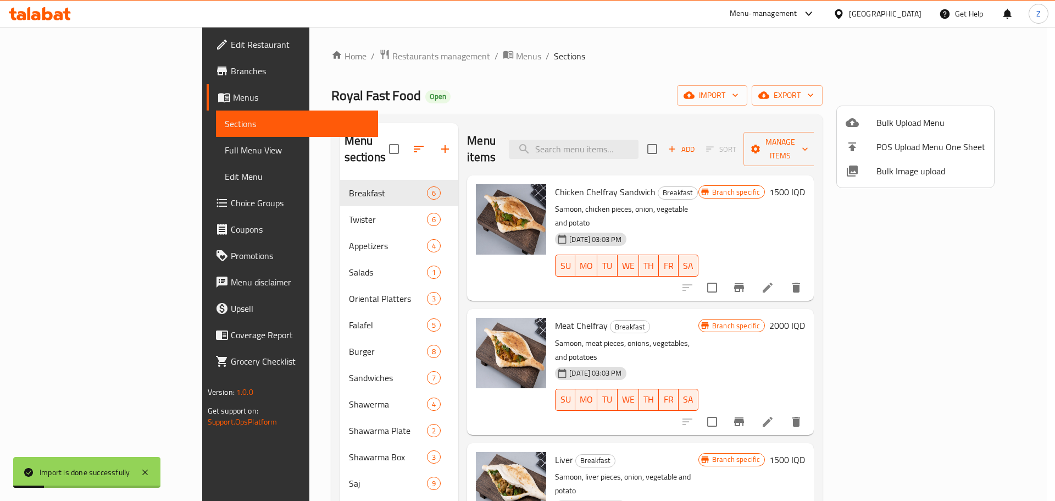
click at [608, 76] on div at bounding box center [527, 250] width 1055 height 501
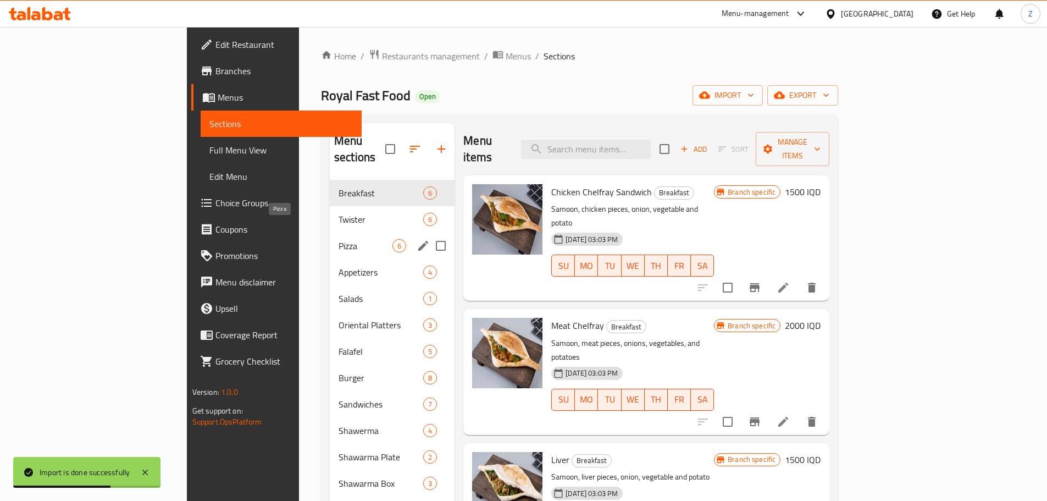
click at [339, 239] on span "Pizza" at bounding box center [366, 245] width 54 height 13
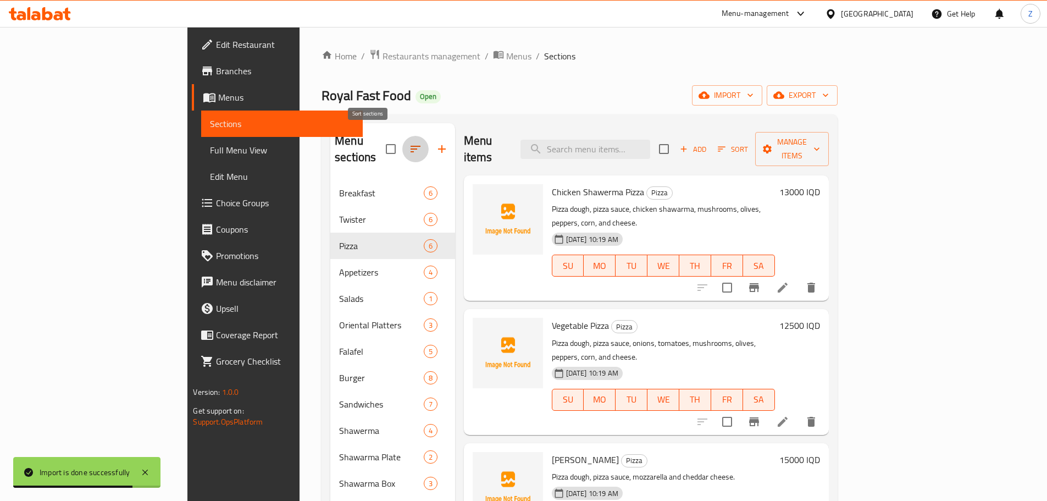
click at [409, 145] on icon "button" at bounding box center [415, 148] width 13 height 13
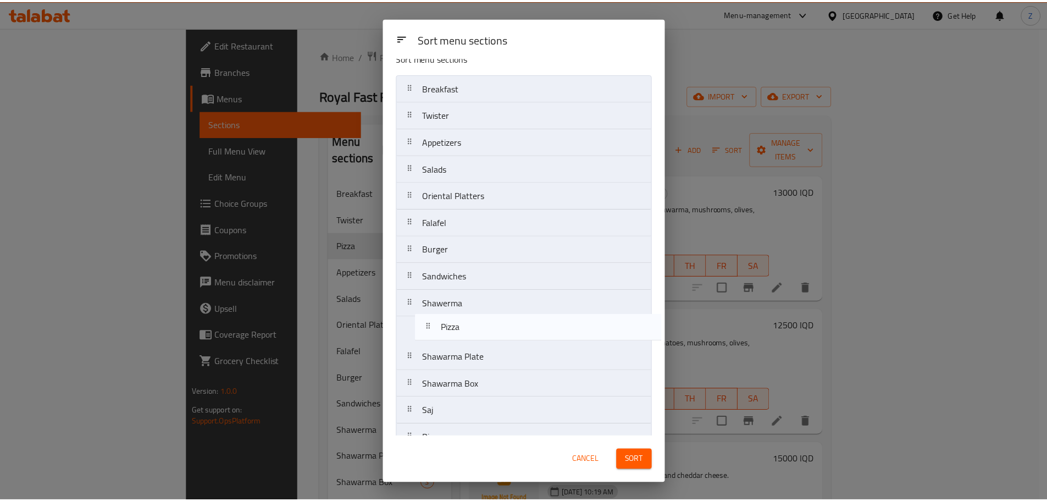
scroll to position [15, 0]
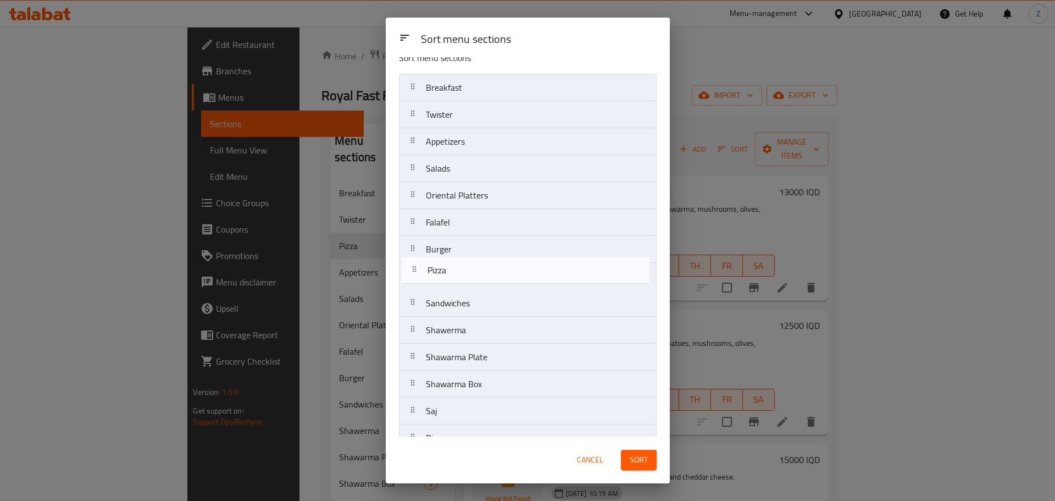
drag, startPoint x: 486, startPoint y: 153, endPoint x: 488, endPoint y: 270, distance: 117.1
click at [488, 270] on nav "Breakfast Twister Pizza Appetizers Salads Oriental Platters Falafel Burger Sand…" at bounding box center [528, 357] width 258 height 567
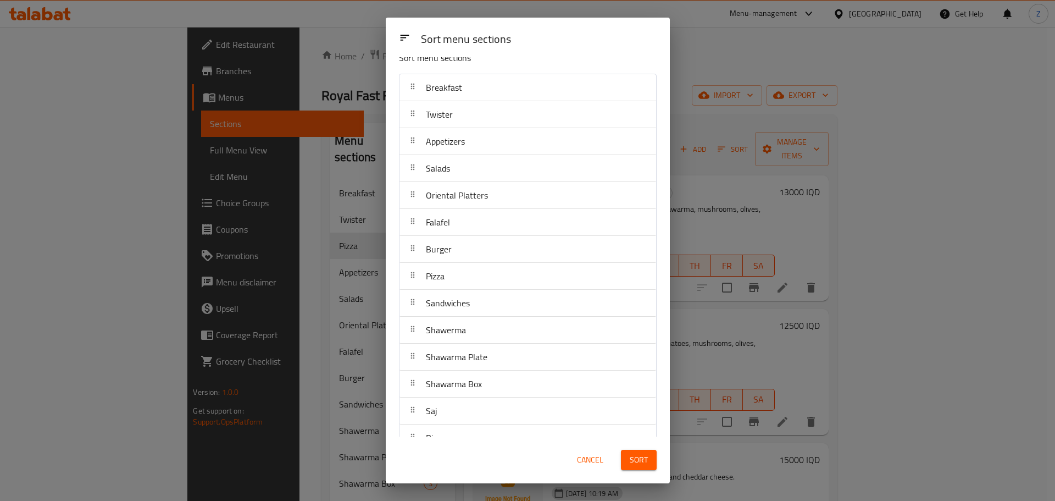
click at [639, 455] on span "Sort" at bounding box center [639, 460] width 18 height 14
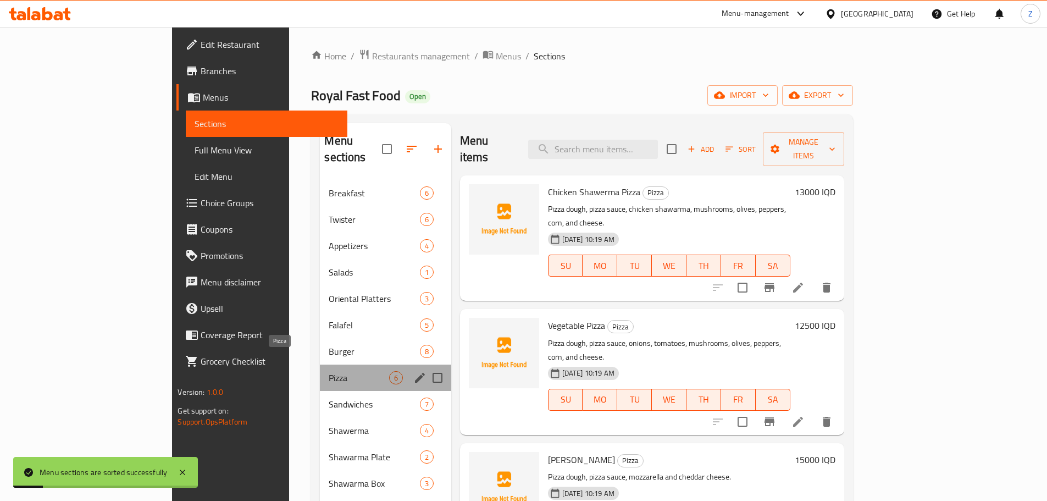
drag, startPoint x: 256, startPoint y: 354, endPoint x: 277, endPoint y: 339, distance: 25.9
click at [329, 371] on span "Pizza" at bounding box center [359, 377] width 60 height 13
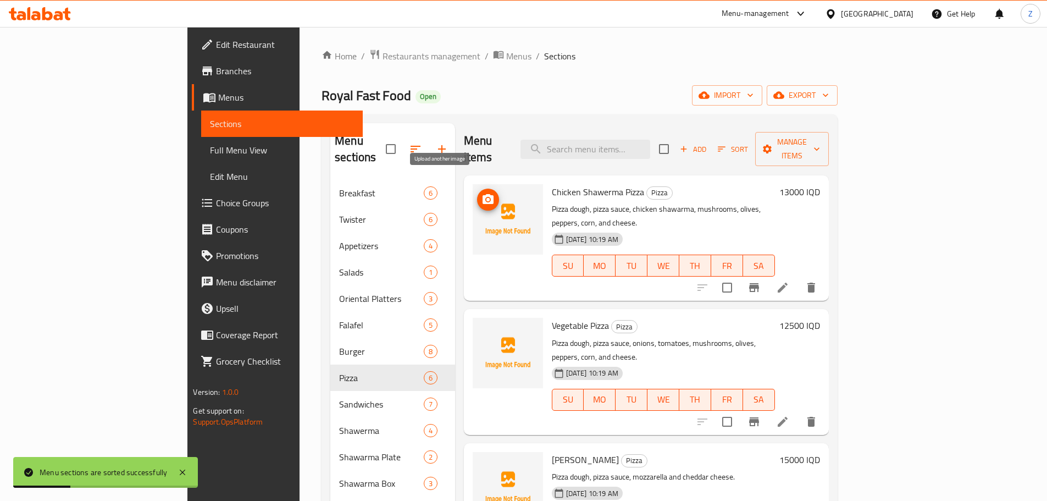
click at [486, 198] on circle "upload picture" at bounding box center [487, 199] width 3 height 3
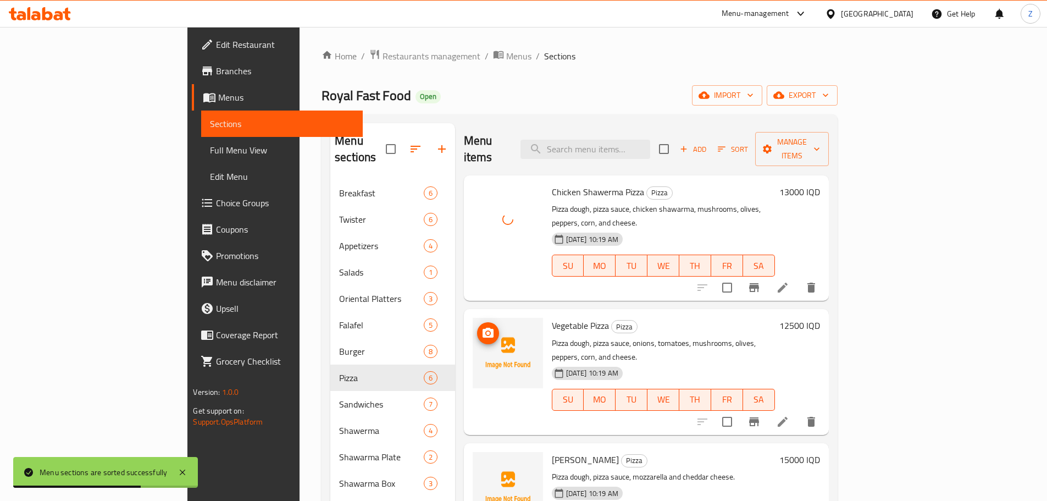
click at [473, 318] on div at bounding box center [508, 353] width 70 height 70
click at [477, 322] on button "upload picture" at bounding box center [488, 333] width 22 height 22
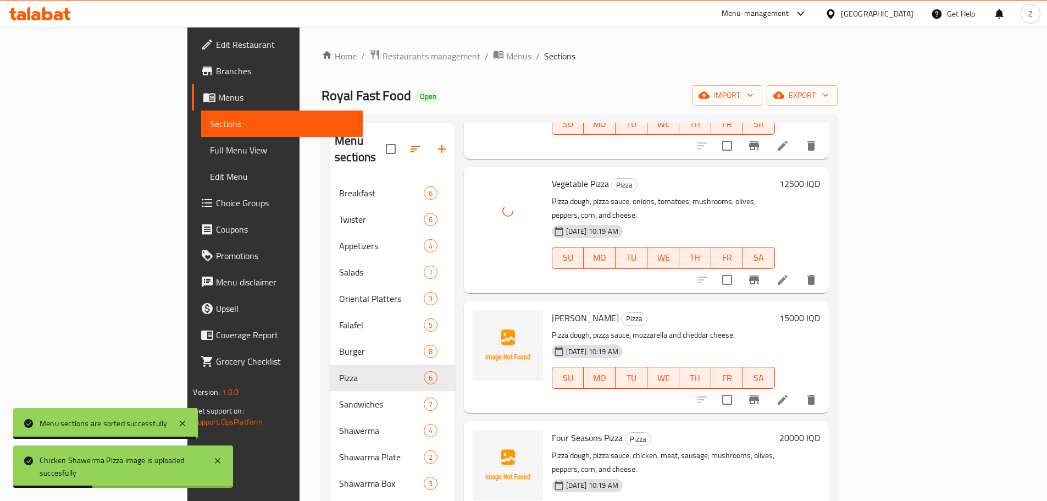
scroll to position [149, 0]
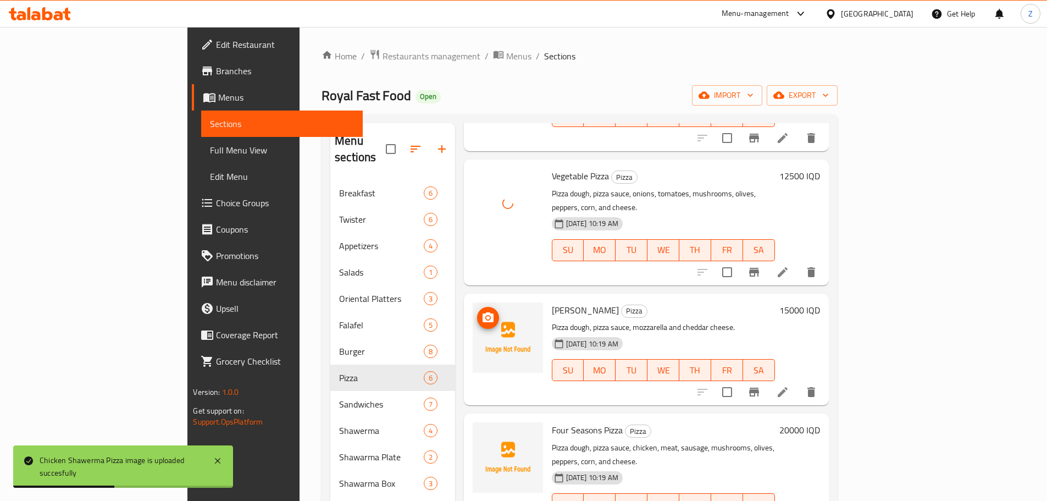
click at [481, 311] on icon "upload picture" at bounding box center [487, 317] width 13 height 13
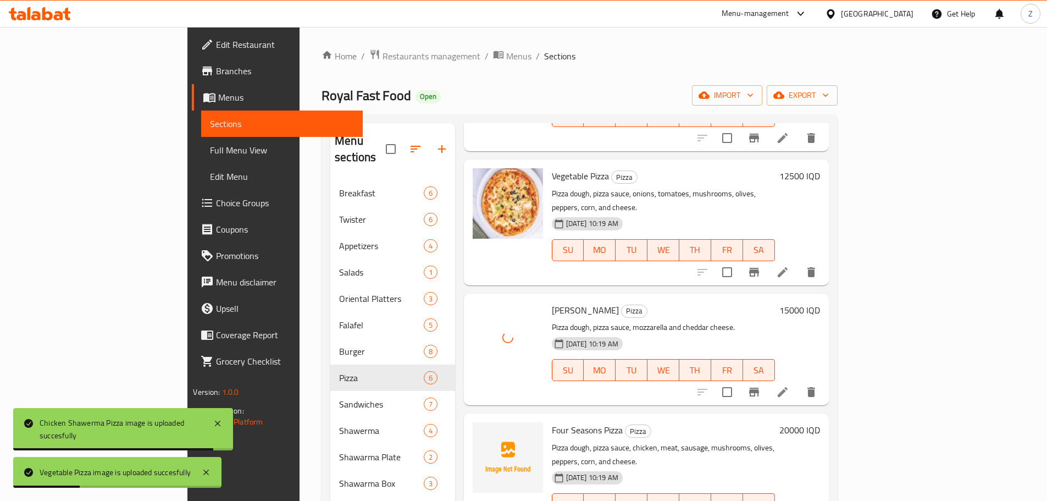
scroll to position [110, 0]
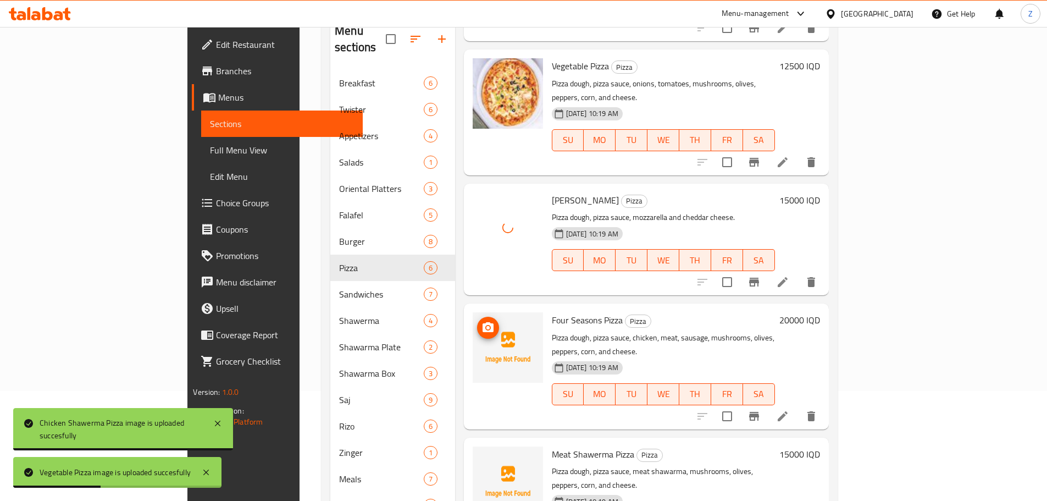
click at [477, 321] on span "upload picture" at bounding box center [488, 327] width 22 height 13
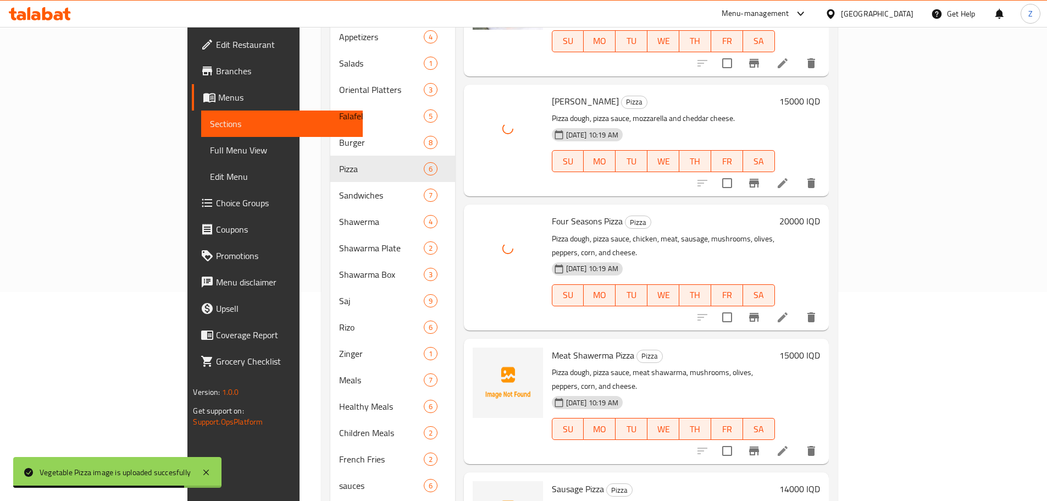
scroll to position [252, 0]
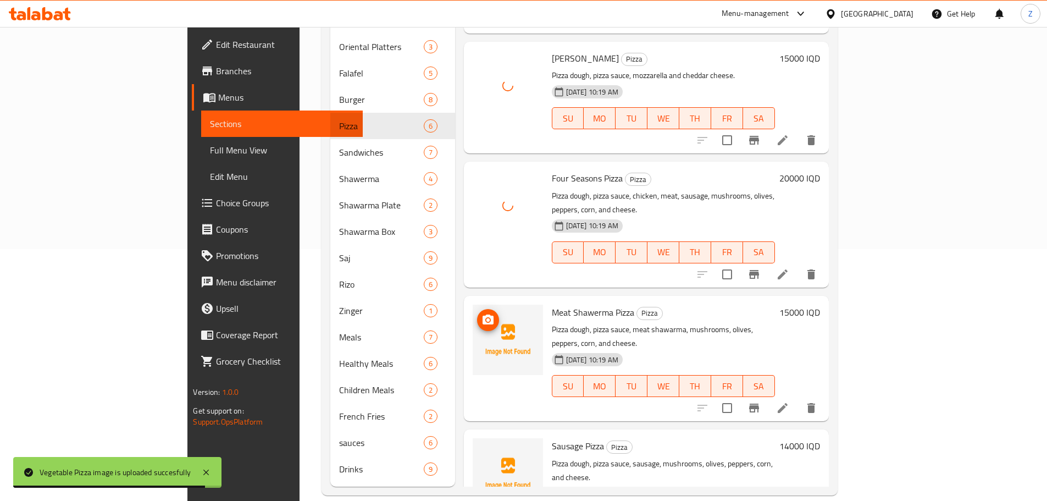
click at [481, 313] on icon "upload picture" at bounding box center [487, 319] width 13 height 13
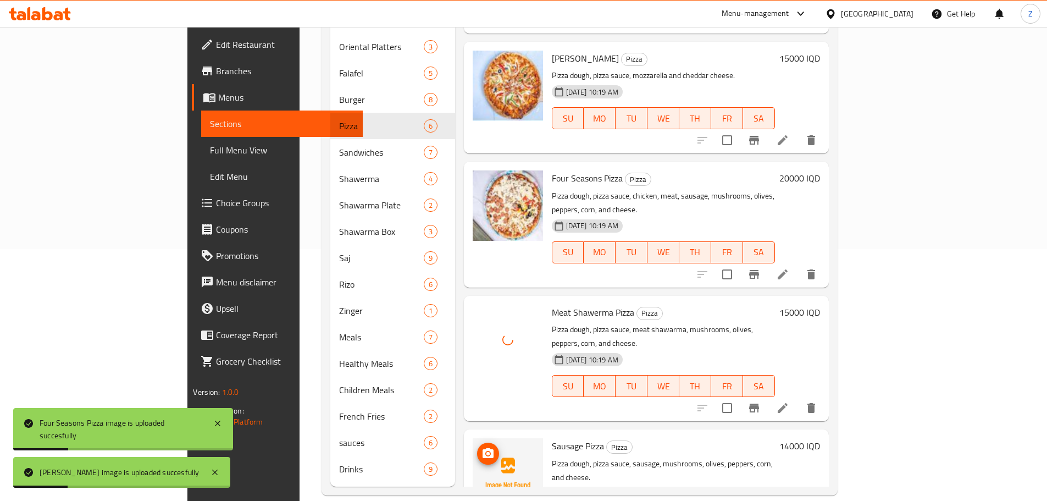
click at [473, 438] on img at bounding box center [508, 473] width 70 height 70
click at [481, 447] on icon "upload picture" at bounding box center [487, 453] width 13 height 13
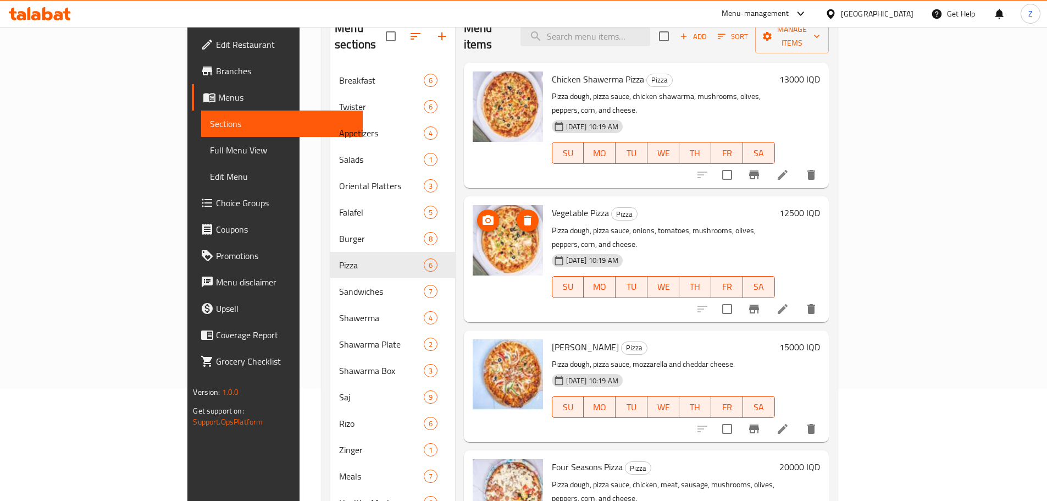
scroll to position [0, 0]
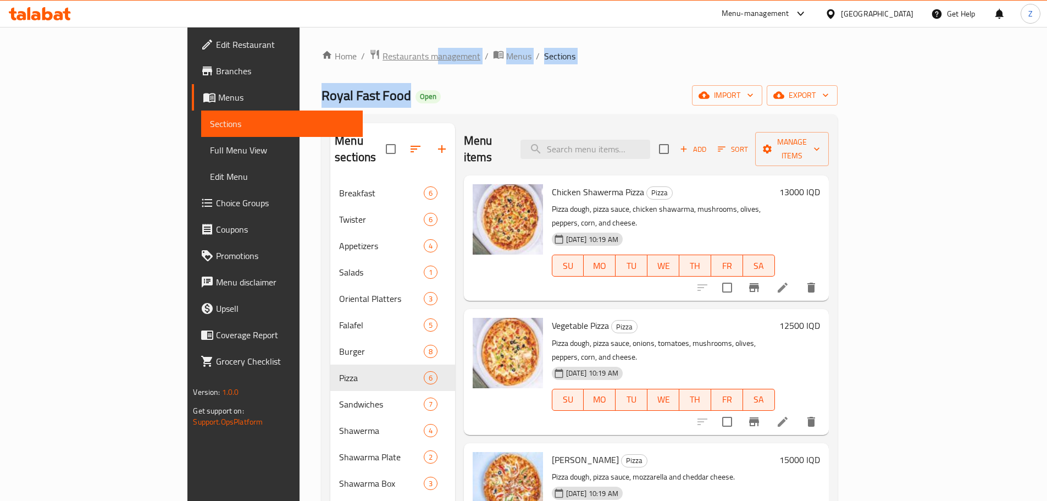
click at [322, 64] on div "Home / Restaurants management / Menus / Sections Royal Fast Food Open import ex…" at bounding box center [580, 398] width 516 height 698
click at [383, 63] on span "Restaurants management" at bounding box center [432, 55] width 98 height 13
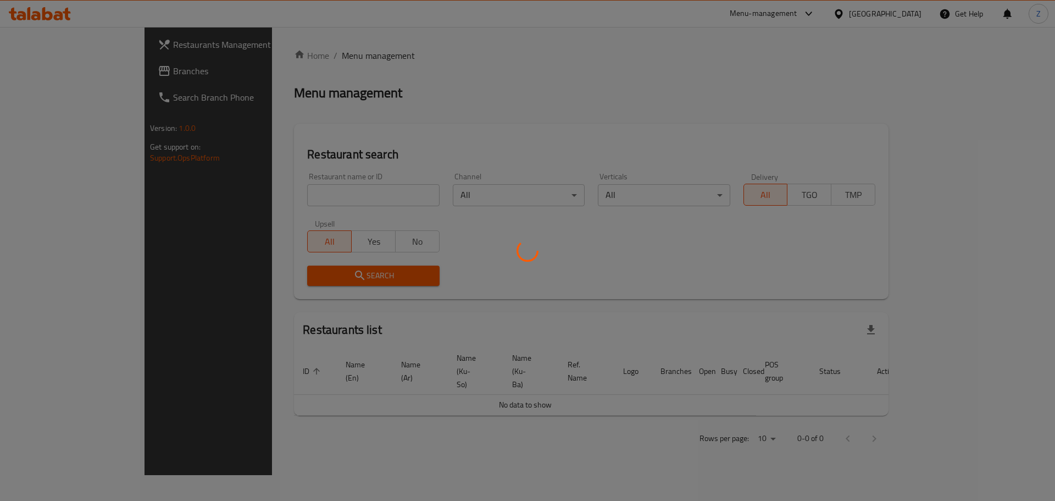
click at [502, 60] on div at bounding box center [527, 250] width 1055 height 501
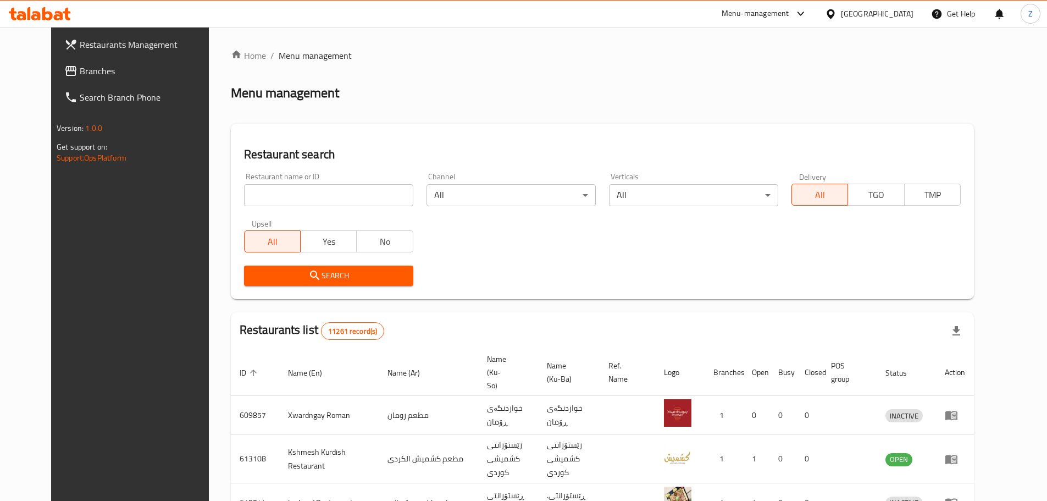
click at [352, 189] on input "search" at bounding box center [328, 195] width 169 height 22
type input "بيت حلب"
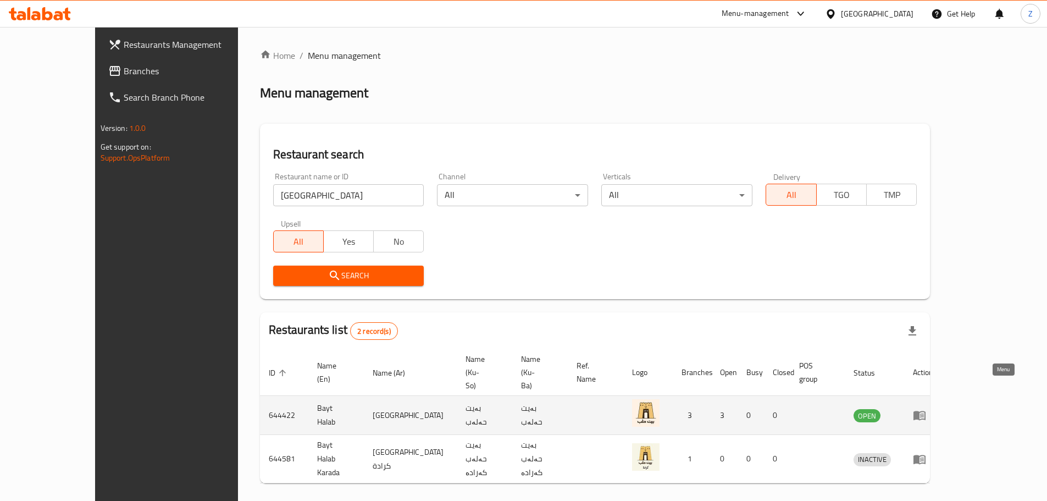
click at [926, 411] on icon "enhanced table" at bounding box center [919, 415] width 12 height 9
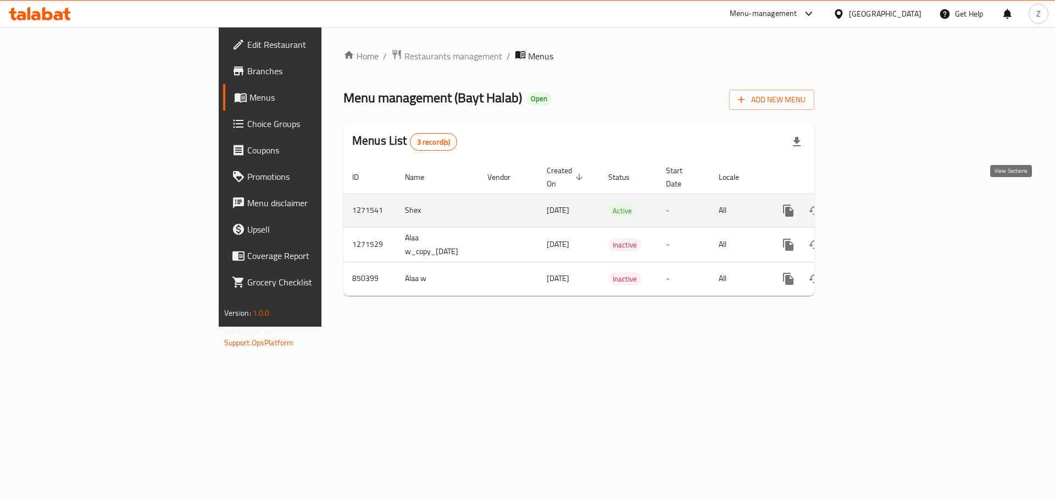
click at [874, 204] on icon "enhanced table" at bounding box center [867, 210] width 13 height 13
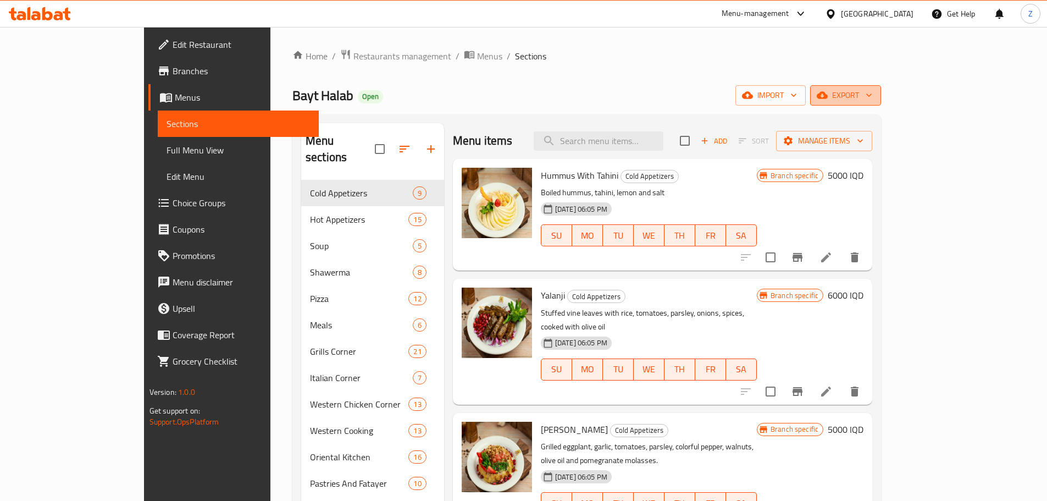
click at [872, 96] on span "export" at bounding box center [845, 95] width 53 height 14
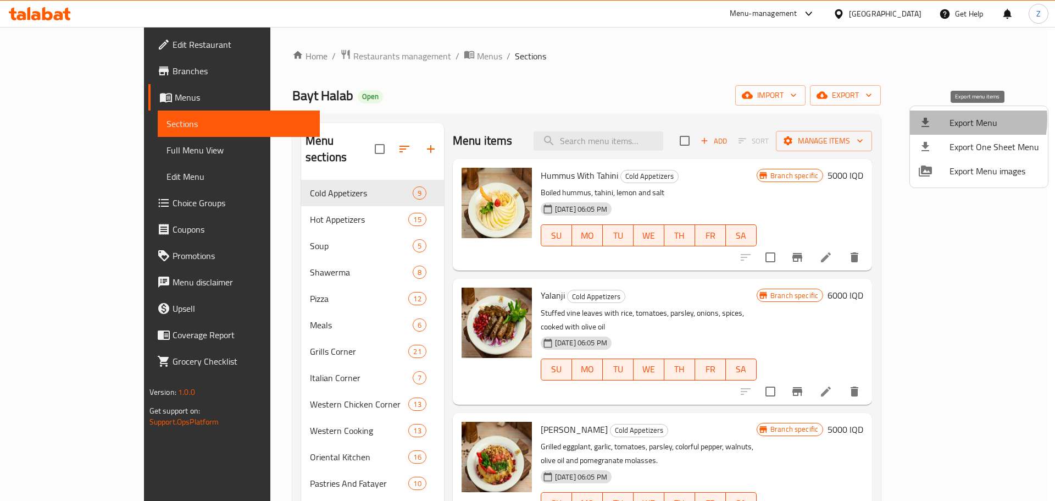
click at [951, 119] on span "Export Menu" at bounding box center [995, 122] width 90 height 13
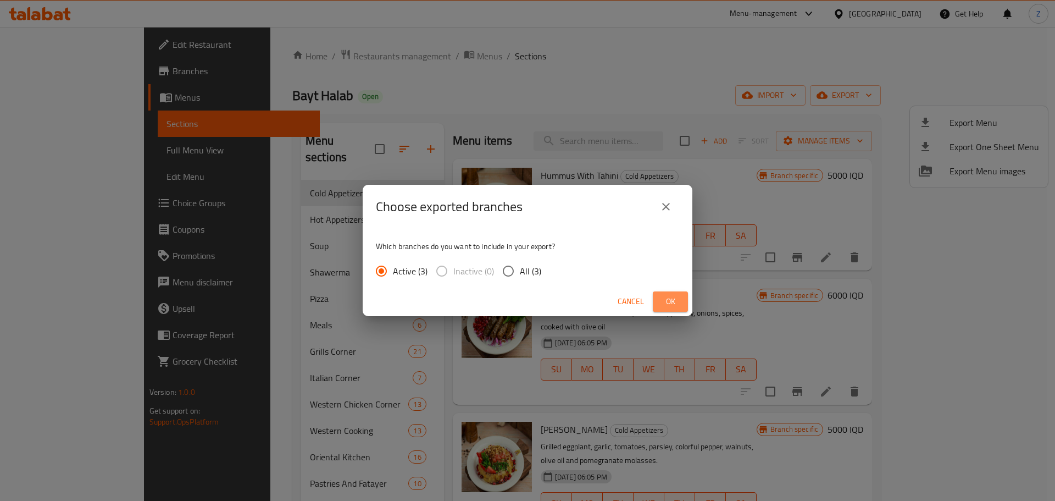
click at [660, 305] on button "Ok" at bounding box center [670, 301] width 35 height 20
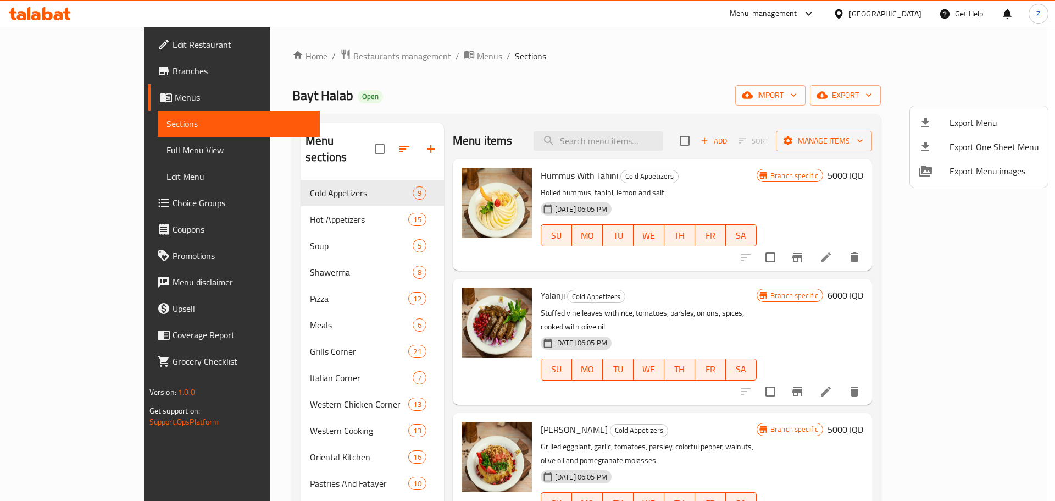
click at [296, 54] on div at bounding box center [527, 250] width 1055 height 501
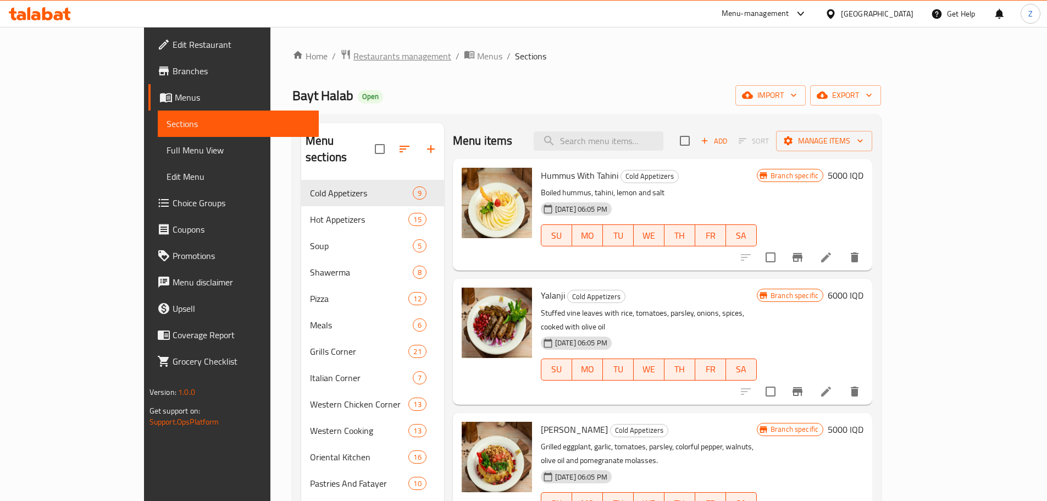
click at [353, 57] on span "Restaurants management" at bounding box center [402, 55] width 98 height 13
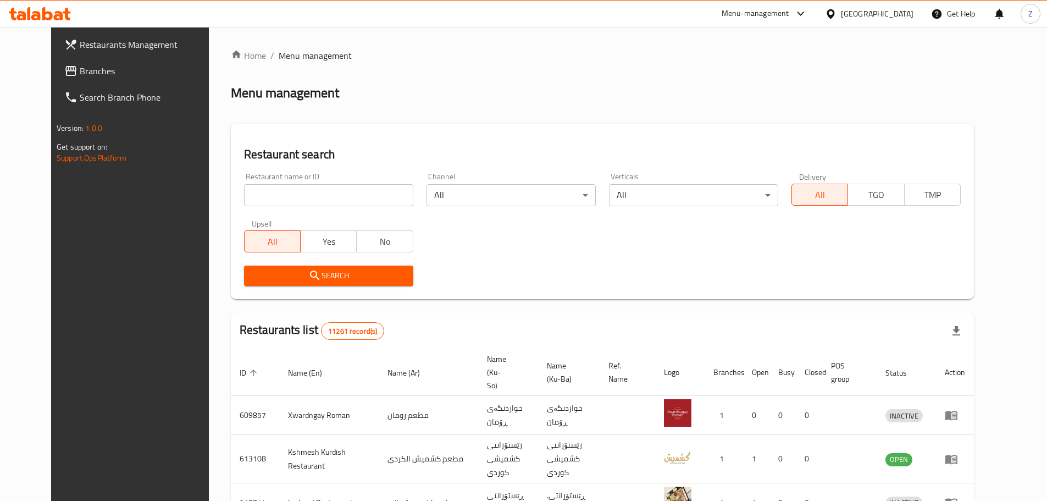
click at [302, 187] on input "search" at bounding box center [328, 195] width 169 height 22
type input "vanilly"
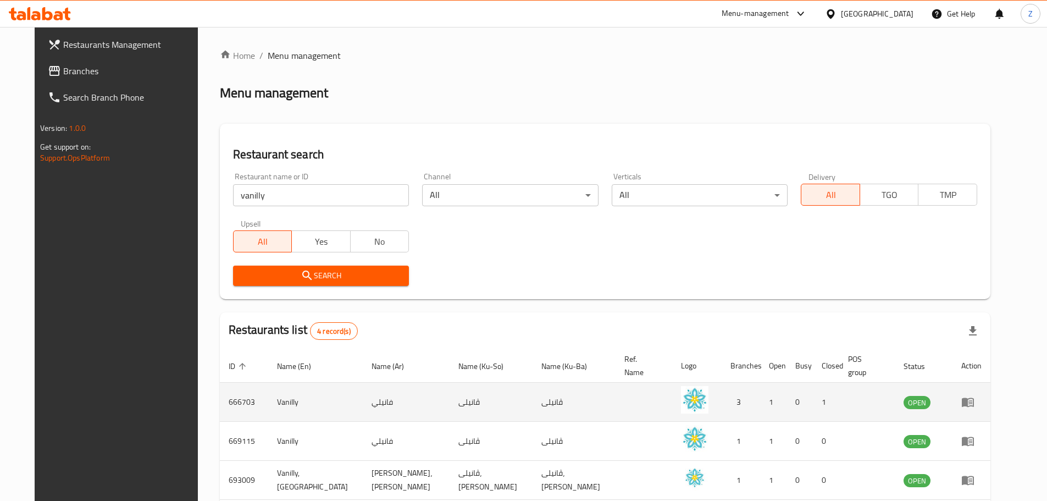
click at [974, 395] on icon "enhanced table" at bounding box center [967, 401] width 13 height 13
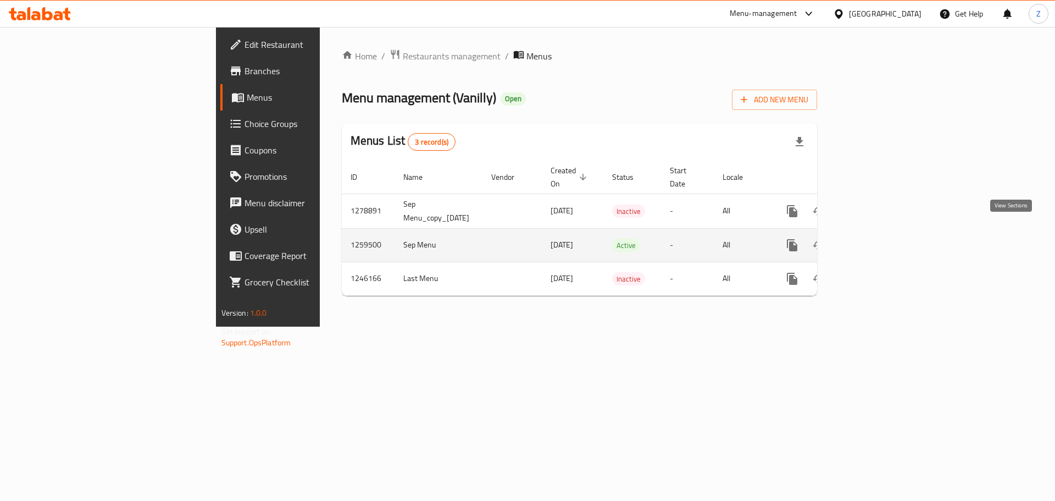
click at [885, 238] on link "enhanced table" at bounding box center [871, 245] width 26 height 26
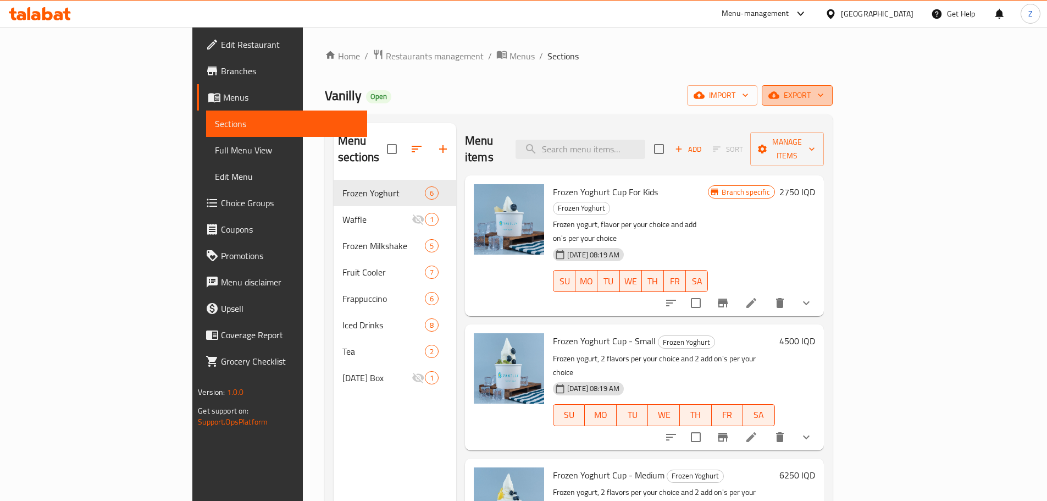
click at [824, 98] on span "export" at bounding box center [797, 95] width 53 height 14
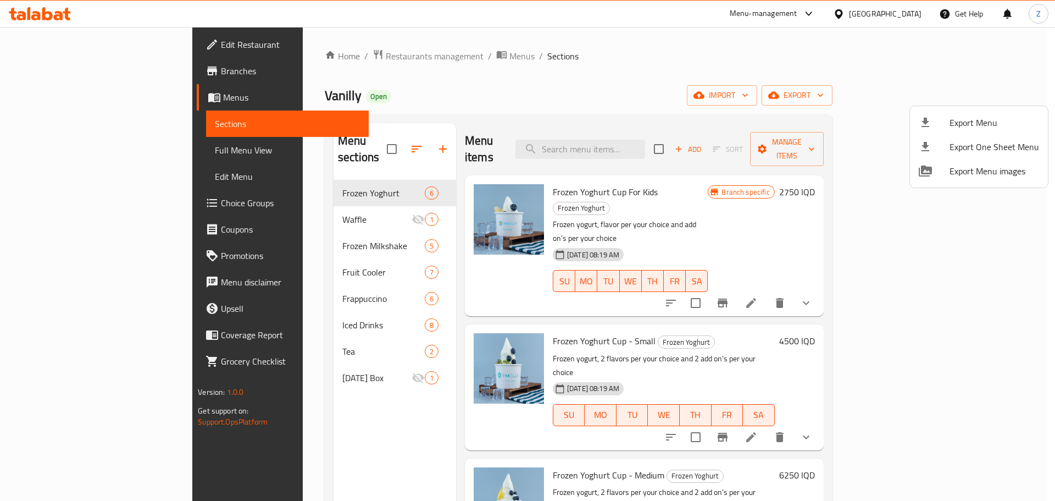
drag, startPoint x: 324, startPoint y: 429, endPoint x: 348, endPoint y: 385, distance: 50.2
click at [324, 424] on div at bounding box center [527, 250] width 1055 height 501
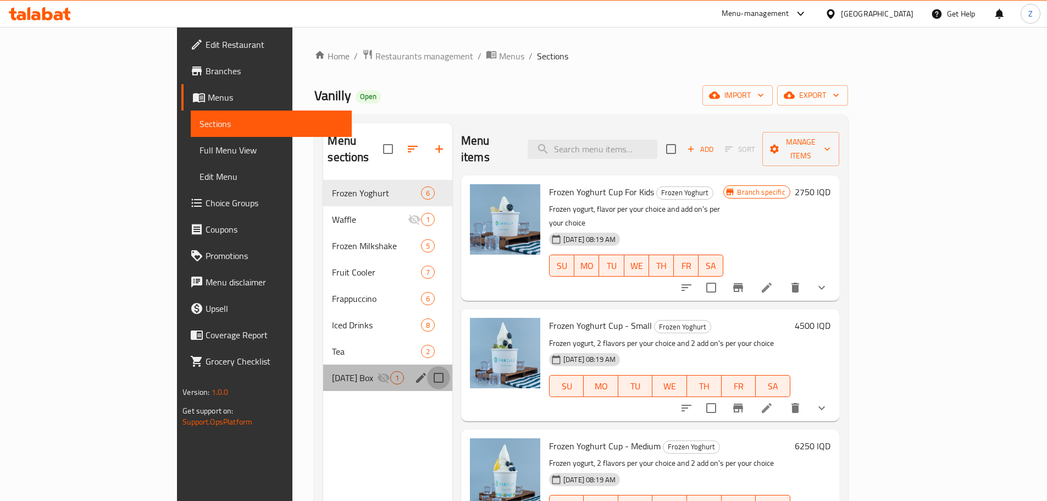
drag, startPoint x: 395, startPoint y: 362, endPoint x: 403, endPoint y: 290, distance: 72.5
click at [427, 366] on input "Menu sections" at bounding box center [438, 377] width 23 height 23
checkbox input "true"
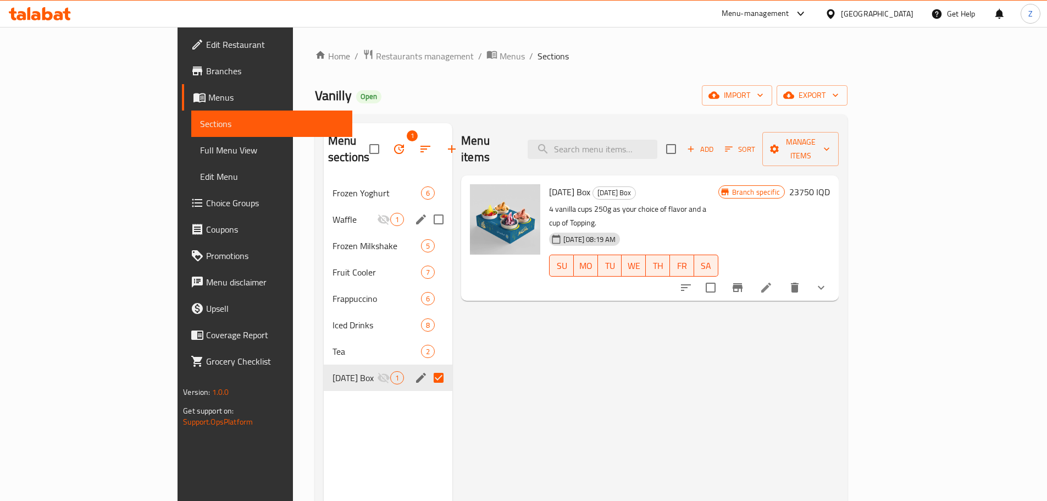
drag, startPoint x: 394, startPoint y: 215, endPoint x: 388, endPoint y: 202, distance: 14.3
click at [427, 208] on input "Menu sections" at bounding box center [438, 219] width 23 height 23
checkbox input "true"
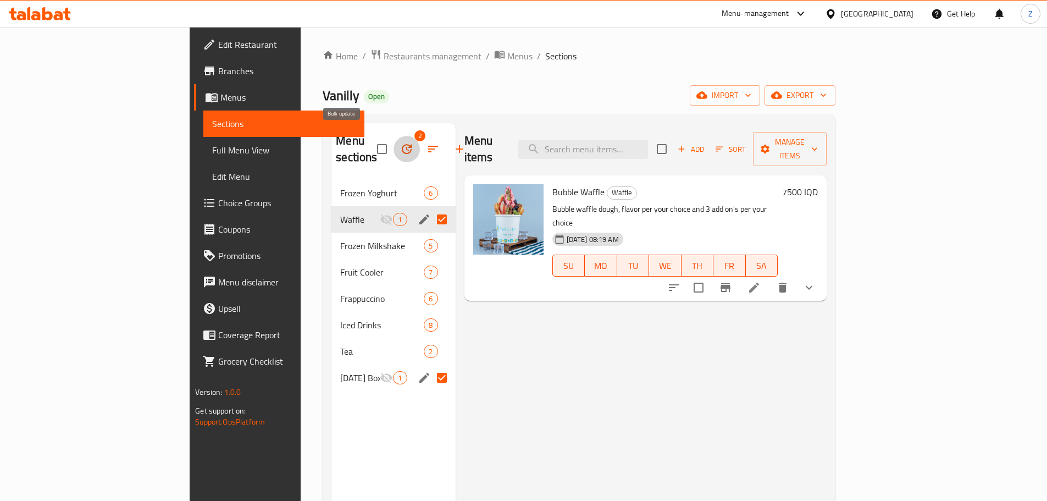
click at [394, 141] on button "button" at bounding box center [407, 149] width 26 height 26
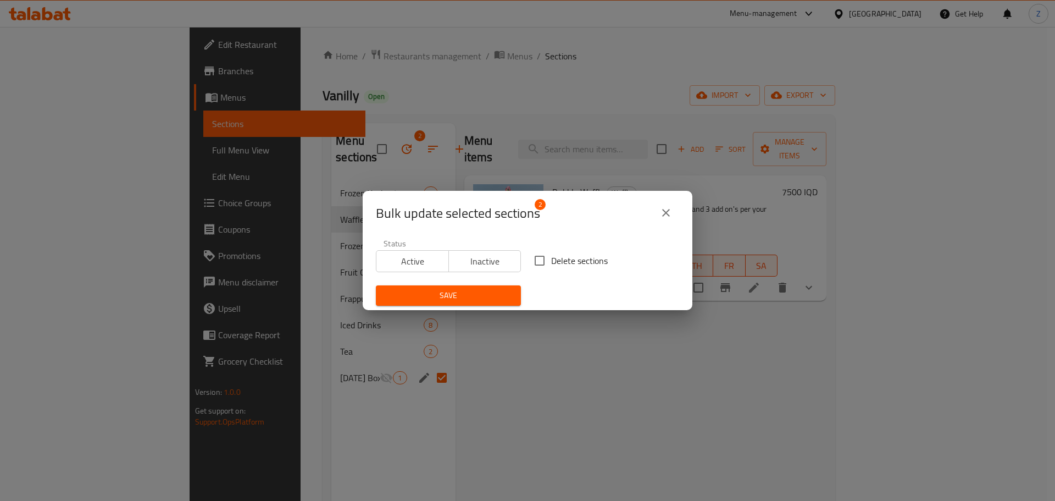
click at [546, 256] on input "Delete sections" at bounding box center [539, 260] width 23 height 23
checkbox input "true"
click at [488, 300] on span "Save" at bounding box center [449, 296] width 128 height 14
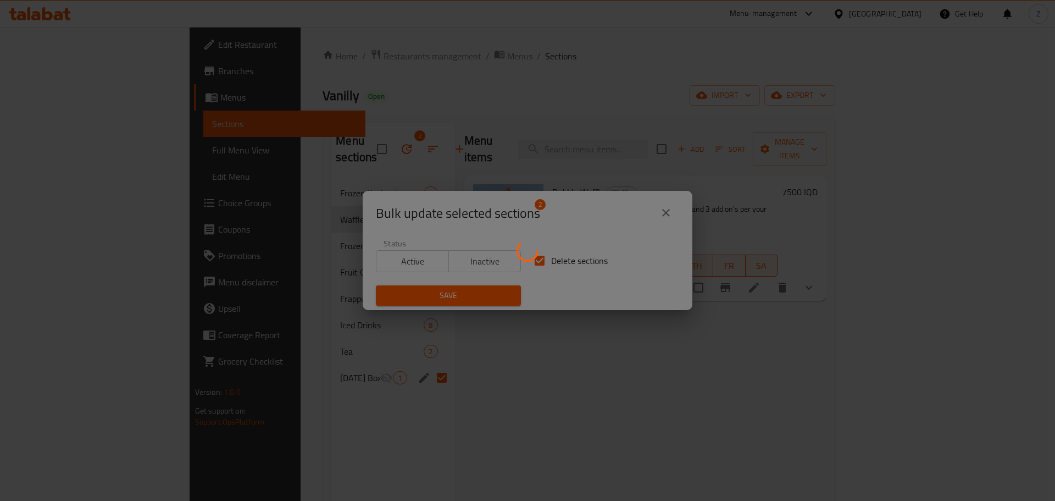
click at [722, 398] on div at bounding box center [527, 250] width 1055 height 501
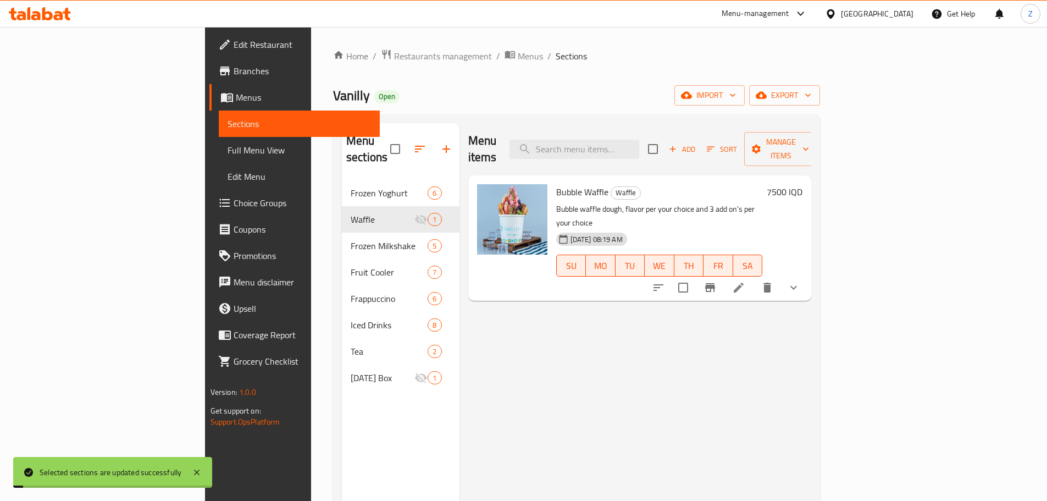
click at [732, 398] on div "Menu items Add Sort Manage items Bubble Waffle Waffle Bubble waffle dough, flav…" at bounding box center [635, 373] width 352 height 501
click at [679, 373] on div "Menu items Add Sort Manage items Bubble Waffle Waffle Bubble waffle dough, flav…" at bounding box center [635, 373] width 352 height 501
click at [820, 102] on button "export" at bounding box center [784, 95] width 71 height 20
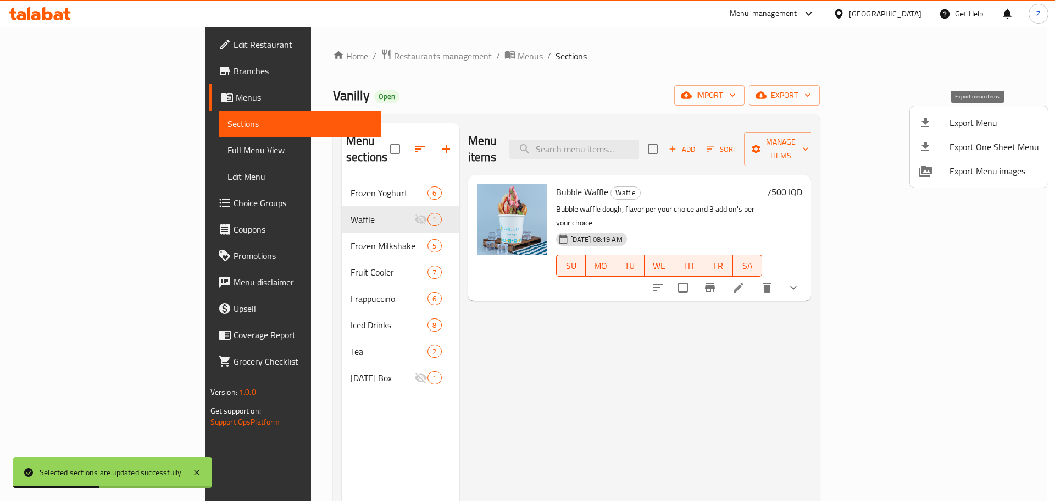
click at [950, 119] on span "Export Menu" at bounding box center [995, 122] width 90 height 13
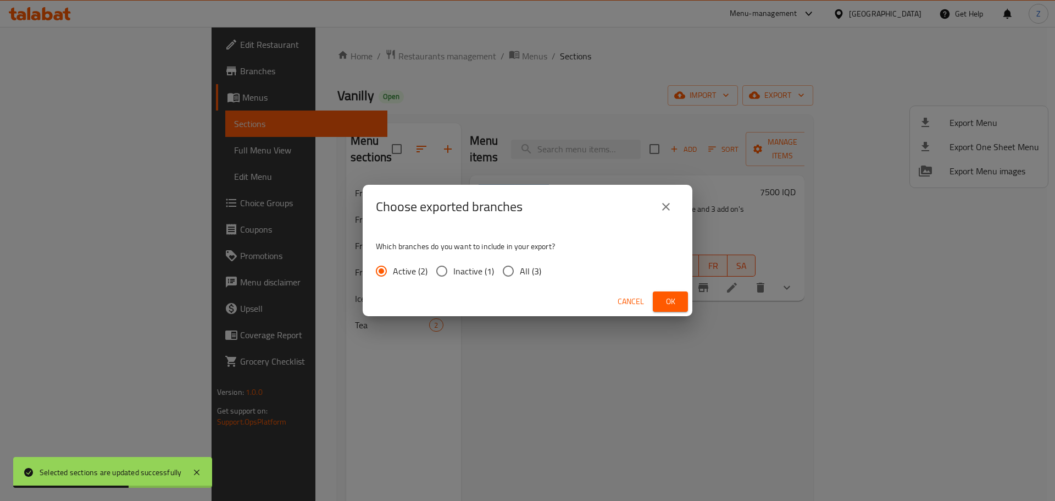
click at [673, 306] on span "Ok" at bounding box center [671, 302] width 18 height 14
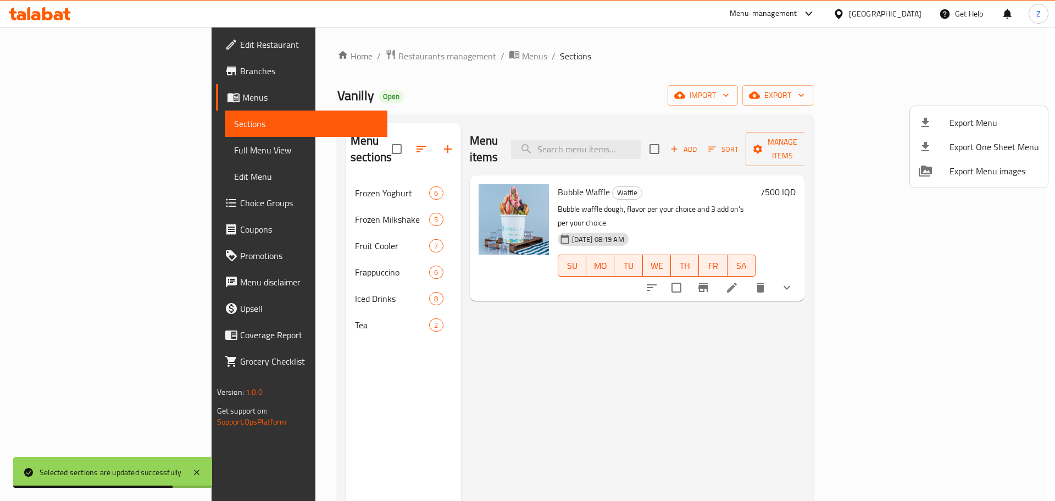
click at [322, 55] on div at bounding box center [527, 250] width 1055 height 501
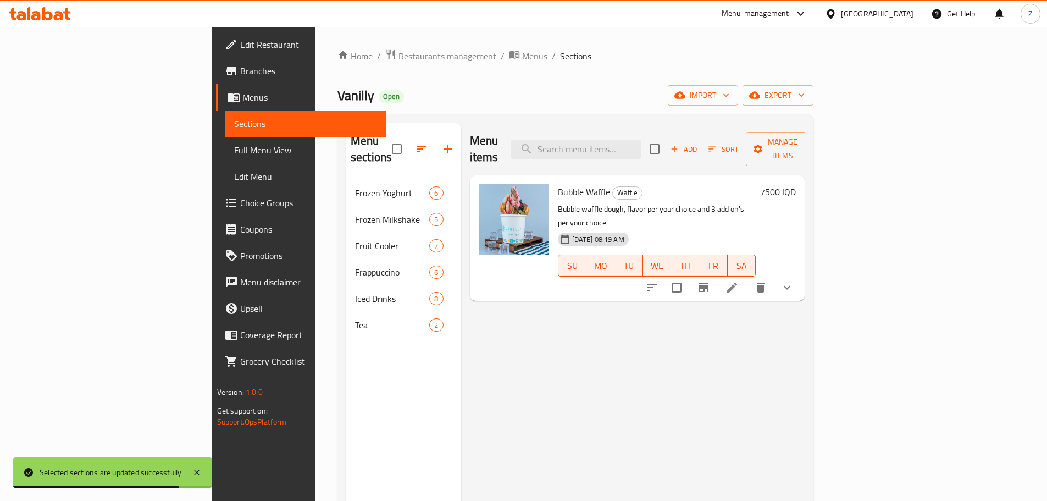
click at [398, 55] on span "Restaurants management" at bounding box center [447, 55] width 98 height 13
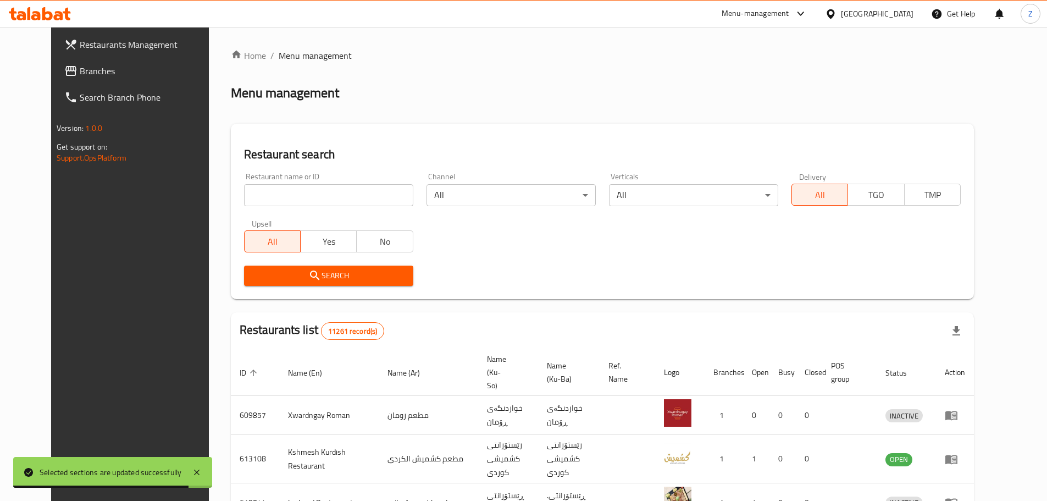
click at [298, 201] on input "search" at bounding box center [328, 195] width 169 height 22
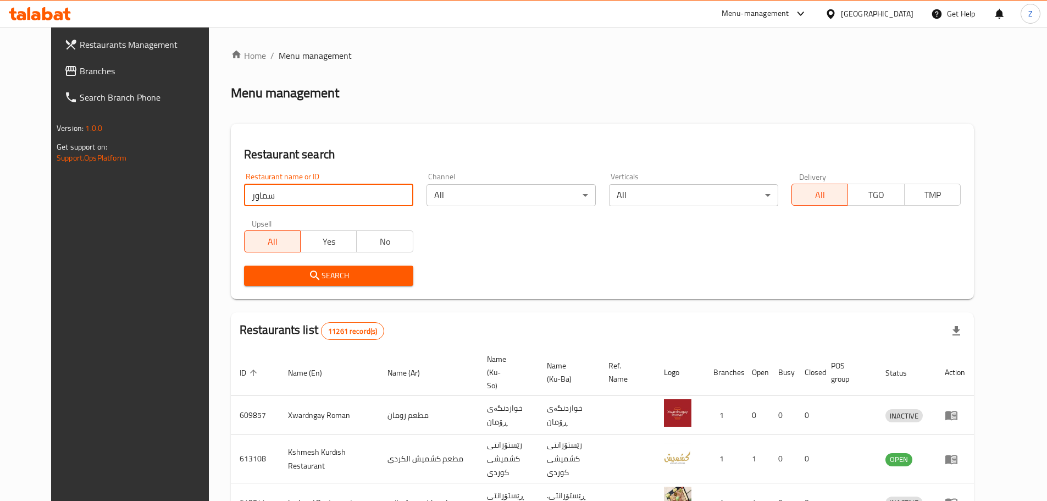
type input "سماور"
click button "Search" at bounding box center [328, 275] width 169 height 20
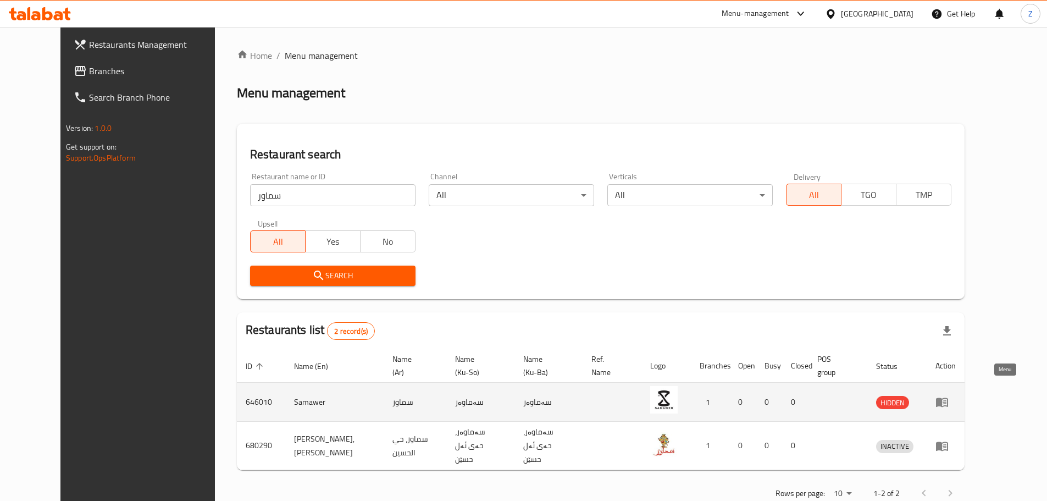
click at [948, 398] on icon "enhanced table" at bounding box center [942, 402] width 12 height 9
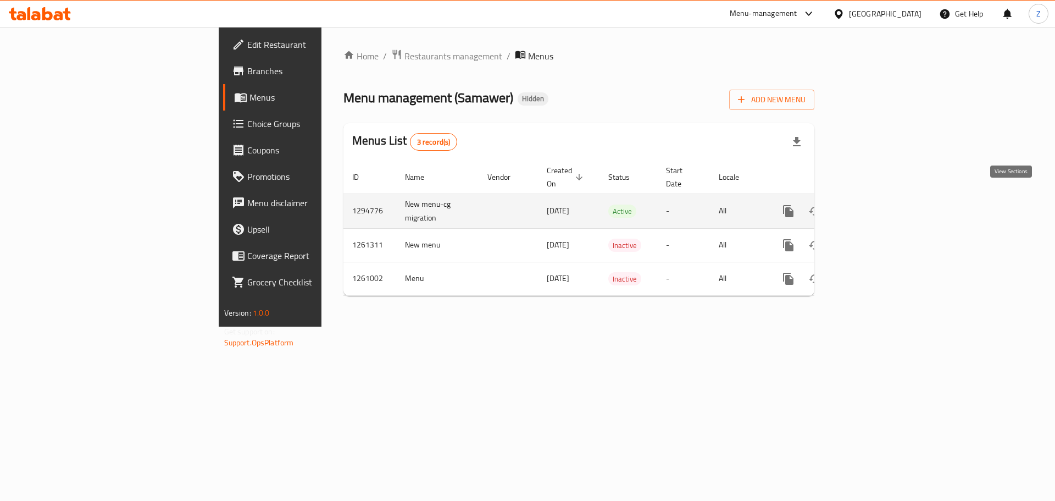
click at [874, 204] on icon "enhanced table" at bounding box center [867, 210] width 13 height 13
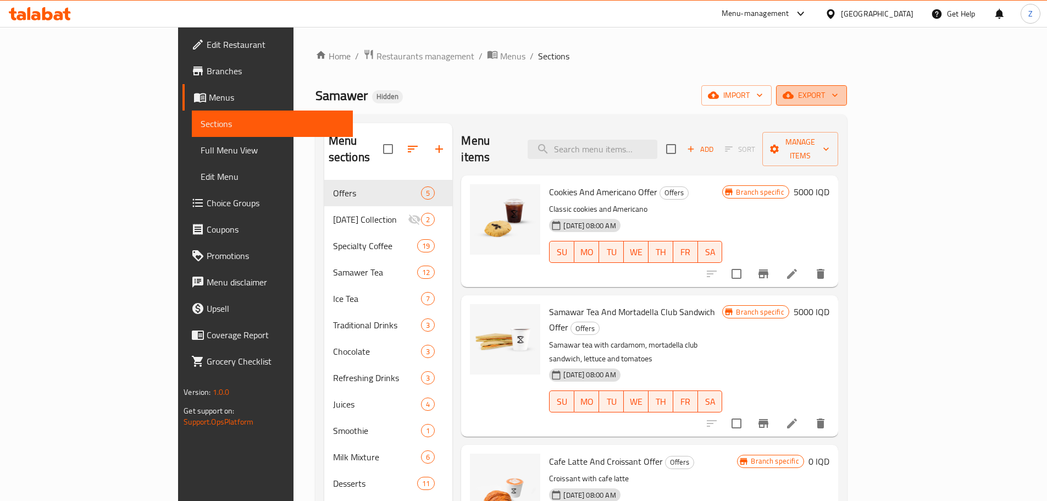
click at [847, 102] on button "export" at bounding box center [811, 95] width 71 height 20
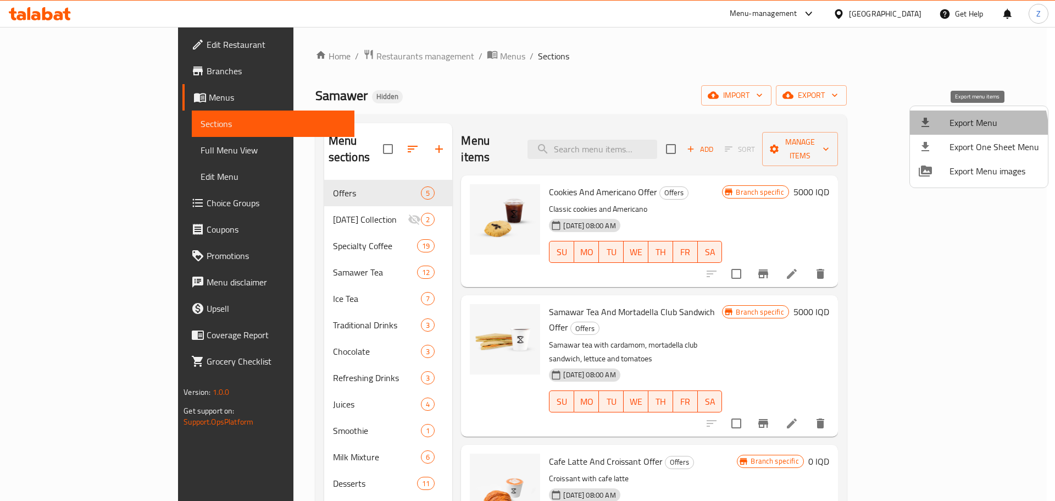
click at [972, 129] on span "Export Menu" at bounding box center [995, 122] width 90 height 13
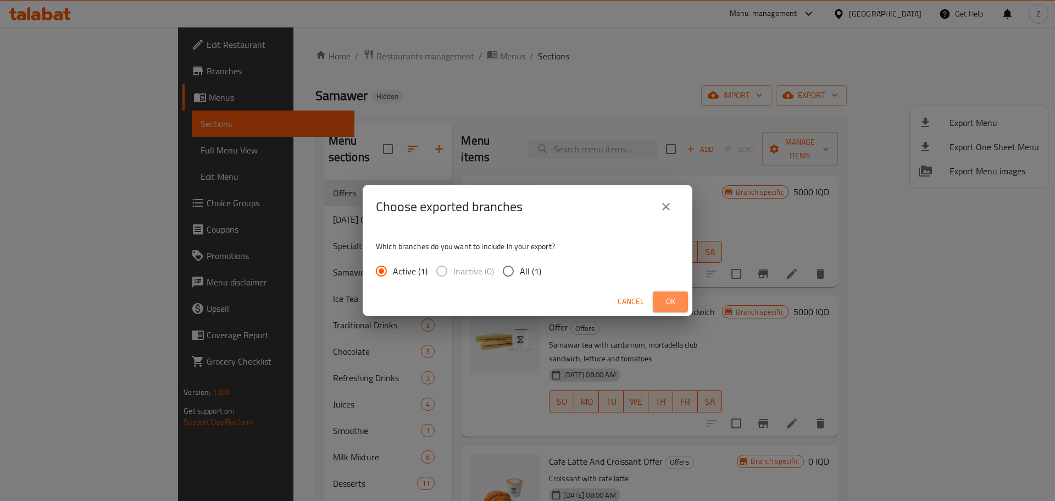
click at [654, 297] on button "Ok" at bounding box center [670, 301] width 35 height 20
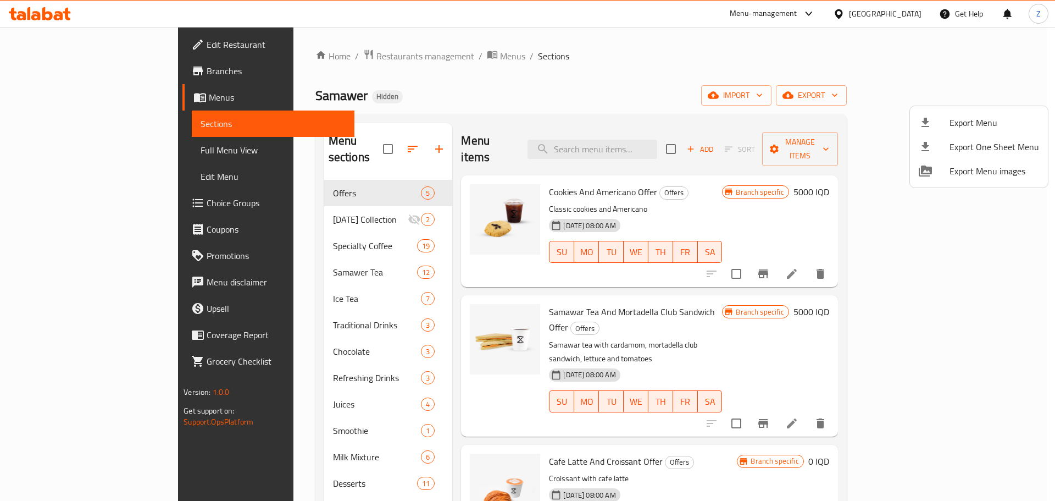
click at [326, 65] on div at bounding box center [527, 250] width 1055 height 501
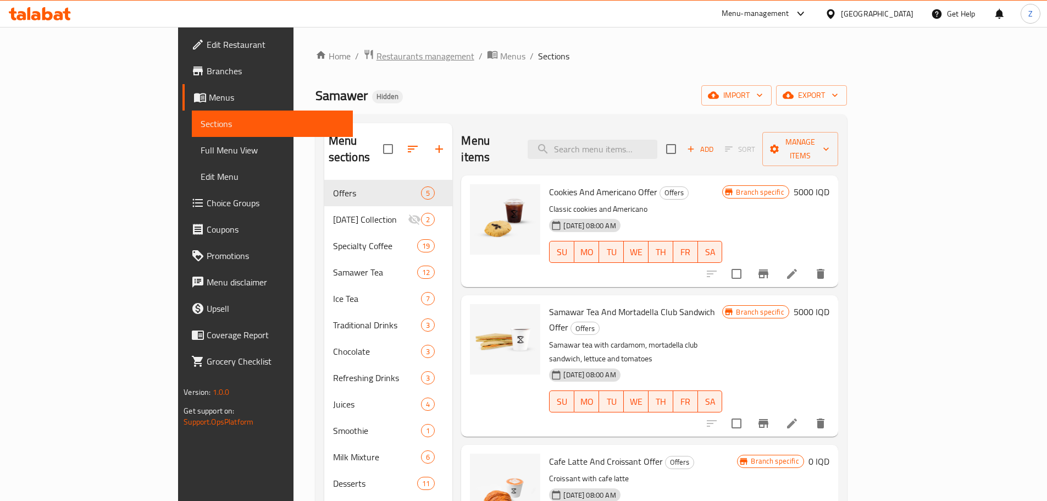
click at [376, 52] on span "Restaurants management" at bounding box center [425, 55] width 98 height 13
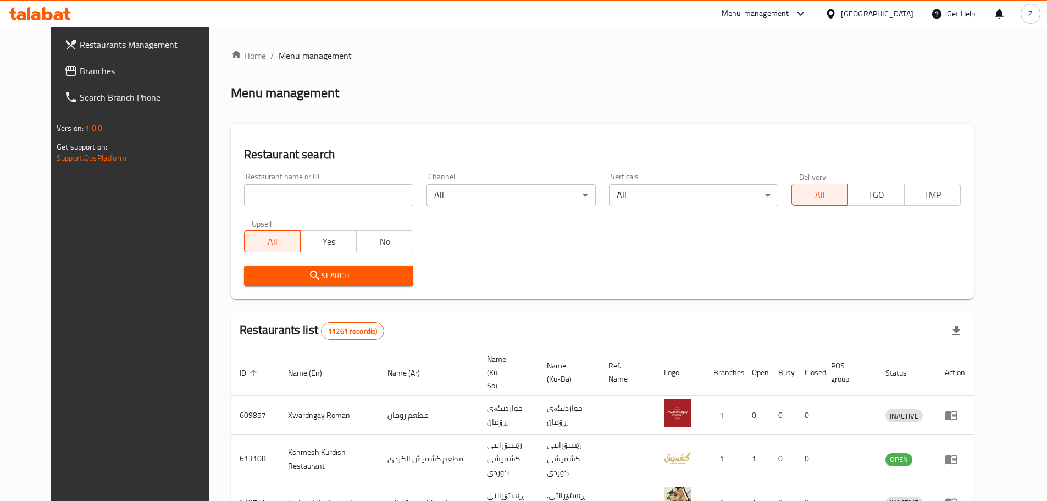
click at [287, 187] on input "search" at bounding box center [328, 195] width 169 height 22
paste input "700952"
type input "700952"
click at [344, 280] on span "Search" at bounding box center [329, 276] width 152 height 14
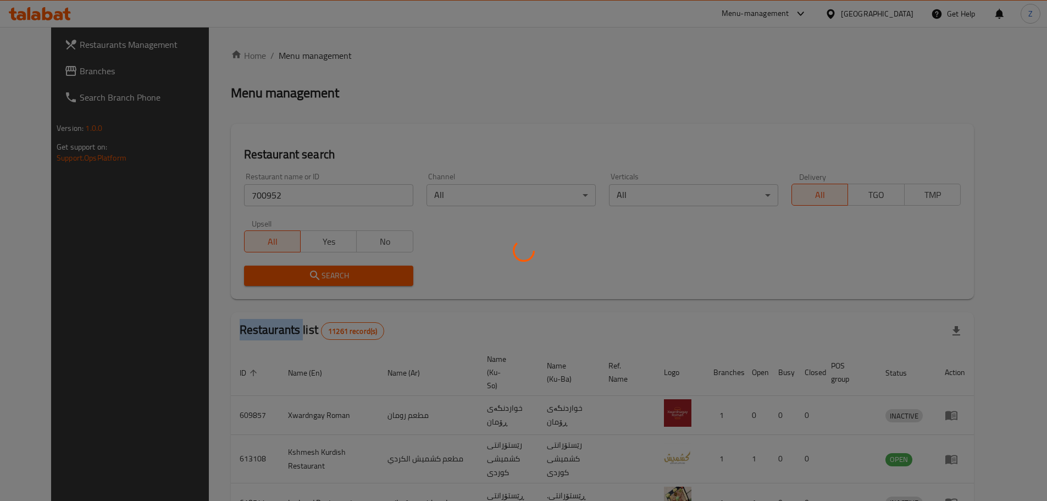
click at [344, 280] on div at bounding box center [523, 250] width 1047 height 501
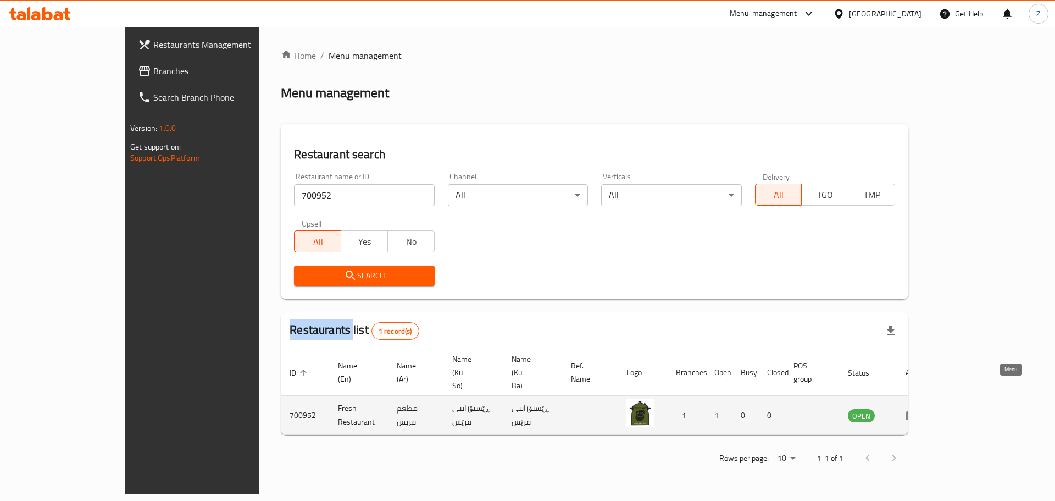
click at [919, 408] on icon "enhanced table" at bounding box center [912, 414] width 13 height 13
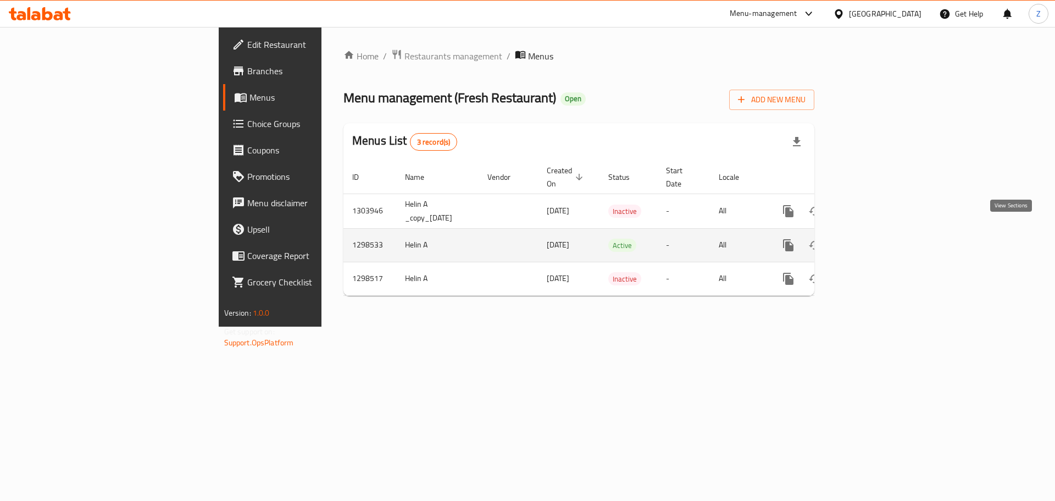
click at [874, 239] on icon "enhanced table" at bounding box center [867, 245] width 13 height 13
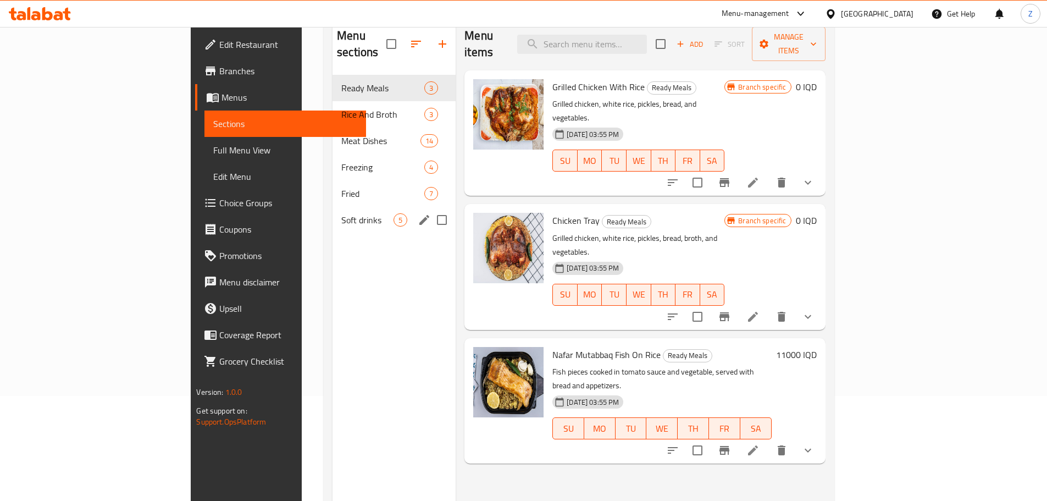
scroll to position [44, 0]
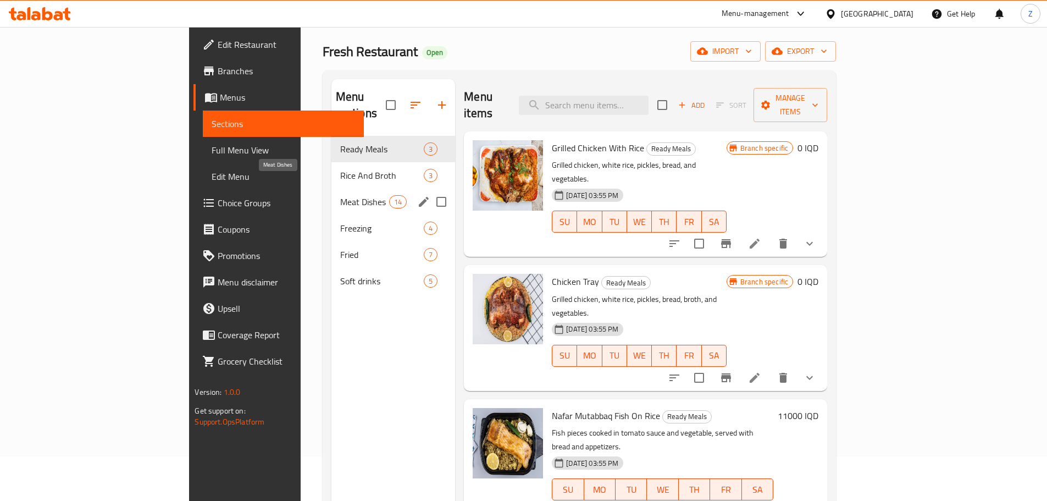
drag, startPoint x: 321, startPoint y: 184, endPoint x: 315, endPoint y: 198, distance: 15.8
click at [340, 195] on span "Meat Dishes" at bounding box center [364, 201] width 49 height 13
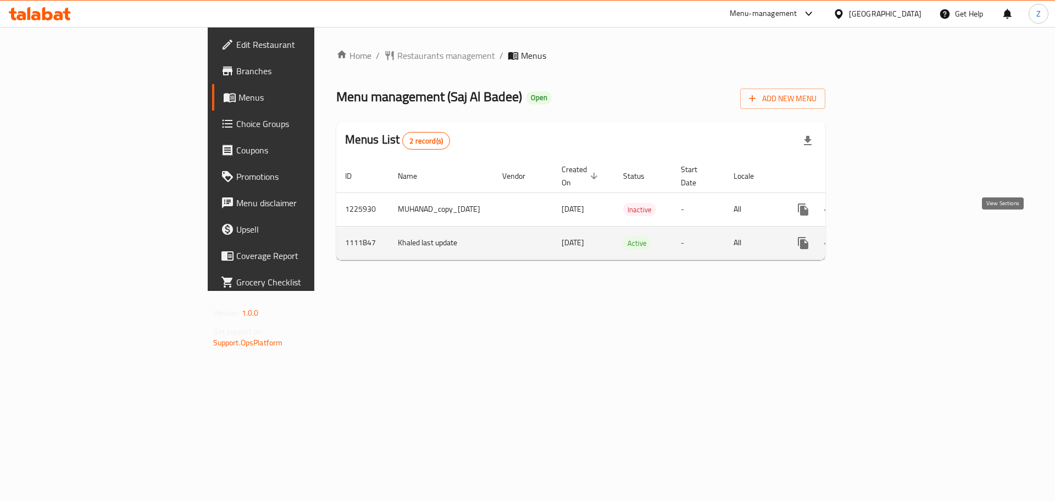
click at [896, 233] on link "enhanced table" at bounding box center [882, 243] width 26 height 26
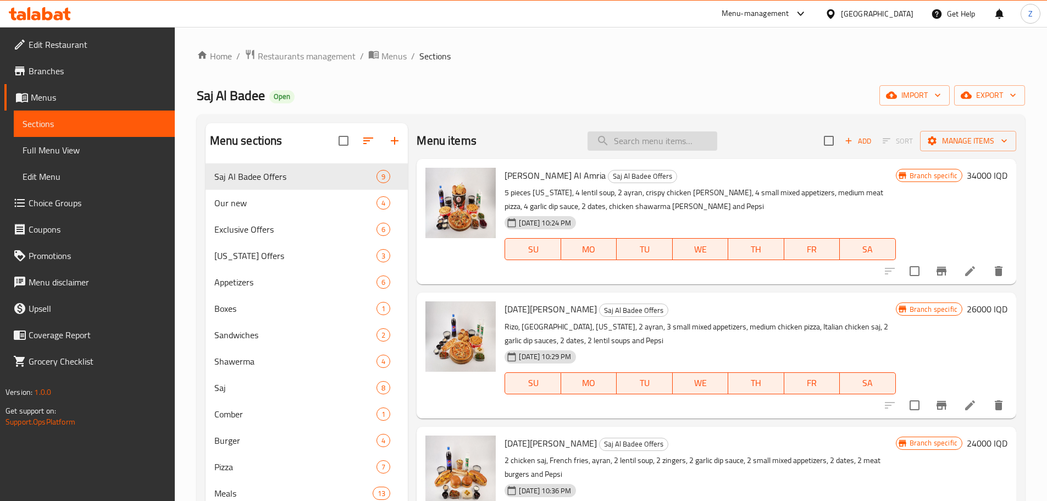
click at [677, 145] on input "search" at bounding box center [653, 140] width 130 height 19
paste input "Cheese Chicken Meal"
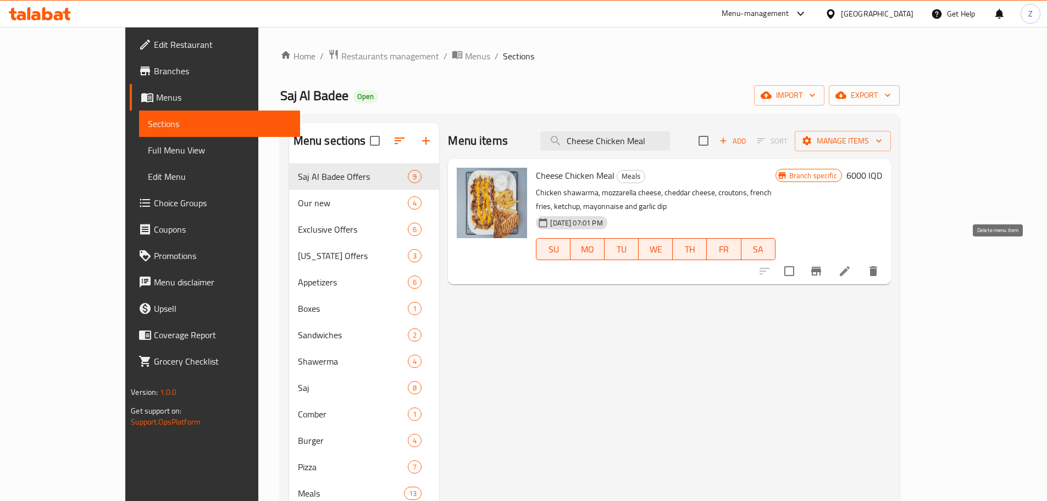
click at [880, 264] on icon "delete" at bounding box center [873, 270] width 13 height 13
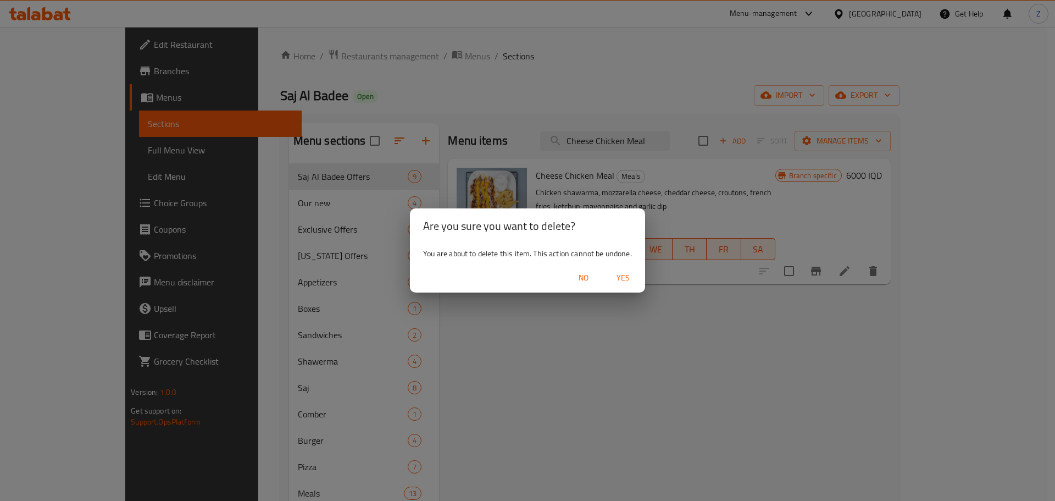
click at [625, 274] on span "Yes" at bounding box center [623, 278] width 26 height 14
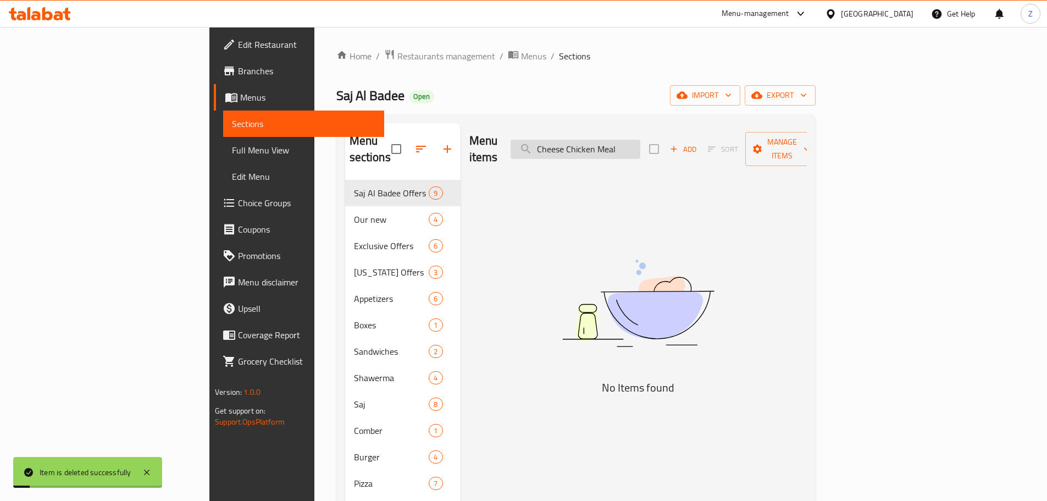
click at [640, 140] on input "Cheese Chicken Meal" at bounding box center [576, 149] width 130 height 19
paste input "Meat"
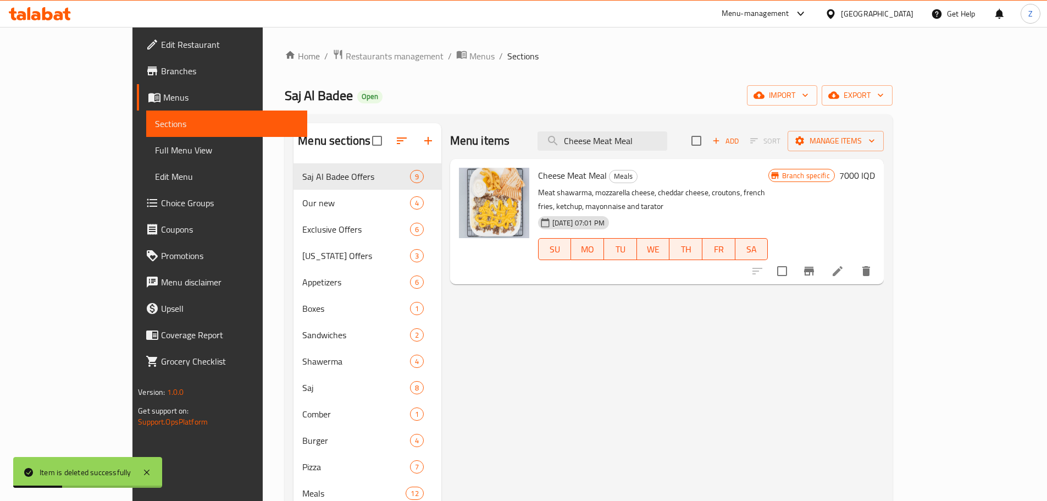
type input "Cheese Meat Meal"
click at [873, 264] on icon "delete" at bounding box center [866, 270] width 13 height 13
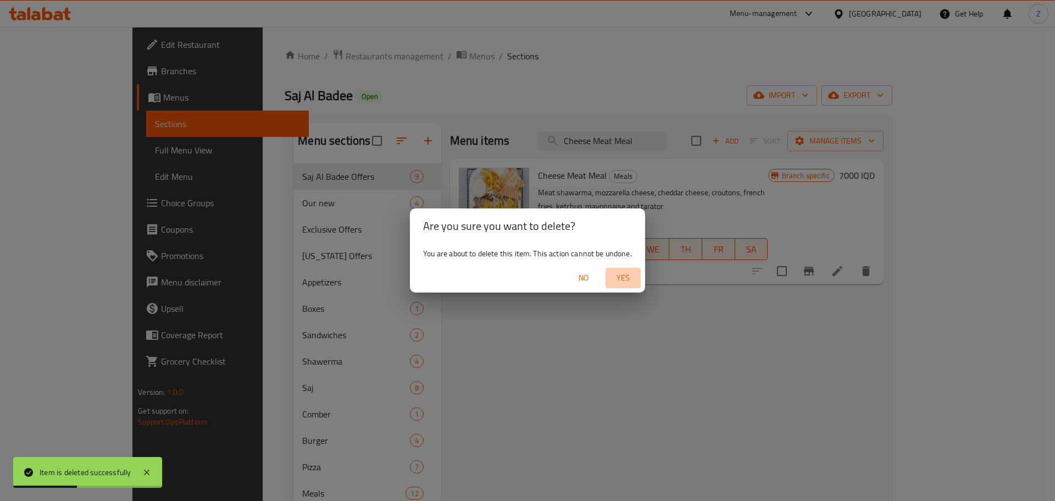
click at [631, 281] on span "Yes" at bounding box center [623, 278] width 26 height 14
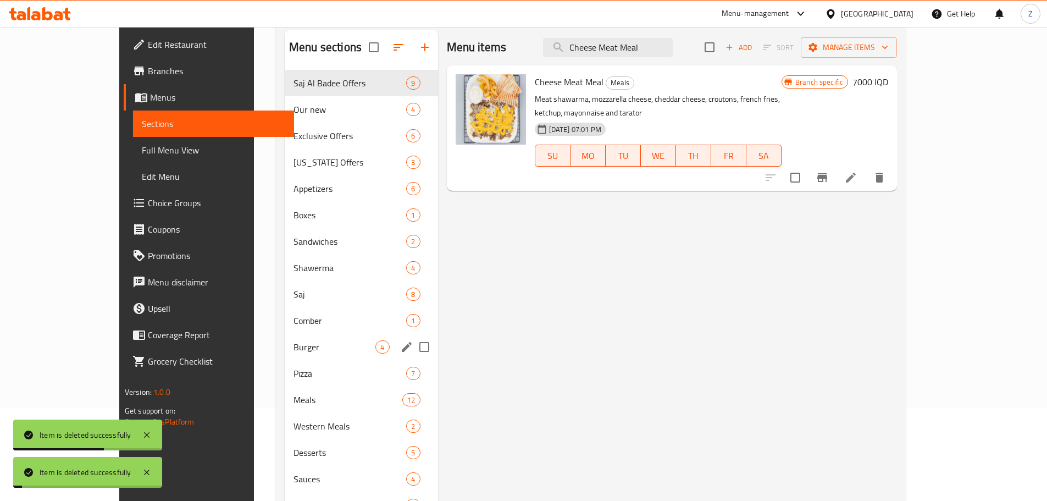
scroll to position [154, 0]
